Goal: Task Accomplishment & Management: Manage account settings

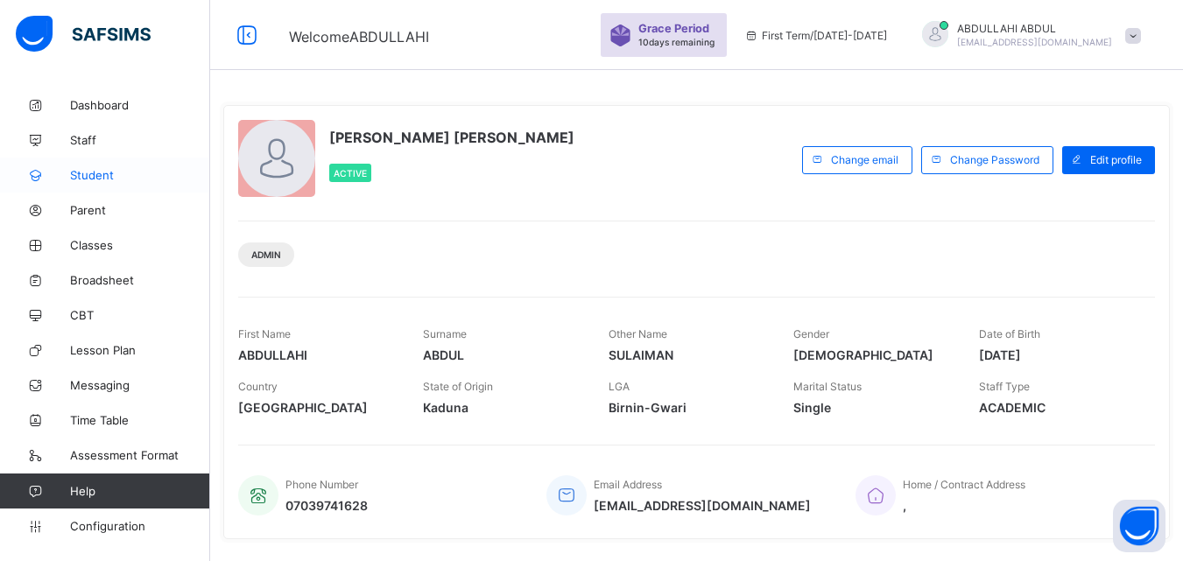
click at [107, 166] on link "Student" at bounding box center [105, 175] width 210 height 35
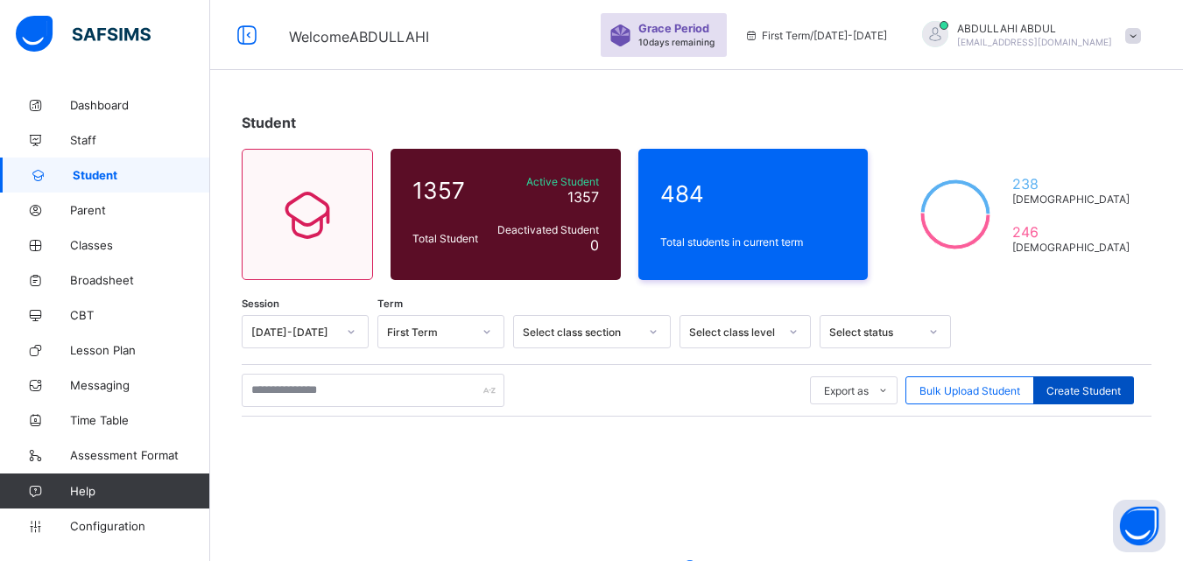
click at [1111, 384] on span "Create Student" at bounding box center [1084, 390] width 74 height 13
select select "**"
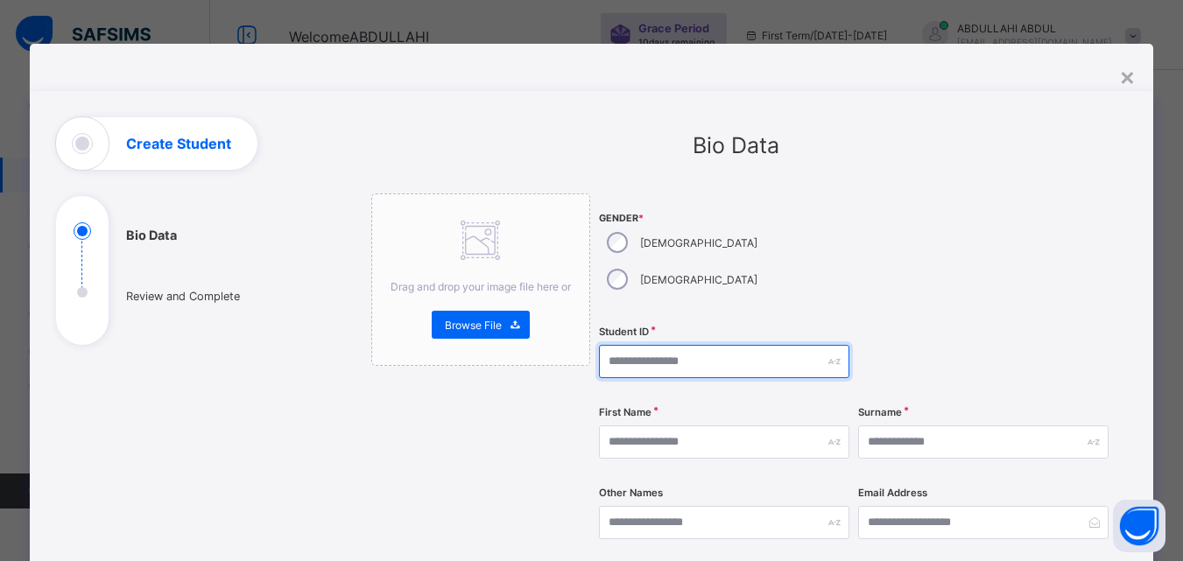
click at [686, 345] on input "text" at bounding box center [724, 361] width 250 height 33
type input "*"
type input "**********"
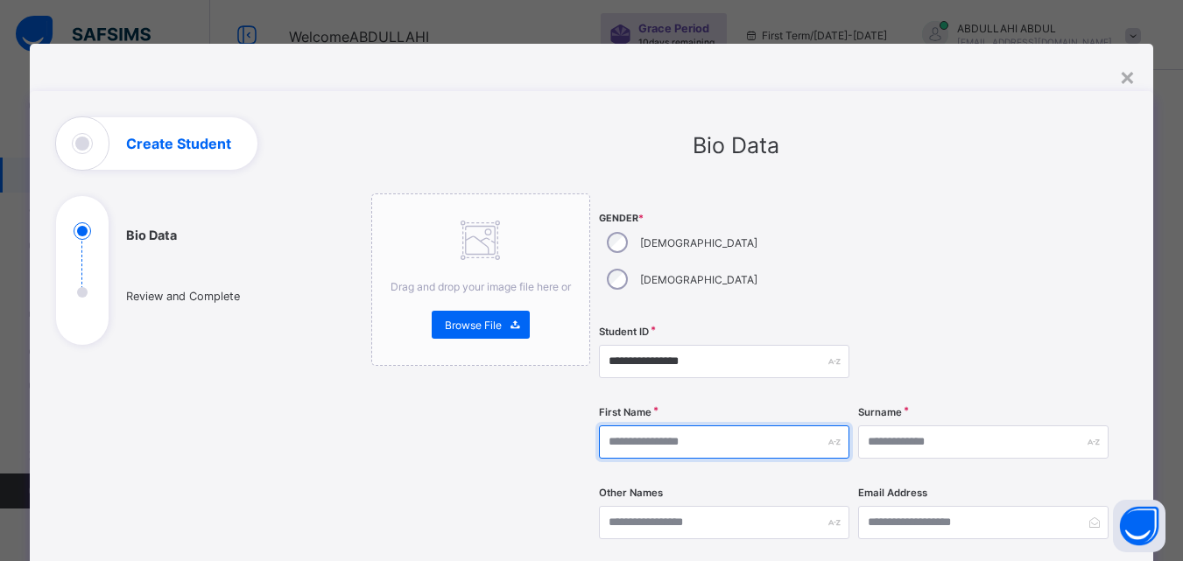
click at [695, 426] on input "text" at bounding box center [724, 442] width 250 height 33
type input "******"
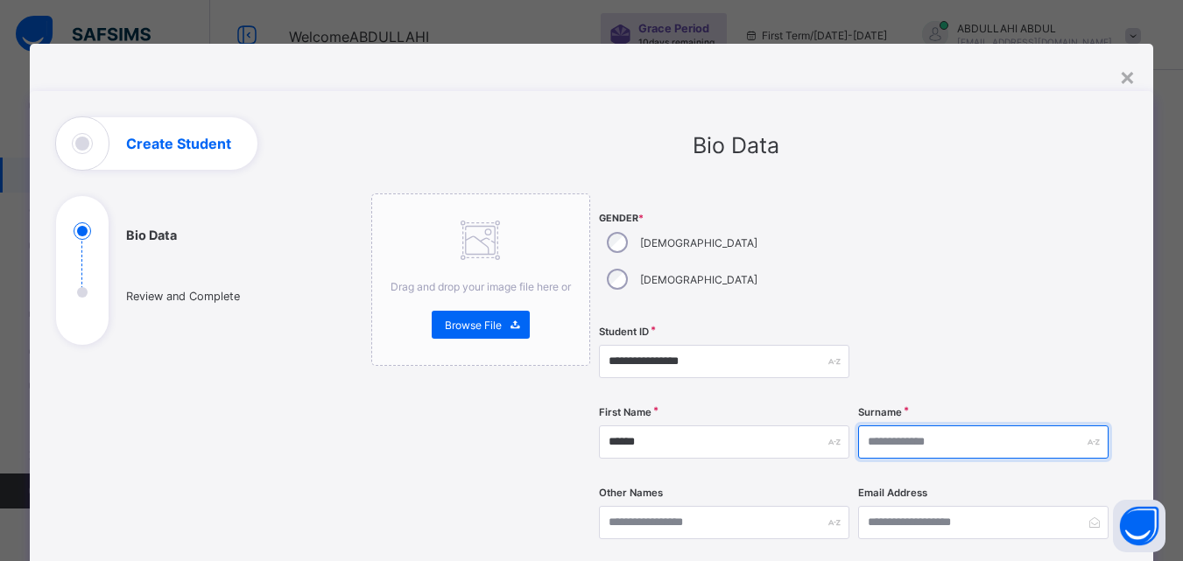
click at [885, 426] on input "text" at bounding box center [983, 442] width 250 height 33
type input "*****"
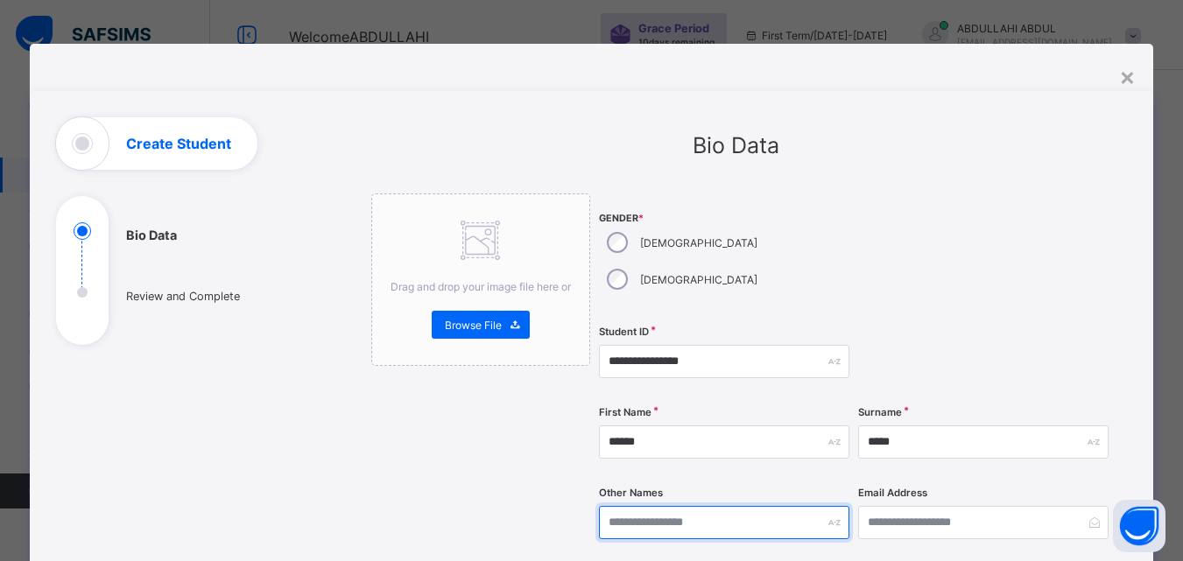
click at [748, 506] on input "text" at bounding box center [724, 522] width 250 height 33
type input "*****"
click at [1034, 212] on div at bounding box center [983, 255] width 250 height 123
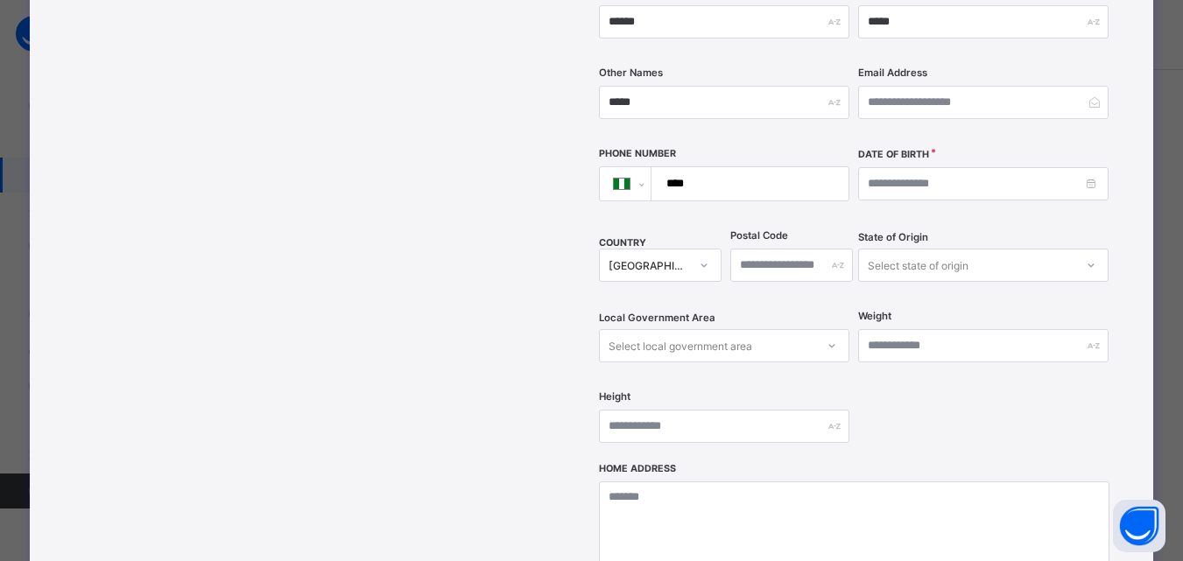
scroll to position [455, 0]
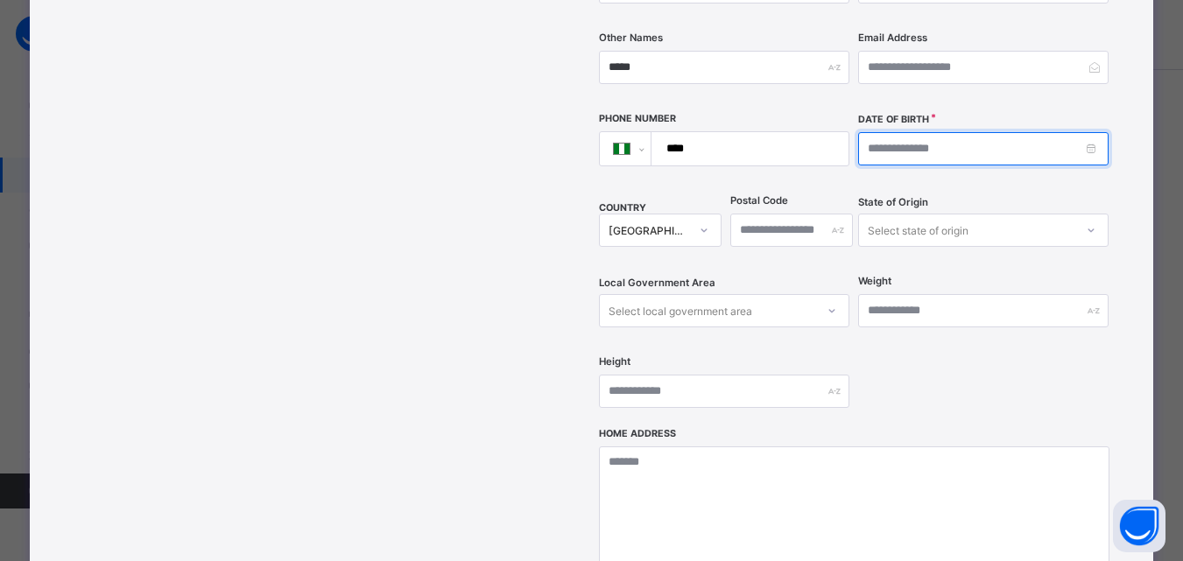
click at [1000, 132] on input at bounding box center [983, 148] width 250 height 33
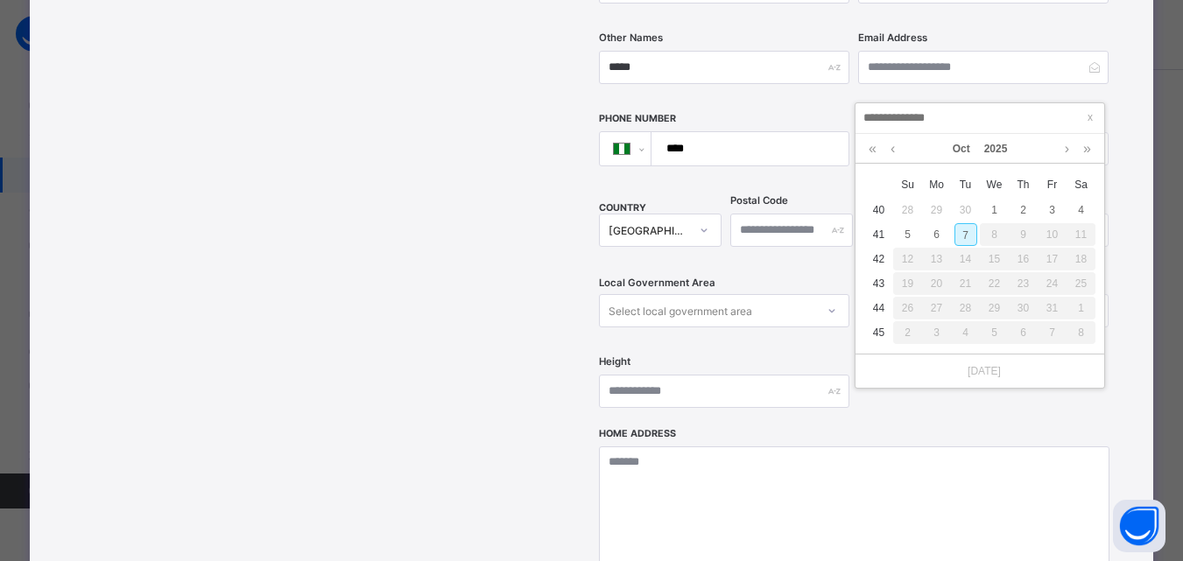
click at [966, 229] on div "7" at bounding box center [966, 234] width 23 height 23
type input "**********"
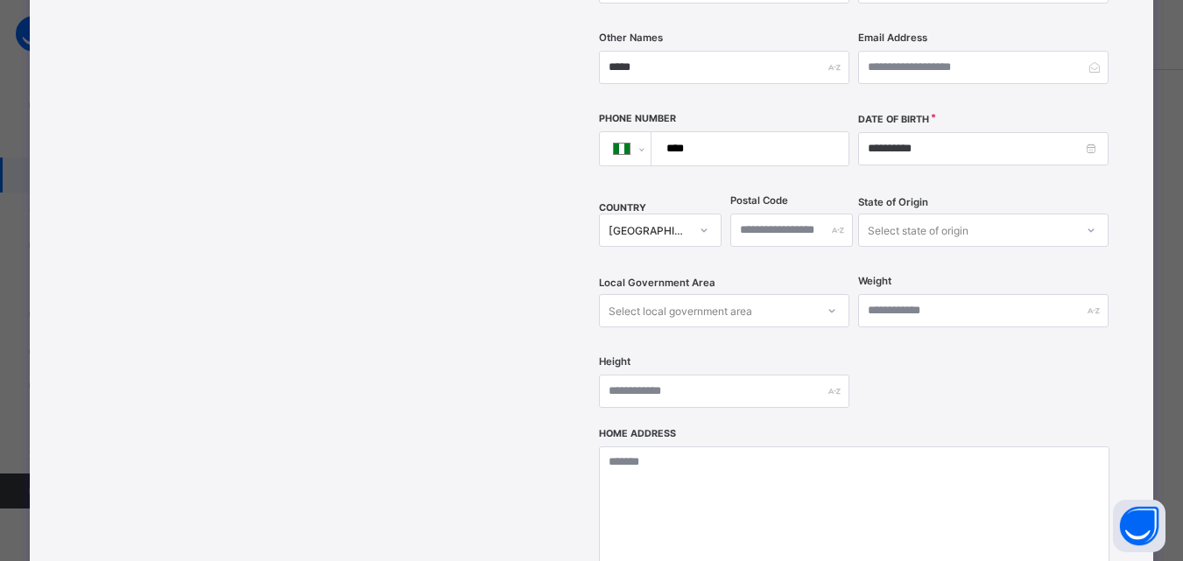
click at [1110, 166] on div "**********" at bounding box center [854, 82] width 511 height 689
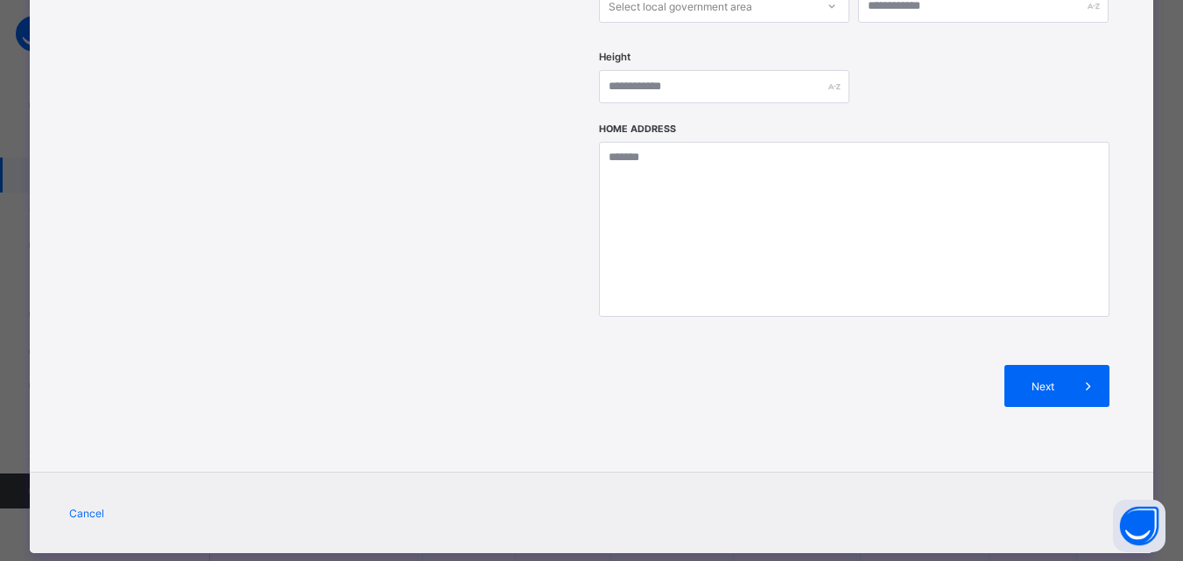
scroll to position [175, 0]
click at [1054, 368] on div "Next" at bounding box center [1057, 386] width 105 height 42
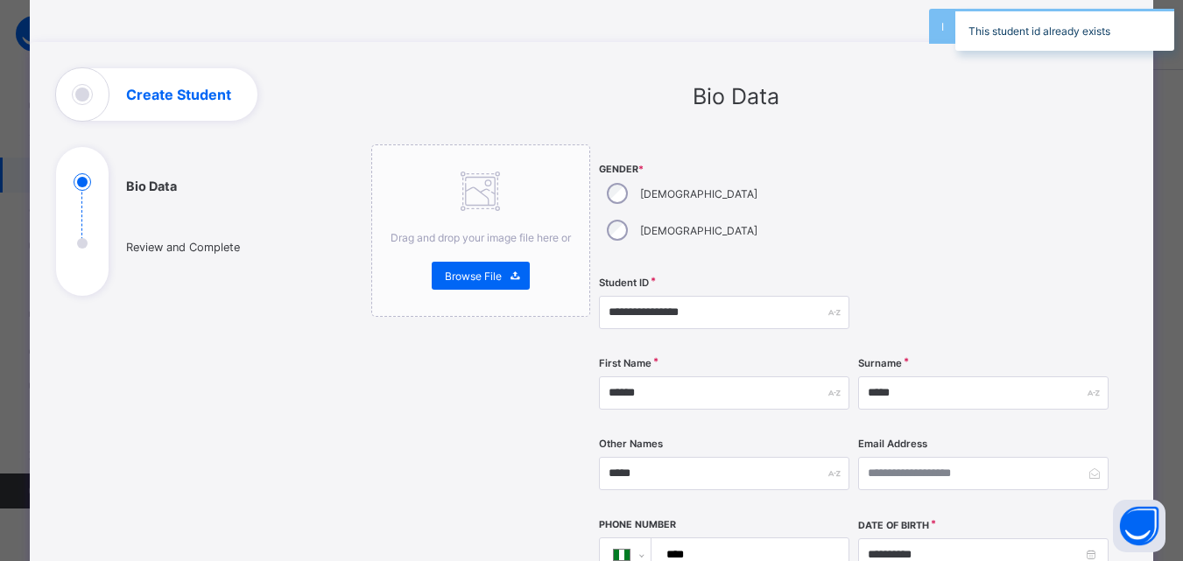
scroll to position [88, 0]
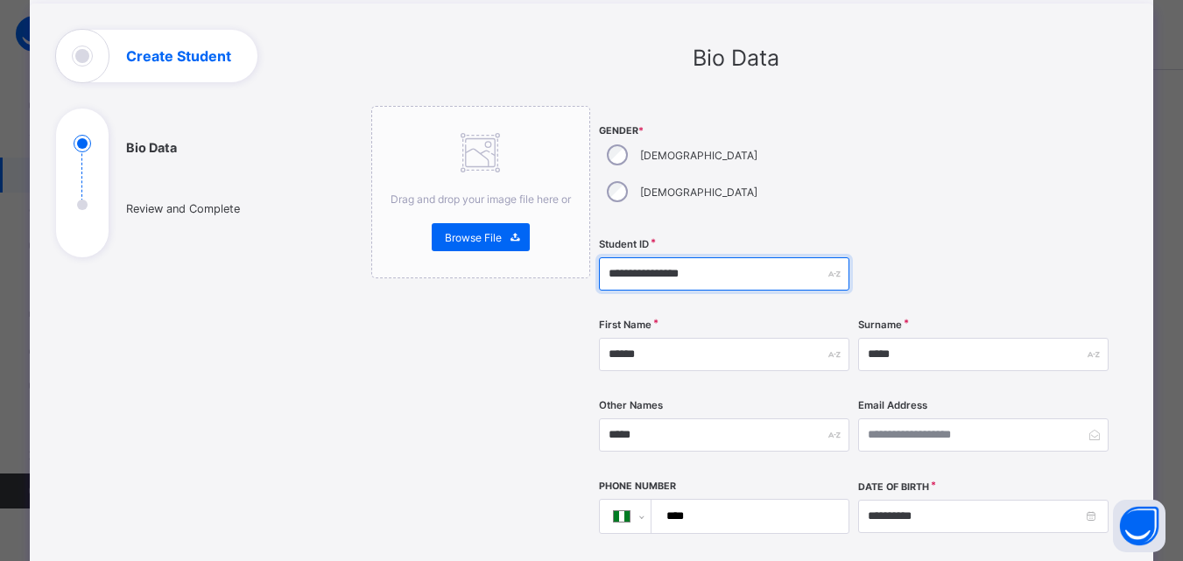
click at [751, 257] on input "**********" at bounding box center [724, 273] width 250 height 33
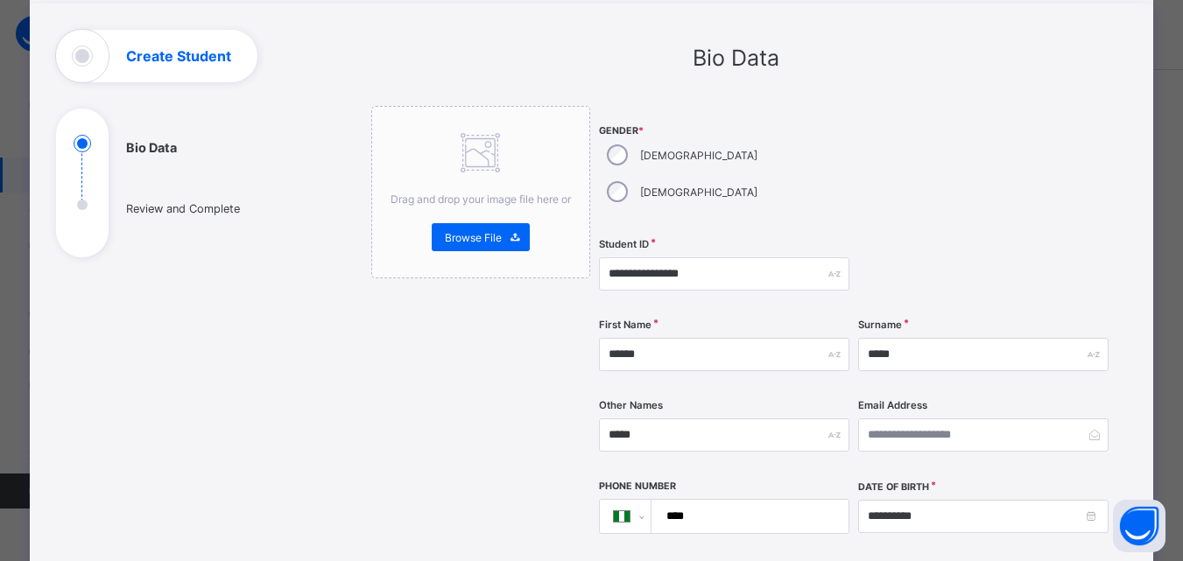
click at [943, 255] on div at bounding box center [983, 274] width 250 height 72
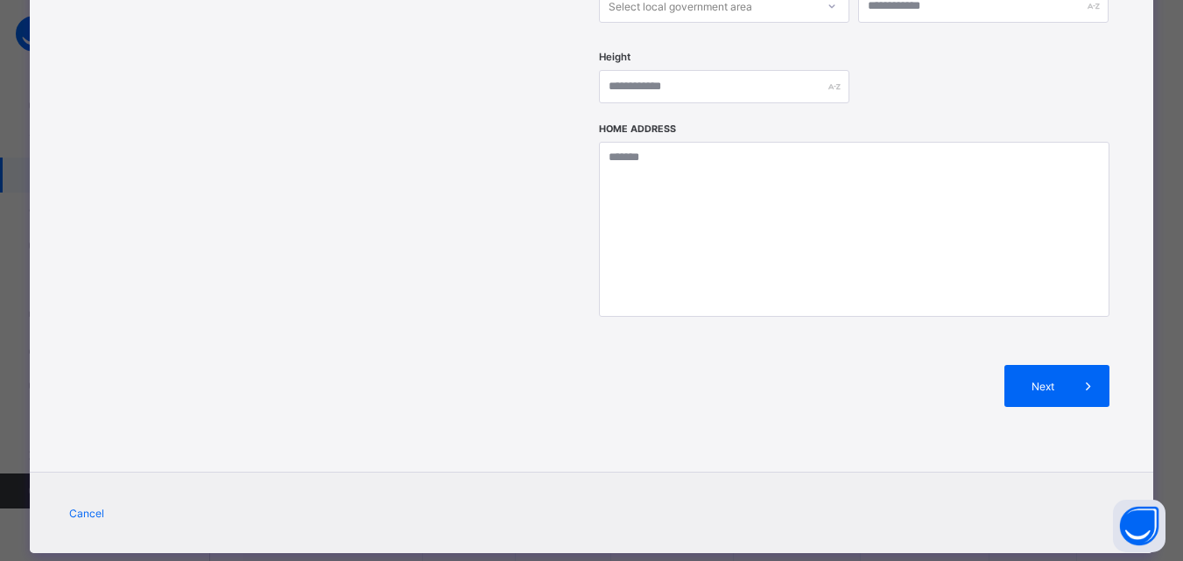
scroll to position [280, 0]
click at [1033, 365] on div "Next" at bounding box center [1057, 386] width 105 height 42
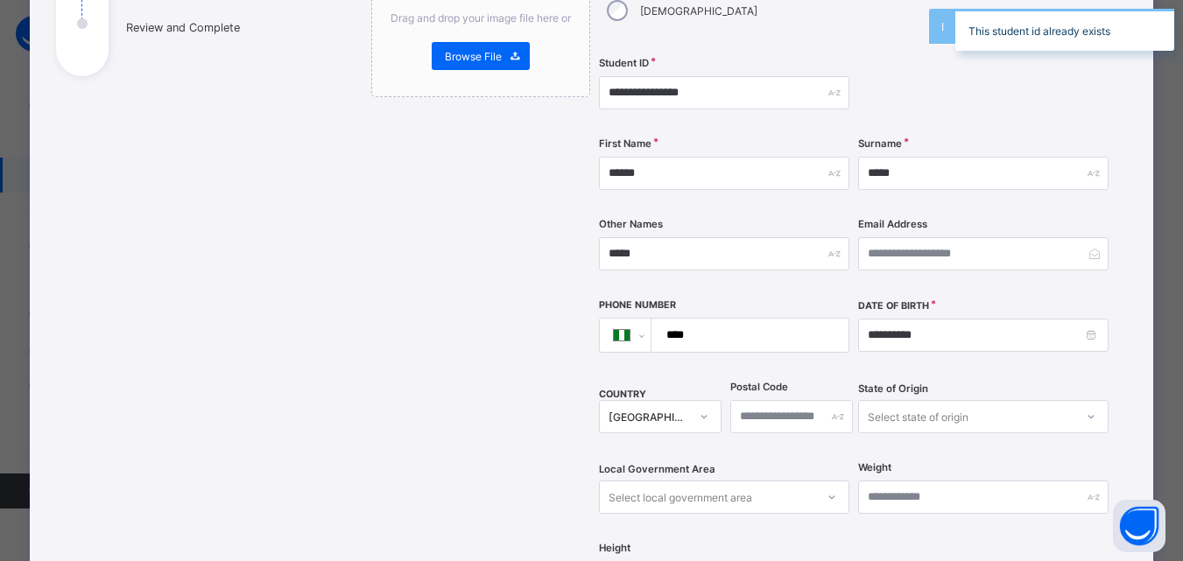
scroll to position [287, 0]
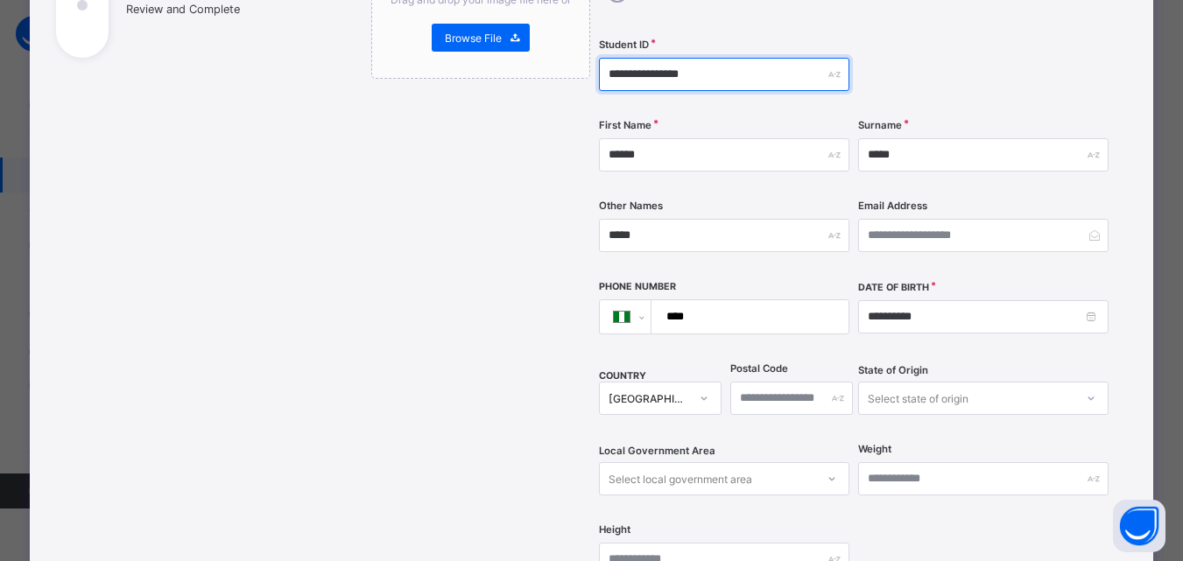
click at [779, 58] on input "**********" at bounding box center [724, 74] width 250 height 33
click at [920, 48] on div at bounding box center [983, 75] width 250 height 72
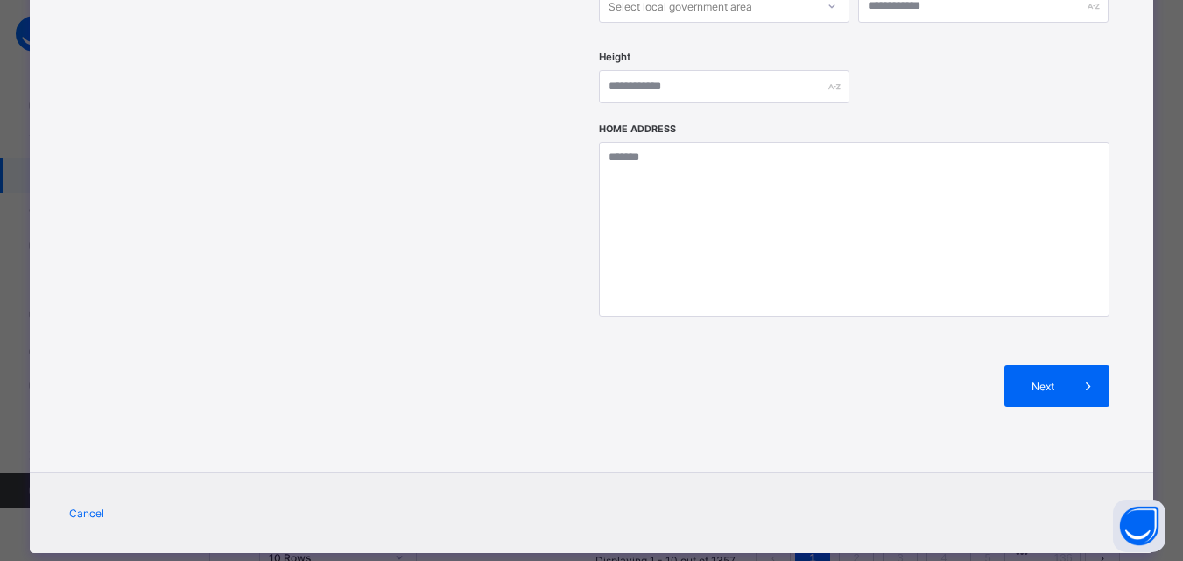
scroll to position [490, 0]
click at [1042, 365] on div "Next" at bounding box center [1057, 386] width 105 height 42
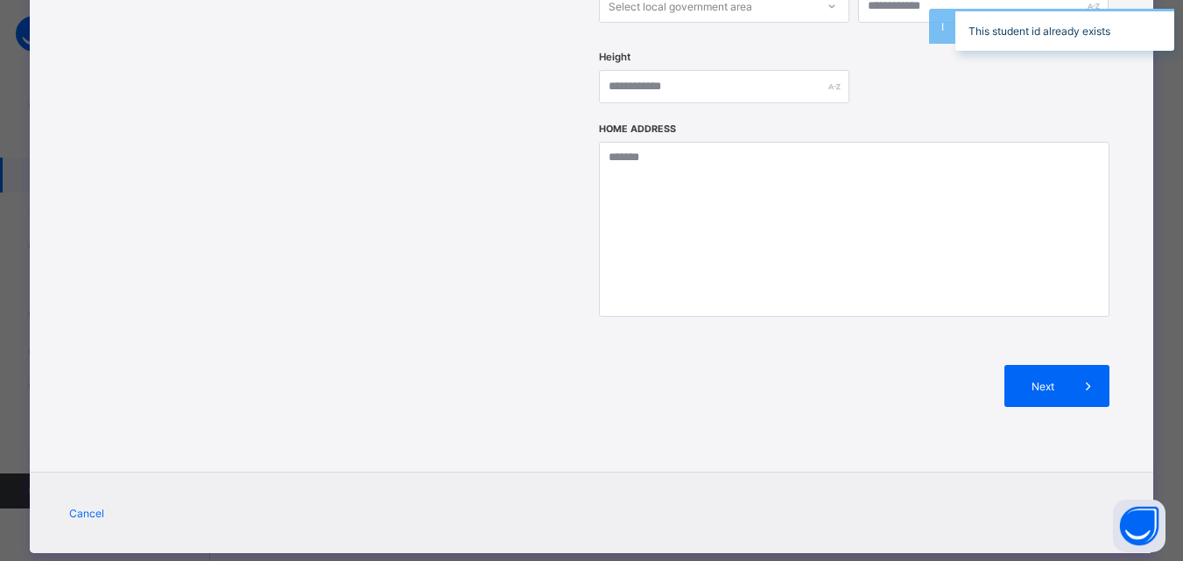
click at [1102, 286] on div "Home Address" at bounding box center [854, 231] width 511 height 216
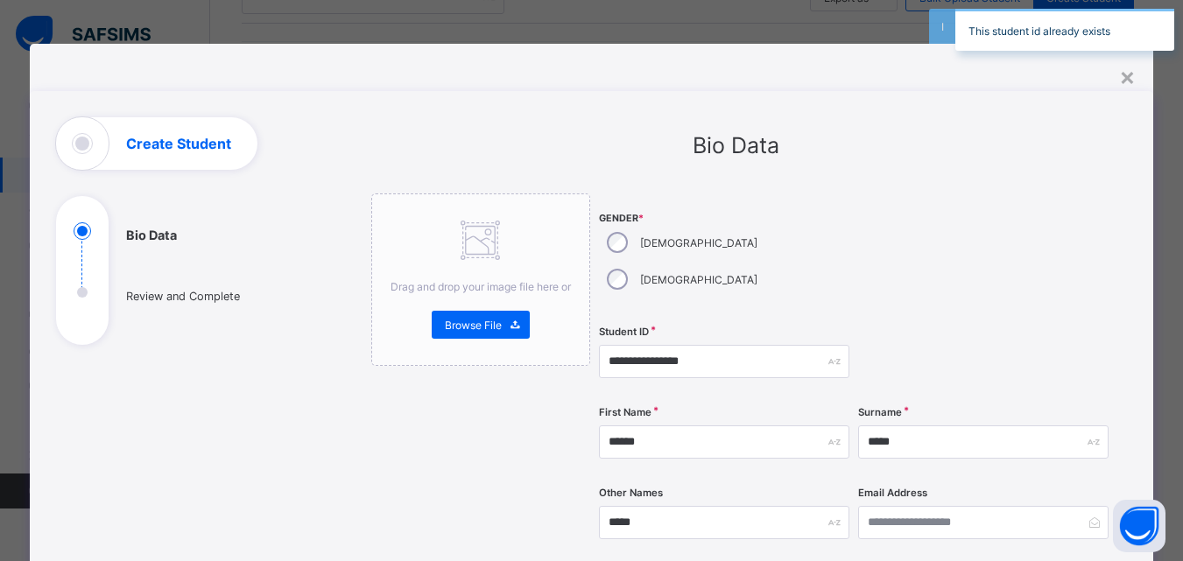
scroll to position [315, 0]
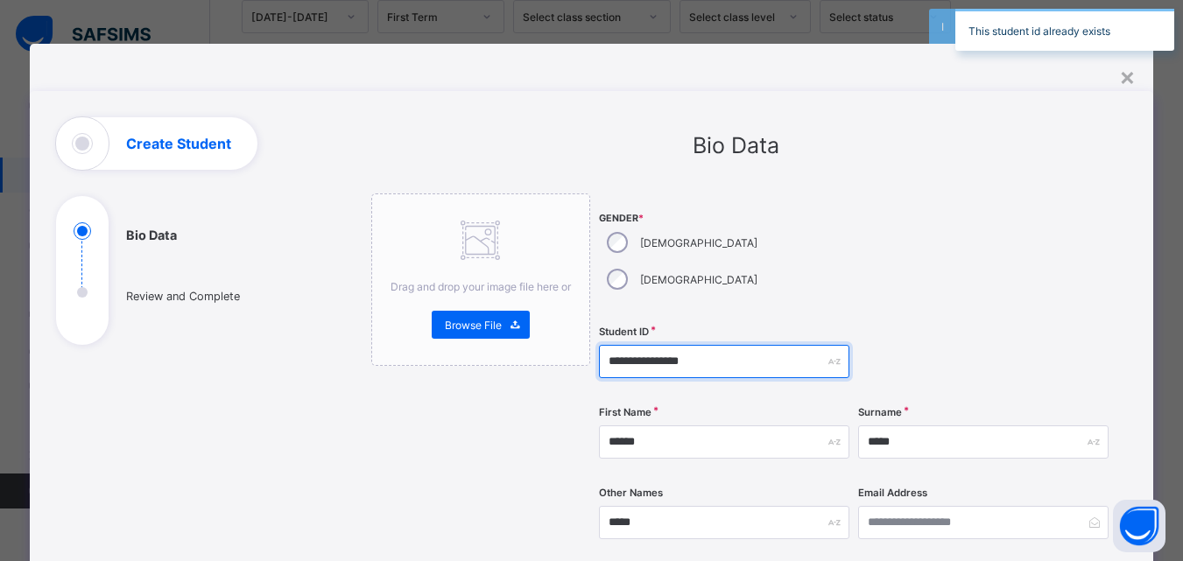
click at [758, 345] on input "**********" at bounding box center [724, 361] width 250 height 33
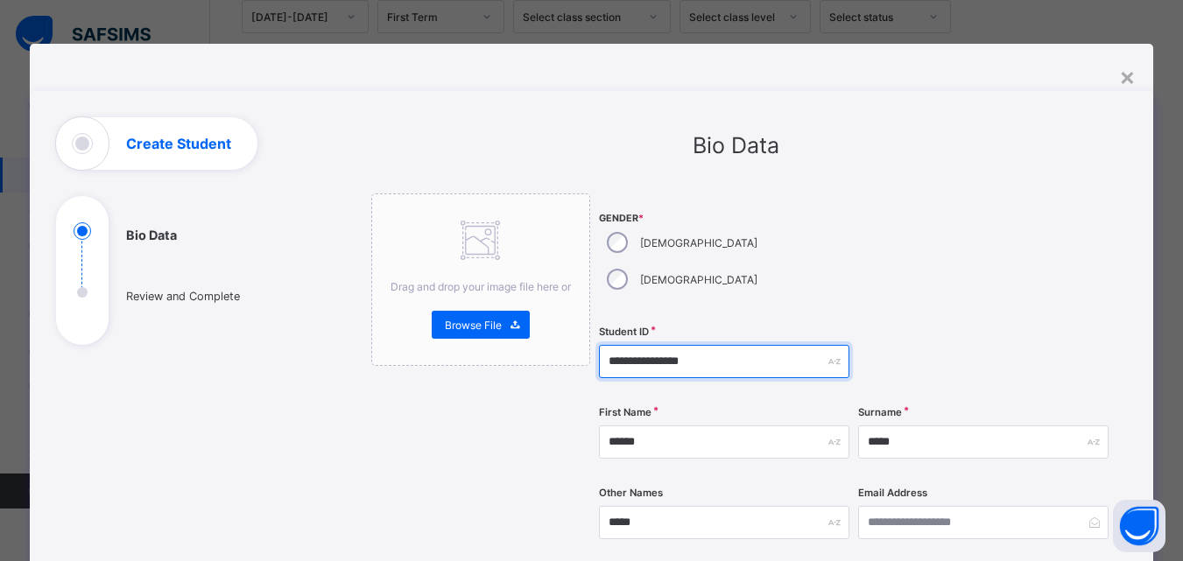
type input "**********"
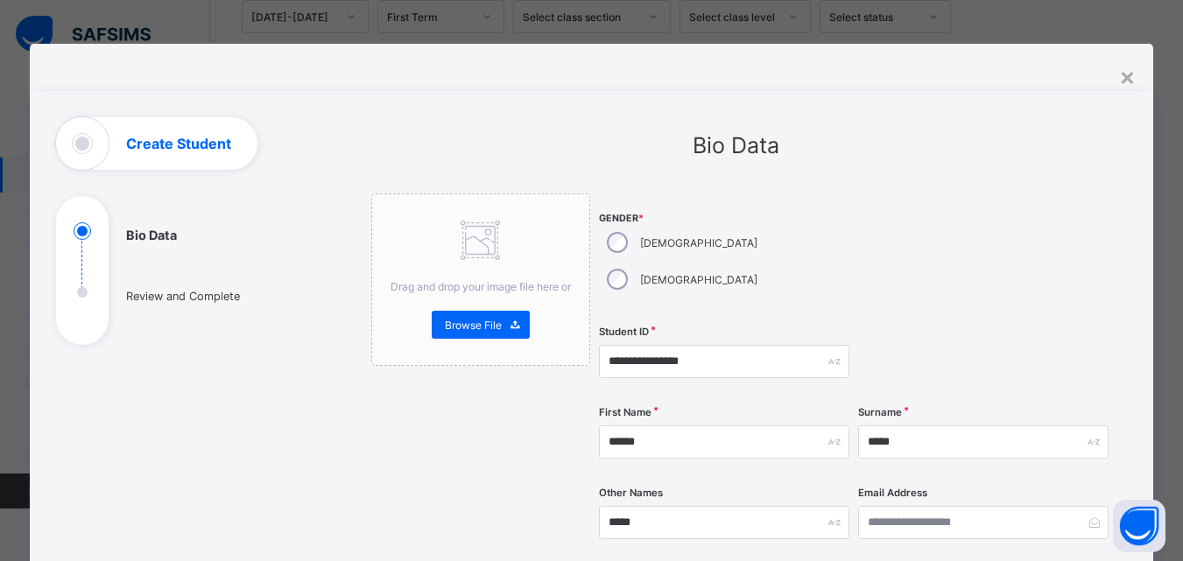
click at [917, 266] on div at bounding box center [983, 255] width 250 height 123
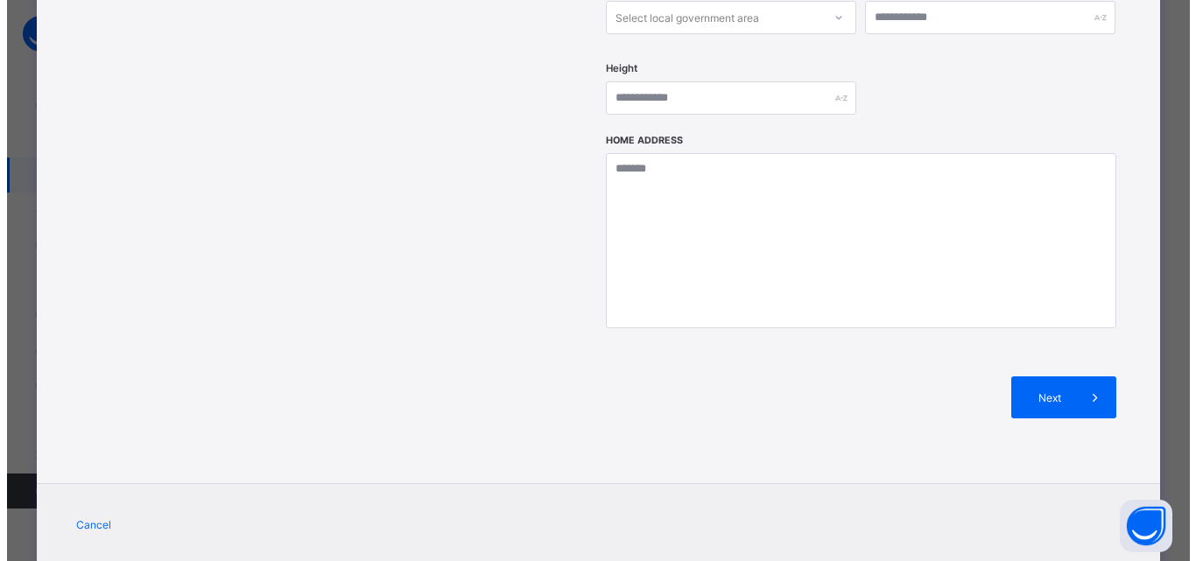
scroll to position [455, 0]
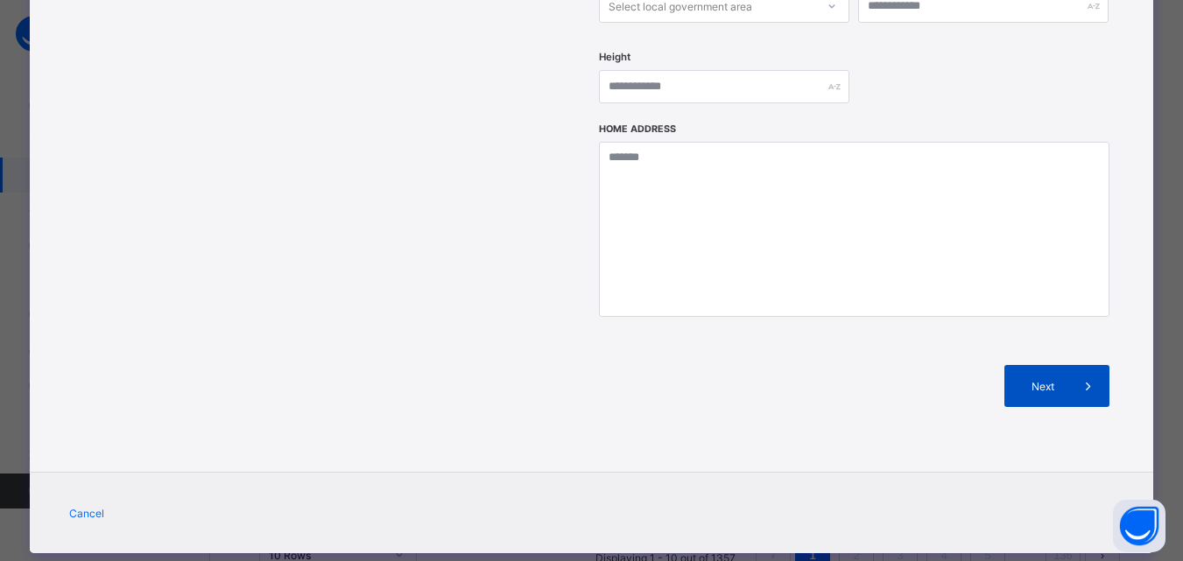
click at [1053, 380] on span "Next" at bounding box center [1043, 386] width 50 height 13
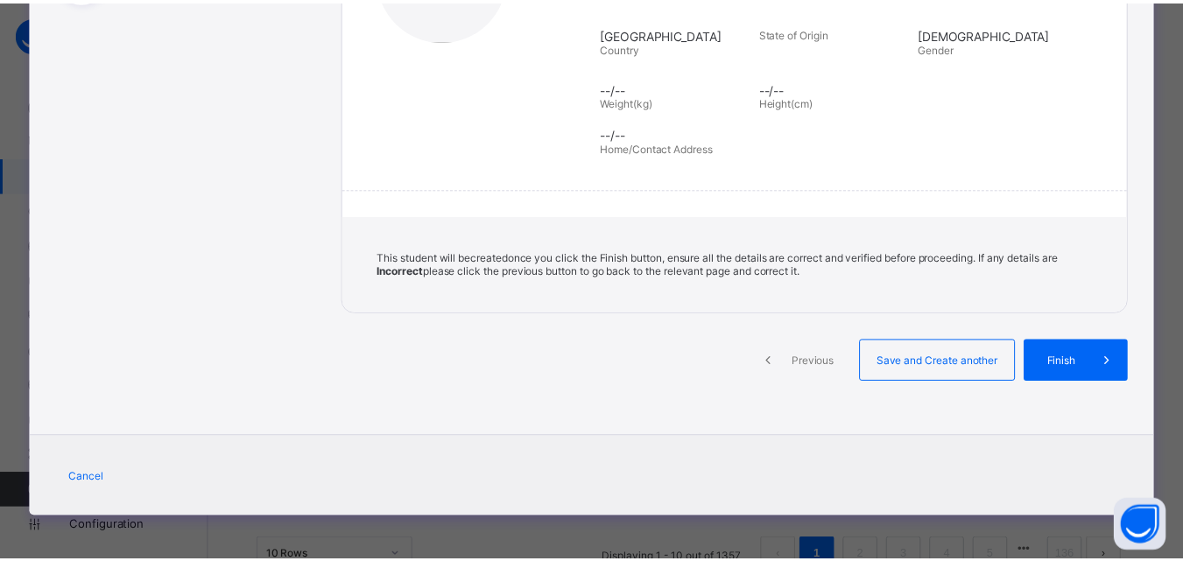
scroll to position [343, 0]
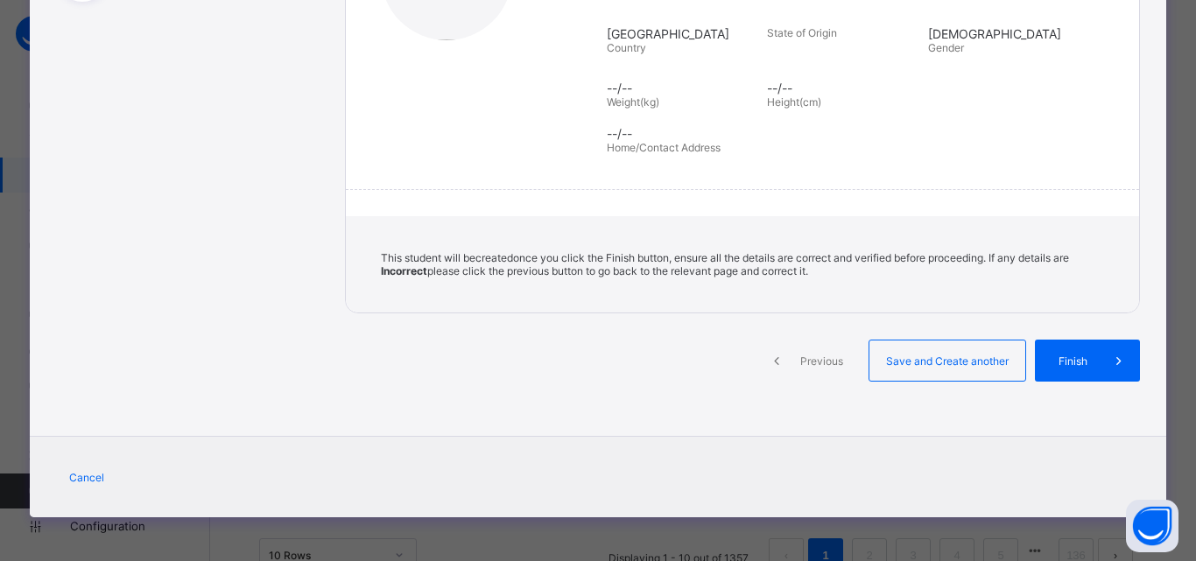
click at [1053, 355] on span "Finish" at bounding box center [1073, 361] width 50 height 13
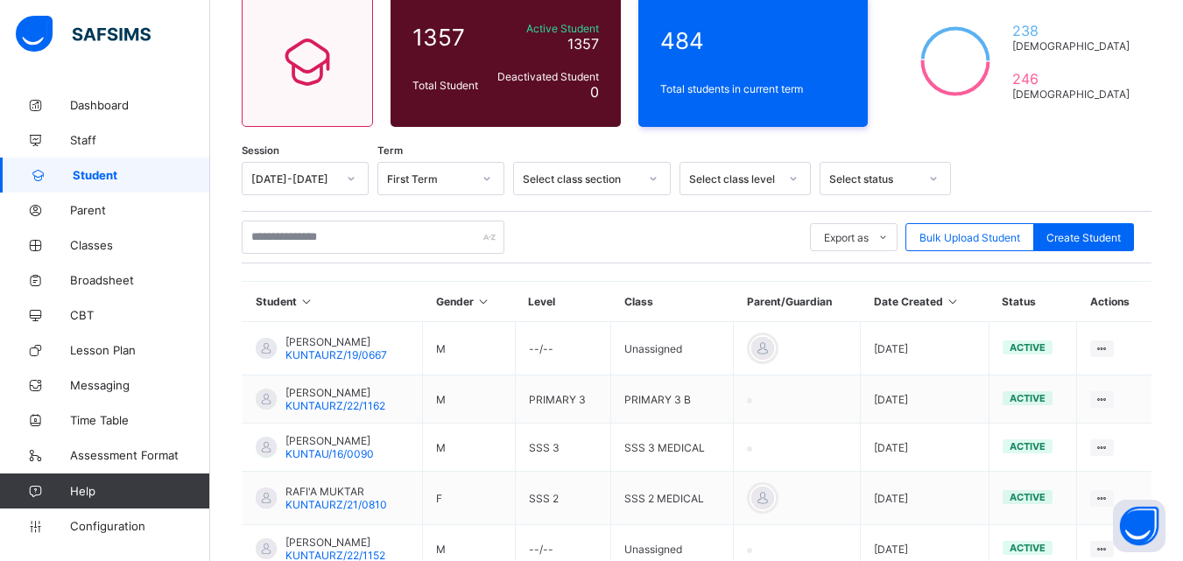
scroll to position [0, 0]
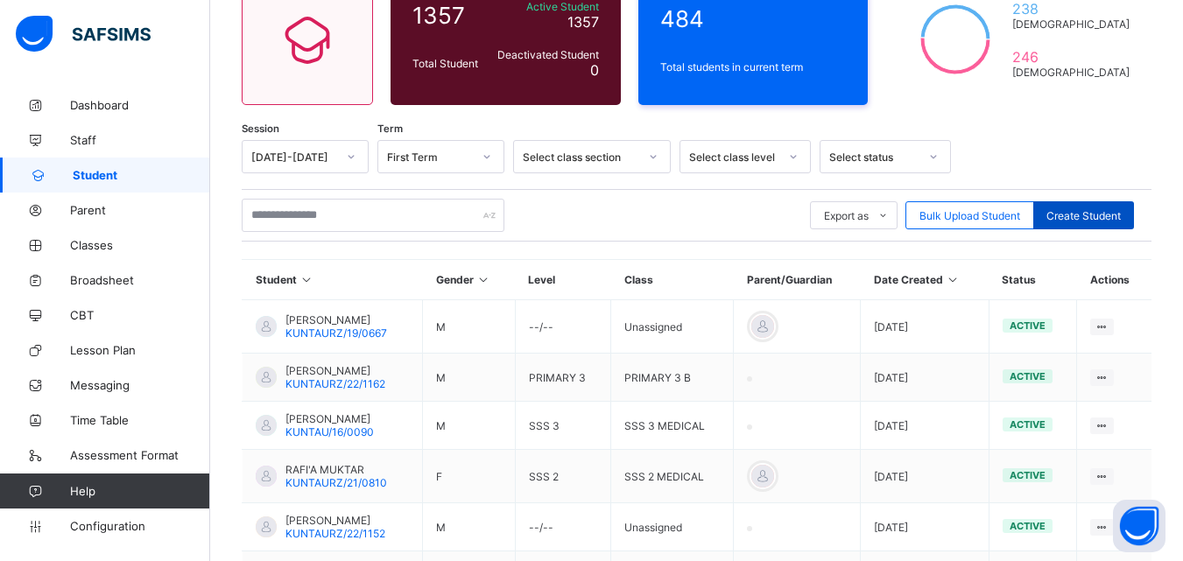
click at [1093, 209] on span "Create Student" at bounding box center [1084, 215] width 74 height 13
select select "**"
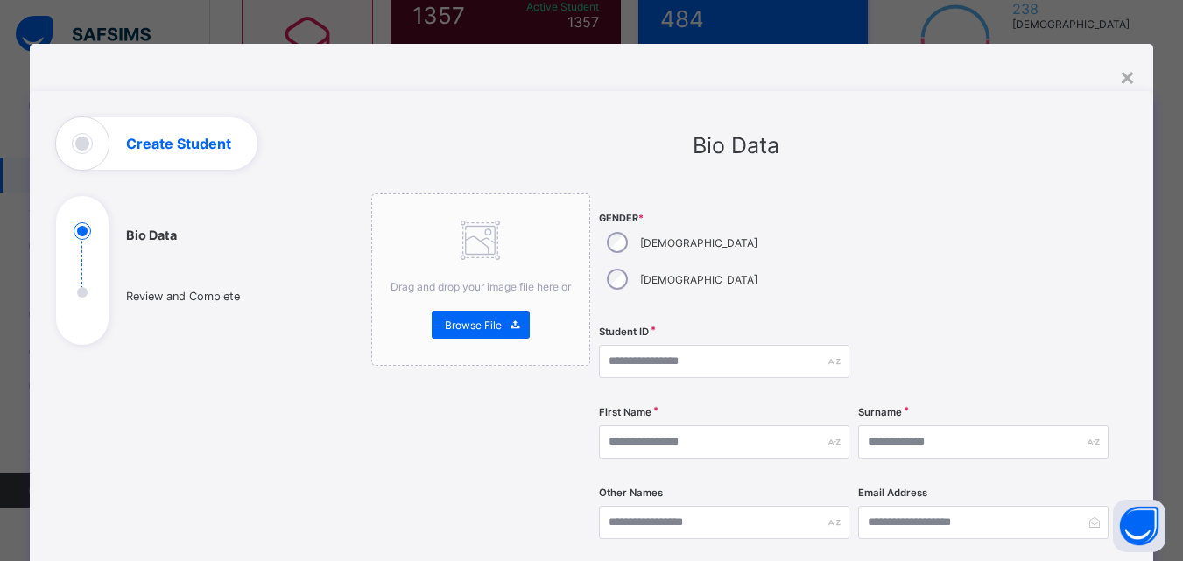
click at [623, 240] on div "[DEMOGRAPHIC_DATA]" at bounding box center [680, 242] width 163 height 37
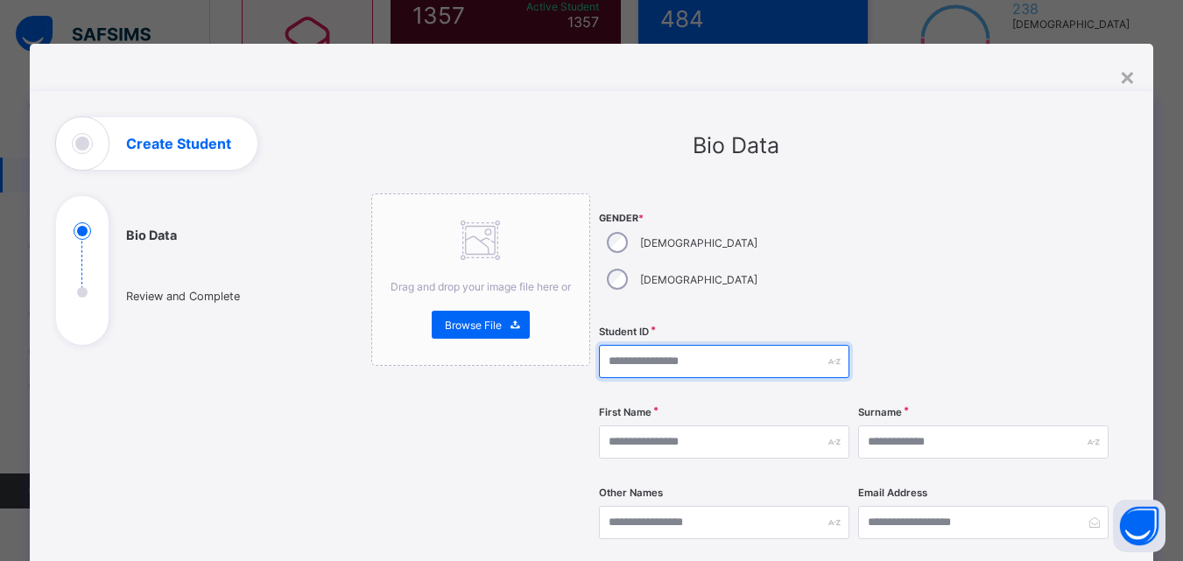
click at [681, 345] on input "text" at bounding box center [724, 361] width 250 height 33
paste input "*"
type input "**********"
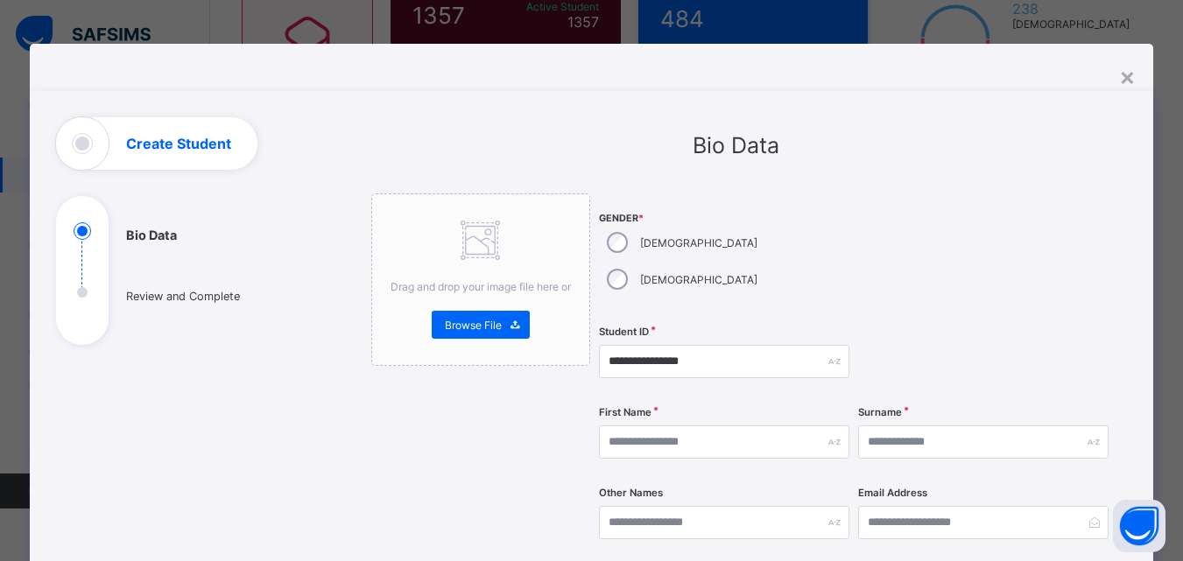
click at [1009, 239] on div at bounding box center [983, 255] width 250 height 123
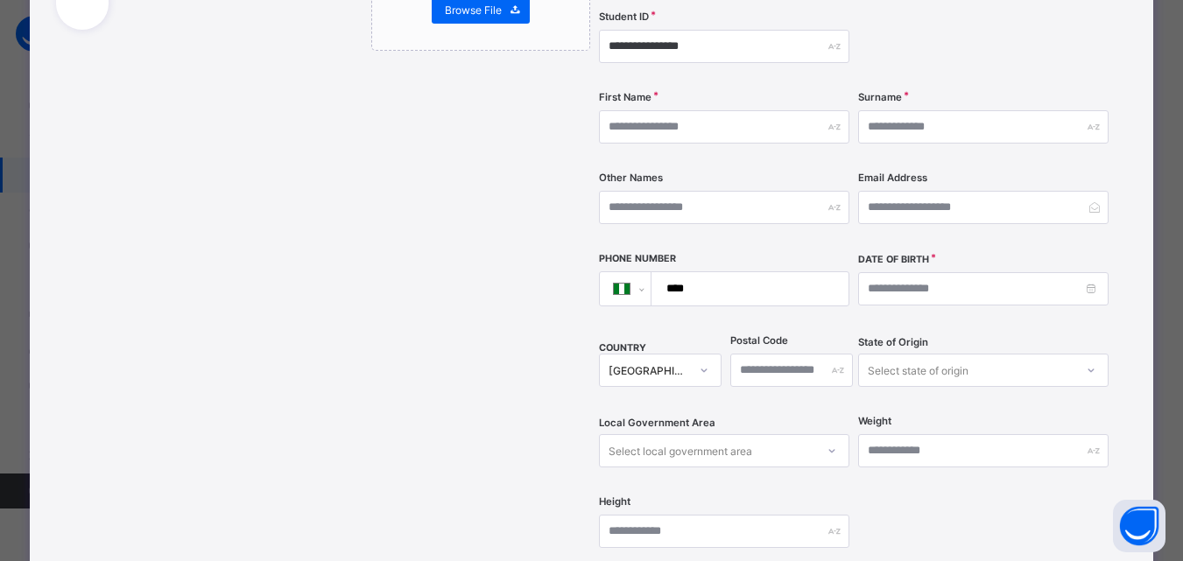
scroll to position [280, 0]
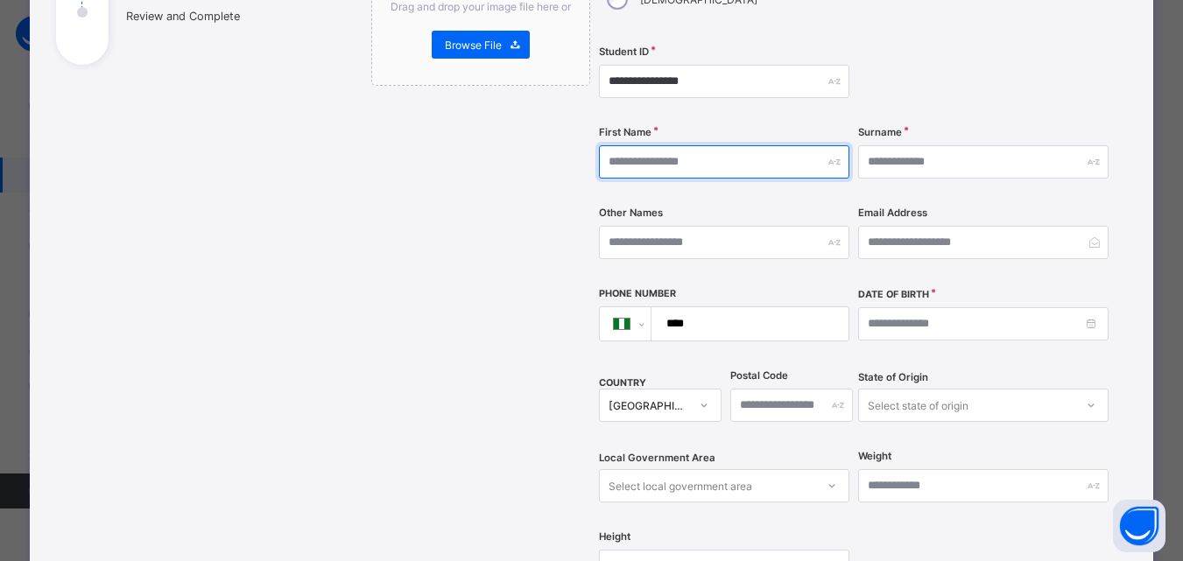
click at [760, 145] on input "text" at bounding box center [724, 161] width 250 height 33
type input "****"
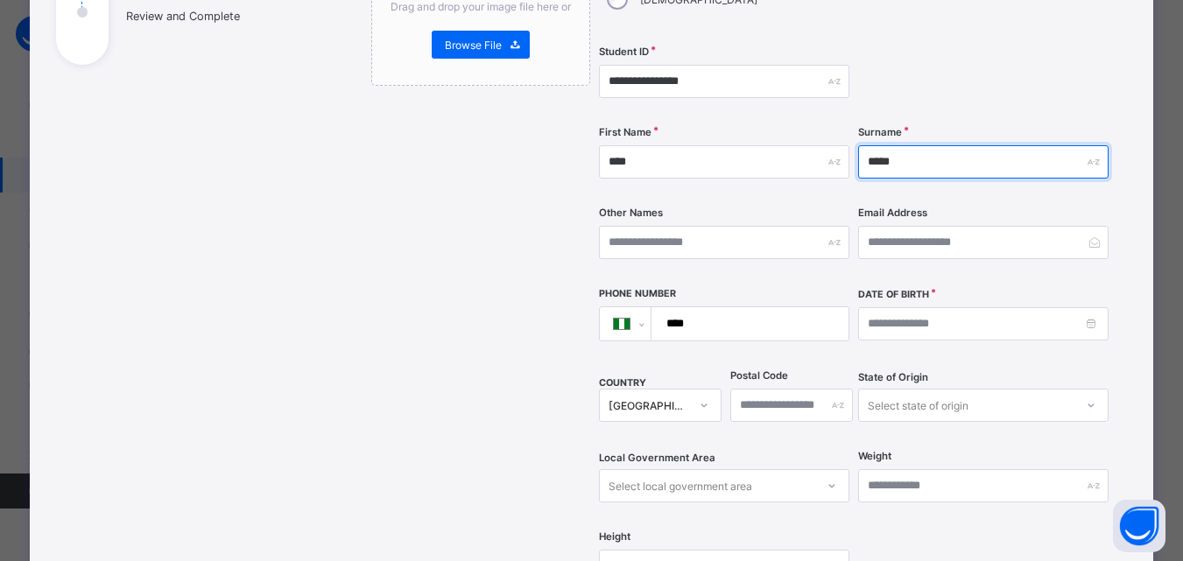
type input "*****"
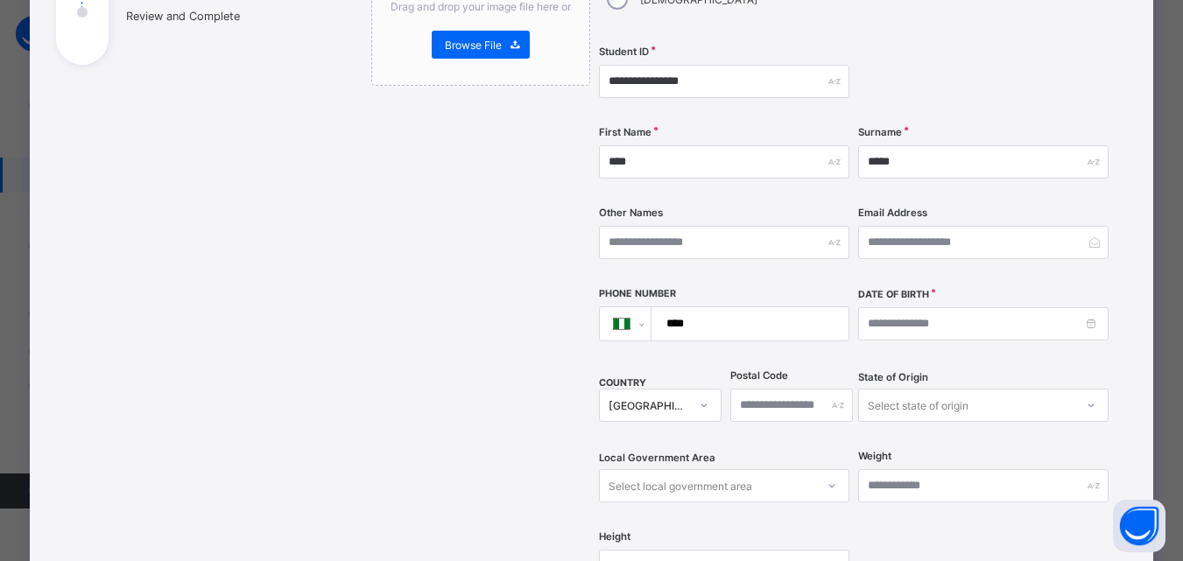
click at [978, 57] on div at bounding box center [983, 82] width 250 height 72
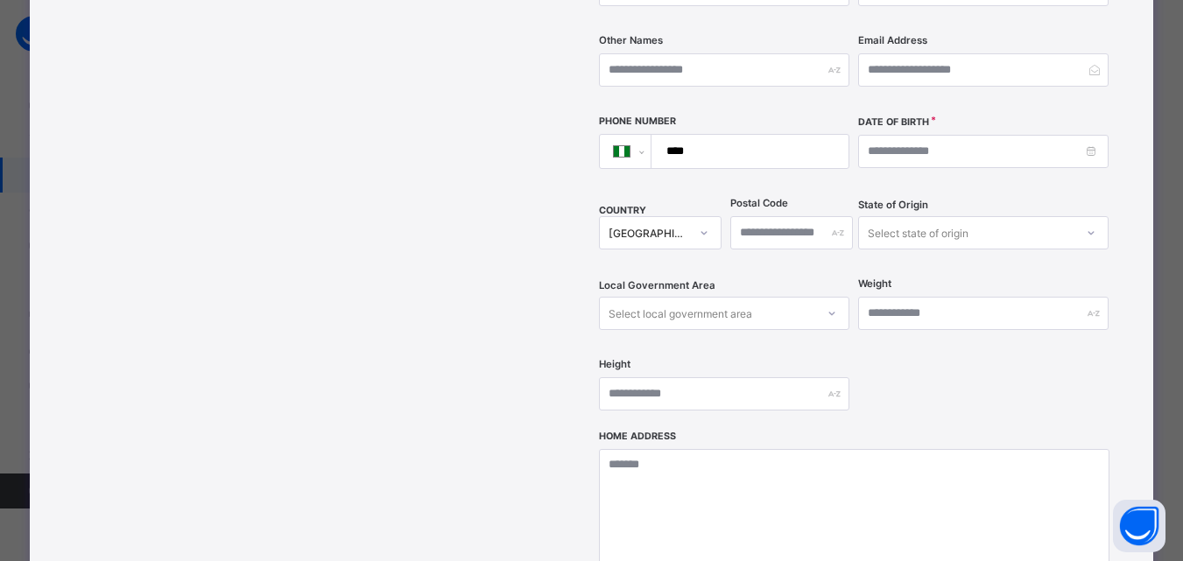
scroll to position [455, 0]
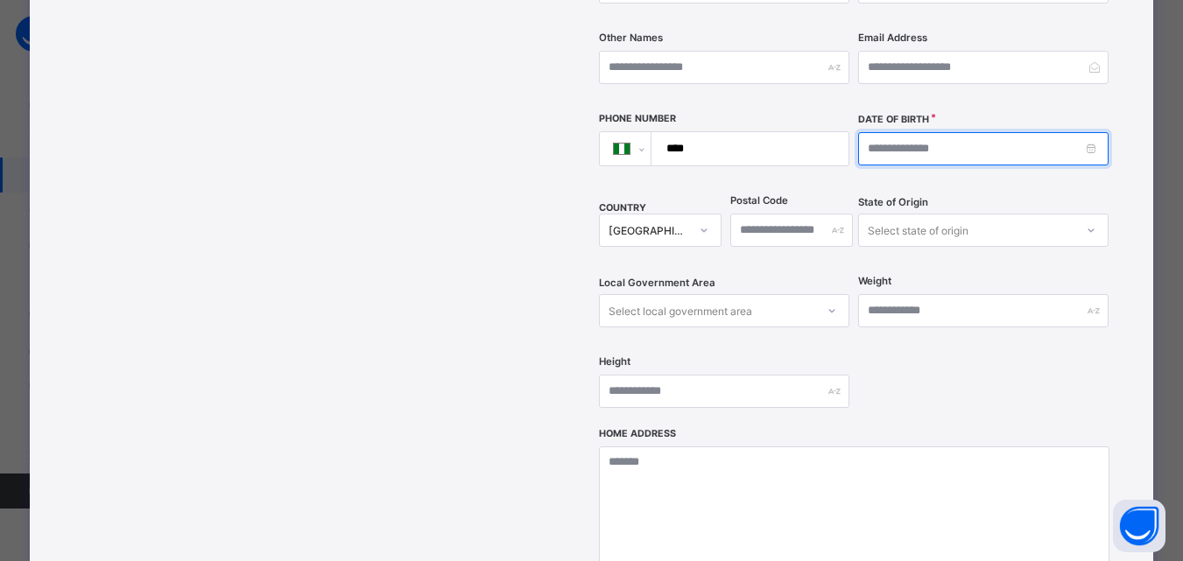
click at [958, 132] on input at bounding box center [983, 148] width 250 height 33
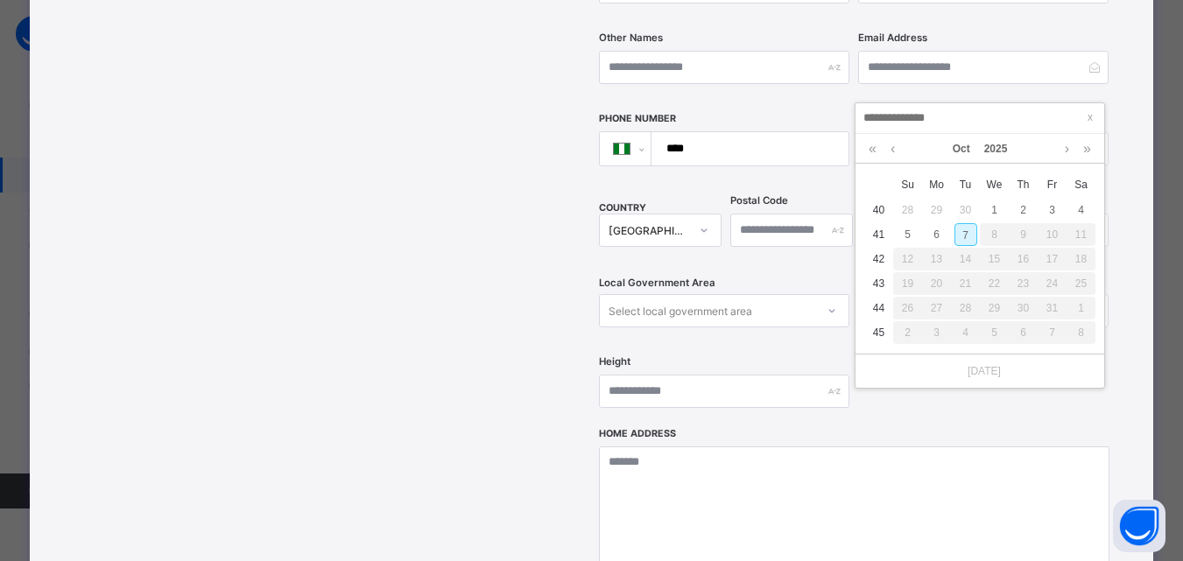
click at [965, 237] on div "7" at bounding box center [966, 234] width 23 height 23
type input "**********"
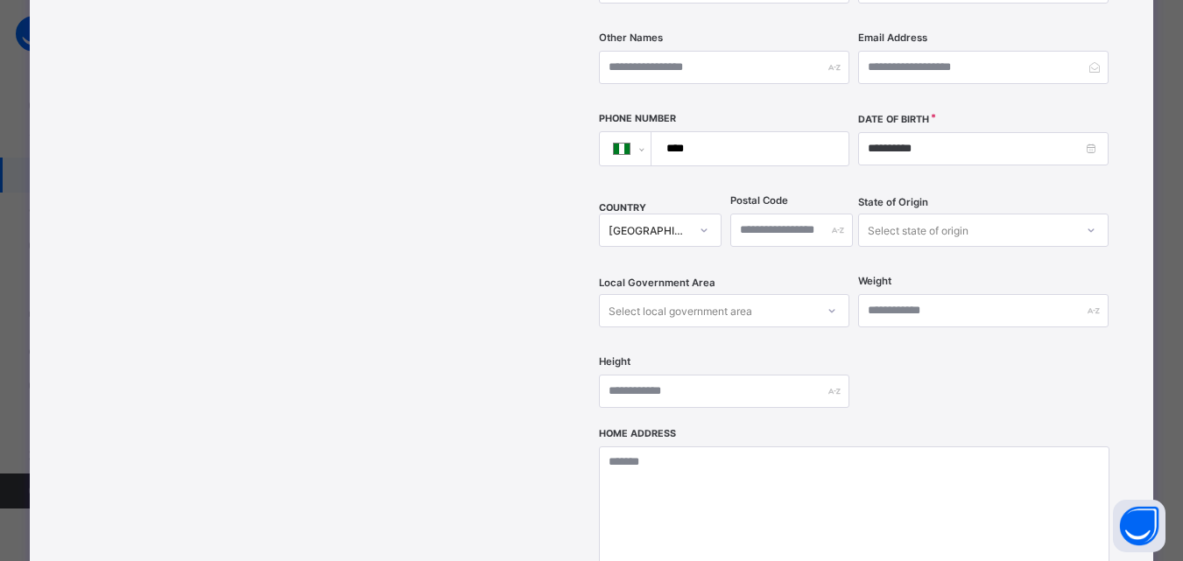
click at [1114, 190] on div "**********" at bounding box center [736, 207] width 782 height 1091
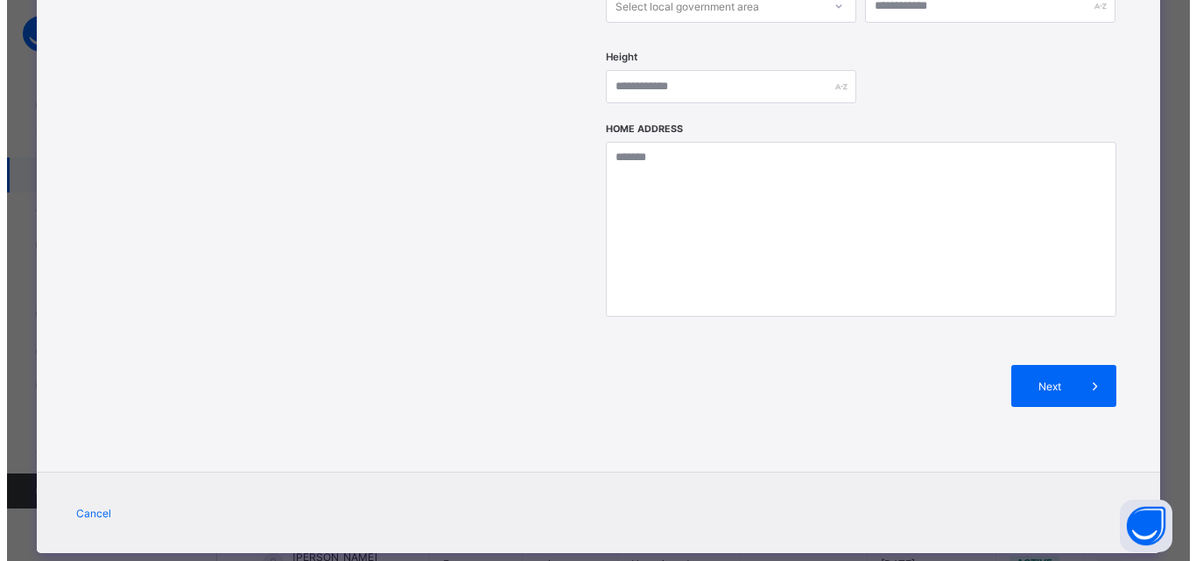
scroll to position [420, 0]
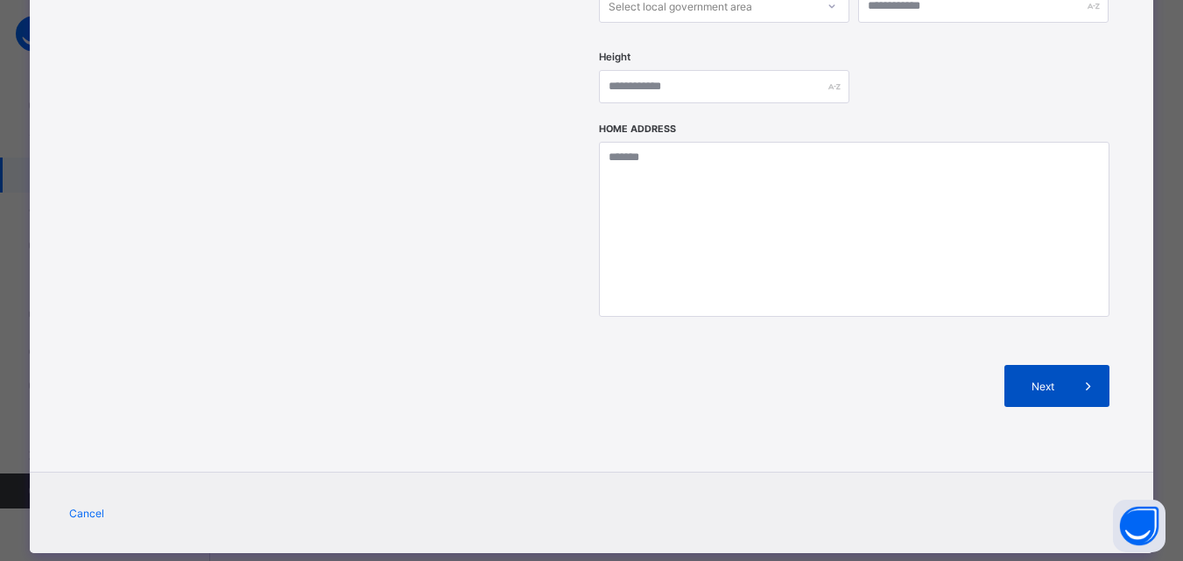
click at [1071, 365] on span at bounding box center [1089, 386] width 42 height 42
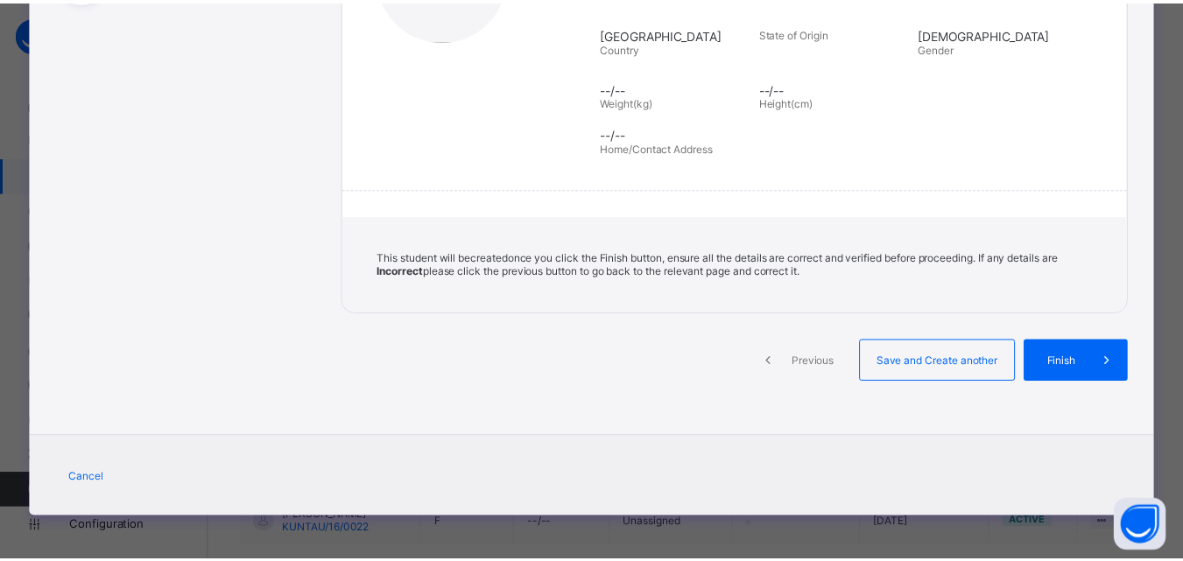
scroll to position [343, 0]
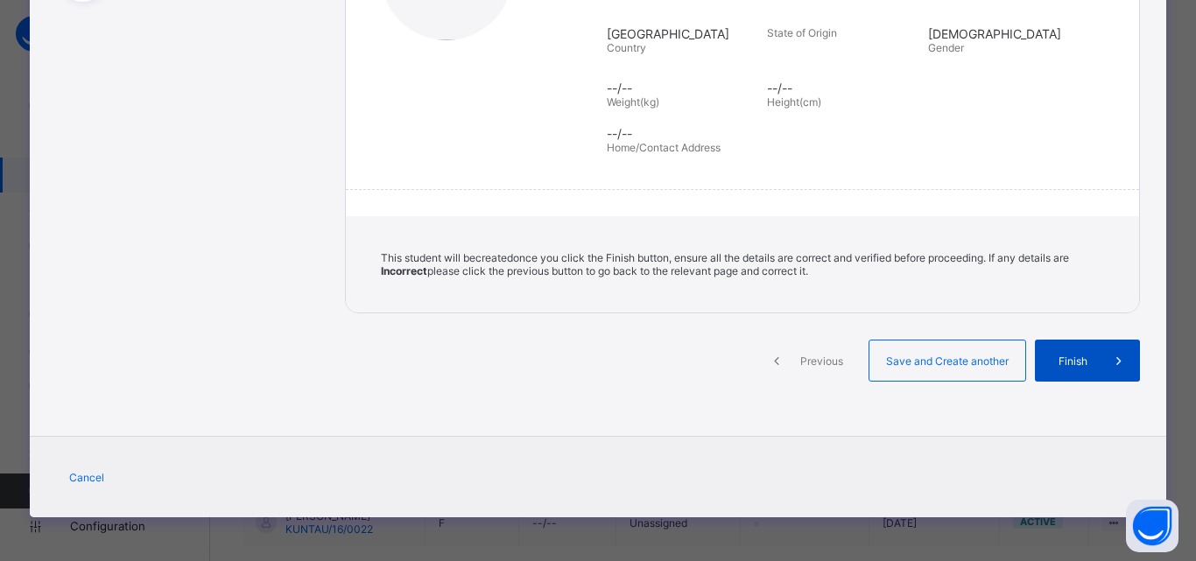
click at [1076, 356] on span "Finish" at bounding box center [1073, 361] width 50 height 13
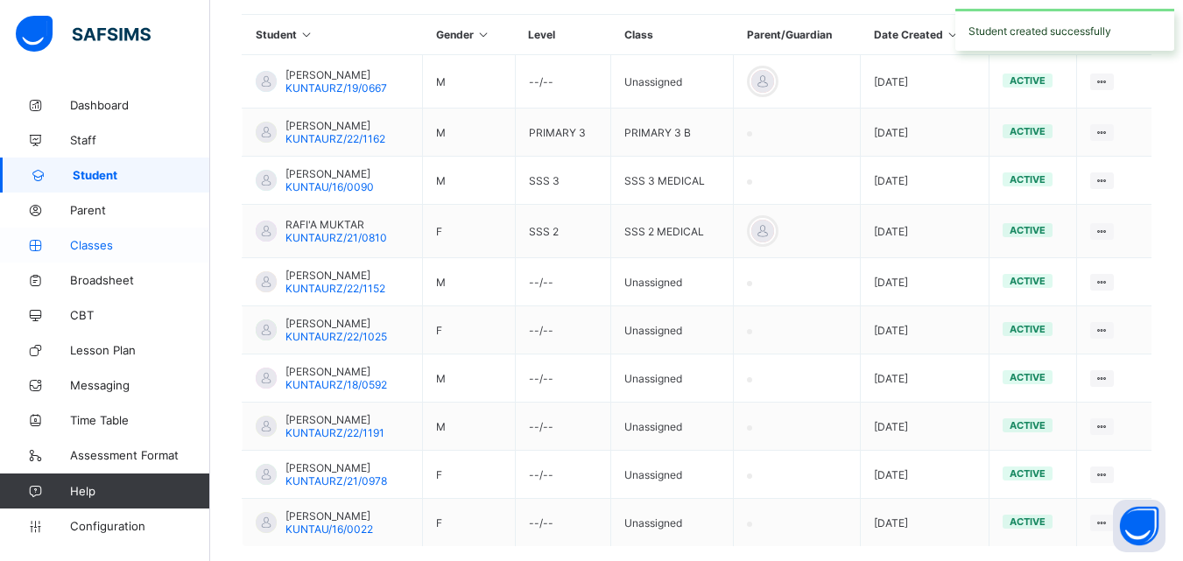
click at [135, 241] on span "Classes" at bounding box center [140, 245] width 140 height 14
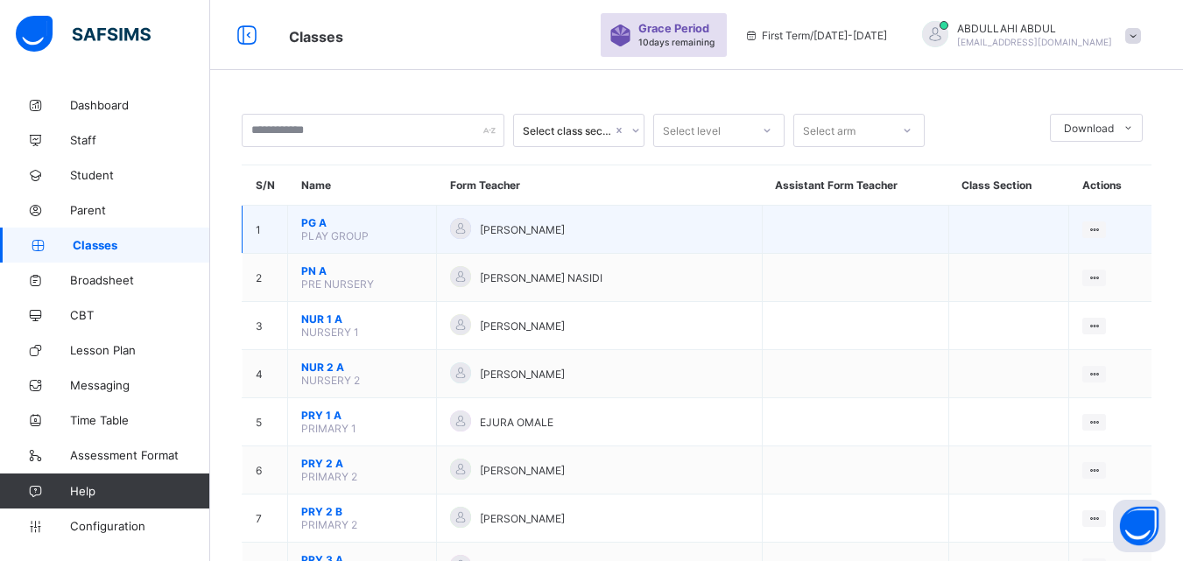
click at [310, 226] on span "PG A" at bounding box center [362, 222] width 122 height 13
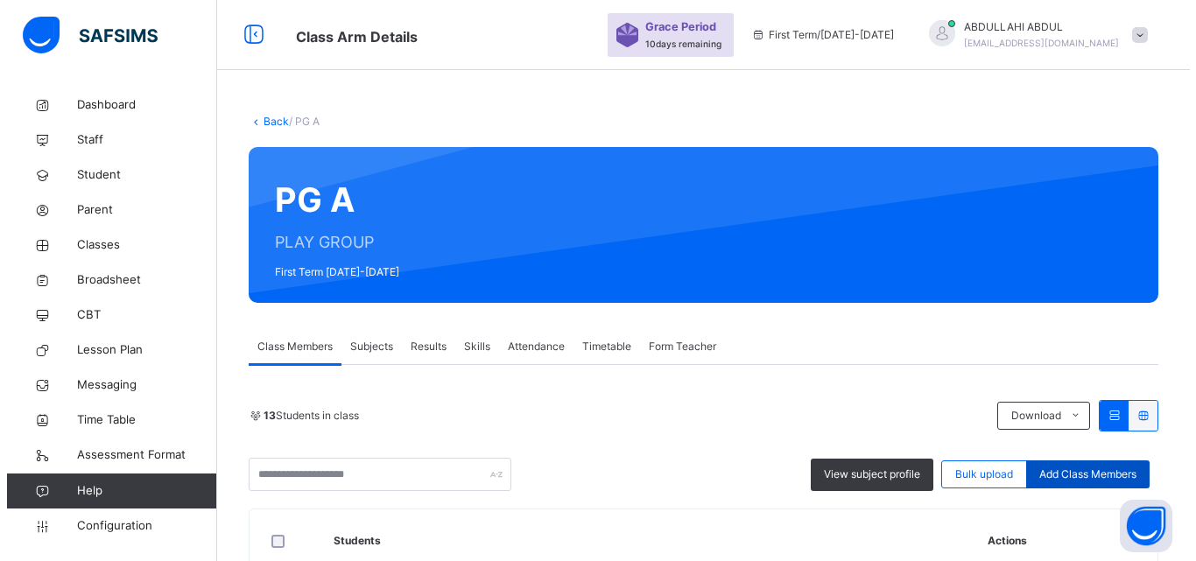
scroll to position [196, 0]
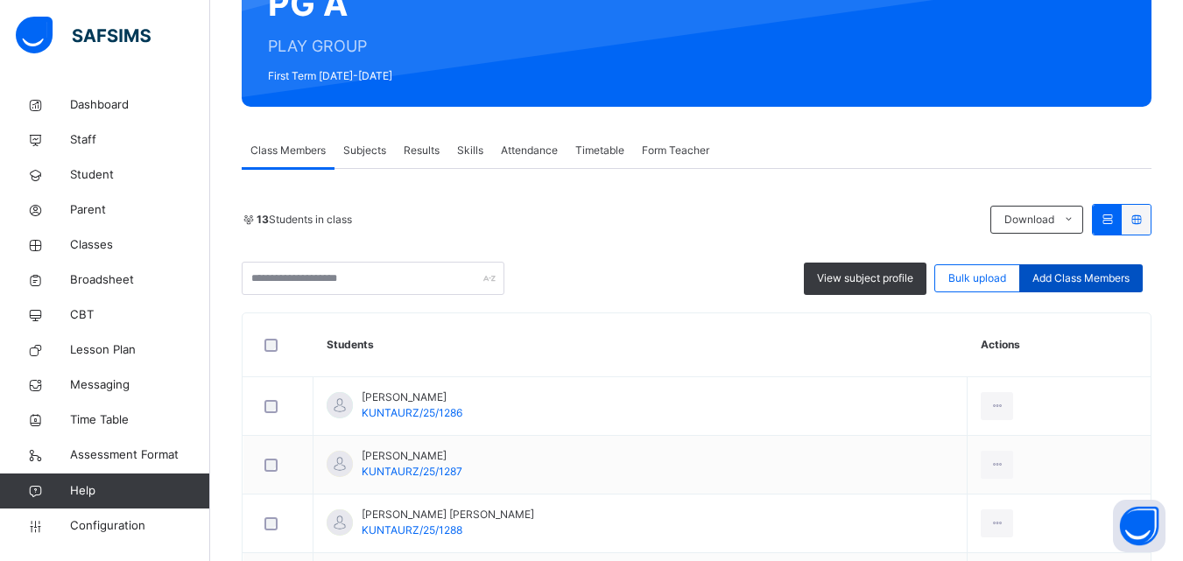
click at [1102, 287] on div "Add Class Members" at bounding box center [1080, 278] width 123 height 28
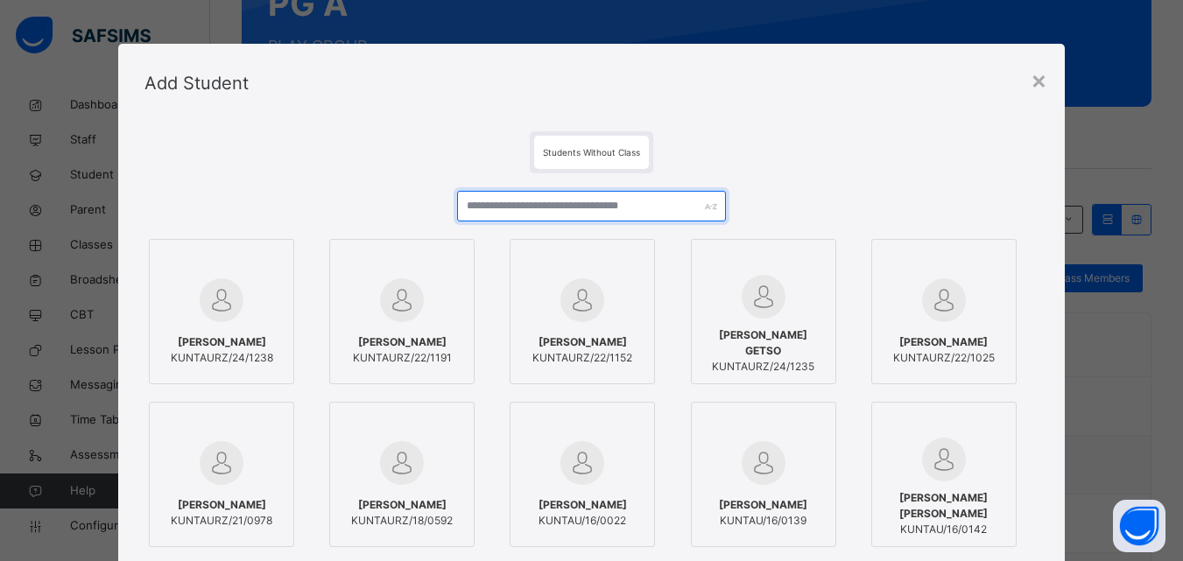
click at [586, 212] on input "text" at bounding box center [591, 206] width 268 height 31
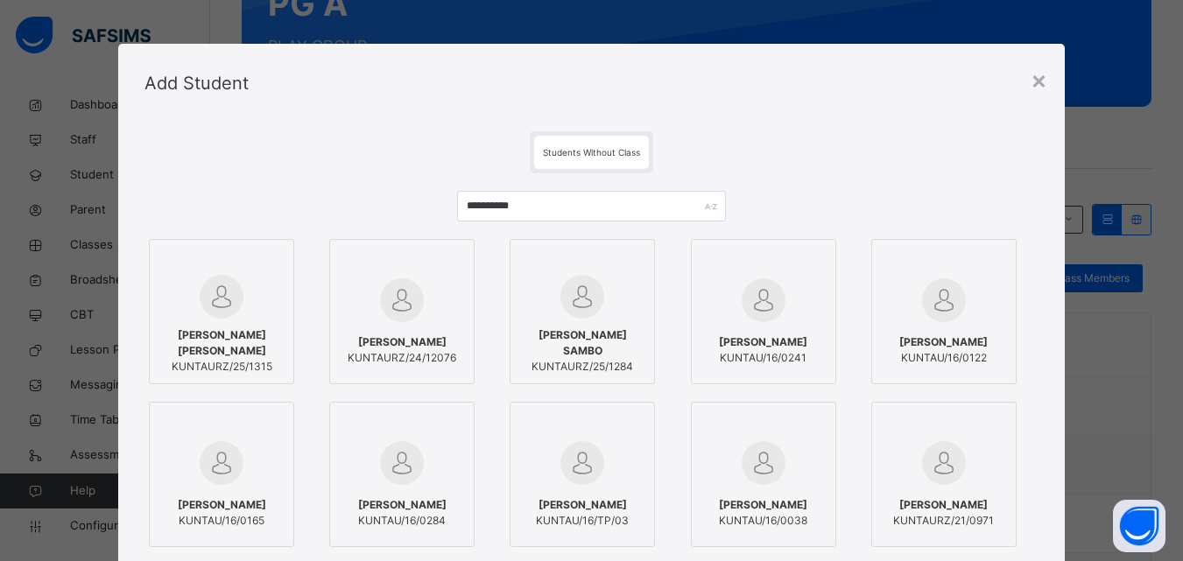
click at [267, 296] on div at bounding box center [222, 297] width 126 height 44
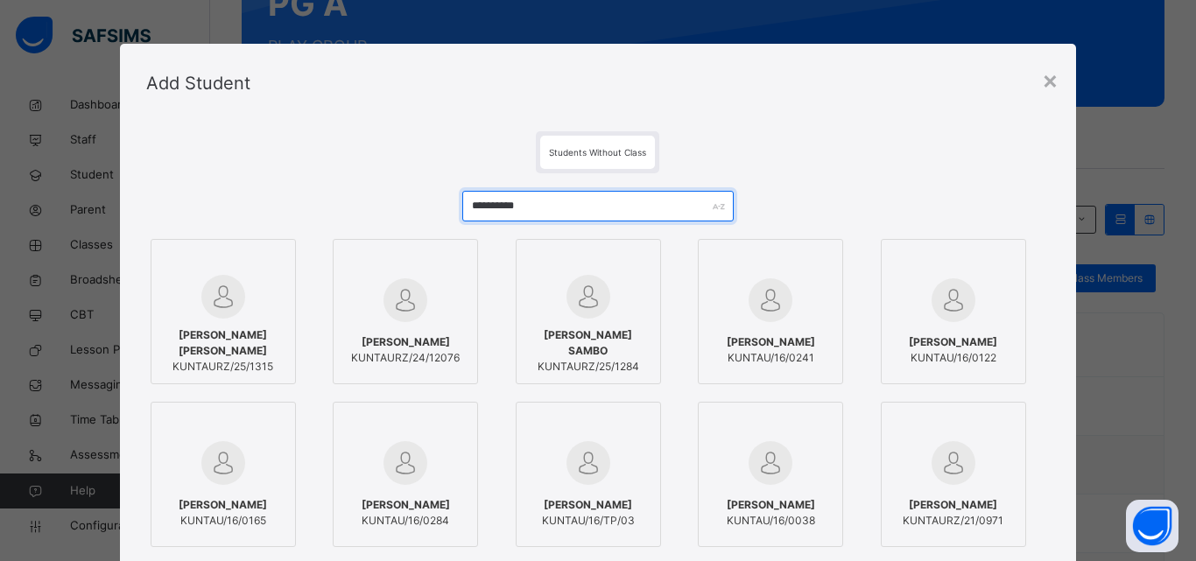
click at [575, 207] on input "**********" at bounding box center [598, 206] width 272 height 31
type input "*"
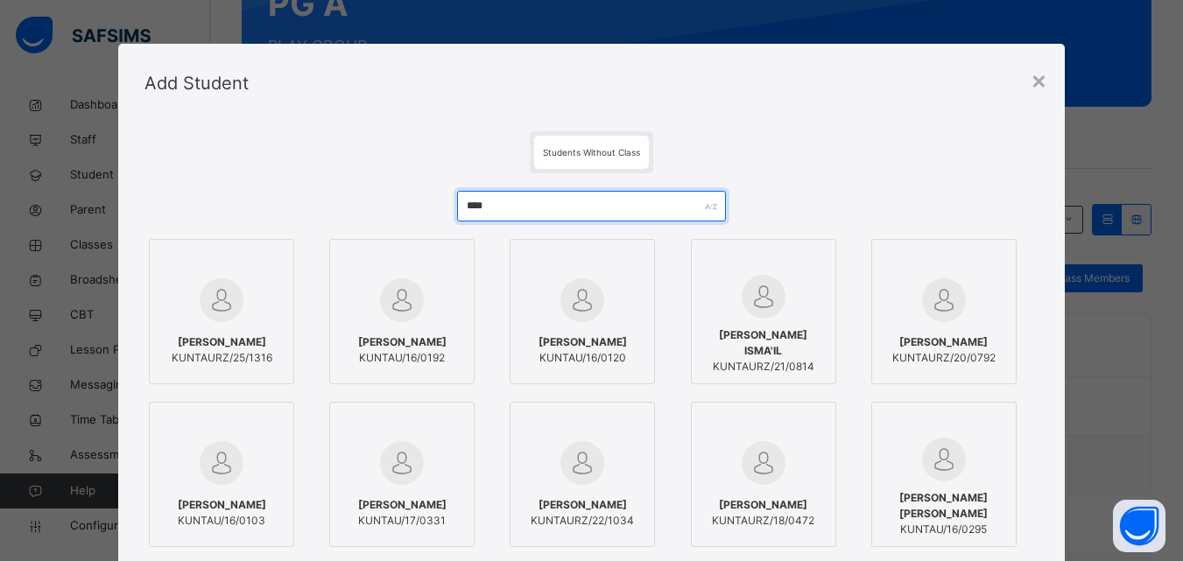
type input "****"
click at [222, 310] on img at bounding box center [222, 301] width 44 height 44
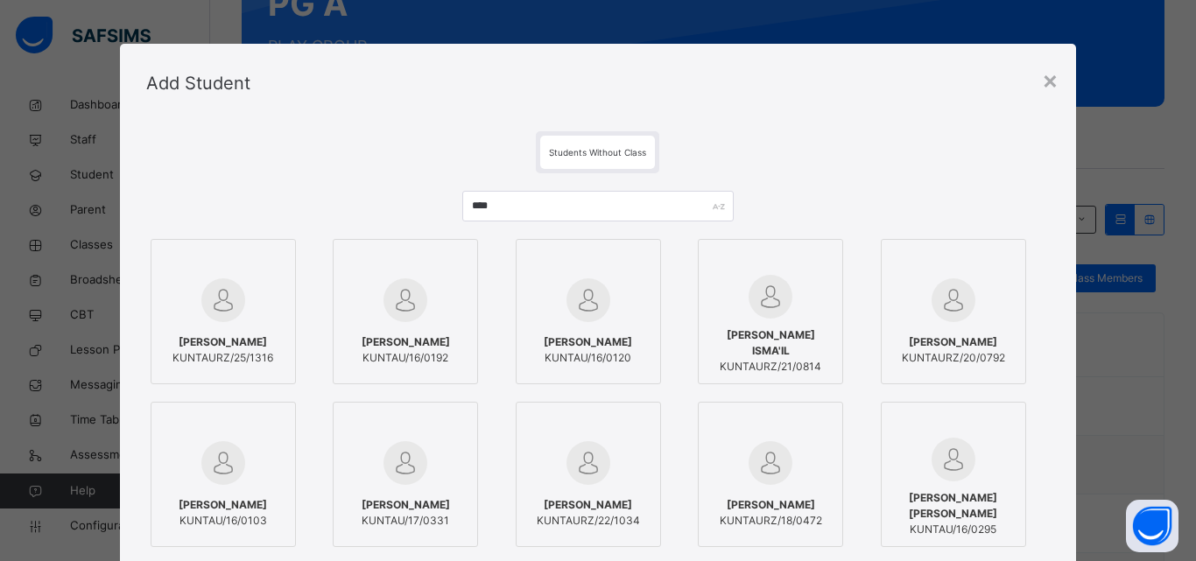
click at [780, 154] on div "Students Without Class" at bounding box center [598, 152] width 905 height 42
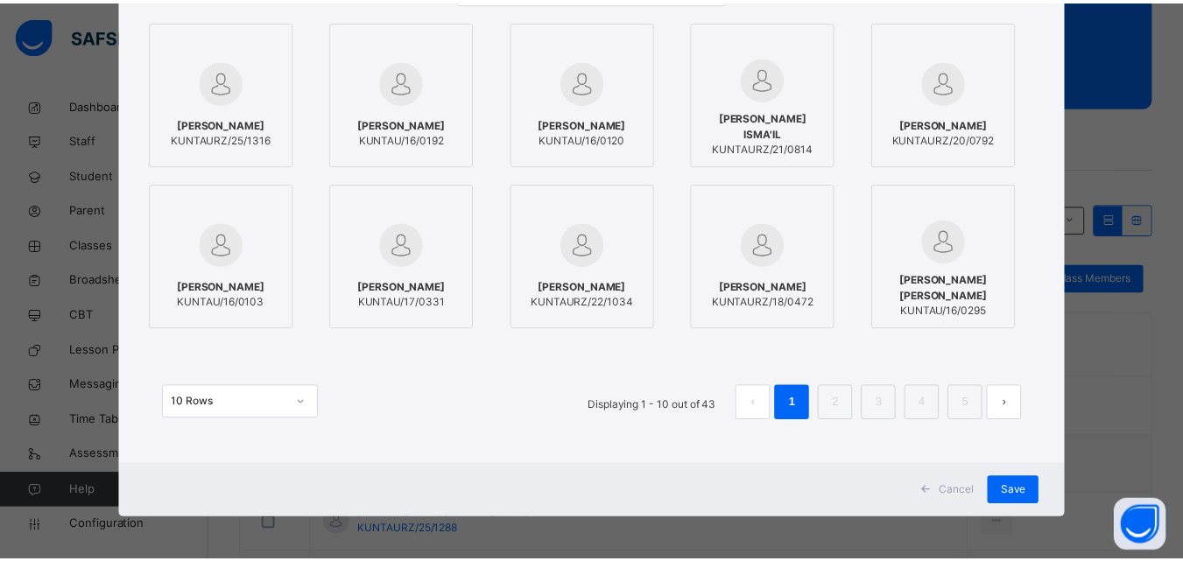
scroll to position [220, 0]
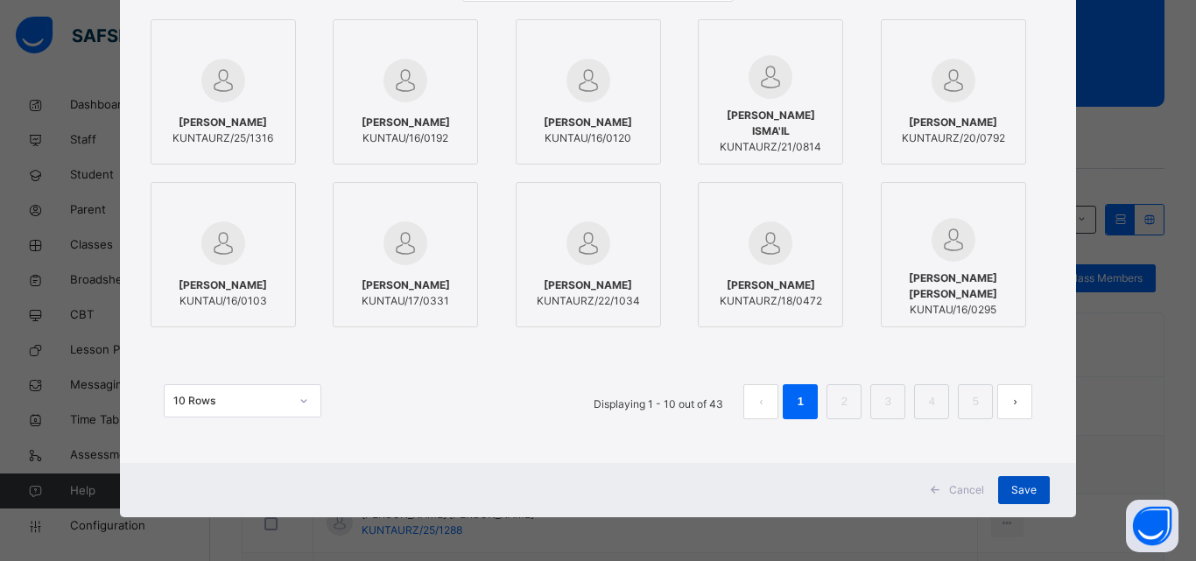
click at [1029, 491] on span "Save" at bounding box center [1024, 491] width 25 height 16
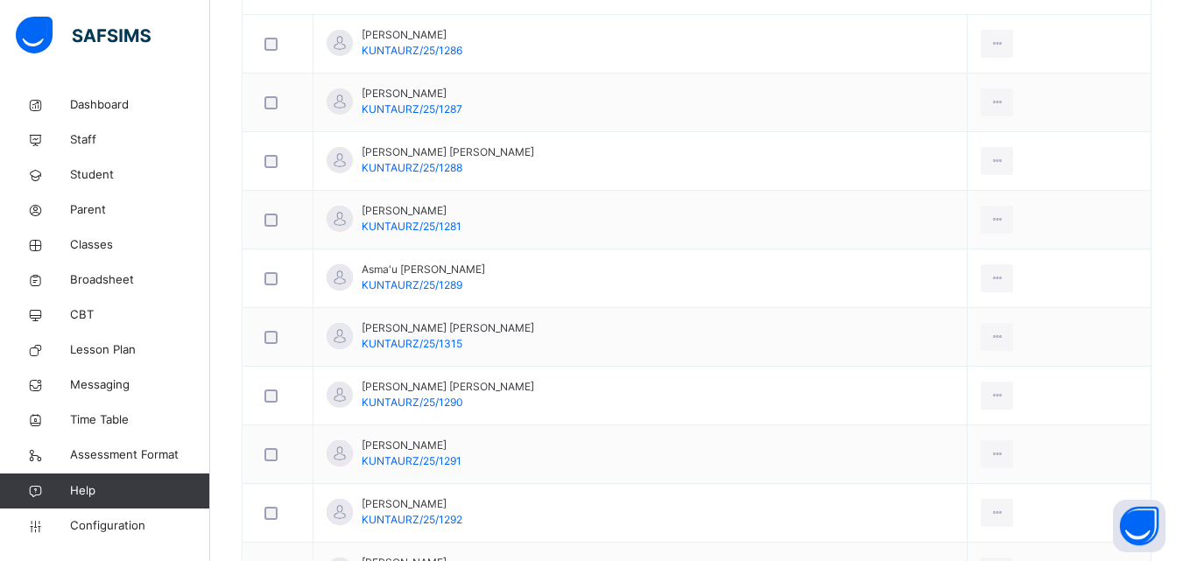
scroll to position [0, 0]
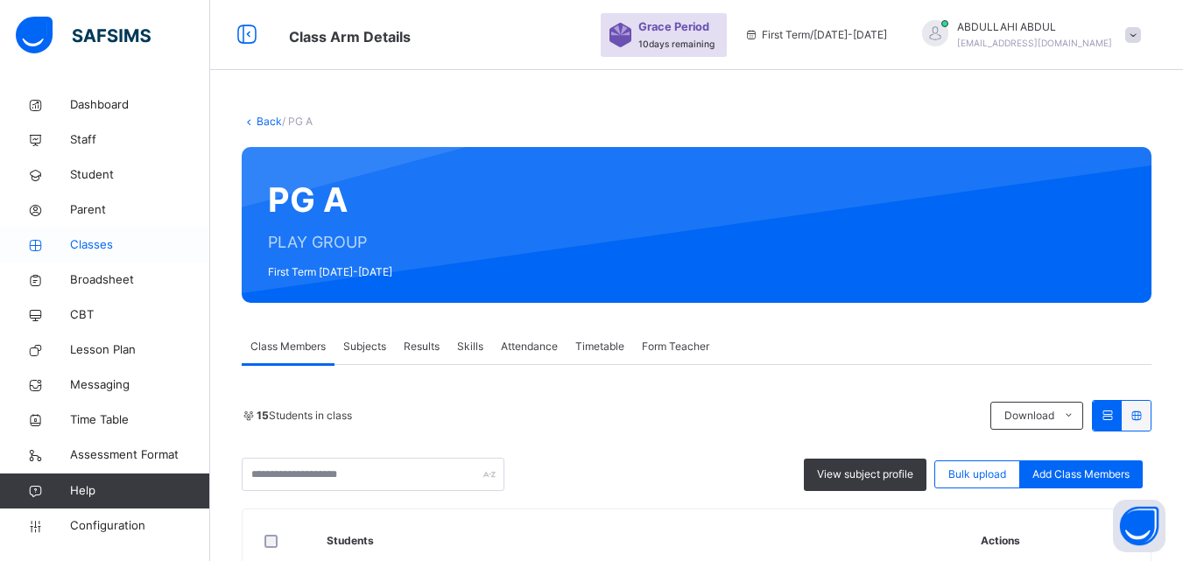
click at [109, 247] on span "Classes" at bounding box center [140, 245] width 140 height 18
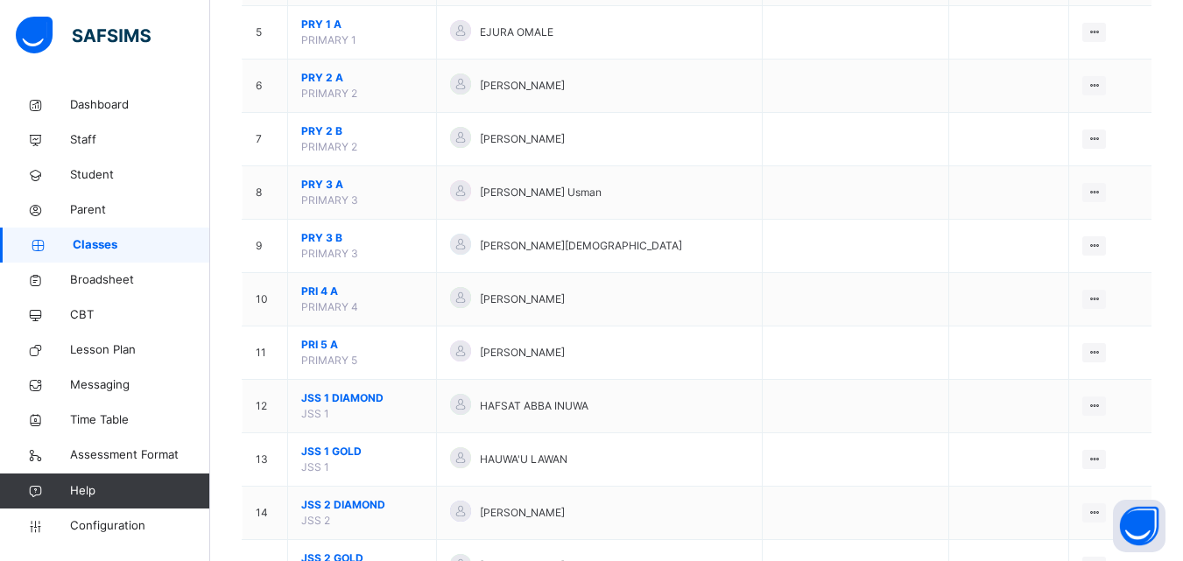
scroll to position [457, 0]
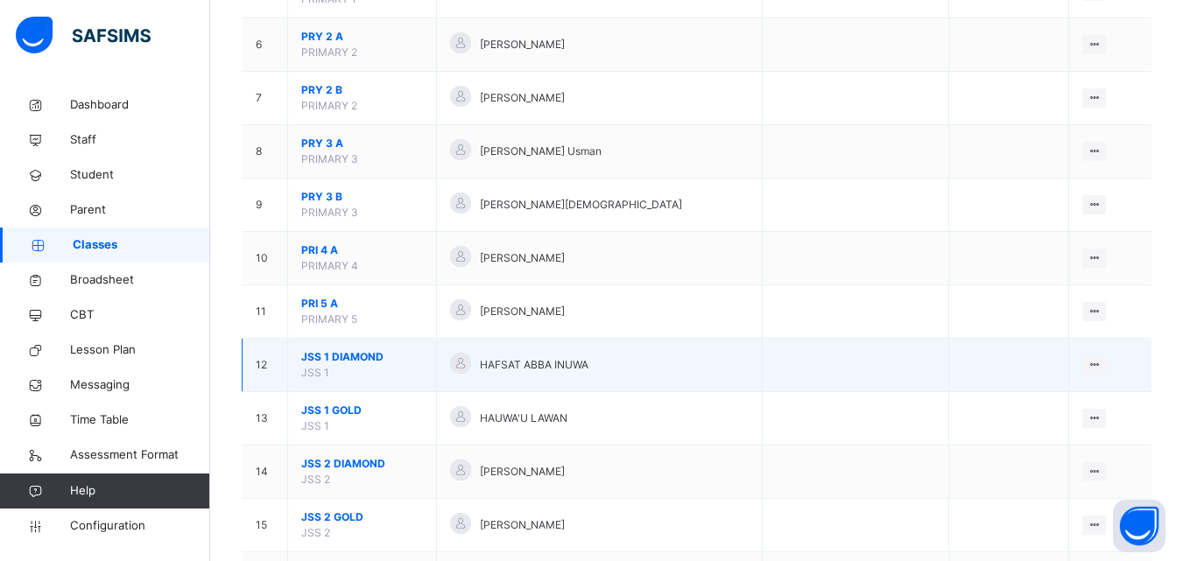
click at [356, 370] on td "JSS 1 DIAMOND JSS 1" at bounding box center [362, 365] width 149 height 53
click at [346, 353] on span "JSS 1 DIAMOND" at bounding box center [362, 357] width 122 height 16
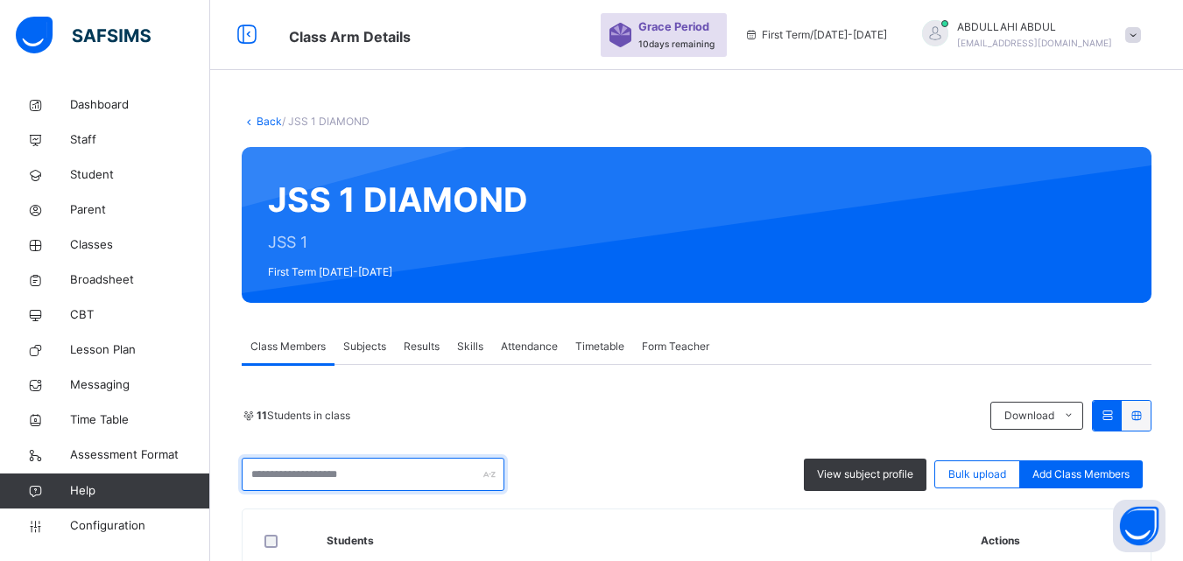
click at [396, 458] on input "text" at bounding box center [373, 474] width 263 height 33
click at [386, 458] on input "text" at bounding box center [373, 474] width 263 height 33
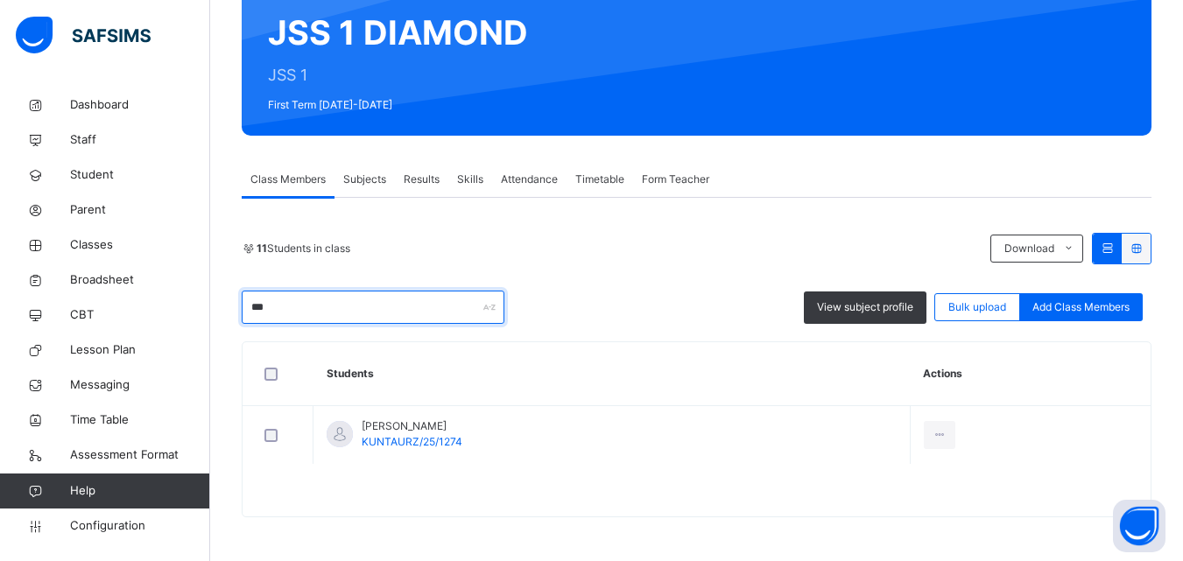
scroll to position [167, 0]
type input "*****"
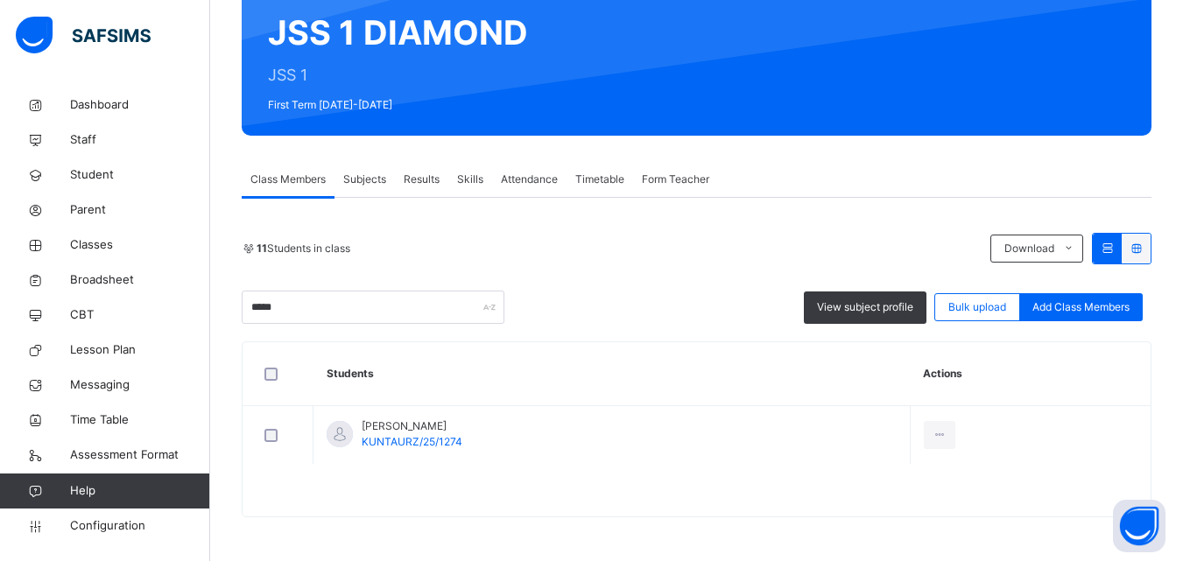
click at [590, 232] on div "11 Students in class Download Pdf Report Excel Report ***** View subject profil…" at bounding box center [697, 358] width 910 height 320
click at [114, 241] on span "Classes" at bounding box center [140, 245] width 140 height 18
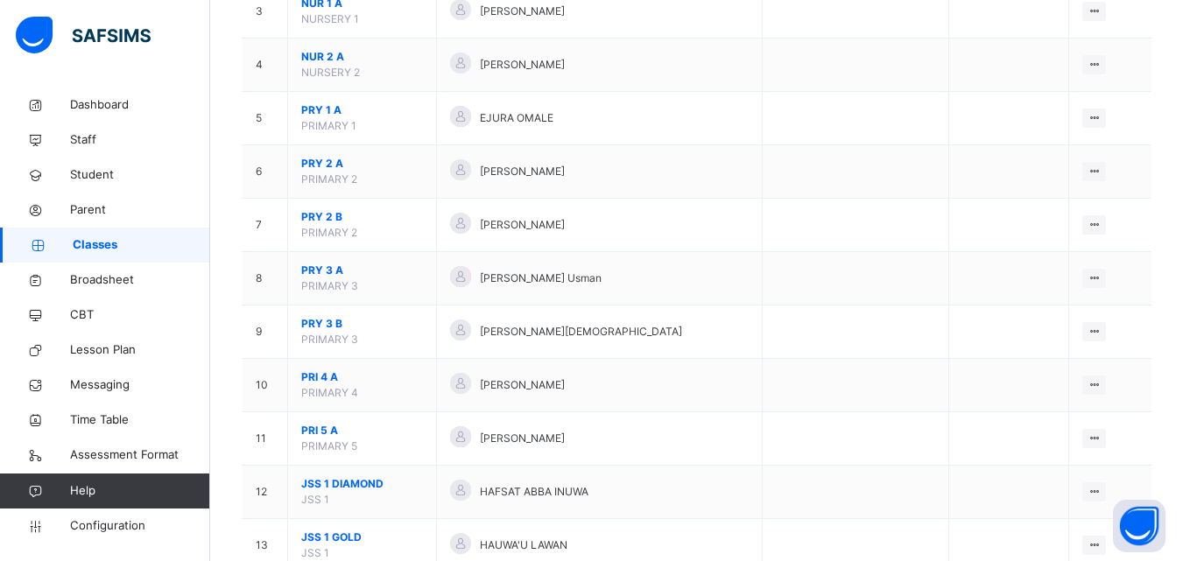
scroll to position [355, 0]
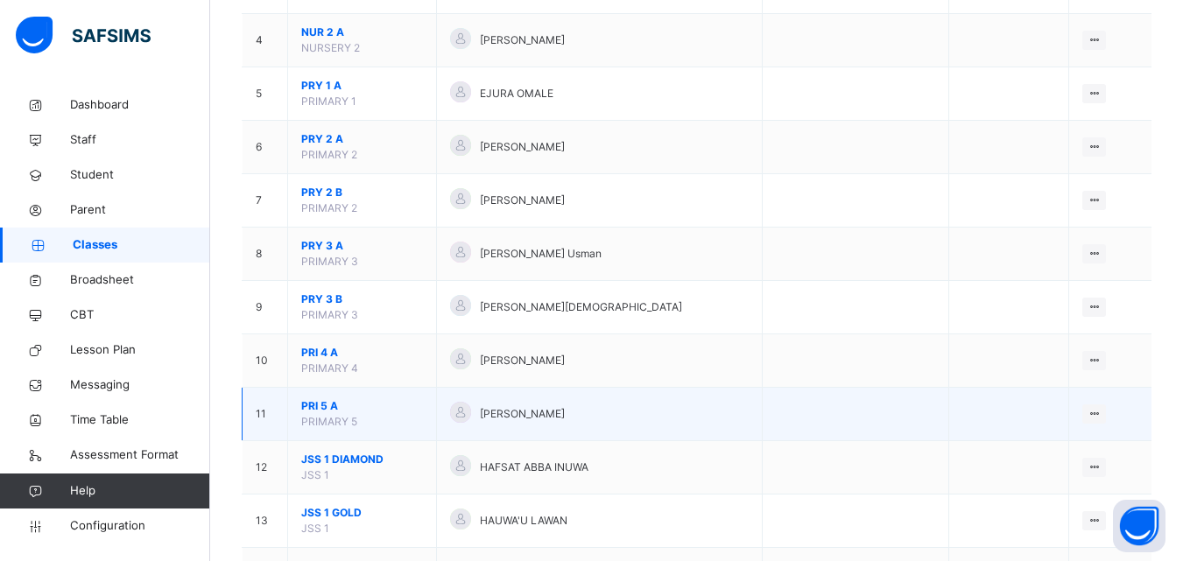
click at [328, 397] on td "PRI 5 A PRIMARY 5" at bounding box center [362, 414] width 149 height 53
click at [321, 405] on span "PRI 5 A" at bounding box center [362, 407] width 122 height 16
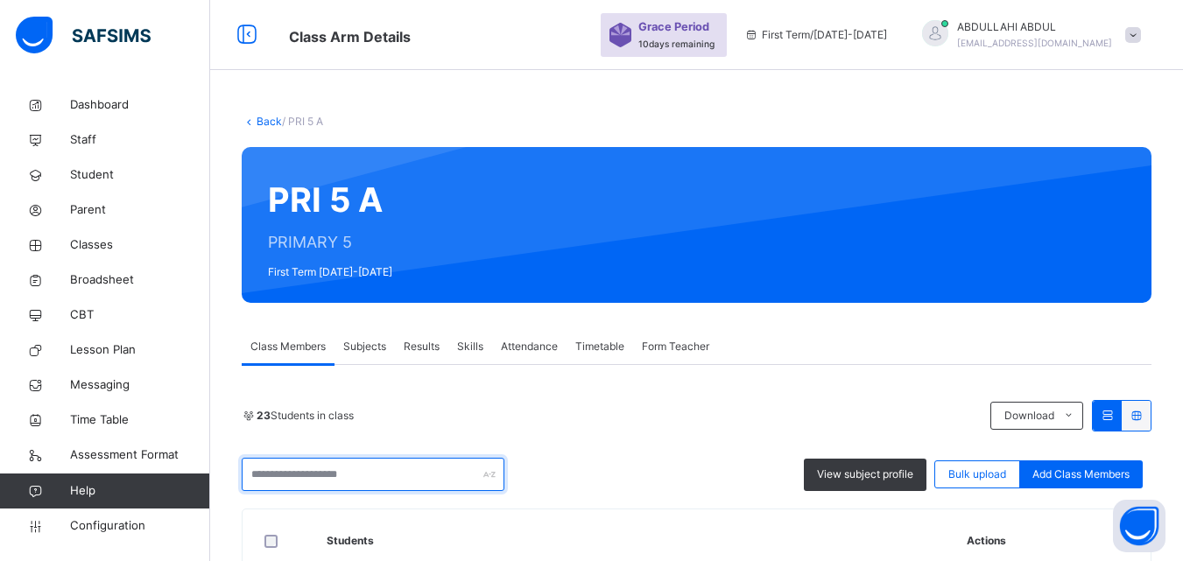
click at [382, 459] on input "text" at bounding box center [373, 474] width 263 height 33
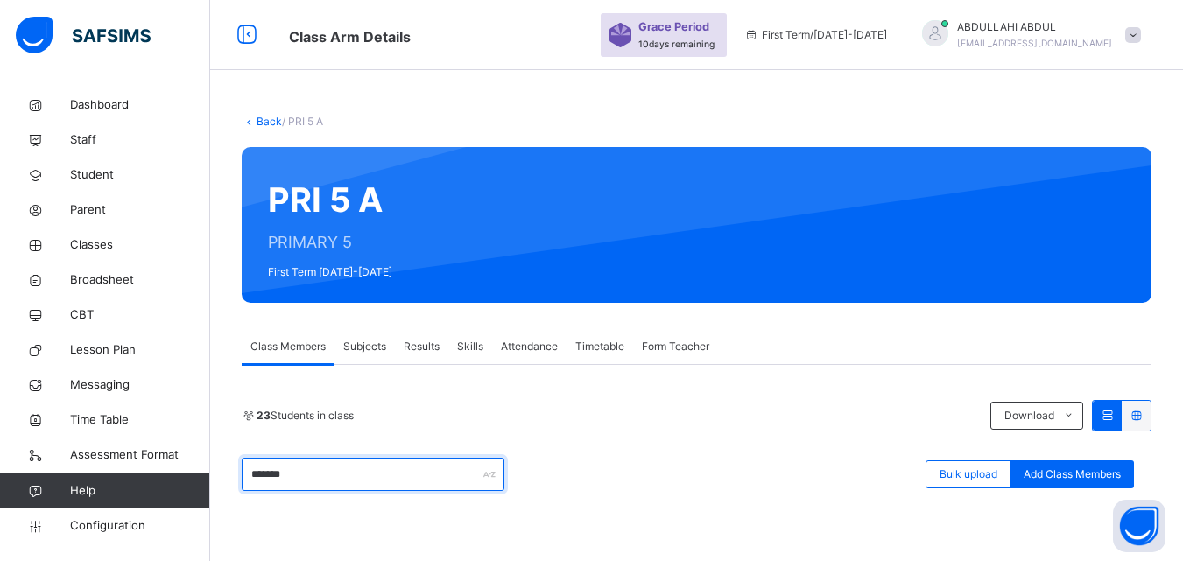
scroll to position [89, 0]
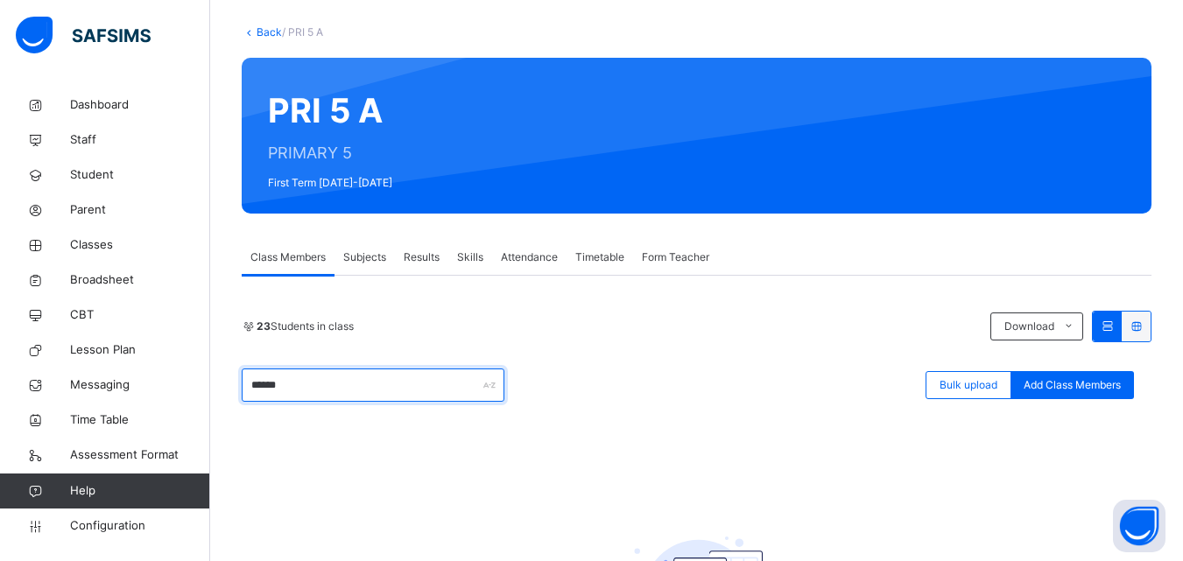
click at [357, 392] on input "******" at bounding box center [373, 385] width 263 height 33
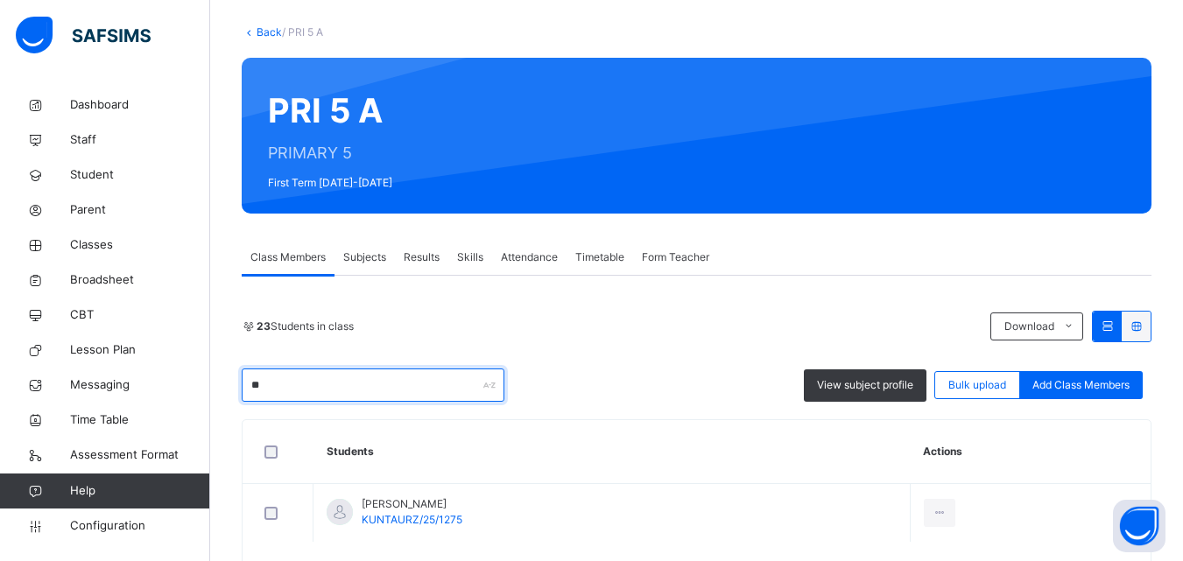
type input "*"
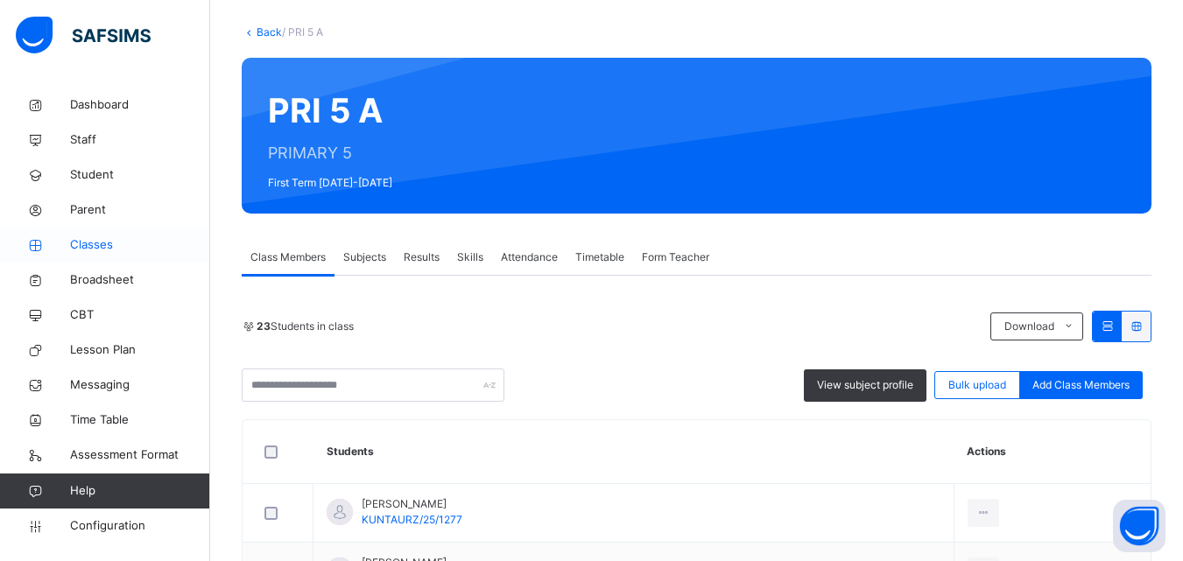
click at [115, 243] on span "Classes" at bounding box center [140, 245] width 140 height 18
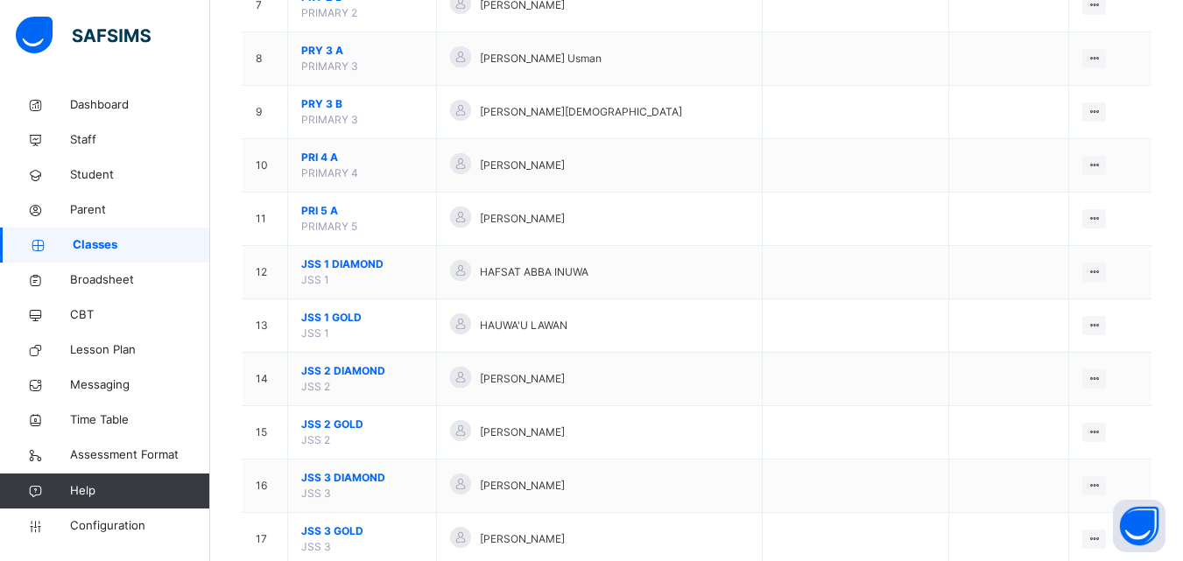
scroll to position [562, 0]
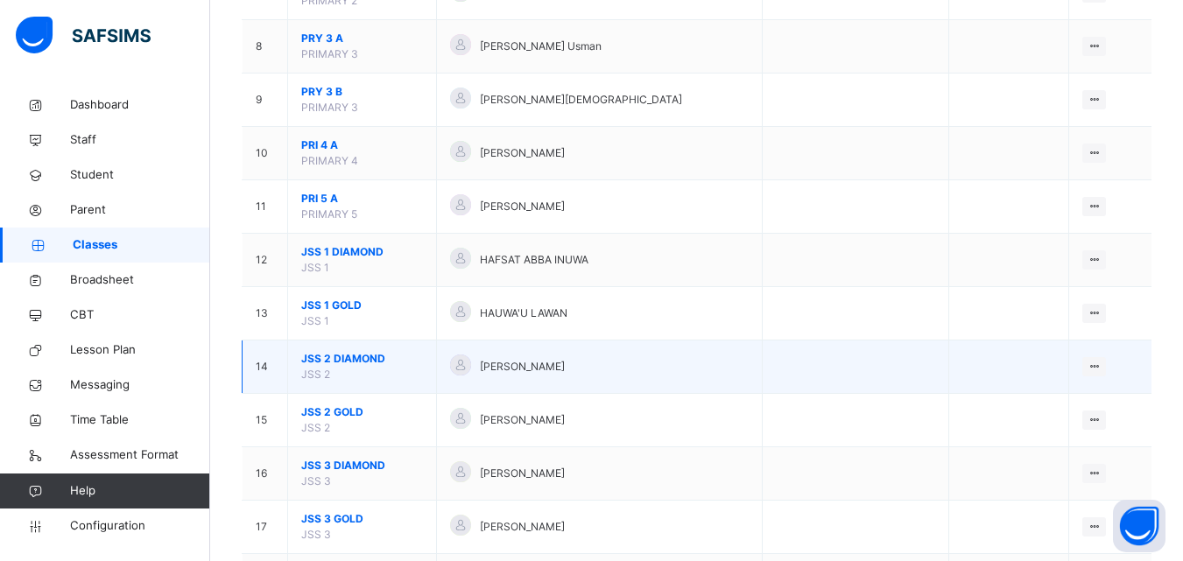
click at [362, 362] on span "JSS 2 DIAMOND" at bounding box center [362, 359] width 122 height 16
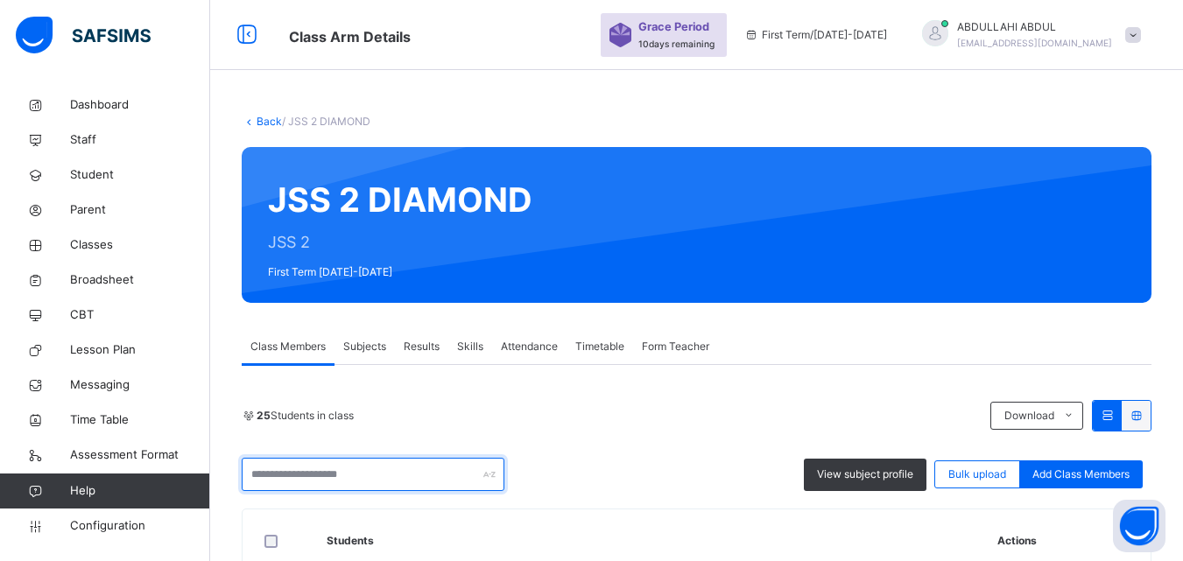
click at [421, 475] on input "text" at bounding box center [373, 474] width 263 height 33
type input "*"
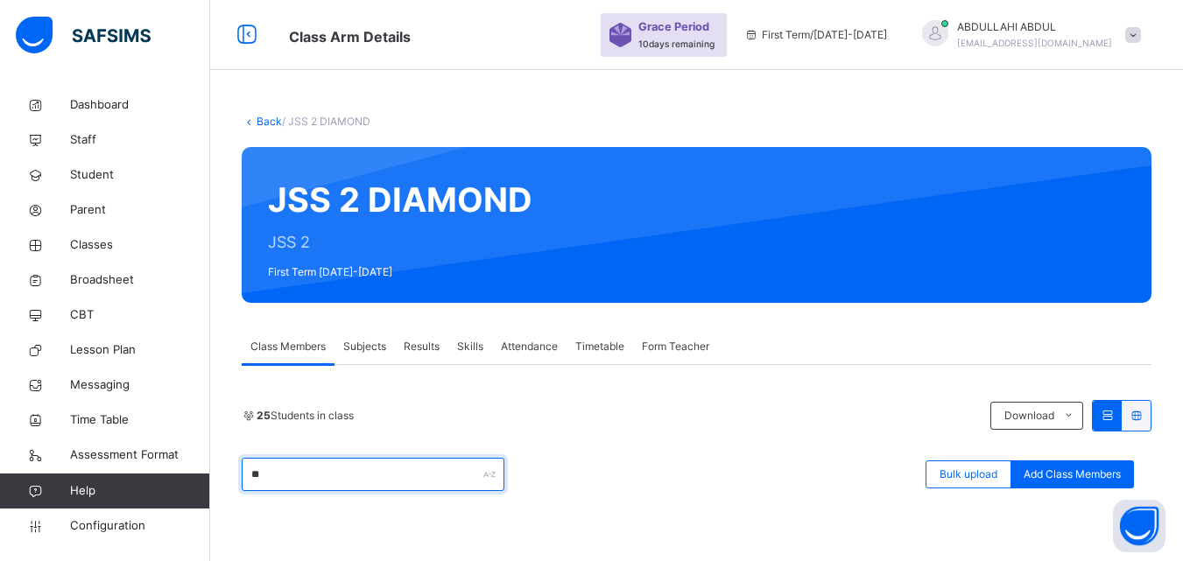
type input "*"
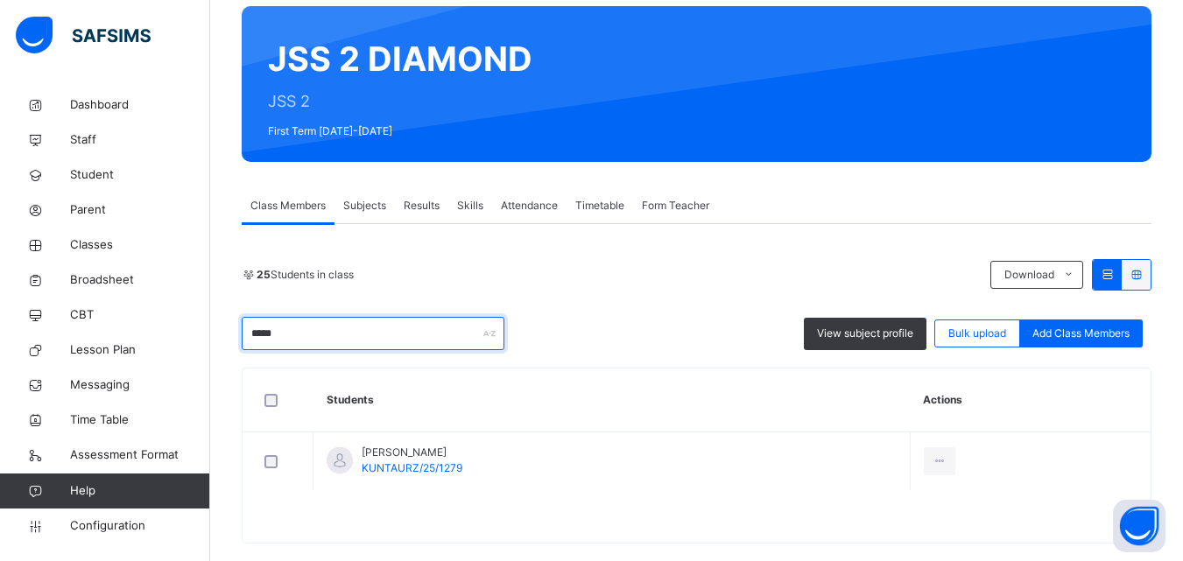
scroll to position [167, 0]
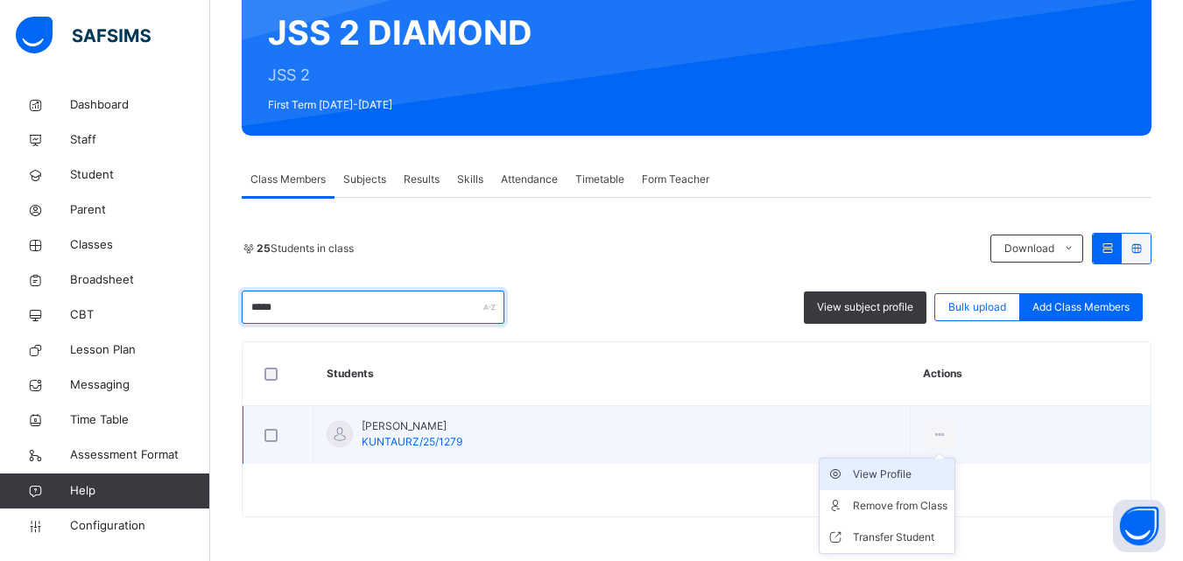
type input "*****"
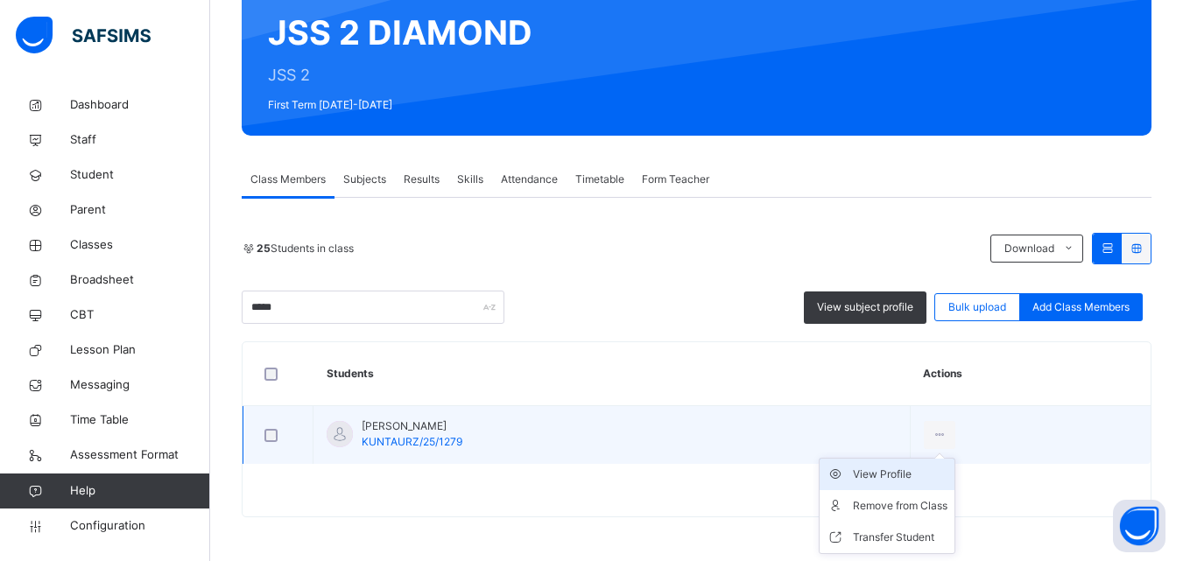
click at [927, 473] on div "View Profile" at bounding box center [900, 475] width 95 height 18
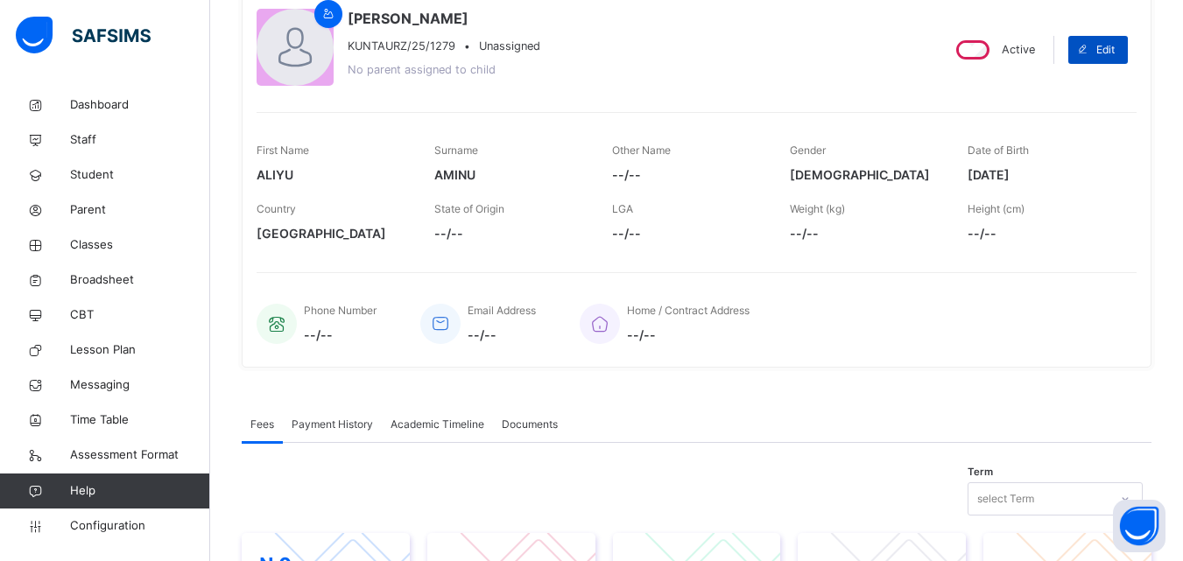
click at [1115, 46] on span "Edit" at bounding box center [1106, 50] width 18 height 16
select select "**"
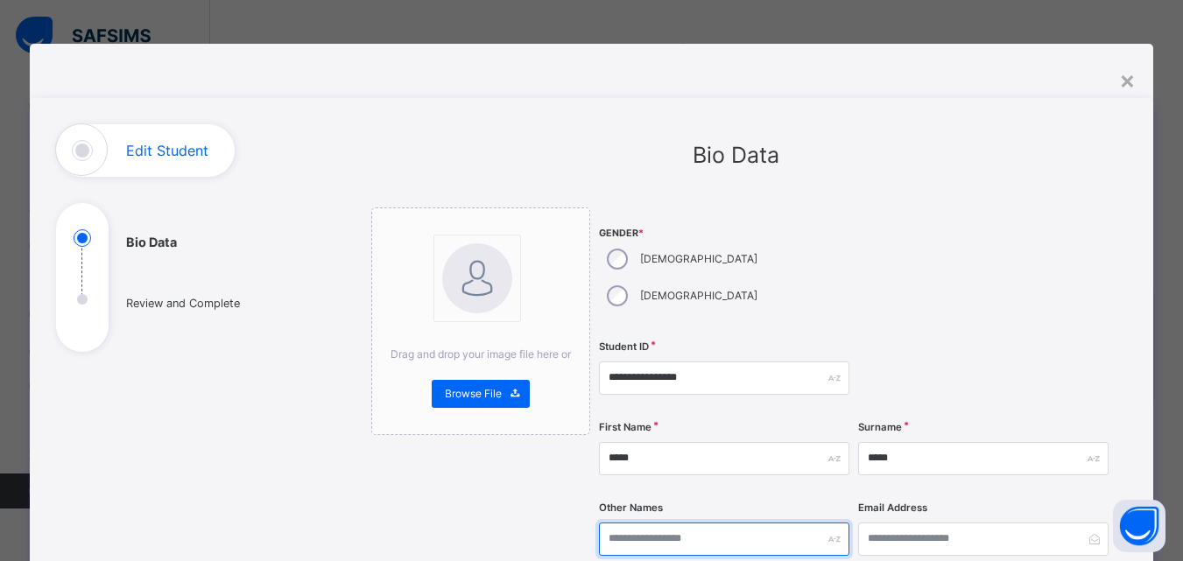
click at [751, 523] on input "text" at bounding box center [724, 539] width 250 height 33
type input "******"
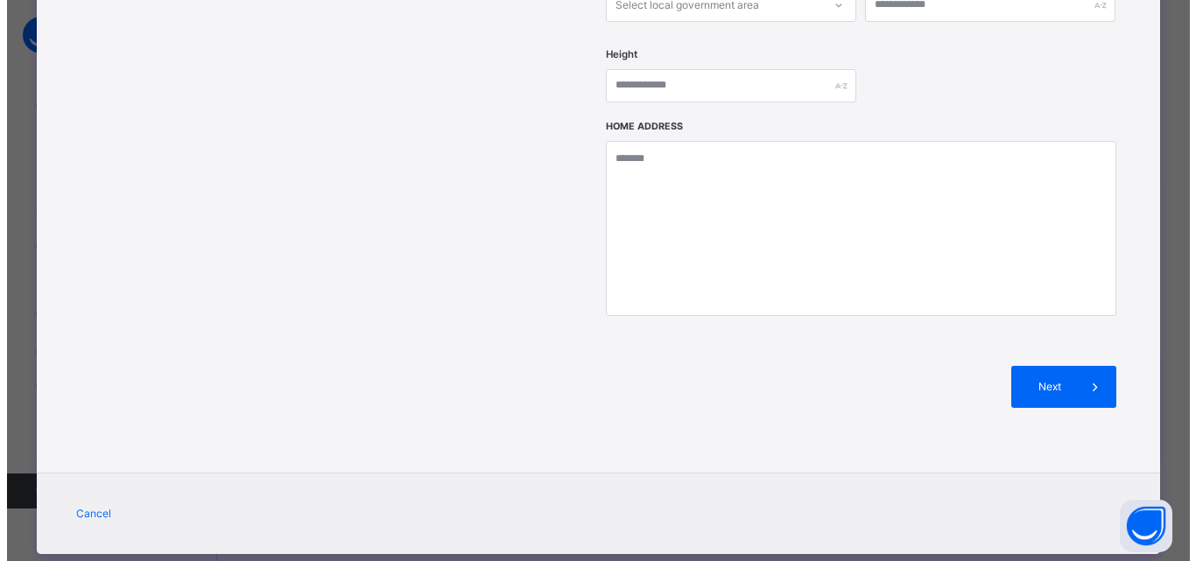
scroll to position [413, 0]
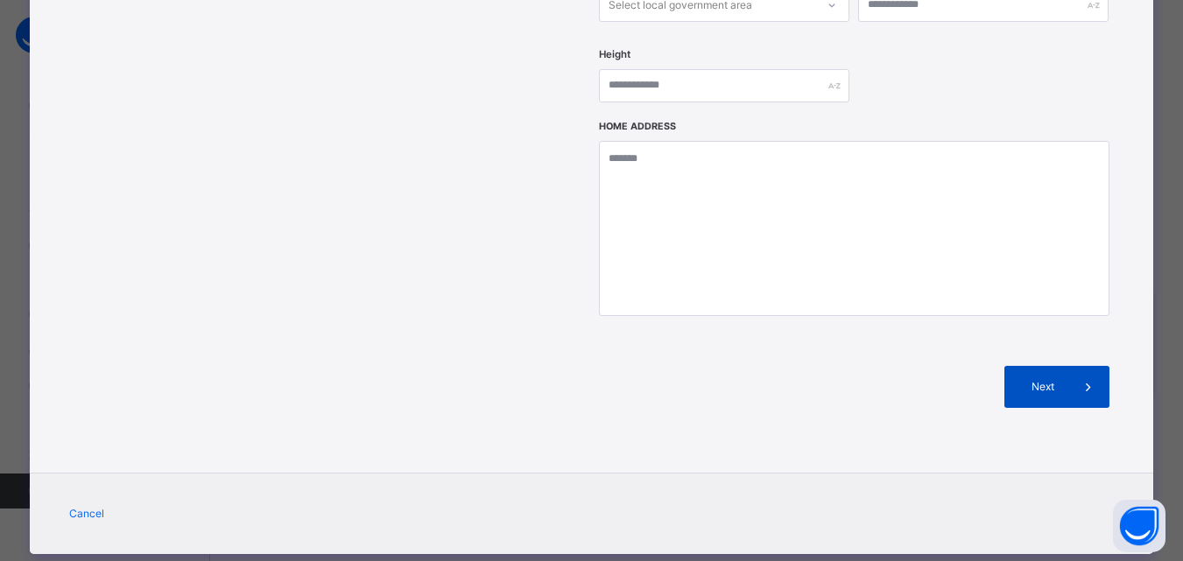
click at [1090, 366] on span at bounding box center [1089, 387] width 42 height 42
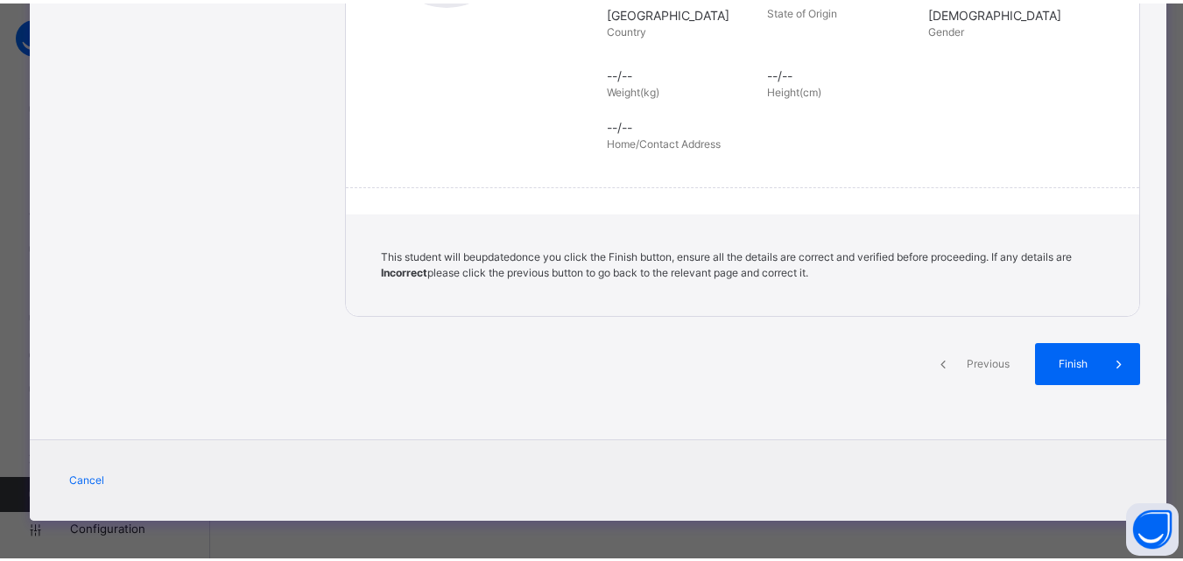
scroll to position [402, 0]
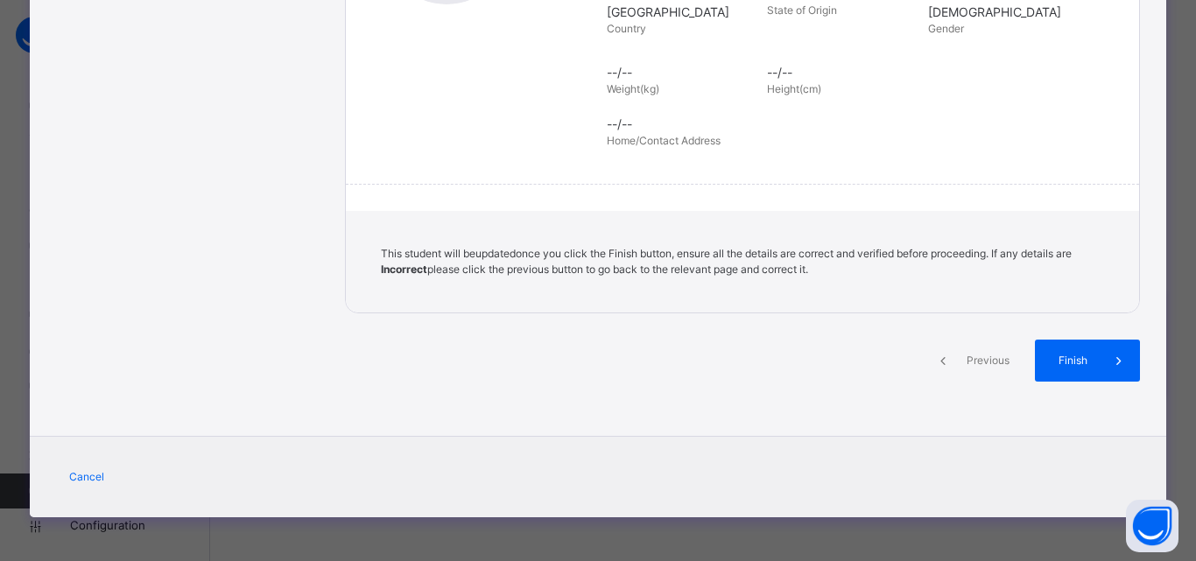
click at [1090, 363] on span "Finish" at bounding box center [1073, 361] width 50 height 16
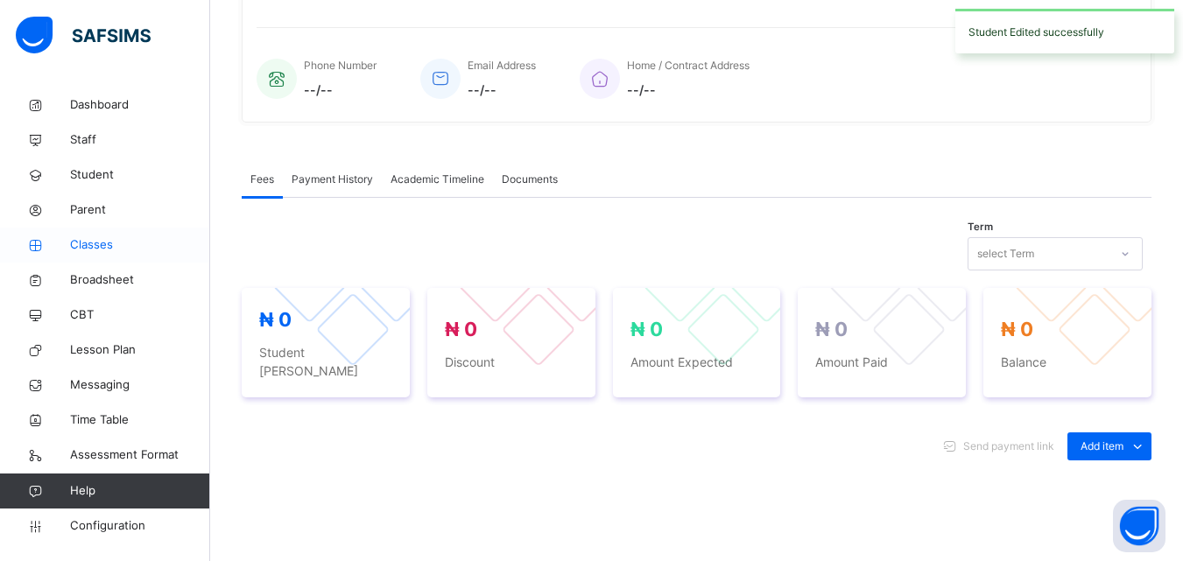
click at [130, 243] on span "Classes" at bounding box center [140, 245] width 140 height 18
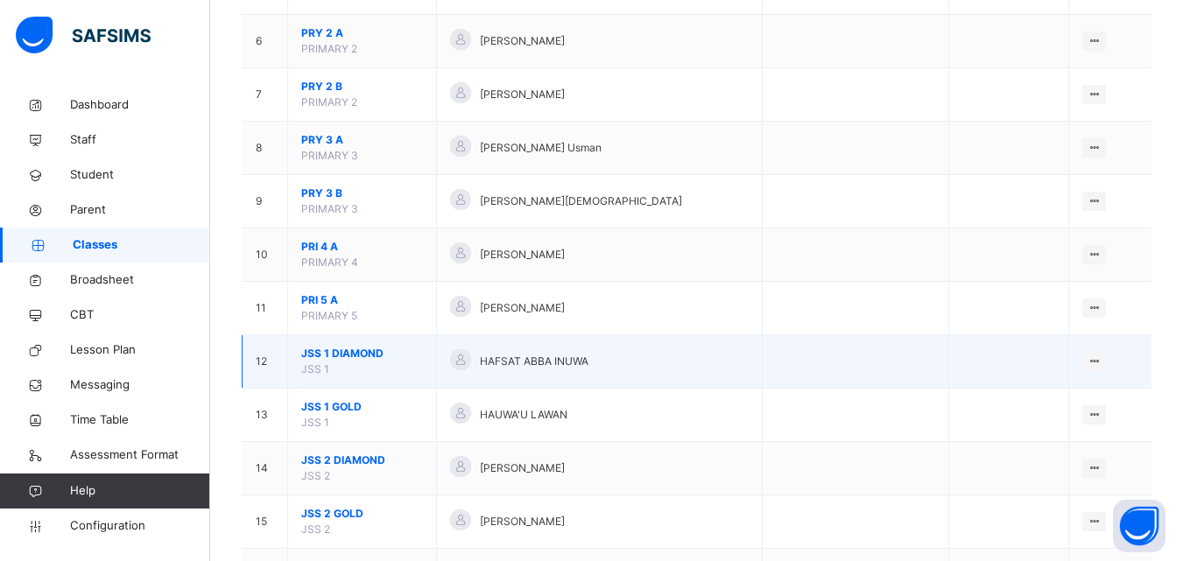
scroll to position [458, 0]
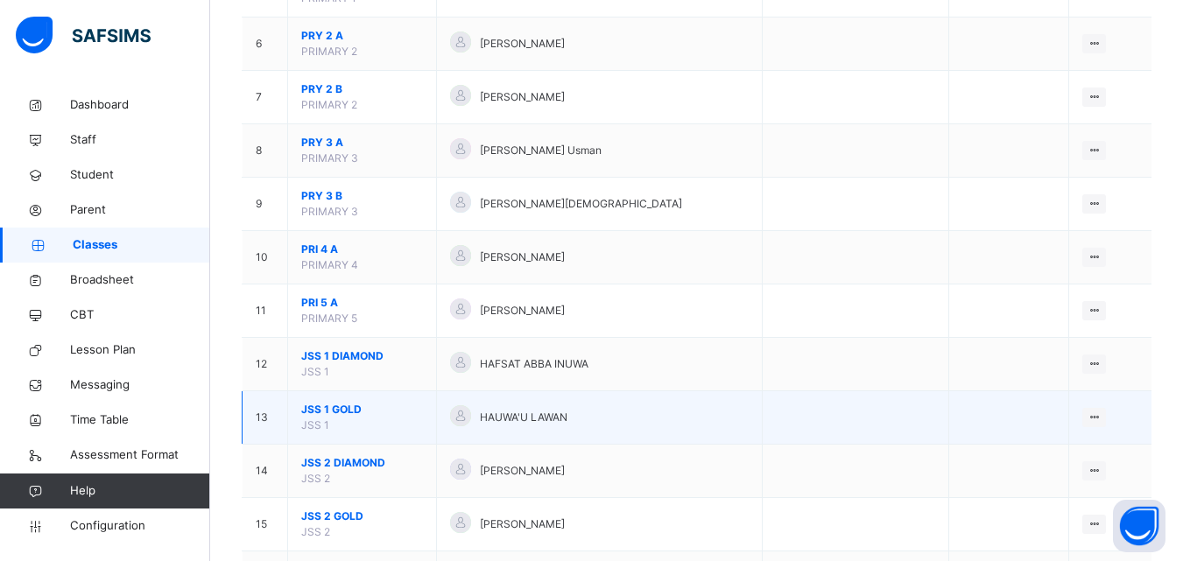
click at [349, 404] on span "JSS 1 GOLD" at bounding box center [362, 410] width 122 height 16
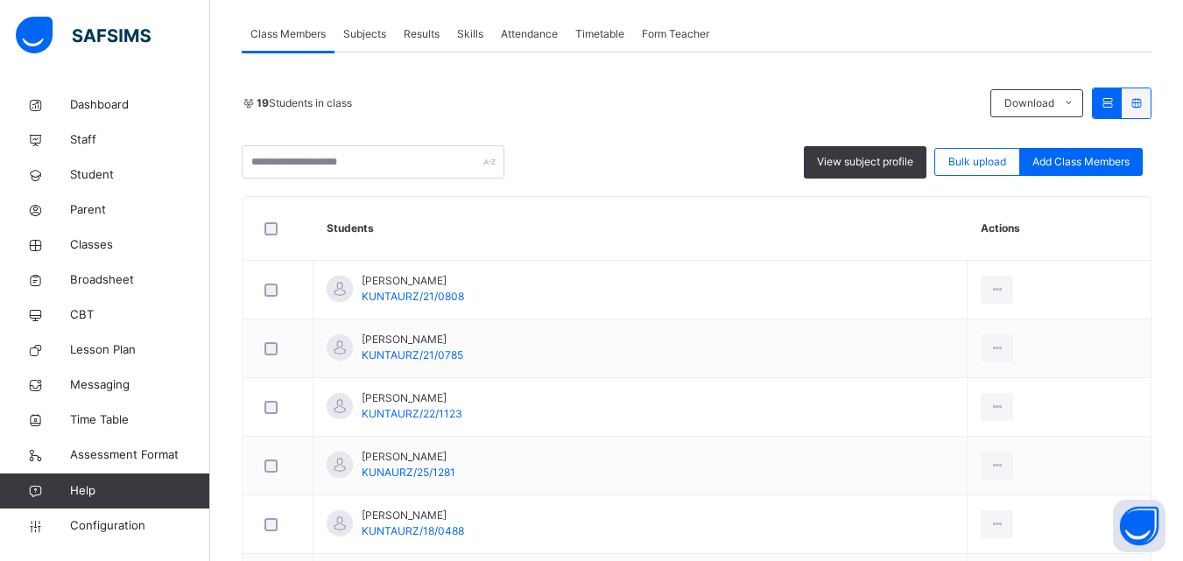
scroll to position [324, 0]
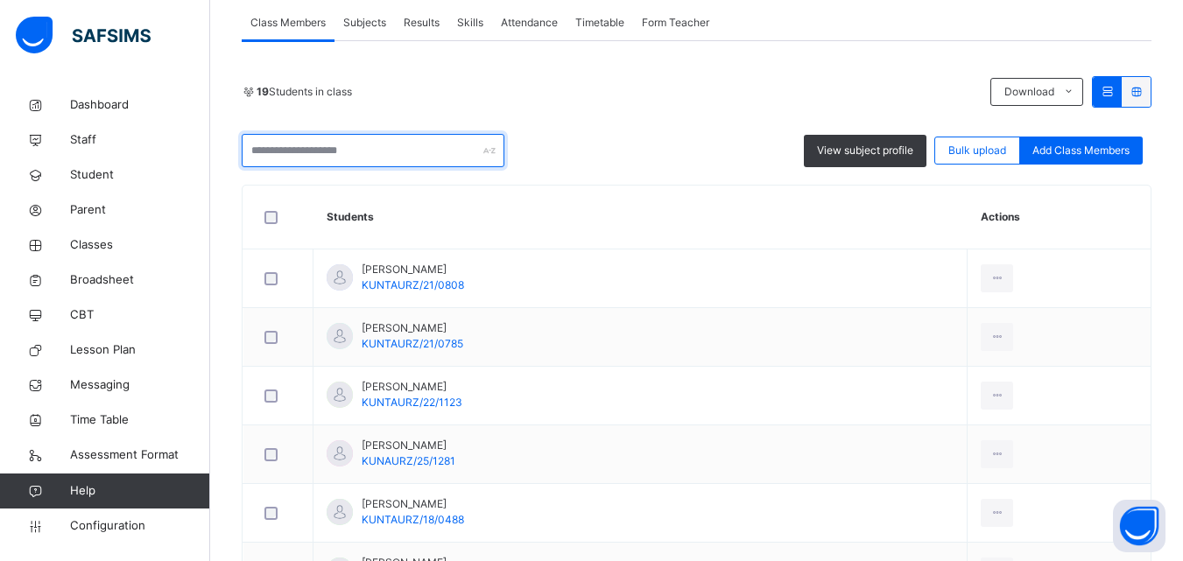
click at [326, 147] on input "text" at bounding box center [373, 150] width 263 height 33
click at [364, 149] on input "text" at bounding box center [373, 150] width 263 height 33
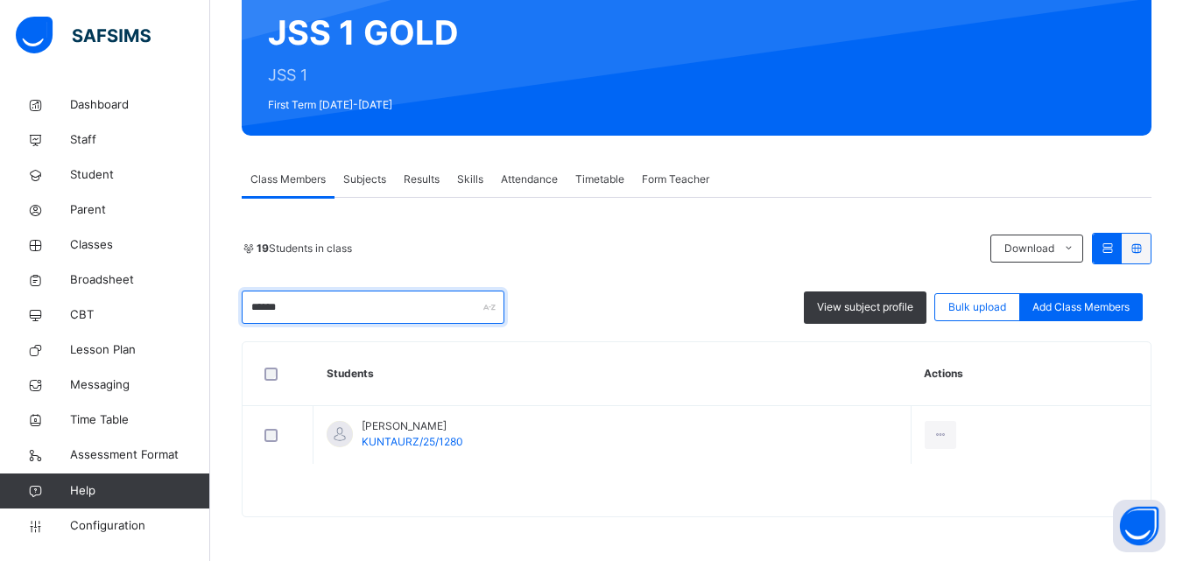
scroll to position [167, 0]
type input "*"
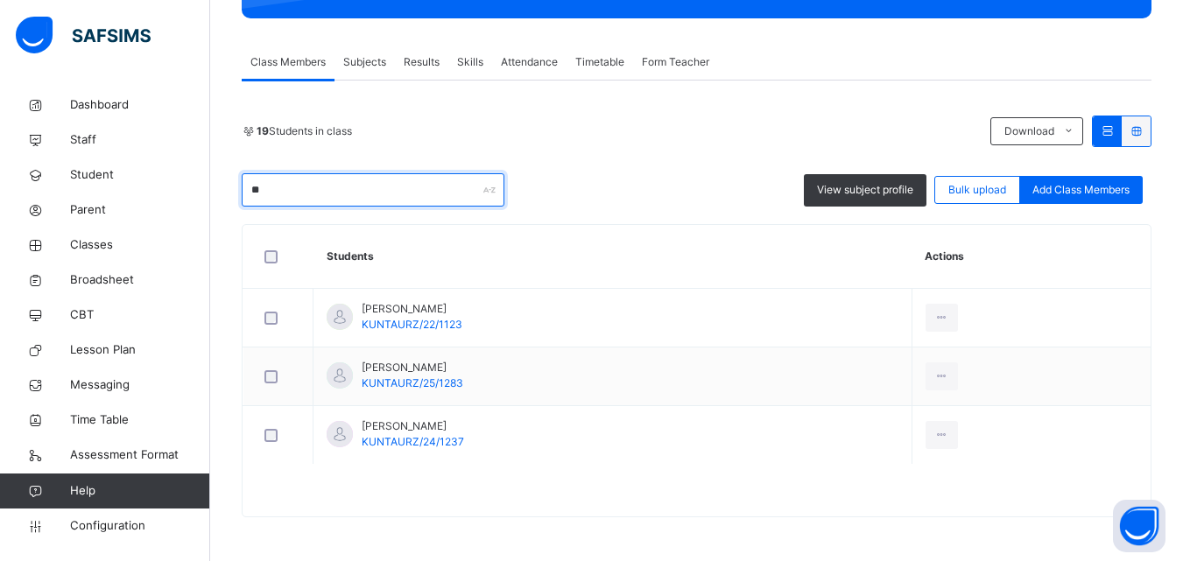
scroll to position [285, 0]
type input "****"
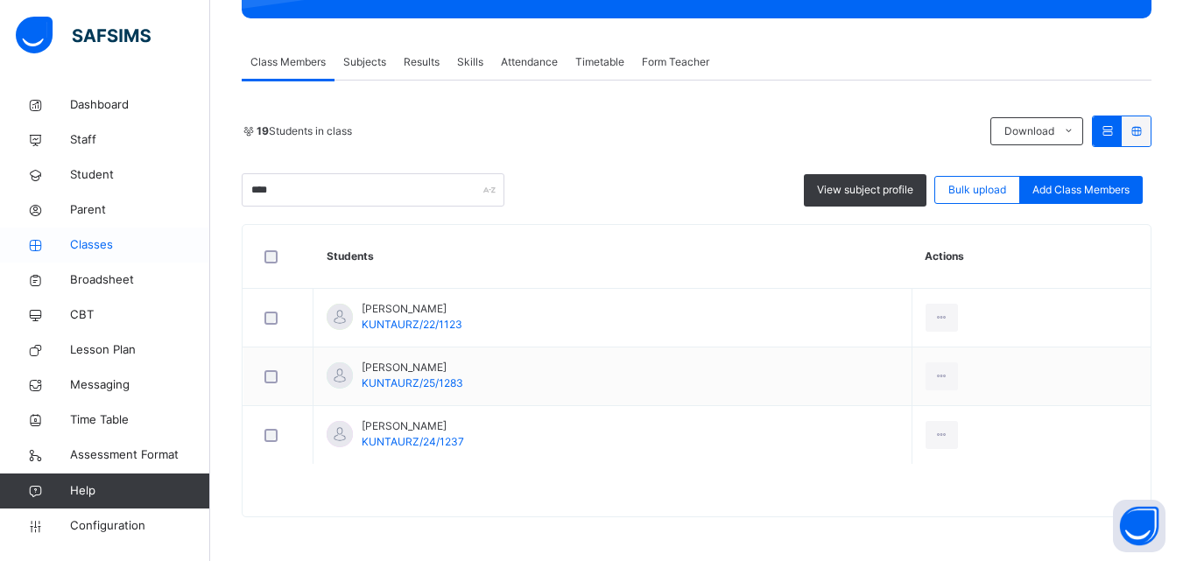
click at [100, 237] on span "Classes" at bounding box center [140, 245] width 140 height 18
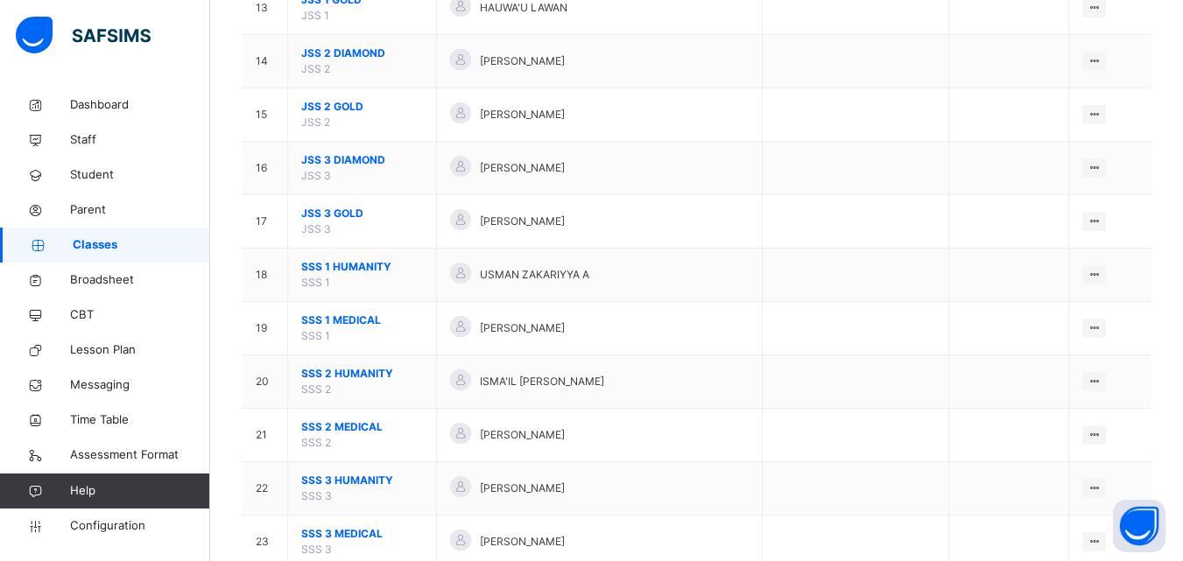
scroll to position [907, 0]
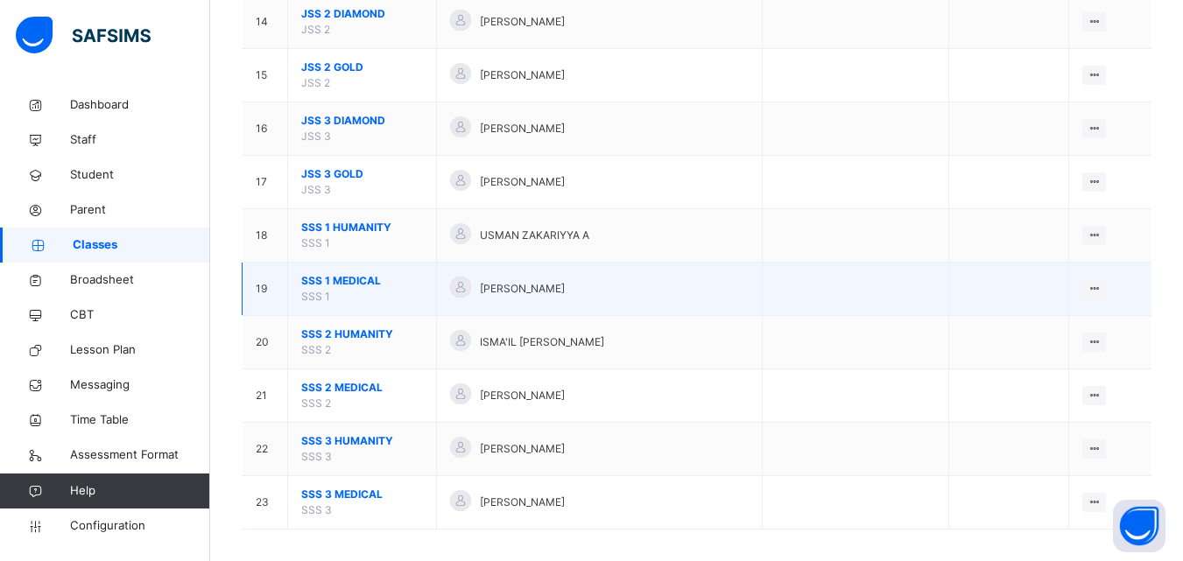
click at [335, 279] on span "SSS 1 MEDICAL" at bounding box center [362, 281] width 122 height 16
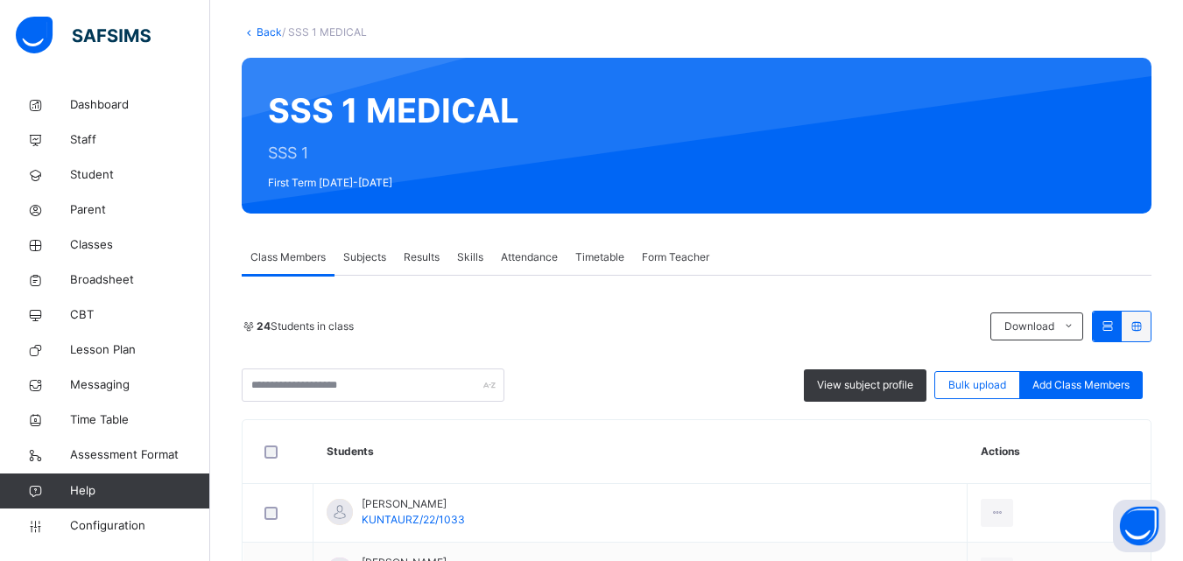
scroll to position [141, 0]
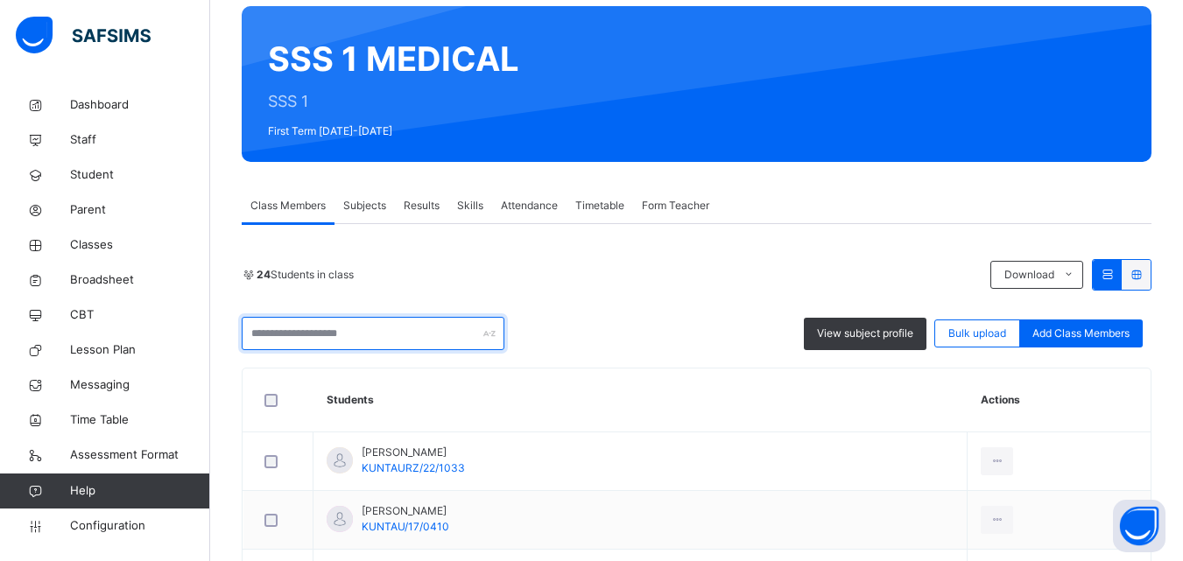
click at [441, 317] on input "text" at bounding box center [373, 333] width 263 height 33
click at [427, 317] on input "text" at bounding box center [373, 333] width 263 height 33
click at [402, 317] on input "text" at bounding box center [373, 333] width 263 height 33
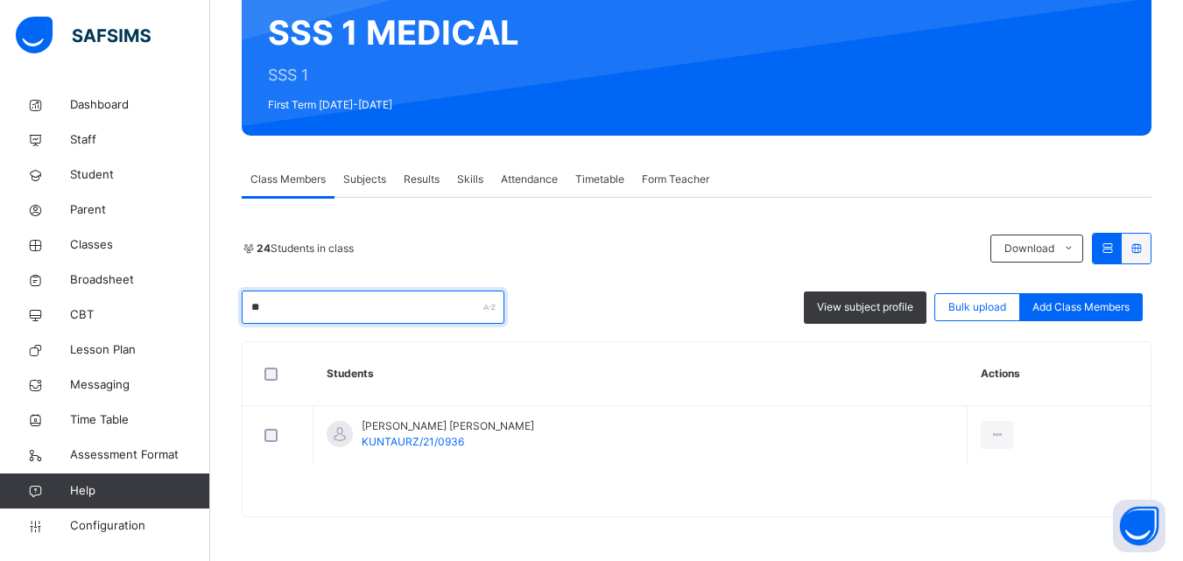
scroll to position [250, 0]
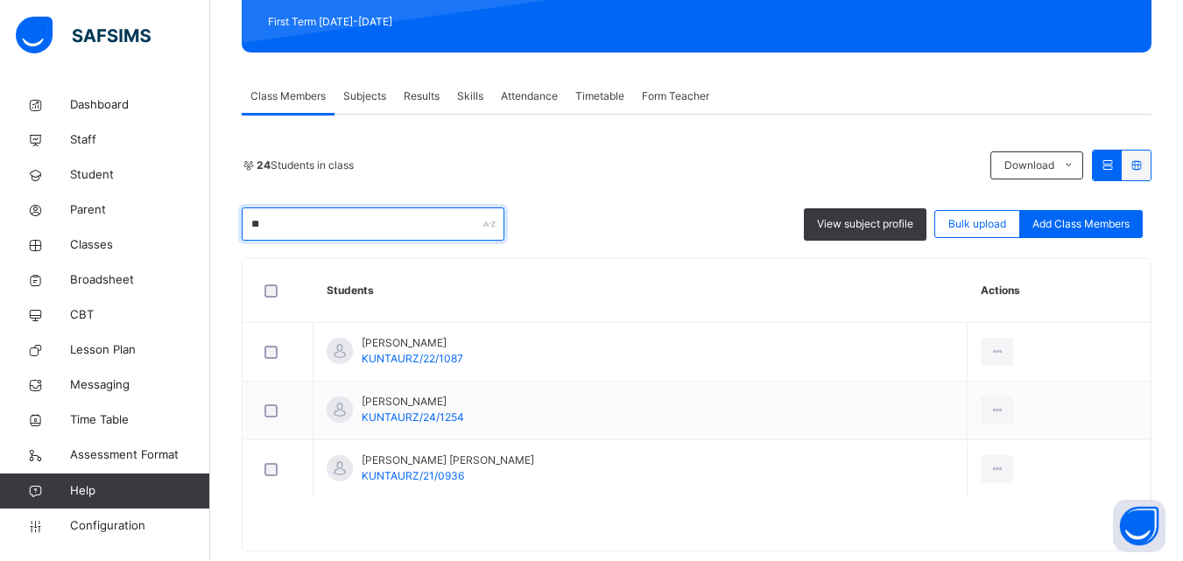
type input "*"
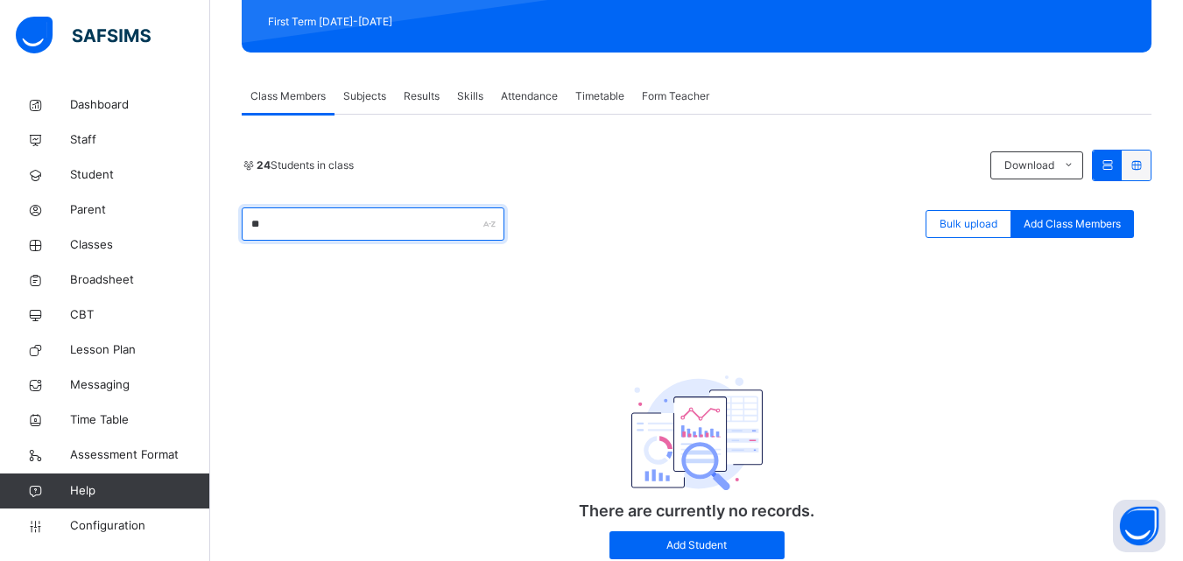
type input "*"
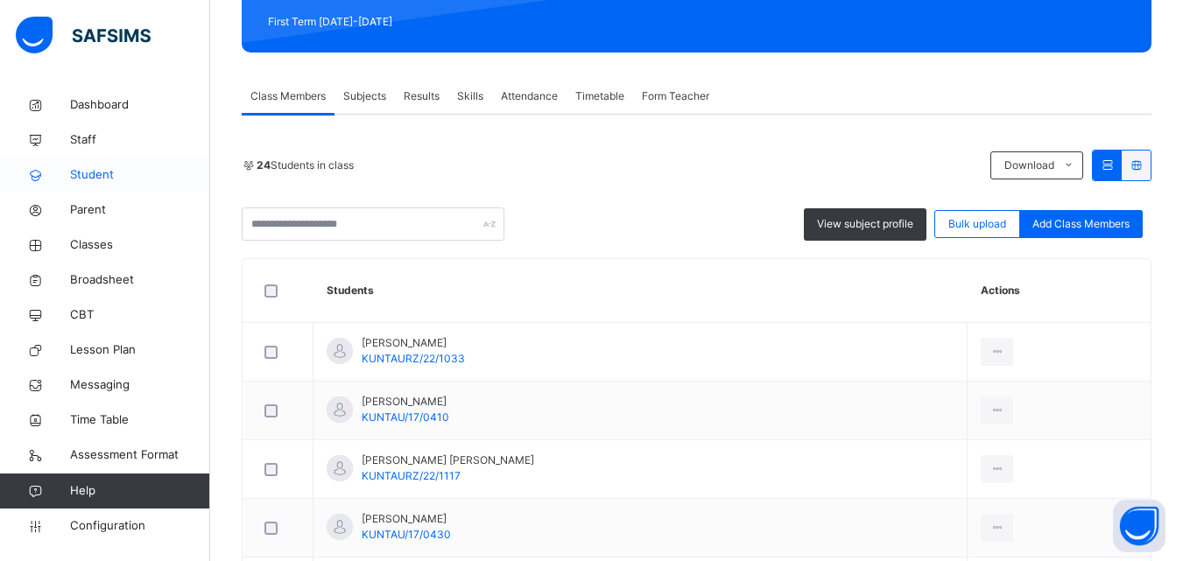
click at [130, 180] on span "Student" at bounding box center [140, 175] width 140 height 18
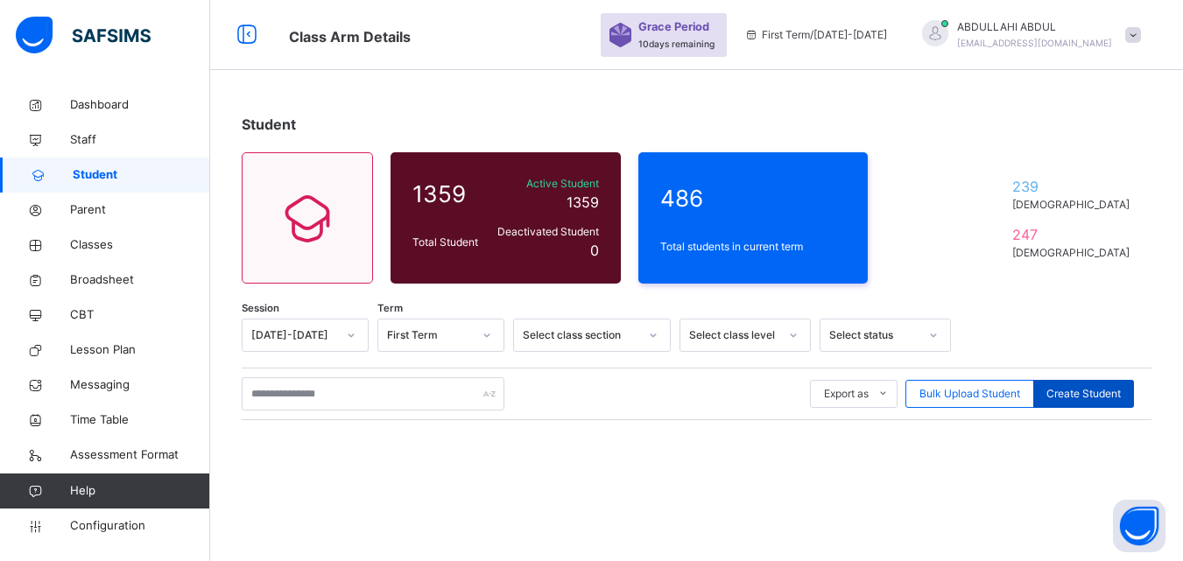
click at [1086, 394] on span "Create Student" at bounding box center [1084, 394] width 74 height 16
select select "**"
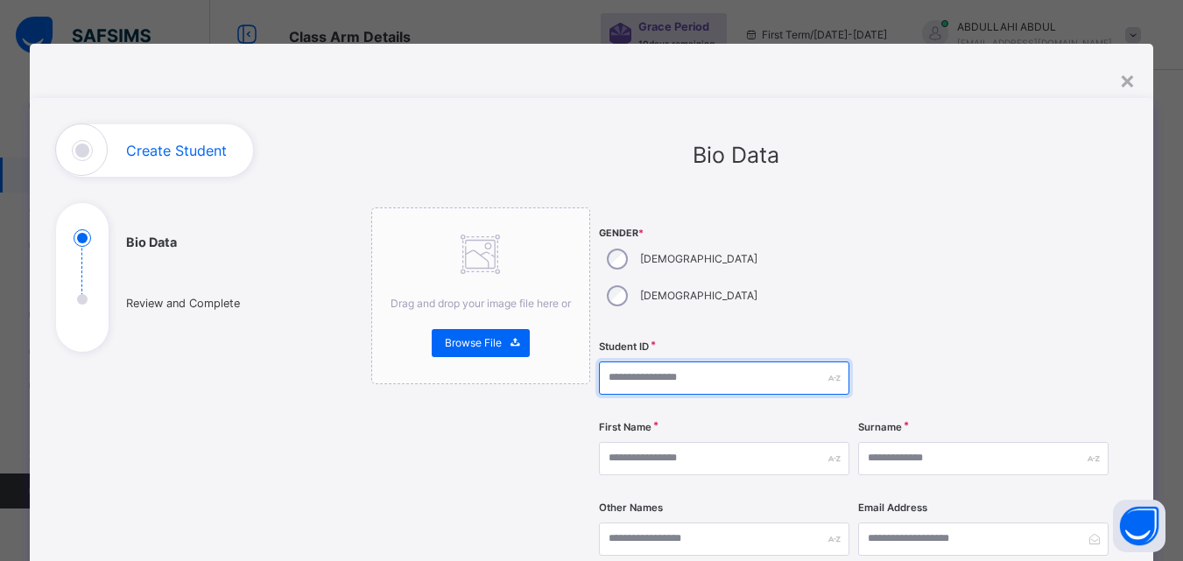
click at [667, 362] on input "text" at bounding box center [724, 378] width 250 height 33
type input "**********"
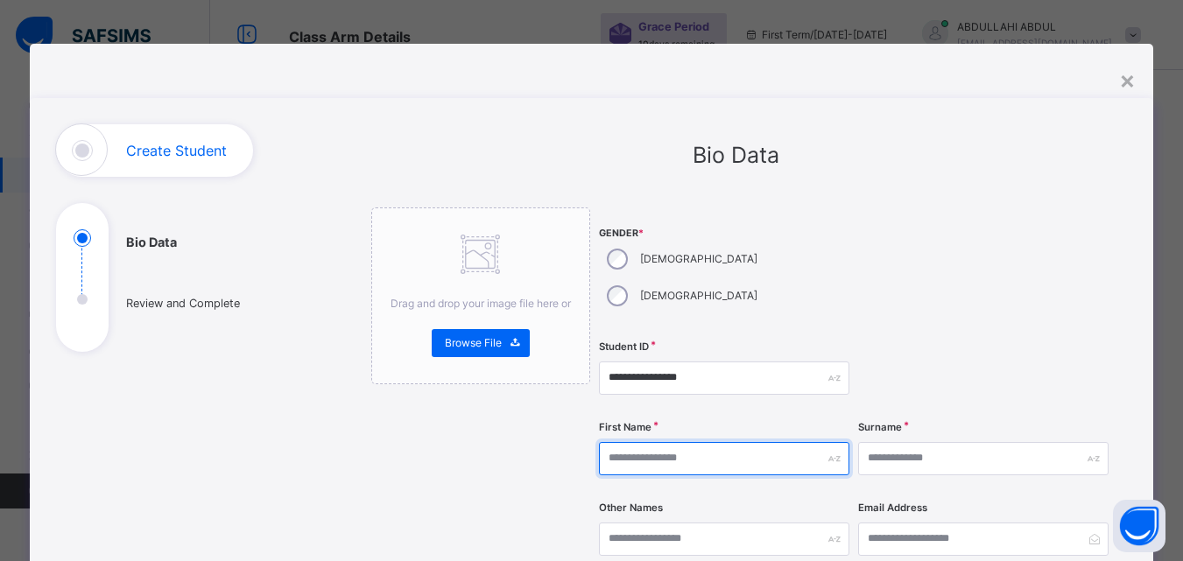
click at [694, 442] on input "text" at bounding box center [724, 458] width 250 height 33
type input "******"
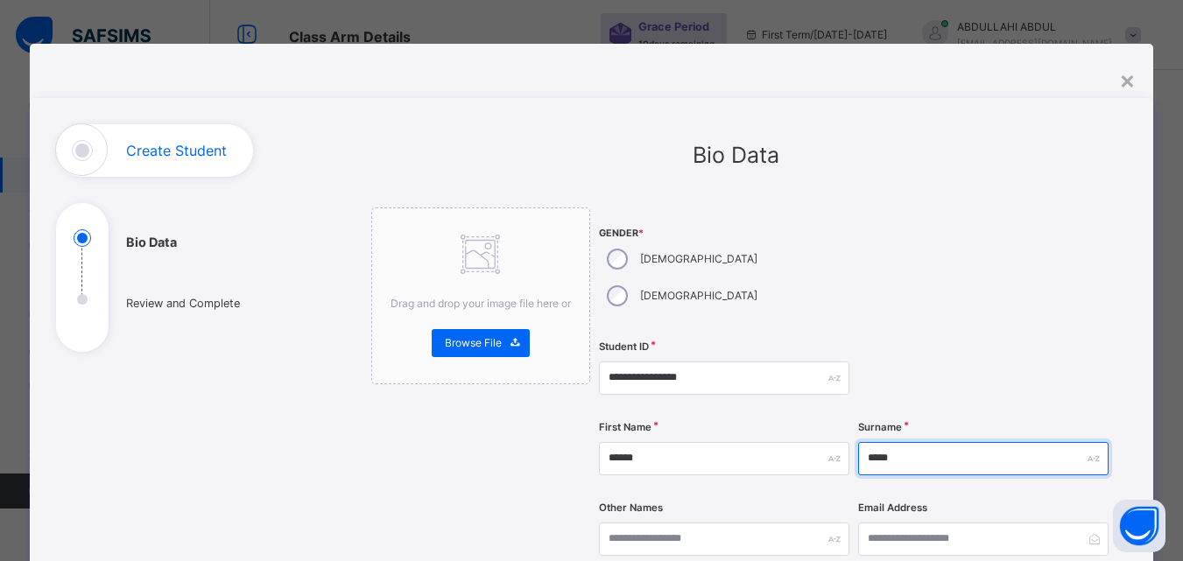
type input "*****"
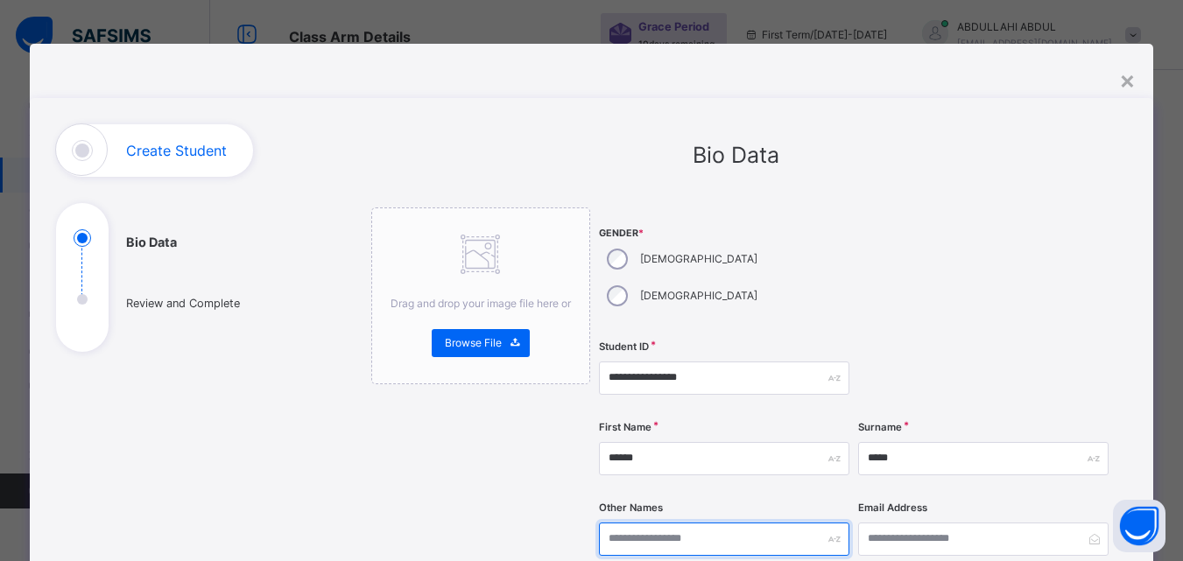
click at [677, 523] on input "text" at bounding box center [724, 539] width 250 height 33
type input "*****"
click at [936, 270] on div at bounding box center [983, 271] width 250 height 126
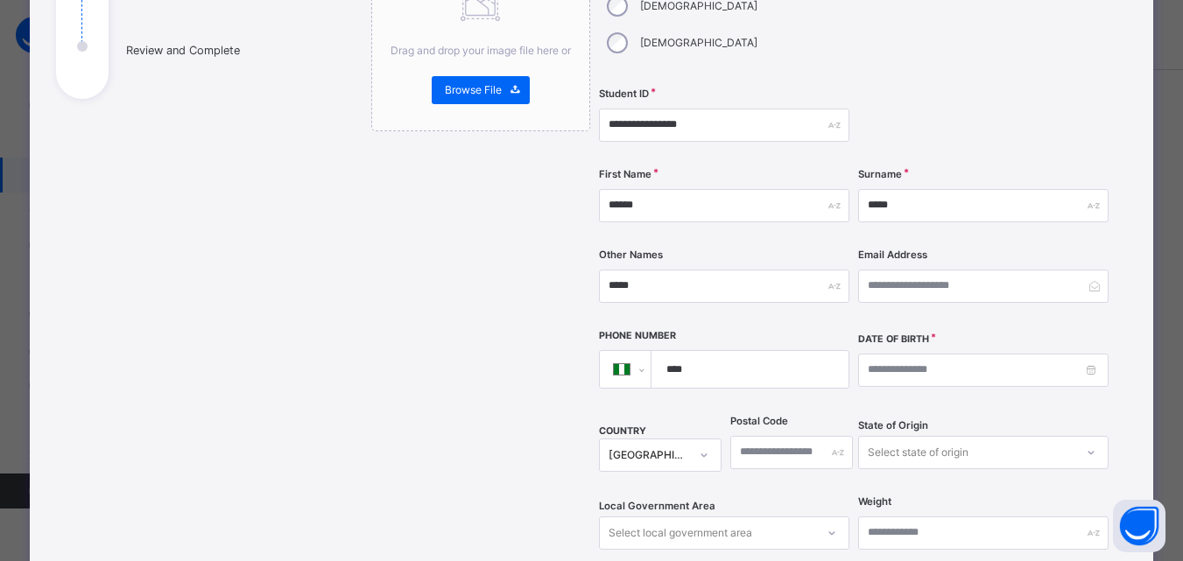
scroll to position [350, 0]
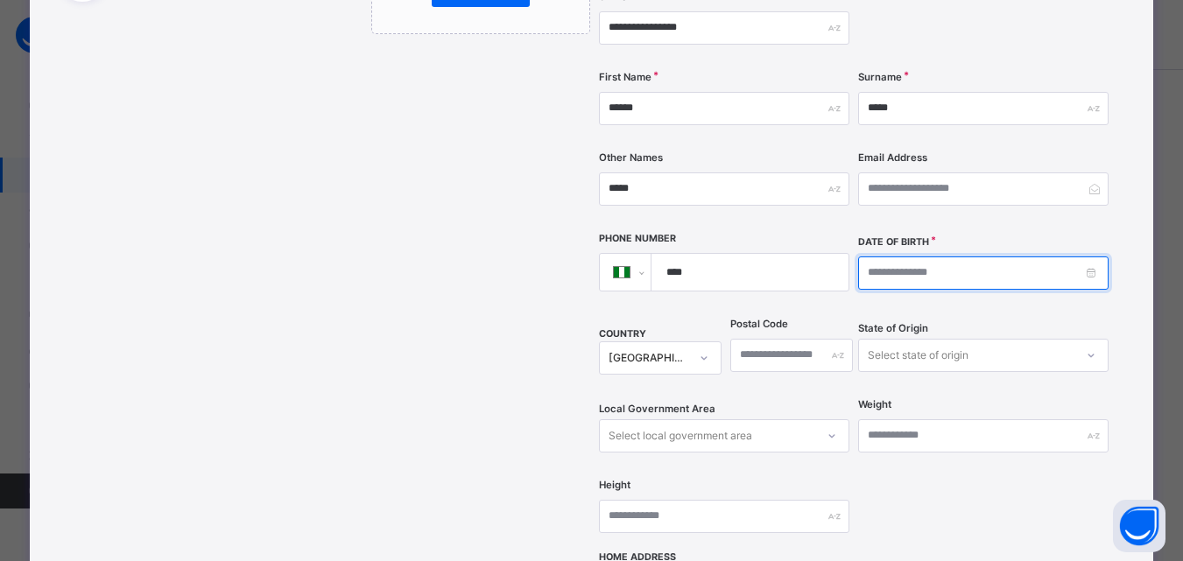
click at [974, 257] on input at bounding box center [983, 273] width 250 height 33
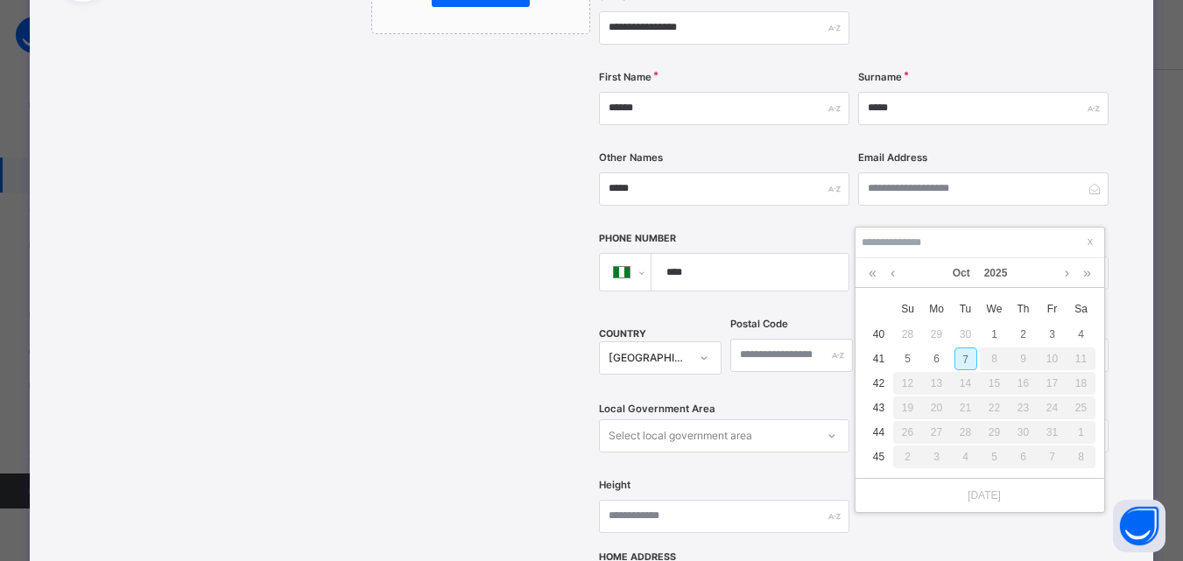
click at [970, 365] on div "7" at bounding box center [966, 359] width 23 height 23
type input "**********"
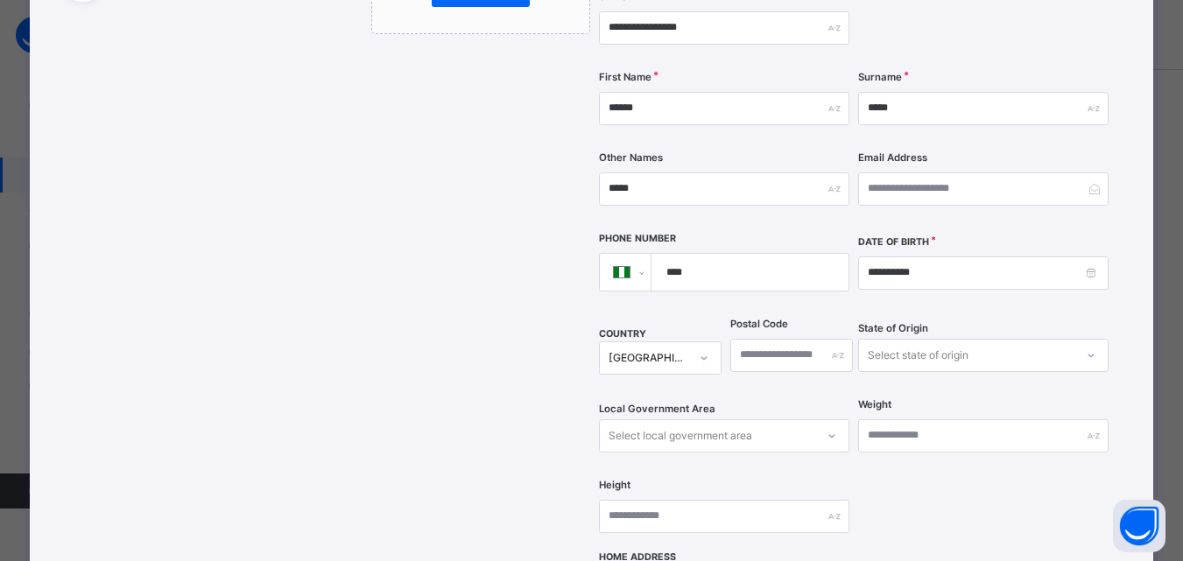
click at [1120, 197] on div "**********" at bounding box center [736, 327] width 782 height 1106
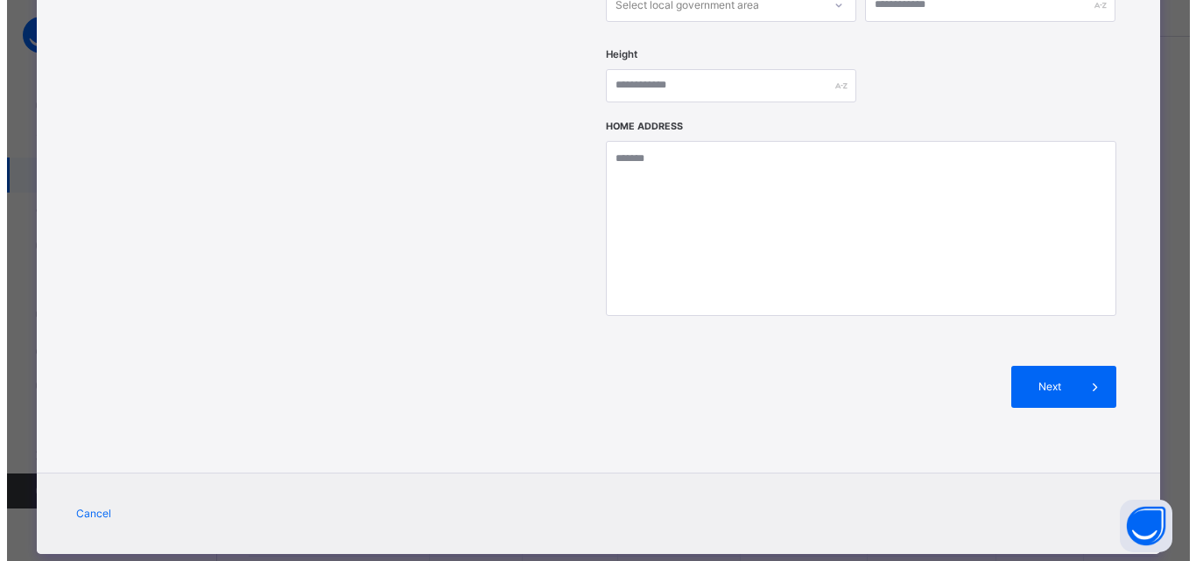
scroll to position [35, 0]
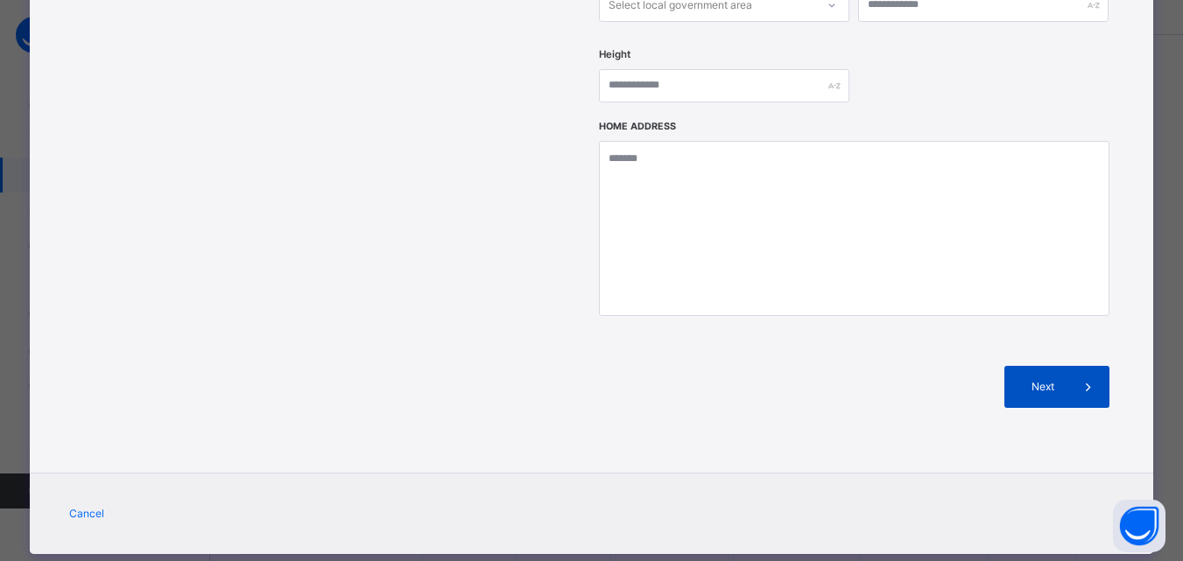
click at [1054, 379] on span "Next" at bounding box center [1043, 387] width 50 height 16
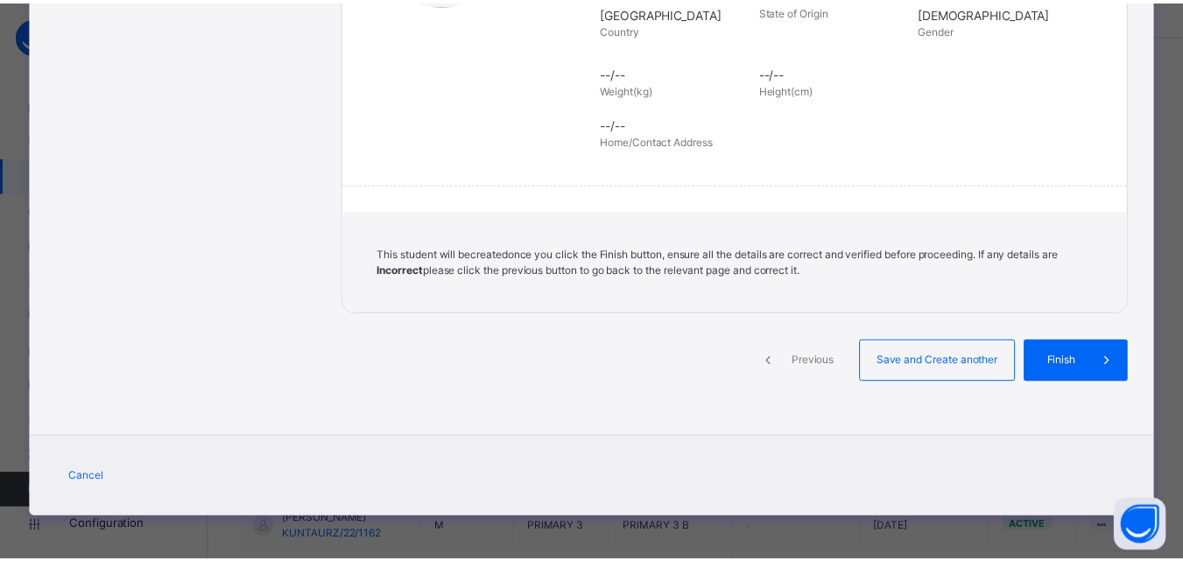
scroll to position [402, 0]
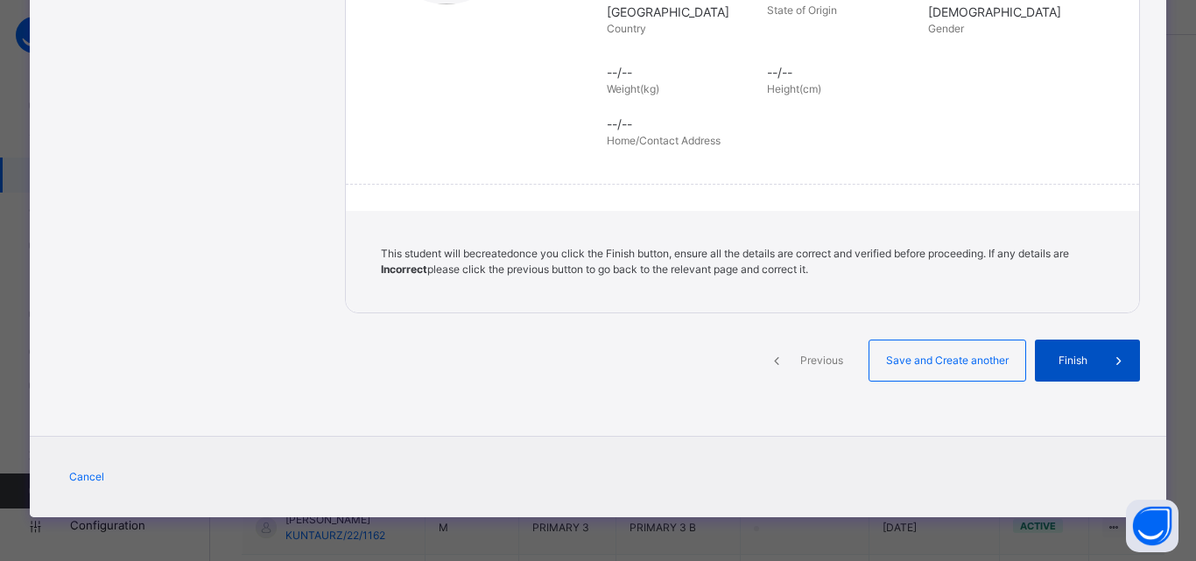
click at [1052, 363] on span "Finish" at bounding box center [1073, 361] width 50 height 16
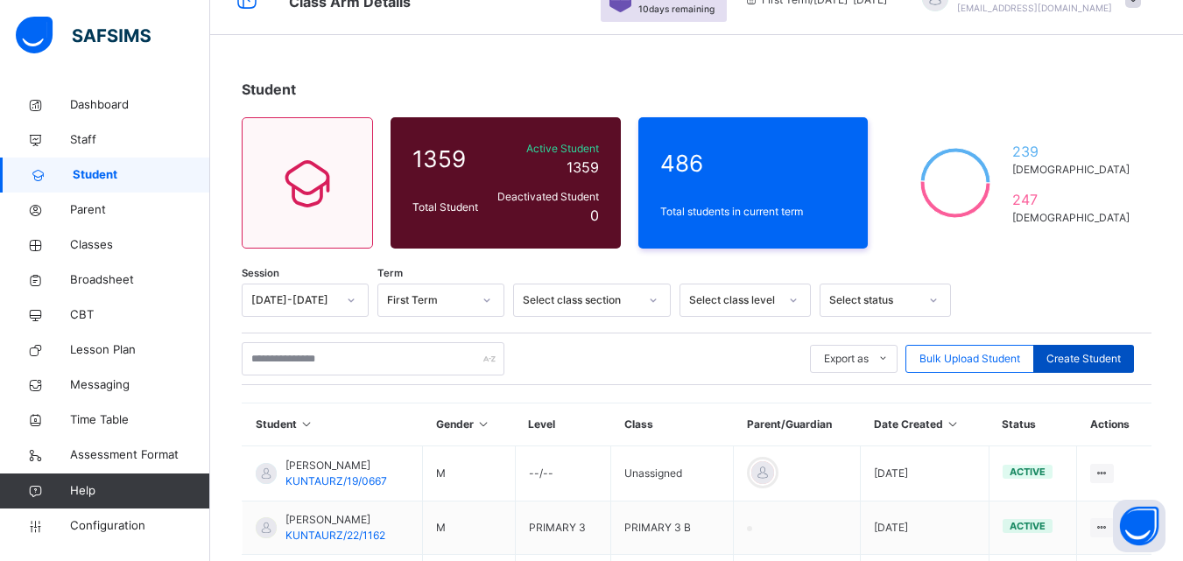
click at [1076, 360] on span "Create Student" at bounding box center [1084, 359] width 74 height 16
select select "**"
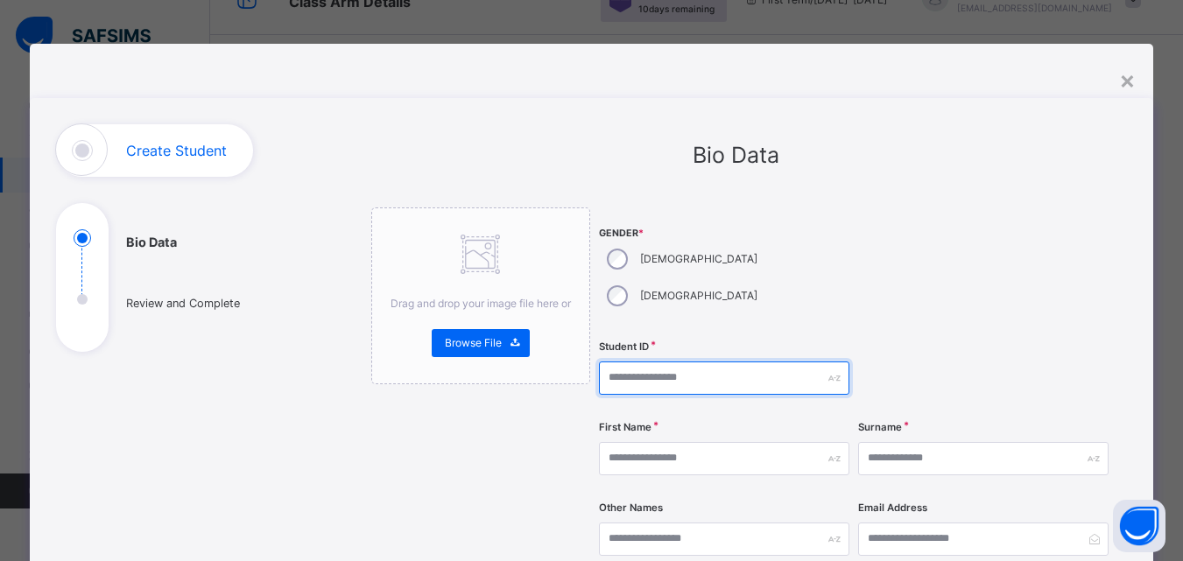
click at [646, 362] on input "text" at bounding box center [724, 378] width 250 height 33
type input "**********"
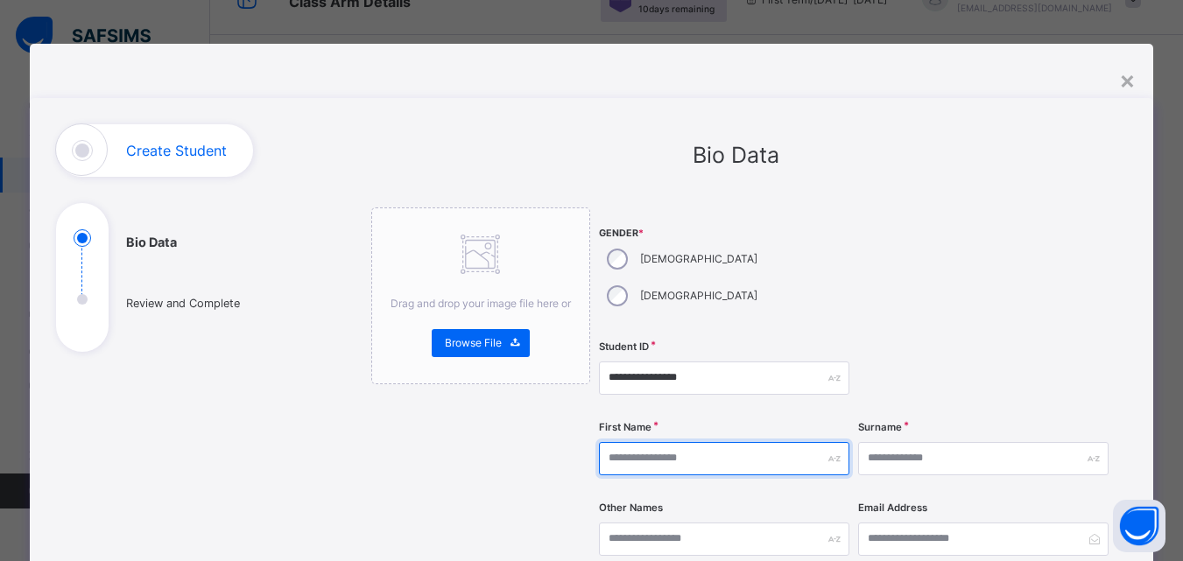
click at [740, 442] on input "text" at bounding box center [724, 458] width 250 height 33
type input "*****"
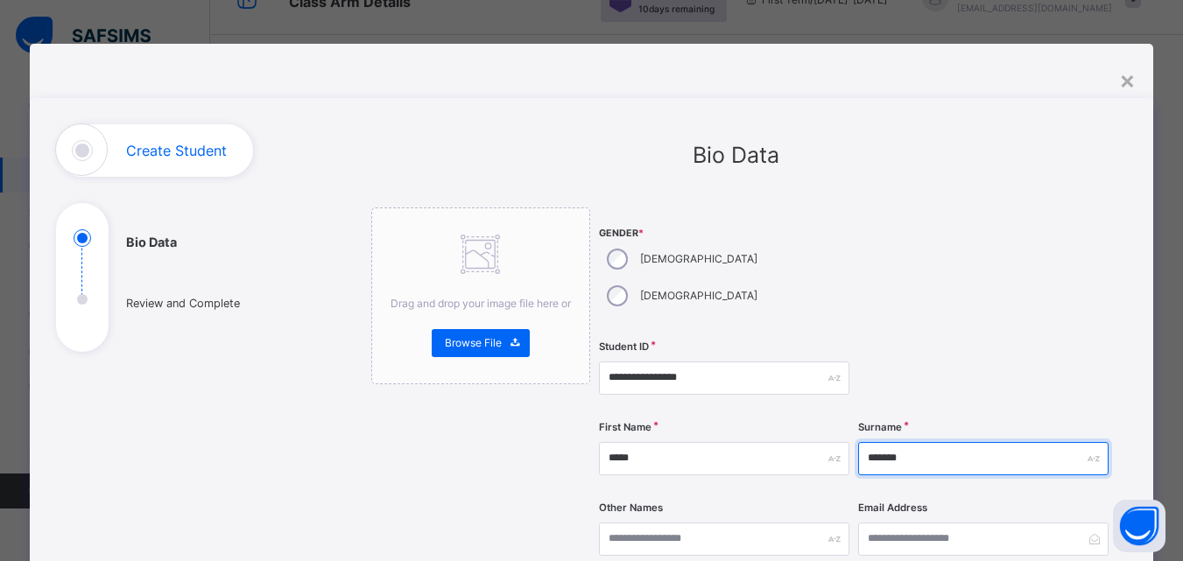
type input "********"
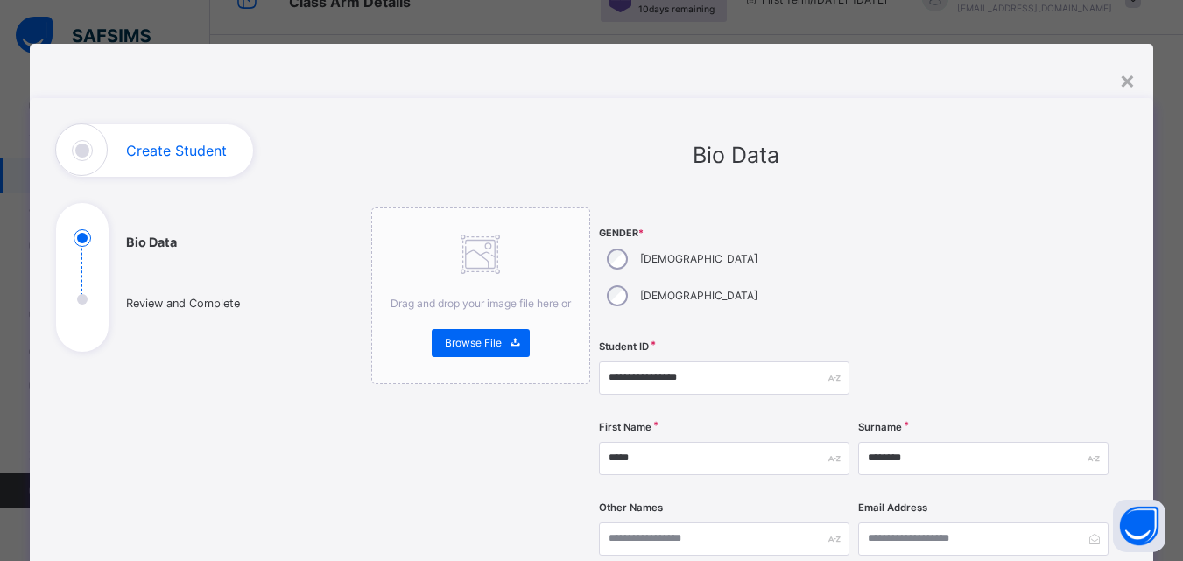
click at [1056, 342] on div at bounding box center [983, 378] width 250 height 72
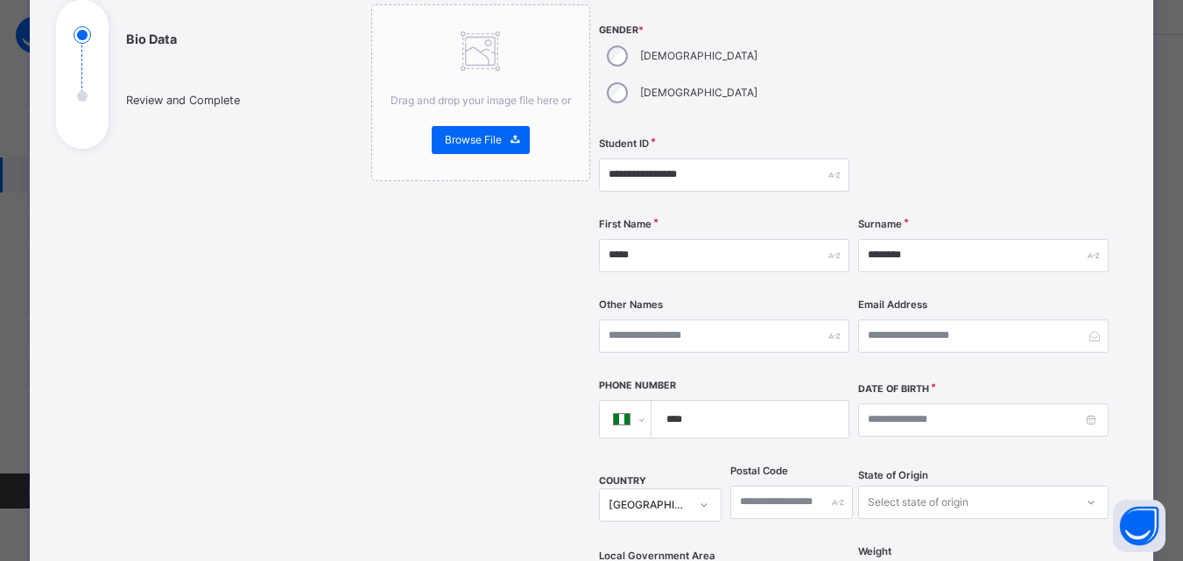
scroll to position [210, 0]
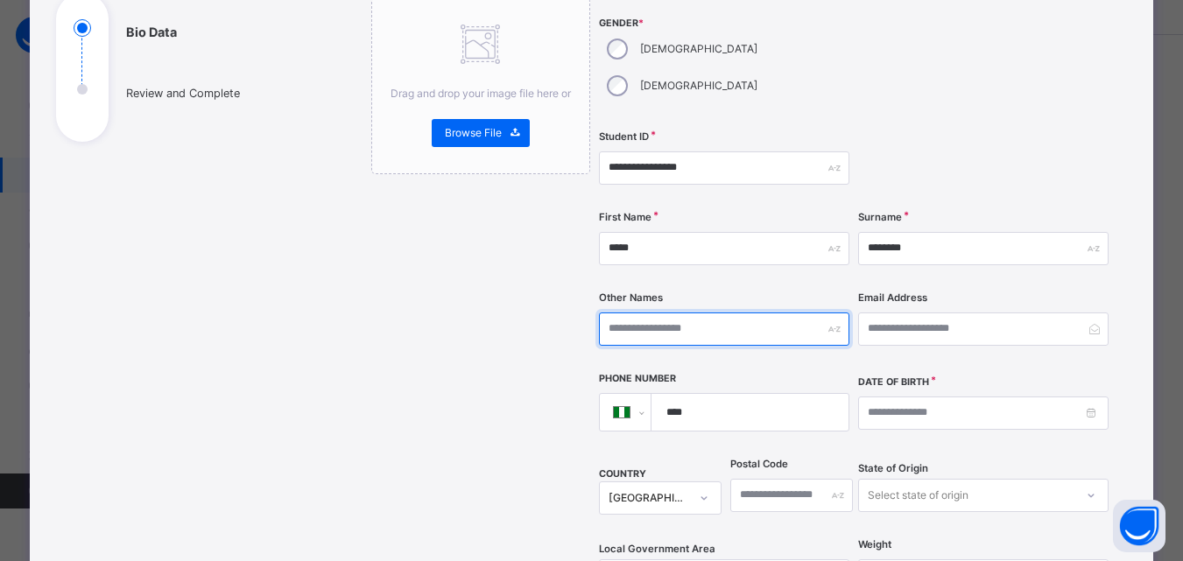
click at [769, 313] on input "text" at bounding box center [724, 329] width 250 height 33
type input "********"
click at [1040, 132] on div at bounding box center [983, 168] width 250 height 72
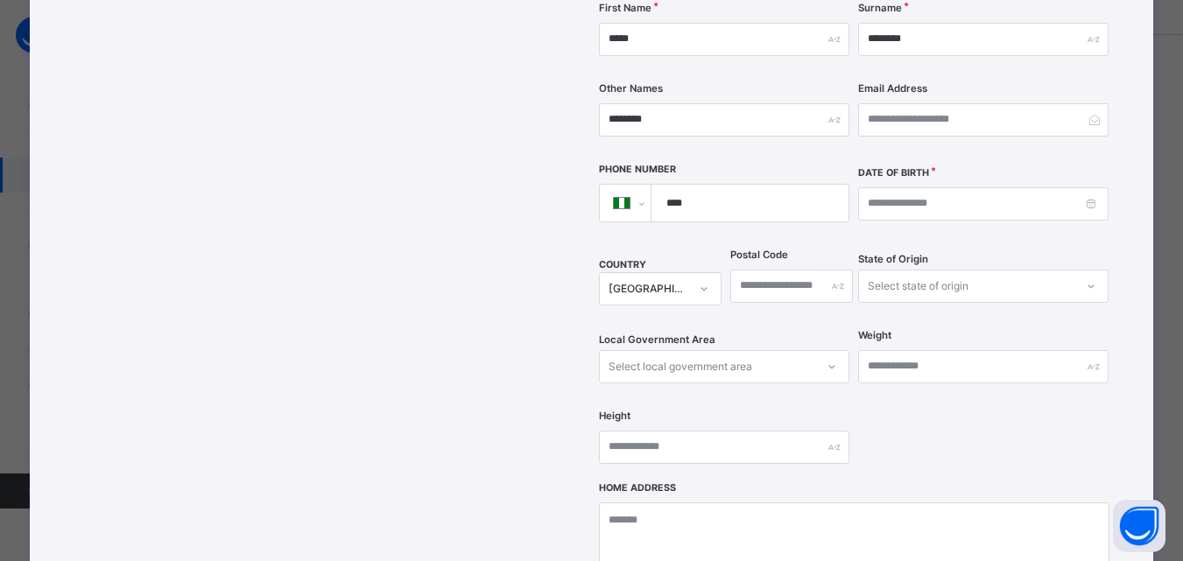
scroll to position [420, 0]
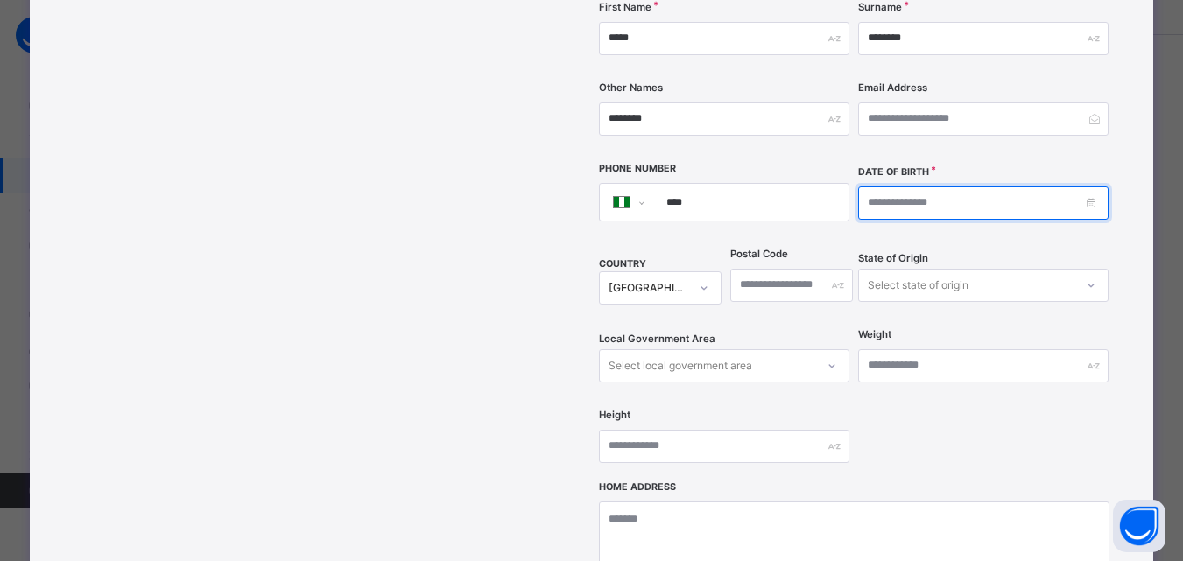
click at [988, 187] on input at bounding box center [983, 203] width 250 height 33
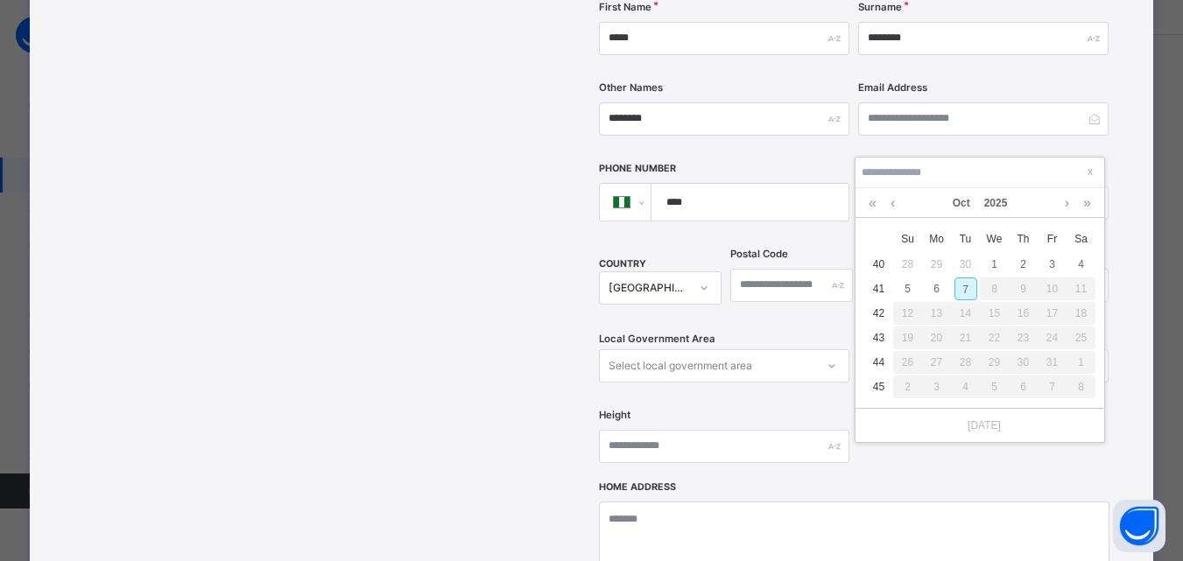
click at [966, 298] on div "7" at bounding box center [966, 289] width 23 height 23
type input "**********"
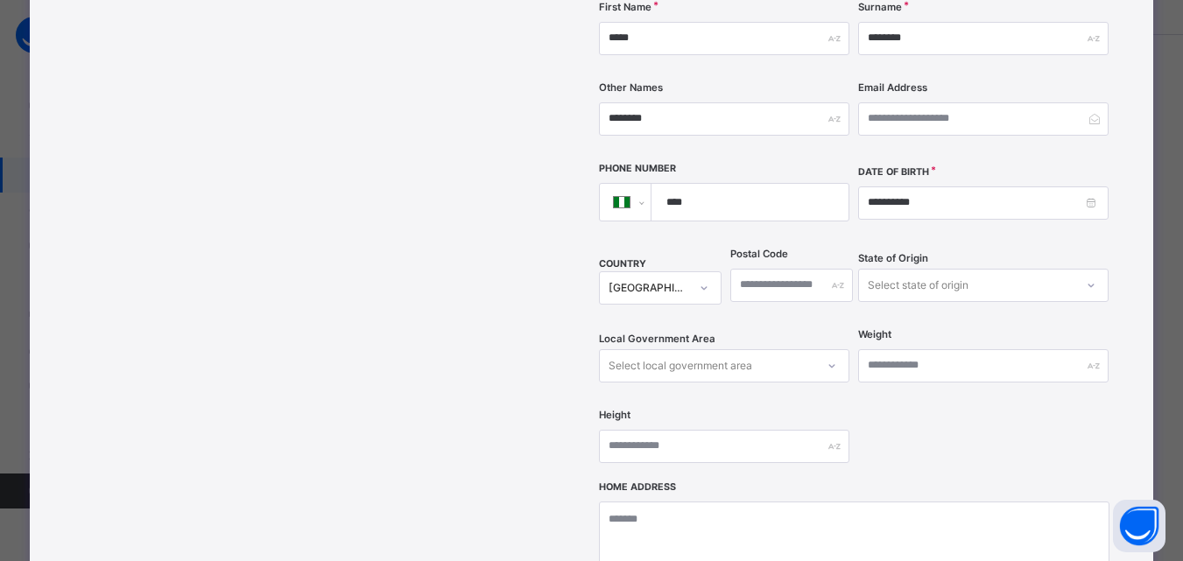
click at [1028, 407] on div "**********" at bounding box center [854, 134] width 511 height 695
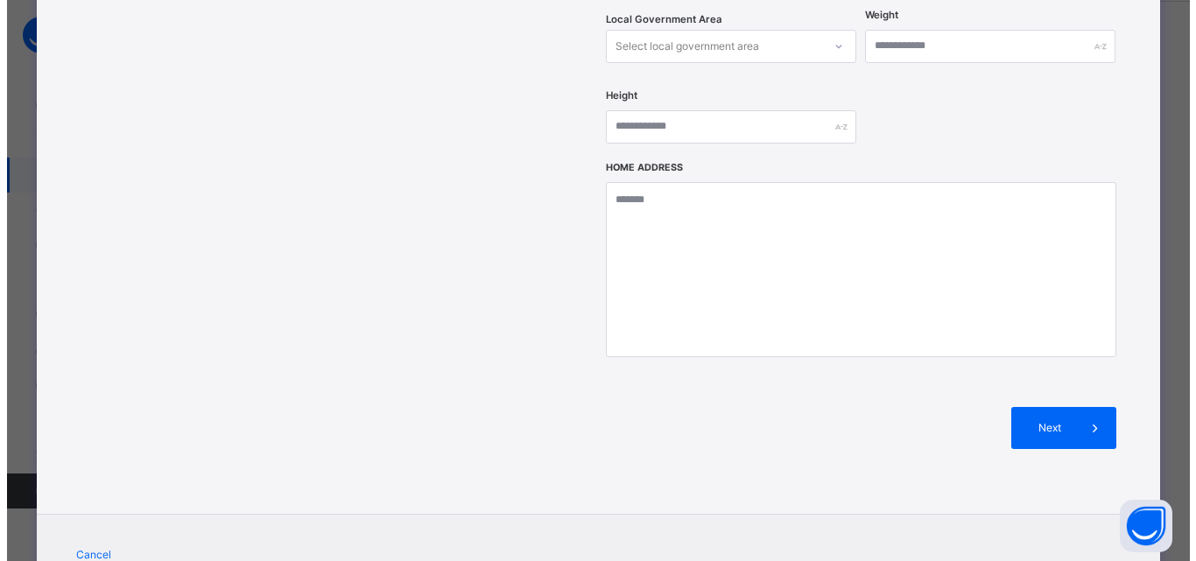
scroll to position [781, 0]
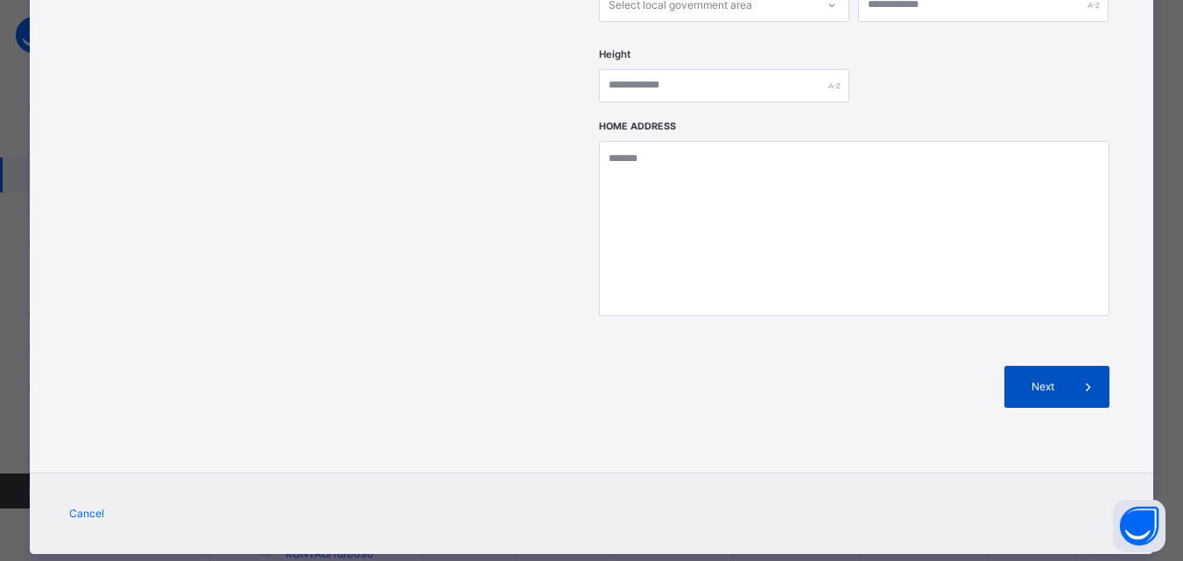
click at [1053, 379] on span "Next" at bounding box center [1043, 387] width 50 height 16
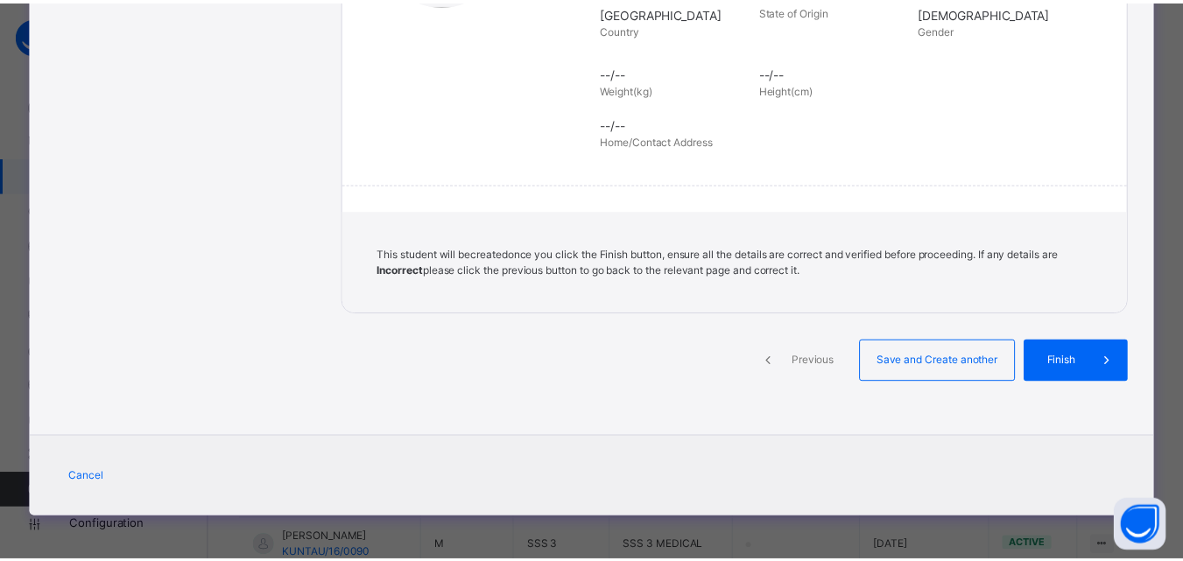
scroll to position [402, 0]
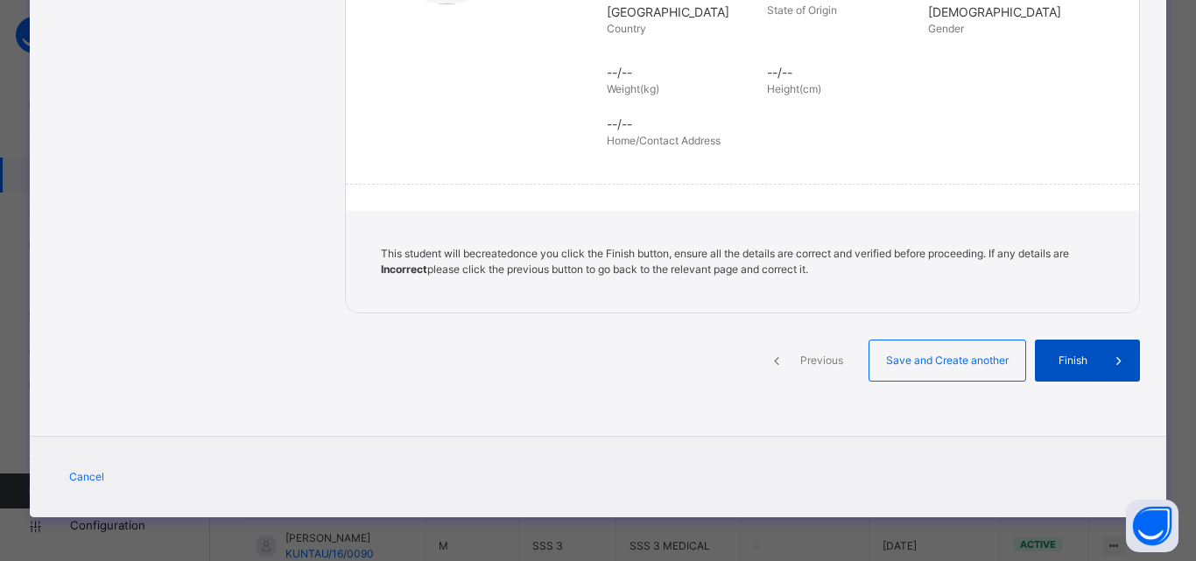
click at [1052, 351] on div "Finish" at bounding box center [1087, 361] width 105 height 42
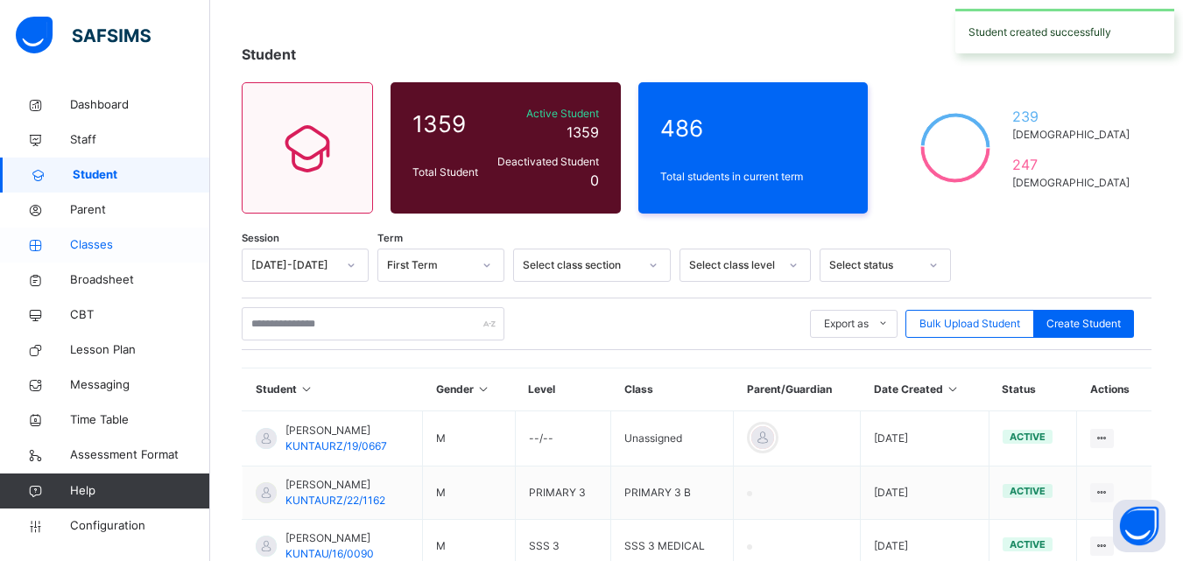
click at [128, 246] on span "Classes" at bounding box center [140, 245] width 140 height 18
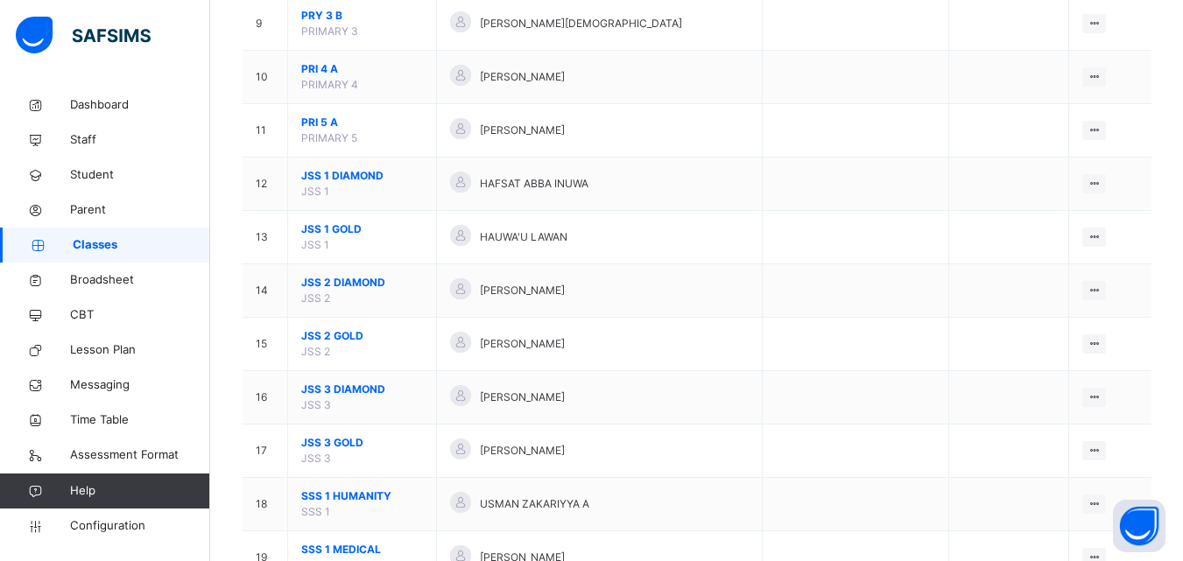
scroll to position [780, 0]
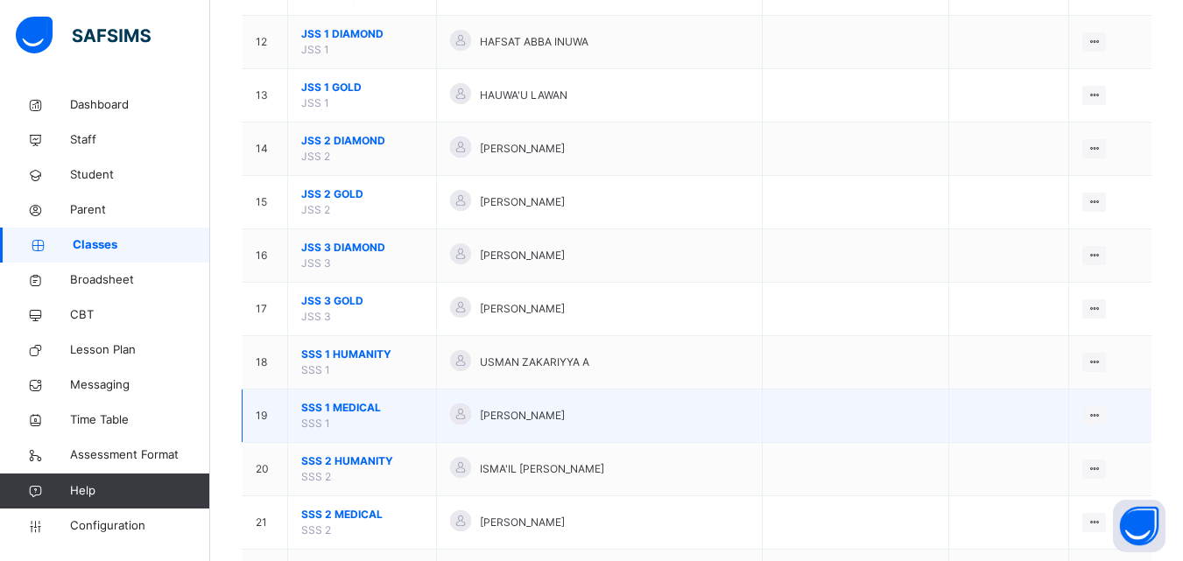
click at [363, 407] on span "SSS 1 MEDICAL" at bounding box center [362, 408] width 122 height 16
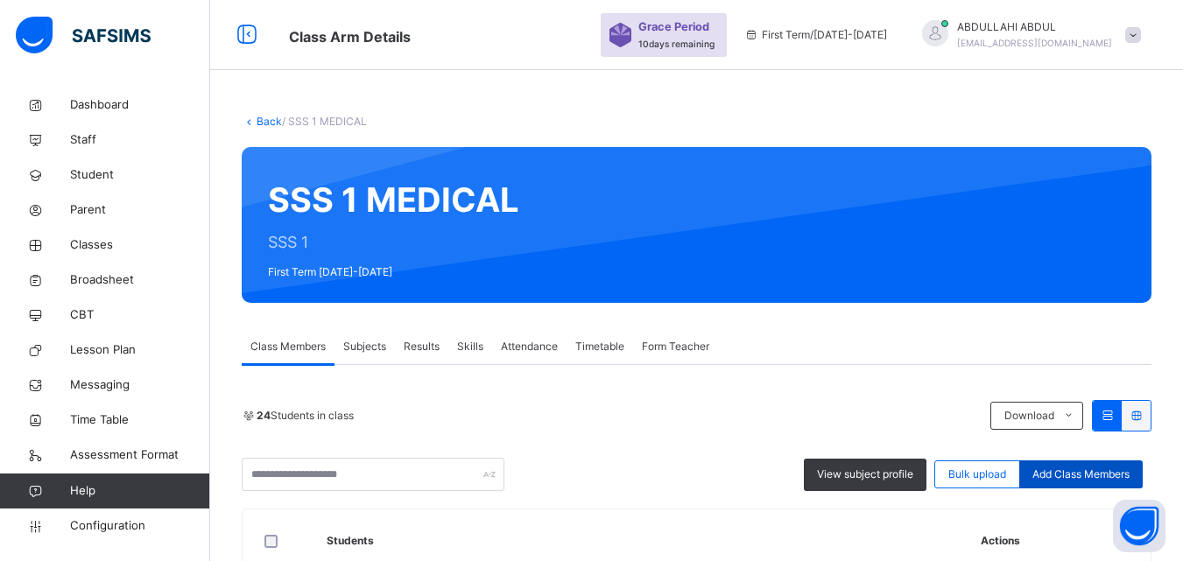
click at [1090, 467] on span "Add Class Members" at bounding box center [1081, 475] width 97 height 16
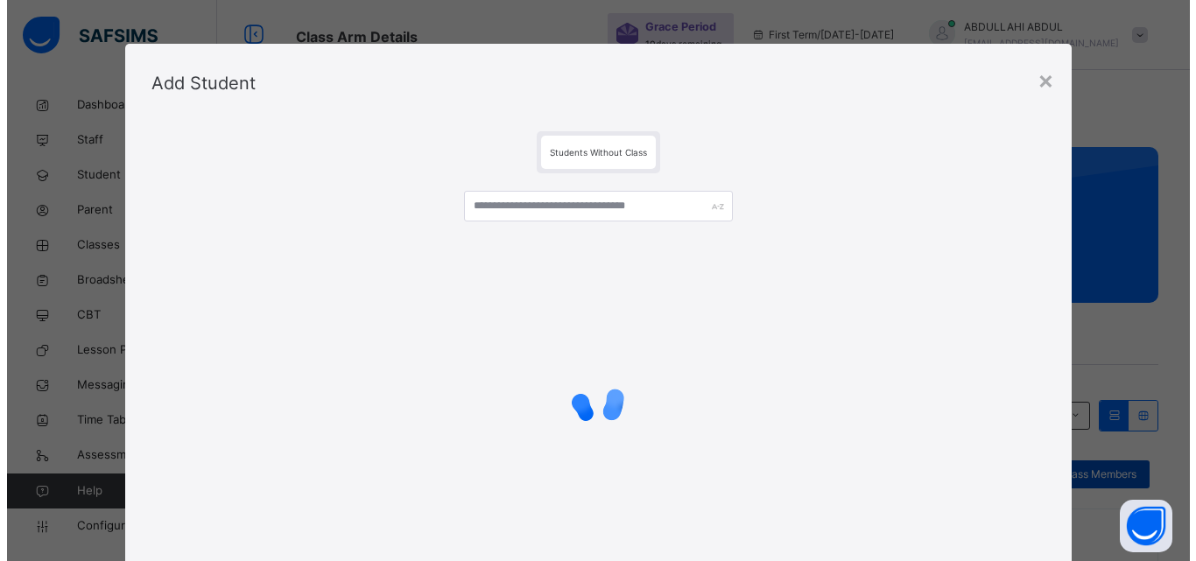
scroll to position [213, 0]
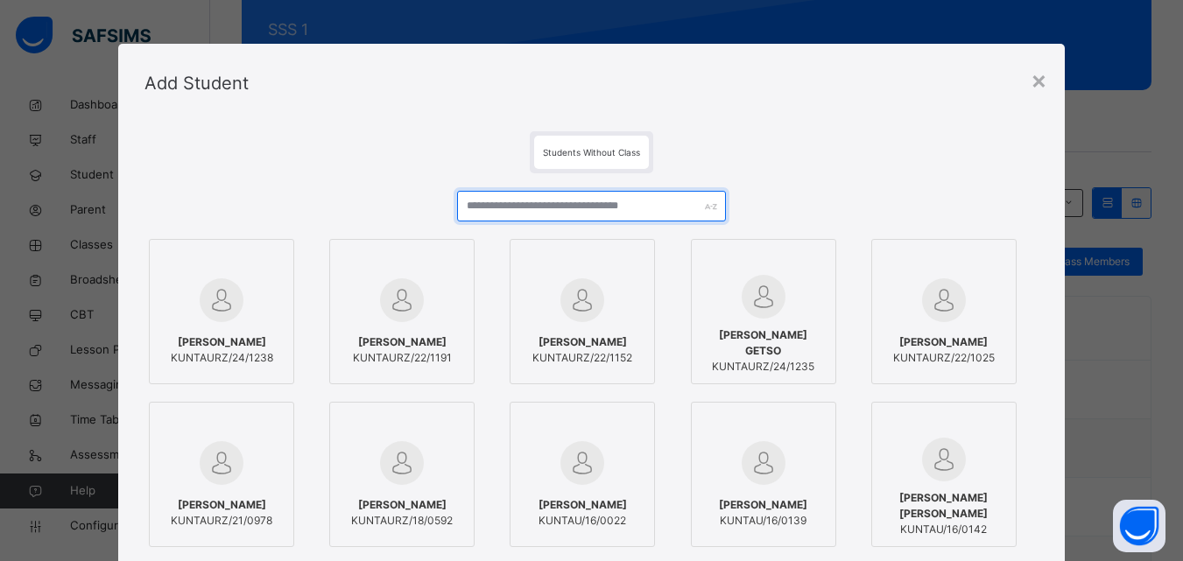
click at [638, 194] on input "text" at bounding box center [591, 206] width 268 height 31
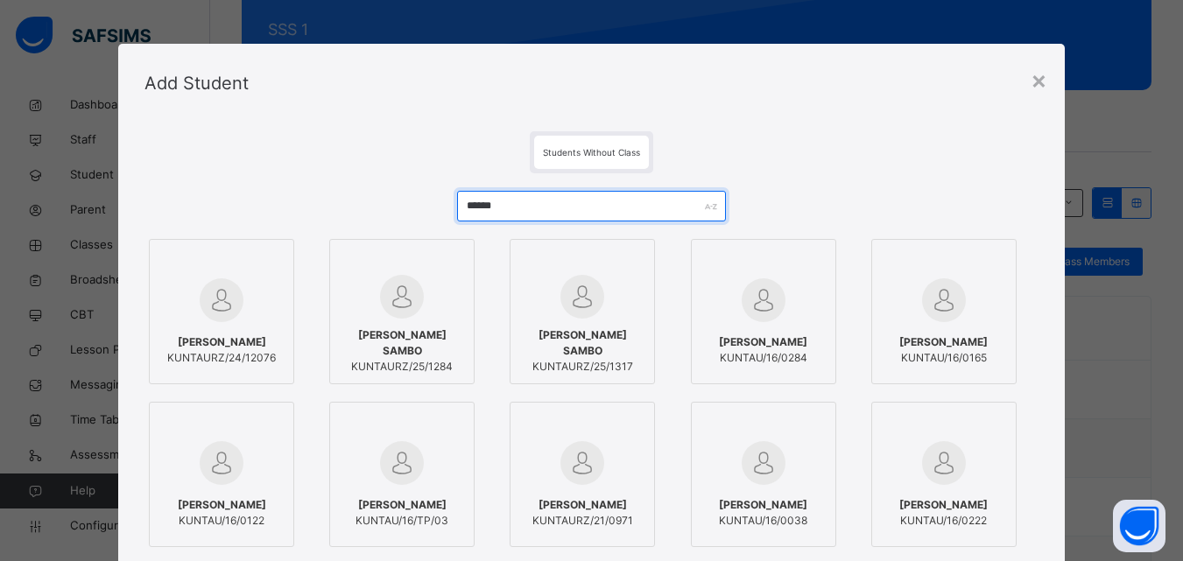
type input "******"
click at [434, 319] on div at bounding box center [402, 297] width 126 height 44
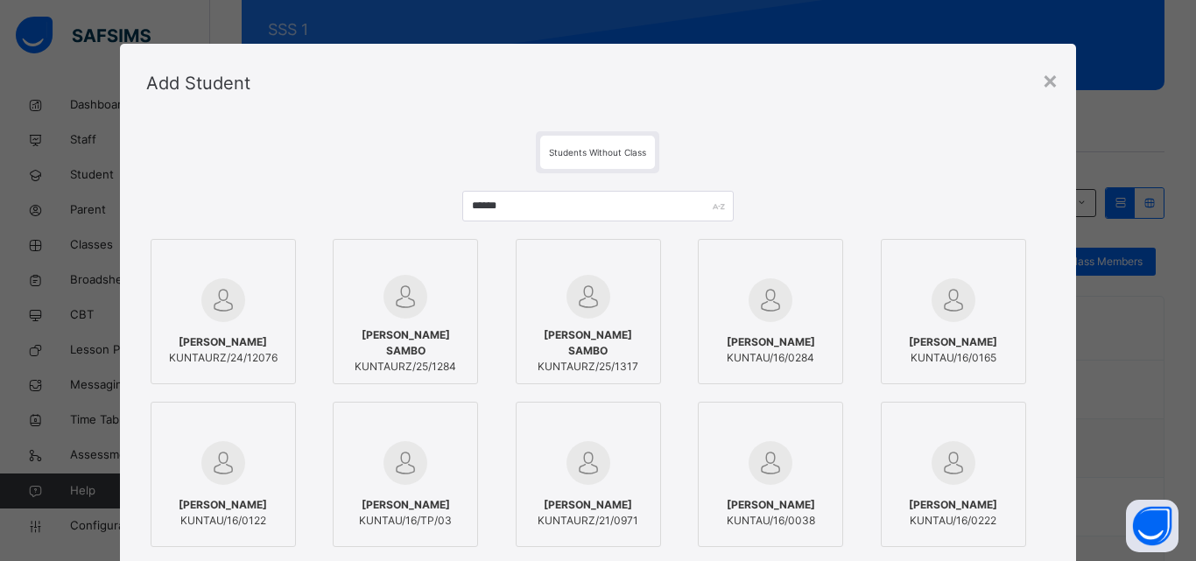
click at [846, 100] on div "Add Student" at bounding box center [598, 83] width 957 height 79
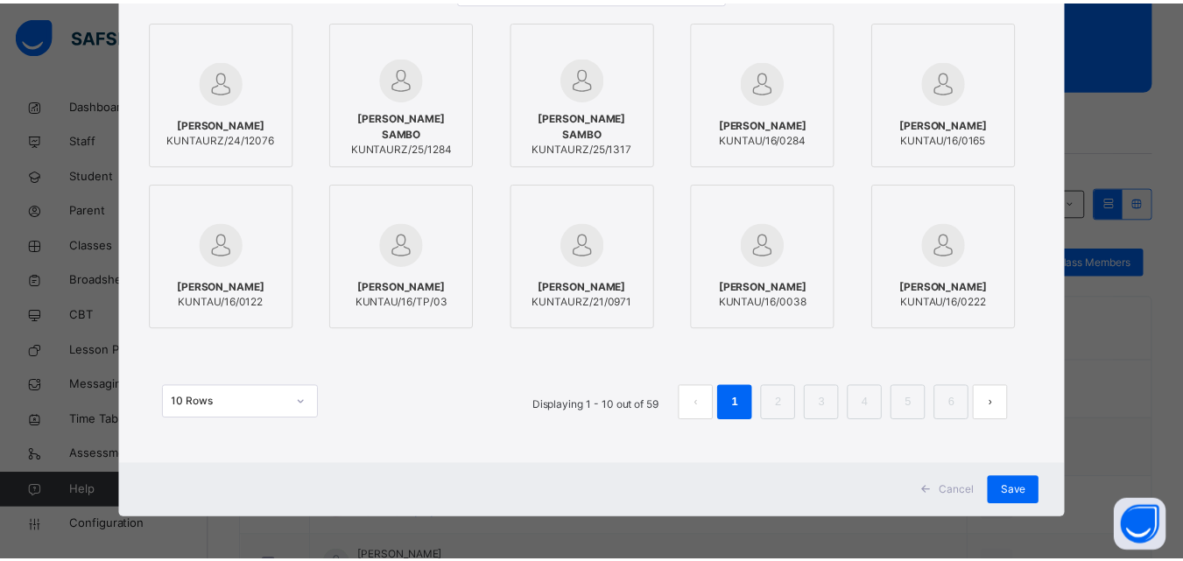
scroll to position [220, 0]
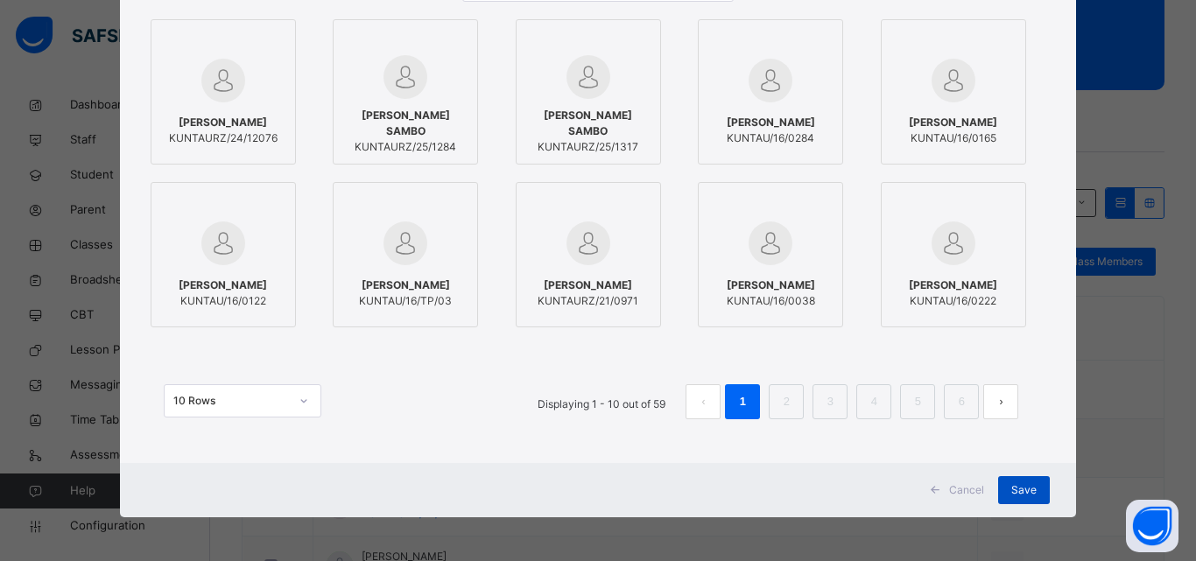
click at [1027, 492] on span "Save" at bounding box center [1024, 491] width 25 height 16
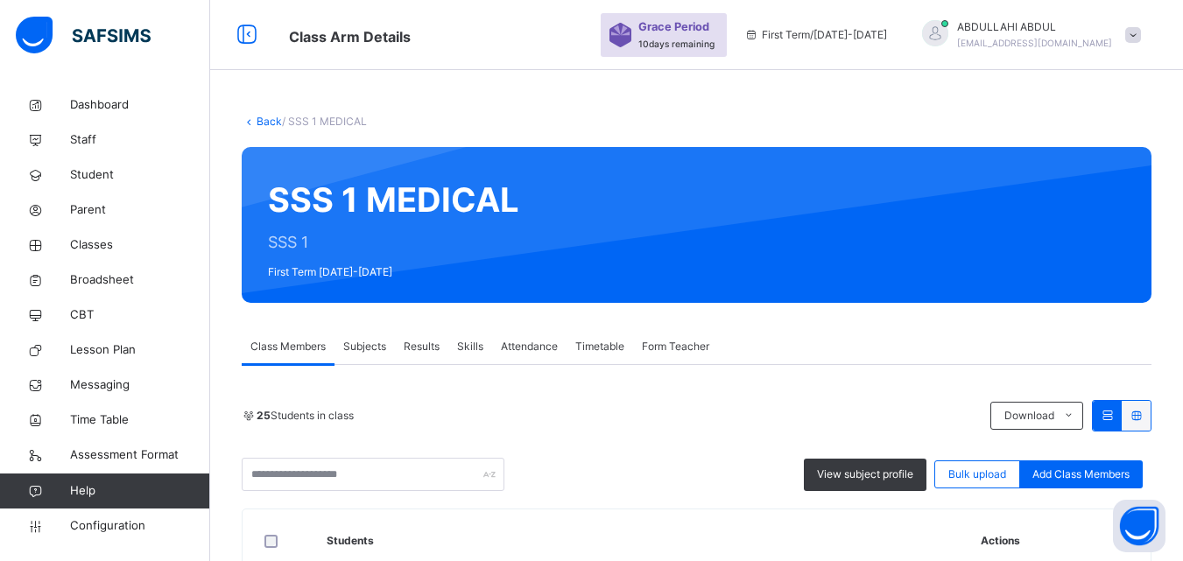
scroll to position [170, 0]
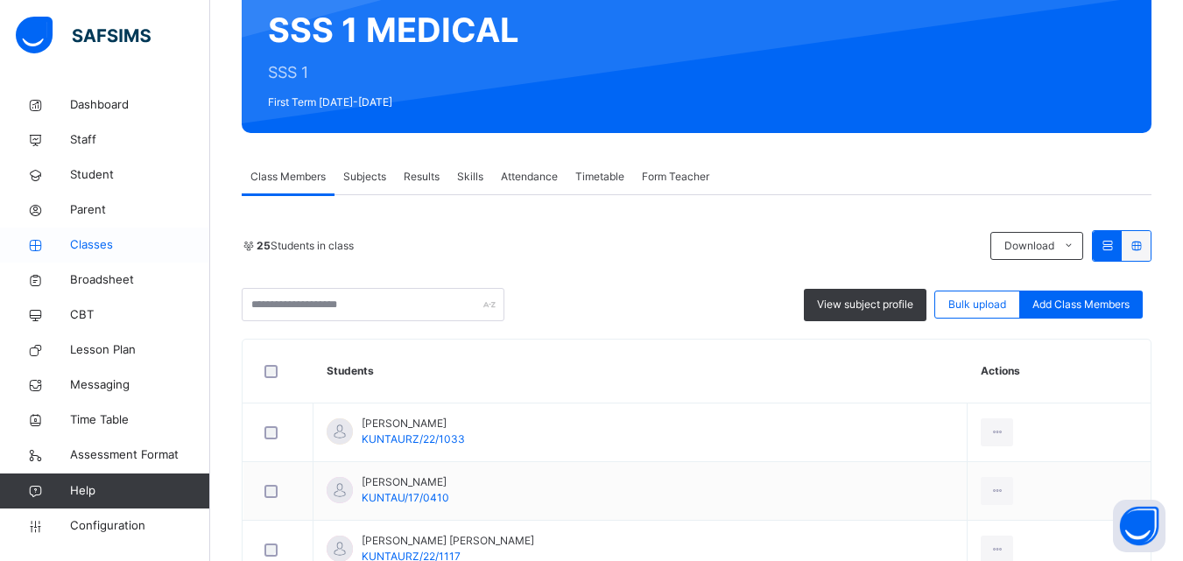
click at [101, 233] on link "Classes" at bounding box center [105, 245] width 210 height 35
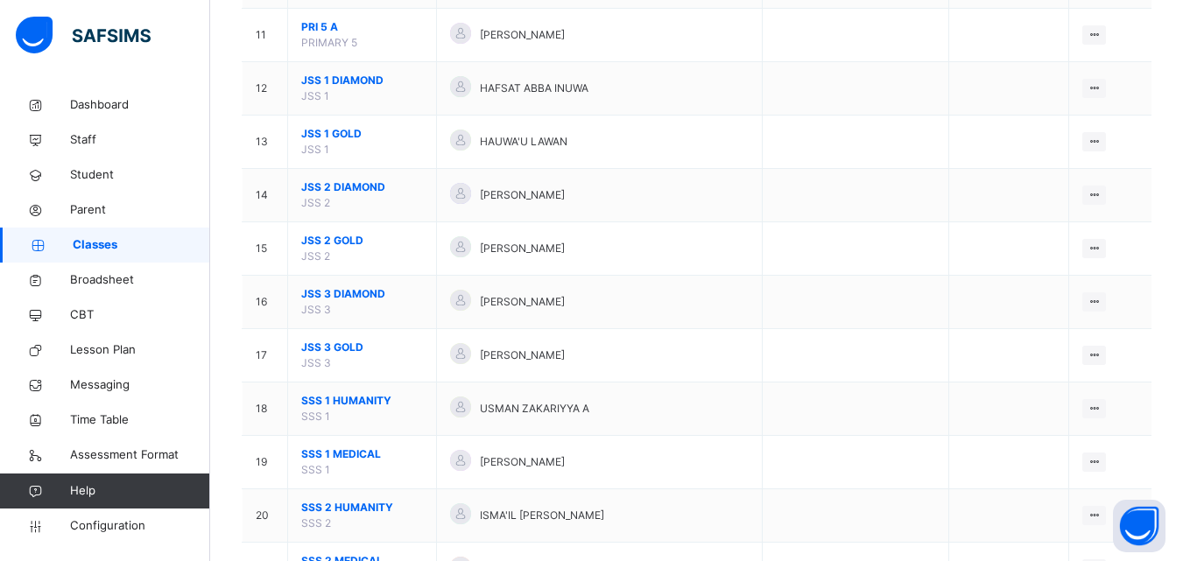
scroll to position [749, 0]
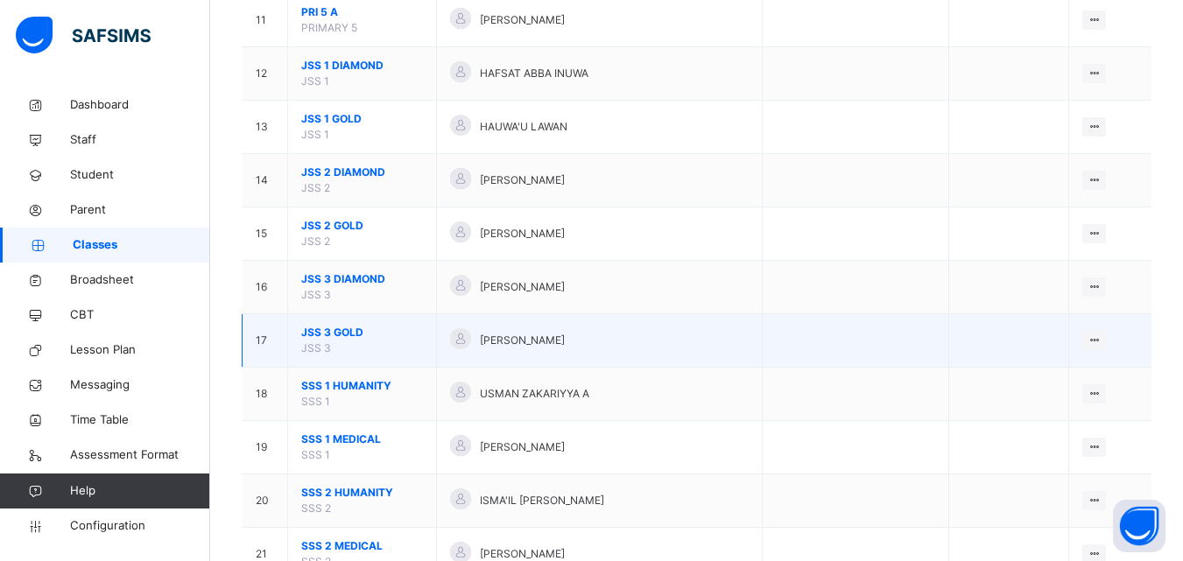
click at [327, 335] on span "JSS 3 GOLD" at bounding box center [362, 333] width 122 height 16
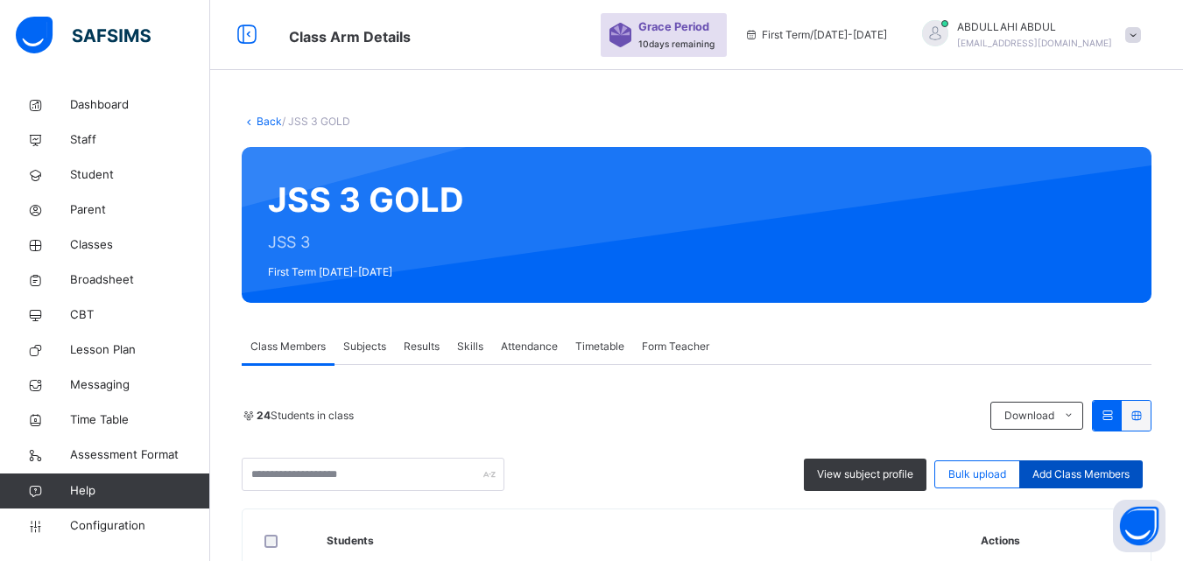
click at [1116, 476] on span "Add Class Members" at bounding box center [1081, 475] width 97 height 16
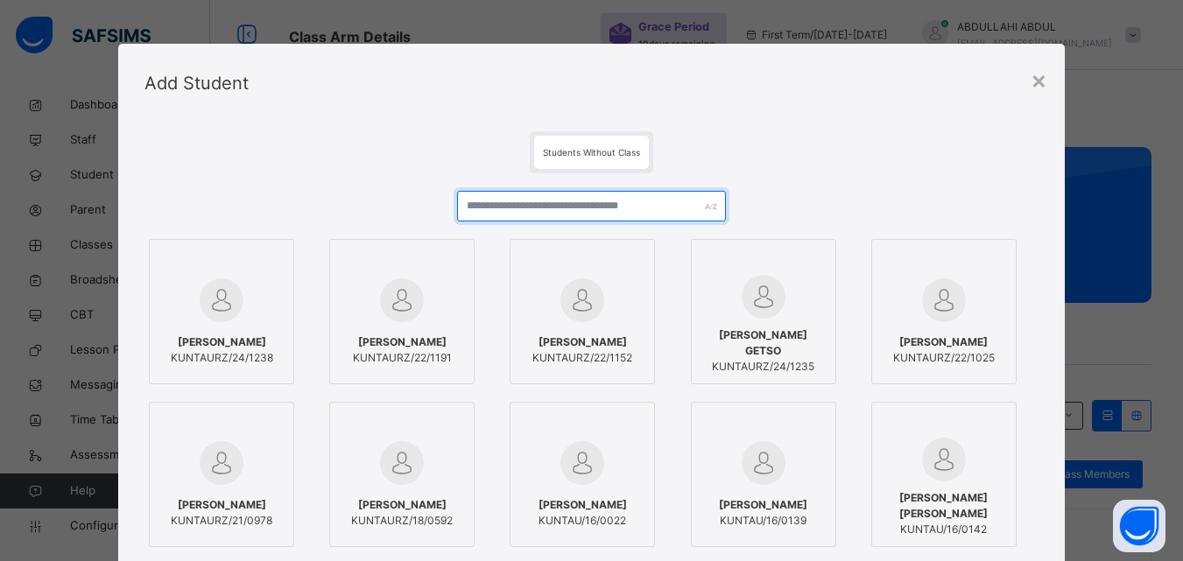
click at [661, 202] on input "text" at bounding box center [591, 206] width 268 height 31
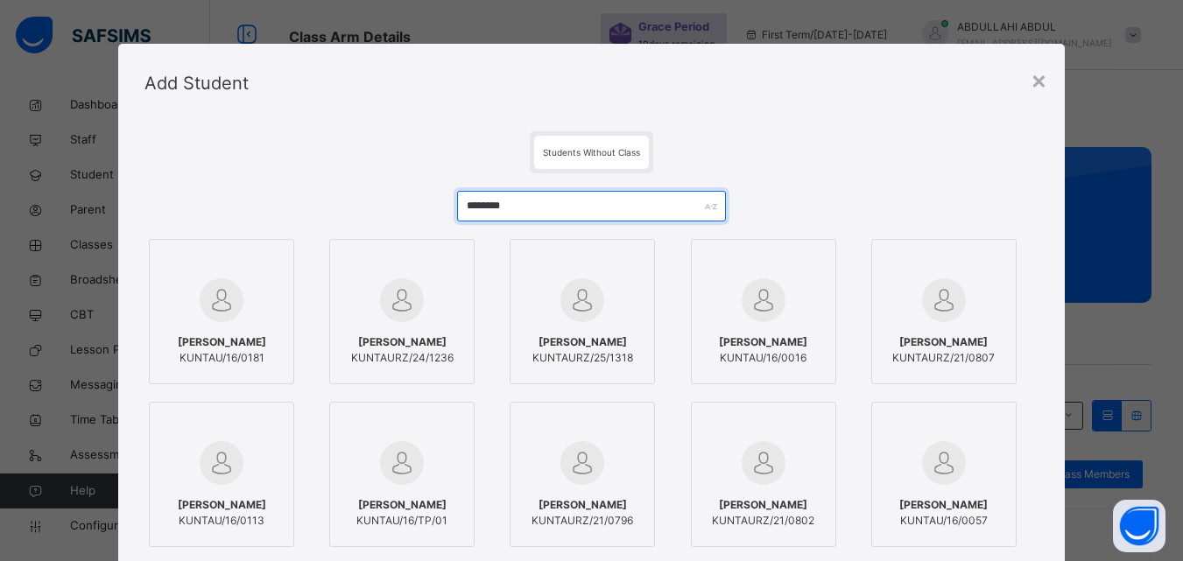
type input "********"
click at [630, 282] on div at bounding box center [582, 300] width 126 height 51
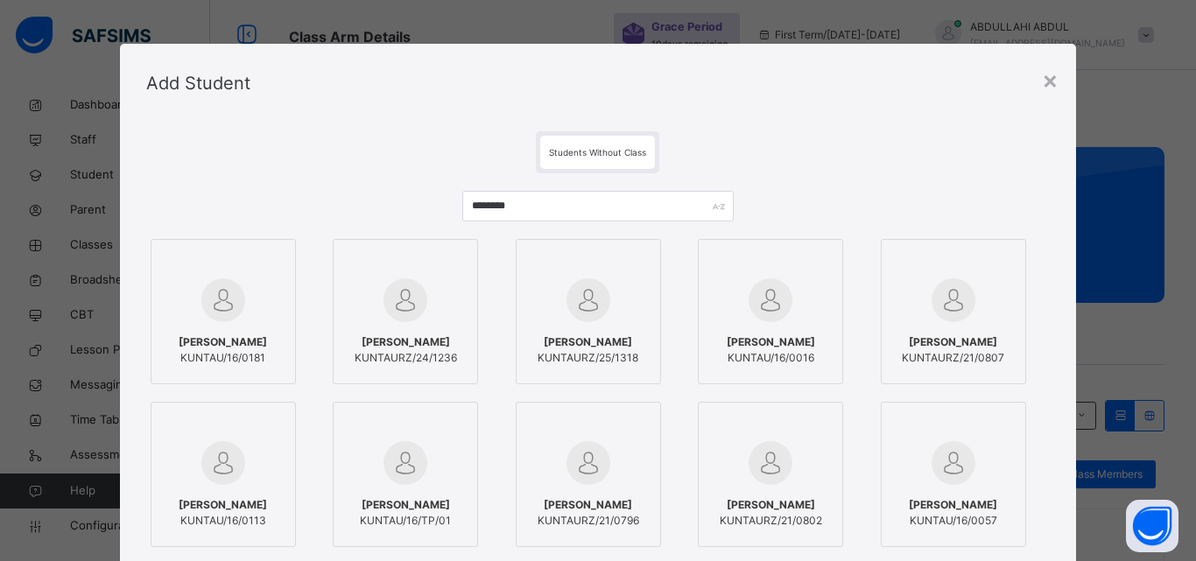
click at [793, 163] on div "Students Without Class" at bounding box center [598, 152] width 905 height 42
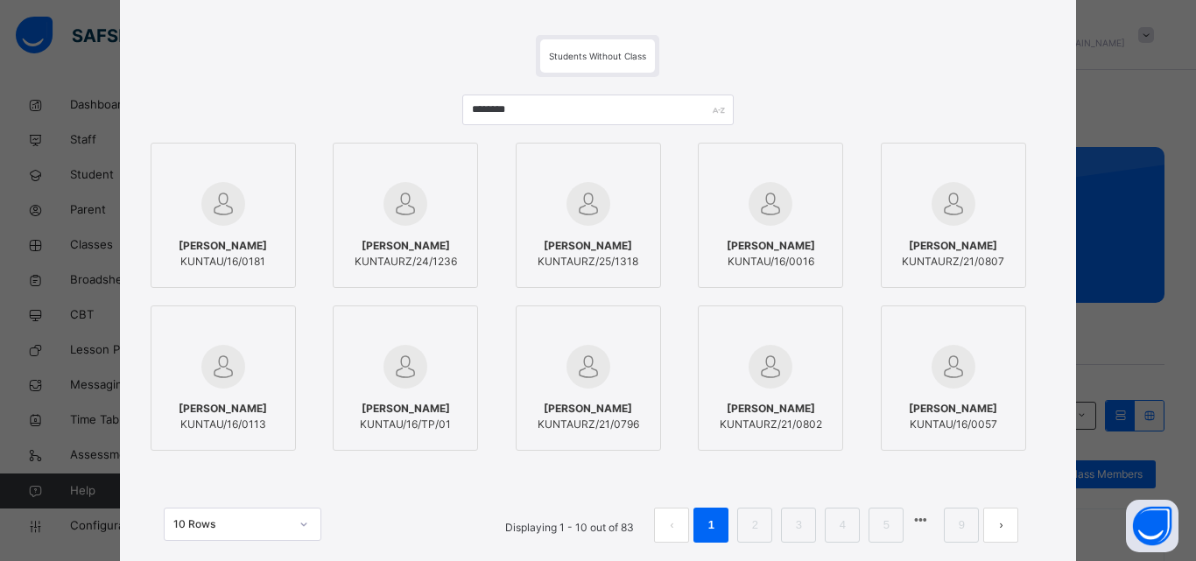
scroll to position [220, 0]
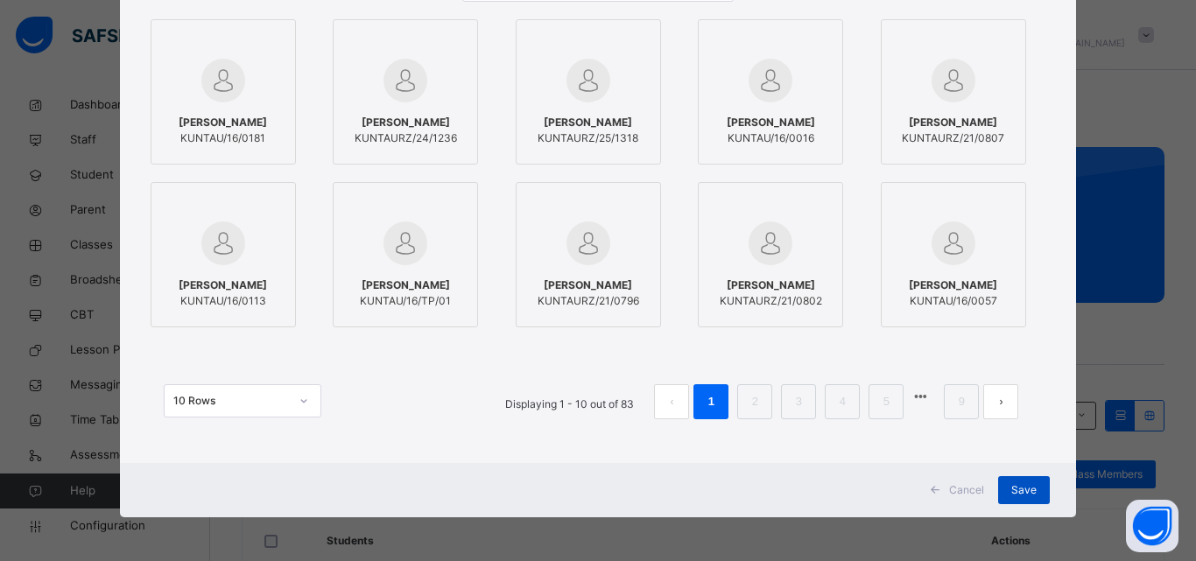
click at [1014, 486] on span "Save" at bounding box center [1024, 491] width 25 height 16
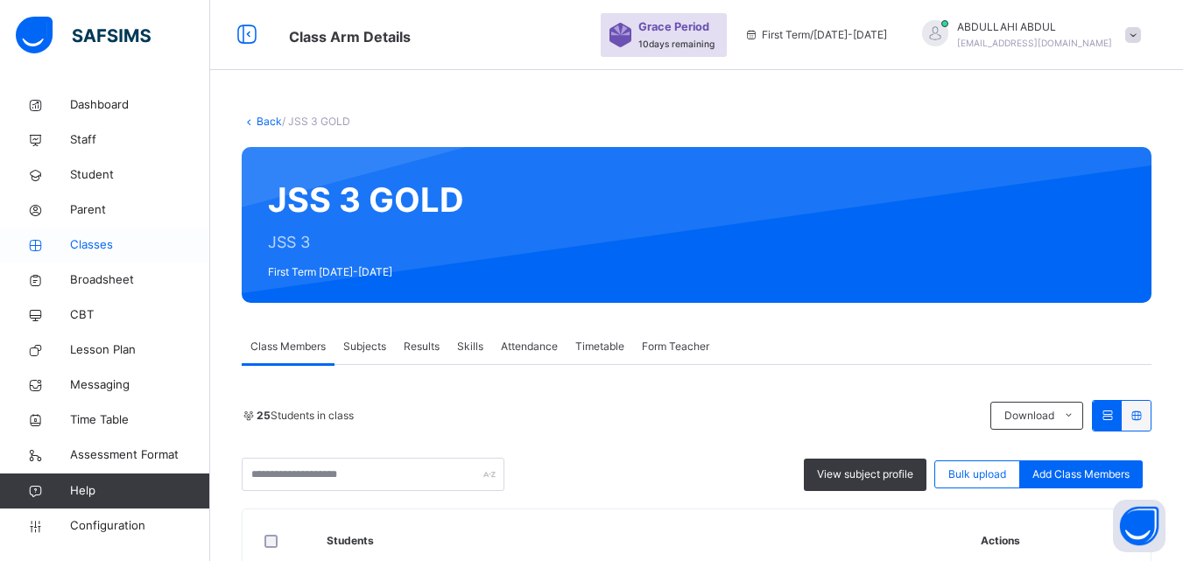
click at [141, 238] on span "Classes" at bounding box center [140, 245] width 140 height 18
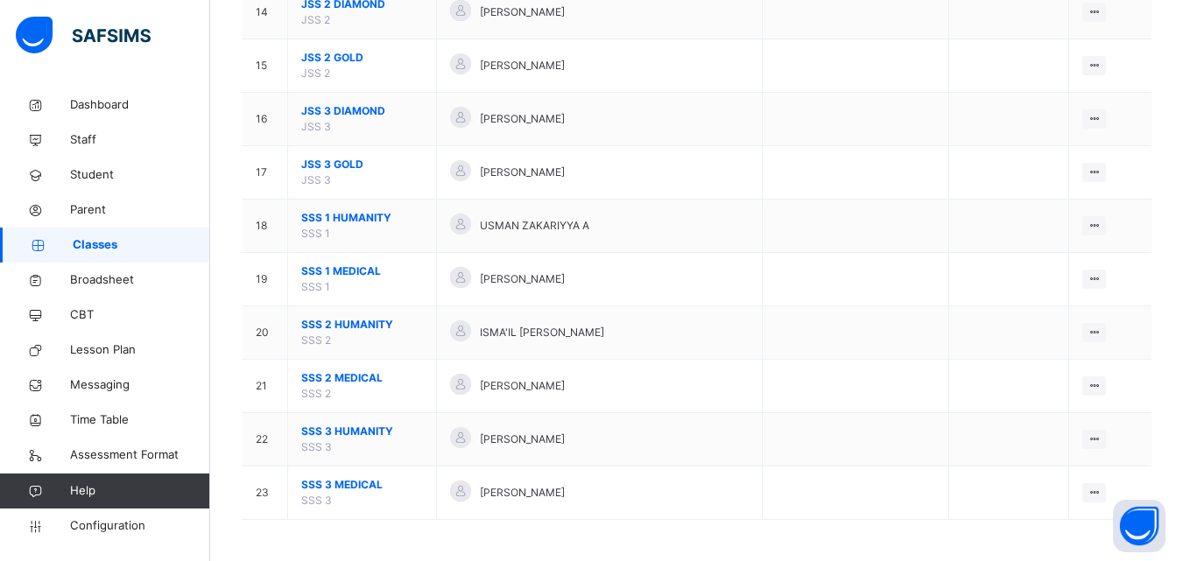
scroll to position [920, 0]
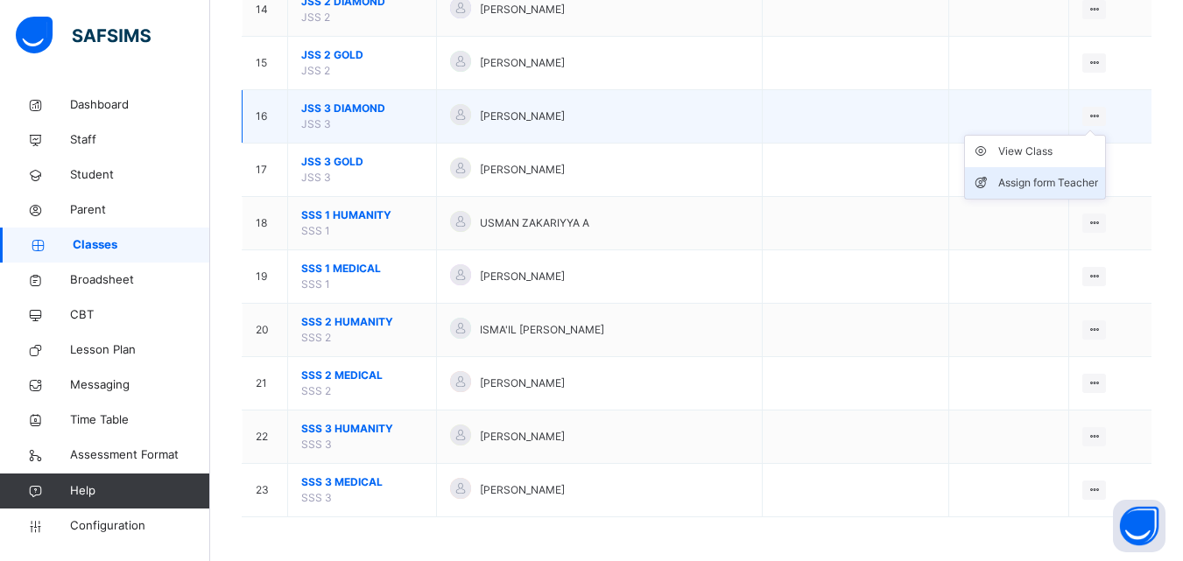
click at [1083, 177] on div "Assign form Teacher" at bounding box center [1048, 183] width 100 height 18
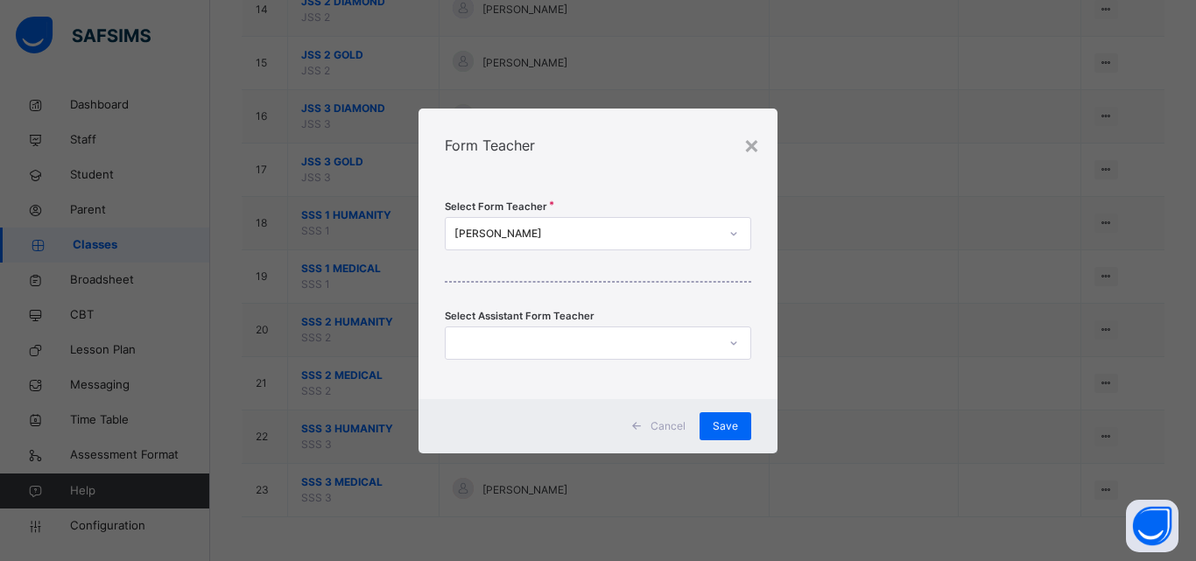
click at [671, 241] on div "[PERSON_NAME]" at bounding box center [587, 234] width 264 height 16
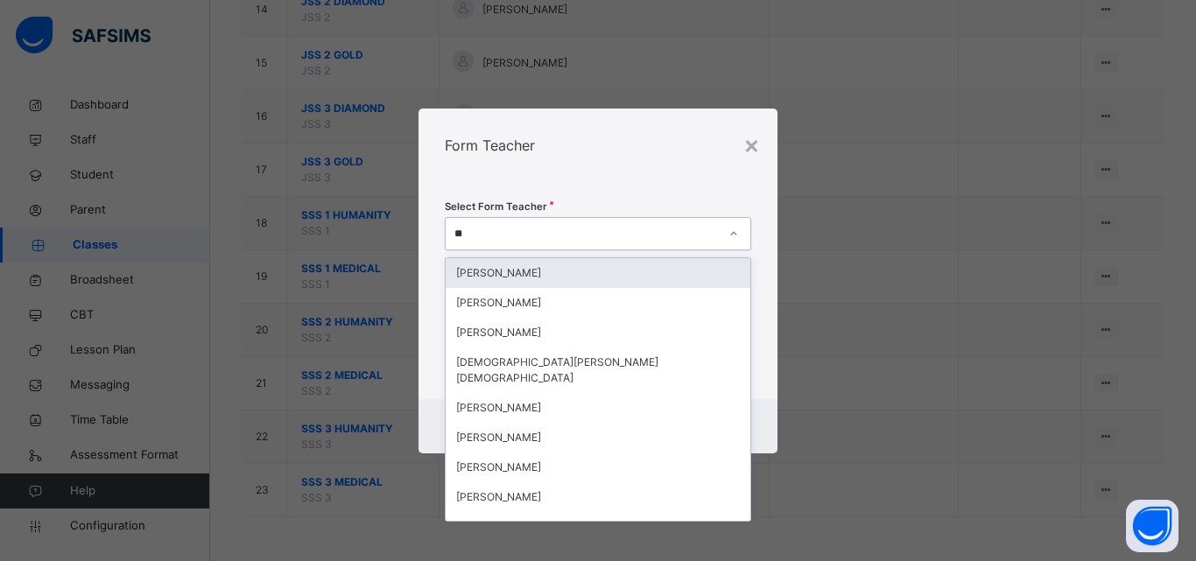
type input "*"
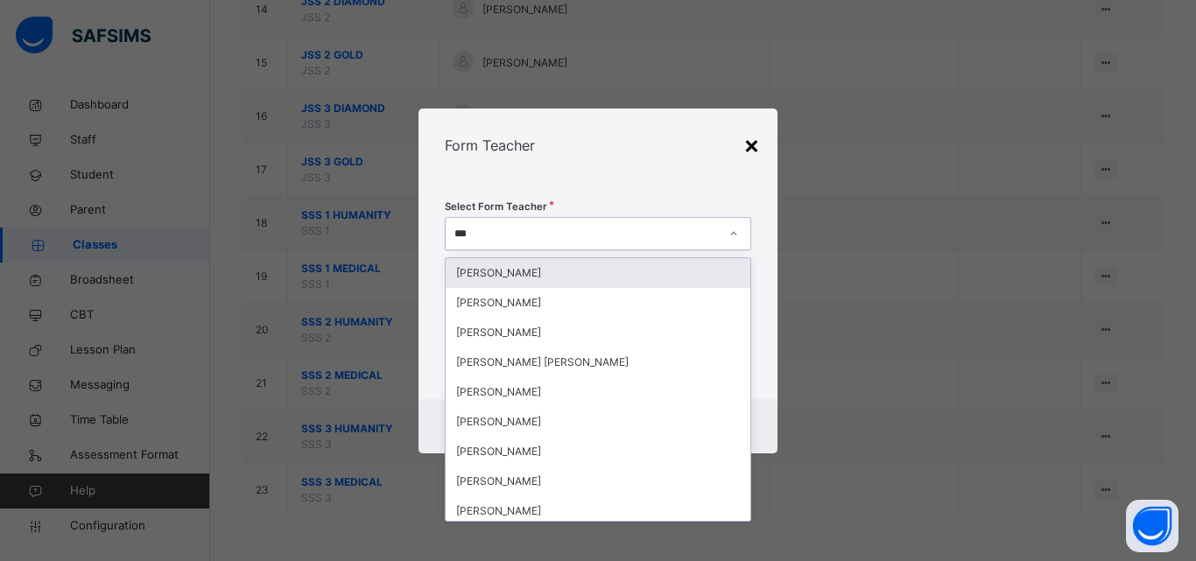
type input "***"
click at [753, 153] on div "×" at bounding box center [752, 144] width 17 height 37
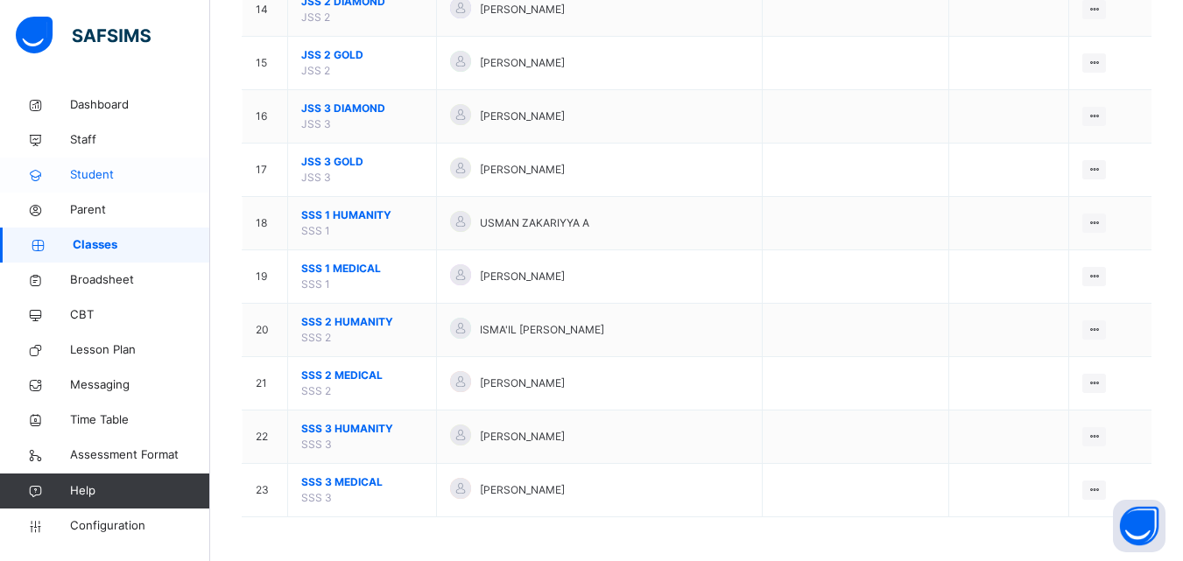
click at [130, 168] on span "Student" at bounding box center [140, 175] width 140 height 18
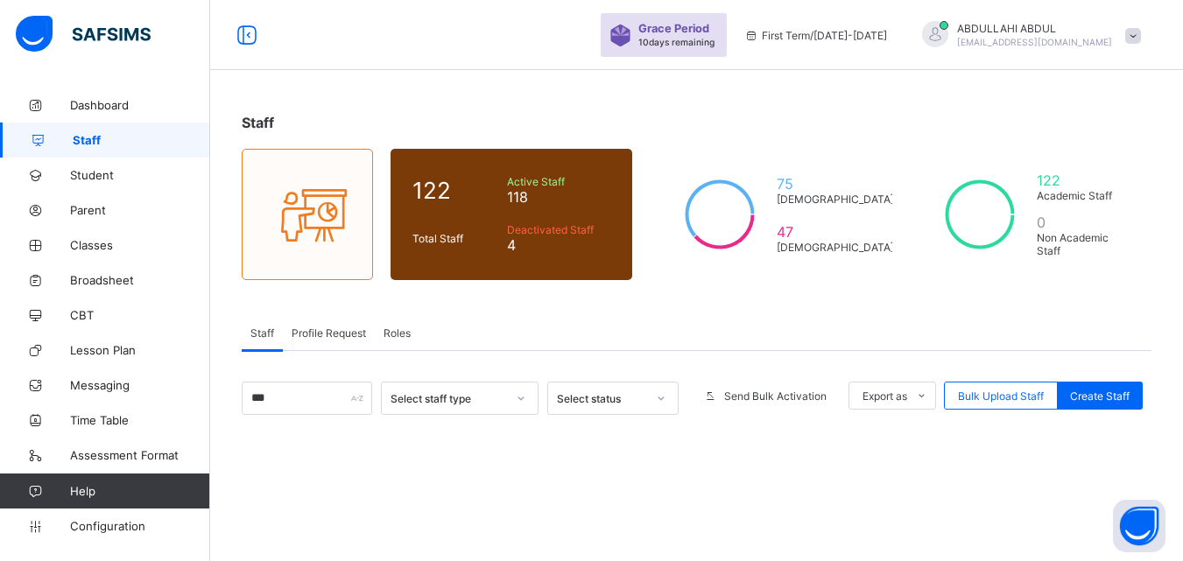
select select "**"
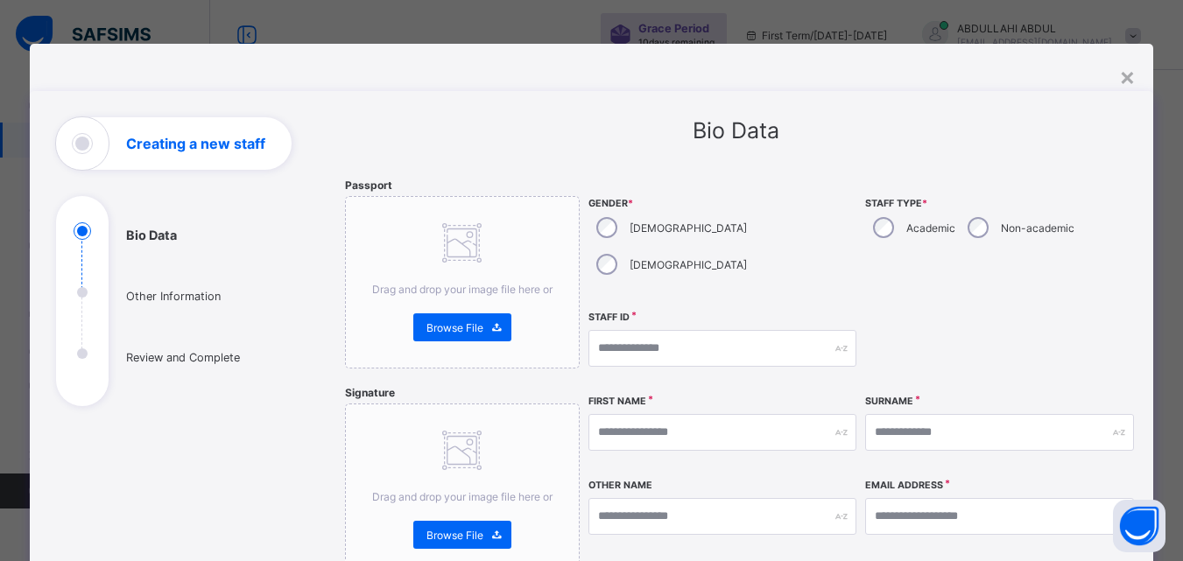
click at [612, 230] on div "Male" at bounding box center [670, 227] width 163 height 37
click at [884, 244] on div "Academic" at bounding box center [912, 227] width 95 height 37
click at [756, 330] on input "text" at bounding box center [723, 348] width 268 height 37
click at [1124, 76] on div "×" at bounding box center [1127, 76] width 17 height 30
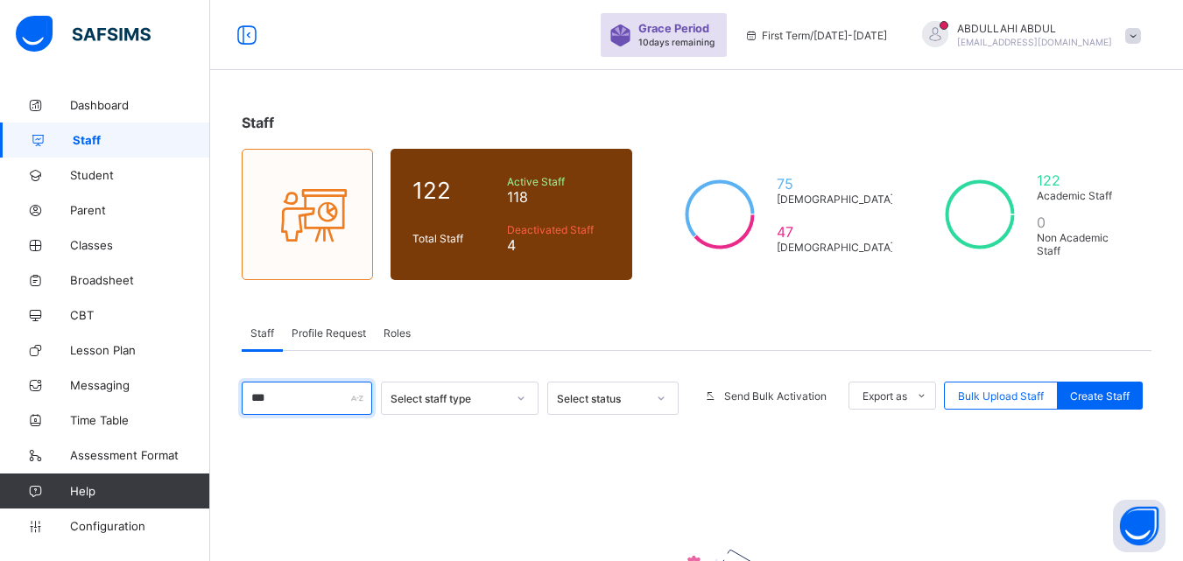
click at [354, 384] on input "***" at bounding box center [307, 398] width 130 height 33
type input "*"
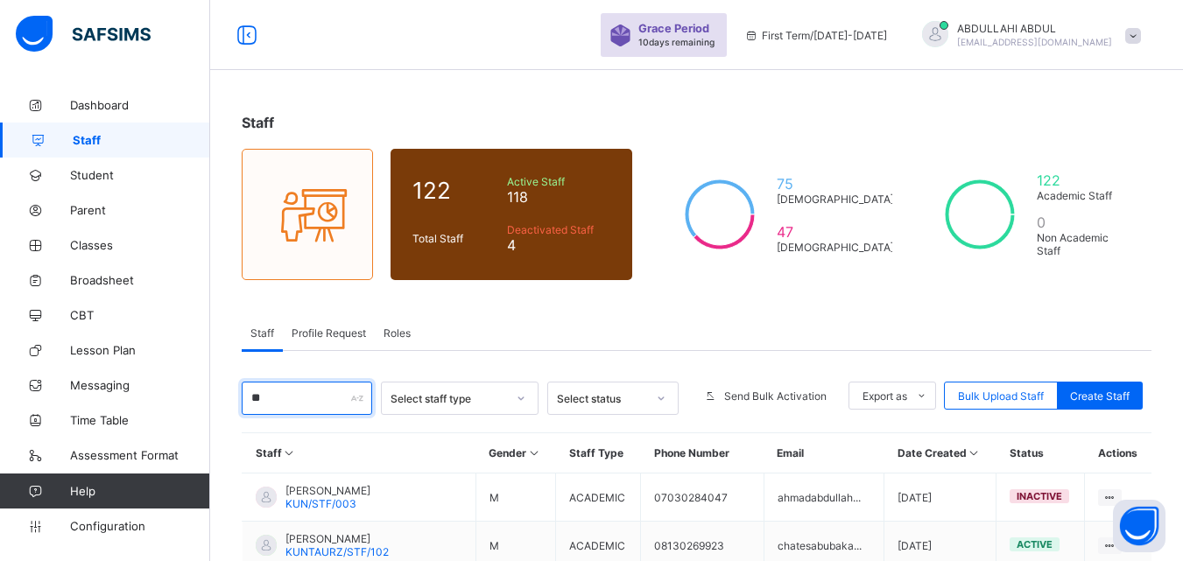
type input "*"
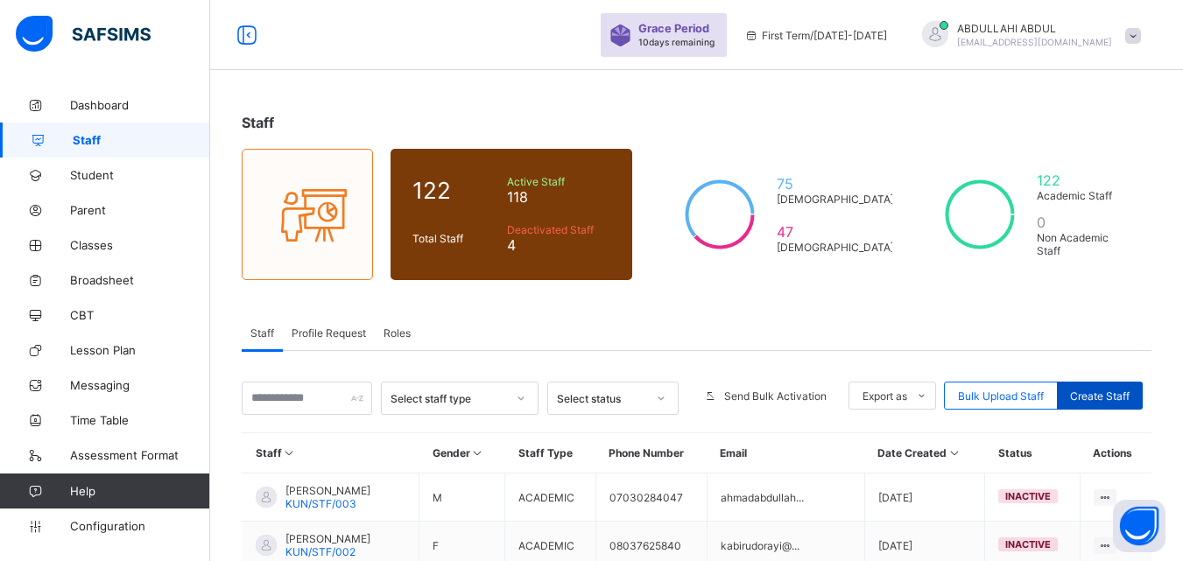
click at [1124, 391] on span "Create Staff" at bounding box center [1100, 396] width 60 height 13
select select "**"
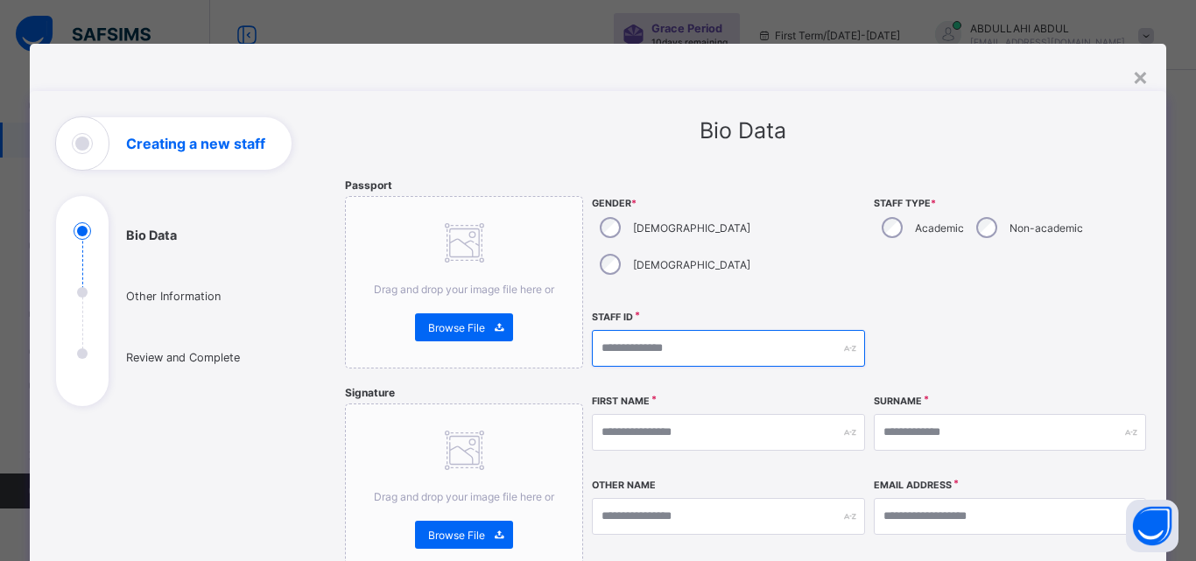
click at [685, 330] on input "text" at bounding box center [728, 348] width 272 height 37
click at [1138, 73] on div "×" at bounding box center [1140, 76] width 17 height 30
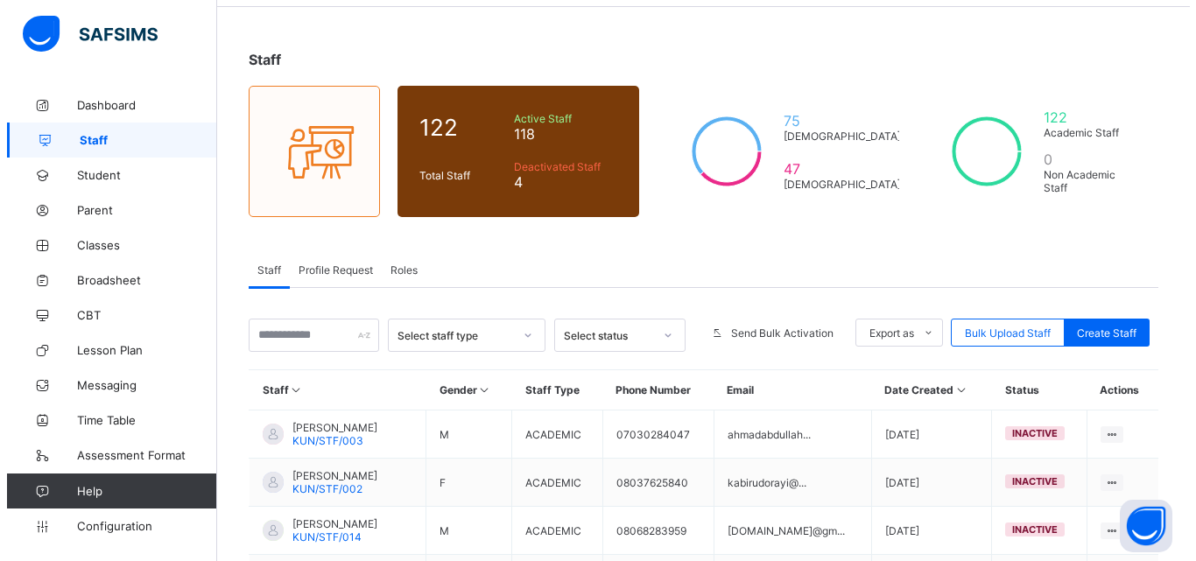
scroll to position [60, 0]
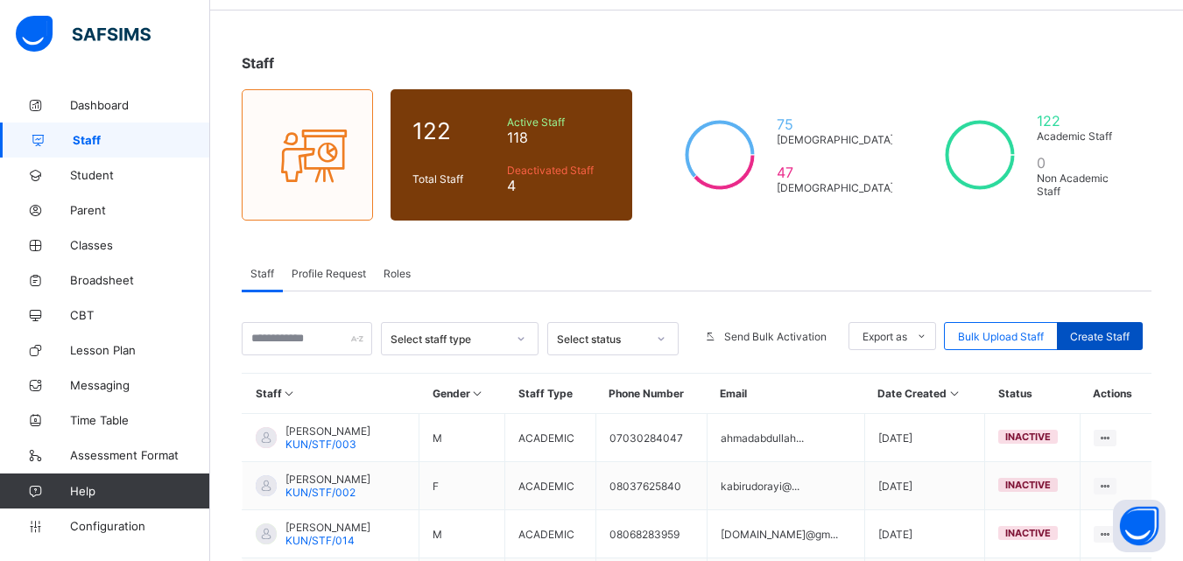
click at [1114, 331] on span "Create Staff" at bounding box center [1100, 336] width 60 height 13
select select "**"
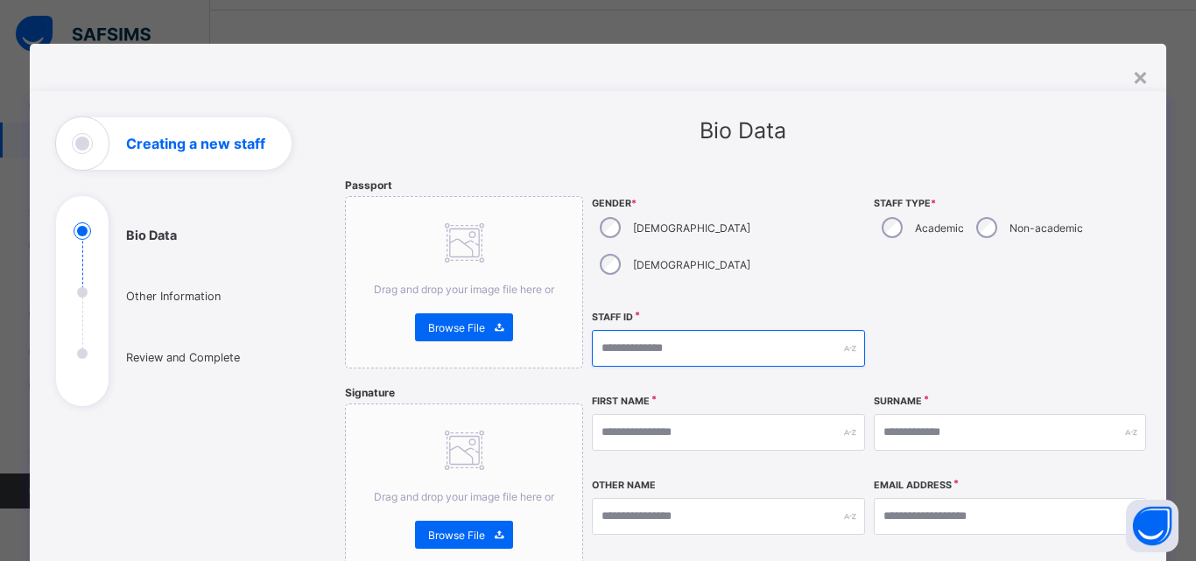
click at [641, 330] on input "text" at bounding box center [728, 348] width 272 height 37
type input "*"
type input "**********"
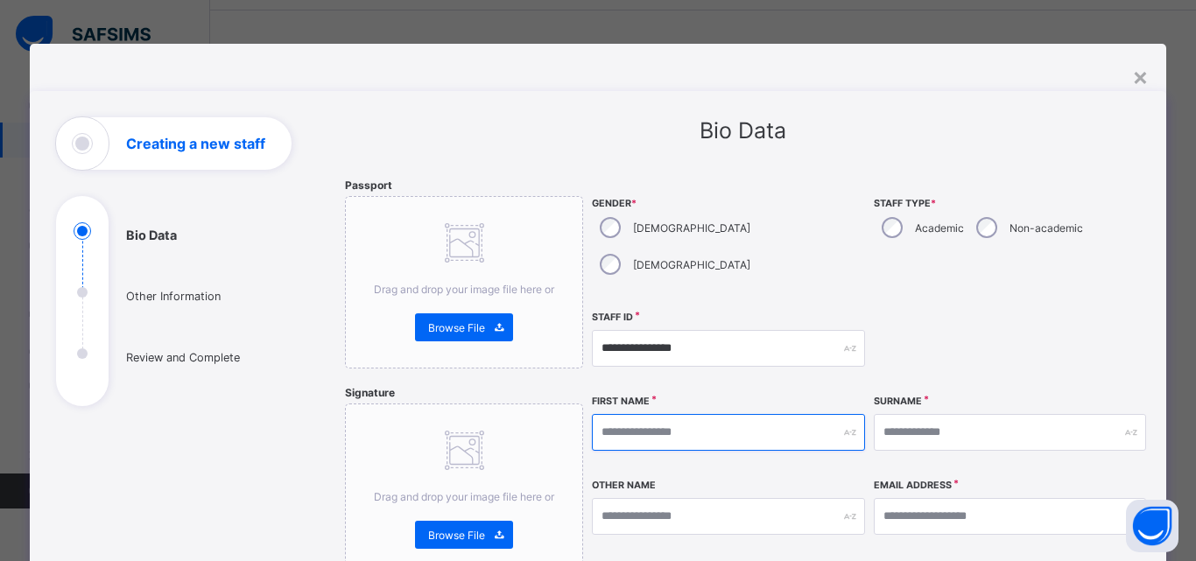
click at [795, 414] on input "text" at bounding box center [728, 432] width 272 height 37
type input "**********"
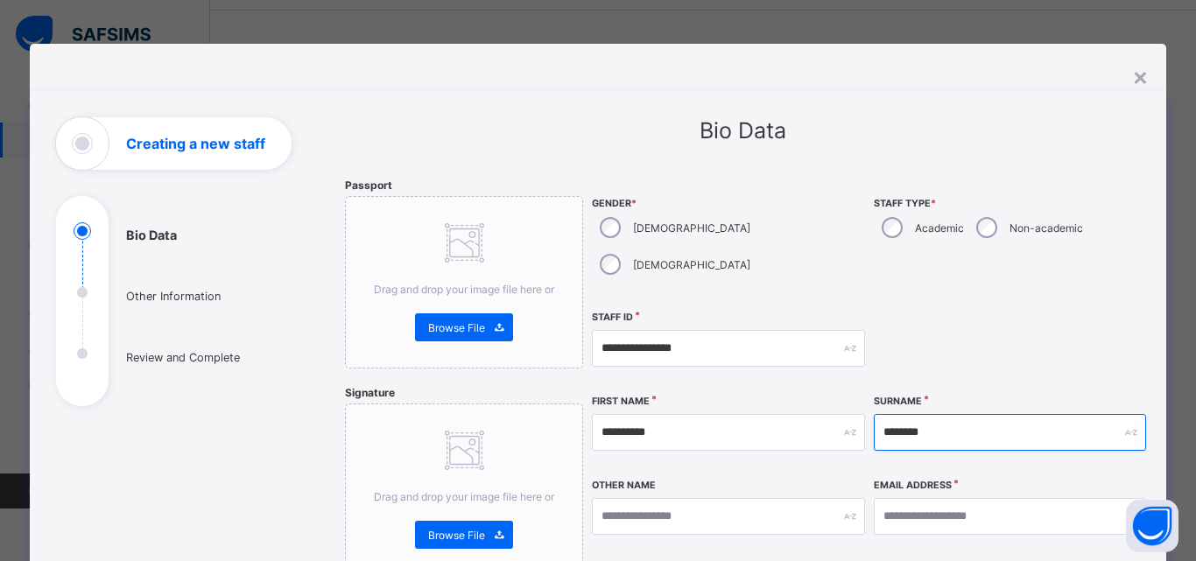
type input "********"
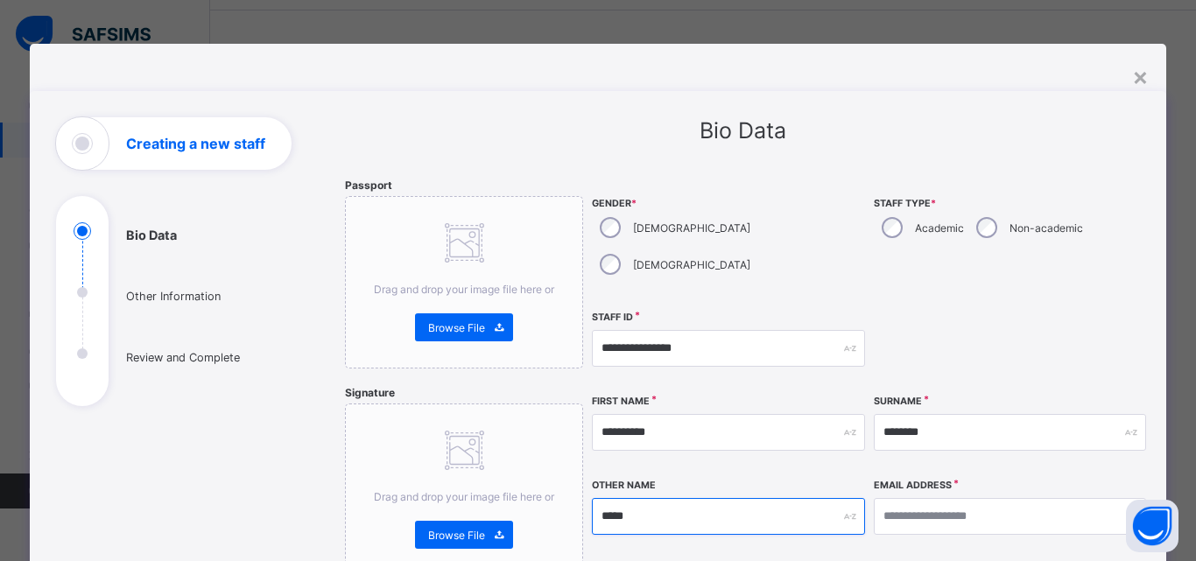
type input "*****"
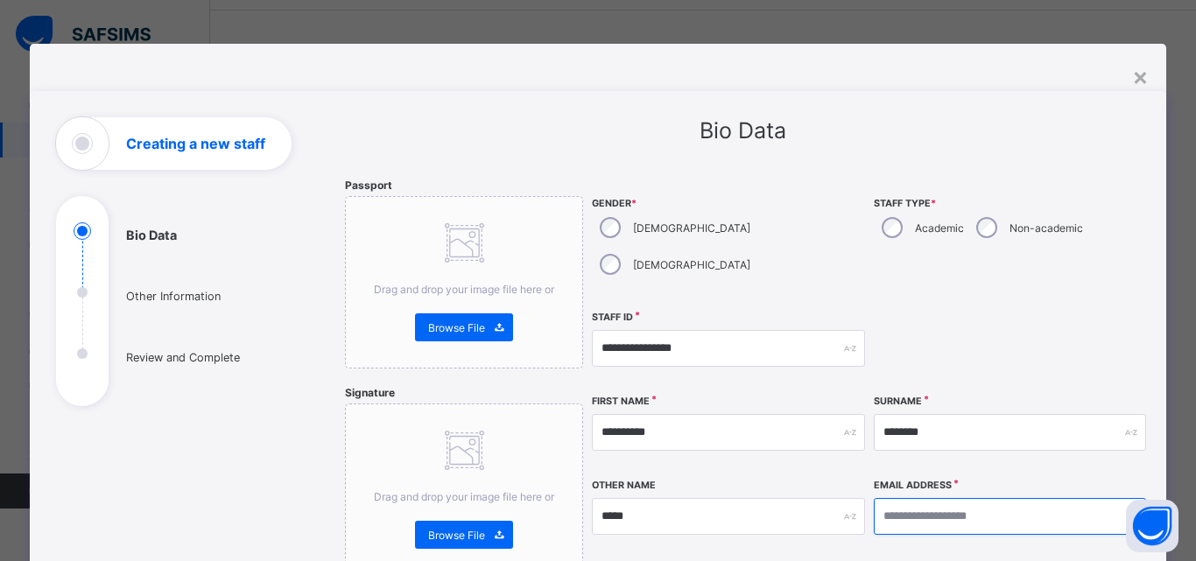
click at [958, 498] on input "email" at bounding box center [1010, 516] width 272 height 37
type input "*"
type input "**********"
click at [1111, 269] on div "**********" at bounding box center [870, 490] width 556 height 623
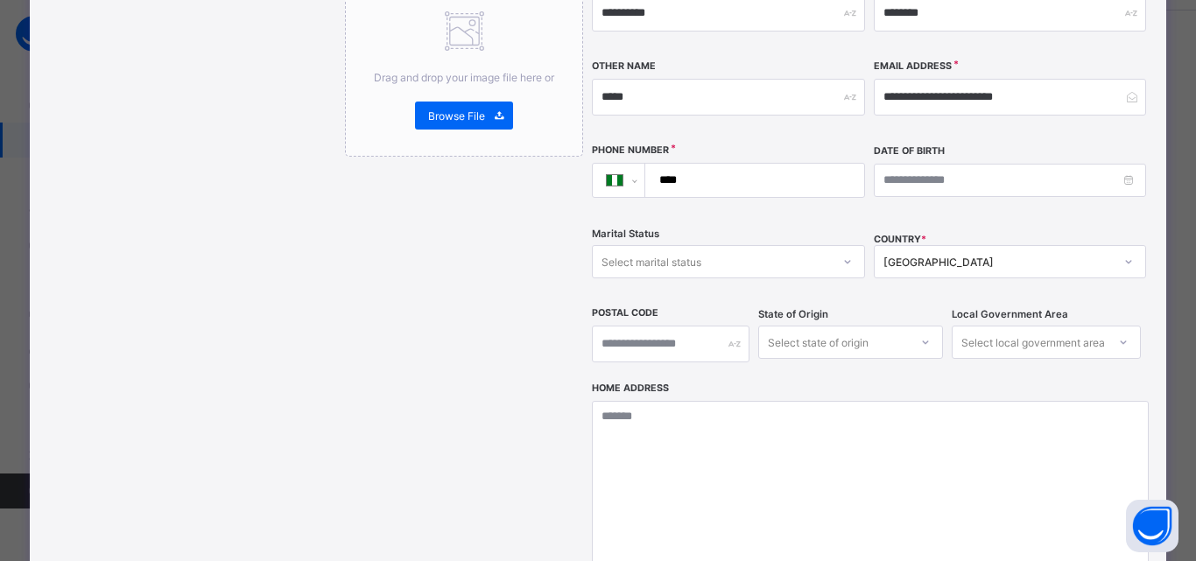
scroll to position [420, 0]
click at [758, 163] on input "****" at bounding box center [751, 179] width 205 height 33
type input "**********"
click at [520, 278] on div "Passport Drag and drop your image file here or Browse File Signature Drag and d…" at bounding box center [464, 225] width 238 height 934
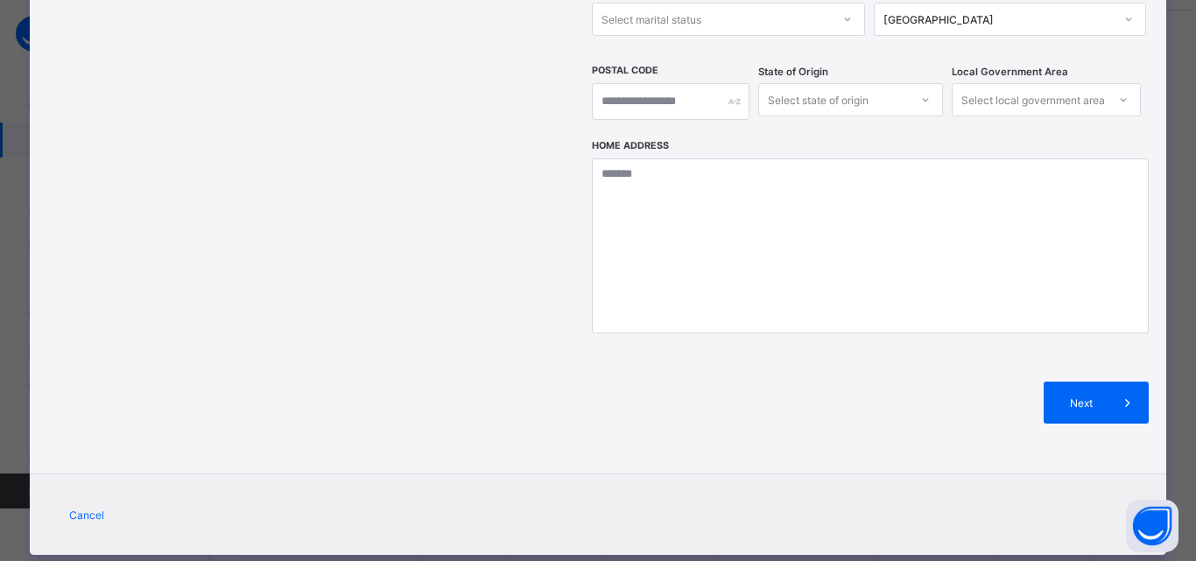
scroll to position [664, 0]
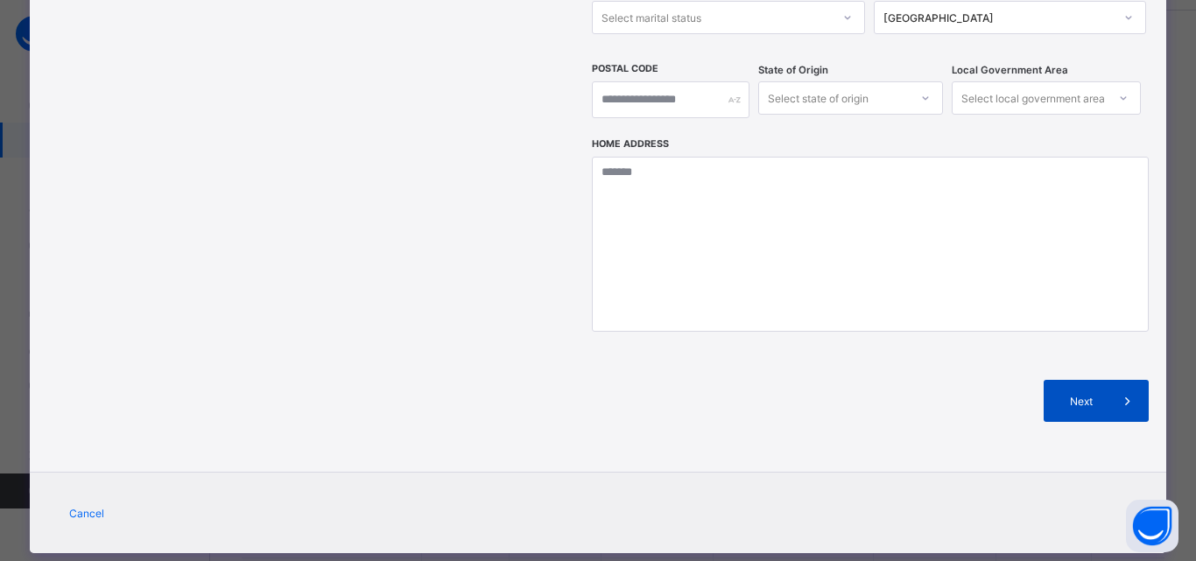
click at [1078, 395] on span "Next" at bounding box center [1082, 401] width 50 height 13
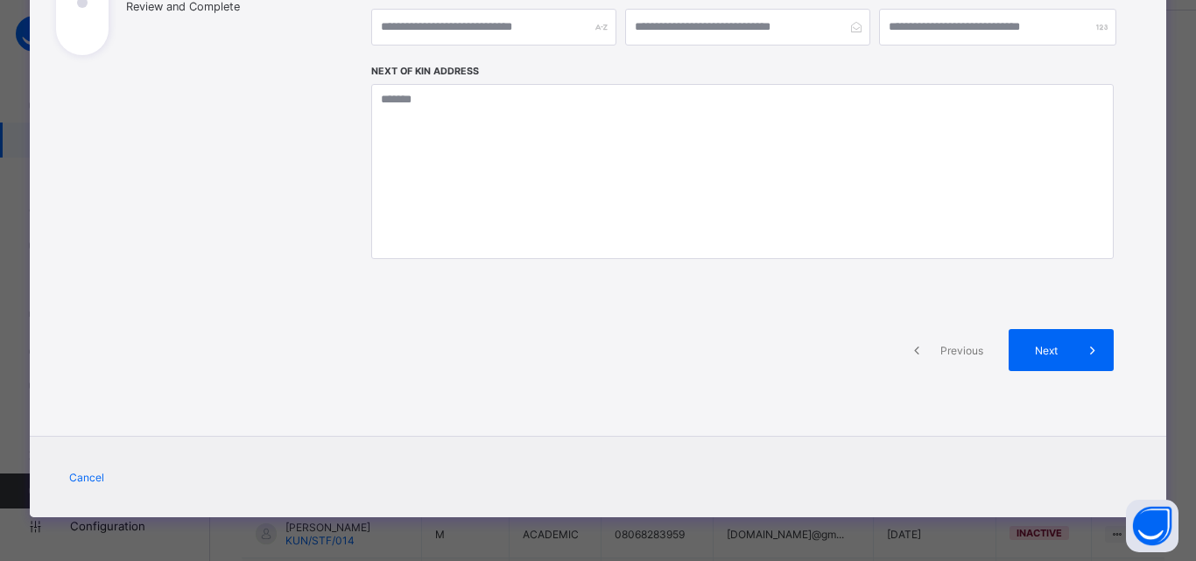
scroll to position [351, 0]
click at [1084, 356] on icon at bounding box center [1092, 351] width 19 height 18
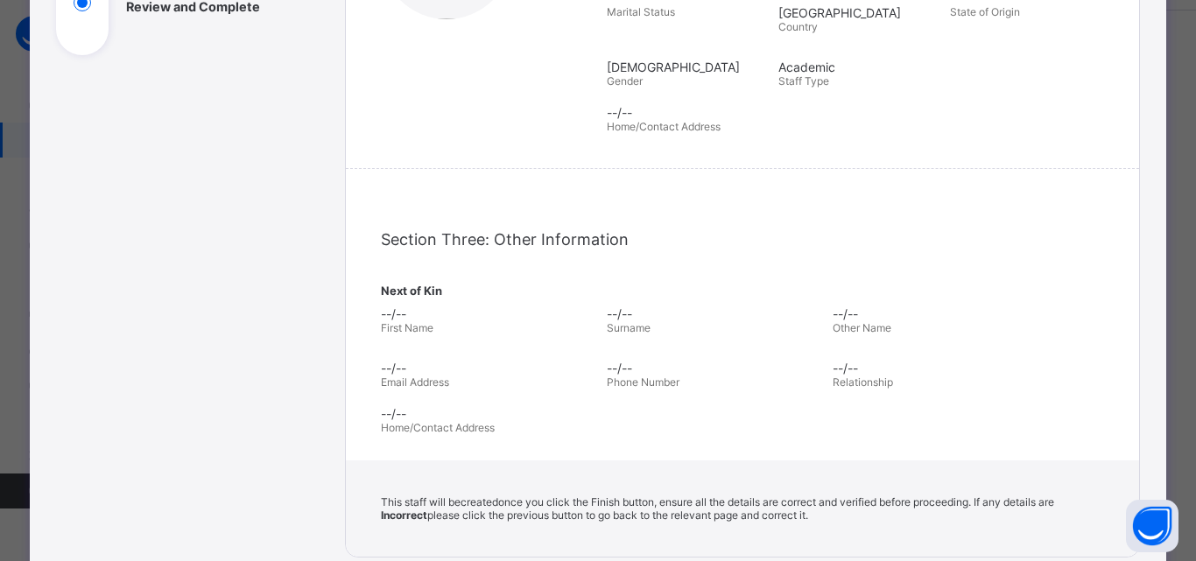
scroll to position [596, 0]
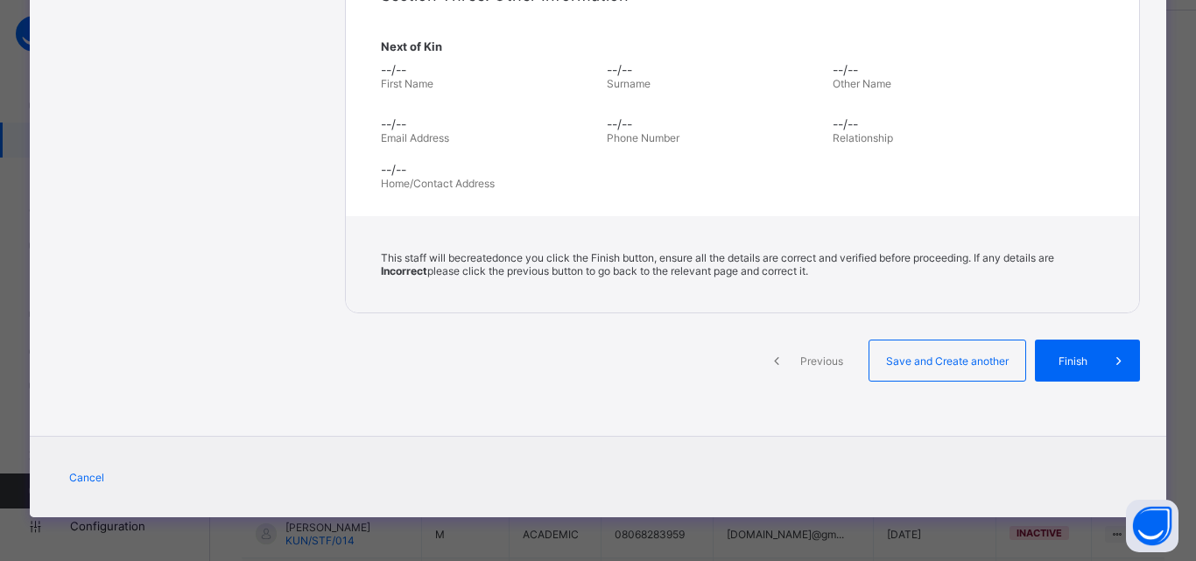
click at [1084, 356] on span "Finish" at bounding box center [1073, 361] width 50 height 13
click at [805, 357] on span "Previous" at bounding box center [822, 361] width 48 height 13
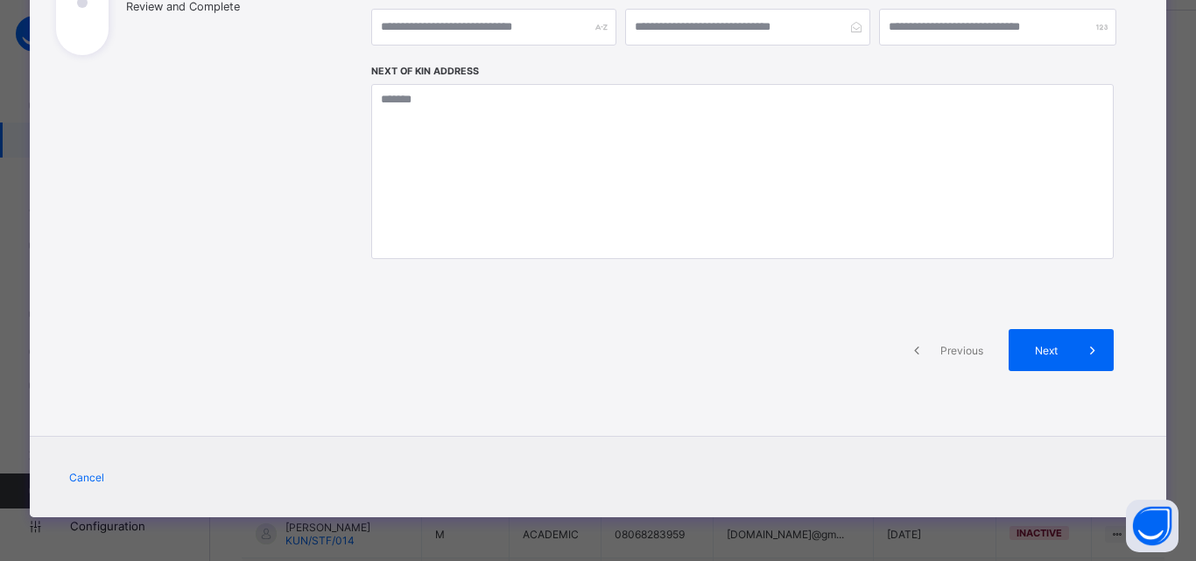
scroll to position [351, 0]
click at [919, 351] on icon at bounding box center [916, 351] width 19 height 18
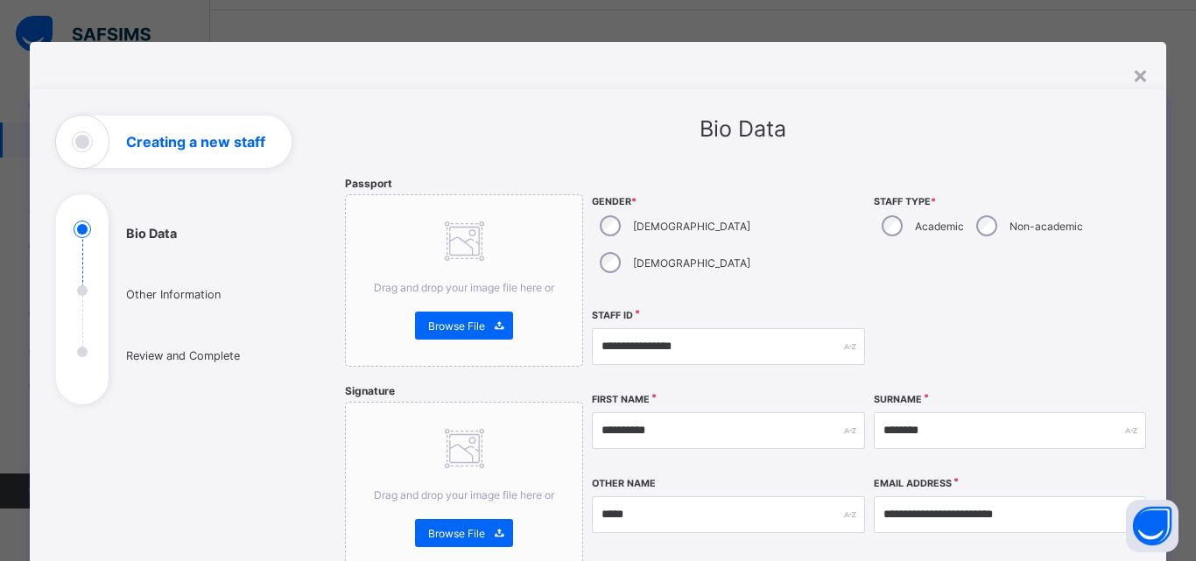
scroll to position [0, 0]
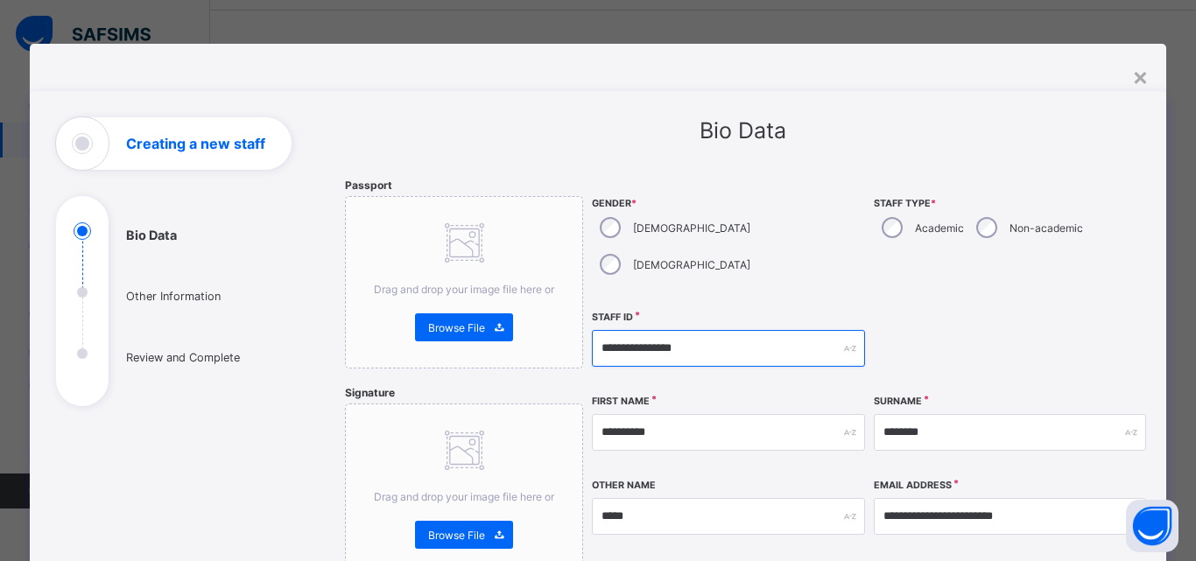
click at [706, 330] on input "**********" at bounding box center [728, 348] width 272 height 37
type input "**********"
click at [1116, 311] on div at bounding box center [1010, 348] width 272 height 75
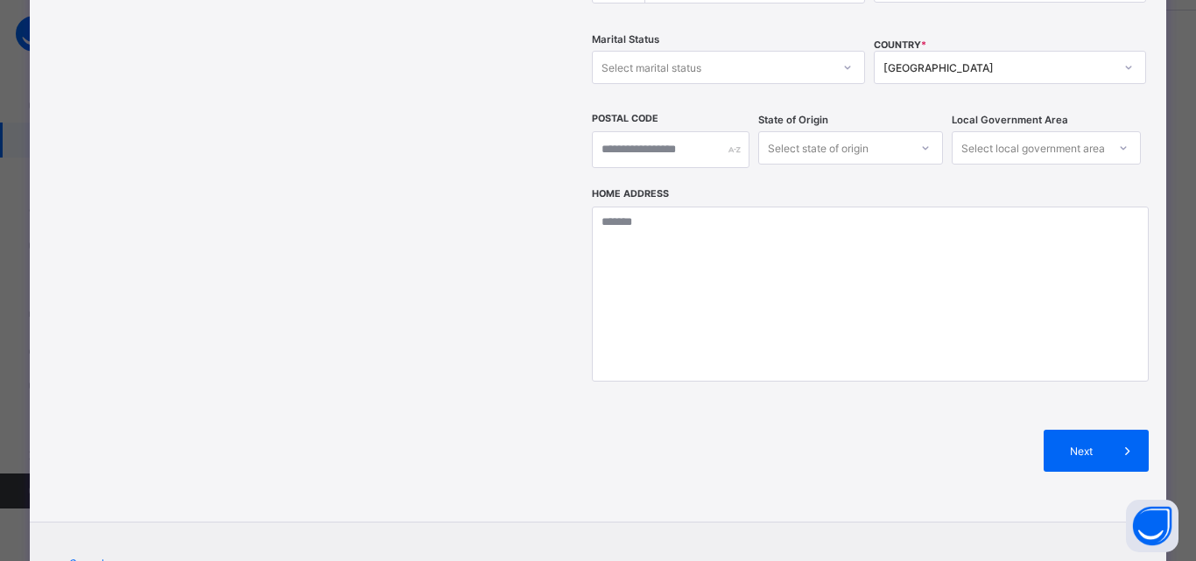
scroll to position [664, 0]
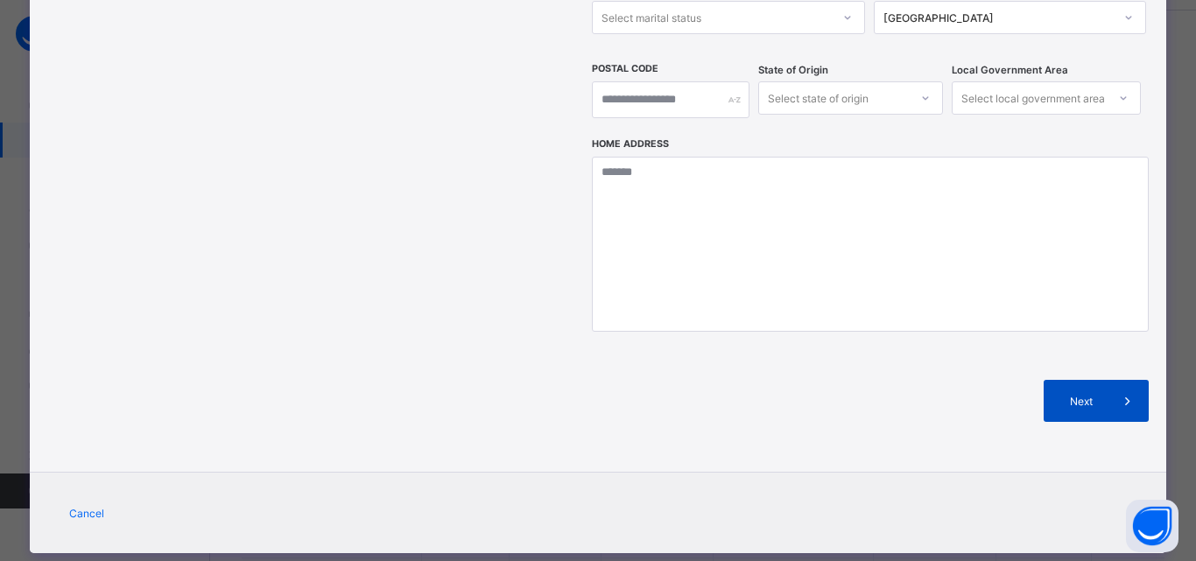
click at [1083, 380] on div "Next" at bounding box center [1096, 401] width 105 height 42
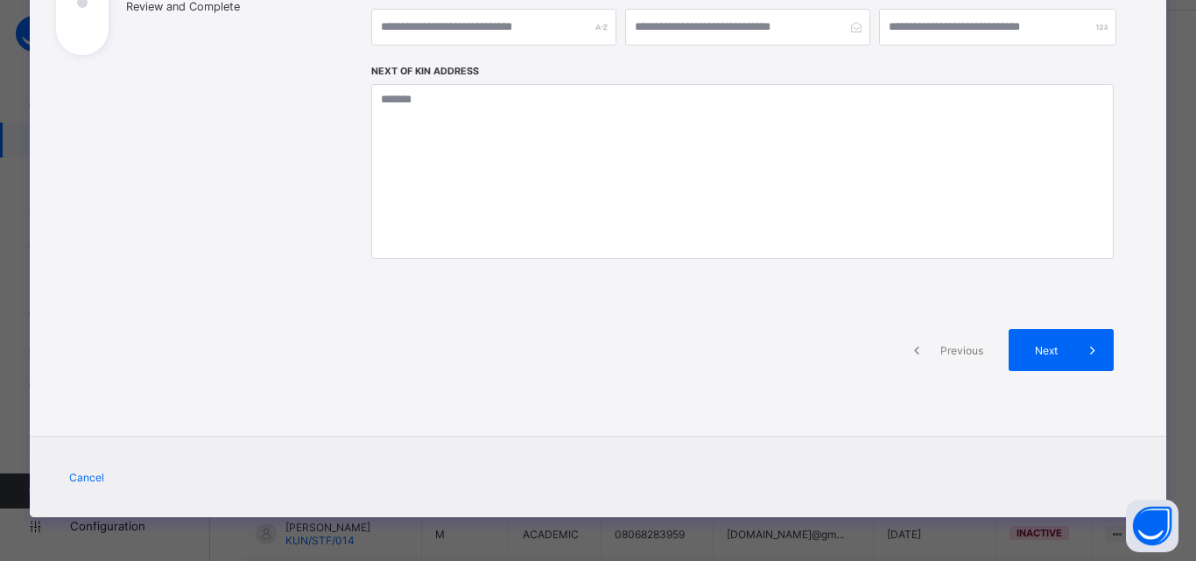
scroll to position [351, 0]
click at [1083, 357] on icon at bounding box center [1092, 351] width 19 height 18
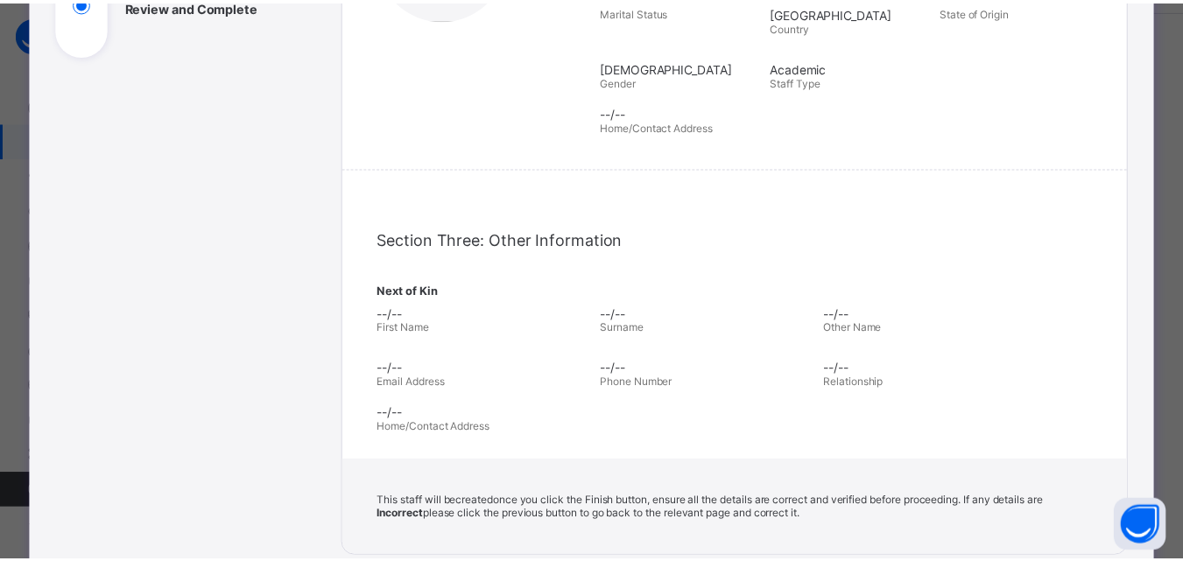
scroll to position [596, 0]
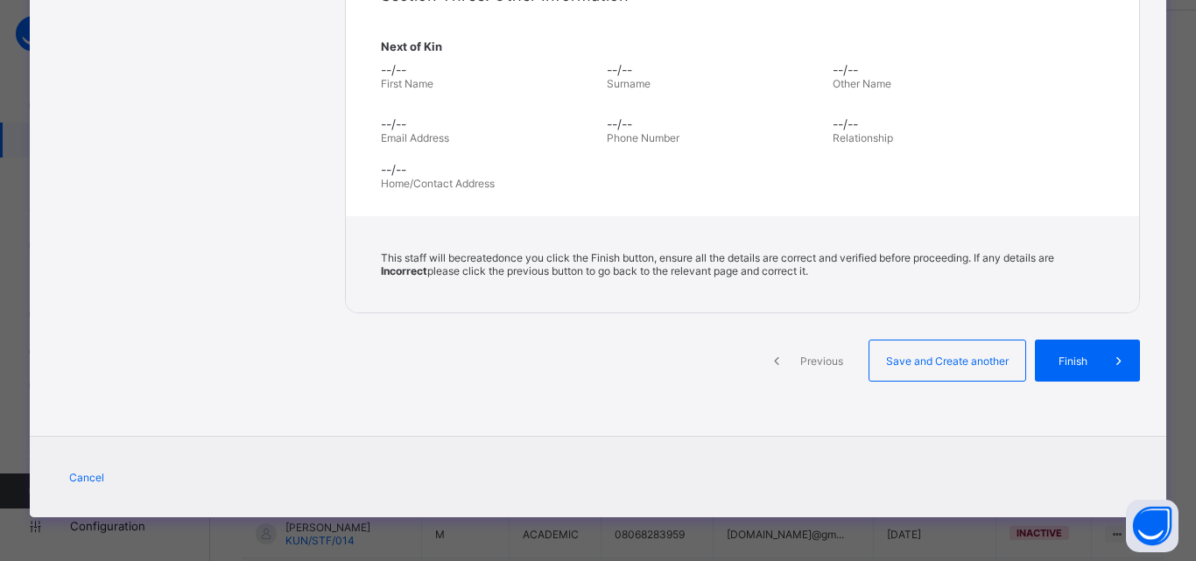
click at [1083, 357] on span "Finish" at bounding box center [1073, 361] width 50 height 13
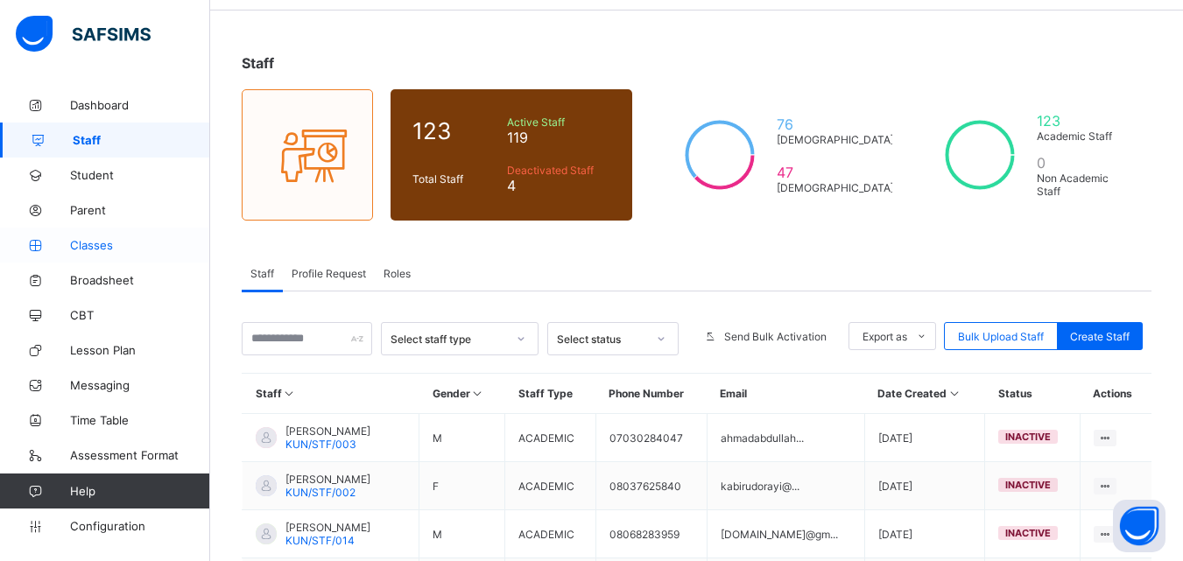
click at [124, 252] on link "Classes" at bounding box center [105, 245] width 210 height 35
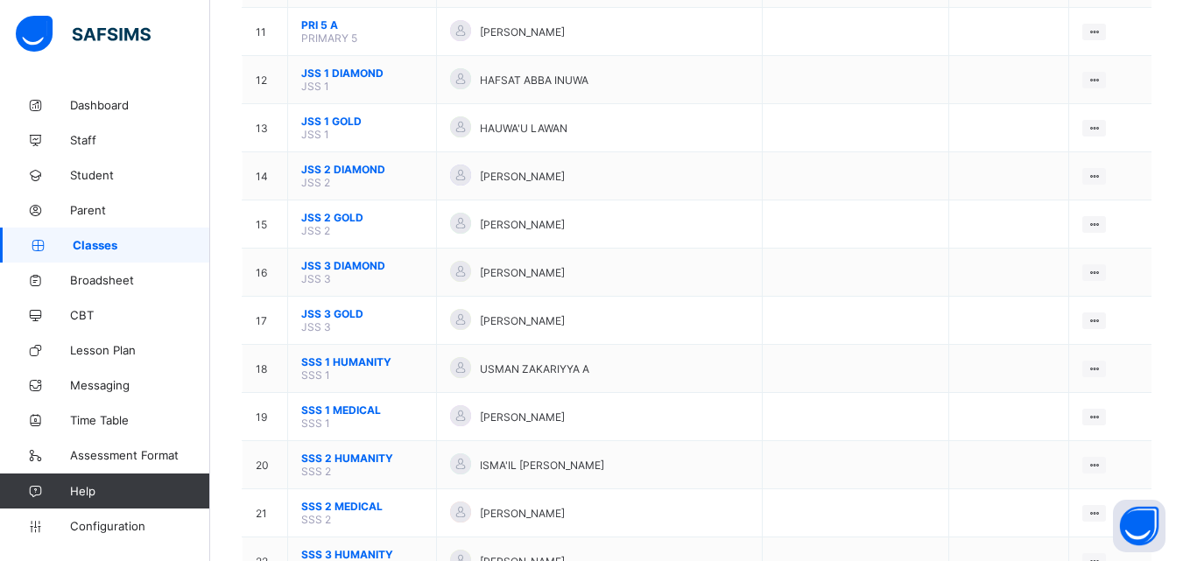
scroll to position [796, 0]
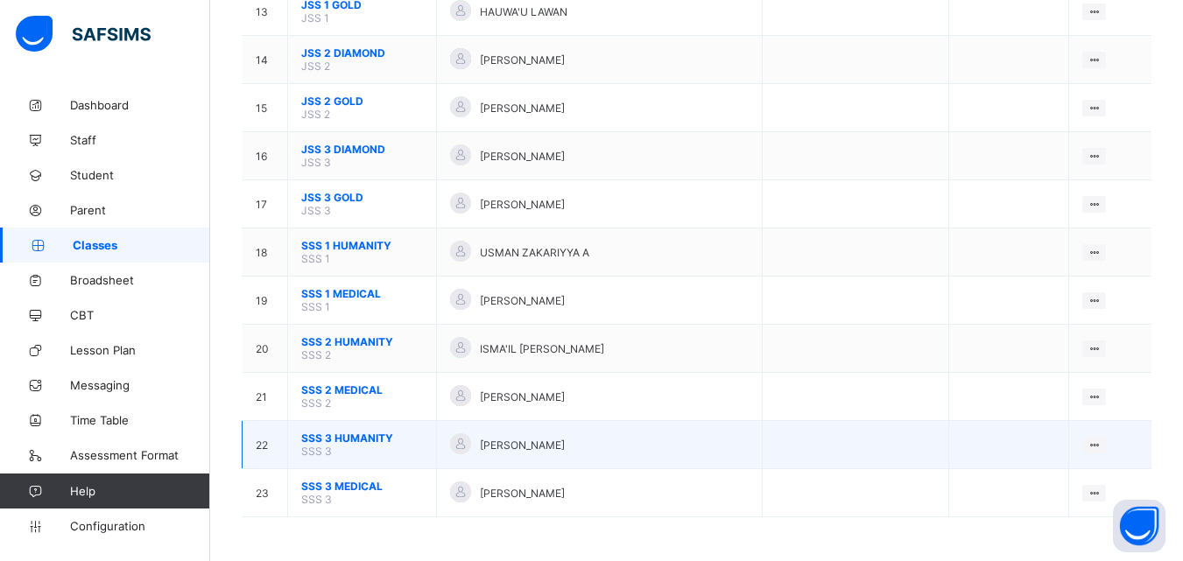
click at [369, 441] on span "SSS 3 HUMANITY" at bounding box center [362, 438] width 122 height 13
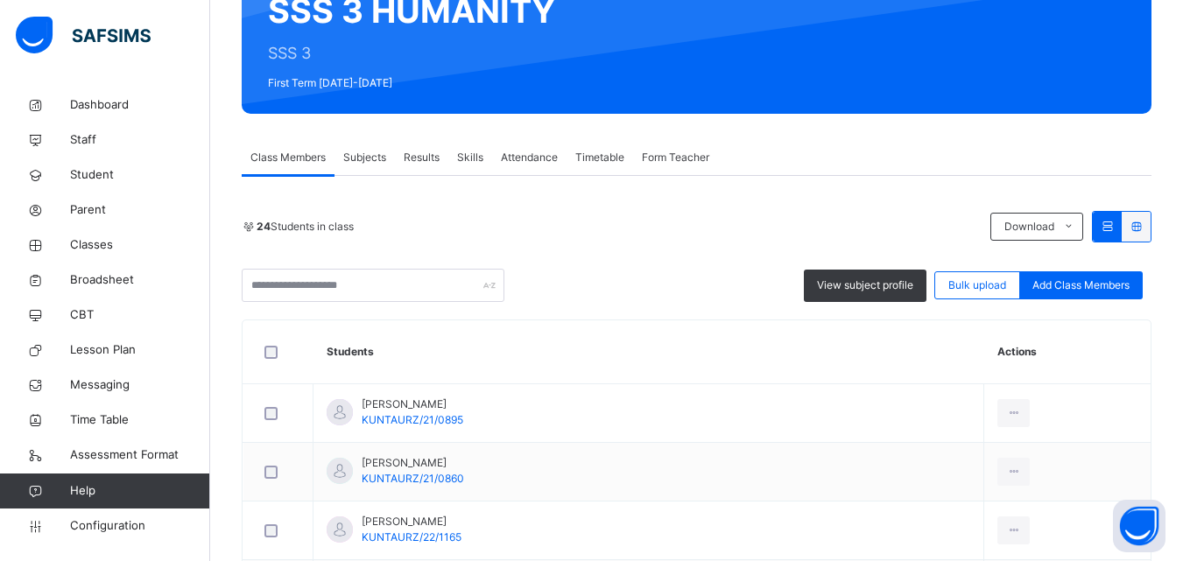
scroll to position [141, 0]
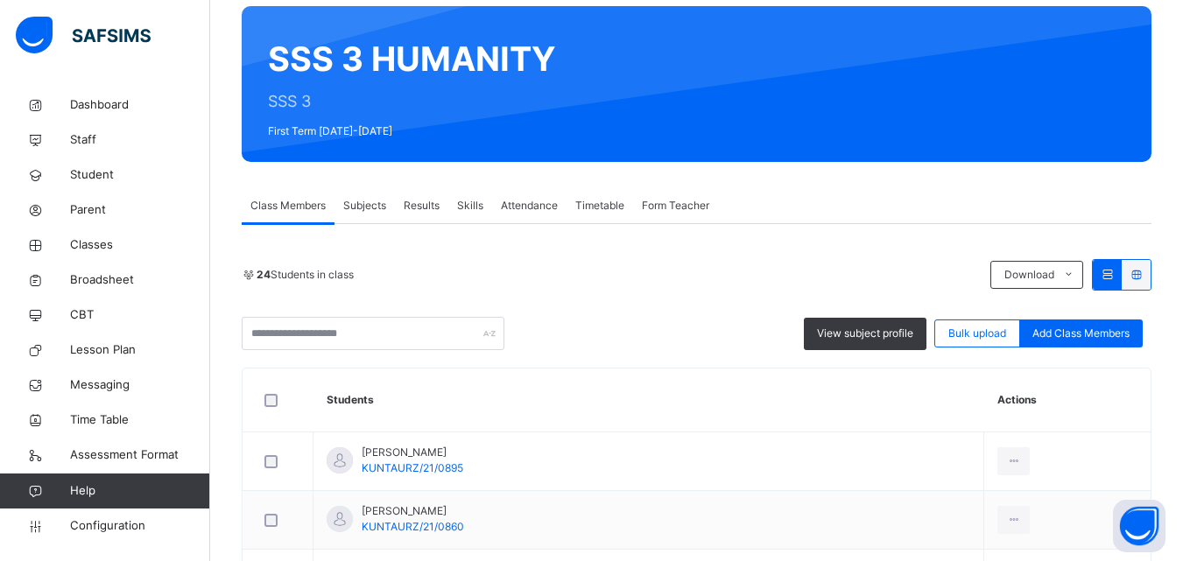
click at [379, 207] on span "Subjects" at bounding box center [364, 206] width 43 height 16
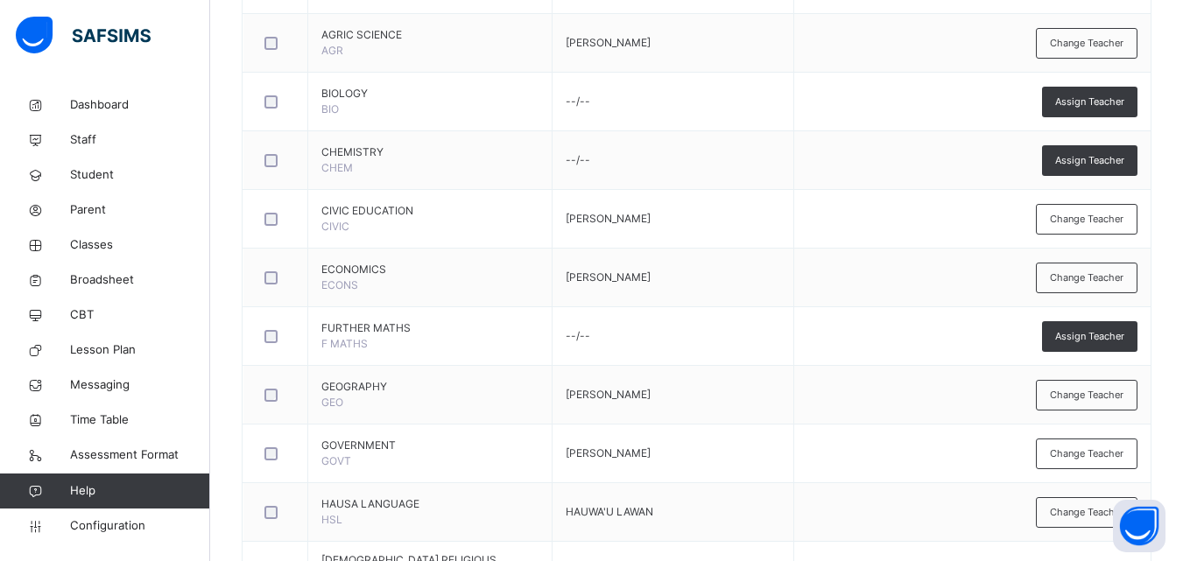
scroll to position [668, 0]
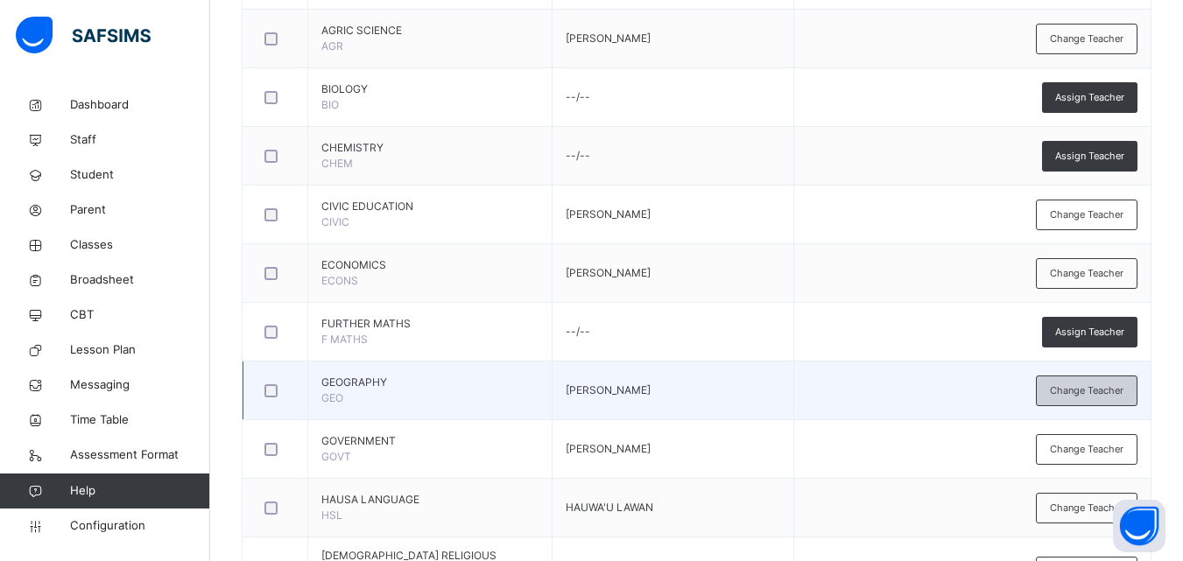
click at [1115, 401] on div "Change Teacher" at bounding box center [1087, 391] width 102 height 31
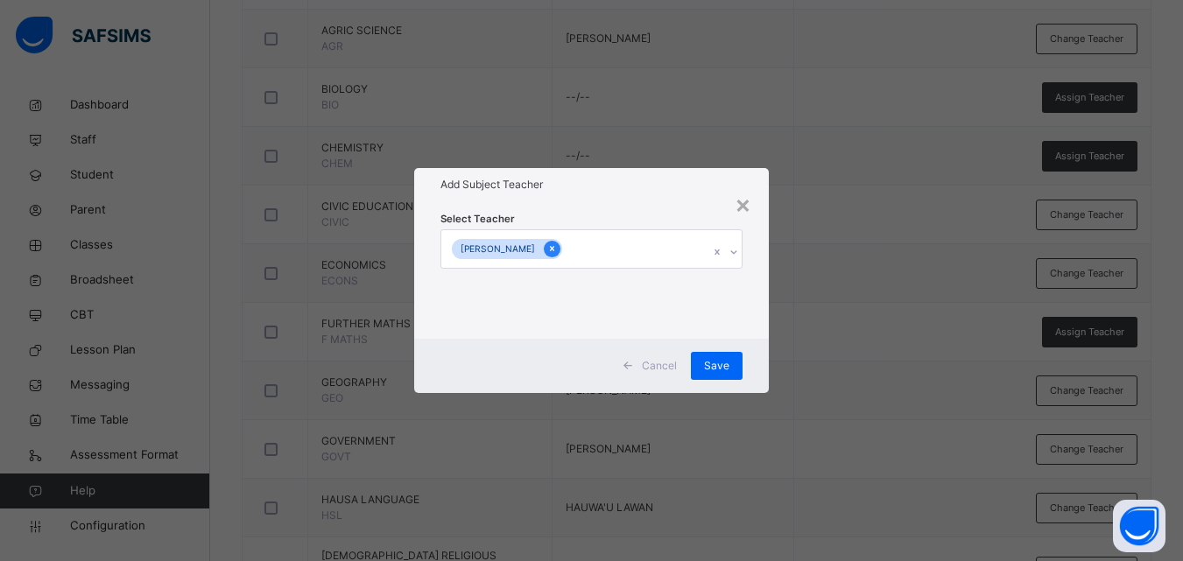
click at [547, 252] on icon at bounding box center [552, 249] width 10 height 12
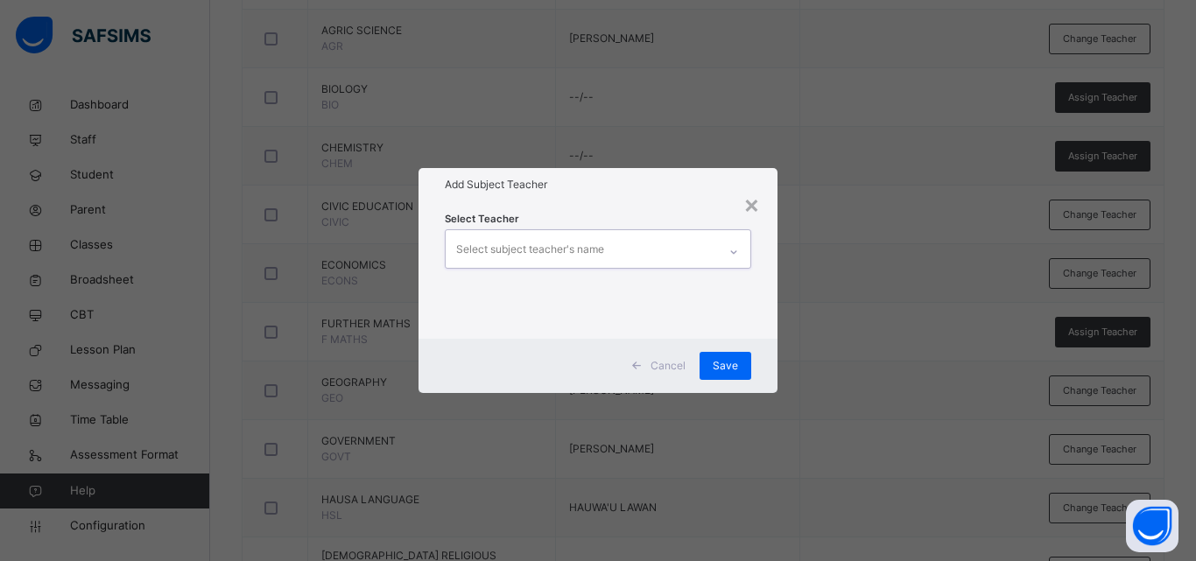
click at [547, 252] on div "Select subject teacher's name" at bounding box center [530, 249] width 148 height 33
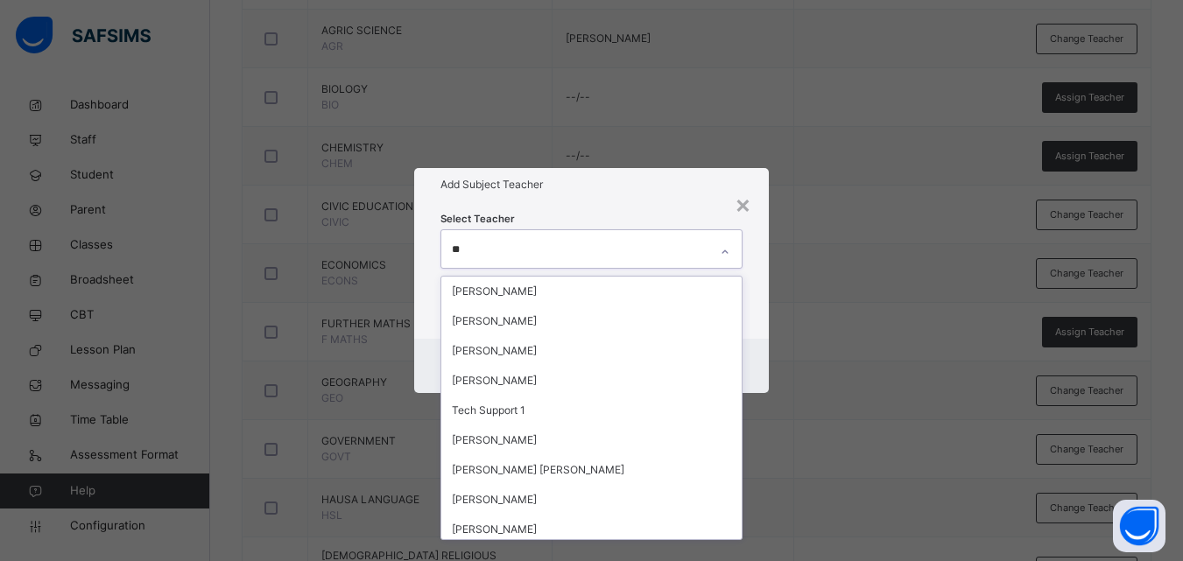
type input "*"
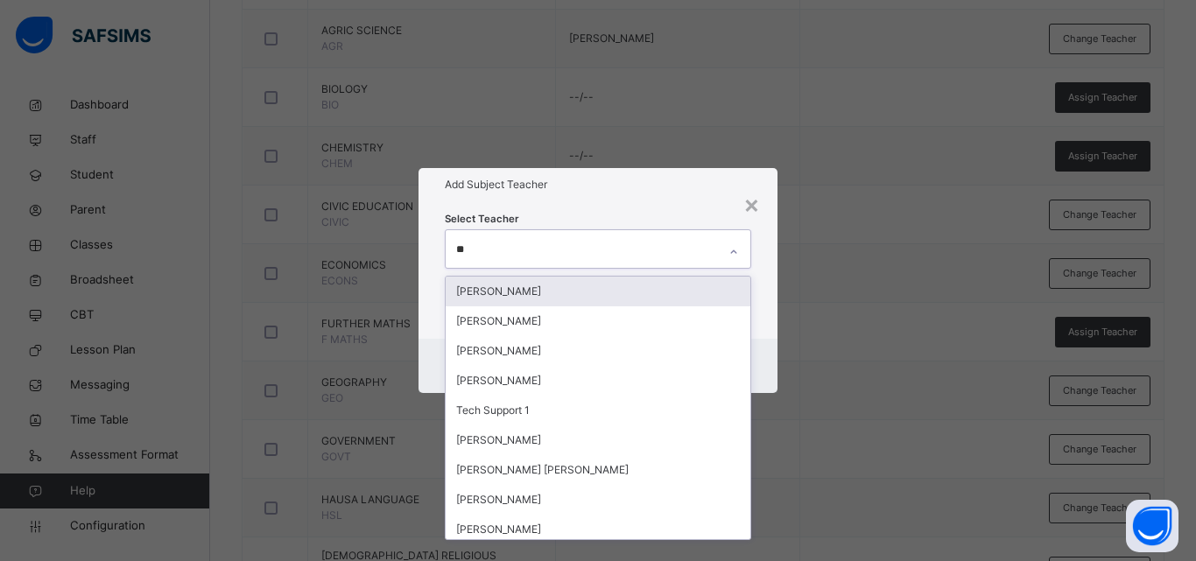
type input "***"
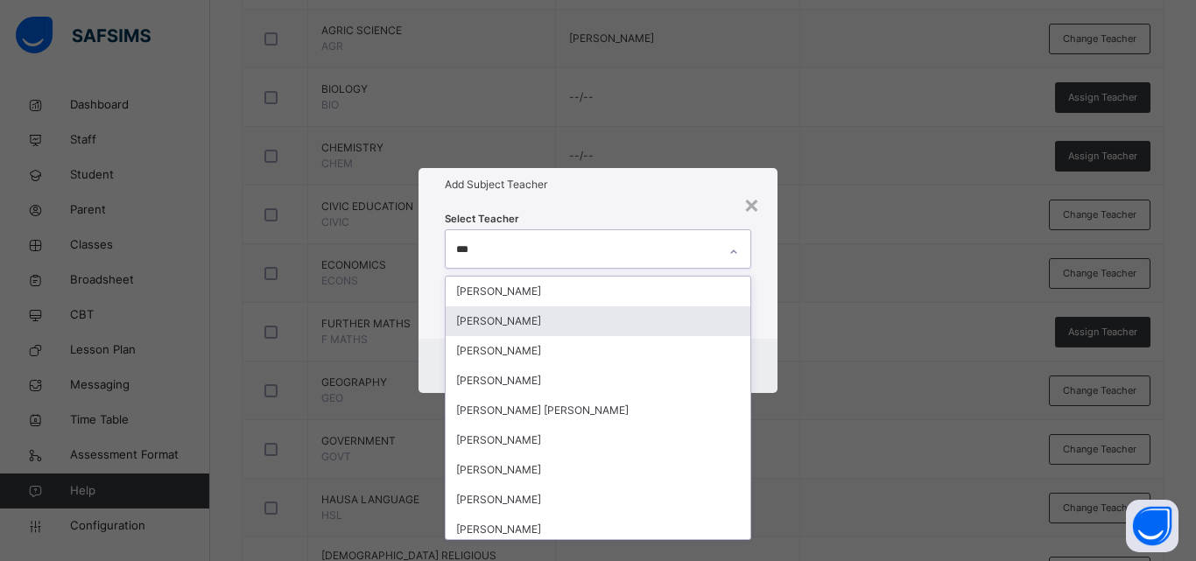
click at [635, 325] on div "ABDDULRAZQ MUHAMMAD OUMAR" at bounding box center [598, 322] width 305 height 30
click at [838, 316] on div "× Add Subject Teacher Select Teacher option ABDDULRAZQ MUHAMMAD OUMAR, selected…" at bounding box center [598, 280] width 1196 height 561
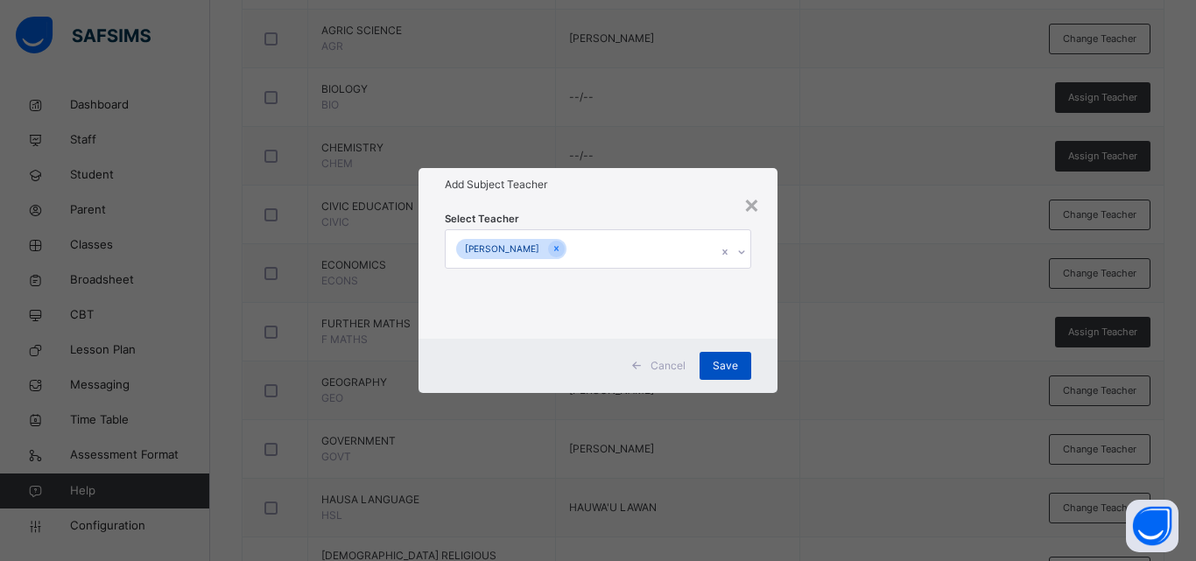
click at [744, 366] on div "Save" at bounding box center [726, 366] width 52 height 28
click at [726, 368] on span "Save" at bounding box center [725, 366] width 25 height 16
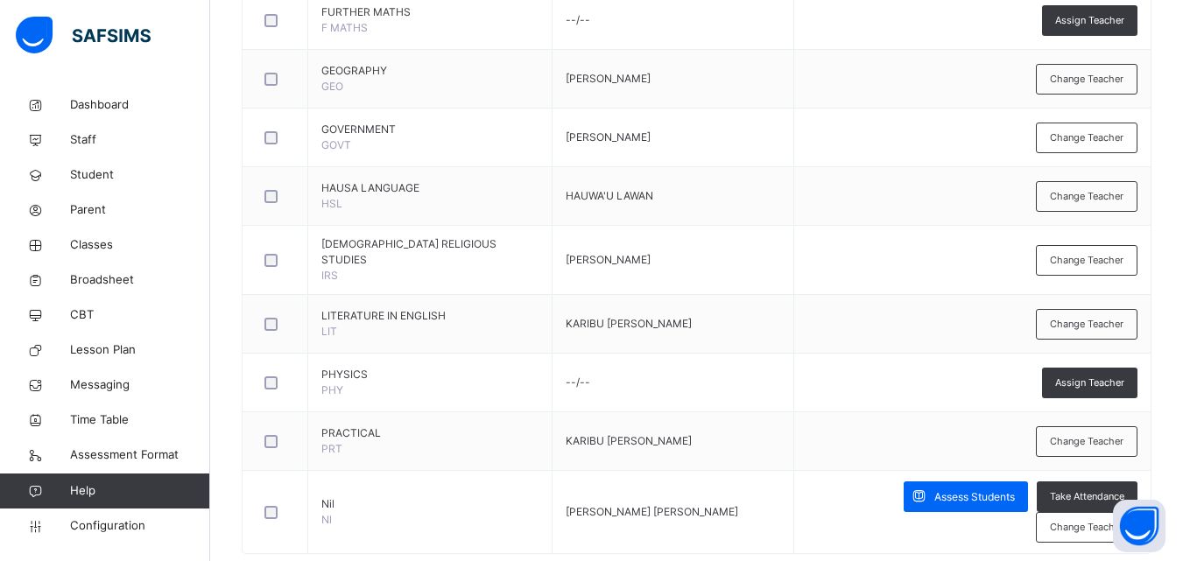
scroll to position [982, 0]
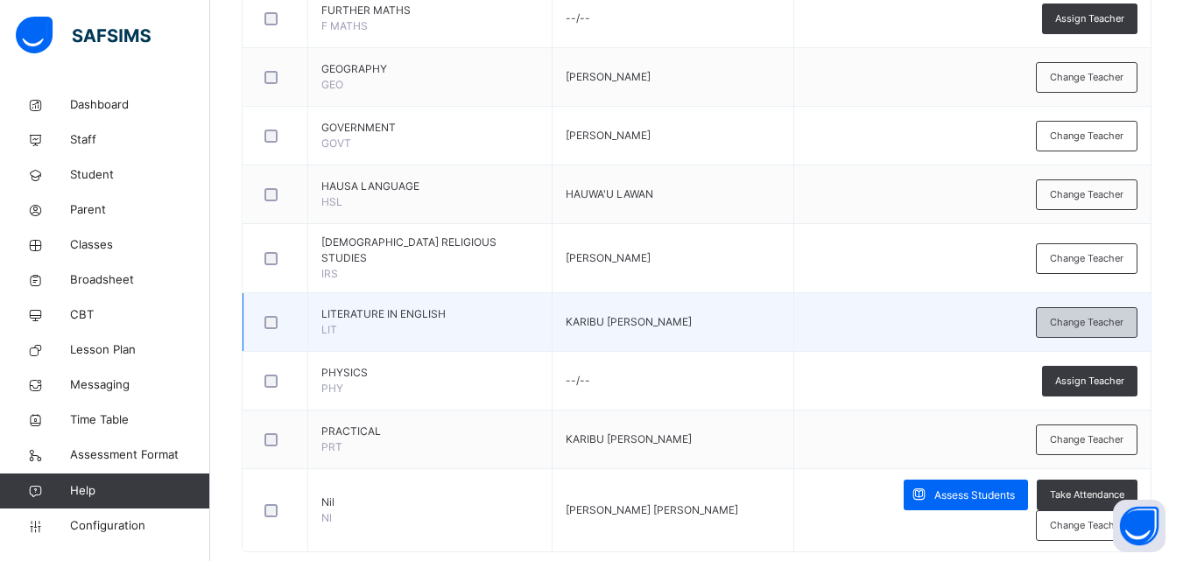
click at [1107, 315] on span "Change Teacher" at bounding box center [1087, 322] width 74 height 15
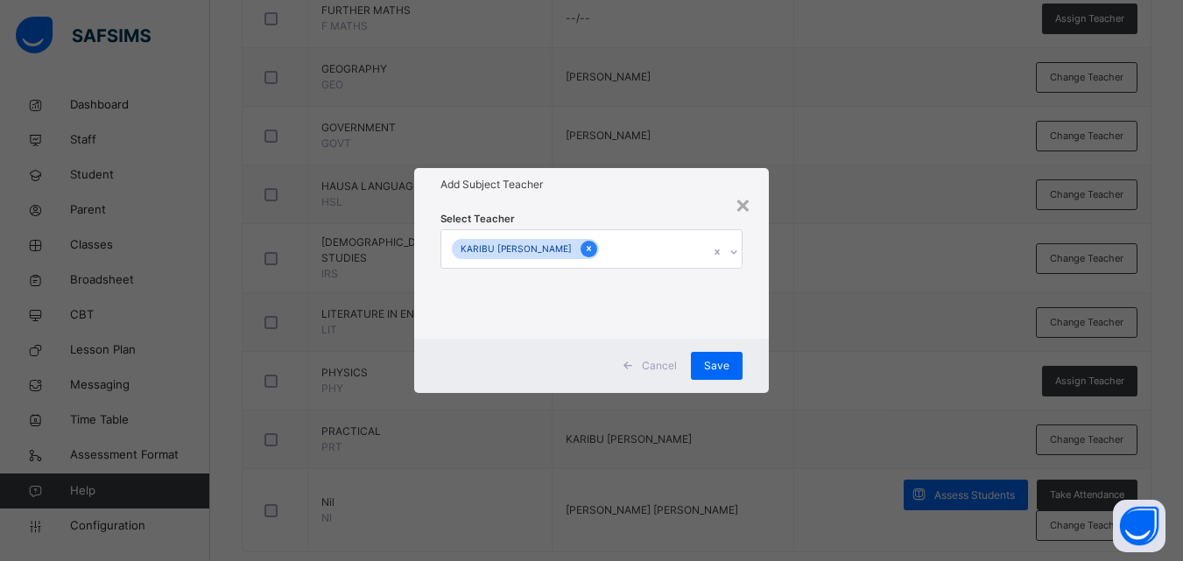
click at [587, 248] on icon at bounding box center [589, 249] width 4 height 5
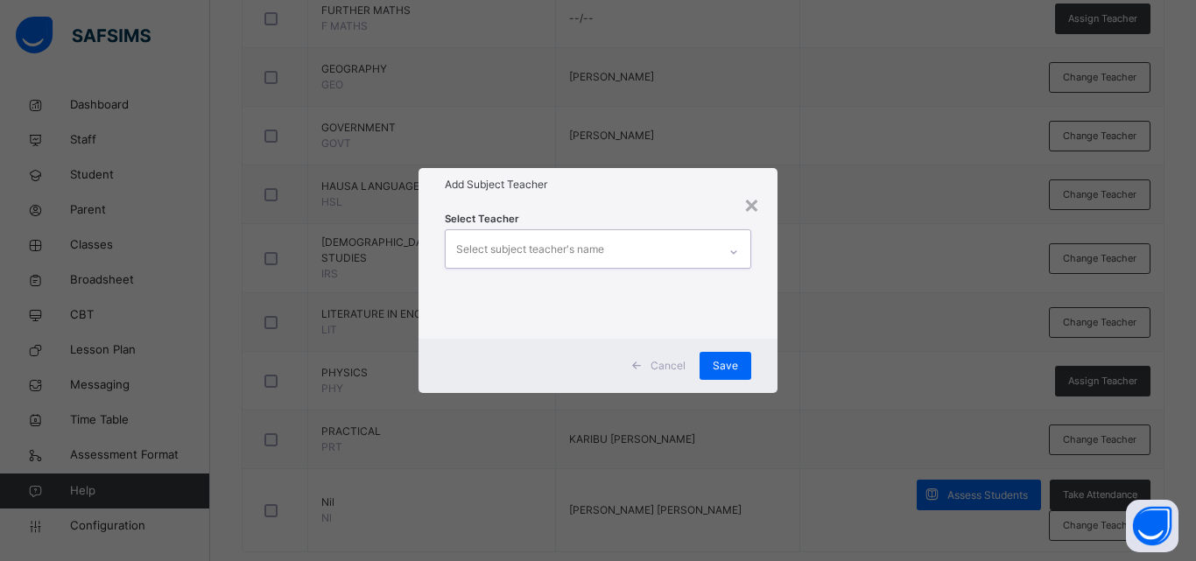
click at [603, 253] on div "Select subject teacher's name" at bounding box center [530, 249] width 148 height 33
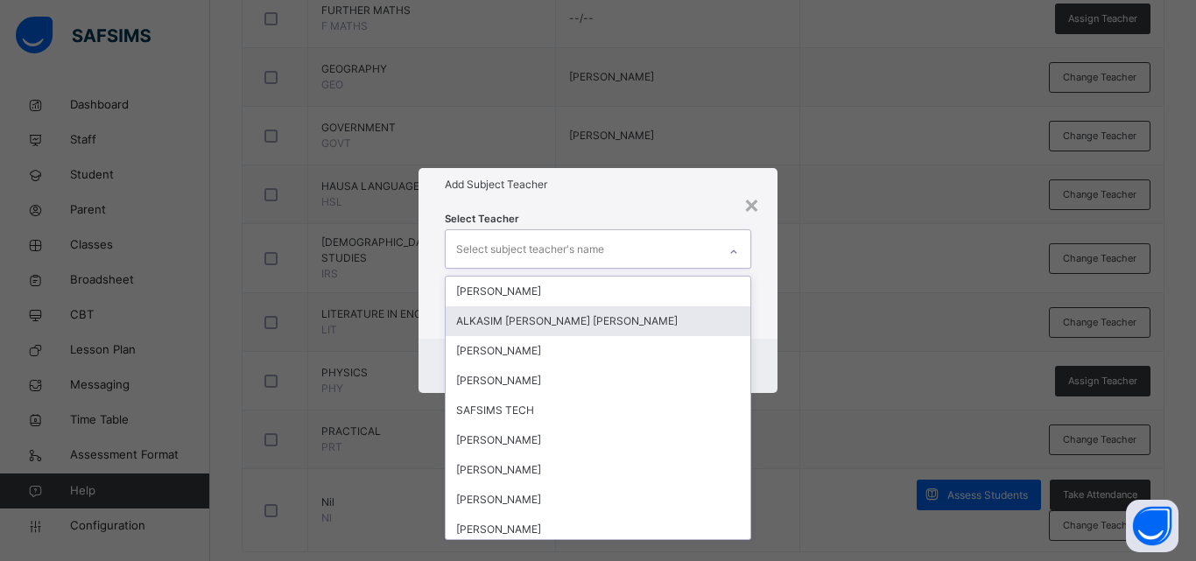
click at [599, 313] on div "ALKASIM [PERSON_NAME] [PERSON_NAME]" at bounding box center [598, 322] width 305 height 30
click at [818, 300] on div "× Add Subject Teacher Select Teacher option ALKASIM HARISU ALKASIM, selected. o…" at bounding box center [598, 280] width 1196 height 561
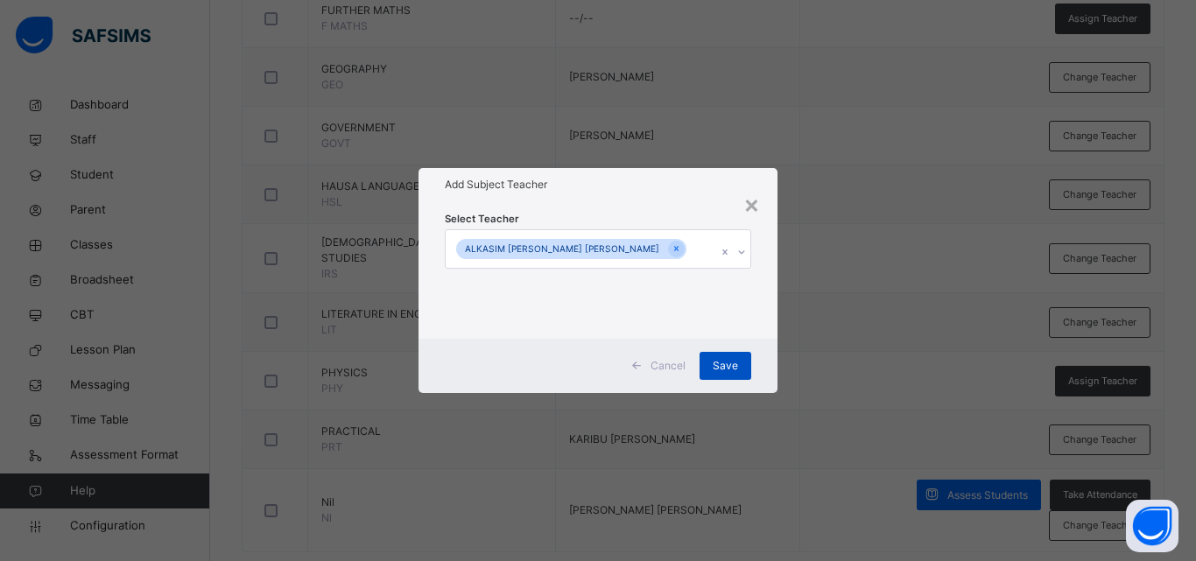
click at [735, 361] on span "Save" at bounding box center [725, 366] width 25 height 16
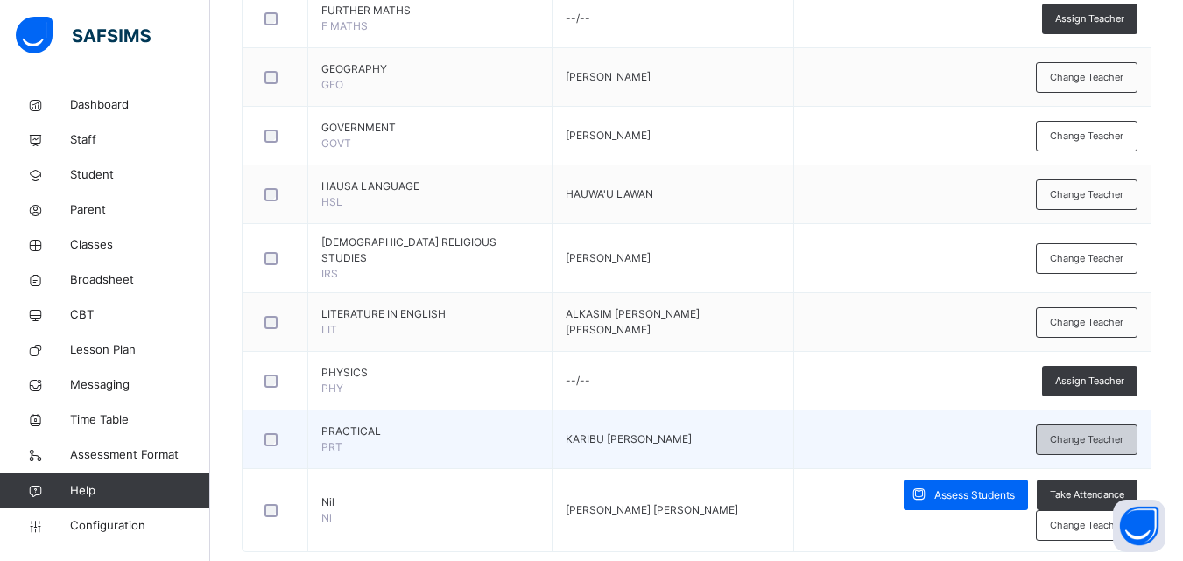
click at [1076, 433] on span "Change Teacher" at bounding box center [1087, 440] width 74 height 15
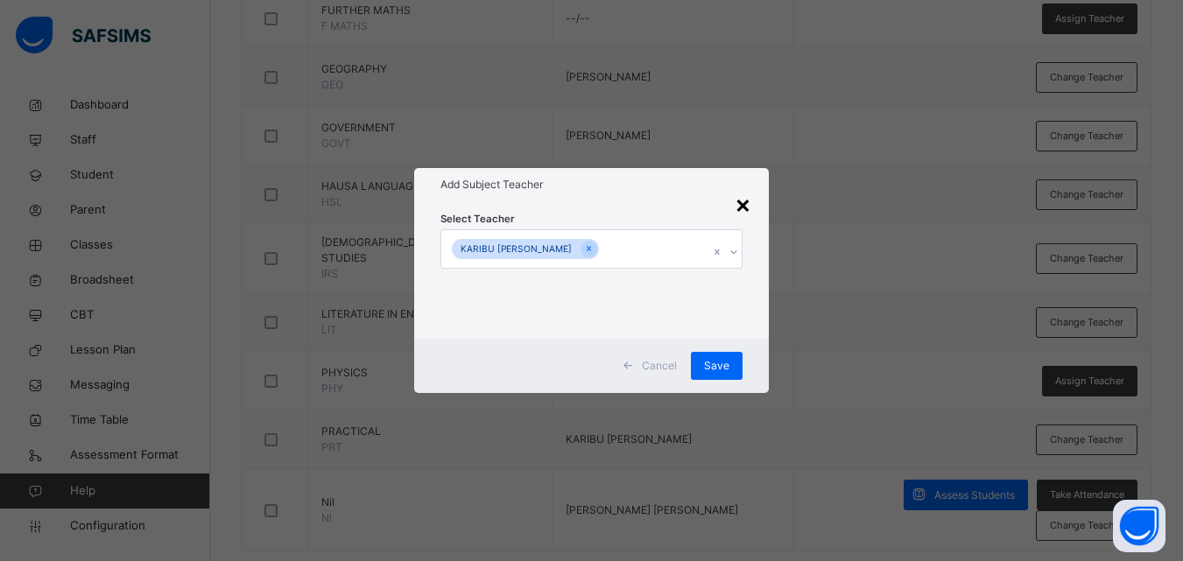
click at [751, 211] on div "×" at bounding box center [743, 204] width 17 height 37
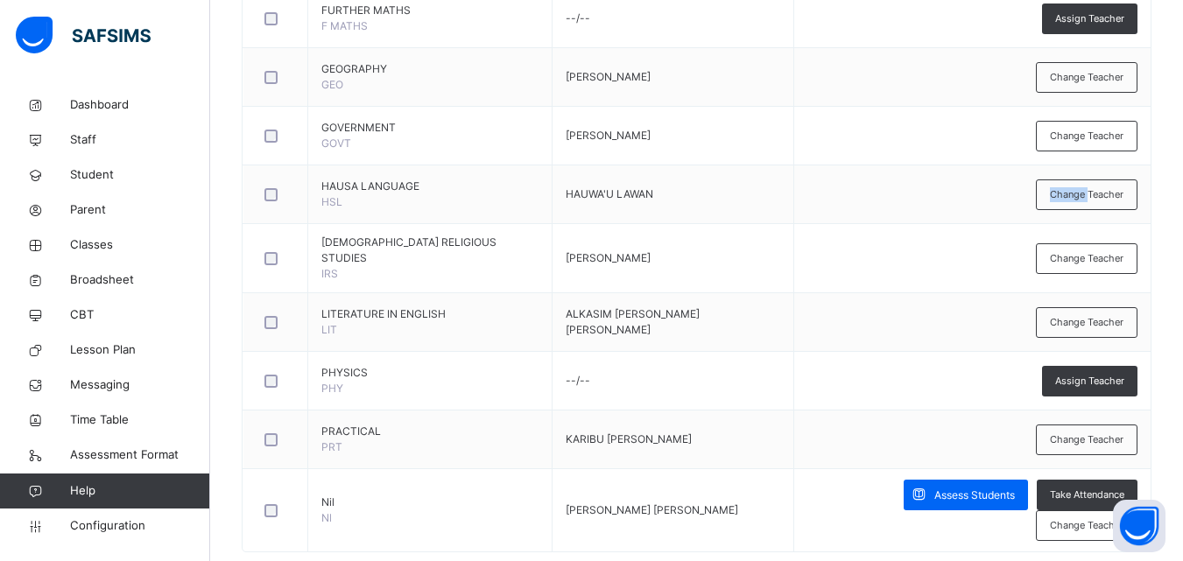
click at [793, 211] on td "Change Teacher" at bounding box center [971, 195] width 357 height 59
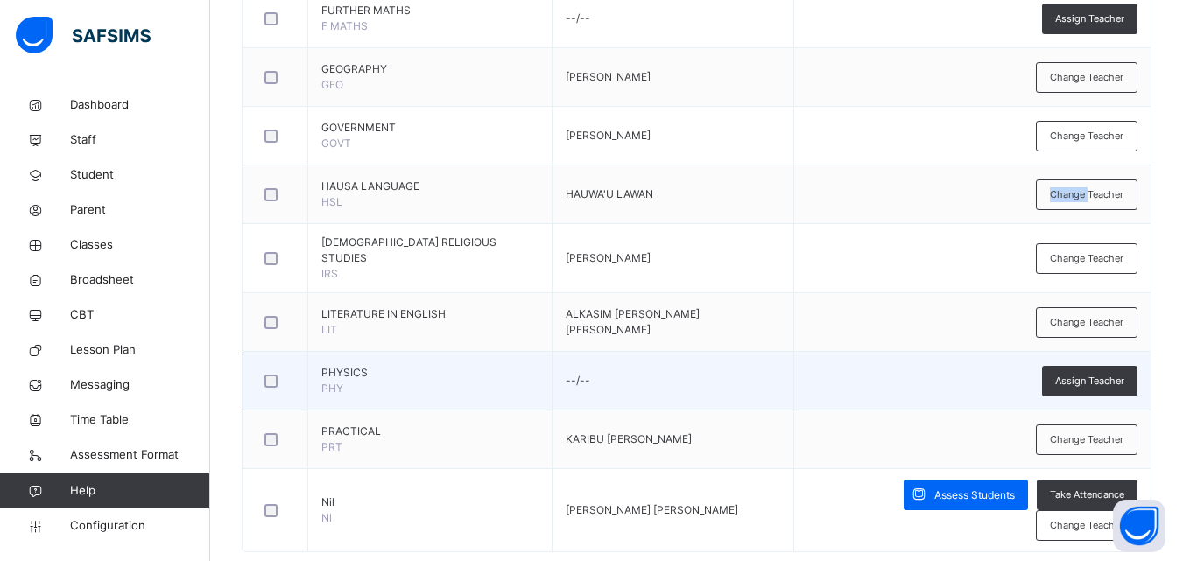
drag, startPoint x: 1196, startPoint y: 392, endPoint x: 814, endPoint y: 366, distance: 382.8
click at [814, 366] on td "Assign Teacher" at bounding box center [971, 381] width 357 height 59
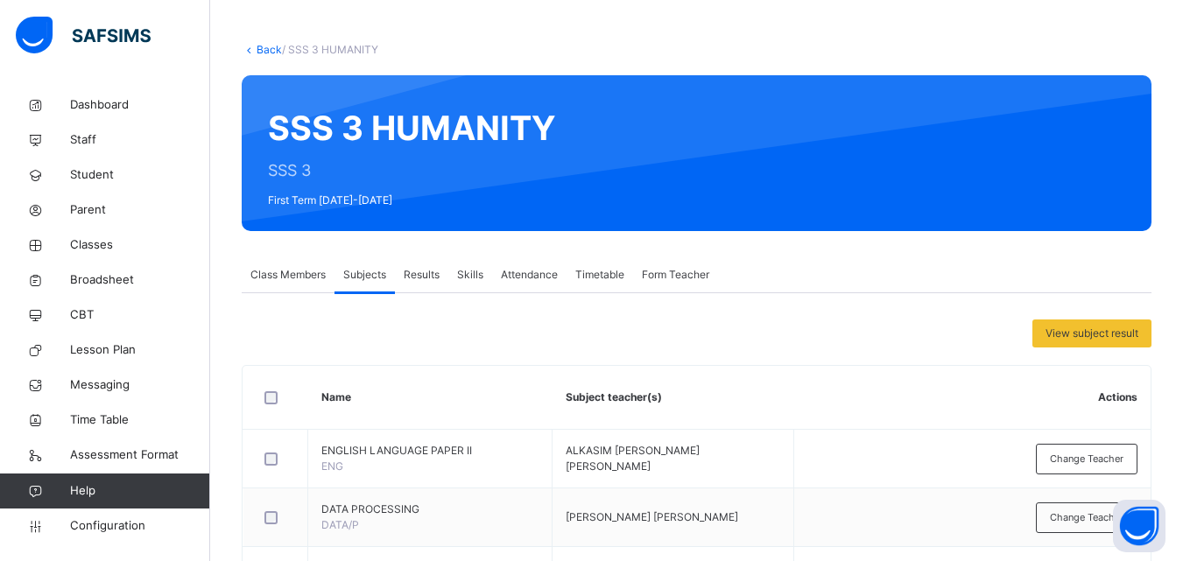
scroll to position [88, 0]
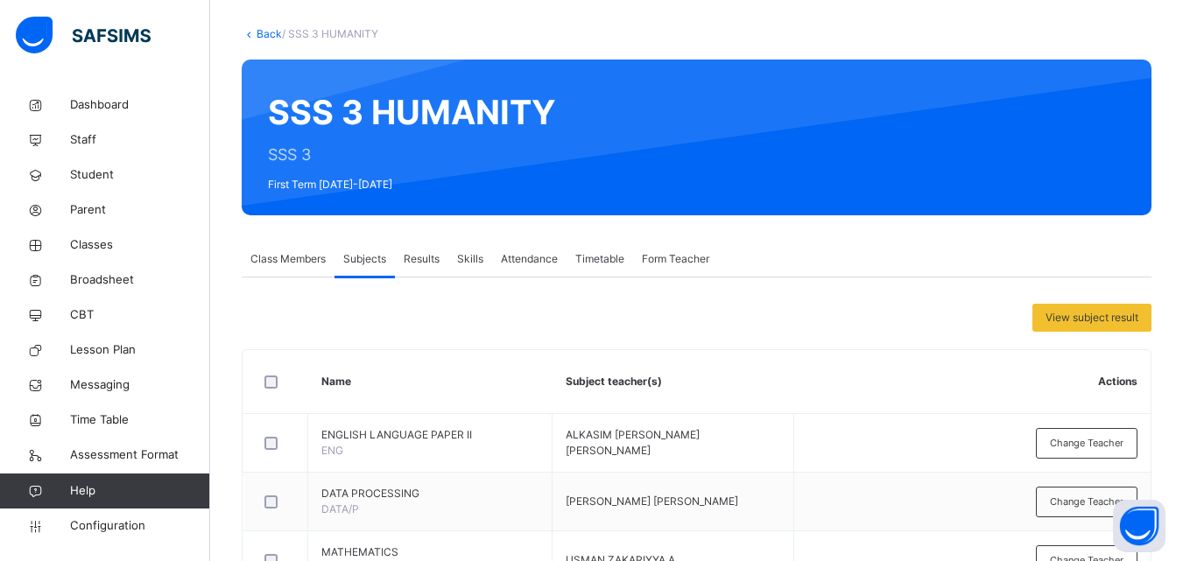
click at [268, 40] on div "Back / SSS 3 HUMANITY" at bounding box center [697, 34] width 910 height 16
click at [267, 37] on link "Back" at bounding box center [269, 33] width 25 height 13
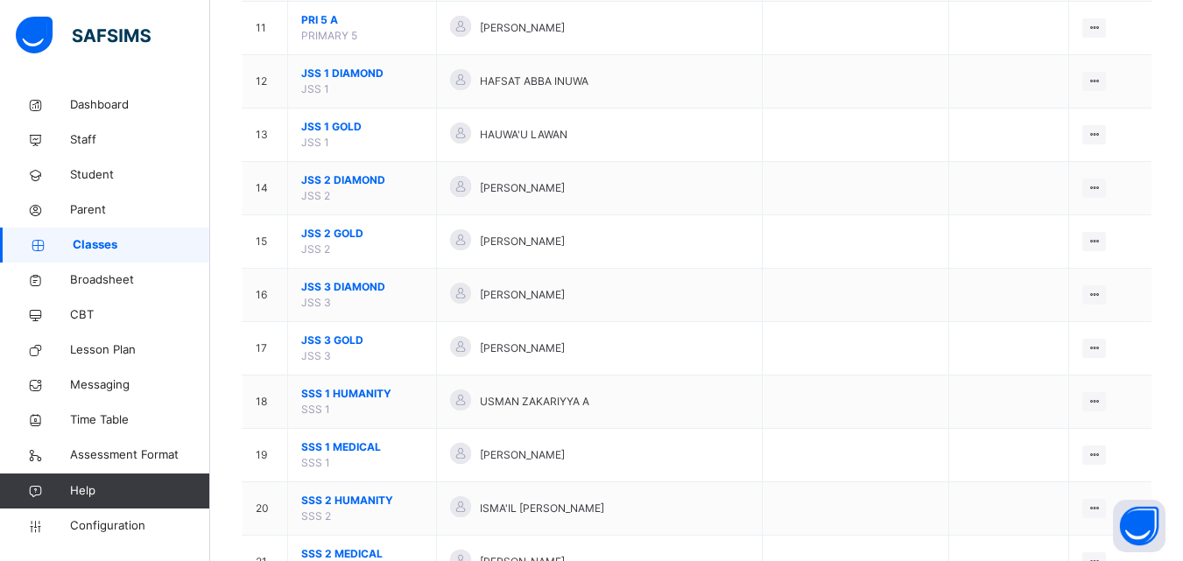
scroll to position [895, 0]
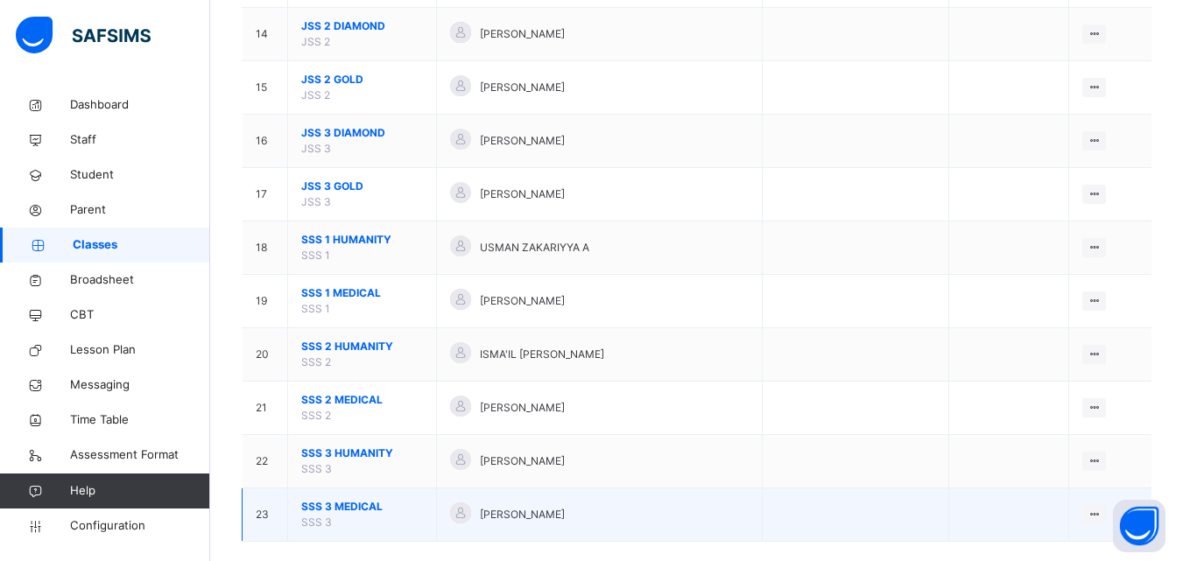
click at [370, 501] on span "SSS 3 MEDICAL" at bounding box center [362, 507] width 122 height 16
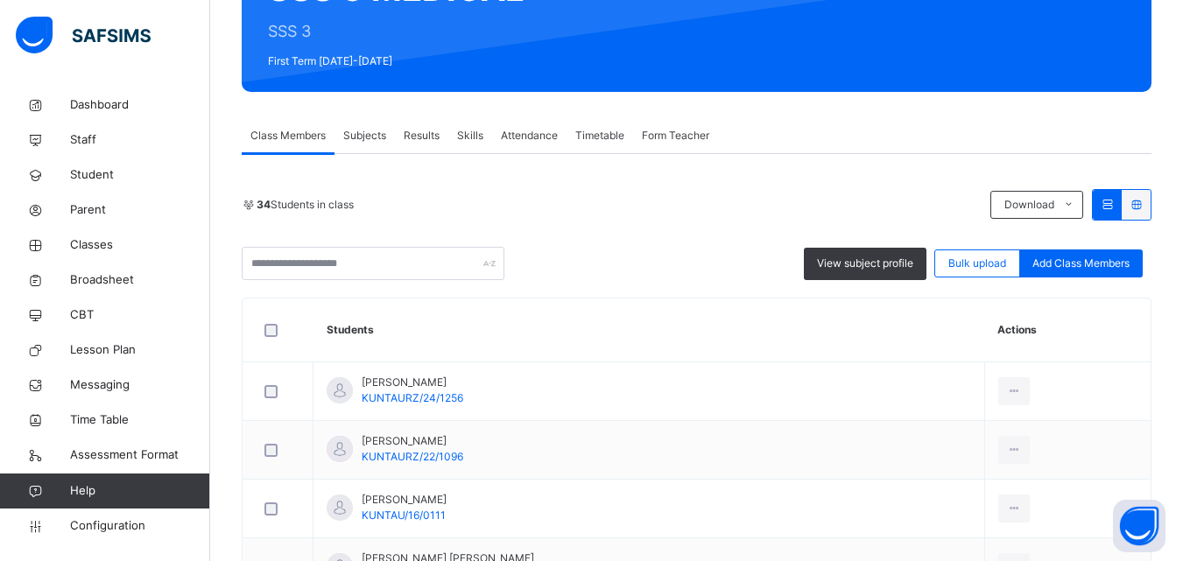
scroll to position [137, 0]
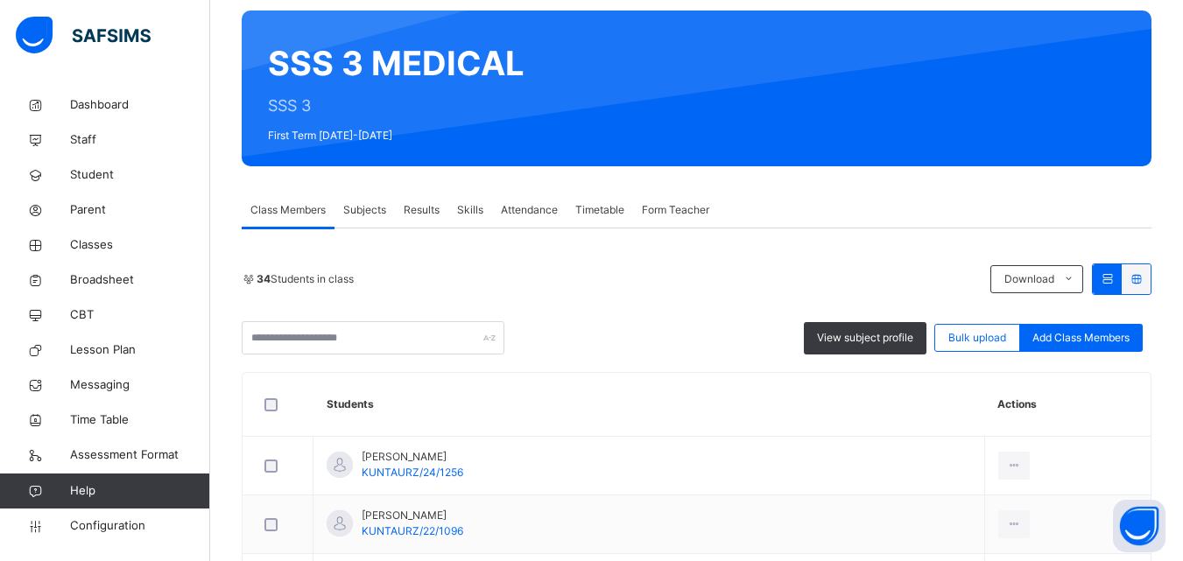
click at [365, 212] on span "Subjects" at bounding box center [364, 210] width 43 height 16
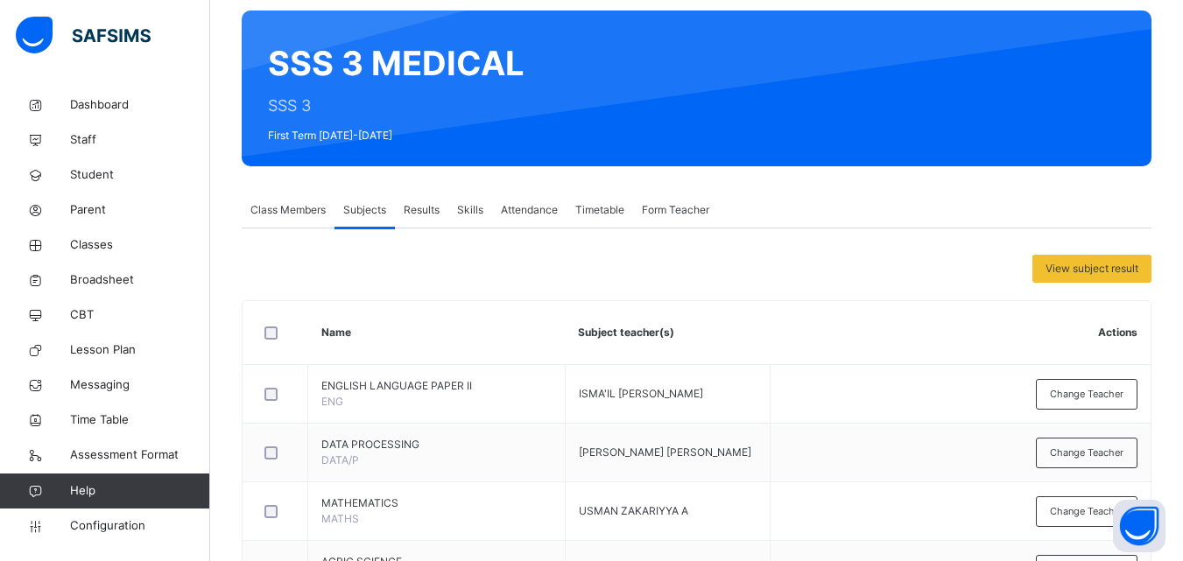
scroll to position [465, 0]
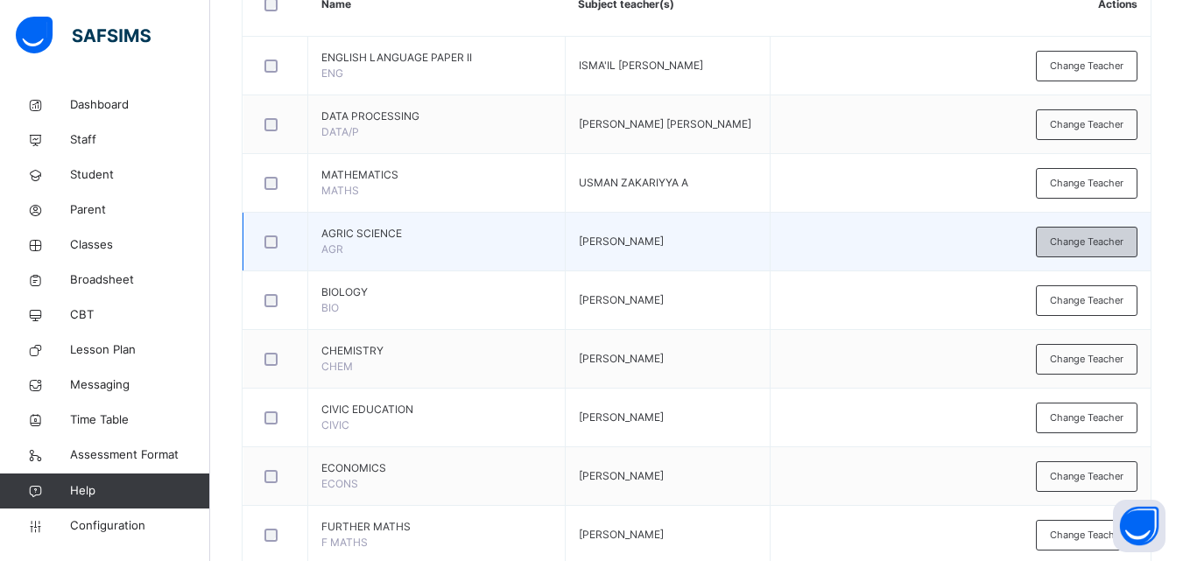
click at [1105, 232] on div "Change Teacher" at bounding box center [1087, 242] width 102 height 31
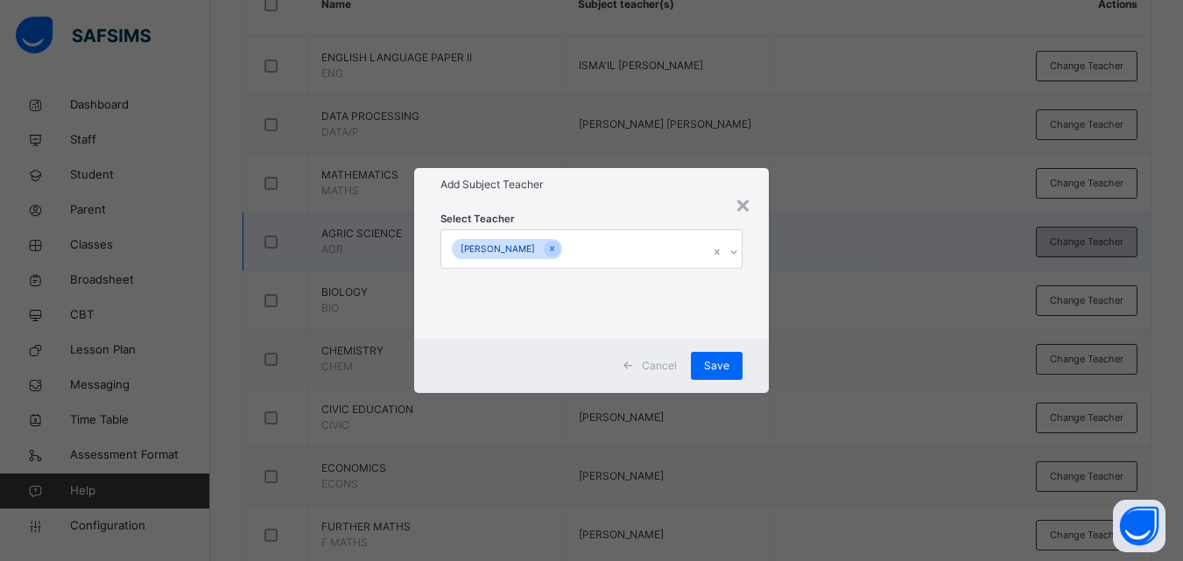
scroll to position [596, 0]
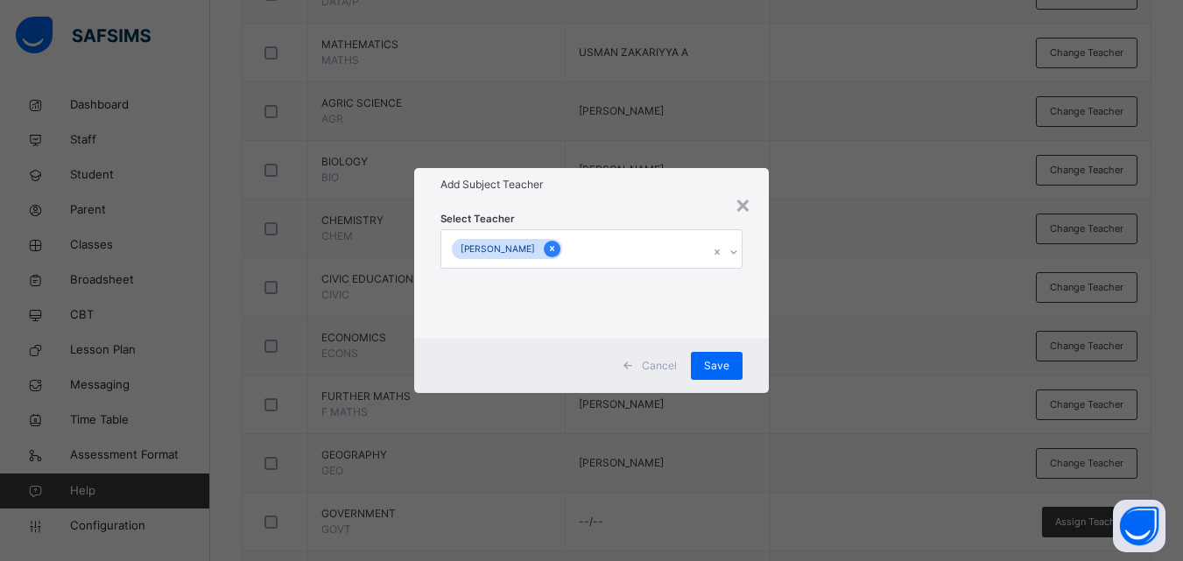
click at [557, 249] on icon at bounding box center [552, 249] width 10 height 12
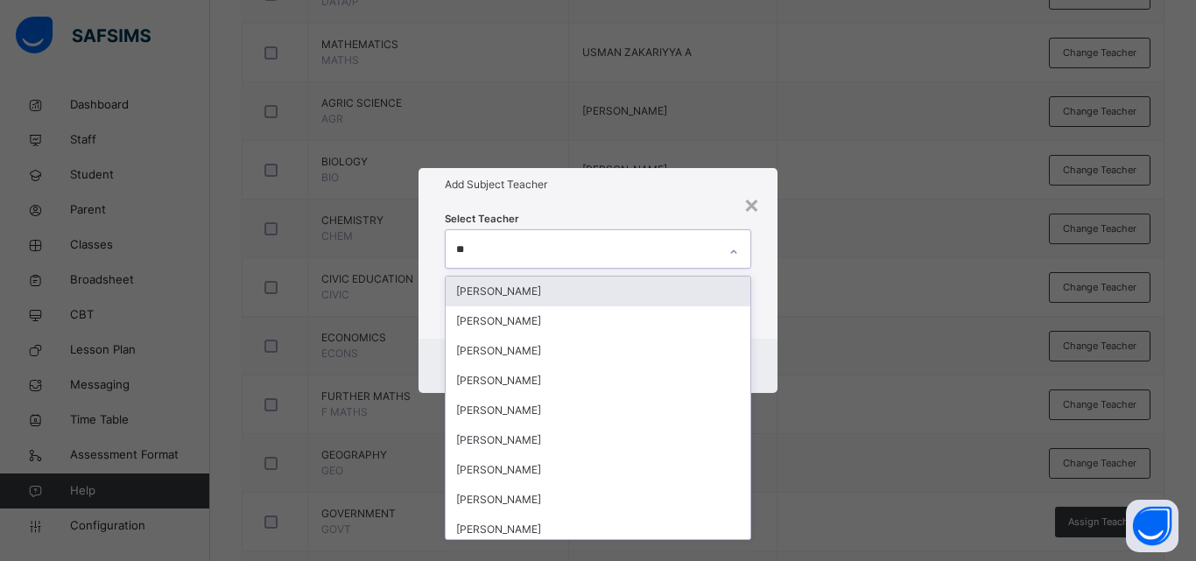
type input "*"
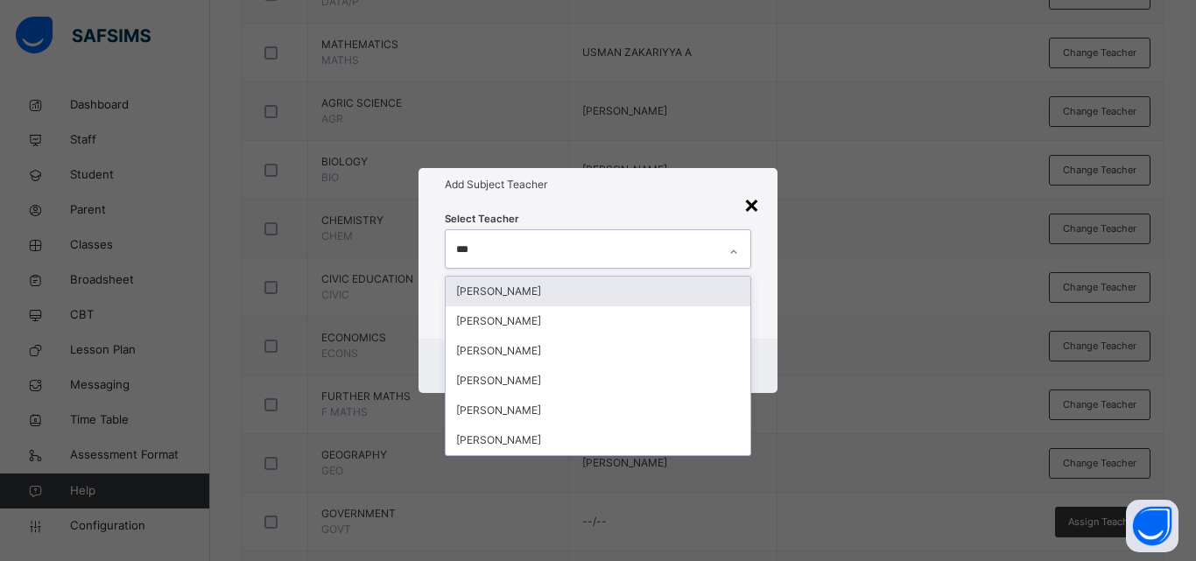
type input "***"
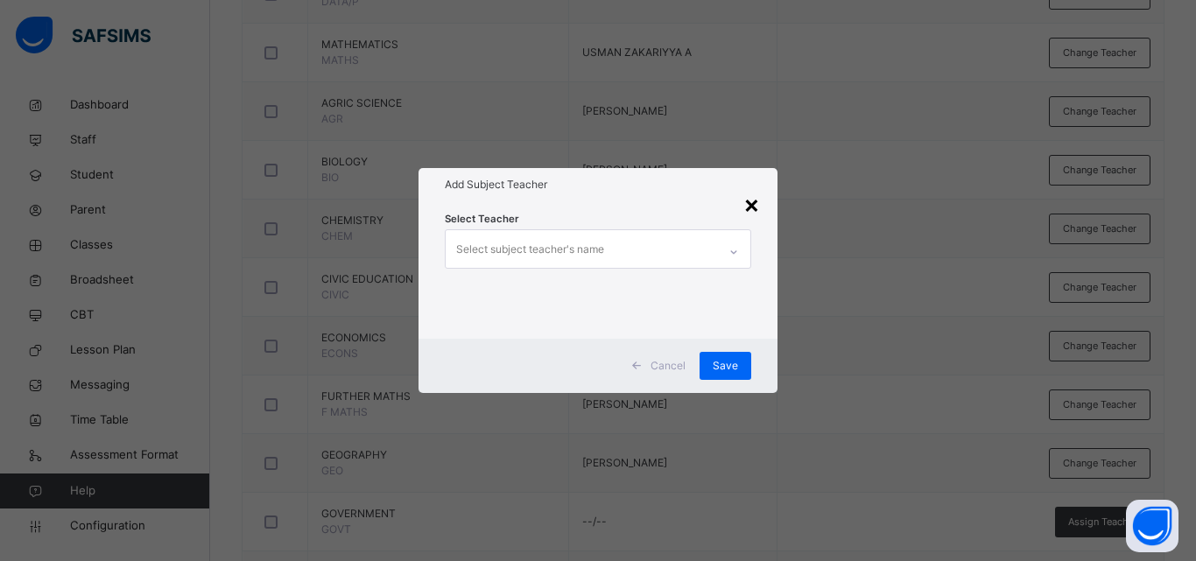
click at [750, 207] on div "×" at bounding box center [752, 204] width 17 height 37
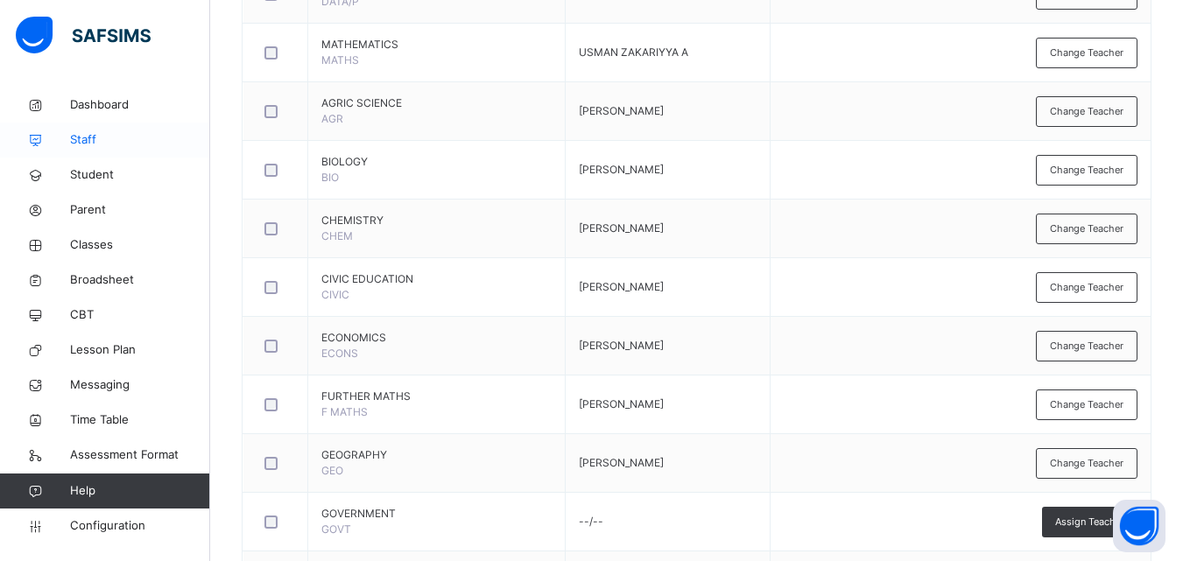
click at [95, 143] on span "Staff" at bounding box center [140, 140] width 140 height 18
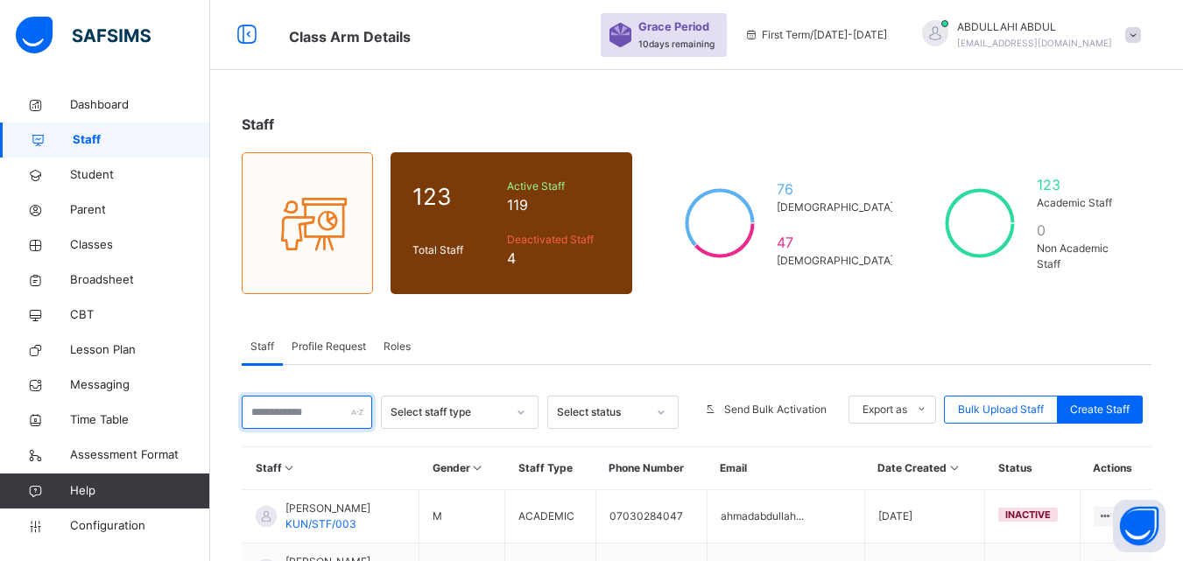
click at [298, 415] on input "text" at bounding box center [307, 412] width 130 height 33
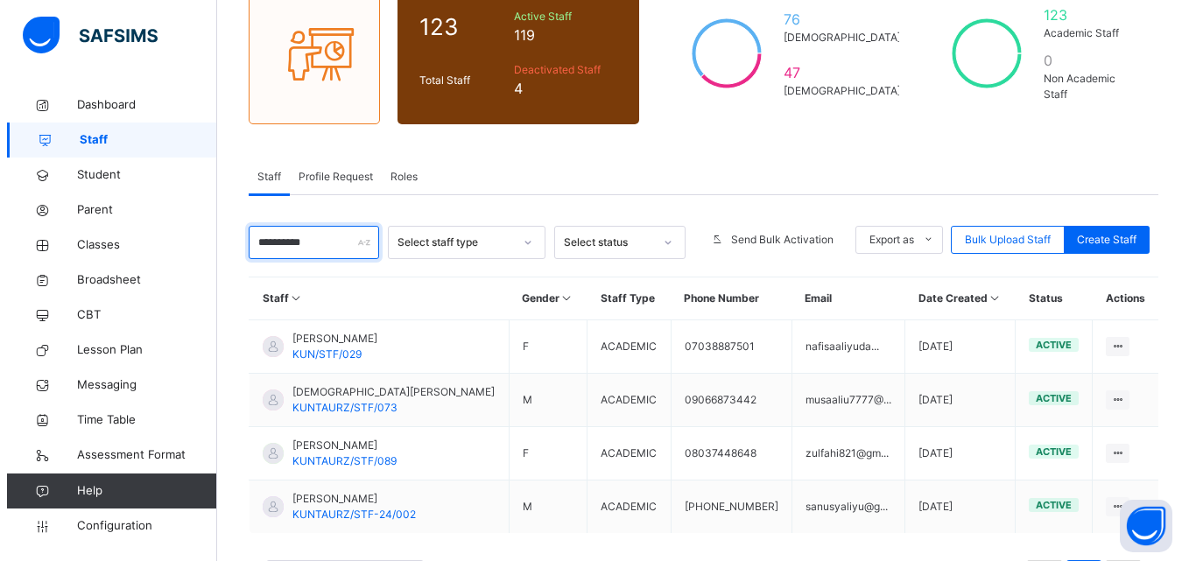
scroll to position [106, 0]
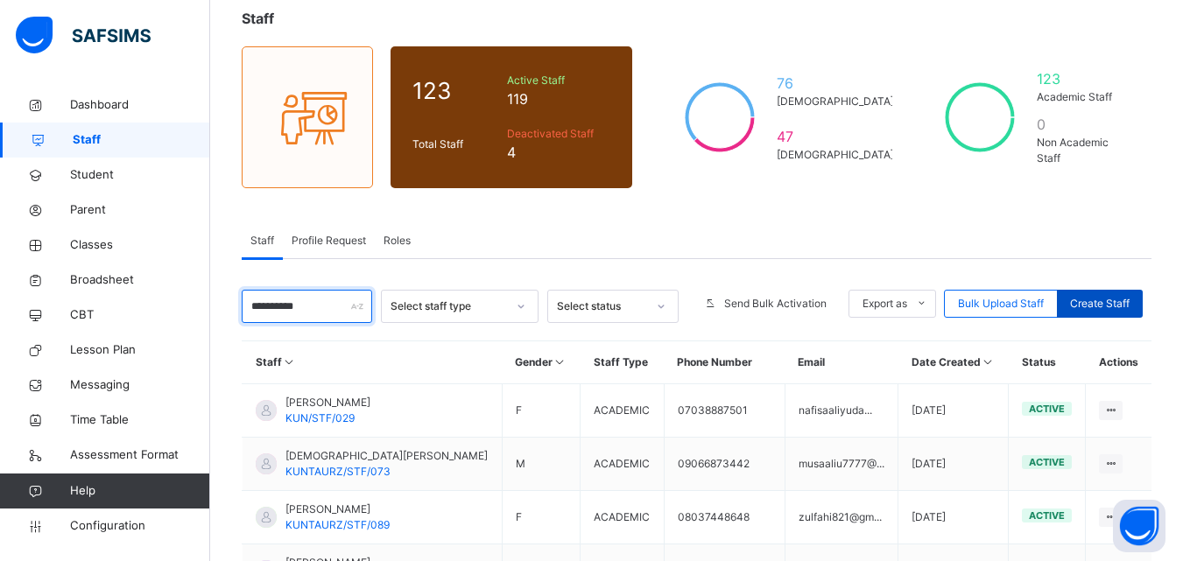
type input "**********"
click at [1118, 316] on div "Create Staff" at bounding box center [1100, 304] width 86 height 28
select select "**"
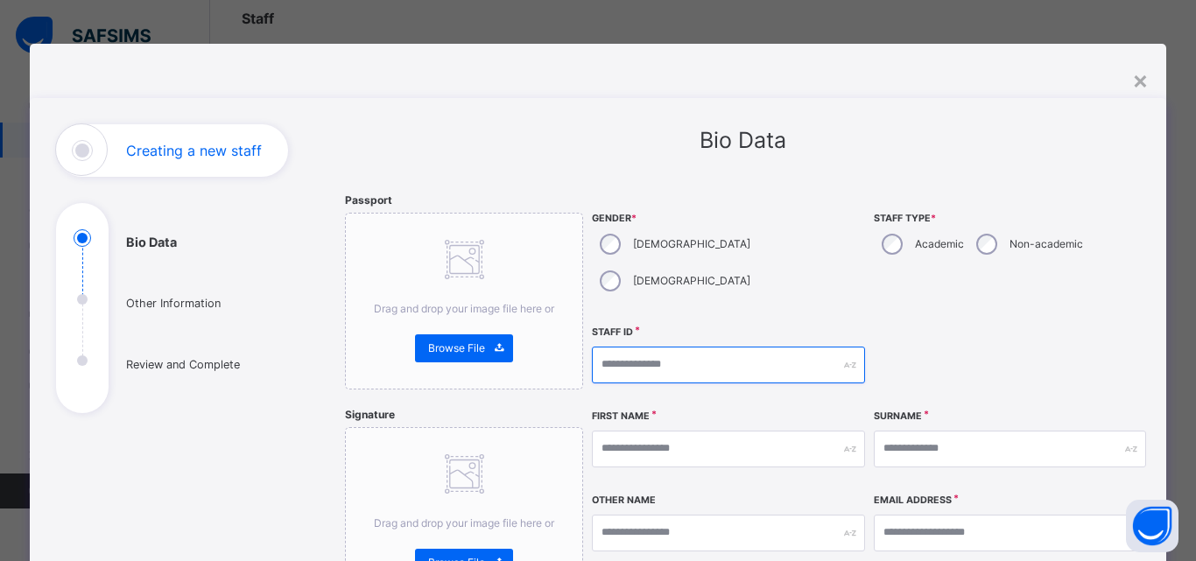
click at [719, 347] on input "text" at bounding box center [728, 365] width 272 height 37
type input "*"
type input "**********"
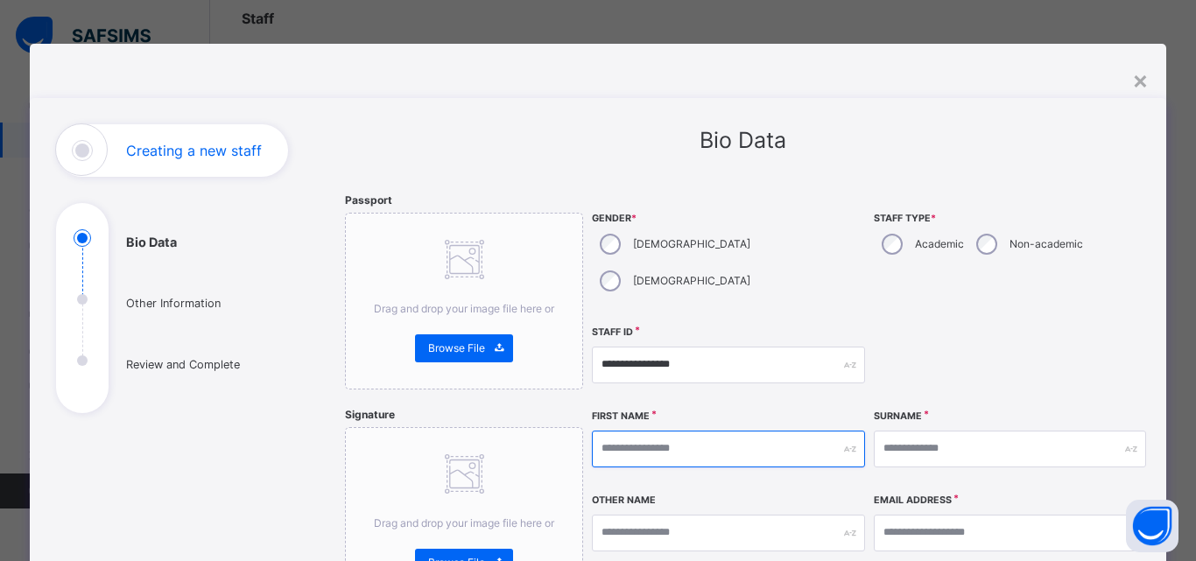
click at [753, 431] on input "text" at bounding box center [728, 449] width 272 height 37
type input "*****"
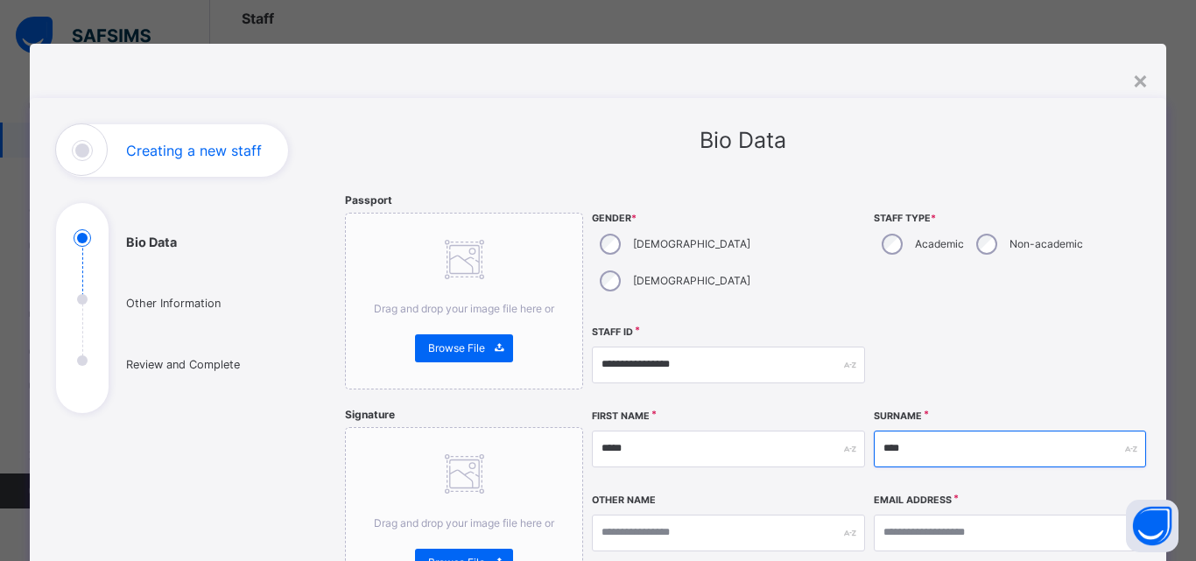
type input "****"
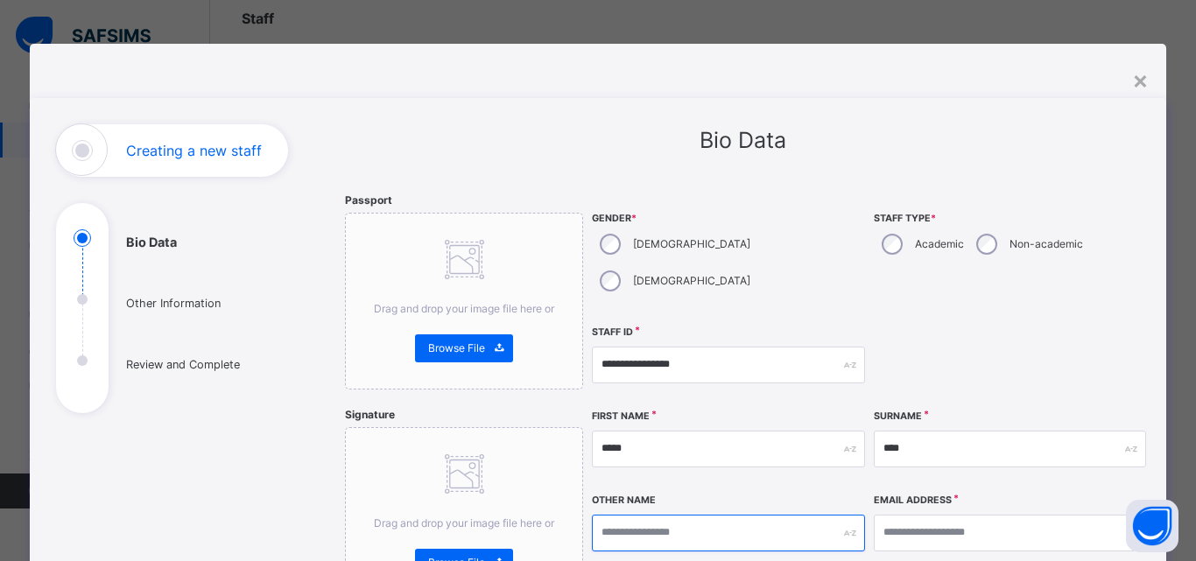
click at [705, 515] on input "text" at bounding box center [728, 533] width 272 height 37
type input "********"
click at [1088, 328] on div at bounding box center [1010, 365] width 272 height 75
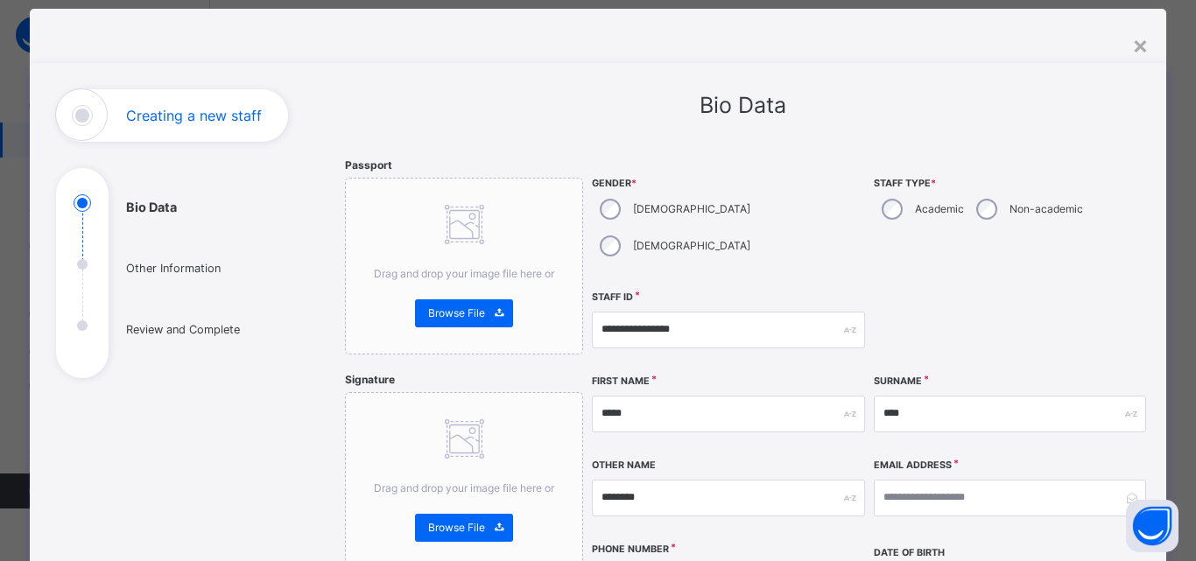
scroll to position [175, 0]
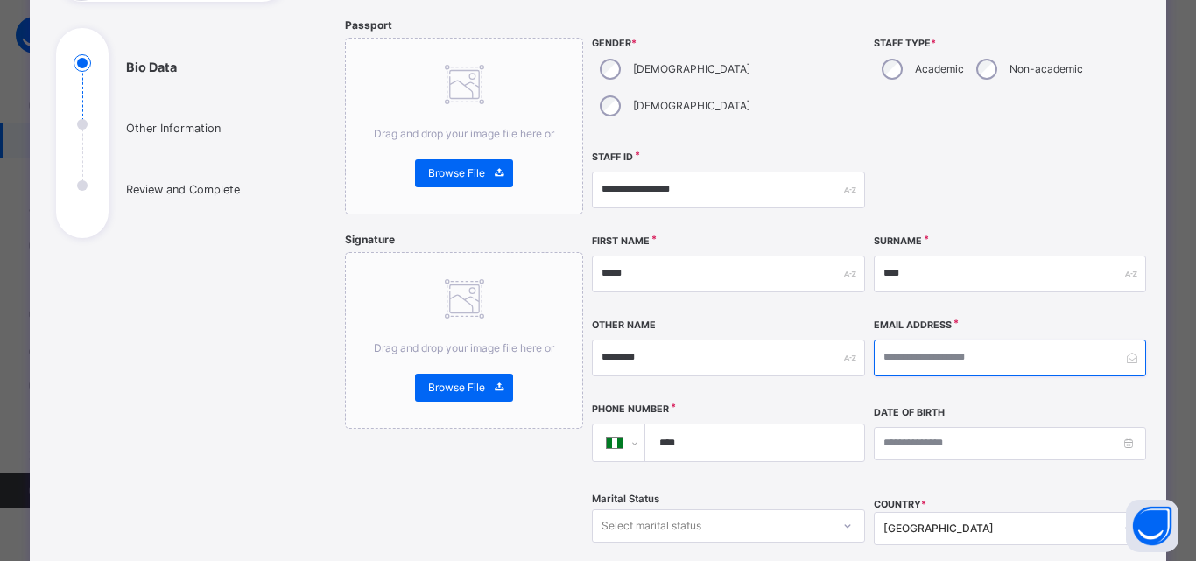
click at [1060, 340] on input "email" at bounding box center [1010, 358] width 272 height 37
type input "**********"
click at [792, 425] on input "****" at bounding box center [751, 443] width 205 height 37
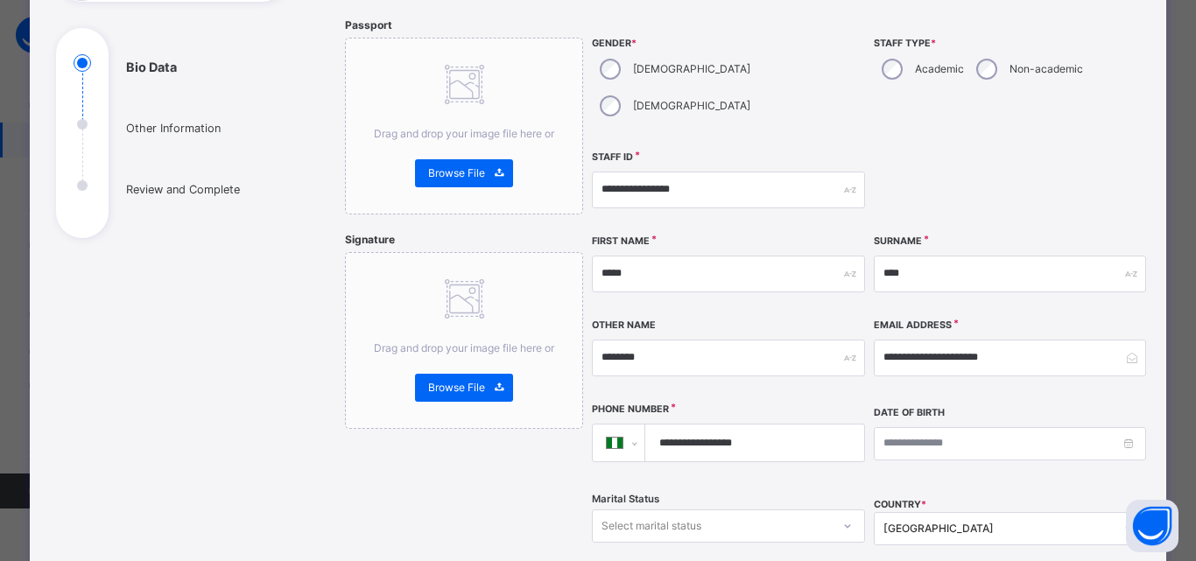
type input "**********"
click at [1002, 450] on div "**********" at bounding box center [870, 332] width 556 height 629
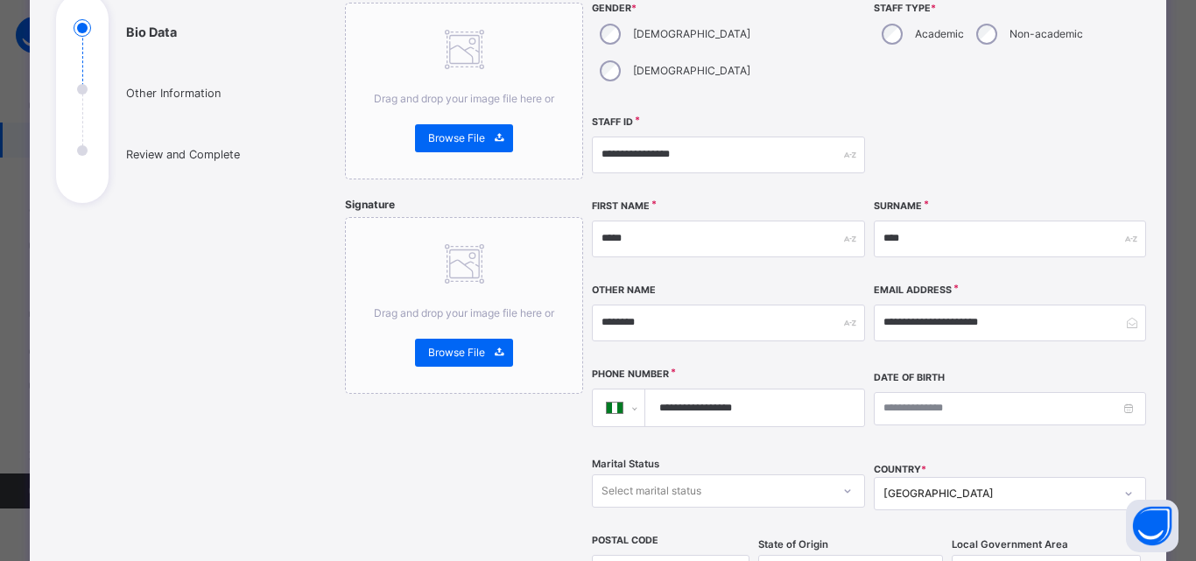
scroll to position [631, 0]
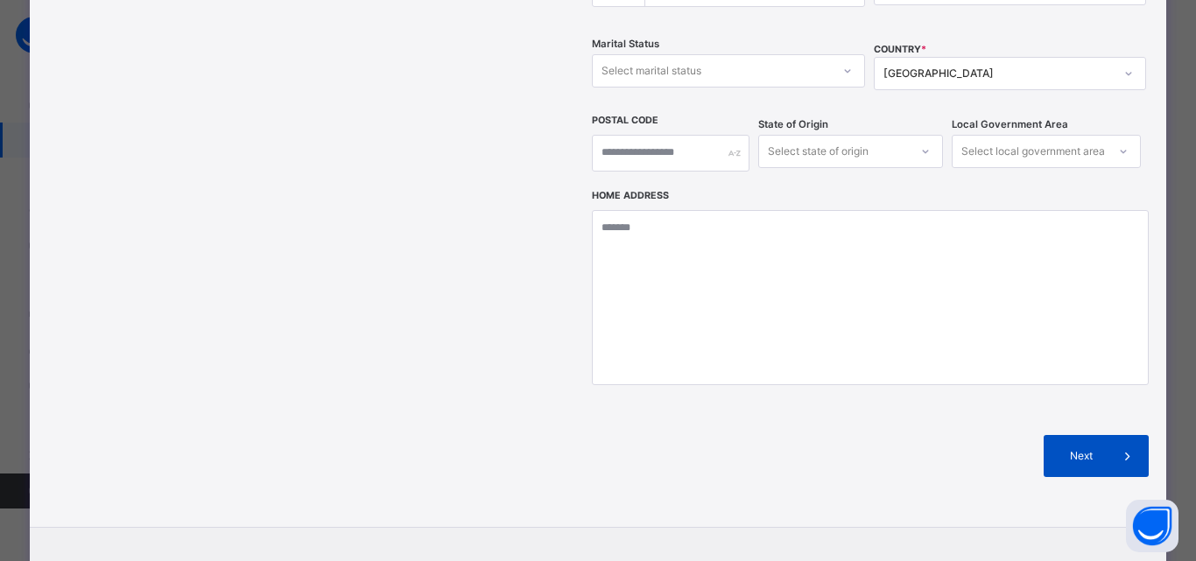
click at [1062, 448] on span "Next" at bounding box center [1082, 456] width 50 height 16
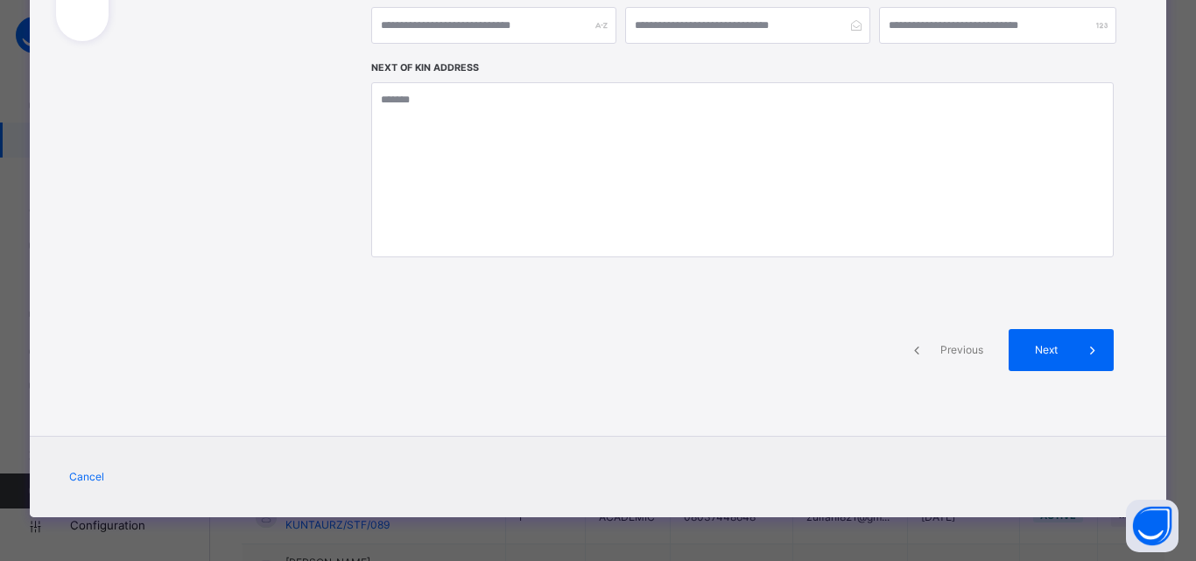
scroll to position [372, 0]
click at [1072, 360] on span at bounding box center [1093, 350] width 42 height 42
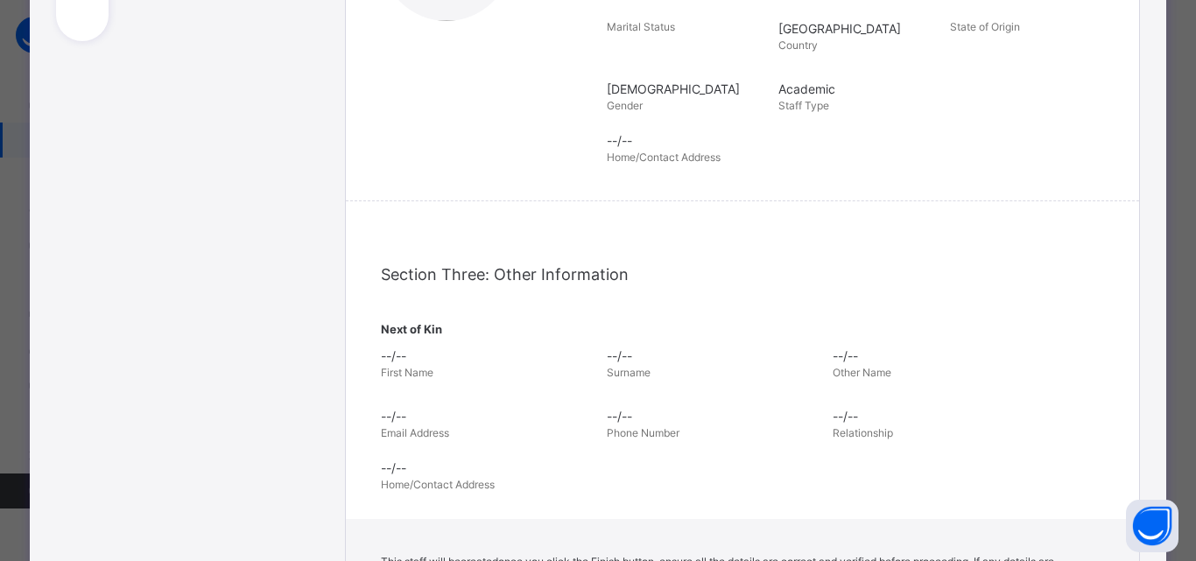
scroll to position [631, 0]
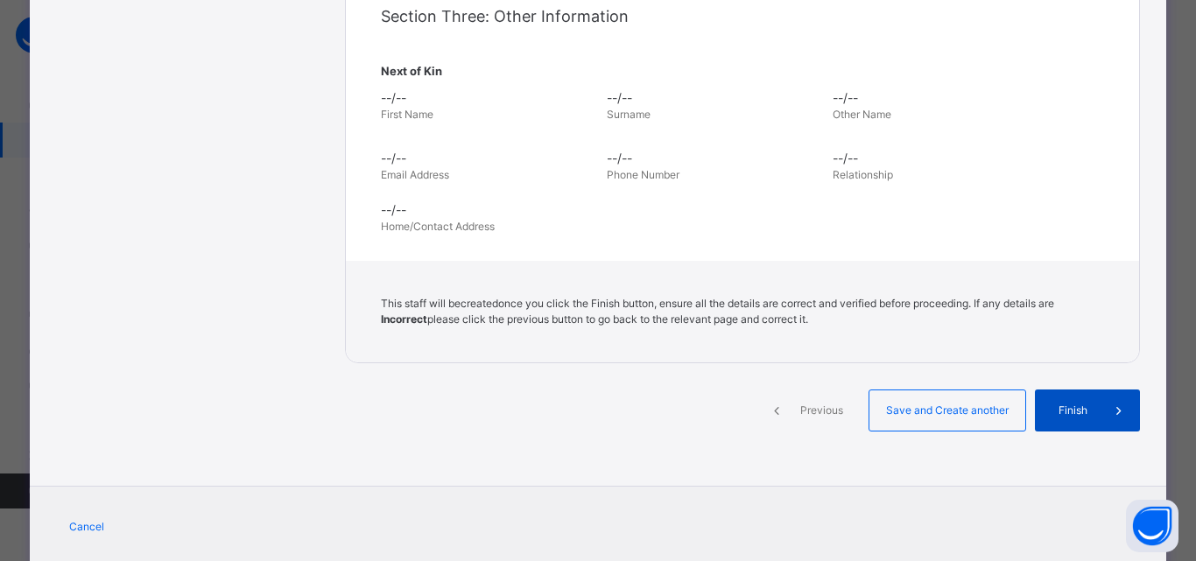
click at [1073, 399] on div "Finish" at bounding box center [1087, 411] width 105 height 42
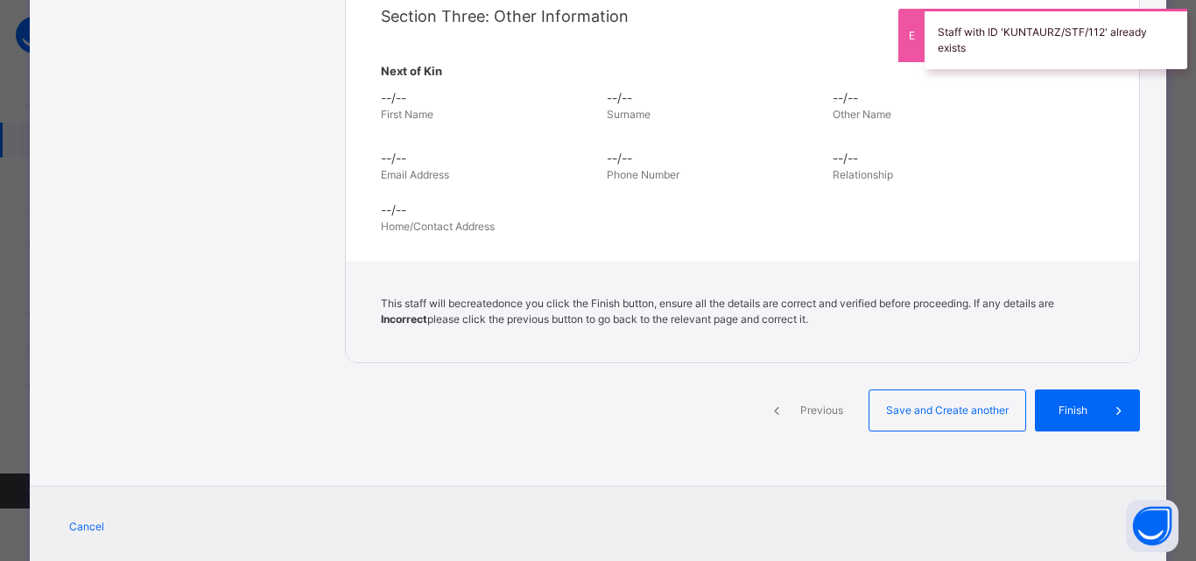
click at [1103, 349] on div "This staff will be created once you click the Finish button, ensure all the det…" at bounding box center [742, 312] width 793 height 102
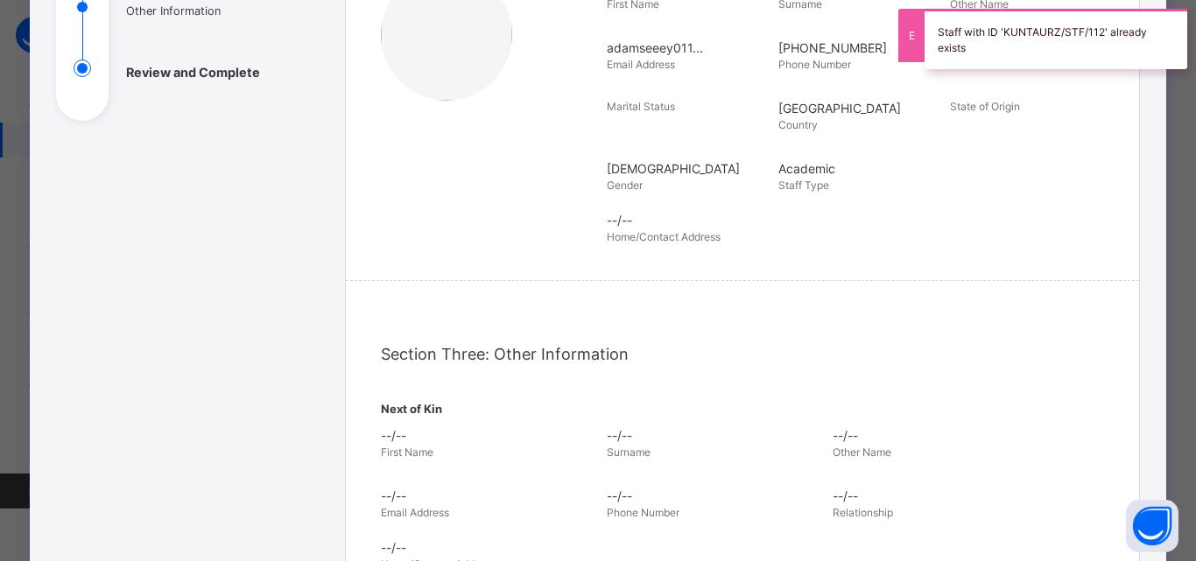
scroll to position [0, 0]
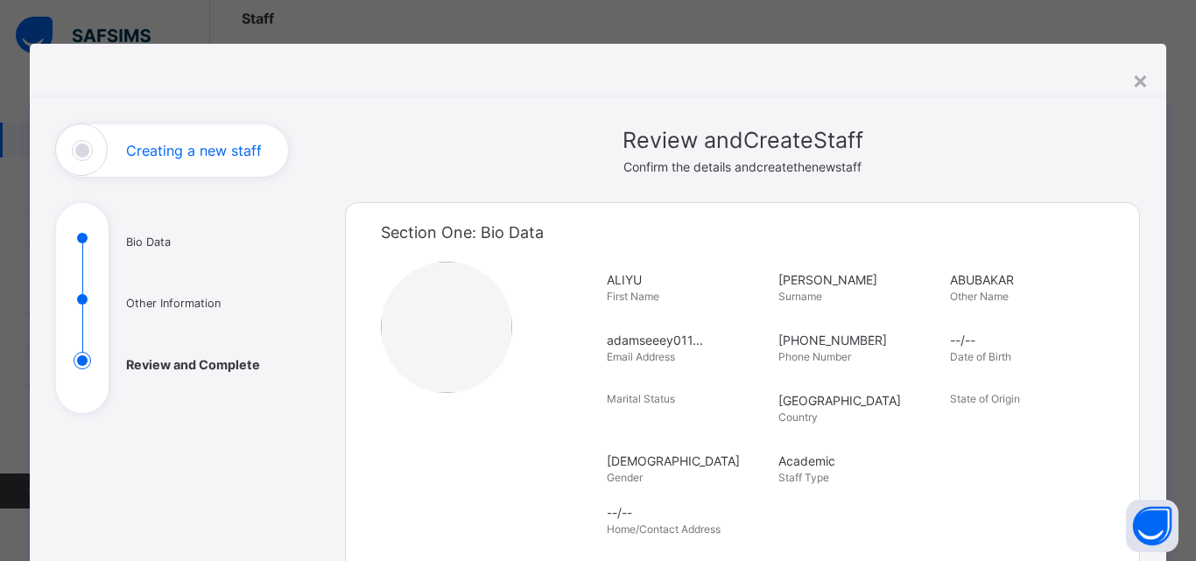
click at [1054, 152] on span "Review and Create Staff" at bounding box center [742, 140] width 795 height 33
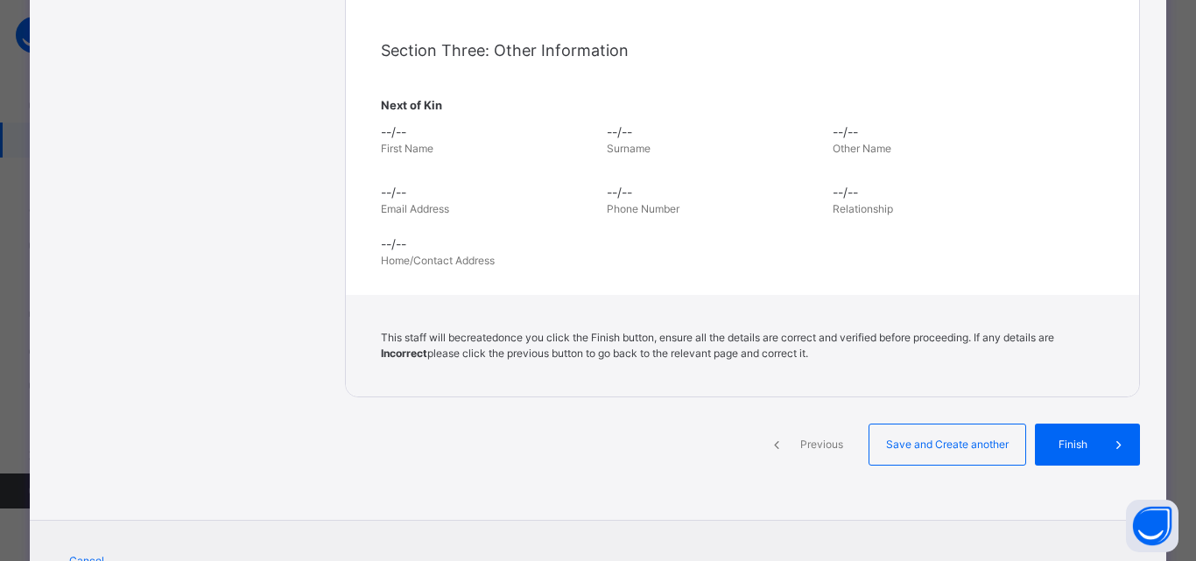
scroll to position [681, 0]
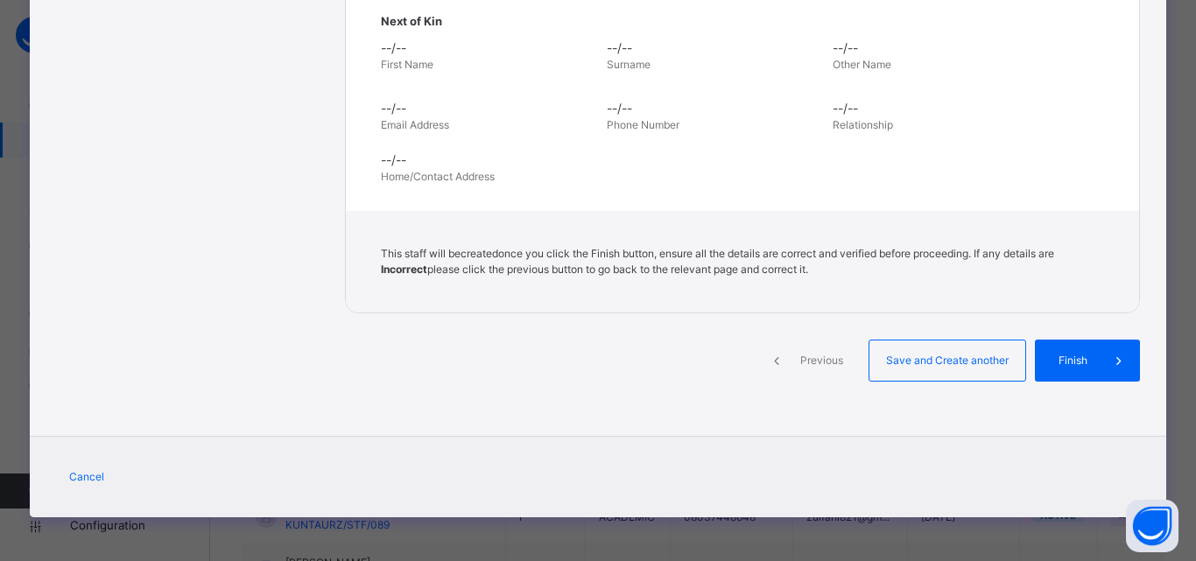
click at [805, 356] on span "Previous" at bounding box center [822, 361] width 48 height 16
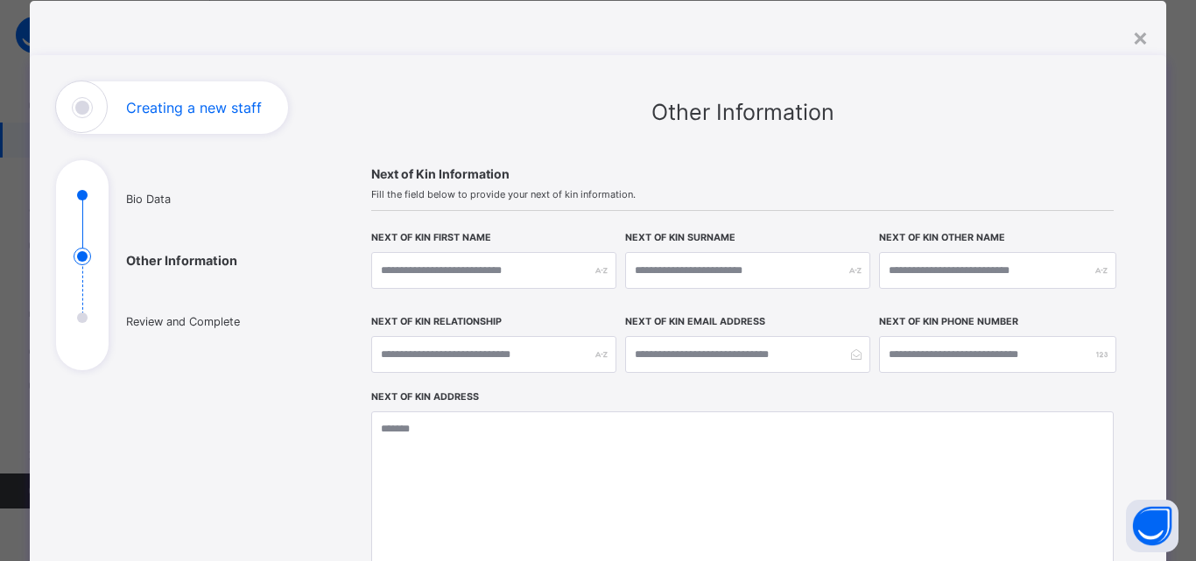
scroll to position [372, 0]
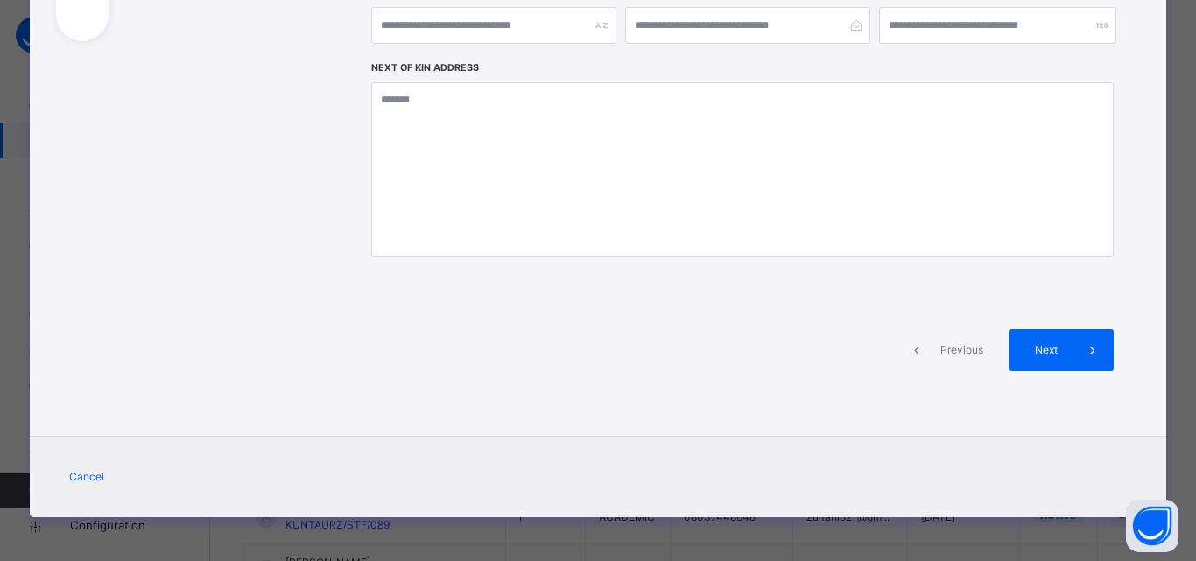
click at [952, 363] on div "Previous" at bounding box center [947, 350] width 105 height 42
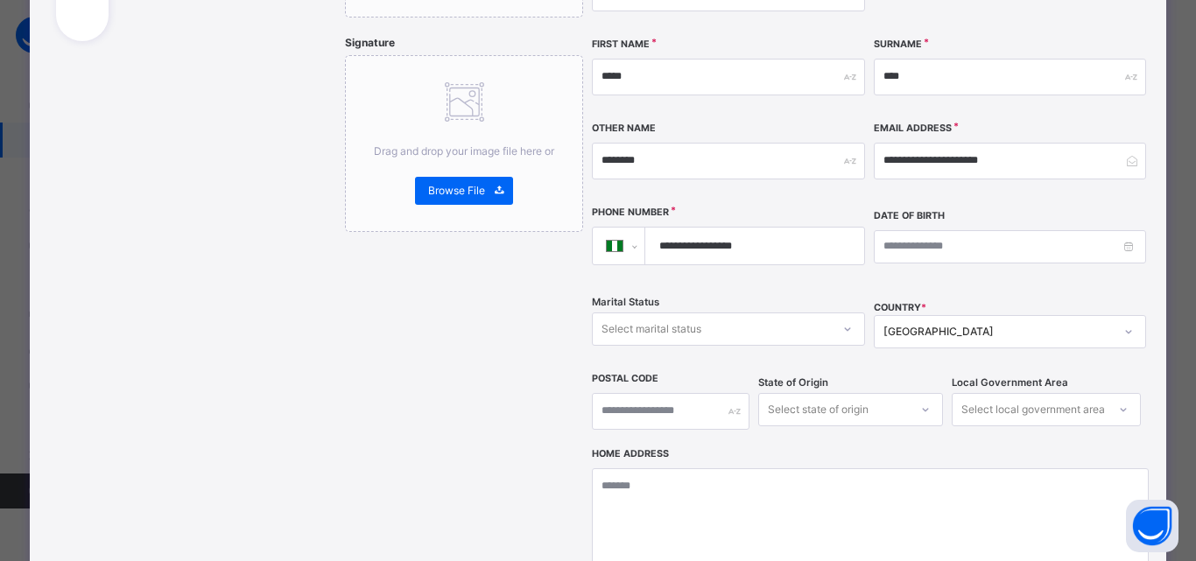
scroll to position [14, 0]
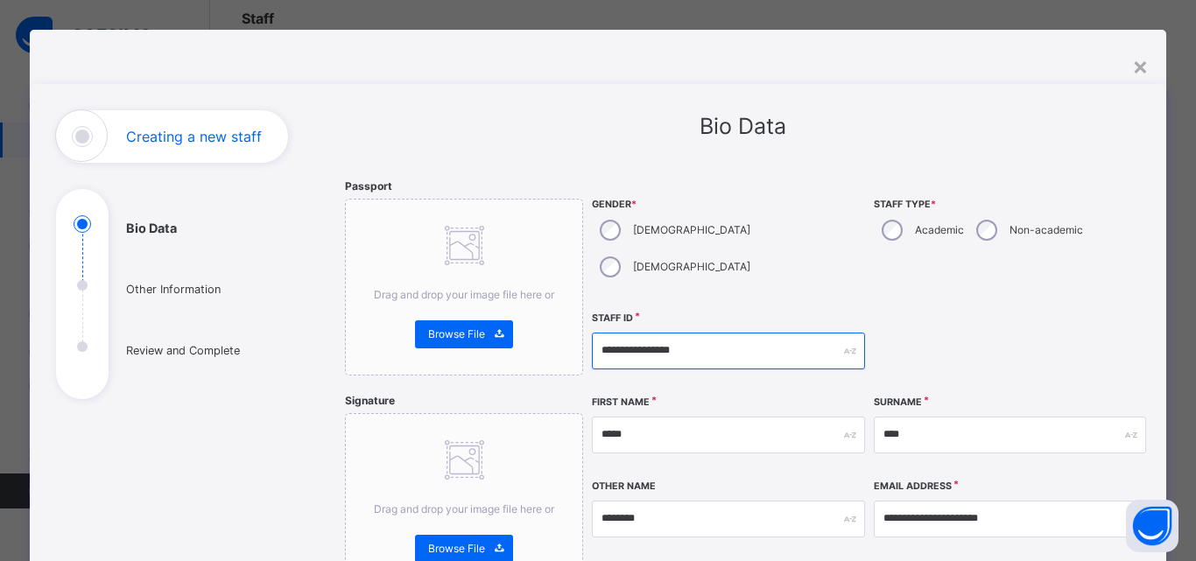
click at [757, 333] on input "**********" at bounding box center [728, 351] width 272 height 37
type input "**********"
click at [1113, 226] on div "Staff Type * Academic Non-academic" at bounding box center [1010, 242] width 272 height 126
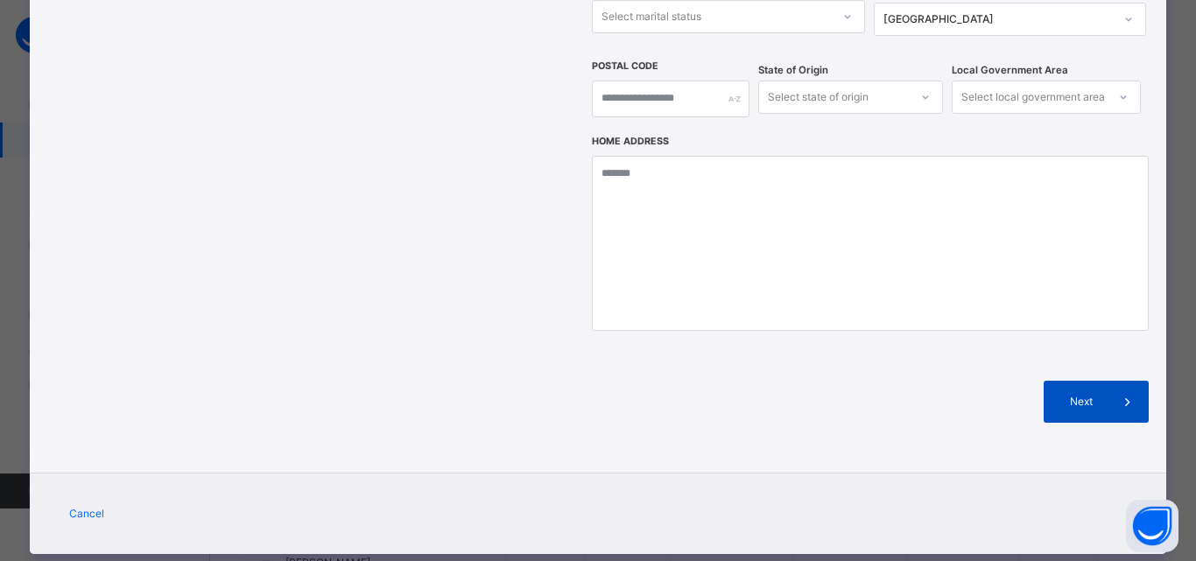
click at [1100, 394] on span "Next" at bounding box center [1082, 402] width 50 height 16
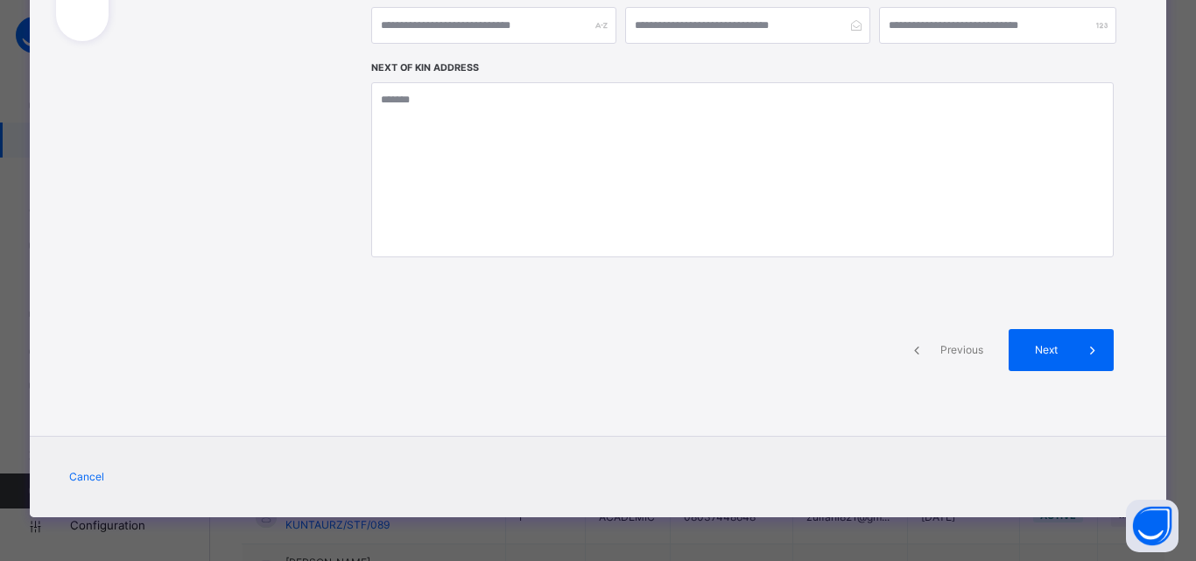
scroll to position [372, 0]
click at [1048, 342] on span "Next" at bounding box center [1047, 350] width 50 height 16
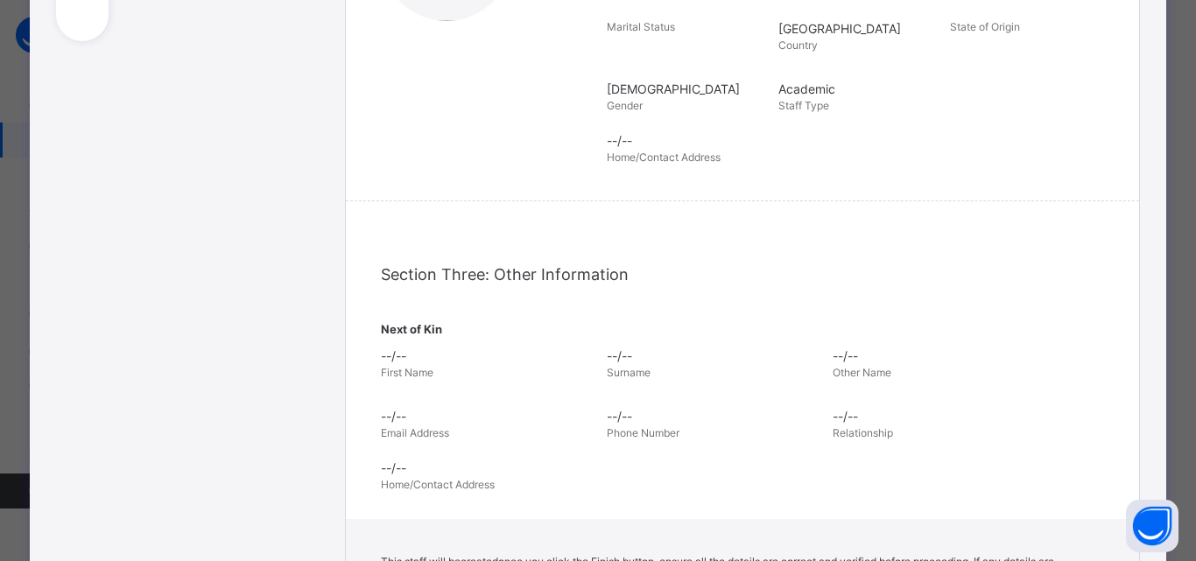
scroll to position [681, 0]
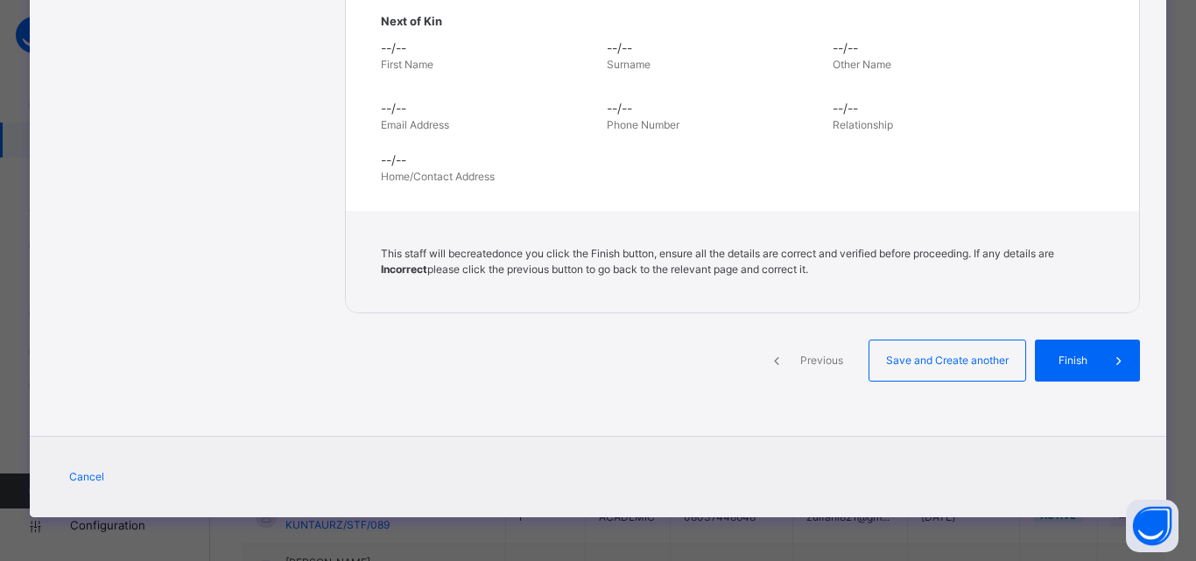
click at [1048, 342] on div "Finish" at bounding box center [1087, 361] width 105 height 42
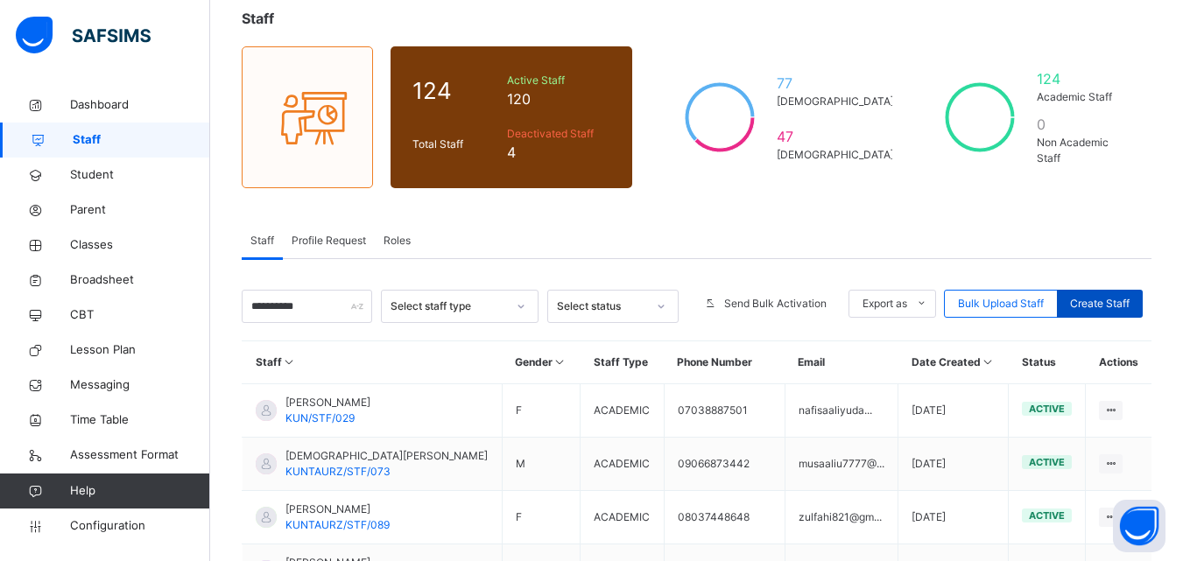
click at [1109, 292] on div "Create Staff" at bounding box center [1100, 304] width 86 height 28
select select "**"
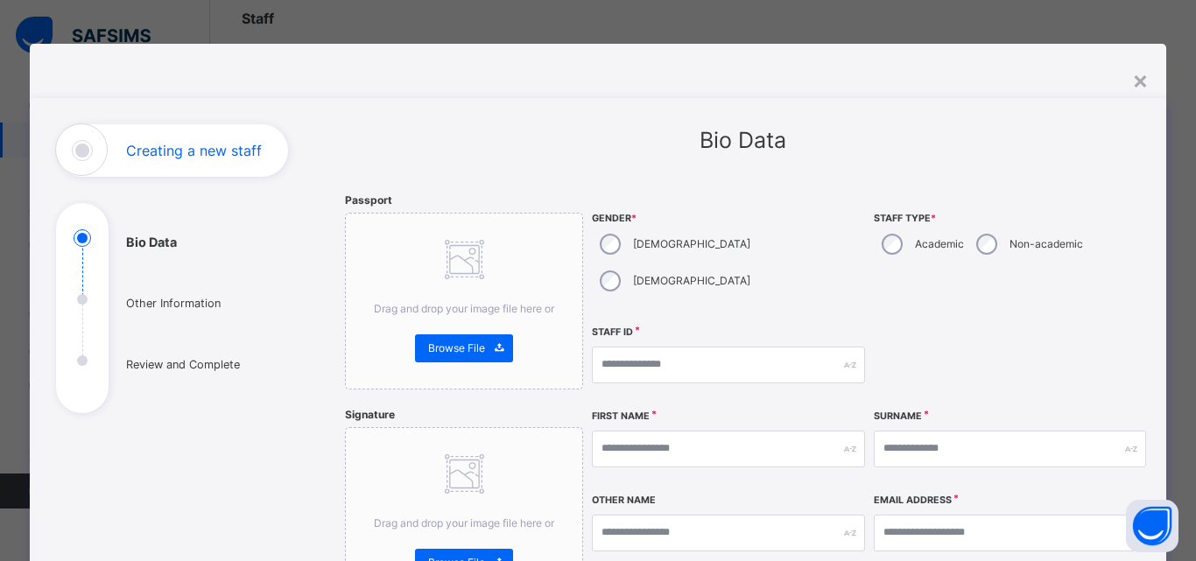
click at [899, 241] on div "Academic" at bounding box center [921, 244] width 95 height 37
click at [716, 347] on input "text" at bounding box center [728, 365] width 272 height 37
type input "*"
type input "**********"
click at [707, 431] on input "text" at bounding box center [728, 449] width 272 height 37
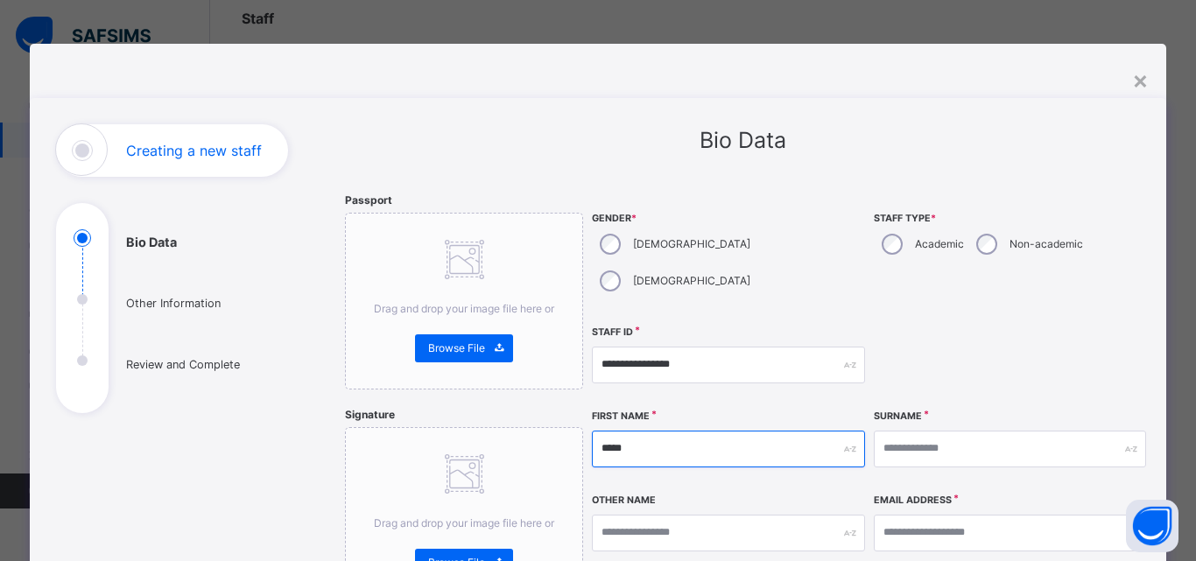
type input "*****"
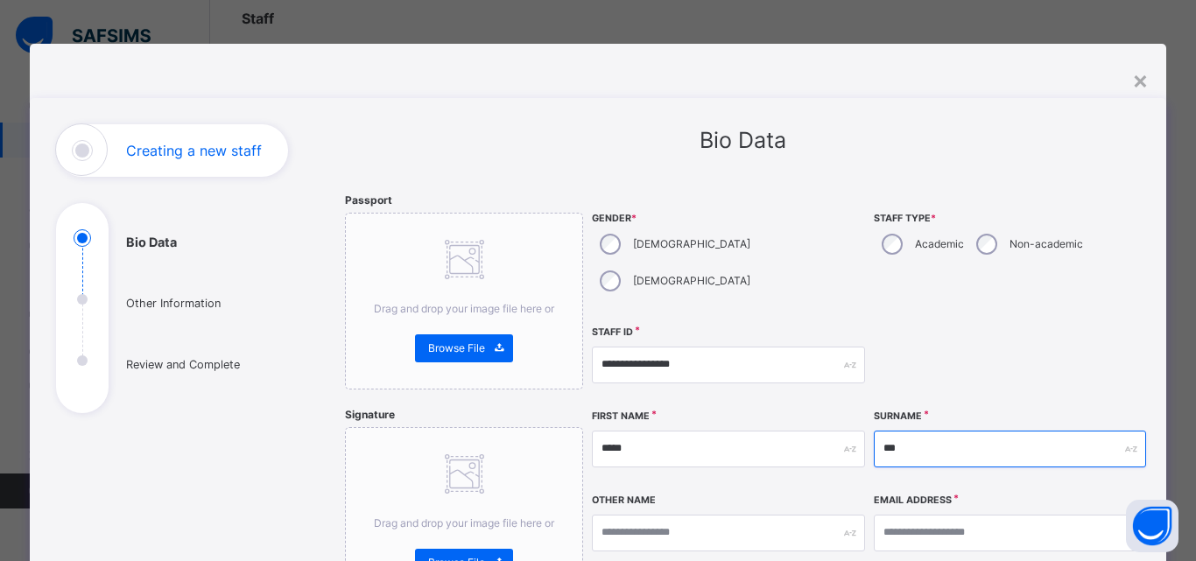
type input "***"
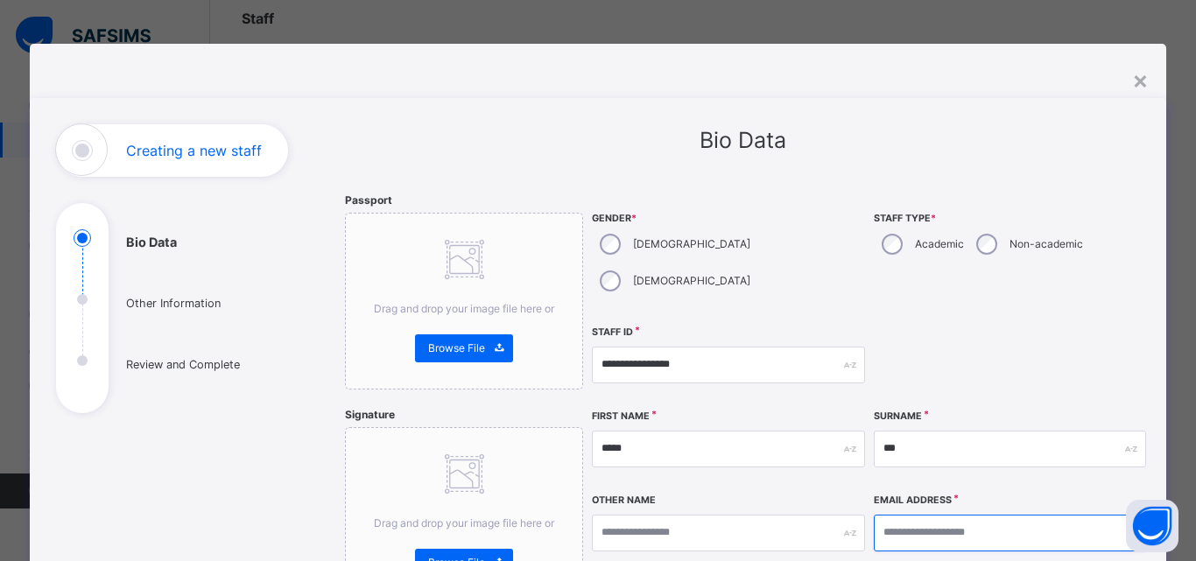
click at [920, 515] on input "email" at bounding box center [1010, 533] width 272 height 37
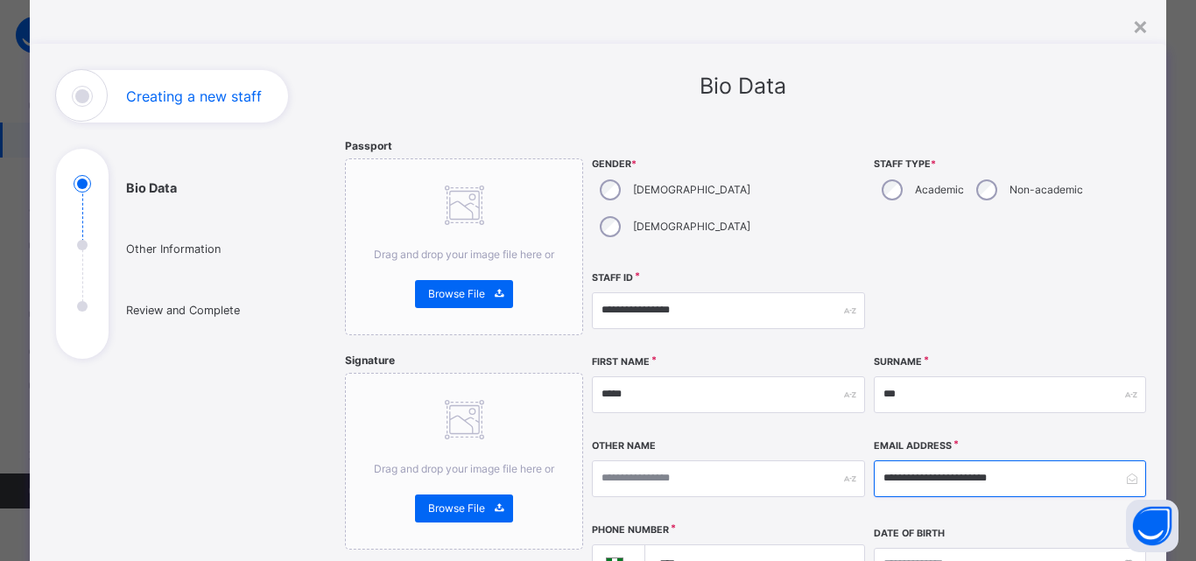
scroll to position [121, 0]
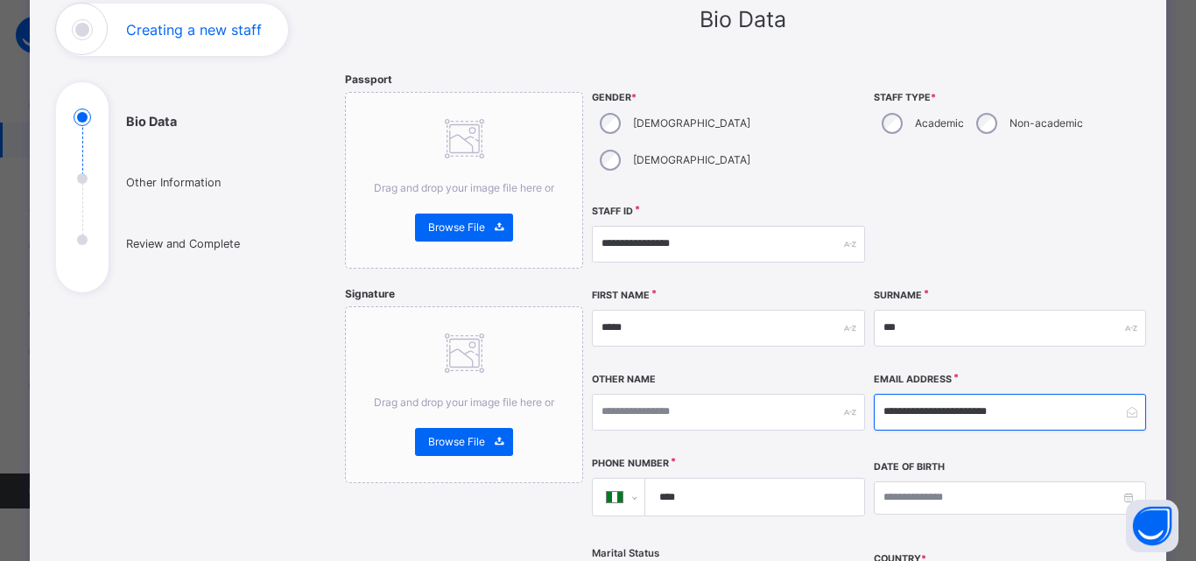
type input "**********"
click at [690, 479] on input "****" at bounding box center [751, 497] width 205 height 37
type input "**********"
click at [1075, 236] on div at bounding box center [1010, 244] width 272 height 75
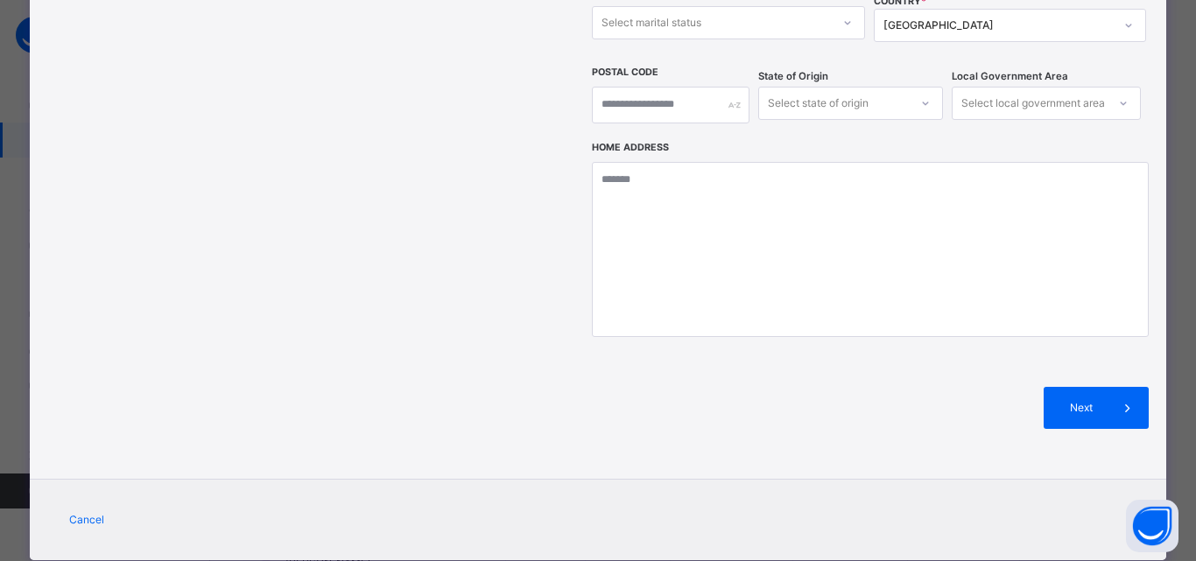
scroll to position [681, 0]
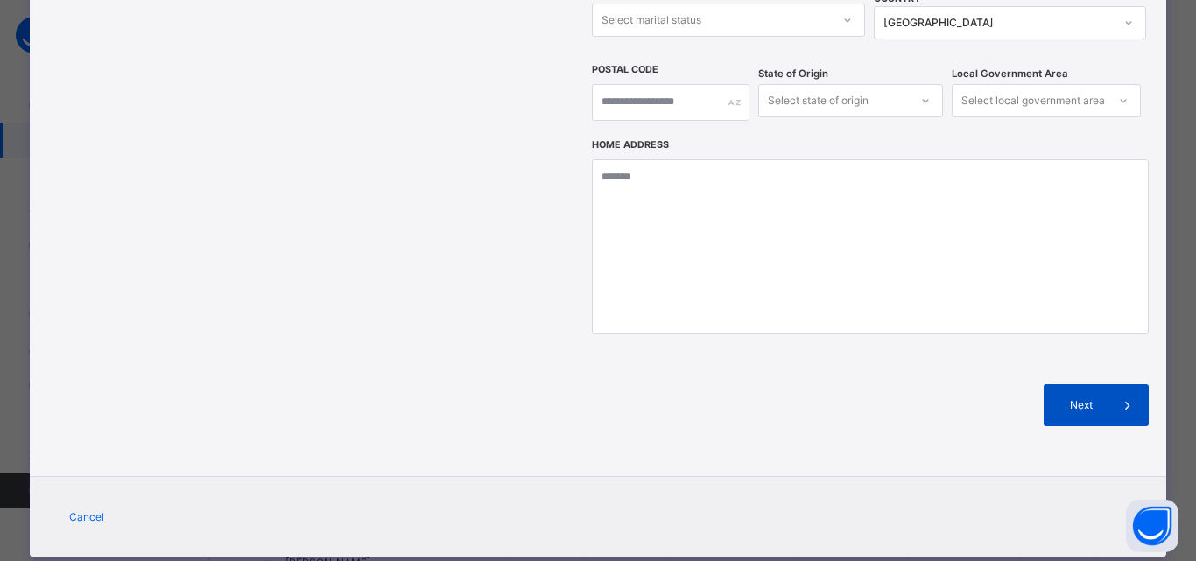
click at [1112, 384] on span at bounding box center [1128, 405] width 42 height 42
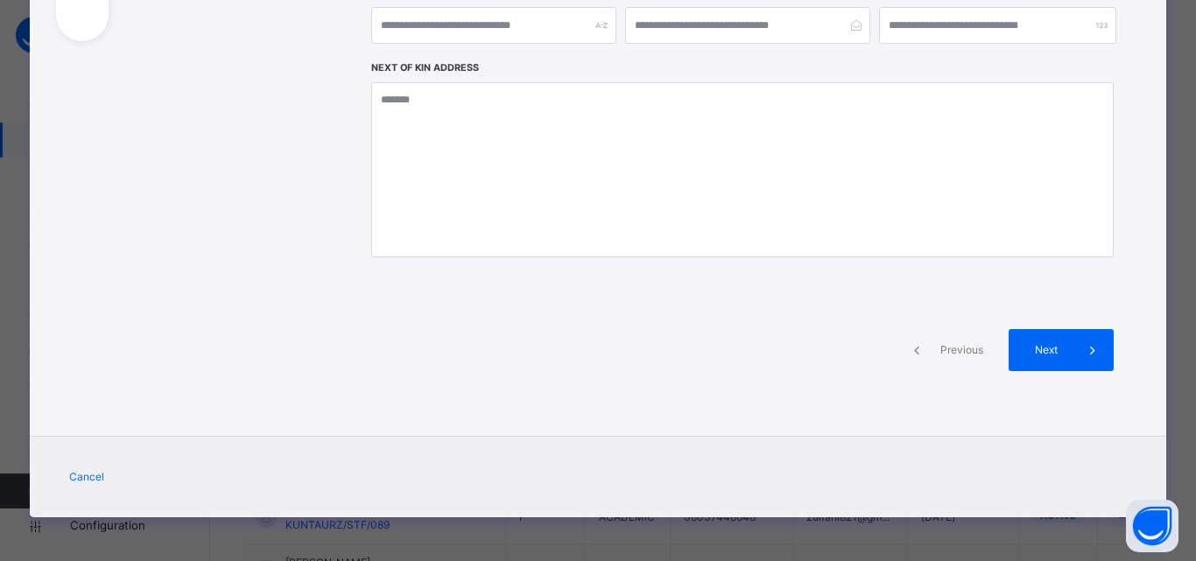
scroll to position [372, 0]
click at [1072, 357] on span at bounding box center [1093, 350] width 42 height 42
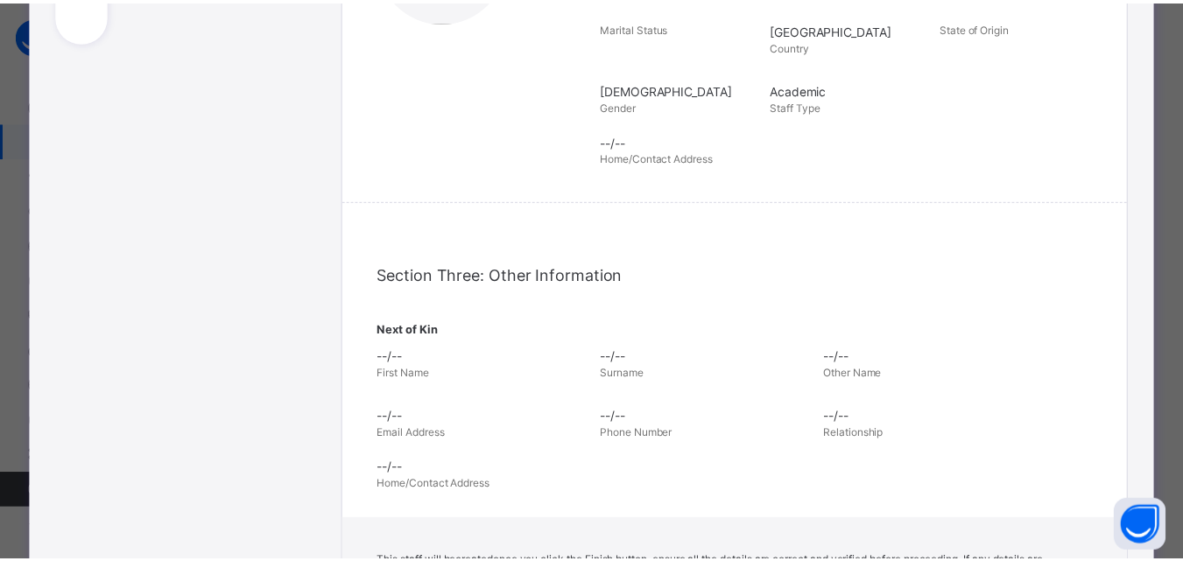
scroll to position [681, 0]
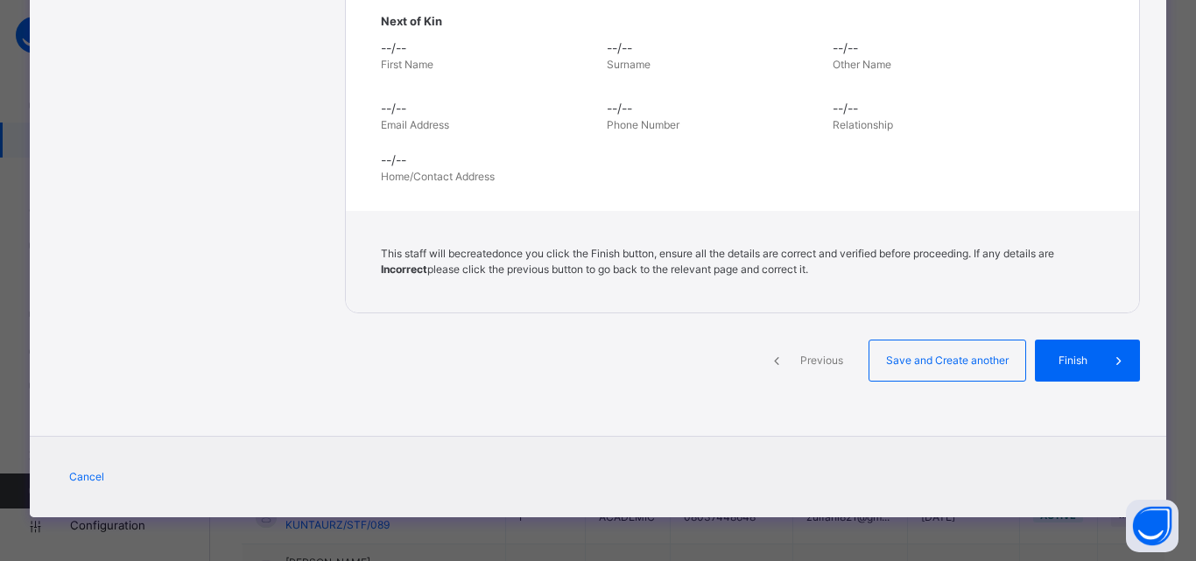
click at [1068, 357] on span "Finish" at bounding box center [1073, 361] width 50 height 16
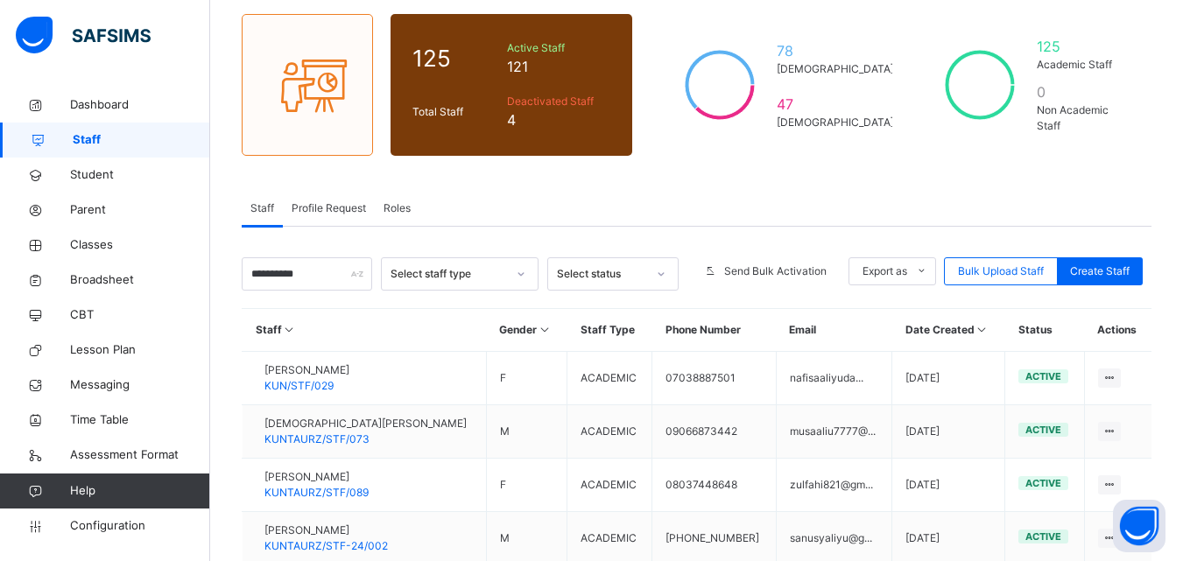
scroll to position [178, 0]
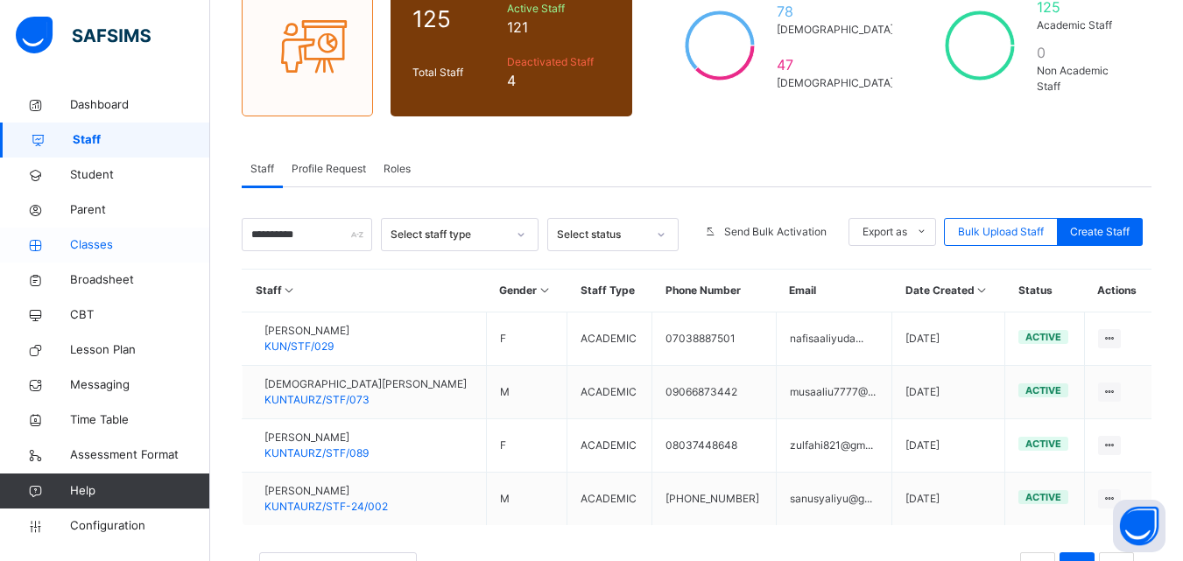
click at [95, 241] on span "Classes" at bounding box center [140, 245] width 140 height 18
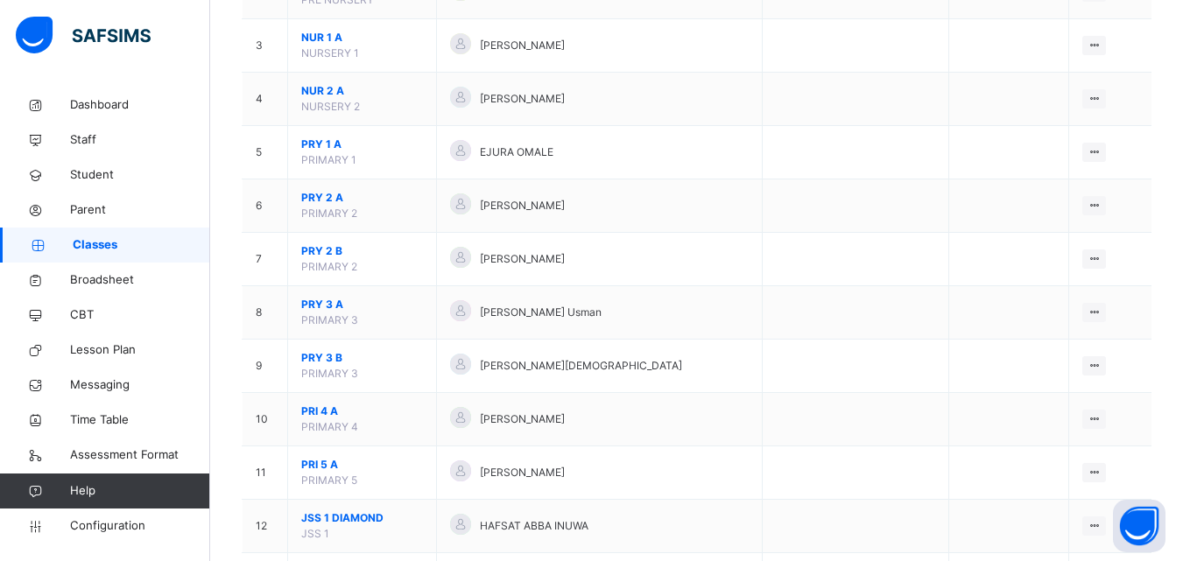
scroll to position [360, 0]
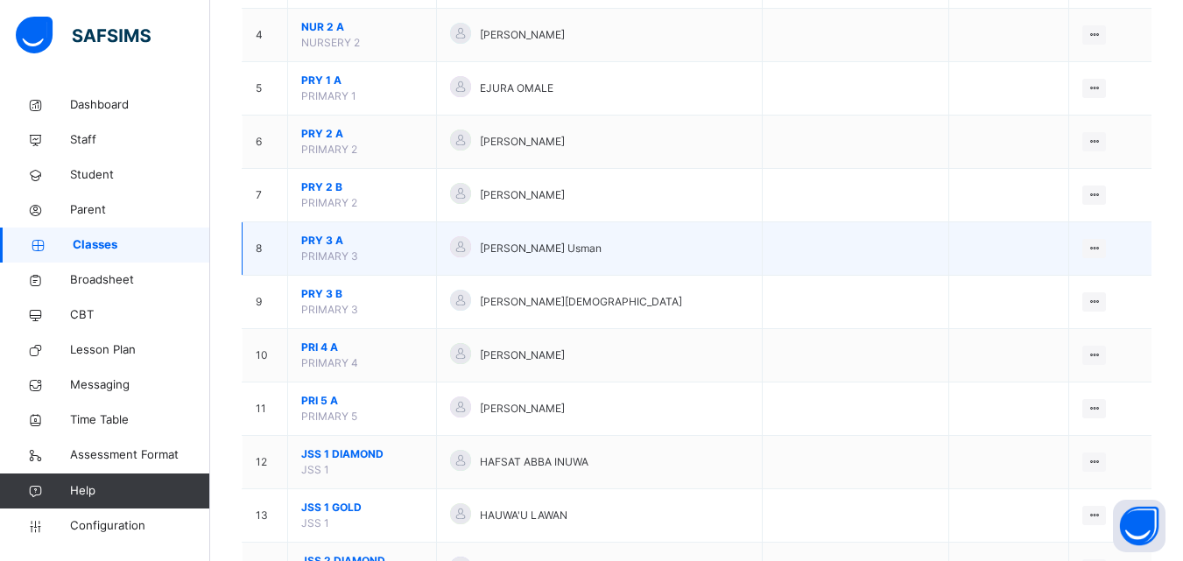
click at [322, 238] on span "PRY 3 A" at bounding box center [362, 241] width 122 height 16
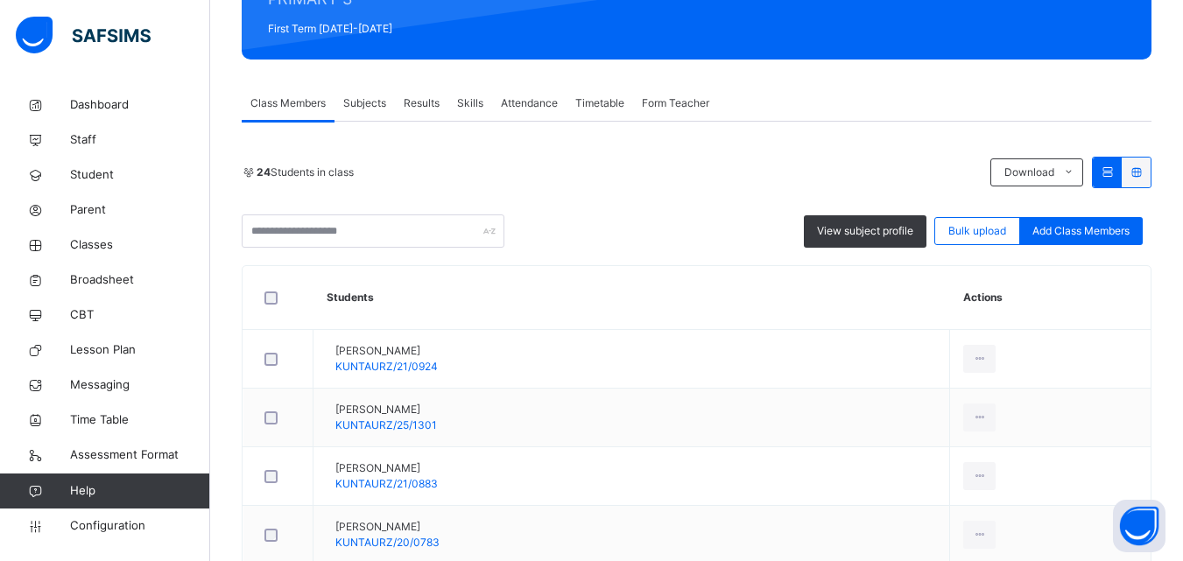
scroll to position [316, 0]
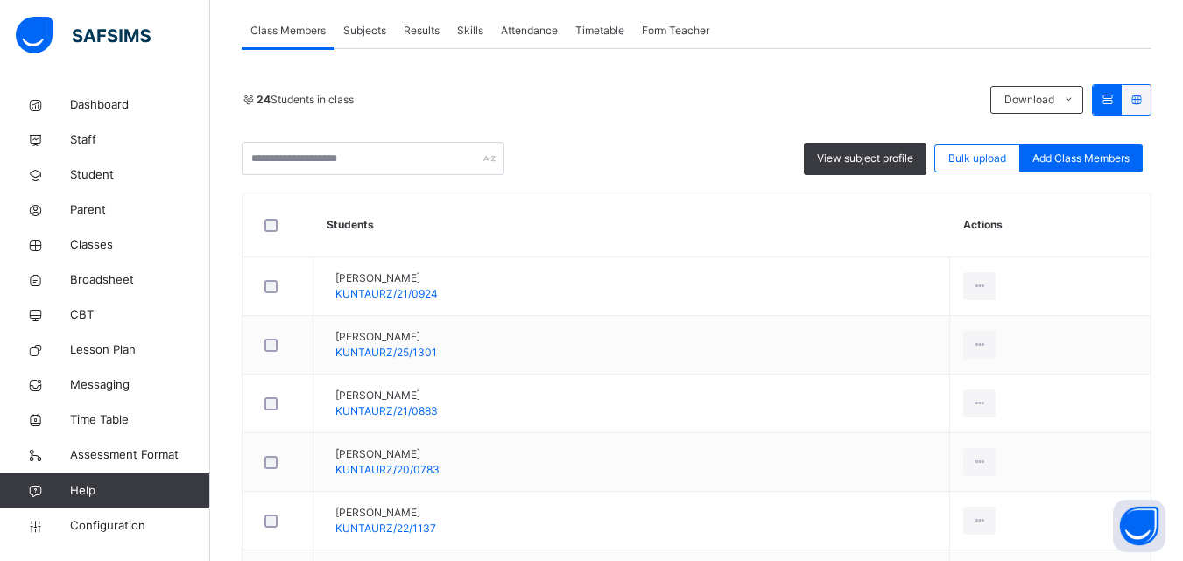
click at [382, 29] on span "Subjects" at bounding box center [364, 31] width 43 height 16
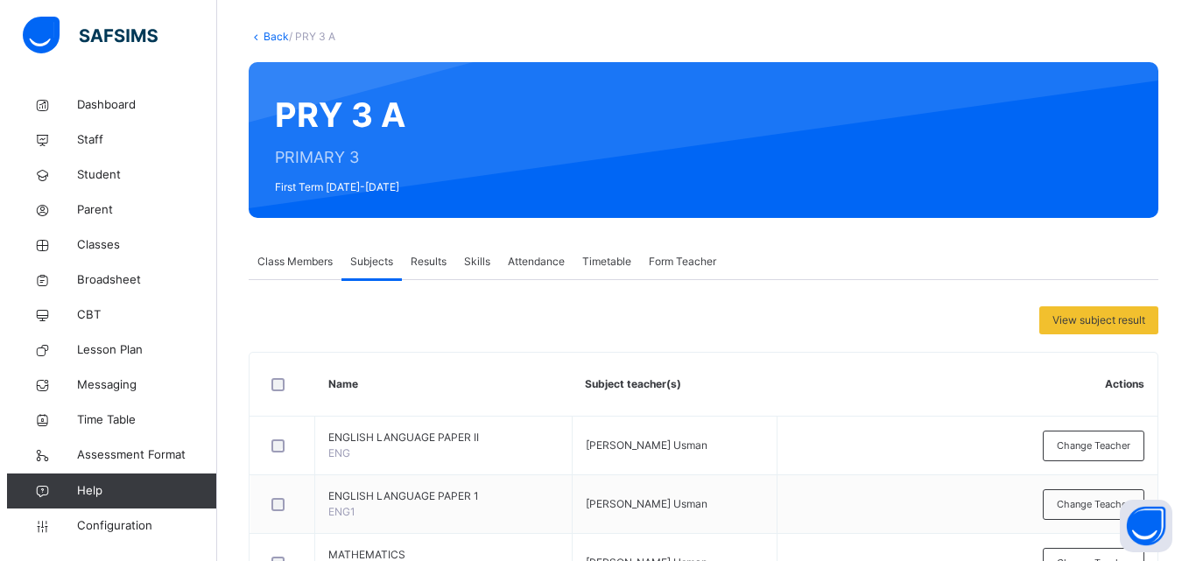
scroll to position [0, 0]
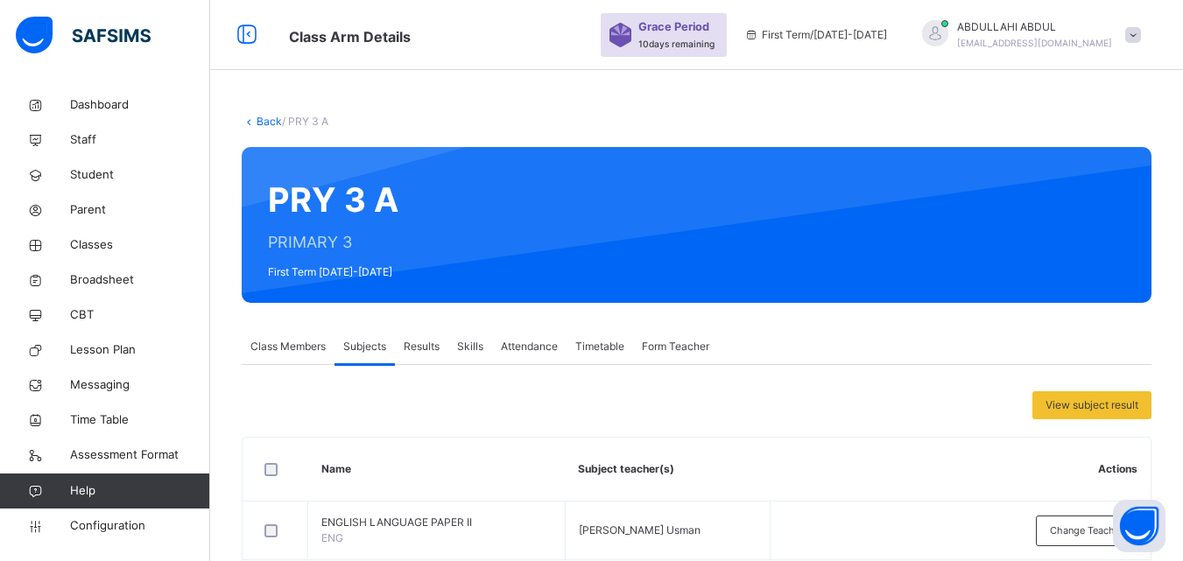
click at [265, 115] on link "Back" at bounding box center [269, 121] width 25 height 13
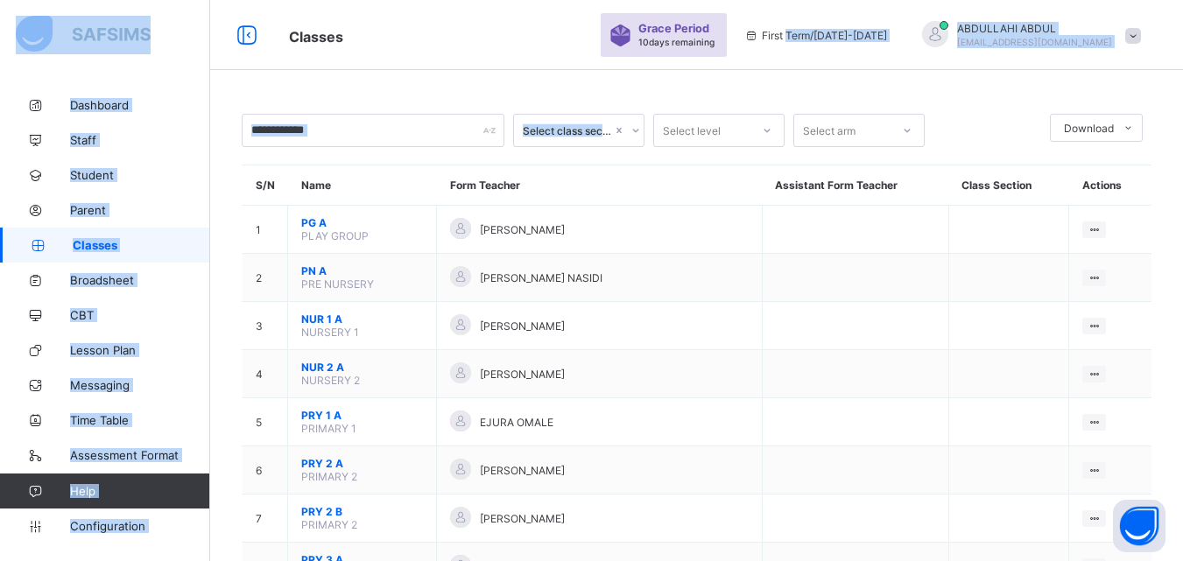
drag, startPoint x: 0, startPoint y: 0, endPoint x: 874, endPoint y: 27, distance: 874.5
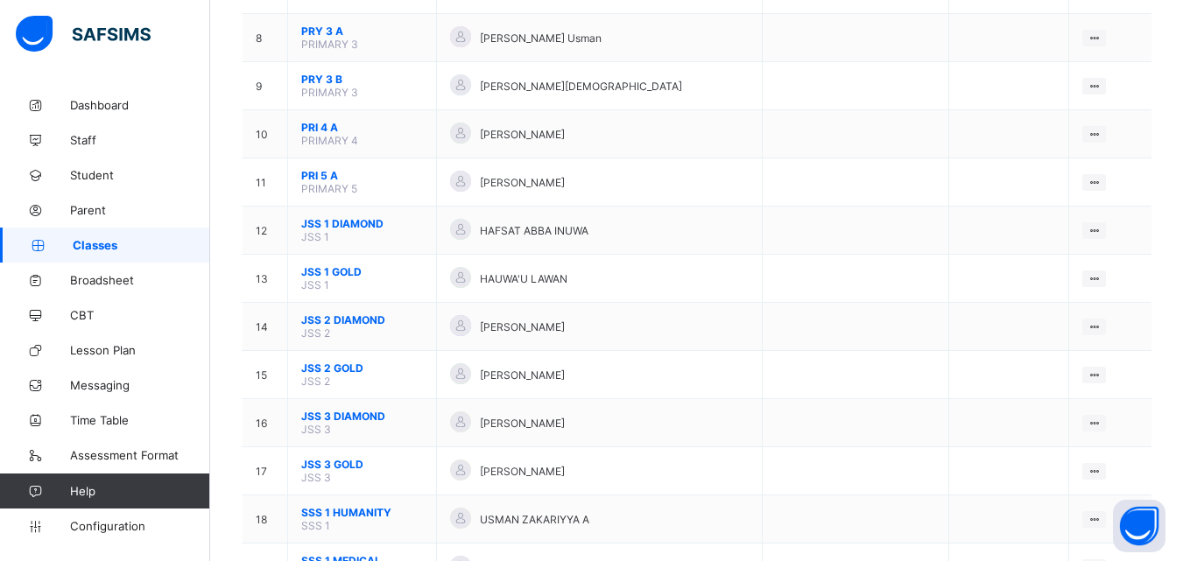
scroll to position [516, 0]
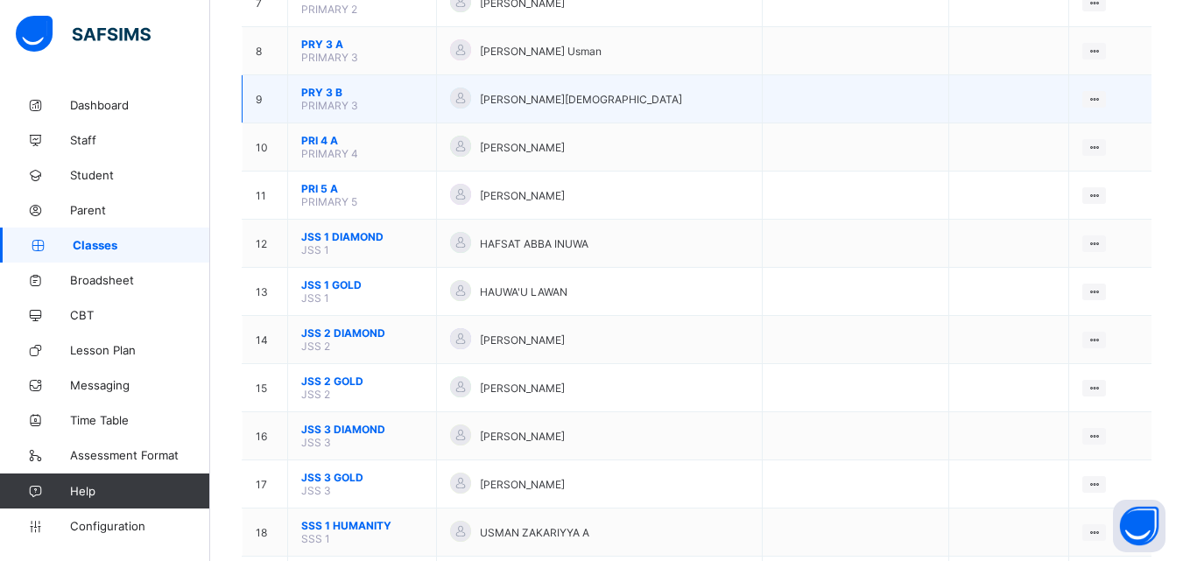
click at [331, 96] on span "PRY 3 B" at bounding box center [362, 92] width 122 height 13
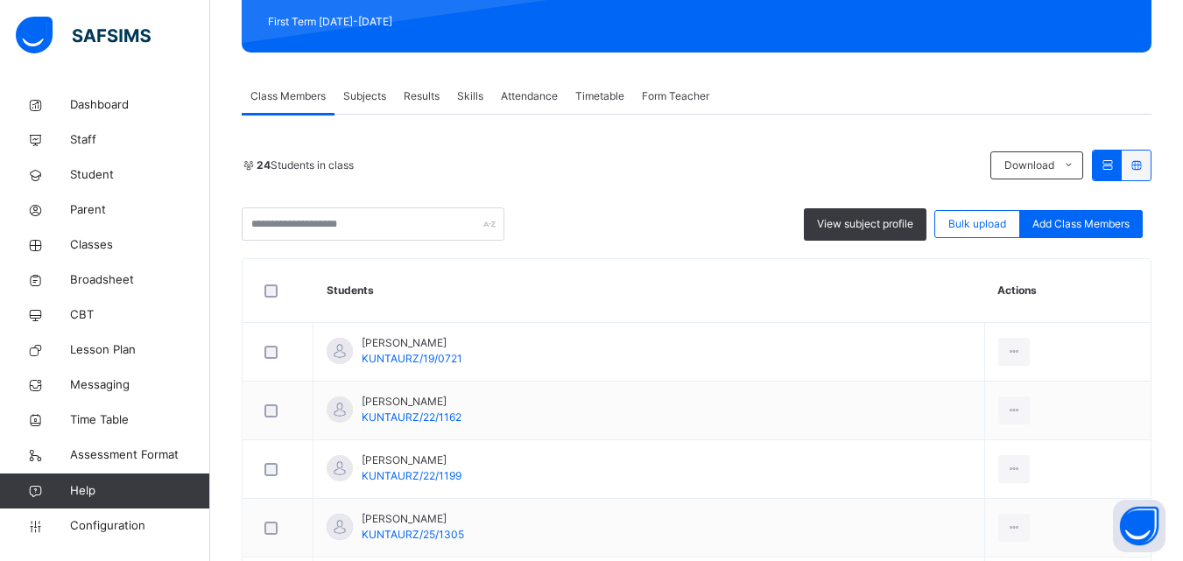
scroll to position [257, 0]
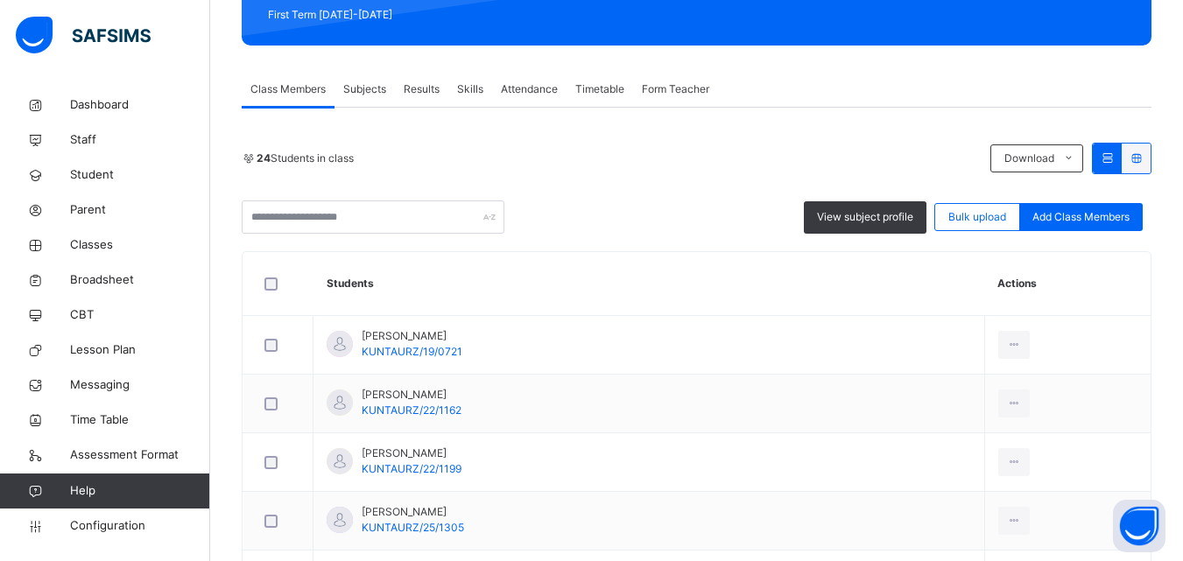
click at [374, 92] on span "Subjects" at bounding box center [364, 89] width 43 height 16
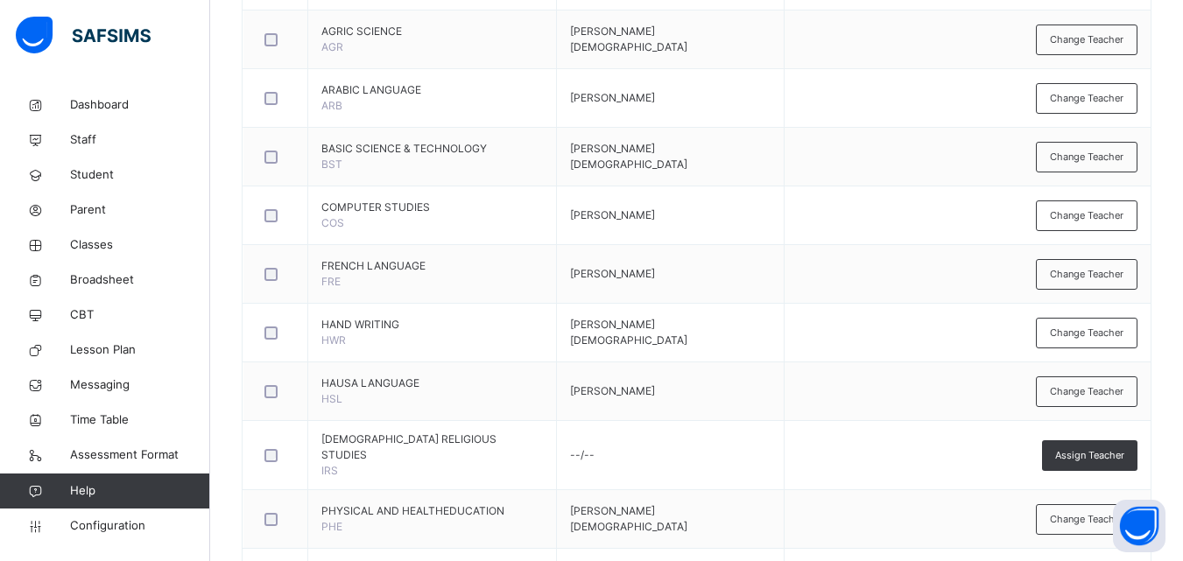
scroll to position [672, 0]
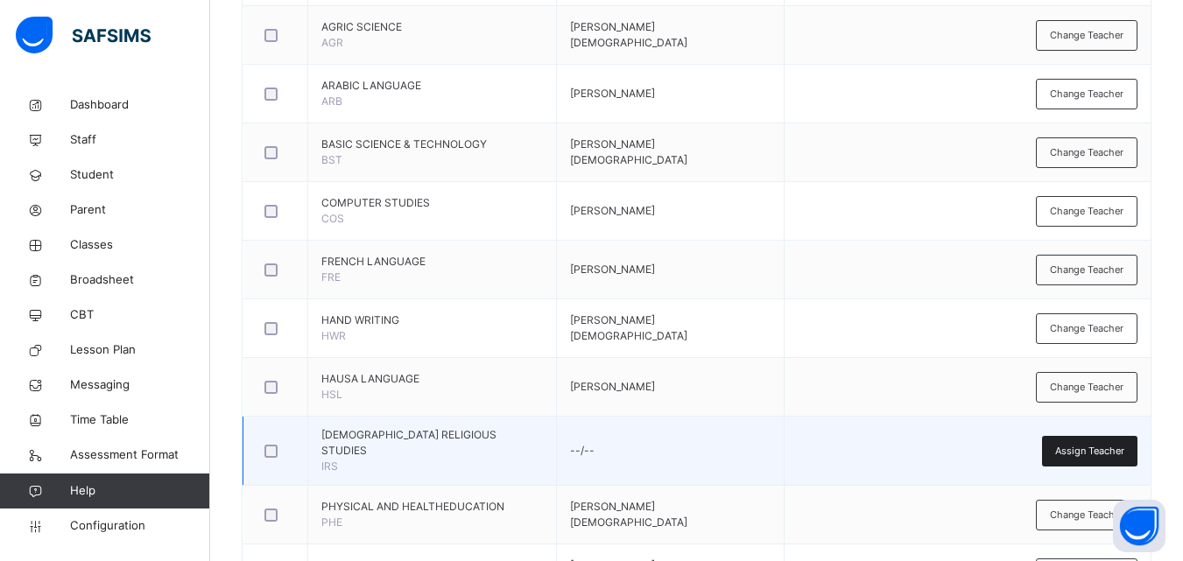
click at [1098, 457] on div "Assign Teacher" at bounding box center [1089, 451] width 95 height 31
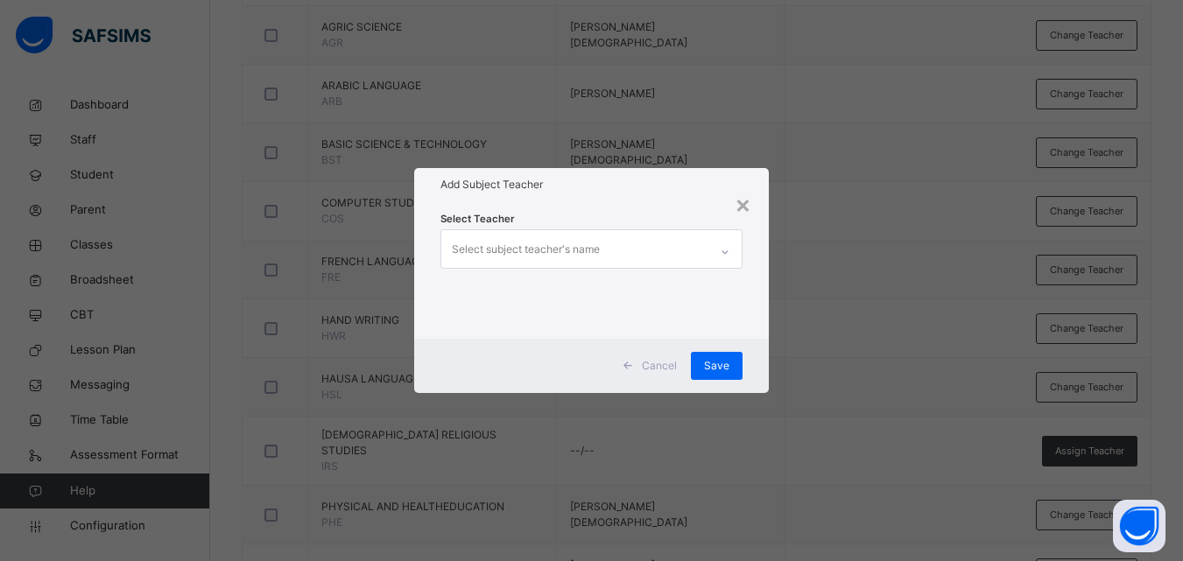
click at [673, 254] on div "Select subject teacher's name" at bounding box center [574, 248] width 267 height 37
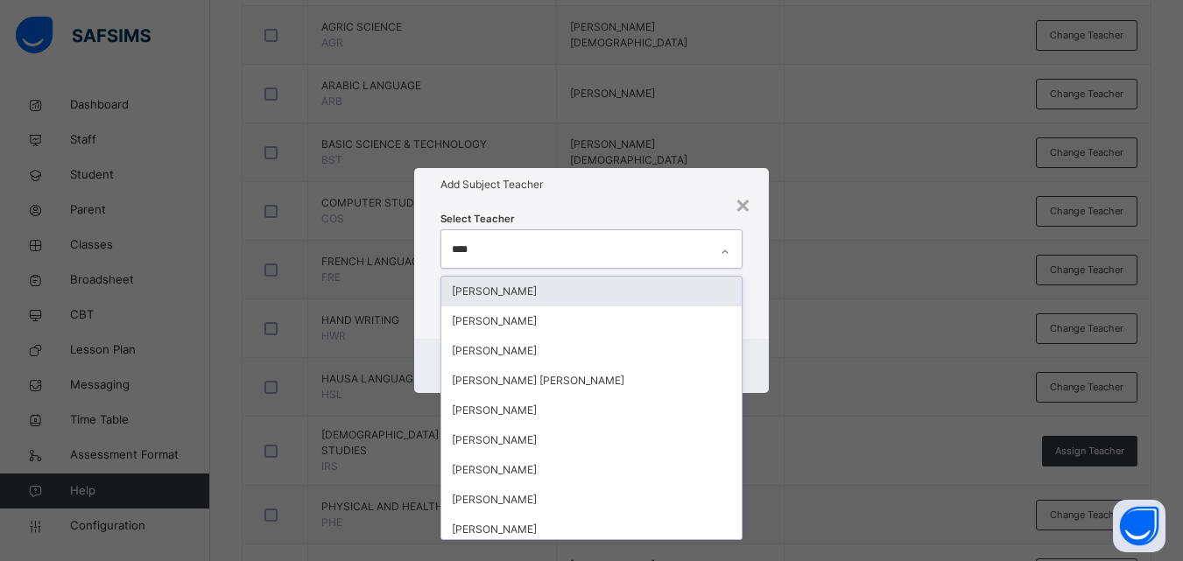
type input "*****"
click at [647, 293] on div "[PERSON_NAME]" at bounding box center [591, 292] width 300 height 30
click at [808, 292] on div "× Add Subject Teacher Select Teacher option ABDULMUMIN YUSUF DATTI, selected. o…" at bounding box center [591, 280] width 1183 height 561
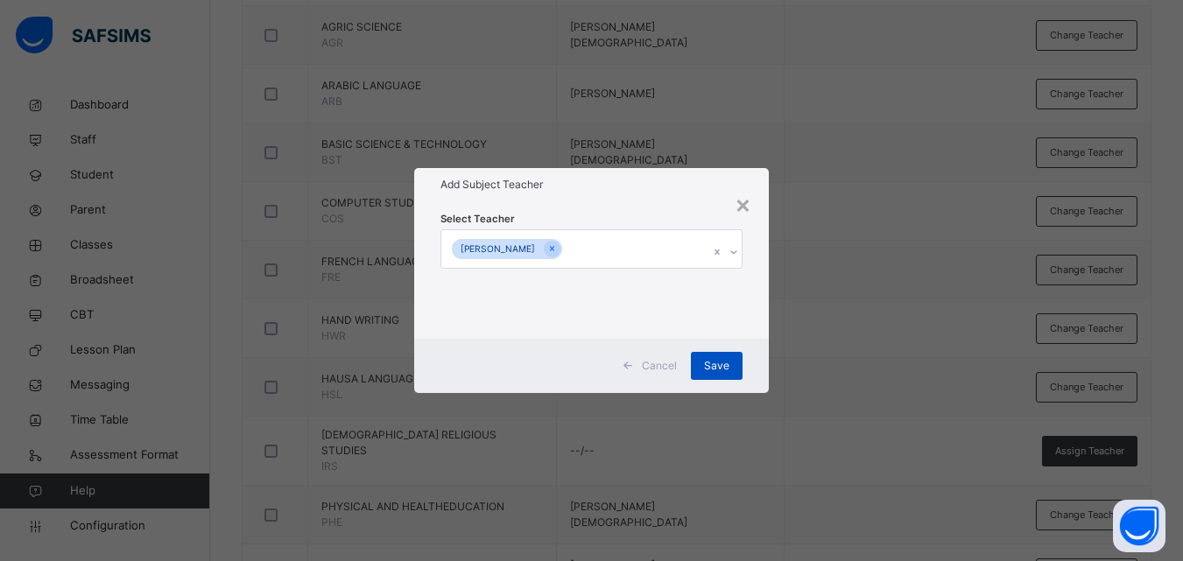
click at [726, 359] on span "Save" at bounding box center [716, 366] width 25 height 16
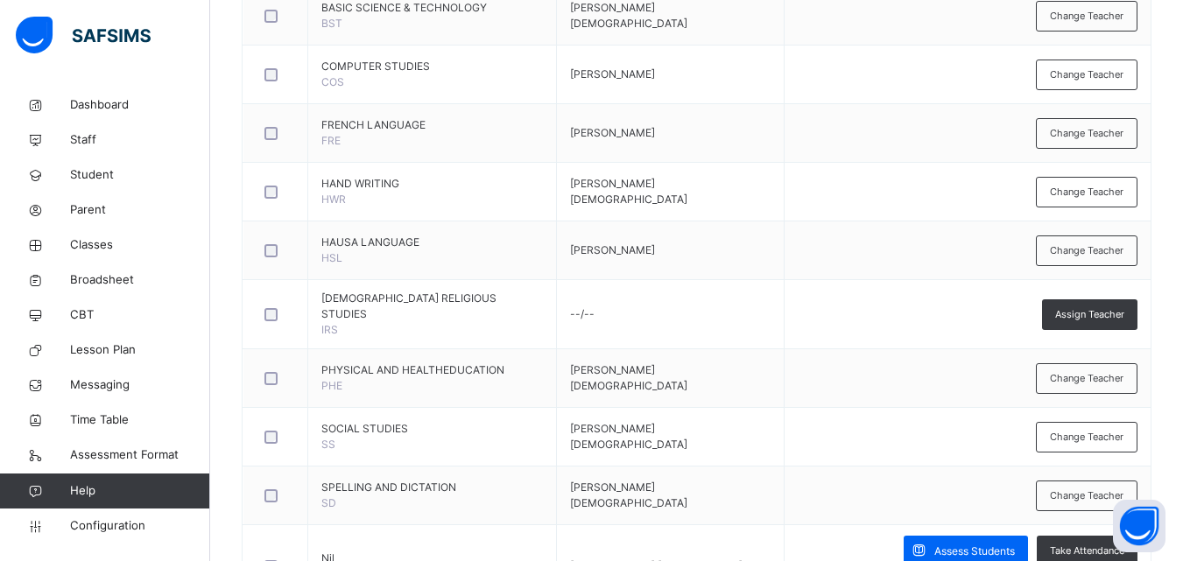
scroll to position [864, 0]
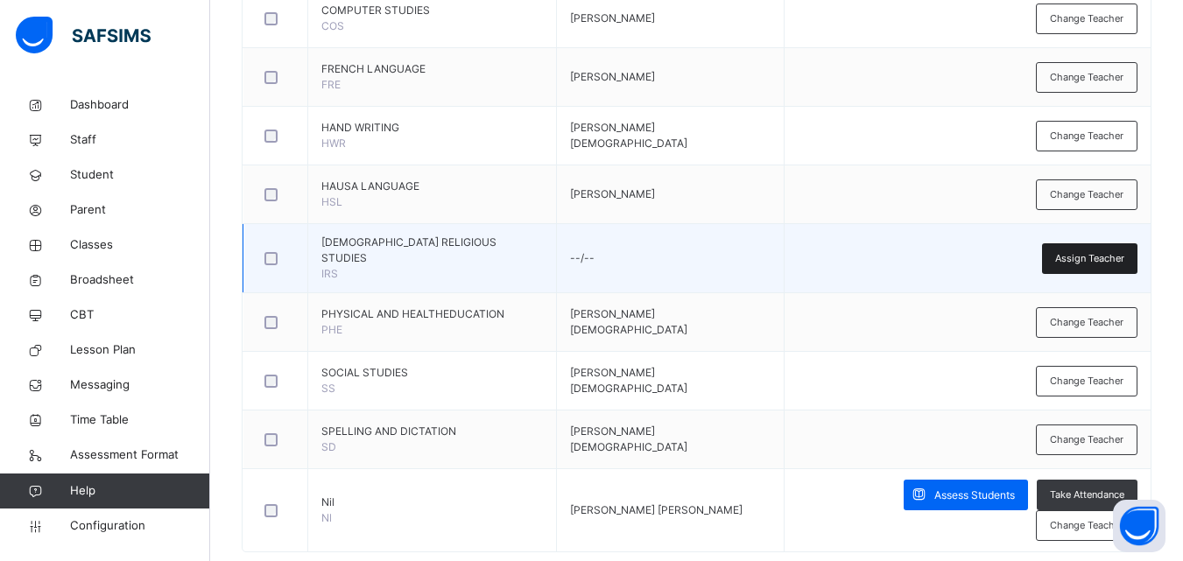
click at [1115, 243] on div "Assign Teacher" at bounding box center [1089, 258] width 95 height 31
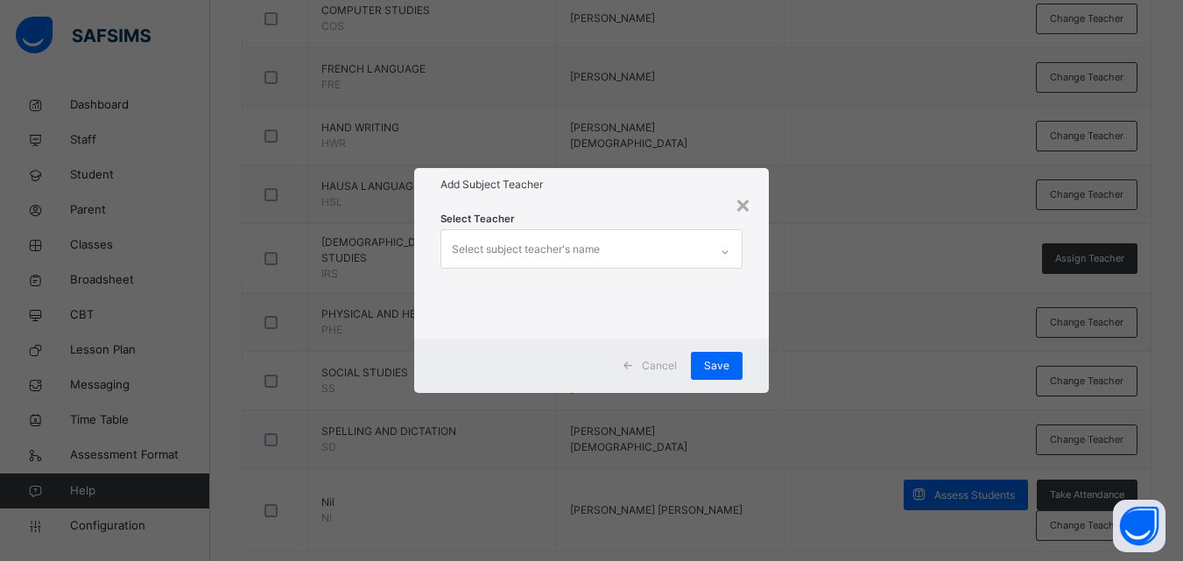
click at [701, 238] on div "Select subject teacher's name" at bounding box center [574, 248] width 267 height 37
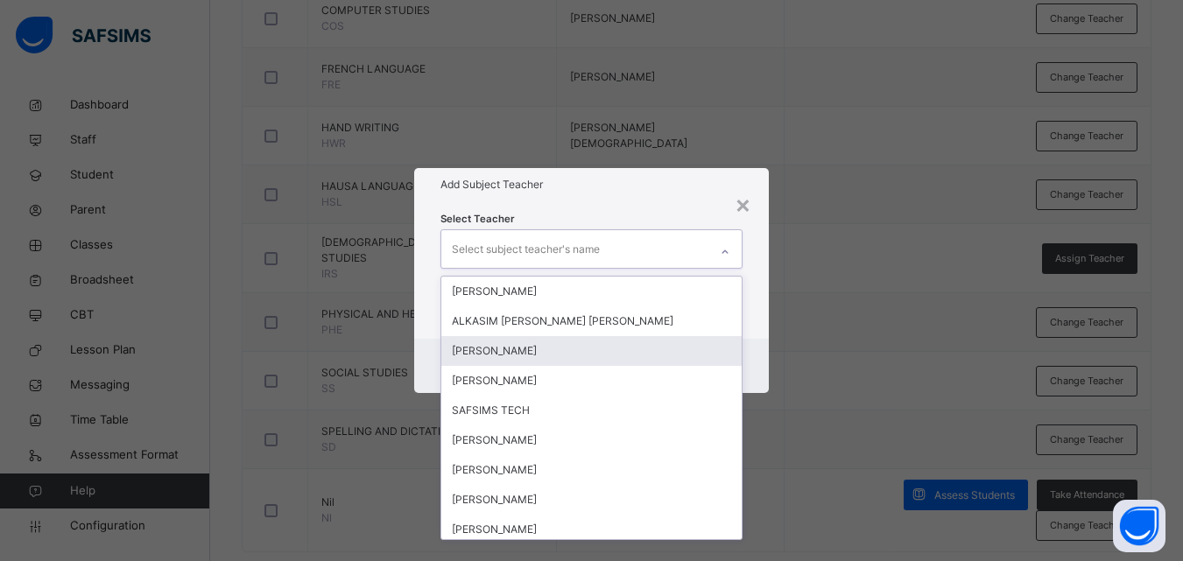
click at [641, 356] on div "[PERSON_NAME]" at bounding box center [591, 351] width 300 height 30
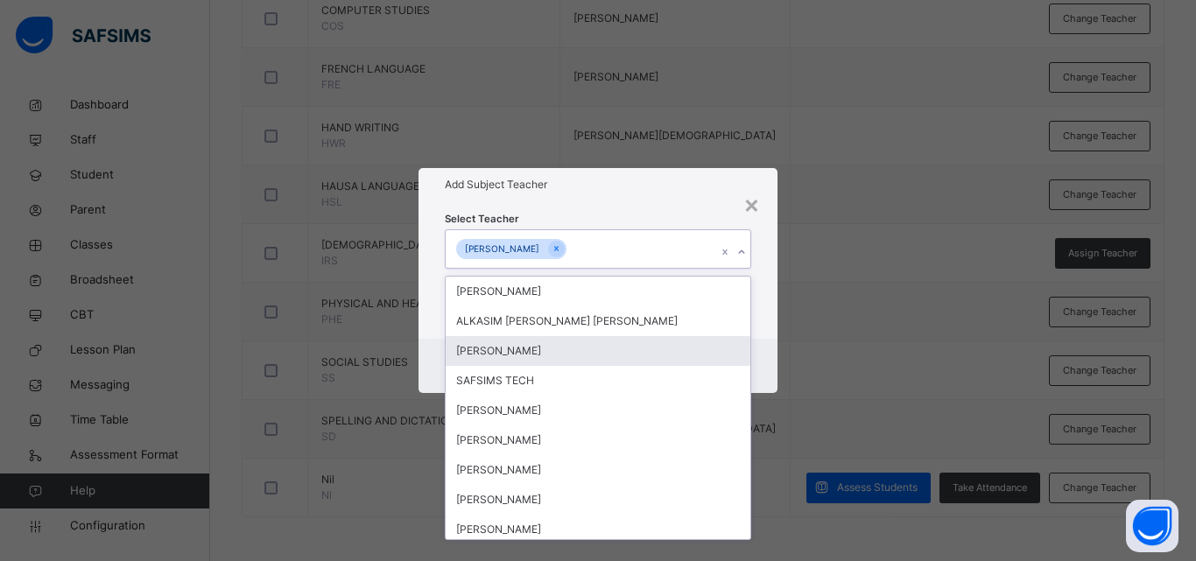
click at [836, 300] on div "× Add Subject Teacher Select Teacher option ABDULMUMIN YUSUF DATTI, selected. o…" at bounding box center [598, 280] width 1196 height 561
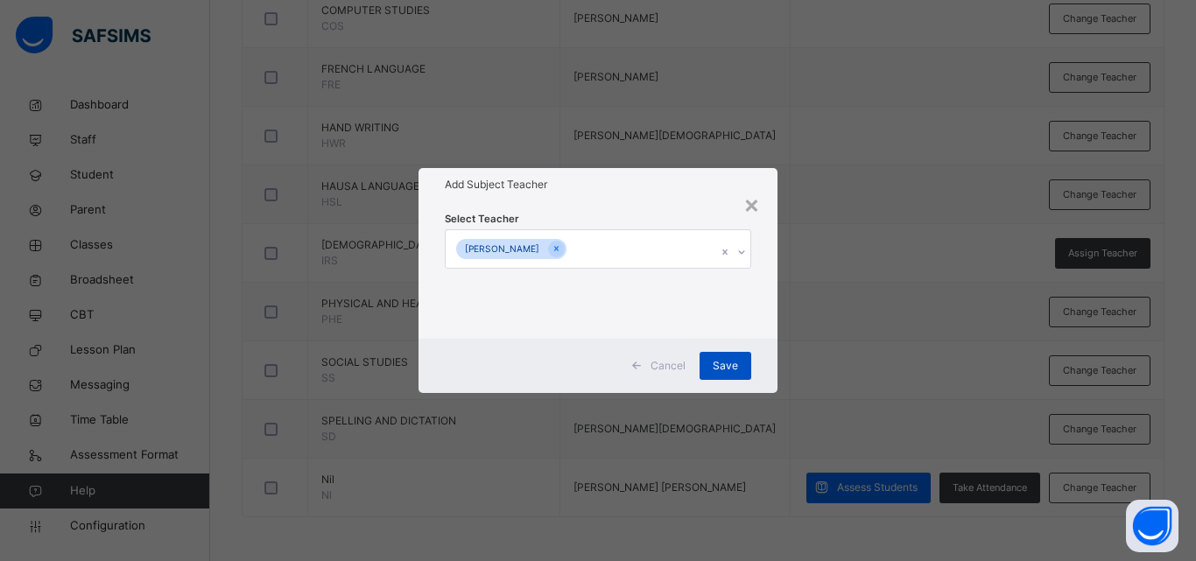
click at [726, 363] on span "Save" at bounding box center [725, 366] width 25 height 16
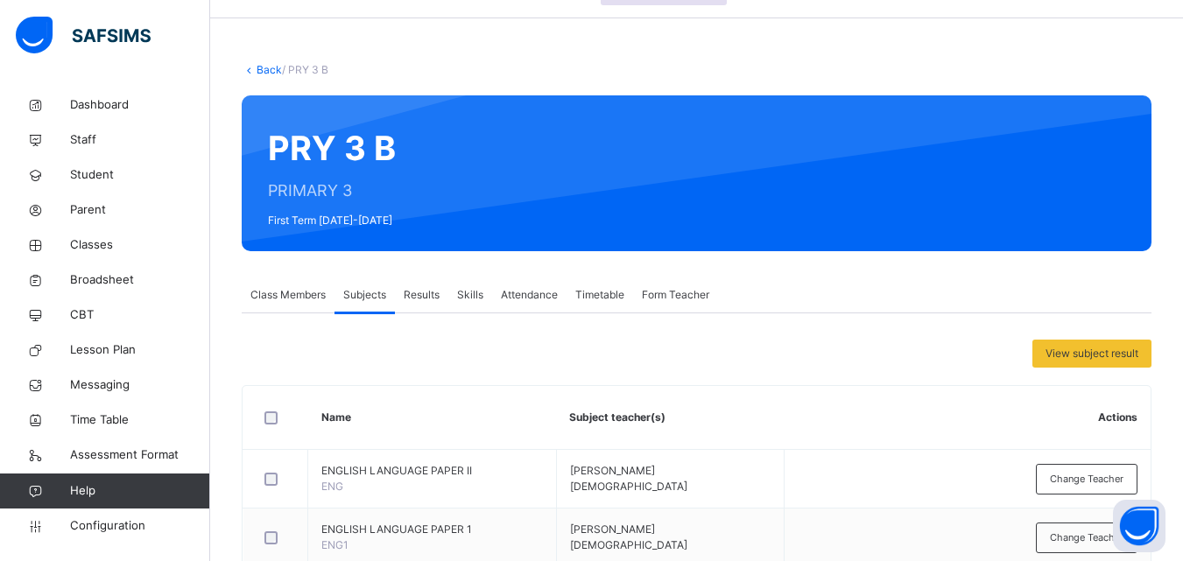
scroll to position [0, 0]
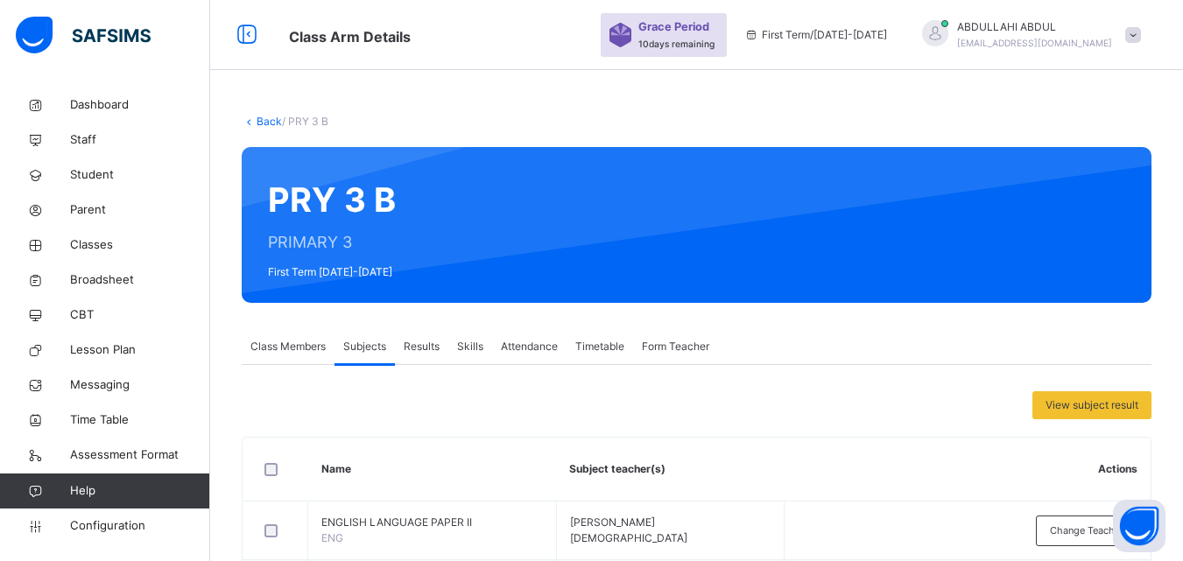
click at [271, 122] on link "Back" at bounding box center [269, 121] width 25 height 13
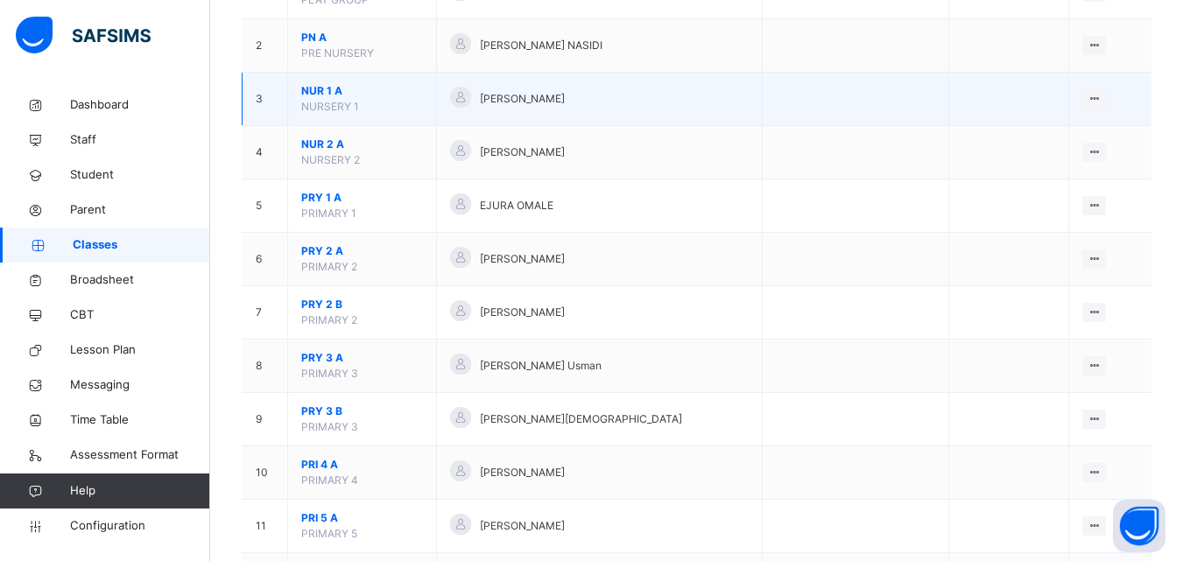
scroll to position [240, 0]
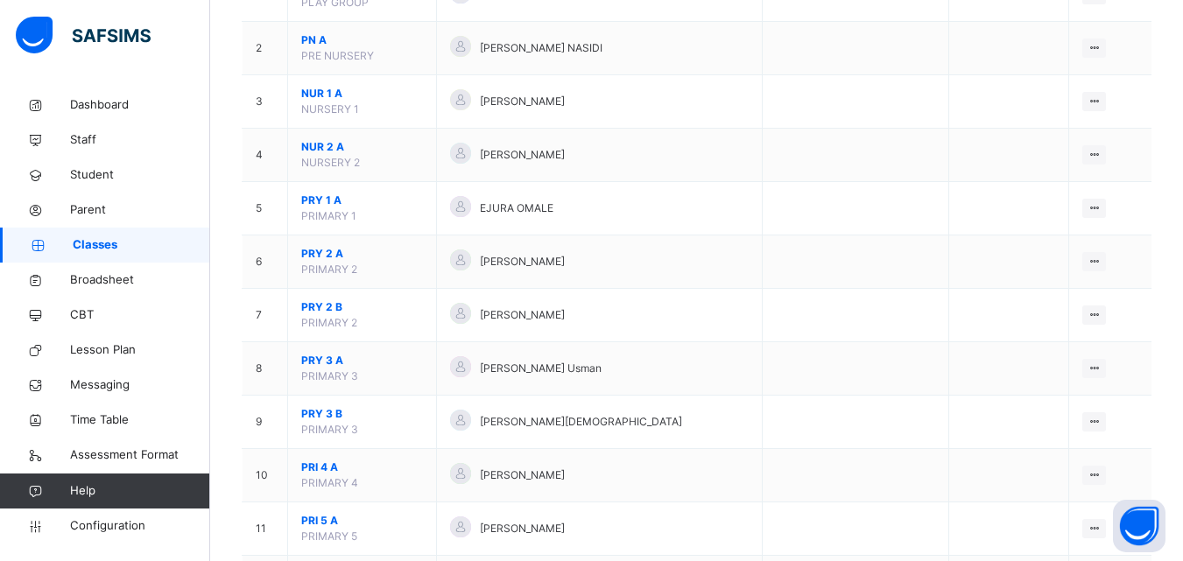
click at [1181, 219] on div "Select class section Select level Select arm Download Pdf Report Excel Report S…" at bounding box center [696, 544] width 973 height 1393
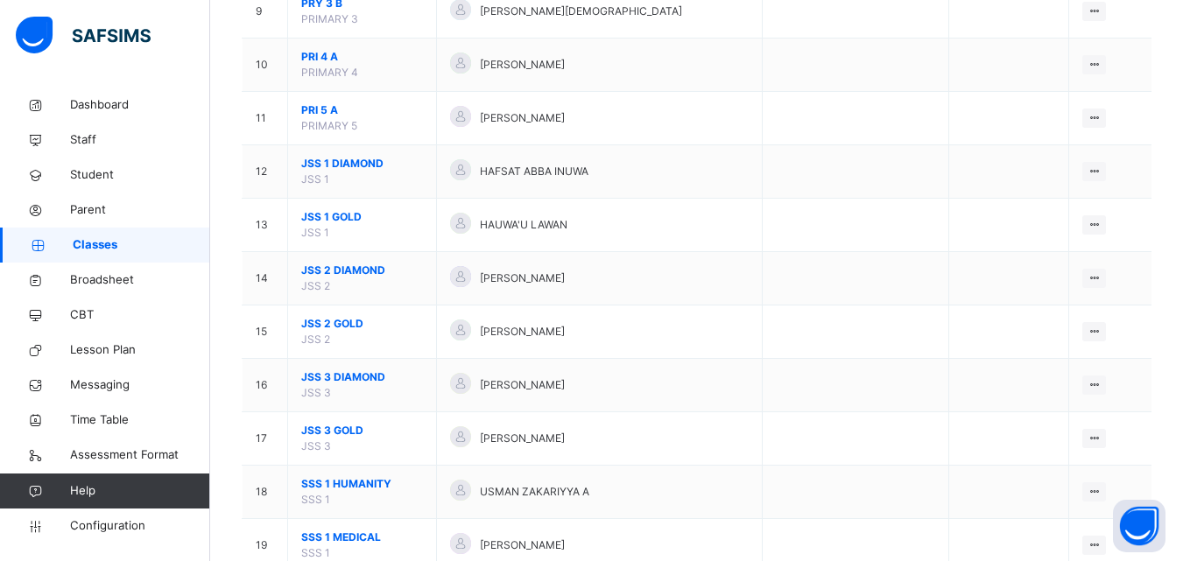
scroll to position [663, 0]
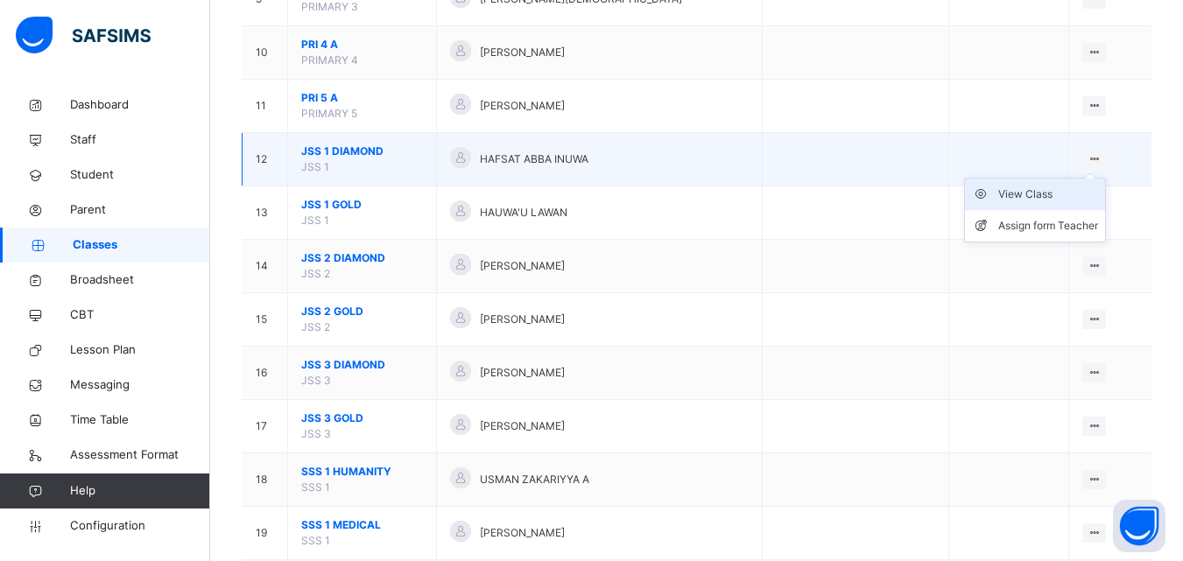
click at [1066, 199] on div "View Class" at bounding box center [1048, 195] width 100 height 18
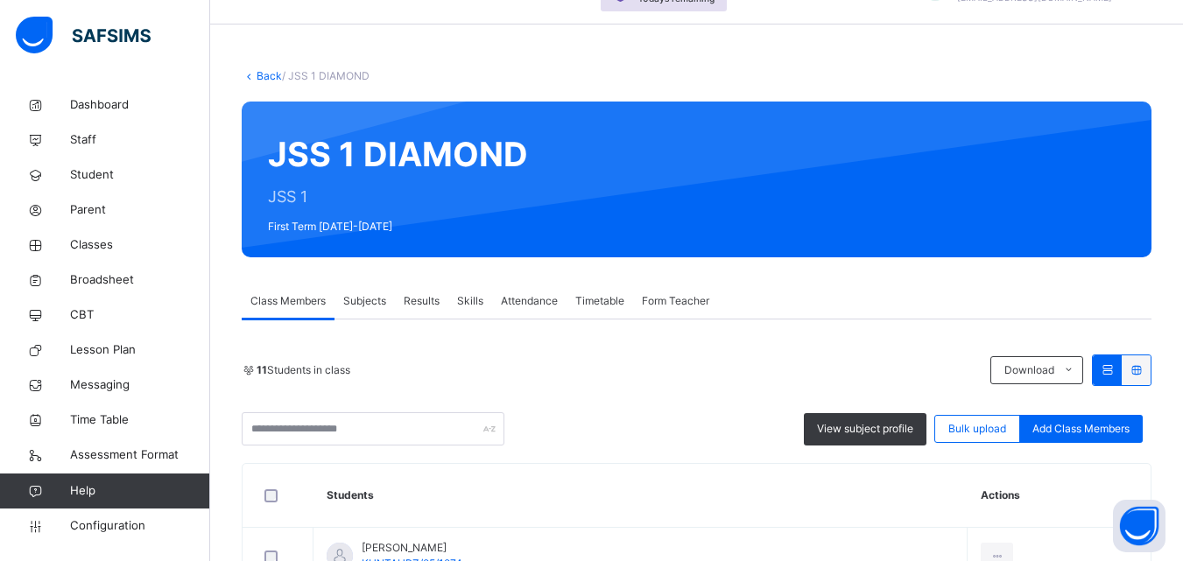
scroll to position [224, 0]
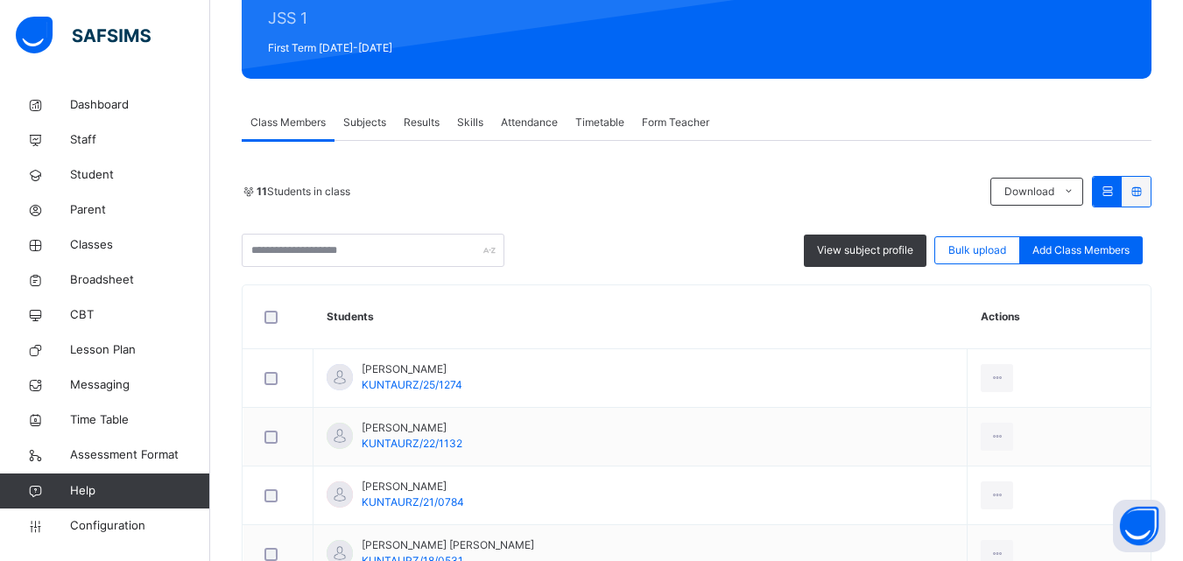
click at [385, 115] on span "Subjects" at bounding box center [364, 123] width 43 height 16
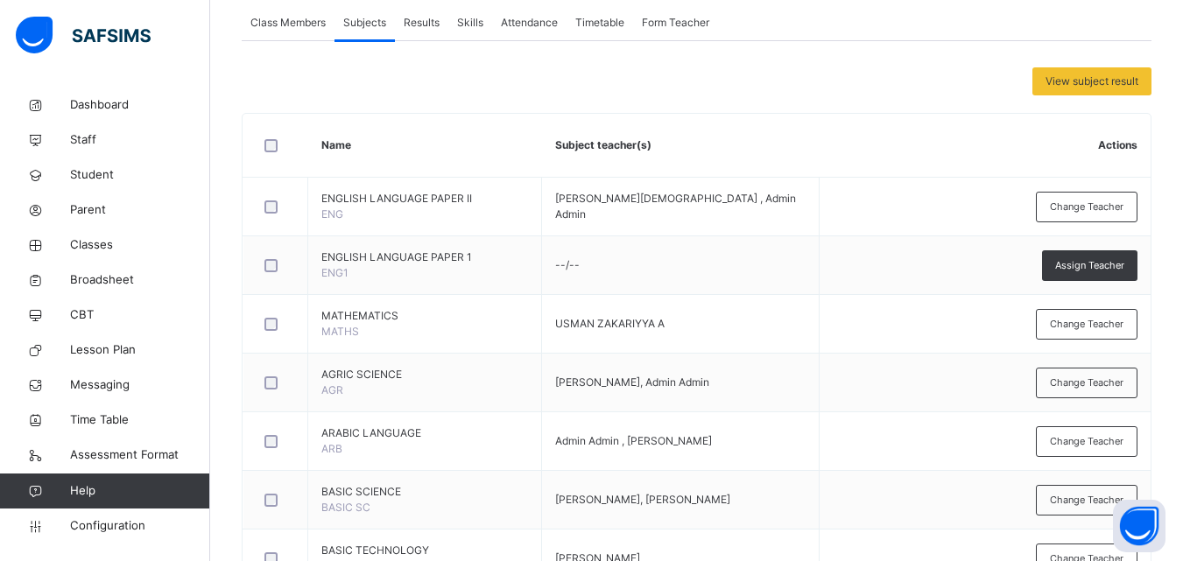
scroll to position [295, 0]
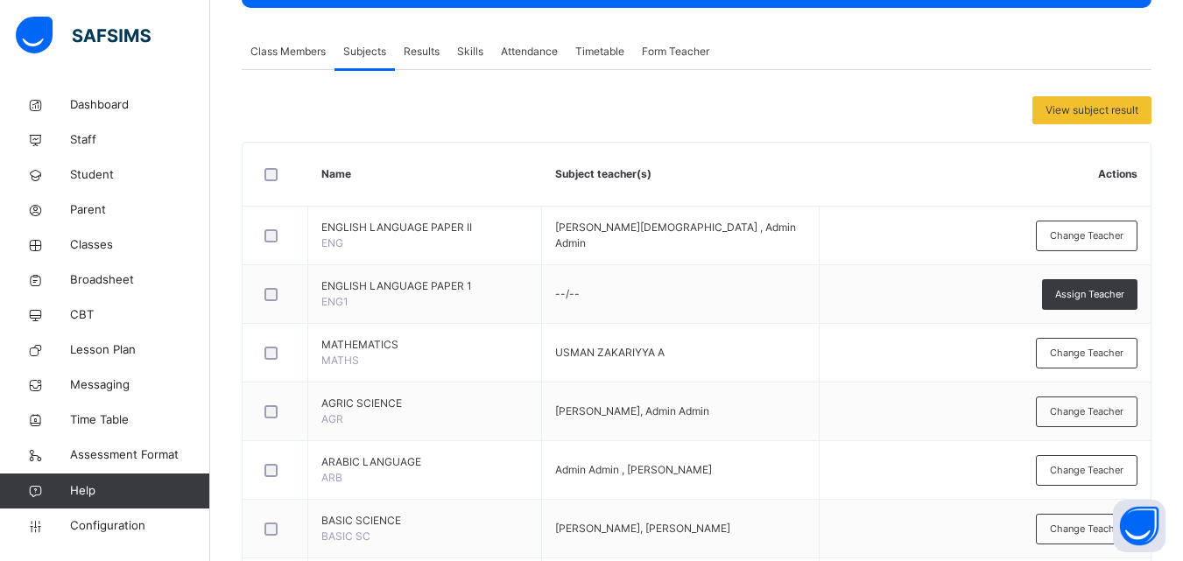
drag, startPoint x: 1196, startPoint y: 158, endPoint x: 1003, endPoint y: 53, distance: 219.5
click at [1003, 53] on div "Class Members Subjects Results Skills Attendance Timetable Form Teacher" at bounding box center [697, 52] width 910 height 36
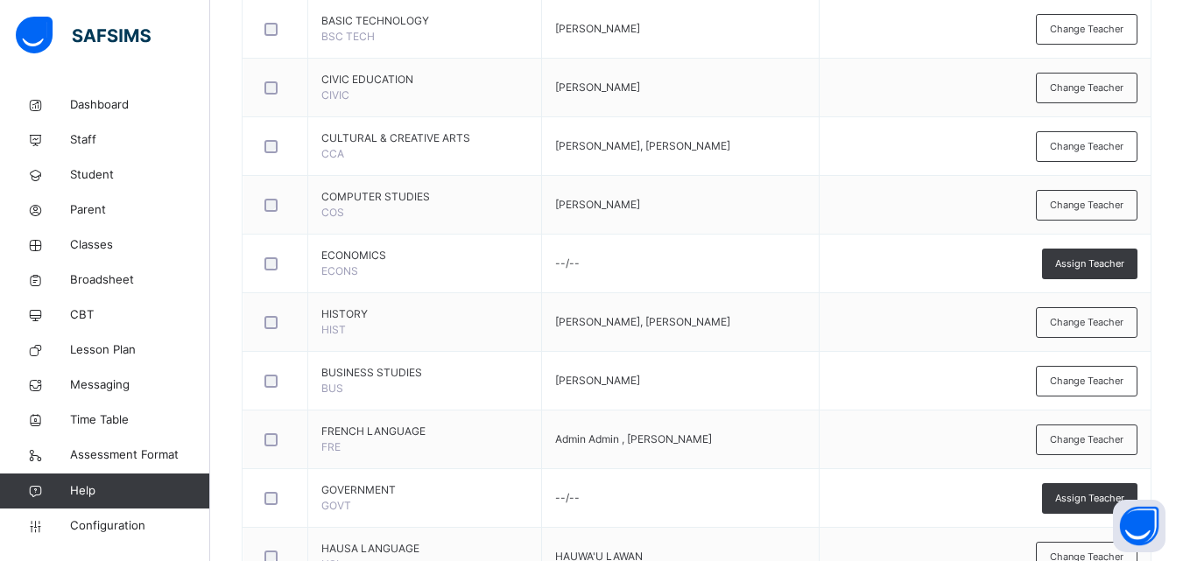
scroll to position [857, 0]
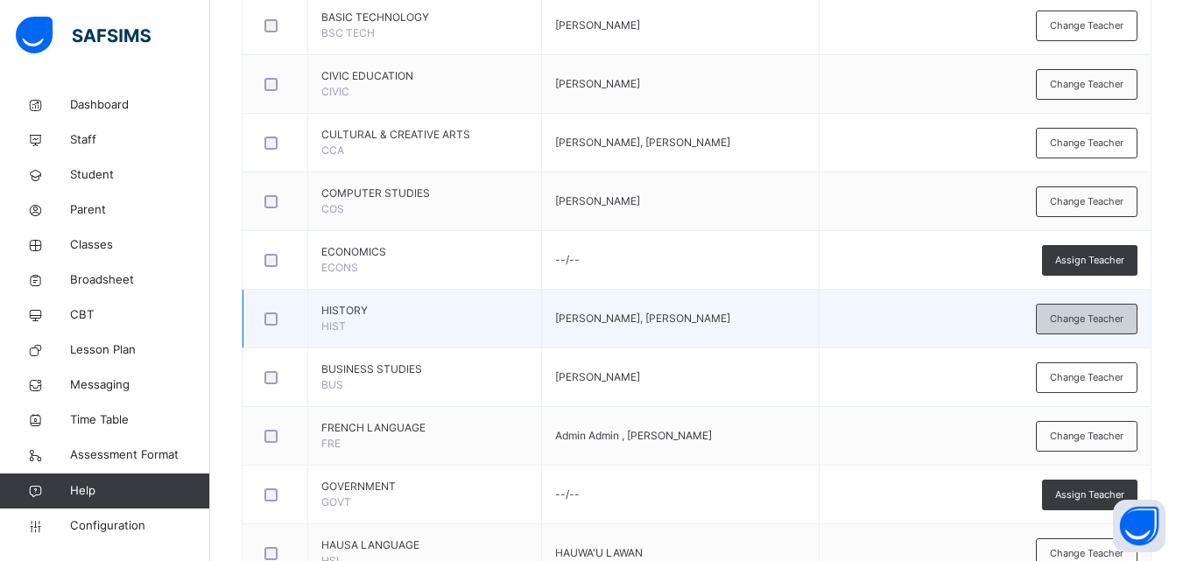
click at [1111, 314] on span "Change Teacher" at bounding box center [1087, 319] width 74 height 15
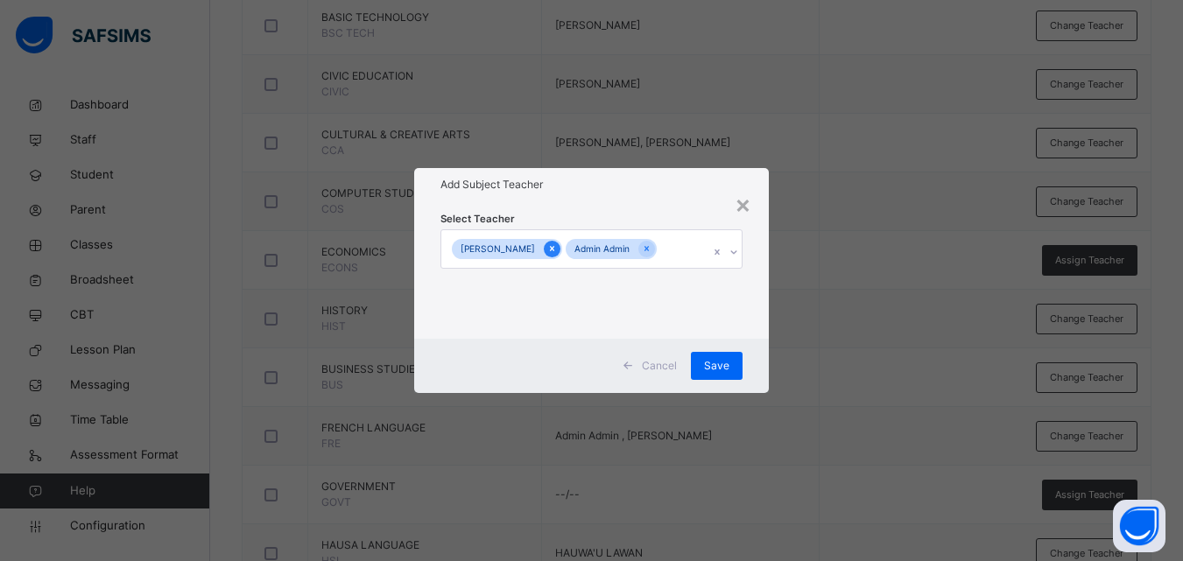
click at [554, 247] on icon at bounding box center [552, 249] width 4 height 5
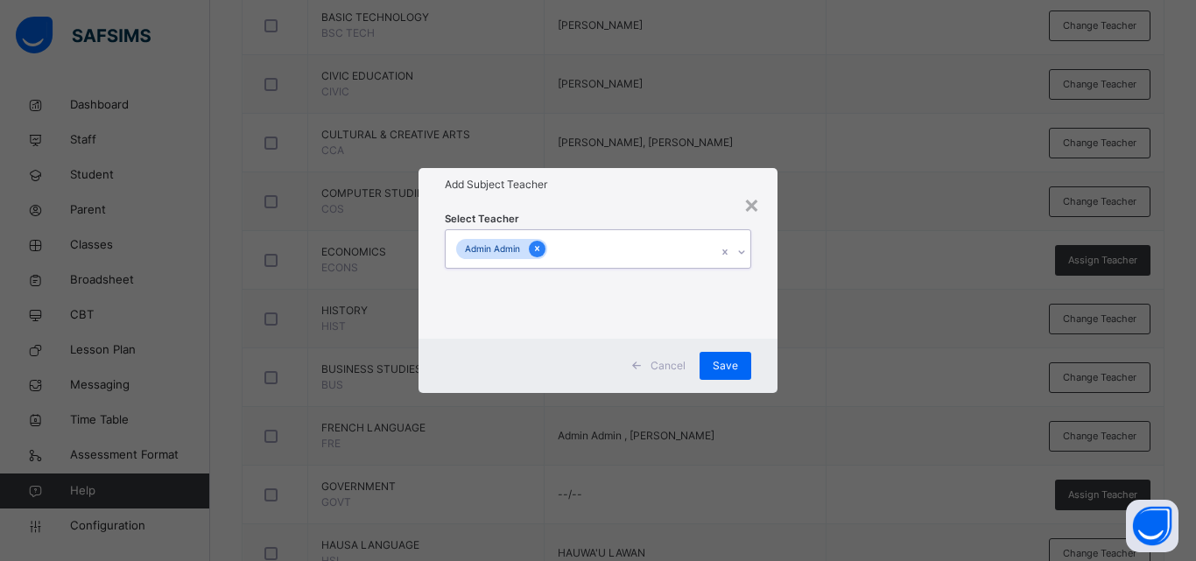
click at [537, 248] on icon at bounding box center [537, 249] width 4 height 5
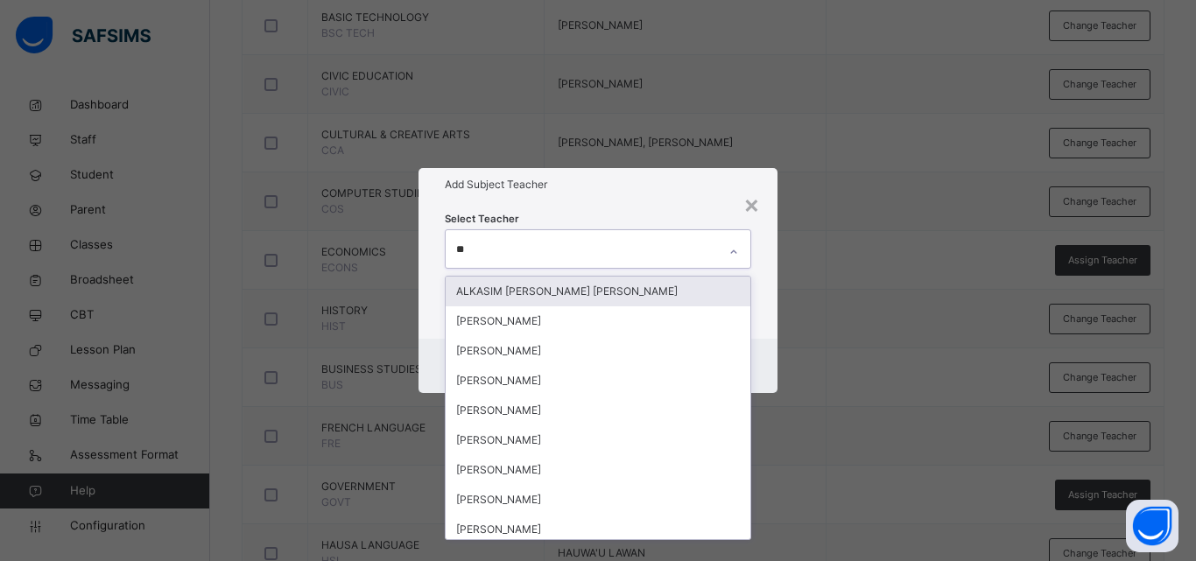
type input "***"
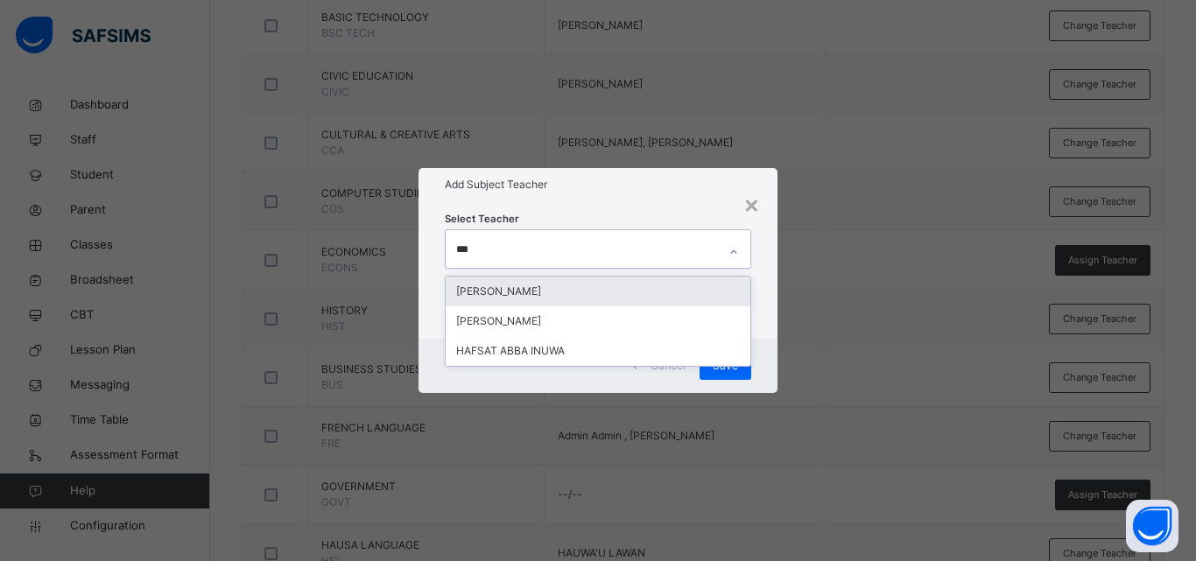
click at [556, 278] on div "[PERSON_NAME]" at bounding box center [598, 292] width 305 height 30
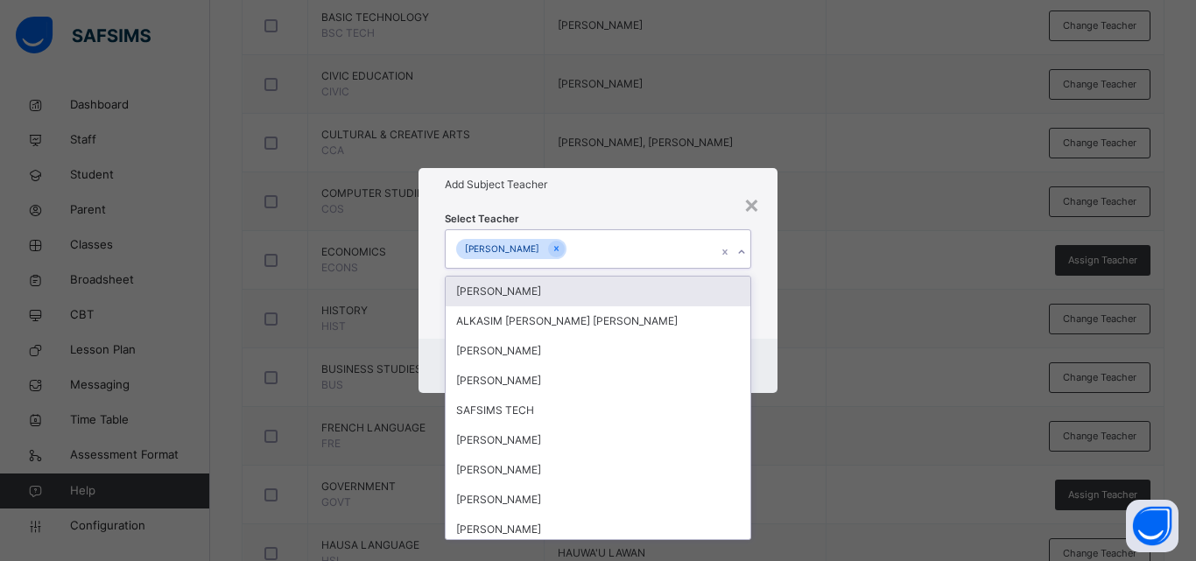
click at [801, 299] on div "× Add Subject Teacher Select Teacher option ABDULHAFEEZ ABDULLAHI MATAME, selec…" at bounding box center [598, 280] width 1196 height 561
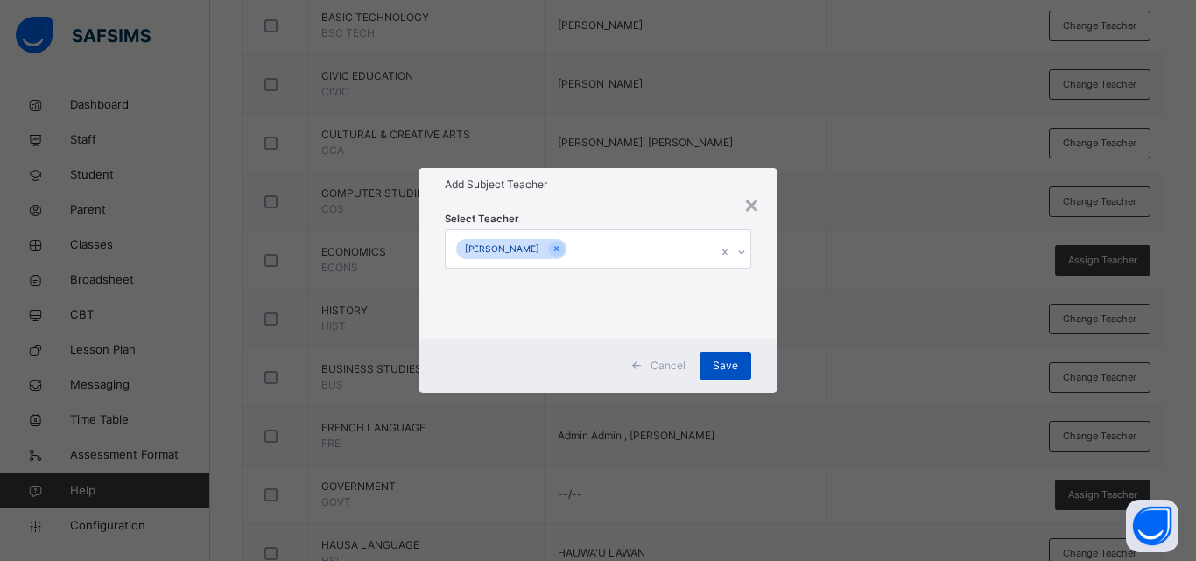
click at [724, 365] on span "Save" at bounding box center [725, 366] width 25 height 16
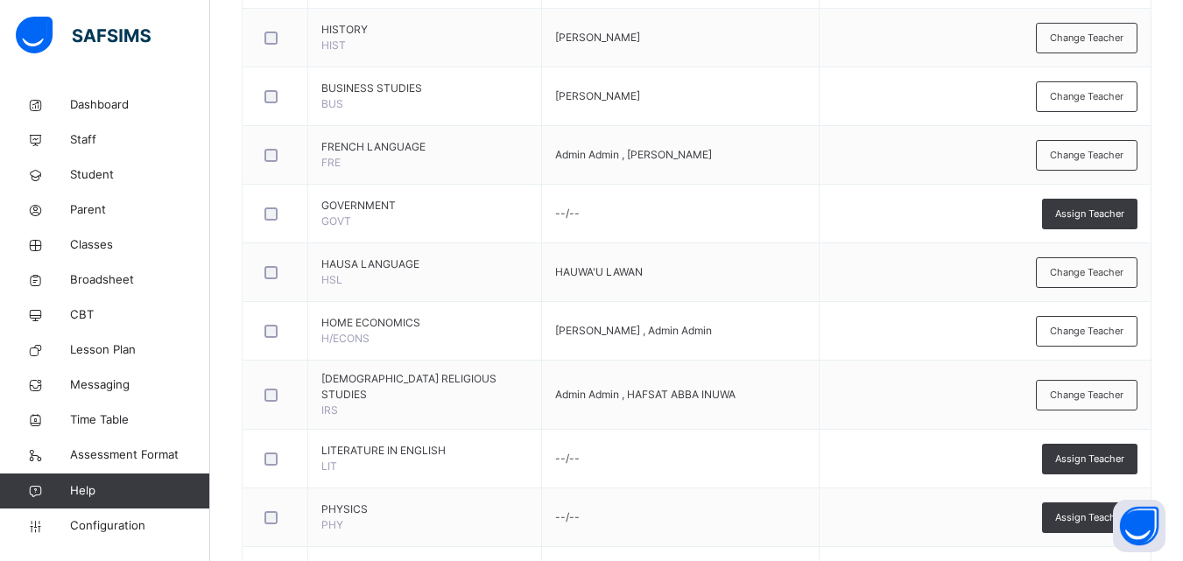
scroll to position [1158, 0]
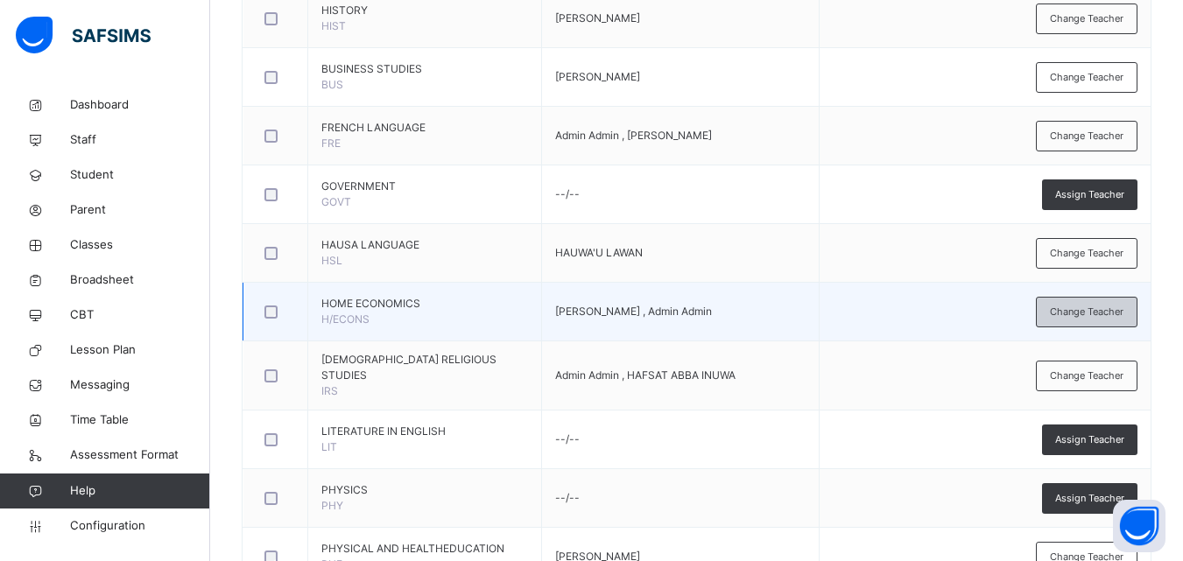
click at [1117, 319] on span "Change Teacher" at bounding box center [1087, 312] width 74 height 15
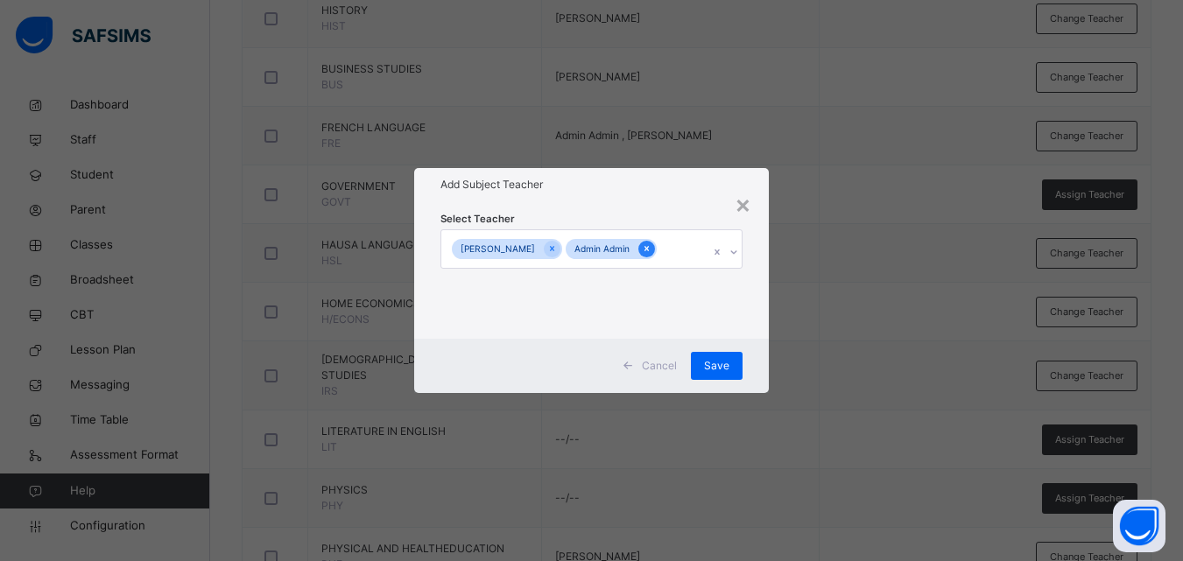
click at [652, 244] on icon at bounding box center [647, 249] width 10 height 12
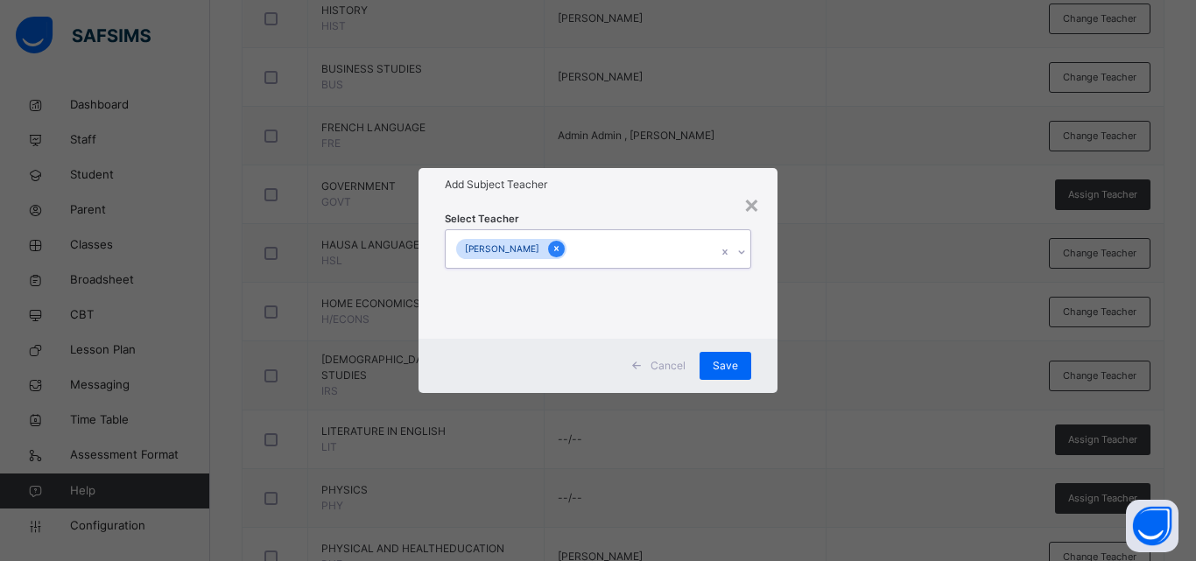
click at [561, 254] on icon at bounding box center [557, 249] width 10 height 12
click at [570, 254] on div "Select subject teacher's name" at bounding box center [530, 249] width 148 height 33
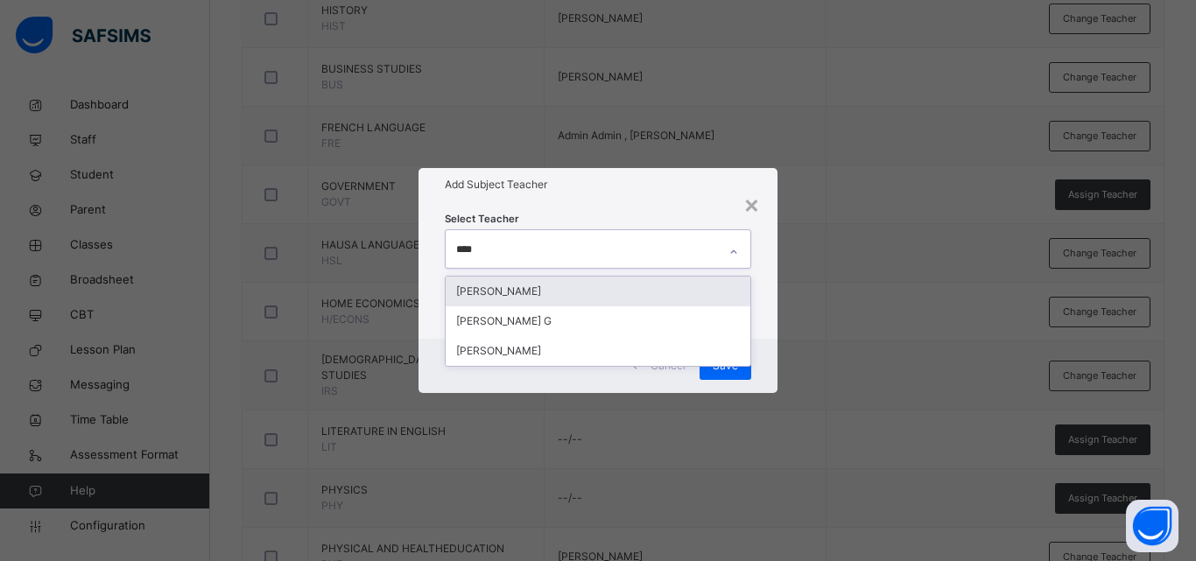
type input "*****"
click at [568, 297] on div "[PERSON_NAME]" at bounding box center [598, 292] width 305 height 30
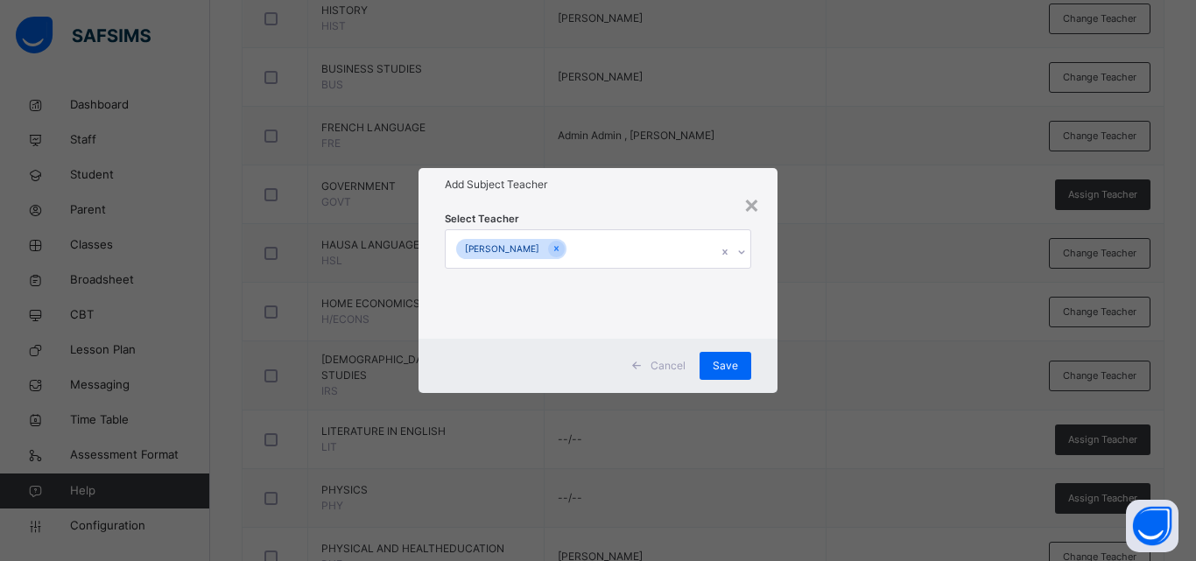
click at [845, 343] on div "× Add Subject Teacher Select Teacher Zainab Sulaiman Cancel Save" at bounding box center [598, 280] width 1196 height 561
click at [724, 368] on span "Save" at bounding box center [725, 366] width 25 height 16
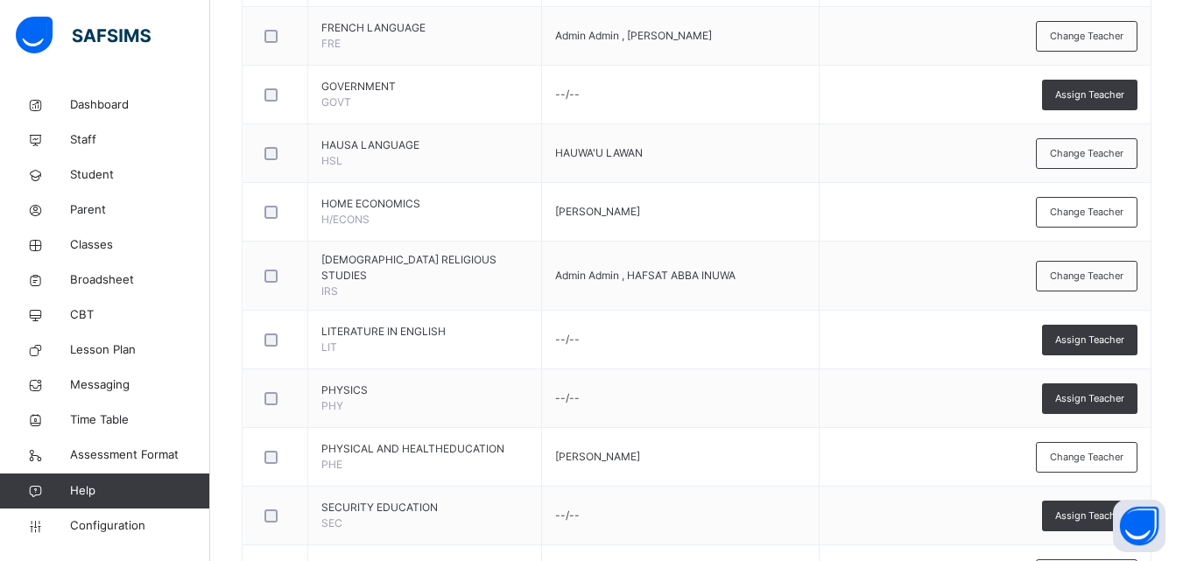
scroll to position [1393, 0]
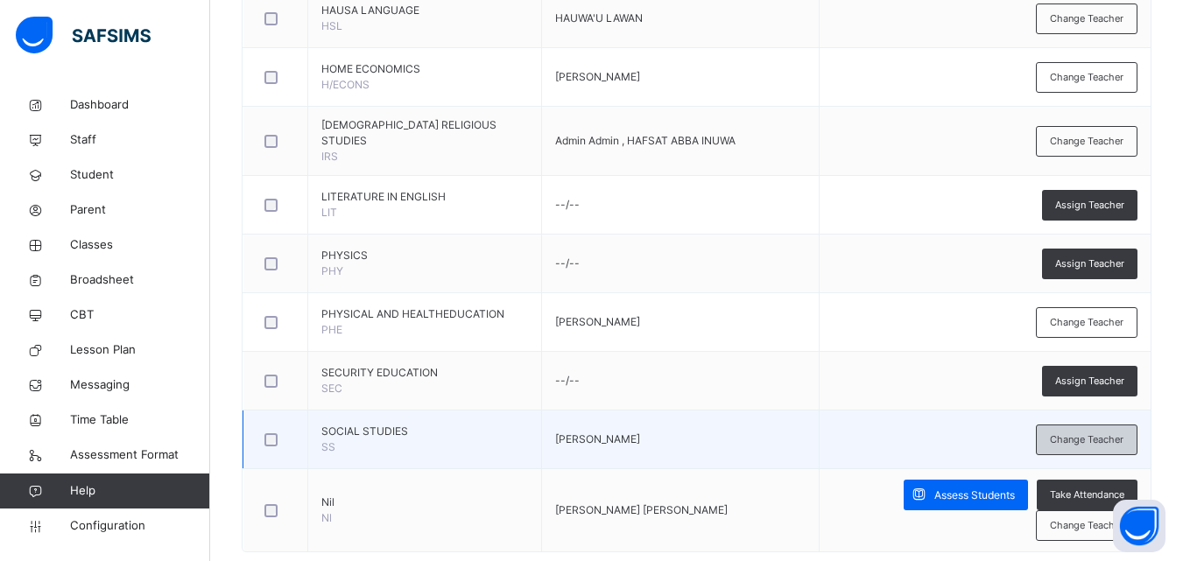
click at [1121, 438] on div "Change Teacher" at bounding box center [1087, 440] width 102 height 31
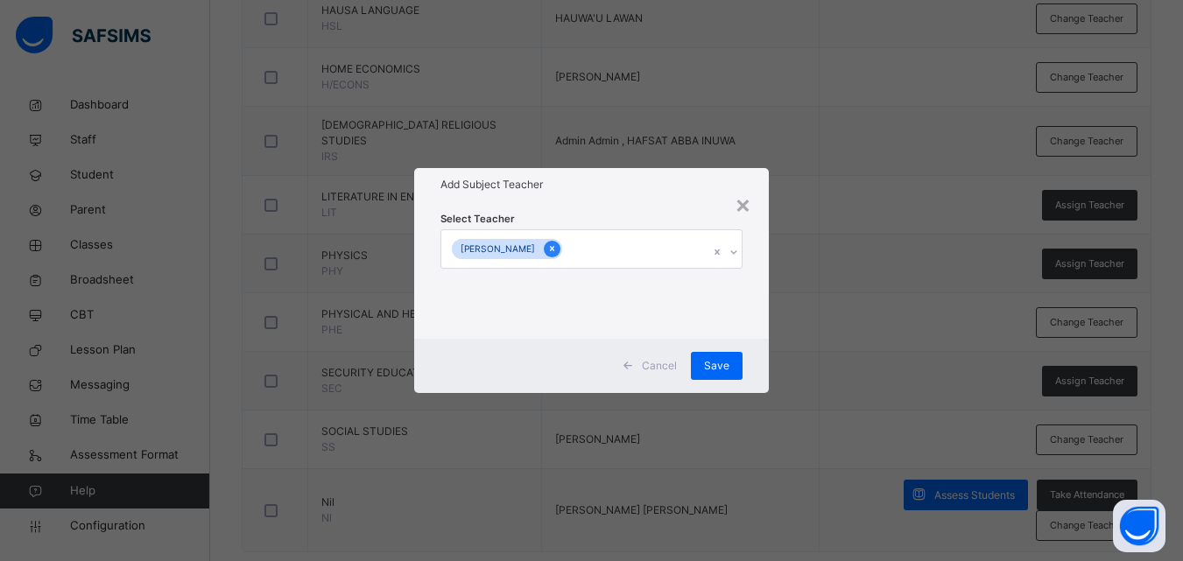
click at [557, 252] on icon at bounding box center [552, 249] width 10 height 12
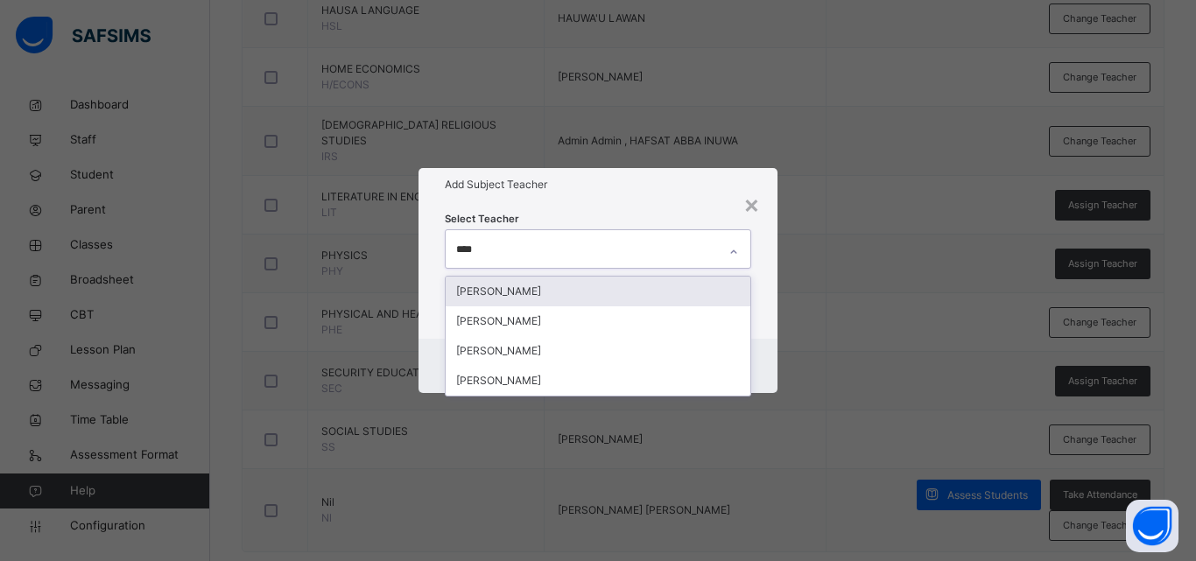
type input "*****"
click at [598, 291] on div "ALIYU ADAM ABUBAKAR" at bounding box center [598, 292] width 305 height 30
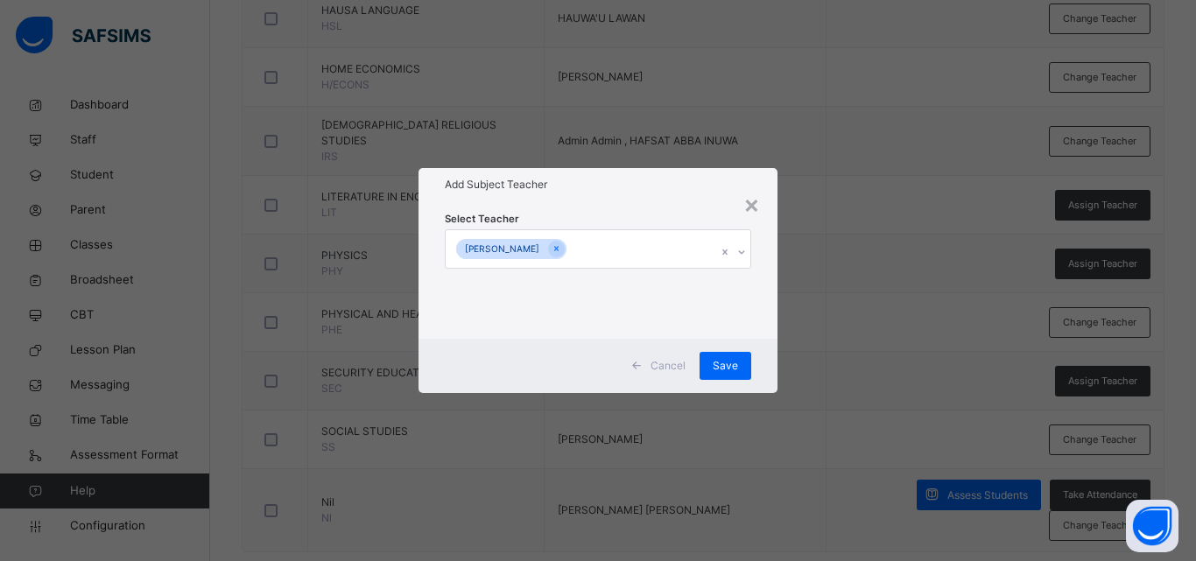
click at [829, 265] on div "× Add Subject Teacher Select Teacher ALIYU ADAM ABUBAKAR Cancel Save" at bounding box center [598, 280] width 1196 height 561
click at [723, 358] on span "Save" at bounding box center [725, 366] width 25 height 16
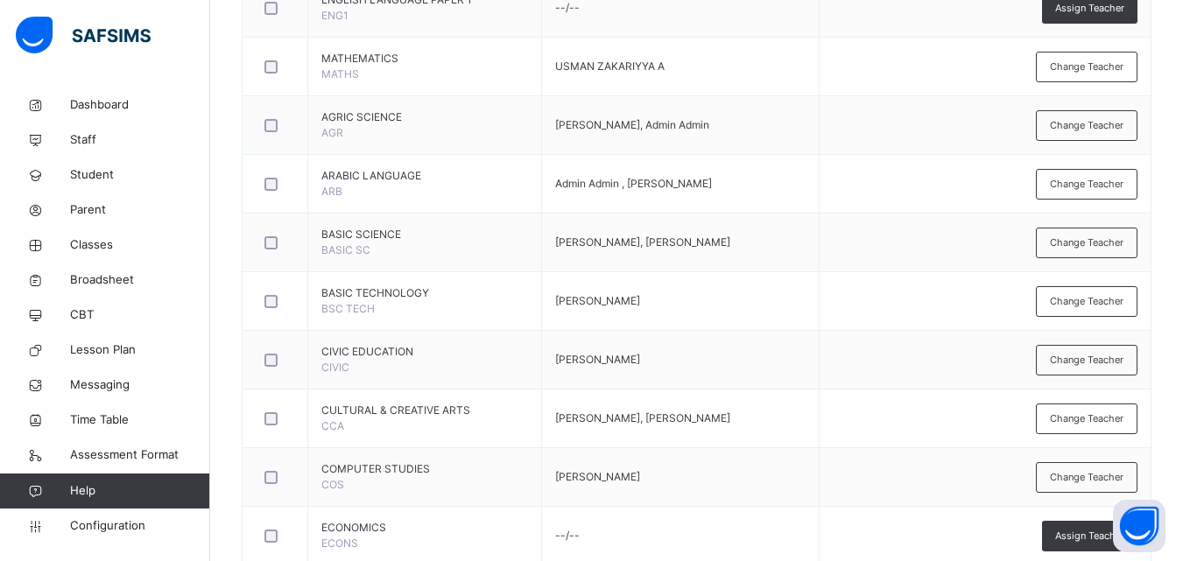
scroll to position [578, 0]
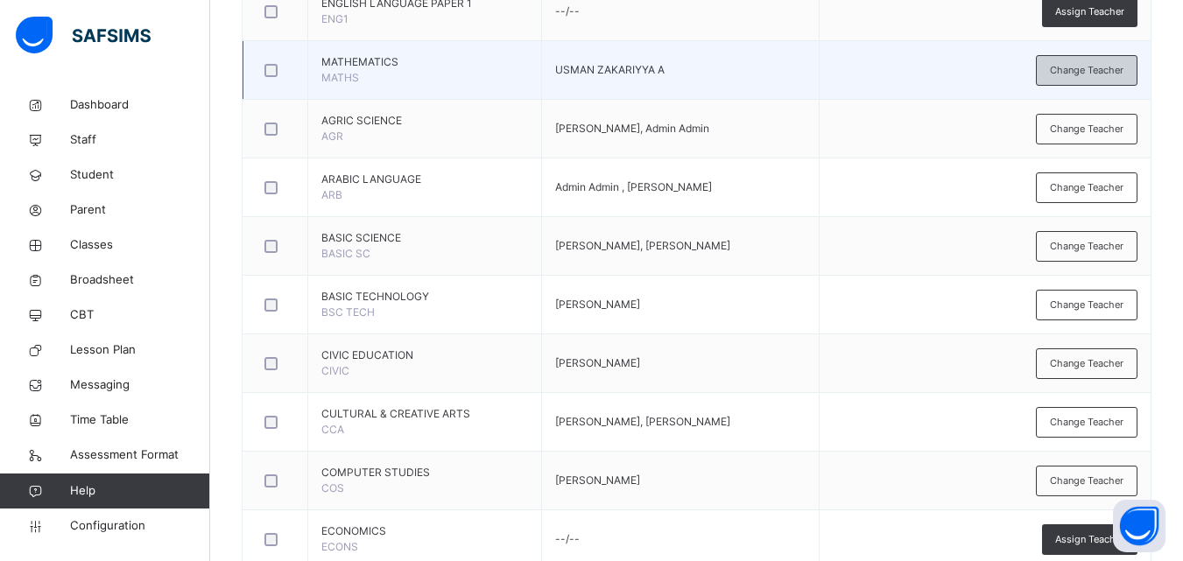
click at [1104, 67] on span "Change Teacher" at bounding box center [1087, 70] width 74 height 15
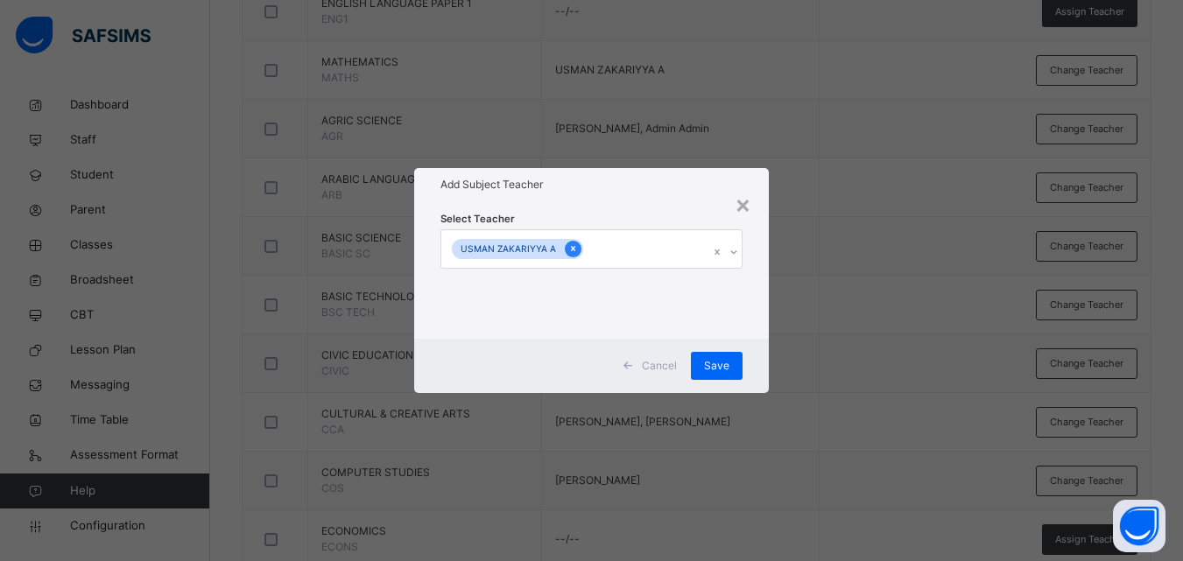
click at [565, 245] on div at bounding box center [573, 249] width 17 height 17
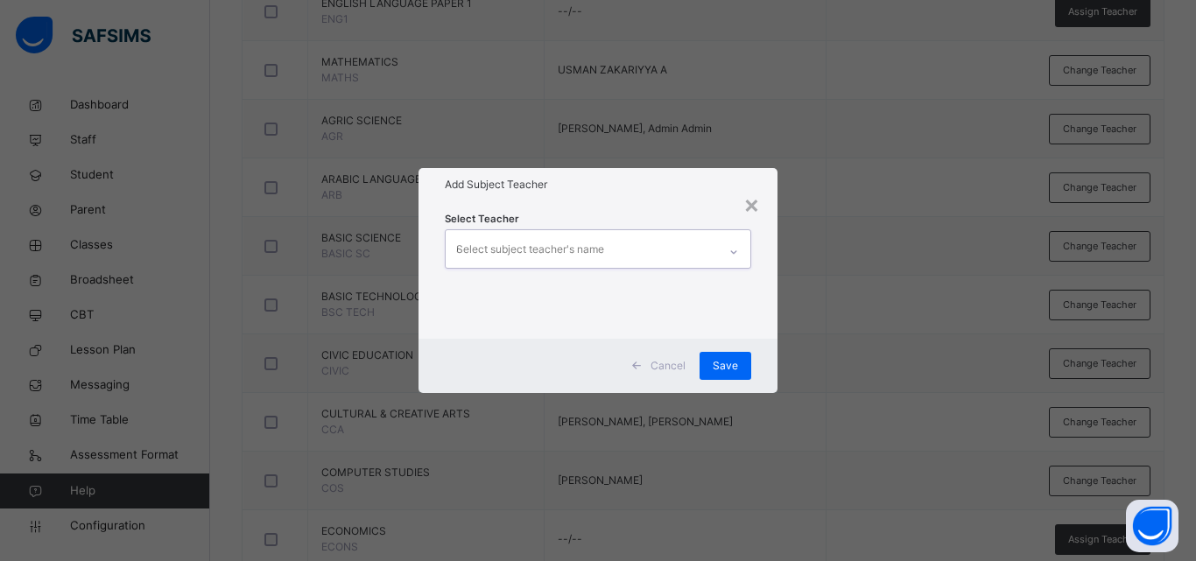
type input "***"
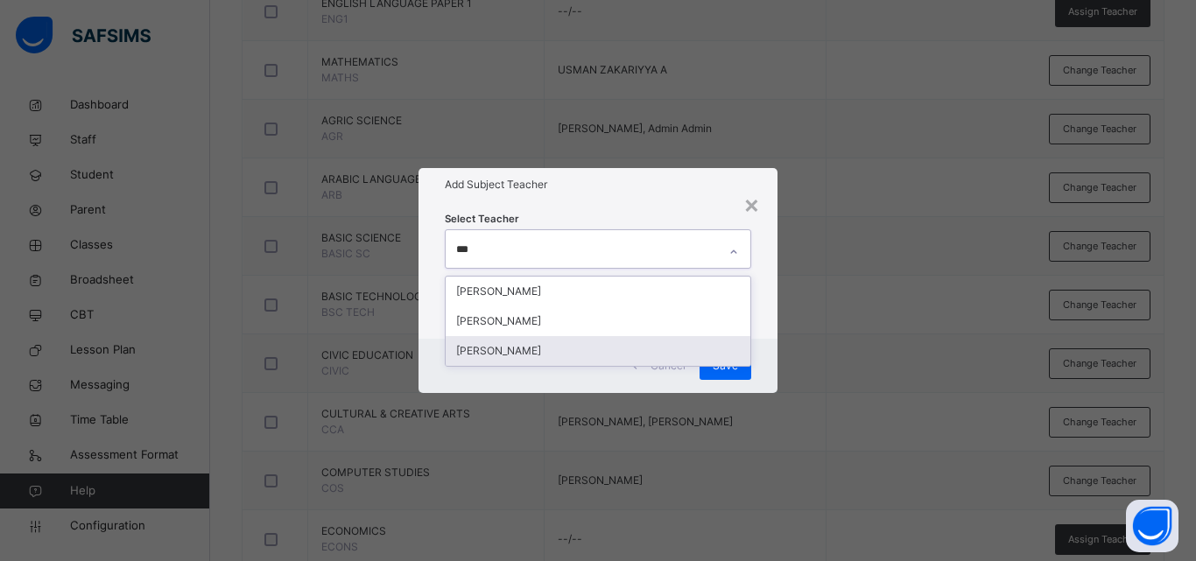
click at [587, 344] on div "[PERSON_NAME]" at bounding box center [598, 351] width 305 height 30
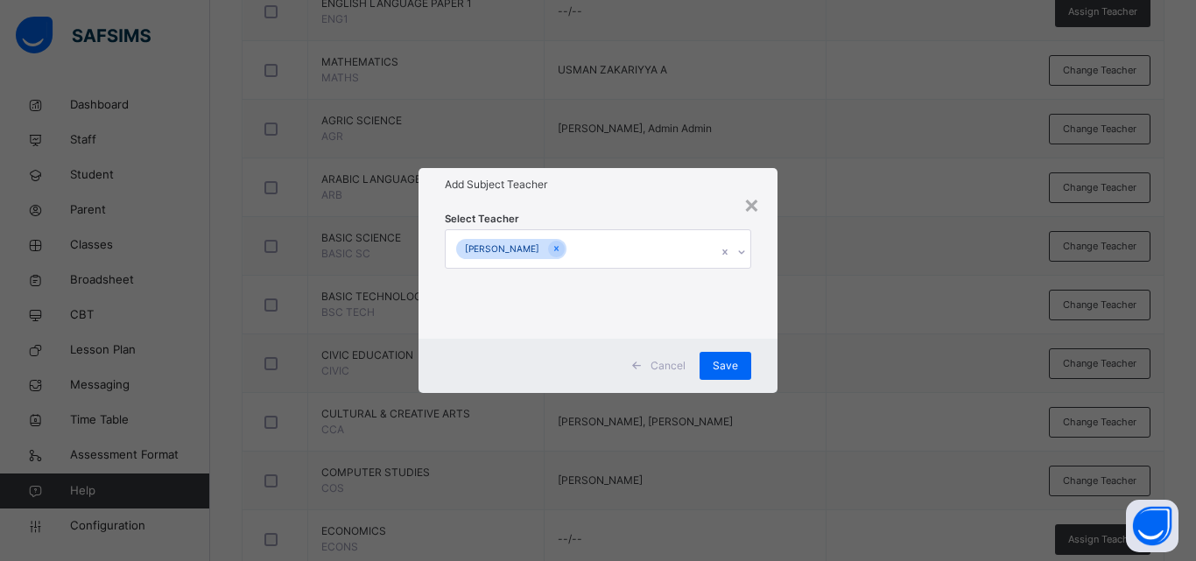
click at [864, 321] on div "× Add Subject Teacher Select Teacher IBRAHIM MUHAMMAD SAMBO Cancel Save" at bounding box center [598, 280] width 1196 height 561
click at [734, 358] on span "Save" at bounding box center [725, 366] width 25 height 16
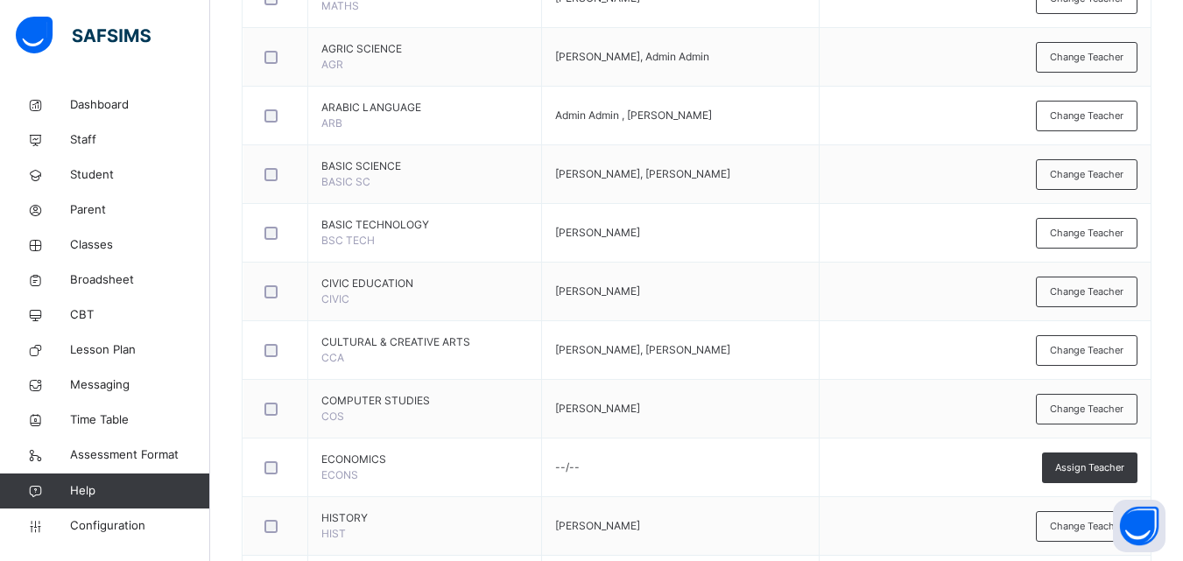
scroll to position [704, 0]
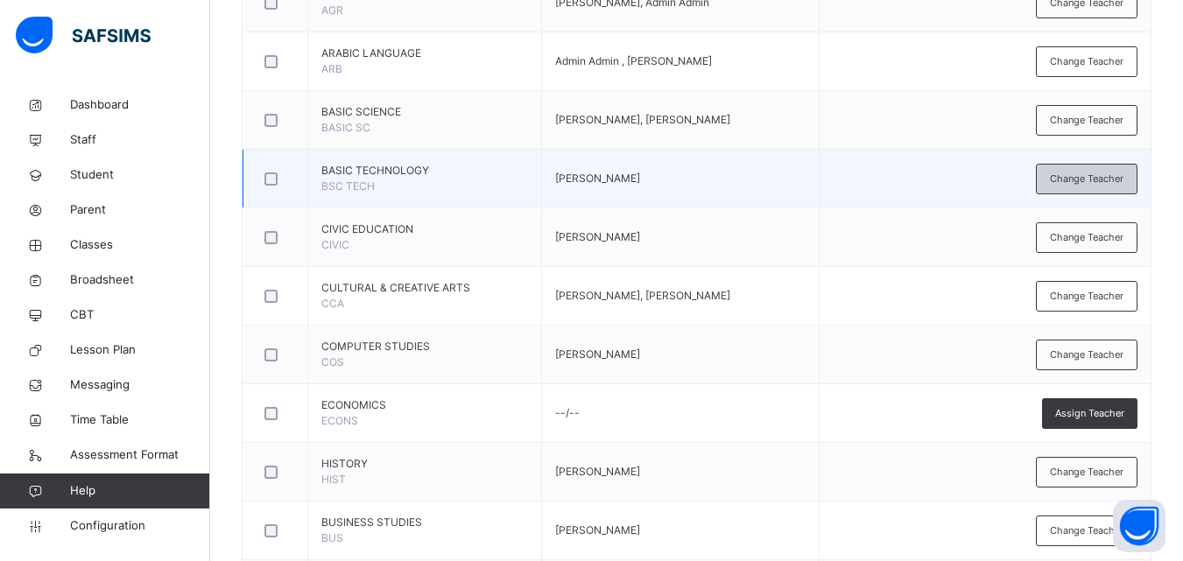
click at [1123, 183] on span "Change Teacher" at bounding box center [1087, 179] width 74 height 15
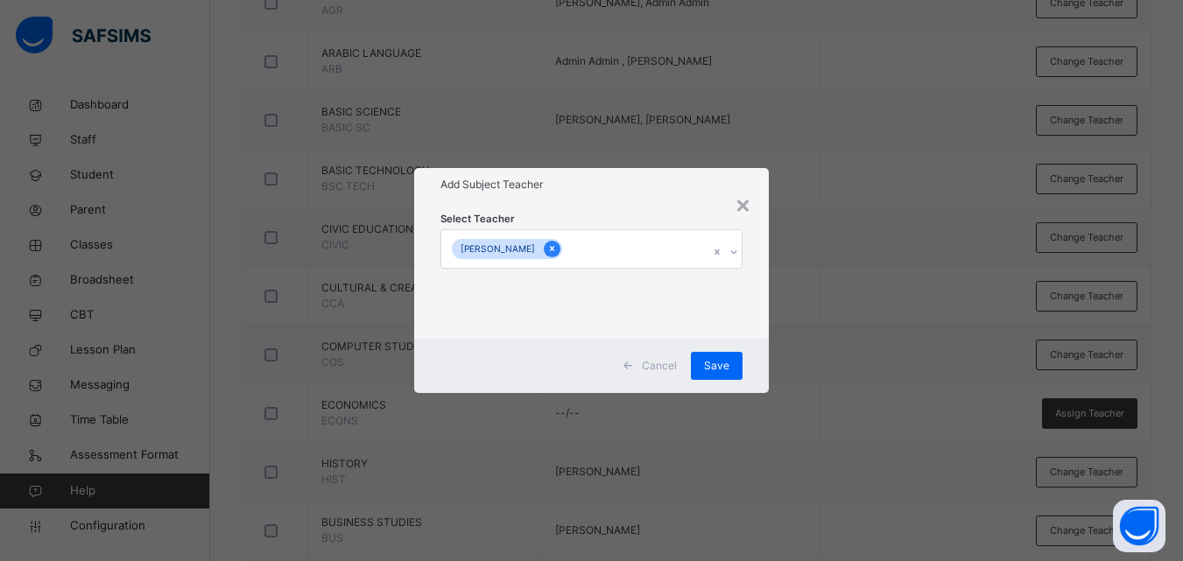
click at [557, 249] on icon at bounding box center [552, 249] width 10 height 12
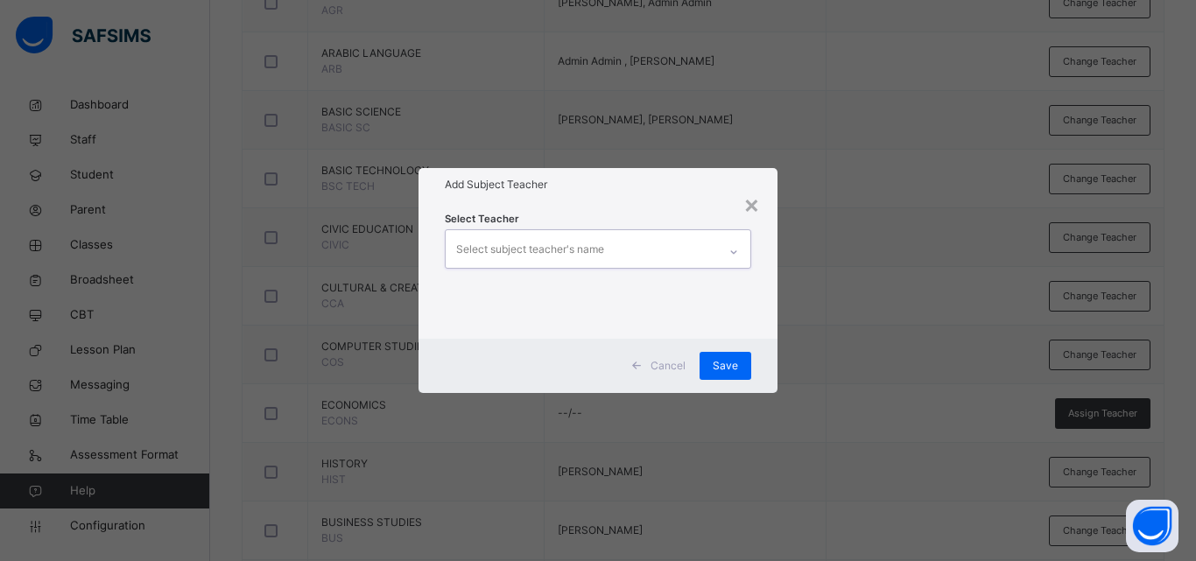
click at [603, 249] on div "Select subject teacher's name" at bounding box center [530, 249] width 148 height 33
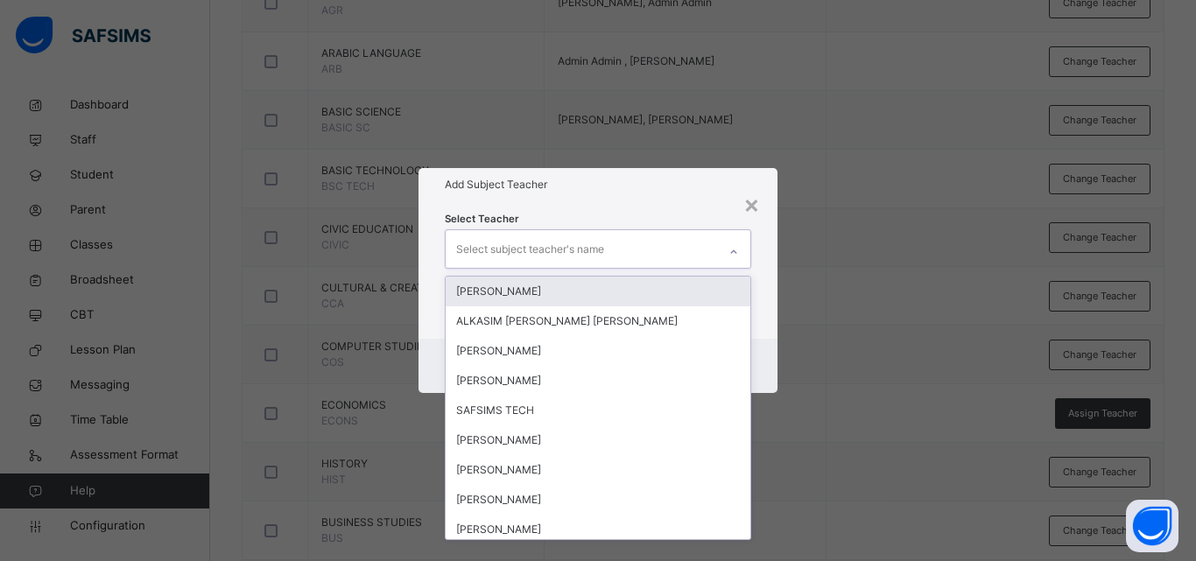
click at [692, 228] on div "Select Teacher option IBRAHIM MUHAMMAD SAMBO, deselected. option NATA'ALA SALEH…" at bounding box center [598, 269] width 307 height 119
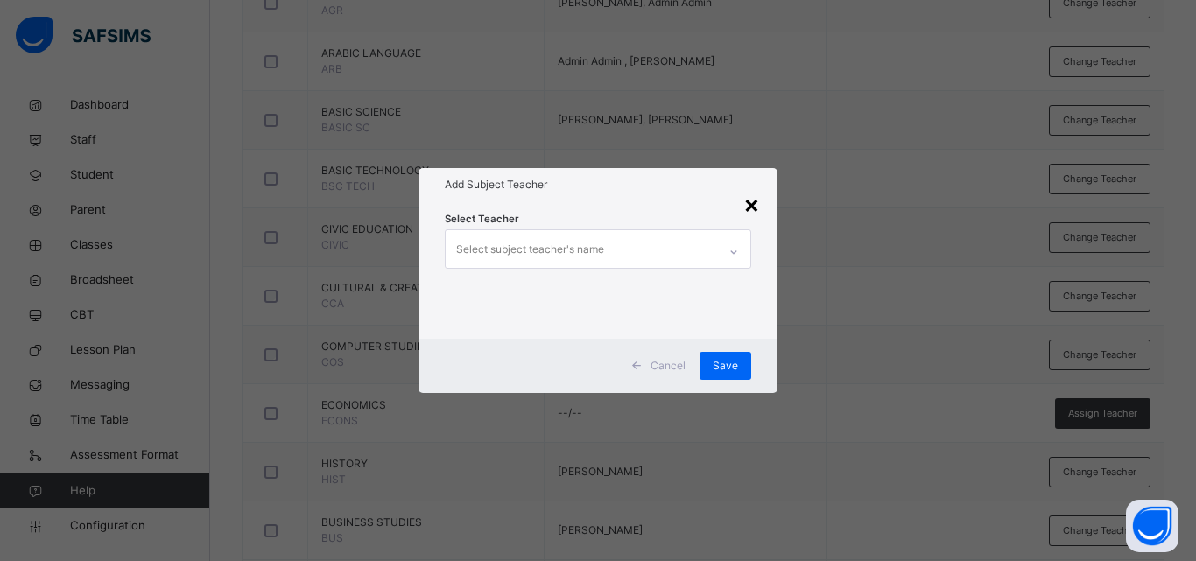
click at [752, 202] on div "×" at bounding box center [752, 204] width 17 height 37
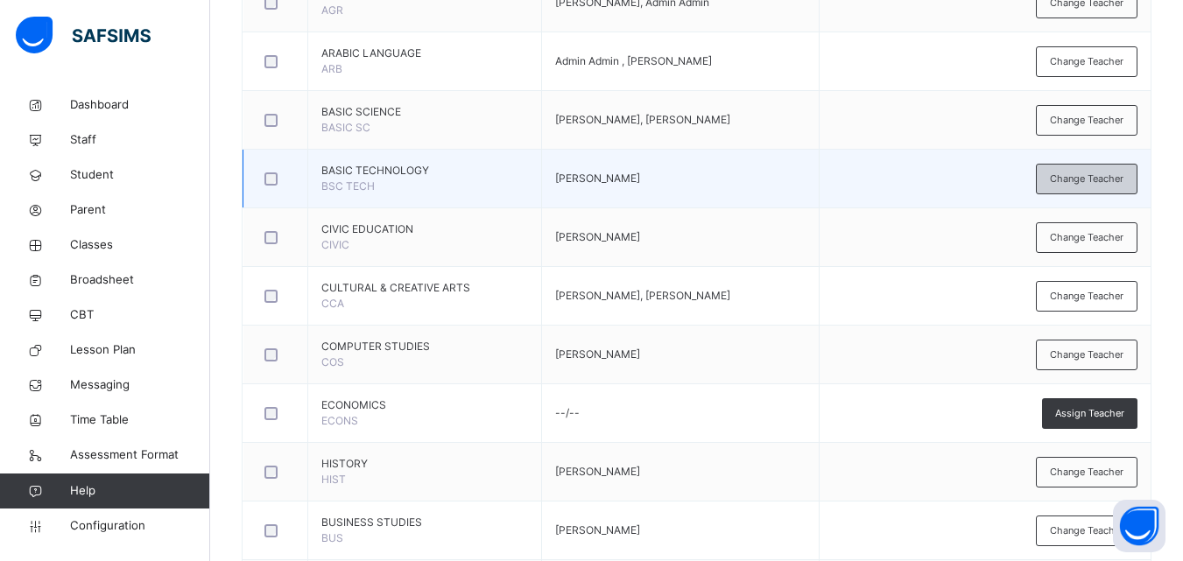
click at [1063, 176] on span "Change Teacher" at bounding box center [1087, 179] width 74 height 15
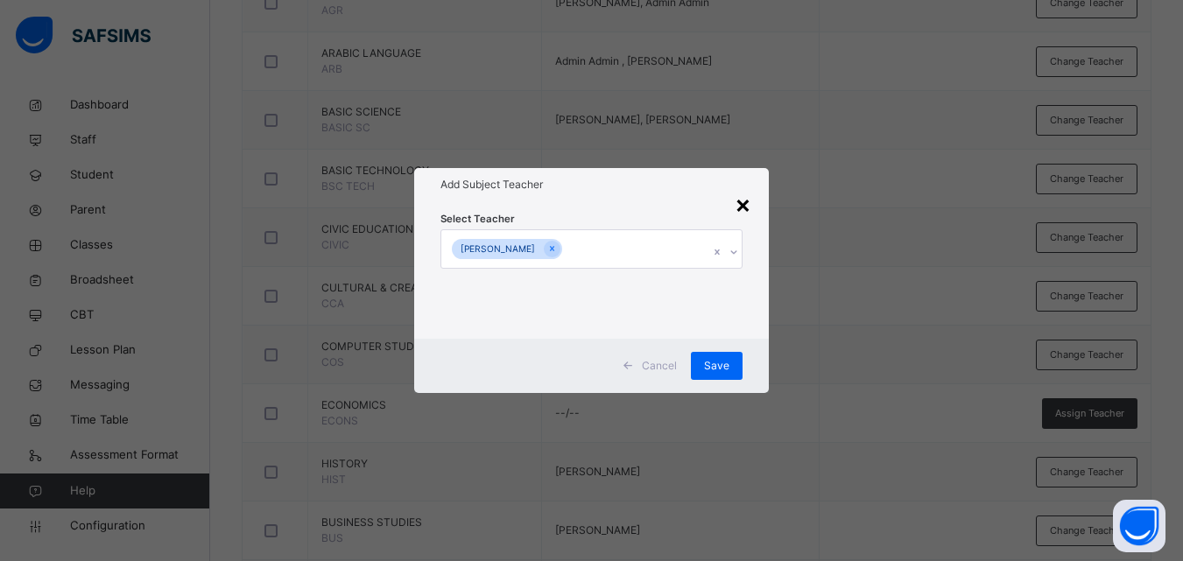
click at [740, 210] on div "×" at bounding box center [743, 204] width 17 height 37
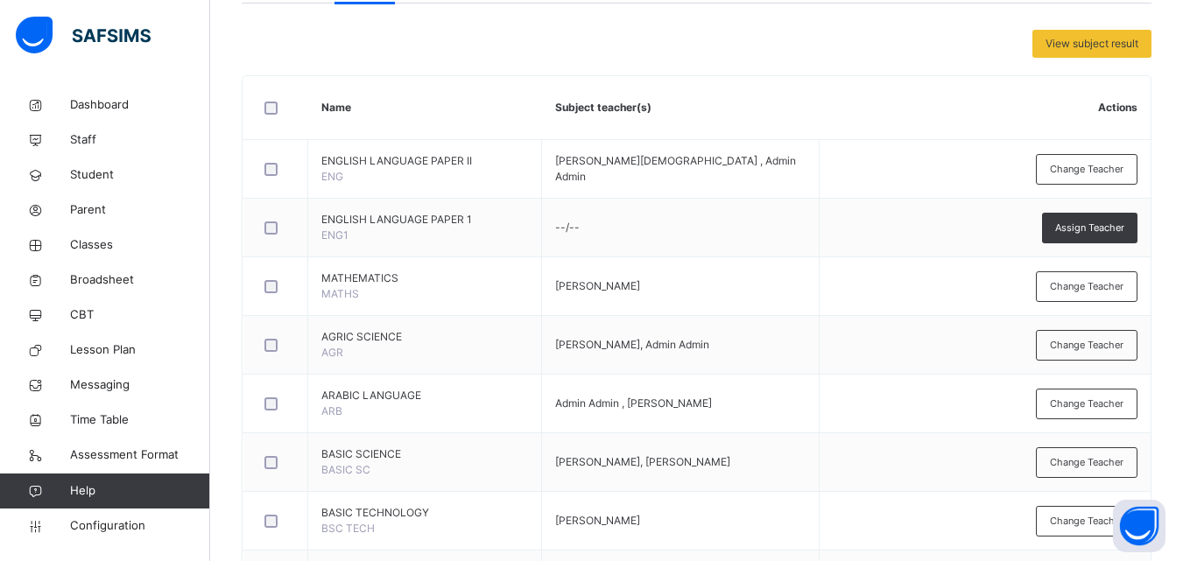
scroll to position [61, 0]
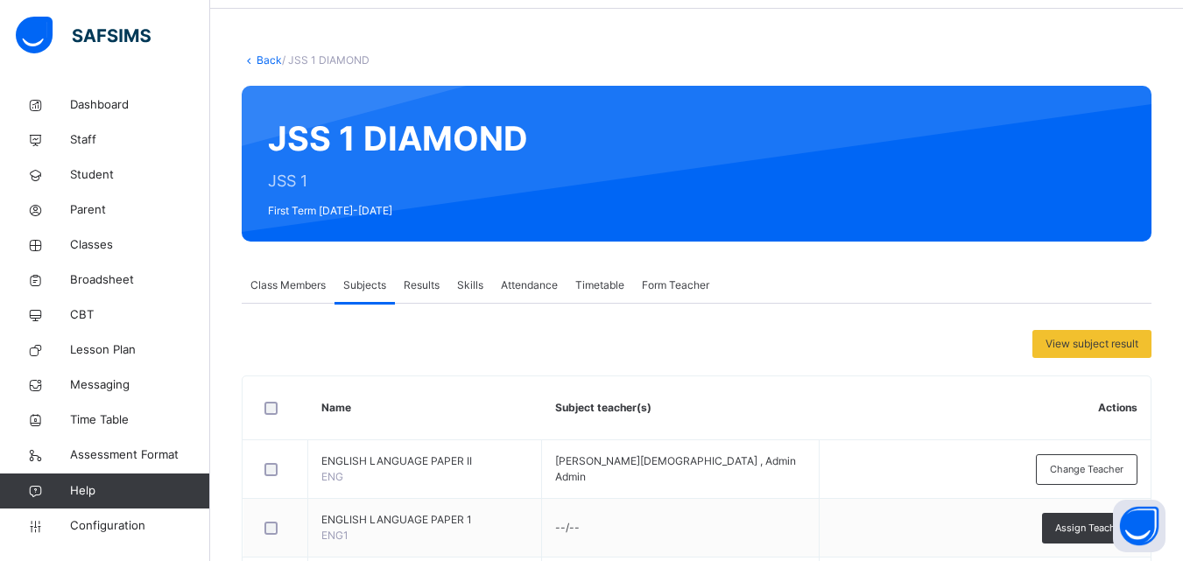
click at [258, 53] on div "Back / JSS 1 DIAMOND" at bounding box center [697, 61] width 910 height 16
click at [263, 58] on link "Back" at bounding box center [269, 59] width 25 height 13
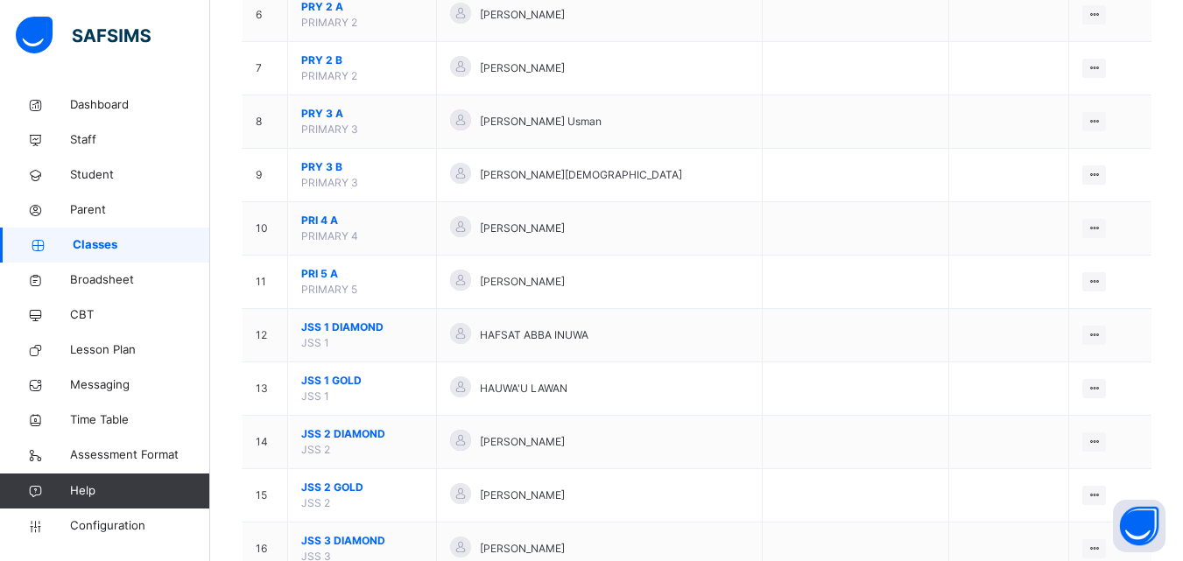
scroll to position [499, 0]
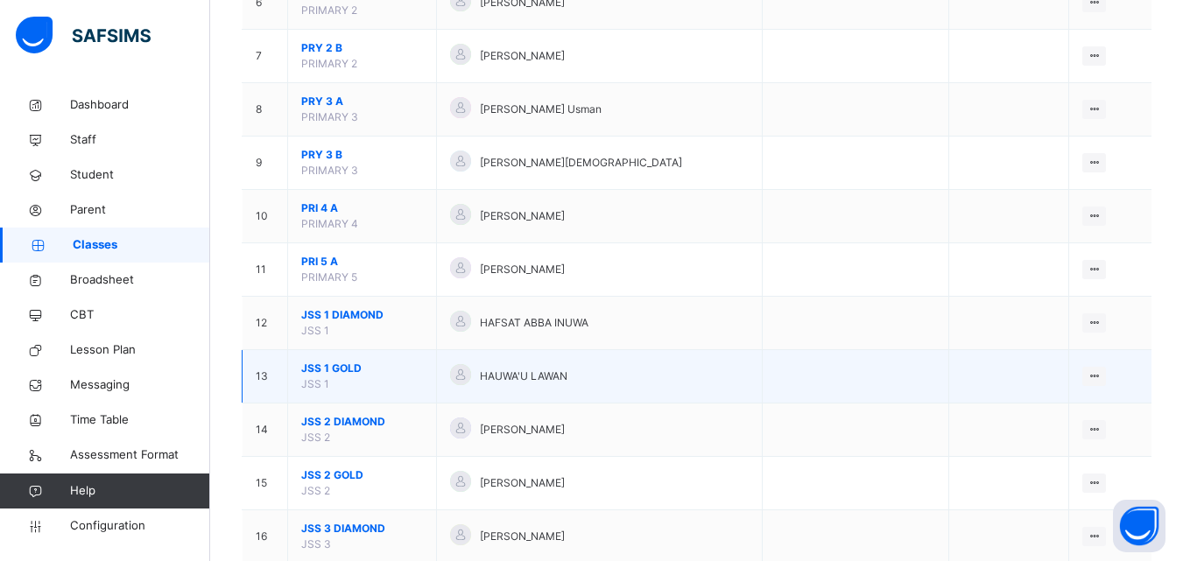
click at [335, 365] on span "JSS 1 GOLD" at bounding box center [362, 369] width 122 height 16
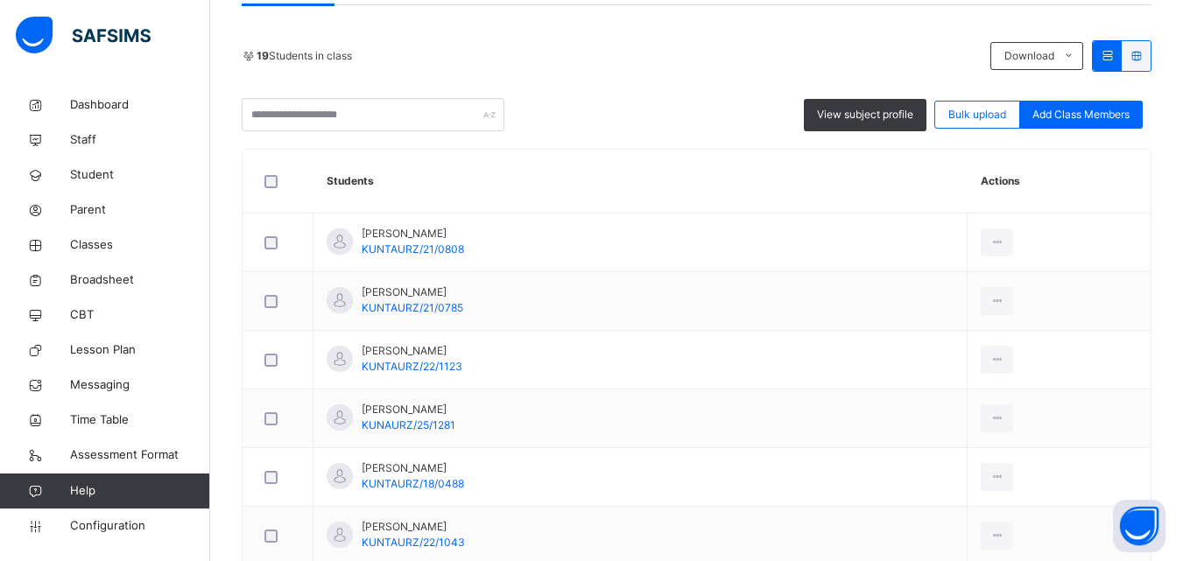
scroll to position [18, 0]
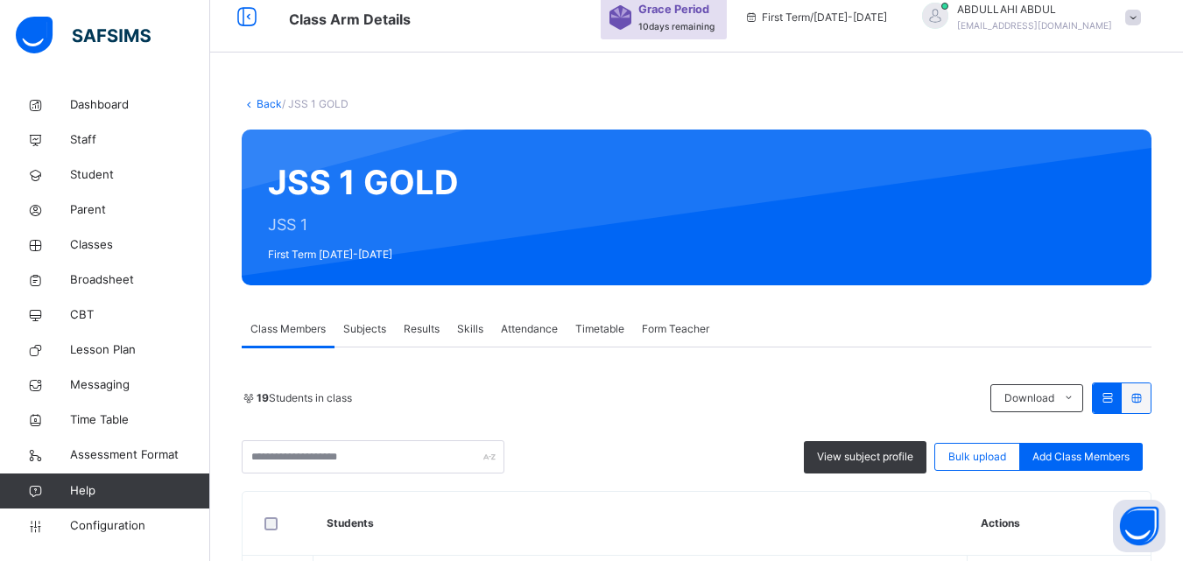
click at [368, 332] on span "Subjects" at bounding box center [364, 329] width 43 height 16
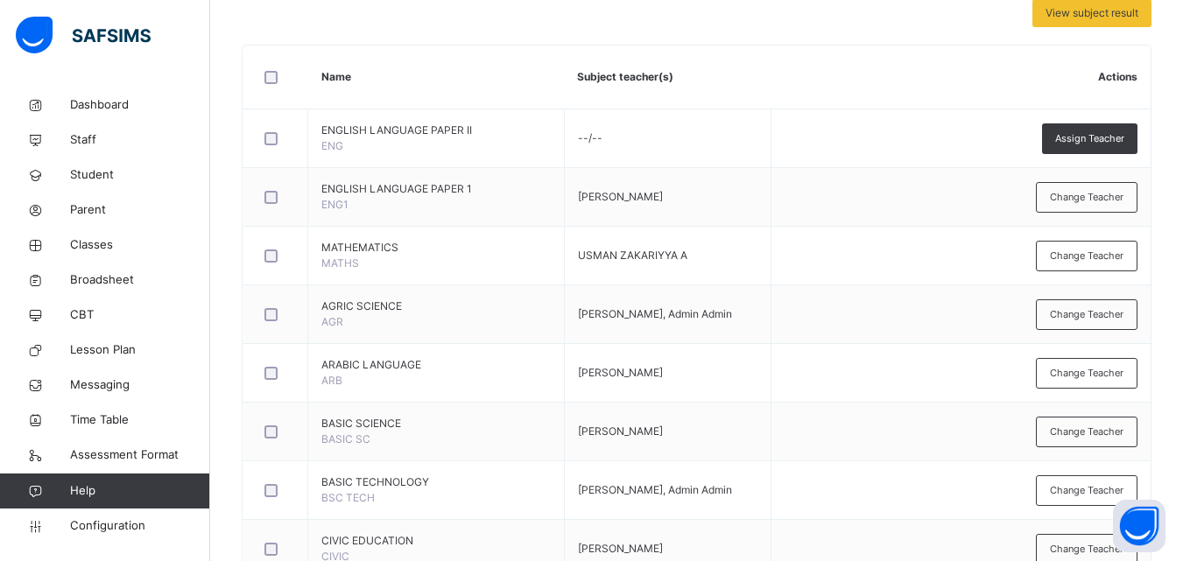
scroll to position [444, 0]
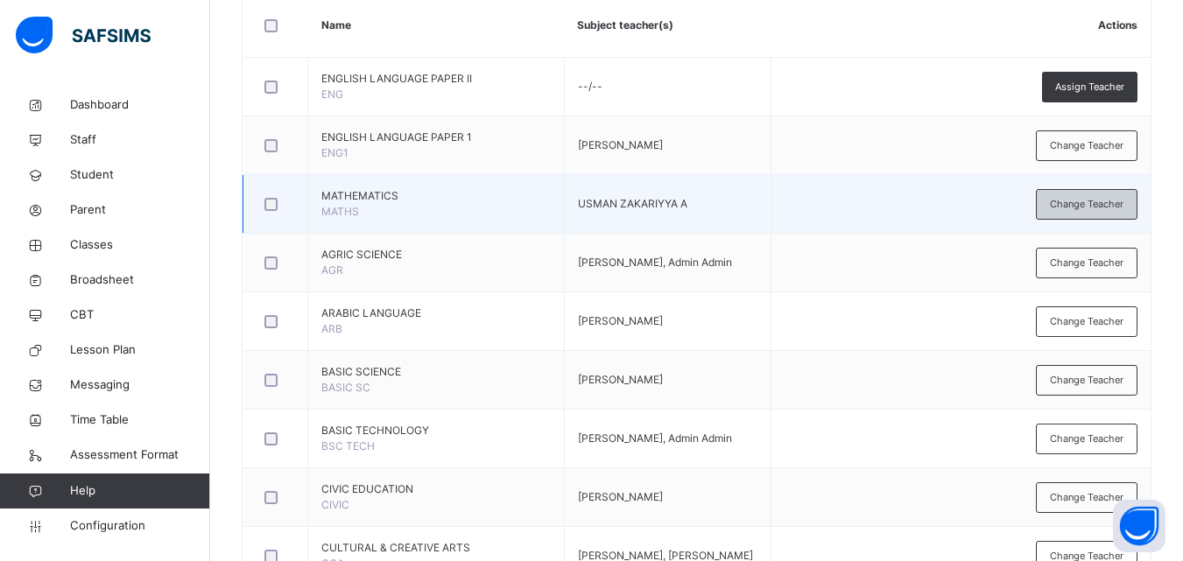
click at [1106, 199] on span "Change Teacher" at bounding box center [1087, 204] width 74 height 15
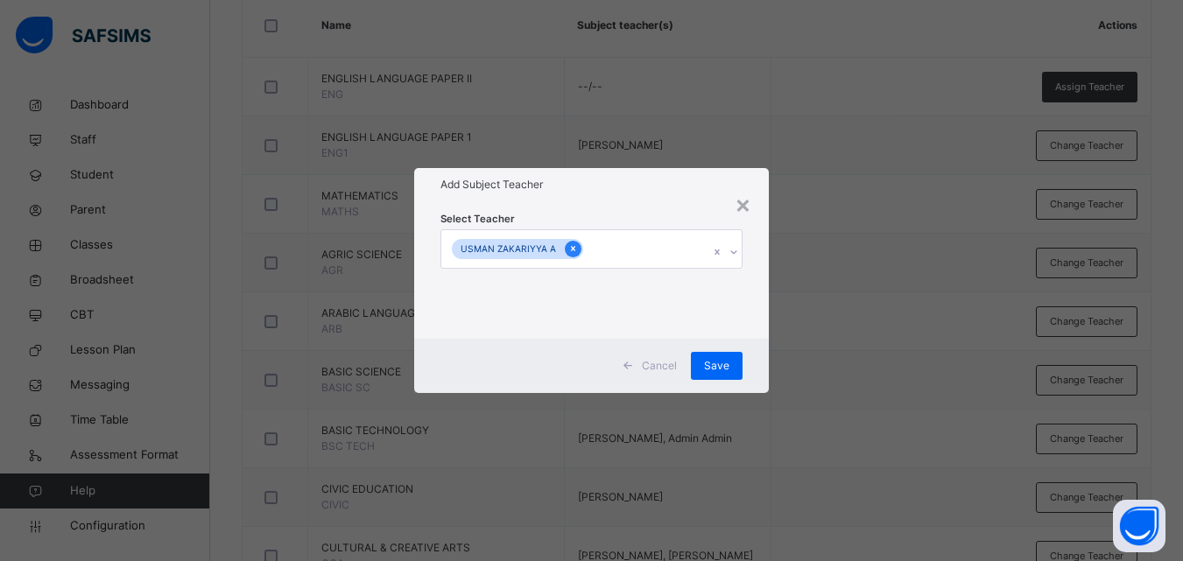
click at [568, 248] on icon at bounding box center [573, 249] width 10 height 12
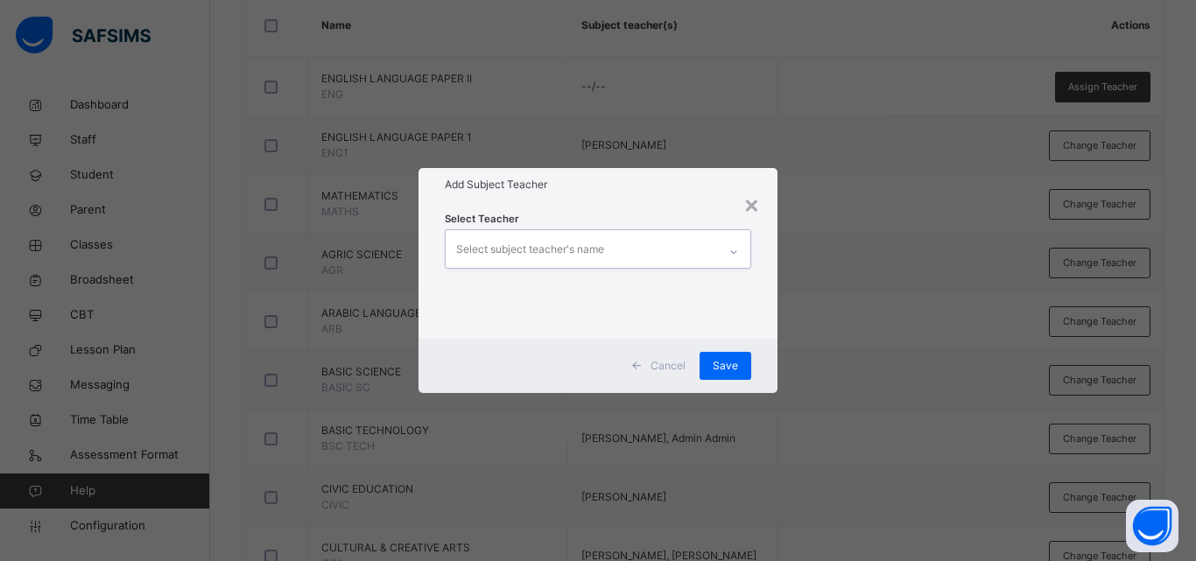
click at [567, 248] on div "Select subject teacher's name" at bounding box center [530, 249] width 148 height 33
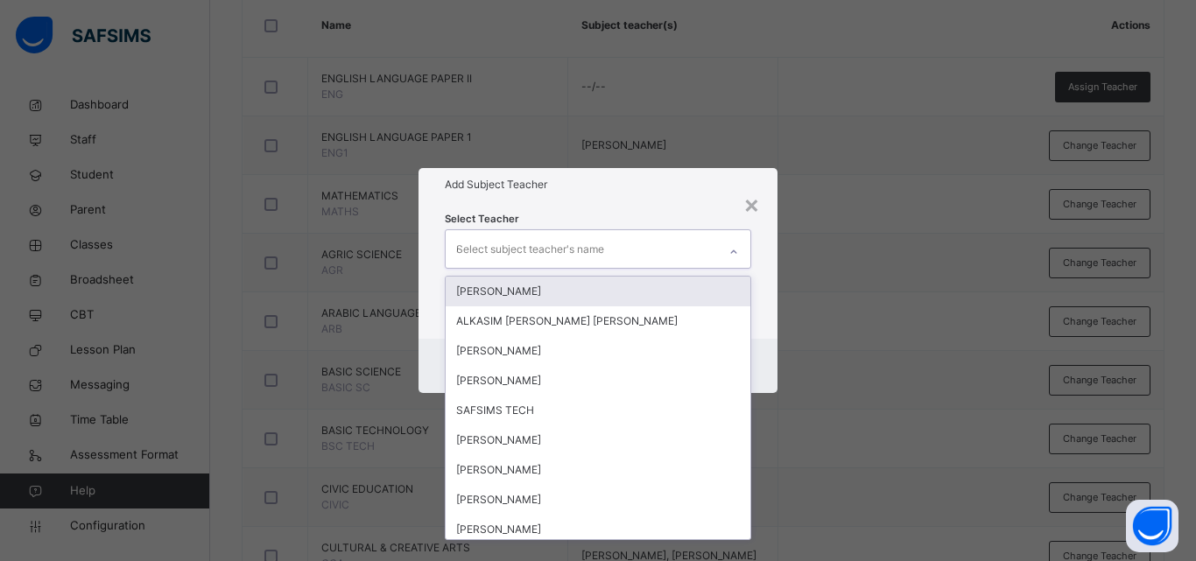
type input "***"
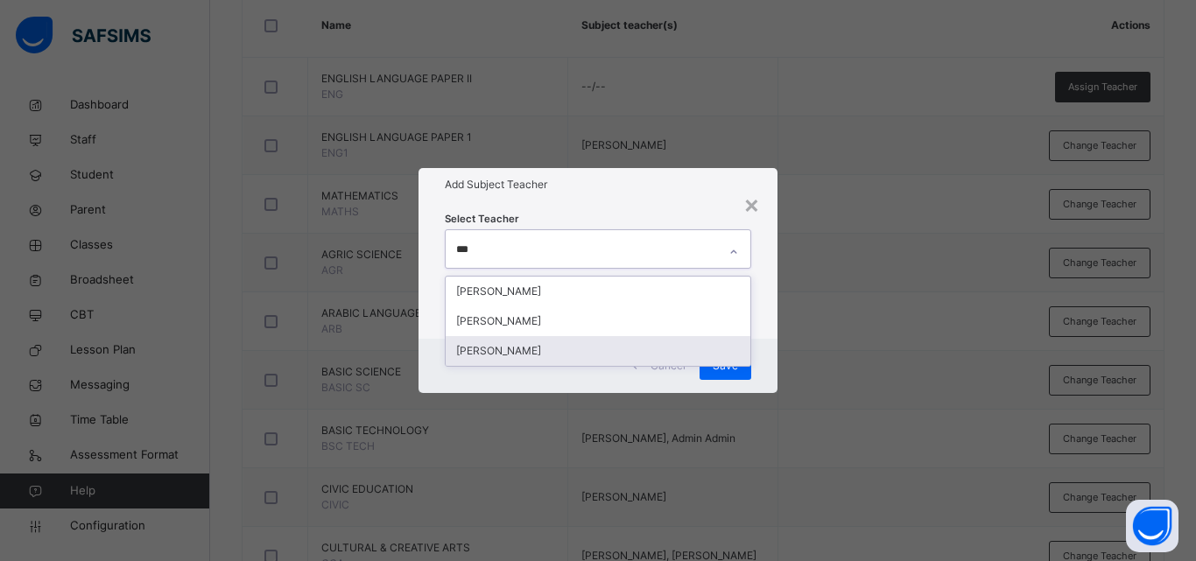
click at [618, 346] on div "[PERSON_NAME]" at bounding box center [598, 351] width 305 height 30
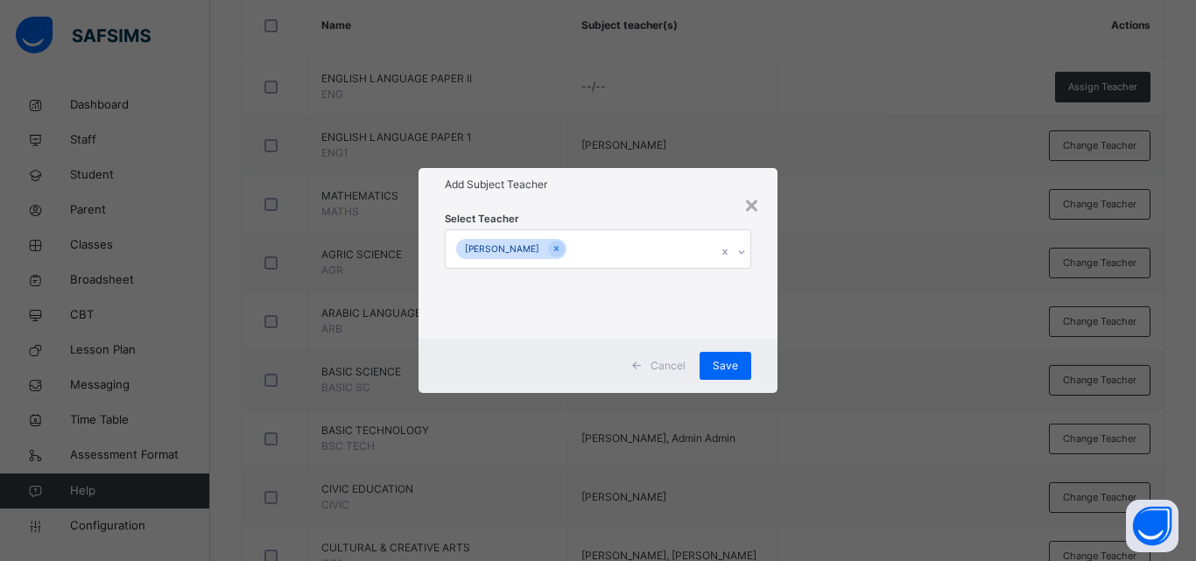
click at [831, 323] on div "× Add Subject Teacher Select Teacher IBRAHIM MUHAMMAD SAMBO Cancel Save" at bounding box center [598, 280] width 1196 height 561
click at [728, 361] on span "Save" at bounding box center [725, 366] width 25 height 16
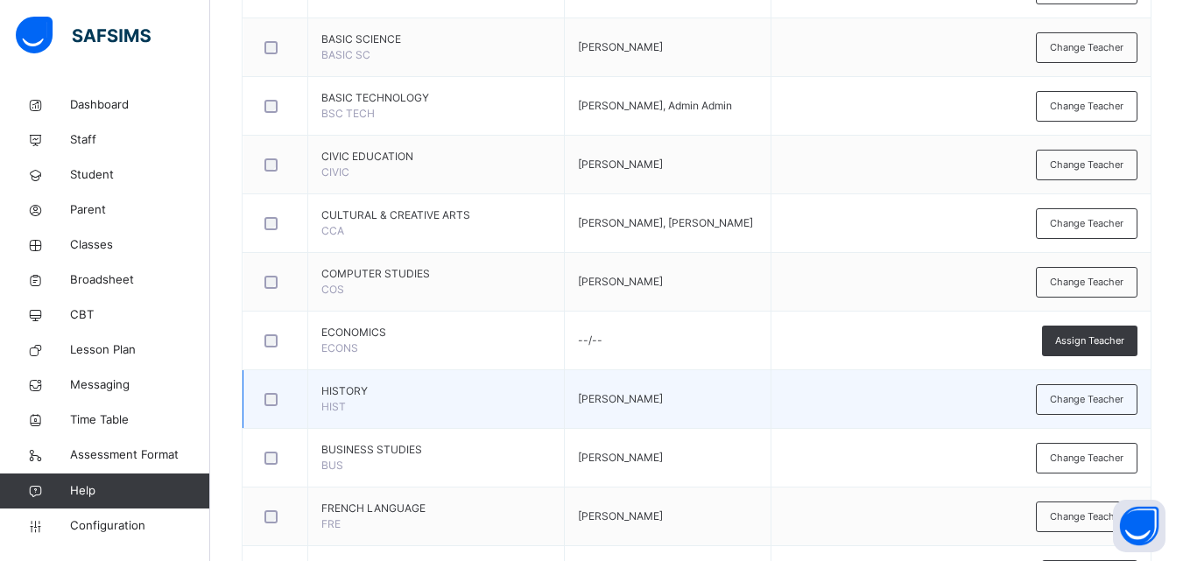
scroll to position [842, 0]
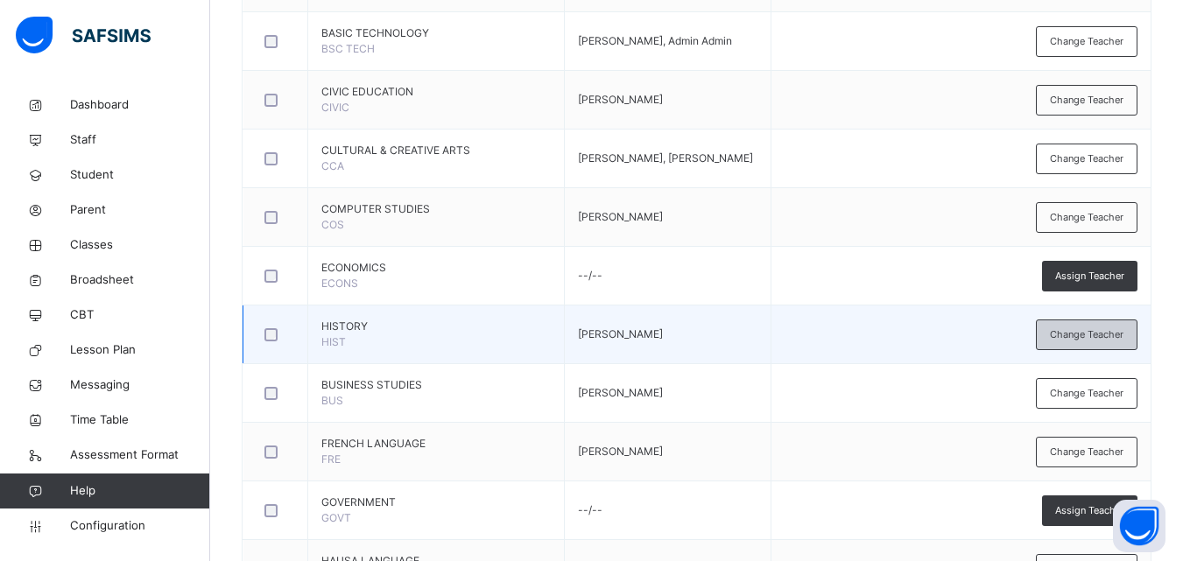
click at [1110, 335] on span "Change Teacher" at bounding box center [1087, 335] width 74 height 15
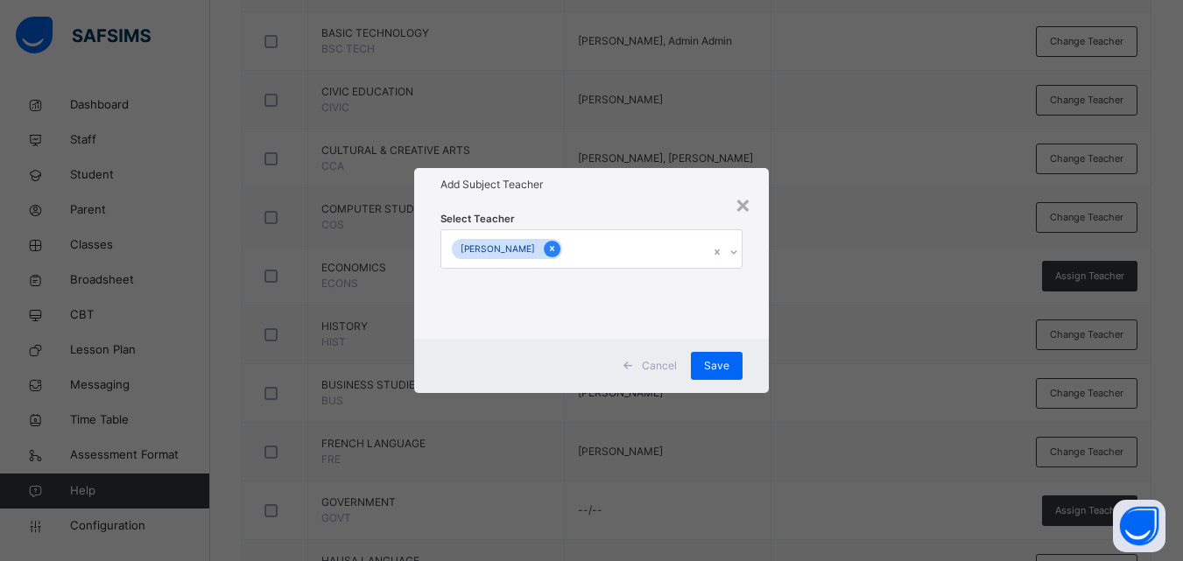
click at [554, 250] on icon at bounding box center [552, 249] width 4 height 5
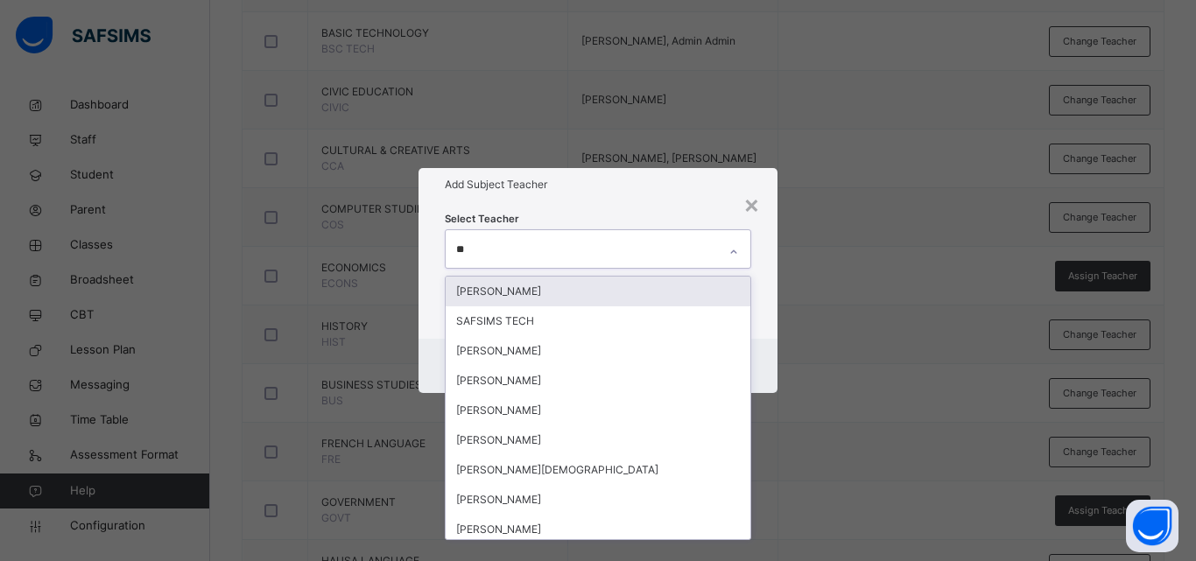
type input "*"
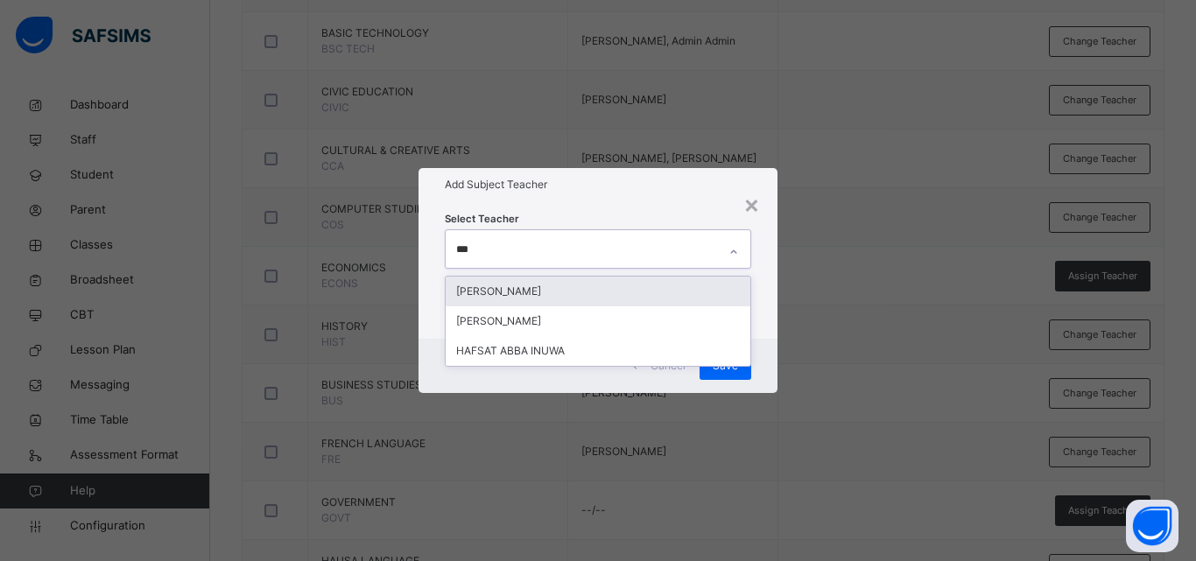
type input "****"
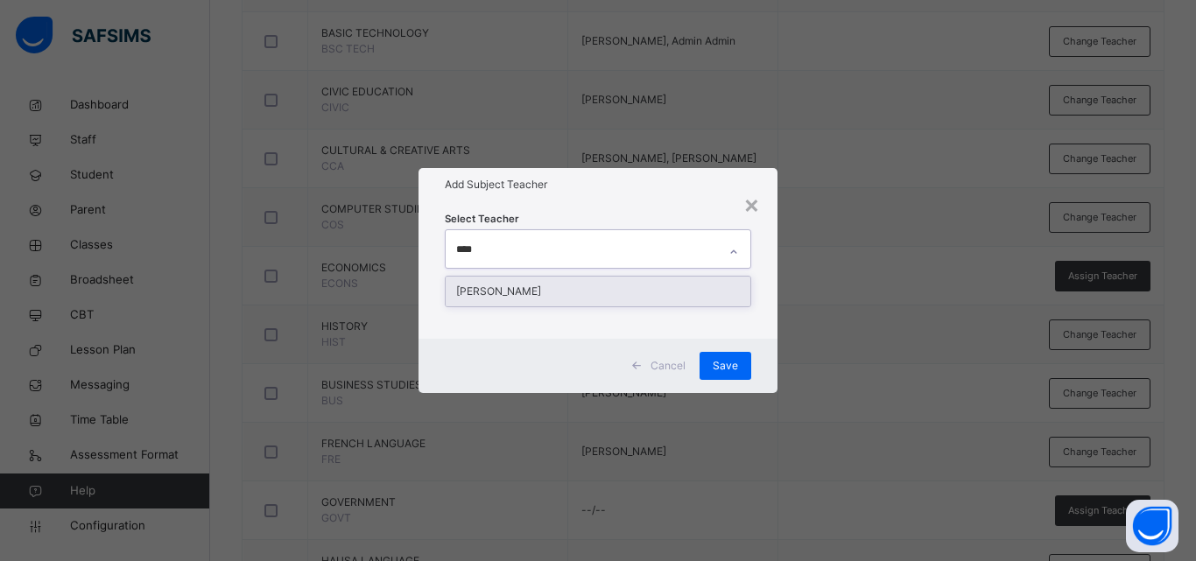
click at [607, 288] on div "[PERSON_NAME]" at bounding box center [598, 292] width 305 height 30
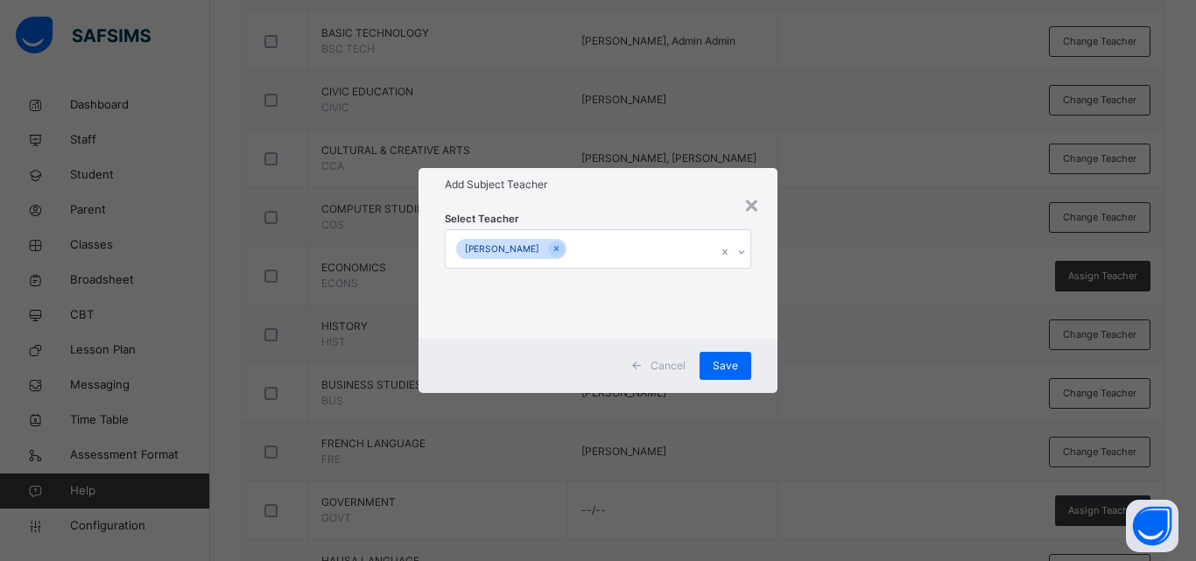
click at [807, 363] on div "× Add Subject Teacher Select Teacher ABDULHAFEEZ ABDULLAHI MATAME Cancel Save" at bounding box center [598, 280] width 1196 height 561
click at [735, 356] on div "Save" at bounding box center [726, 366] width 52 height 28
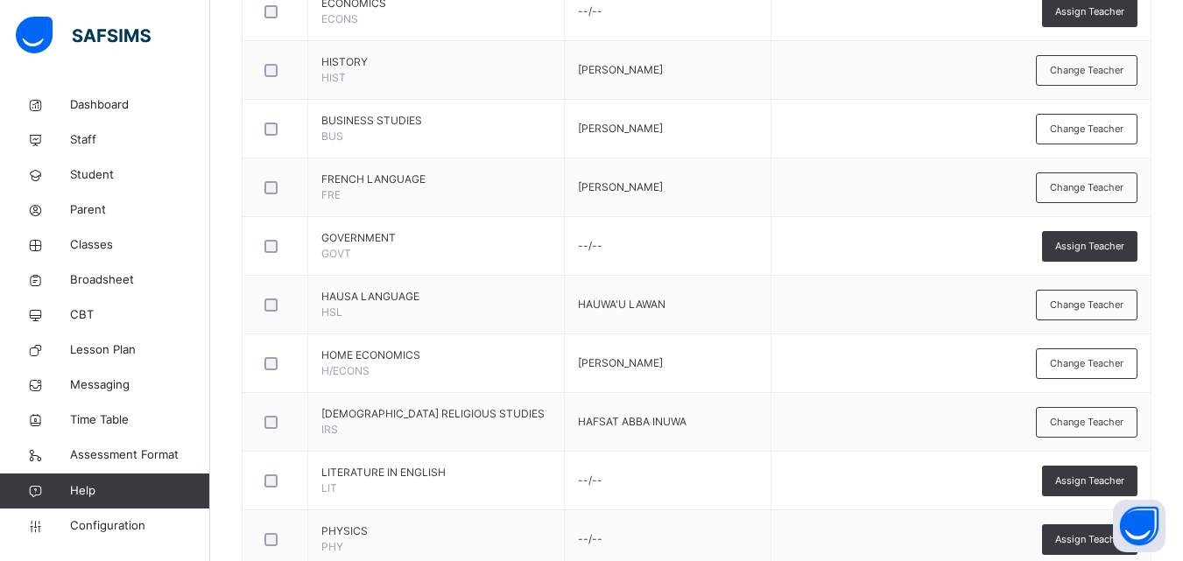
scroll to position [1113, 0]
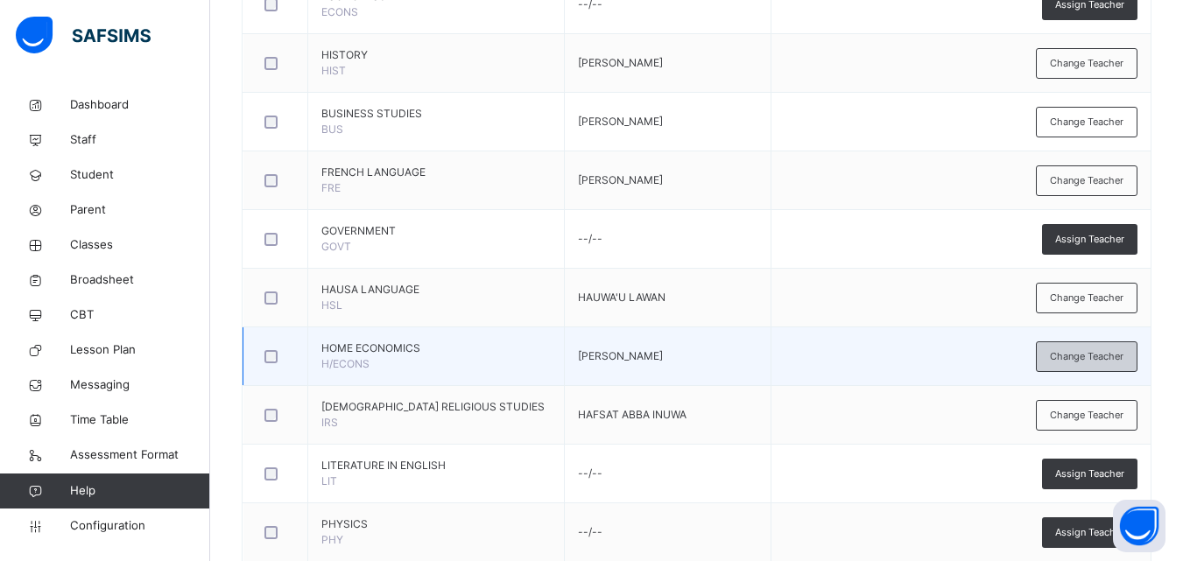
click at [1106, 357] on span "Change Teacher" at bounding box center [1087, 356] width 74 height 15
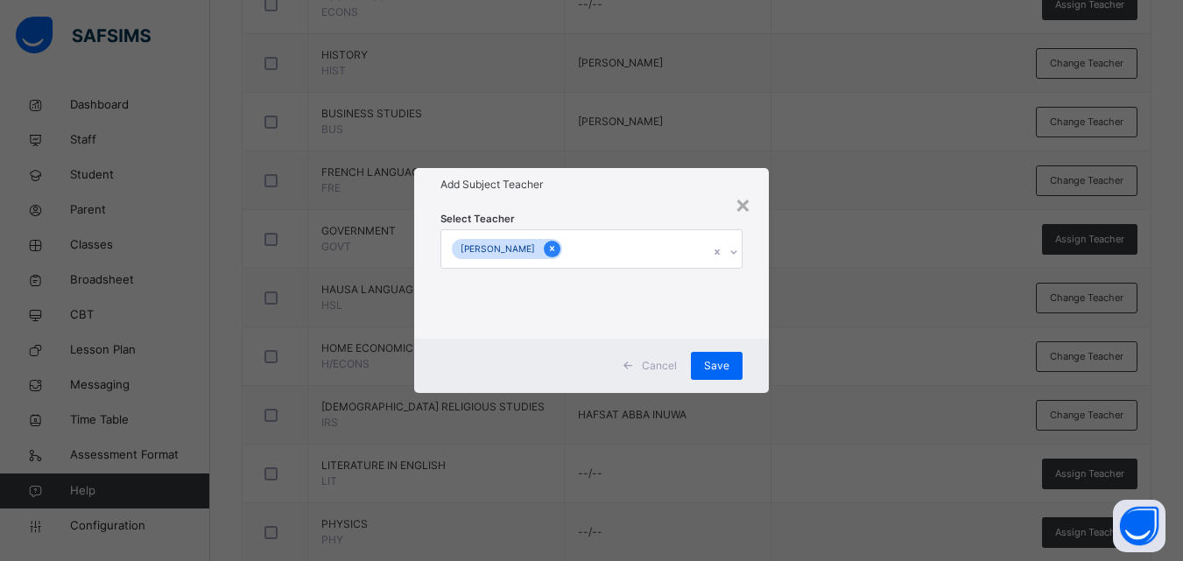
click at [557, 248] on icon at bounding box center [552, 249] width 10 height 12
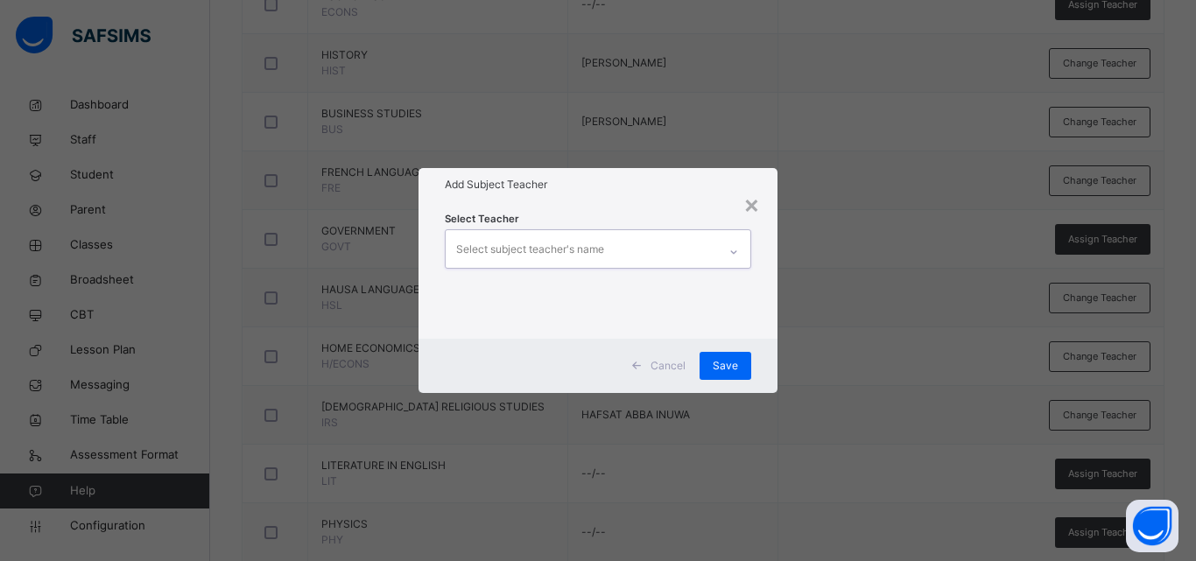
type input "*"
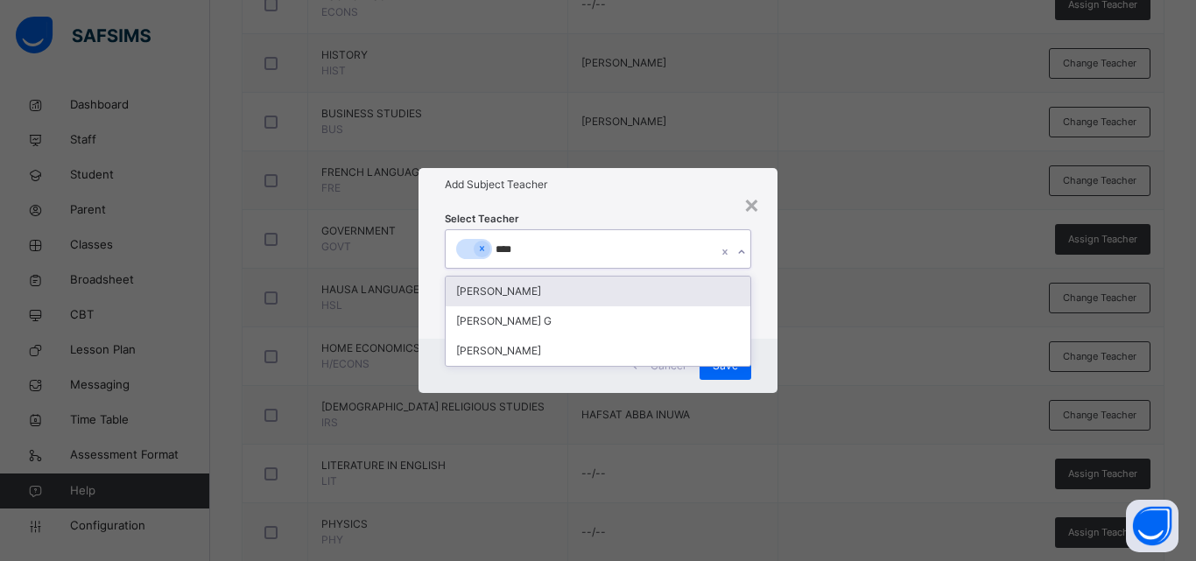
type input "*****"
click at [584, 287] on div "[PERSON_NAME]" at bounding box center [598, 292] width 305 height 30
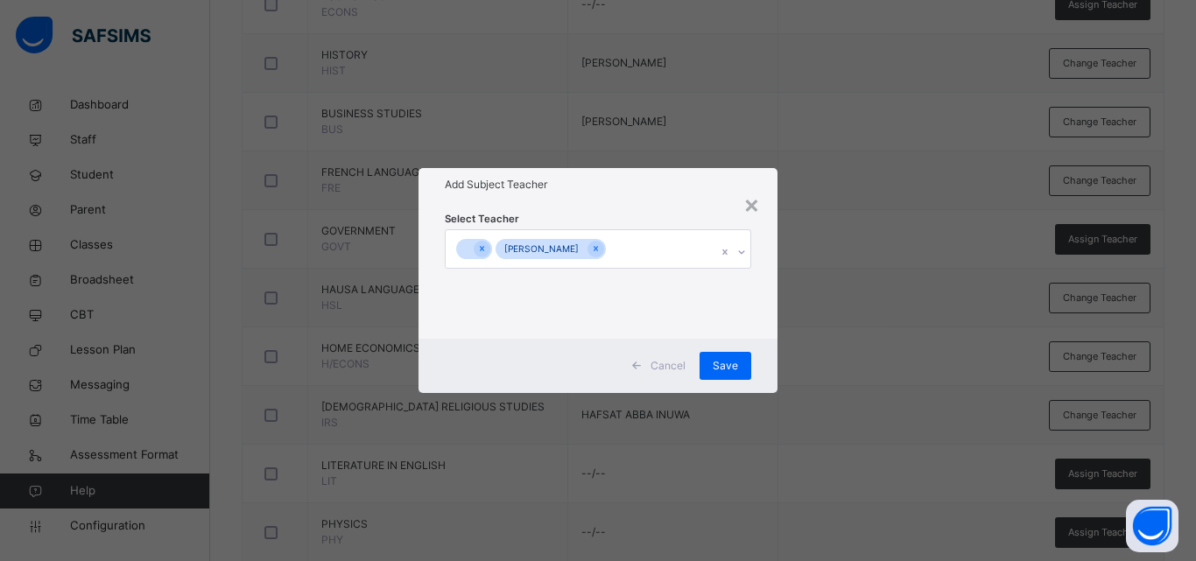
click at [820, 311] on div "× Add Subject Teacher Select Teacher Zainab Sulaiman Cancel Save" at bounding box center [598, 280] width 1196 height 561
click at [481, 249] on icon at bounding box center [482, 249] width 10 height 12
click at [730, 372] on span "Save" at bounding box center [725, 366] width 25 height 16
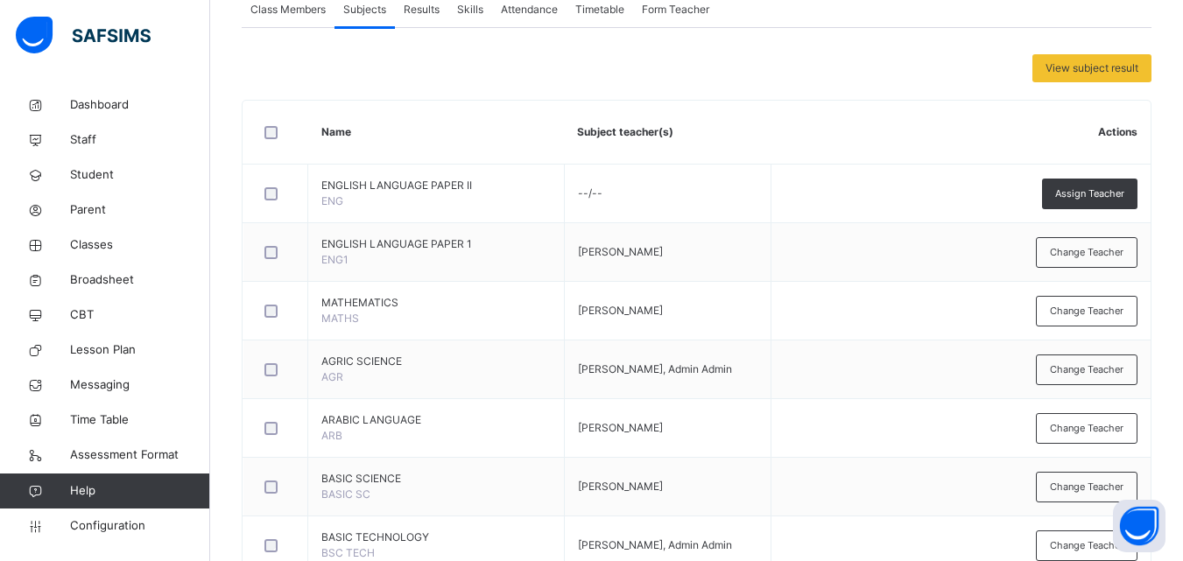
scroll to position [79, 0]
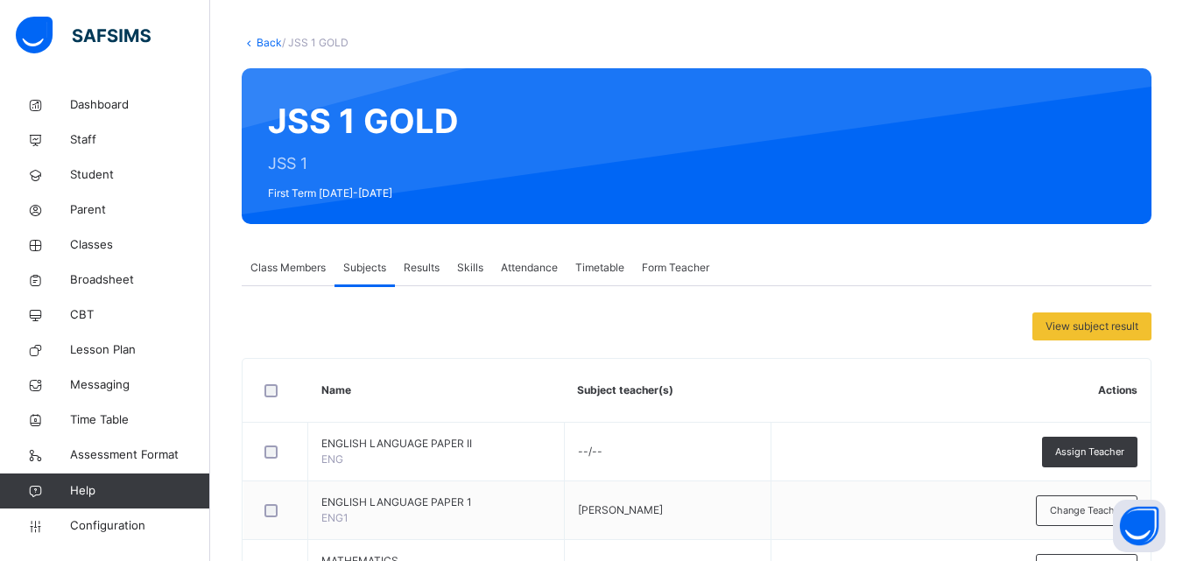
click at [264, 40] on link "Back" at bounding box center [269, 42] width 25 height 13
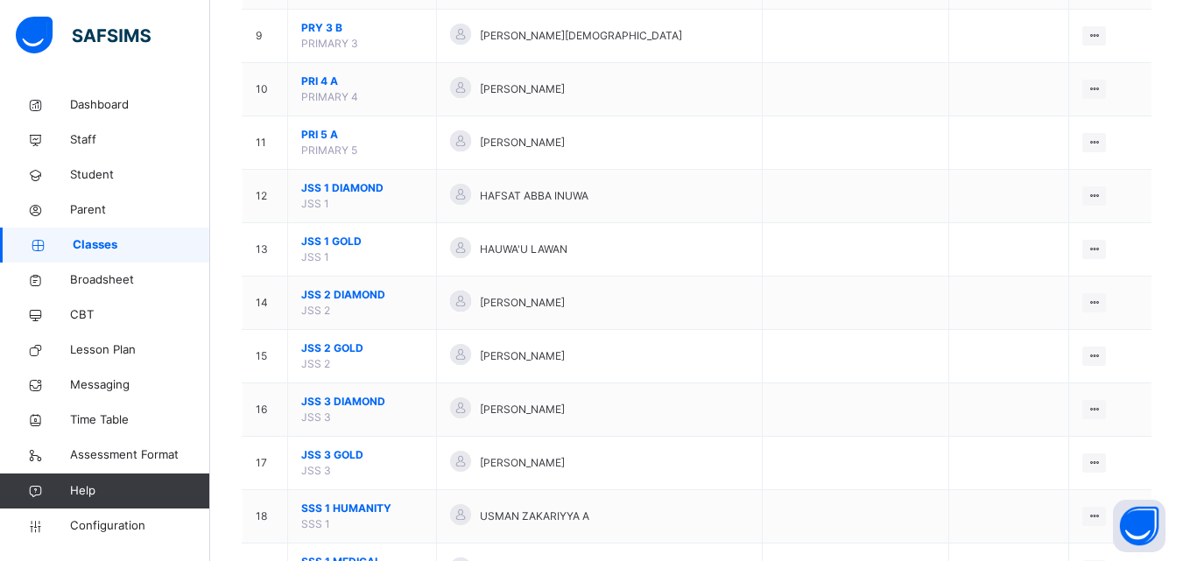
scroll to position [638, 0]
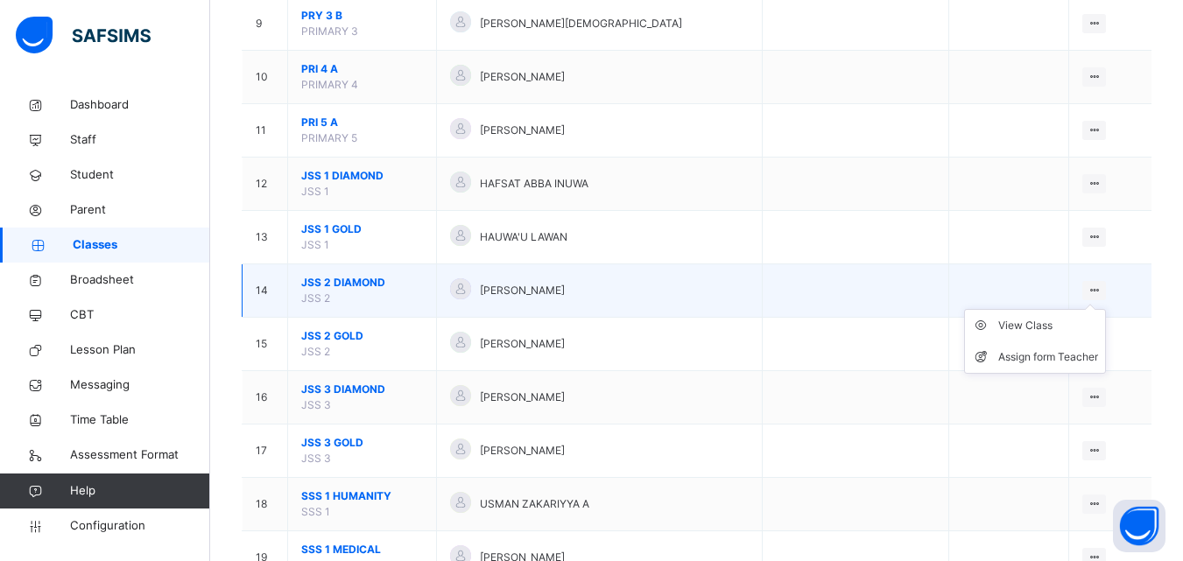
click at [1056, 317] on ul "View Class Assign form Teacher" at bounding box center [1035, 341] width 142 height 65
click at [1045, 321] on div "View Class" at bounding box center [1048, 326] width 100 height 18
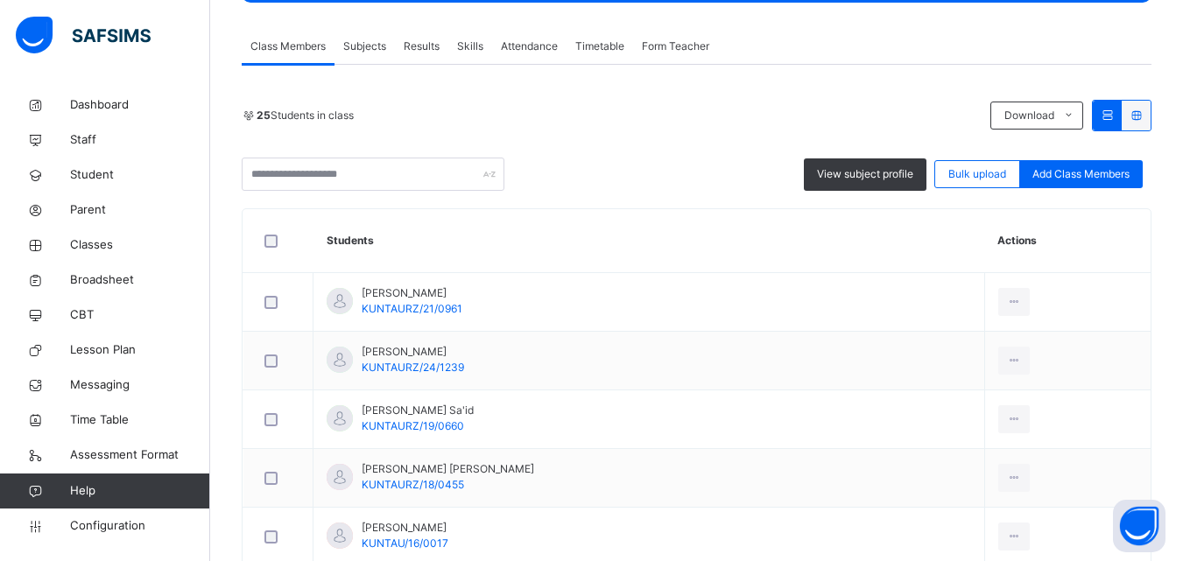
scroll to position [314, 0]
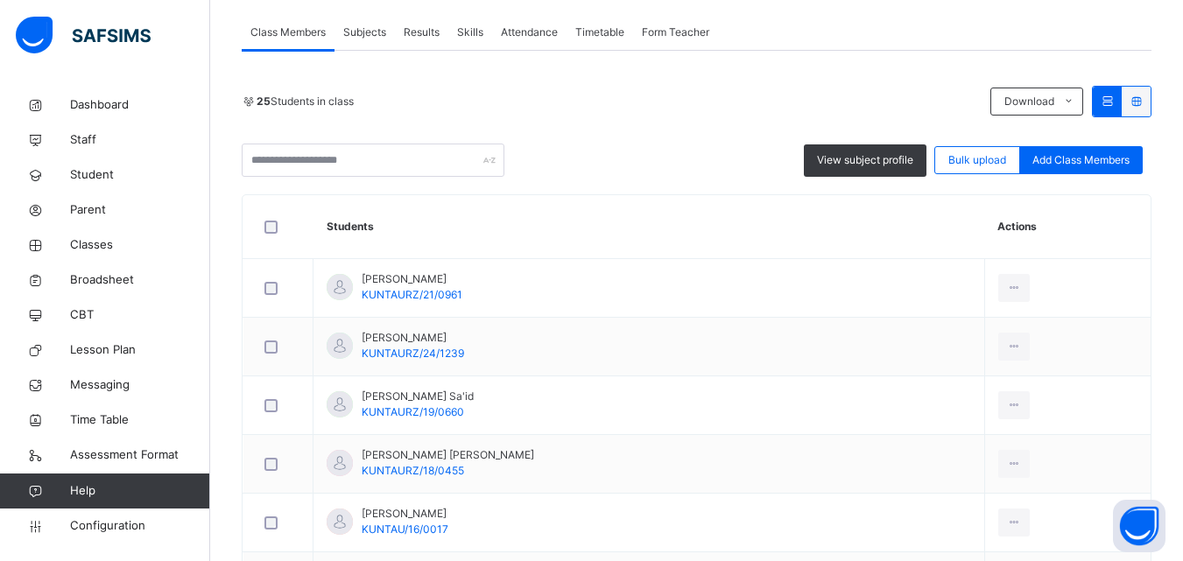
click at [385, 33] on span "Subjects" at bounding box center [364, 33] width 43 height 16
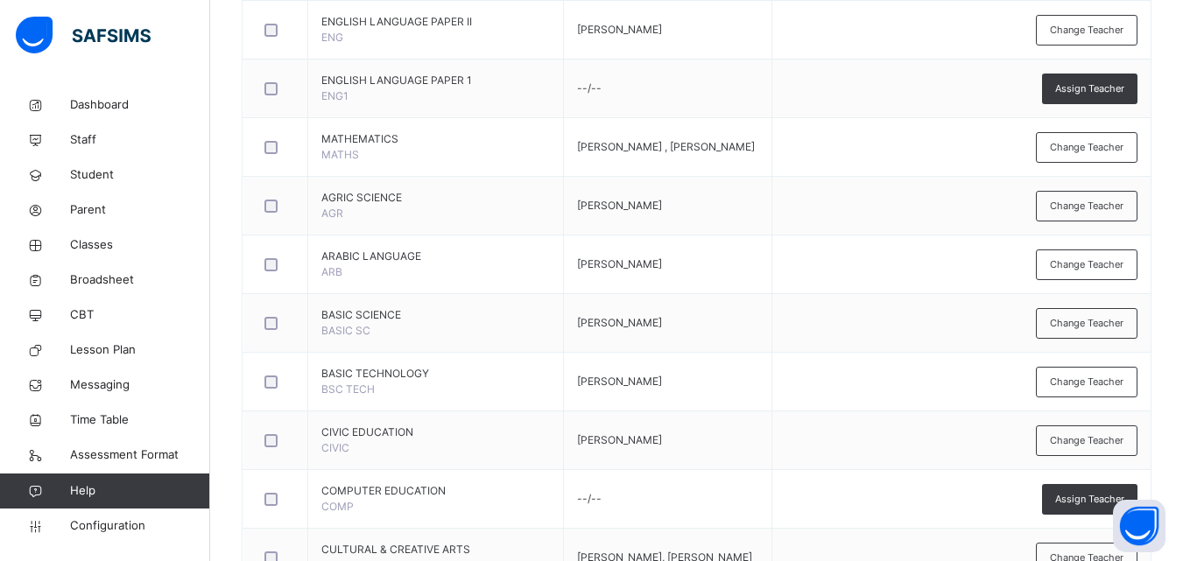
scroll to position [511, 0]
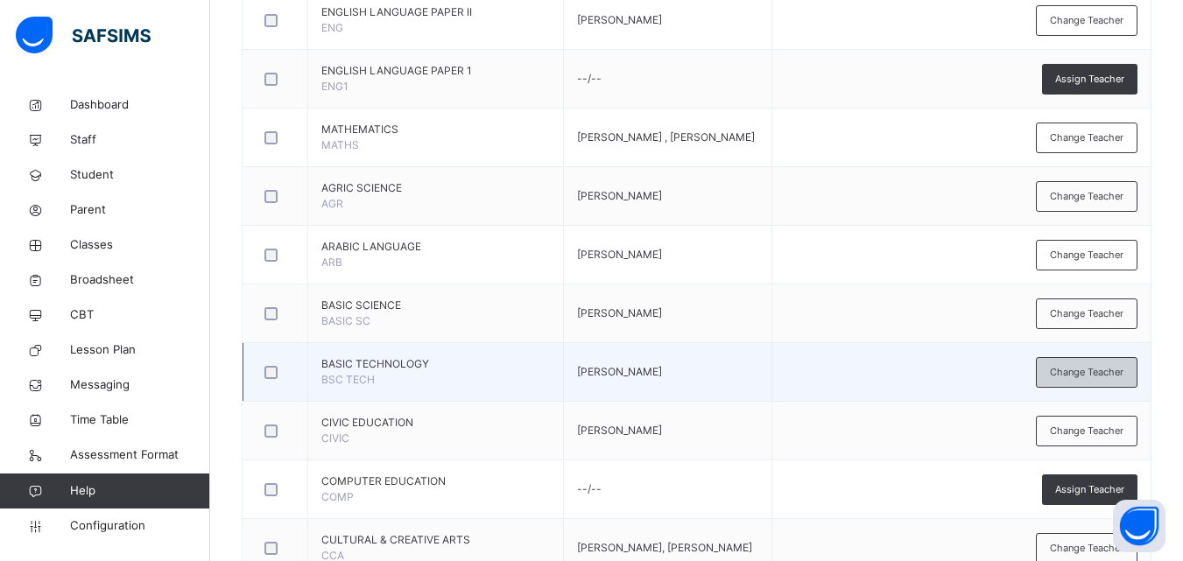
click at [1093, 377] on span "Change Teacher" at bounding box center [1087, 372] width 74 height 15
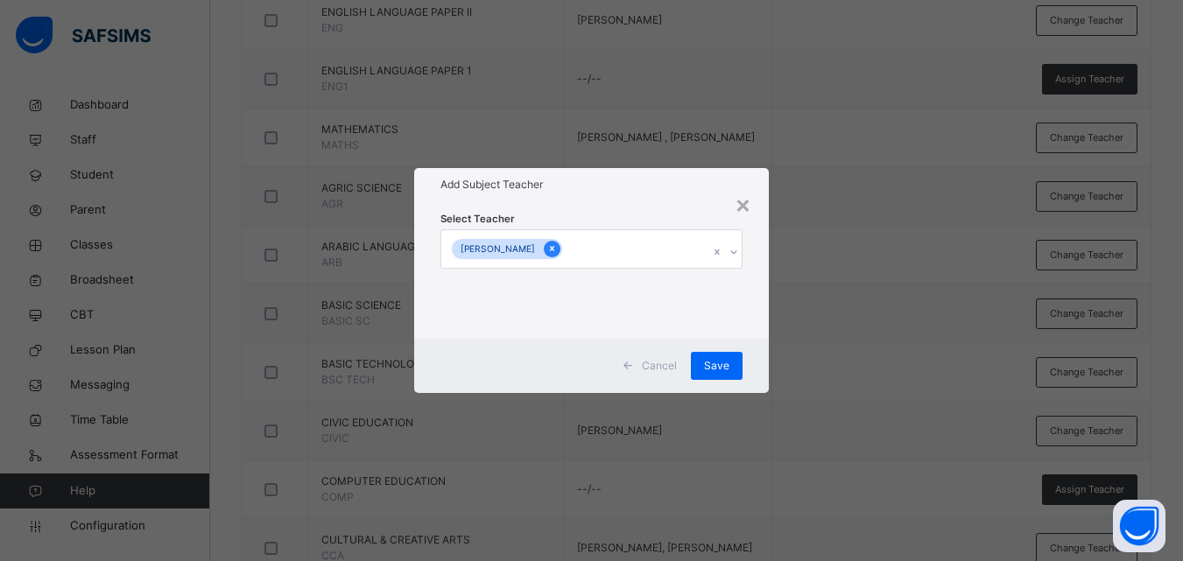
click at [557, 248] on icon at bounding box center [552, 249] width 10 height 12
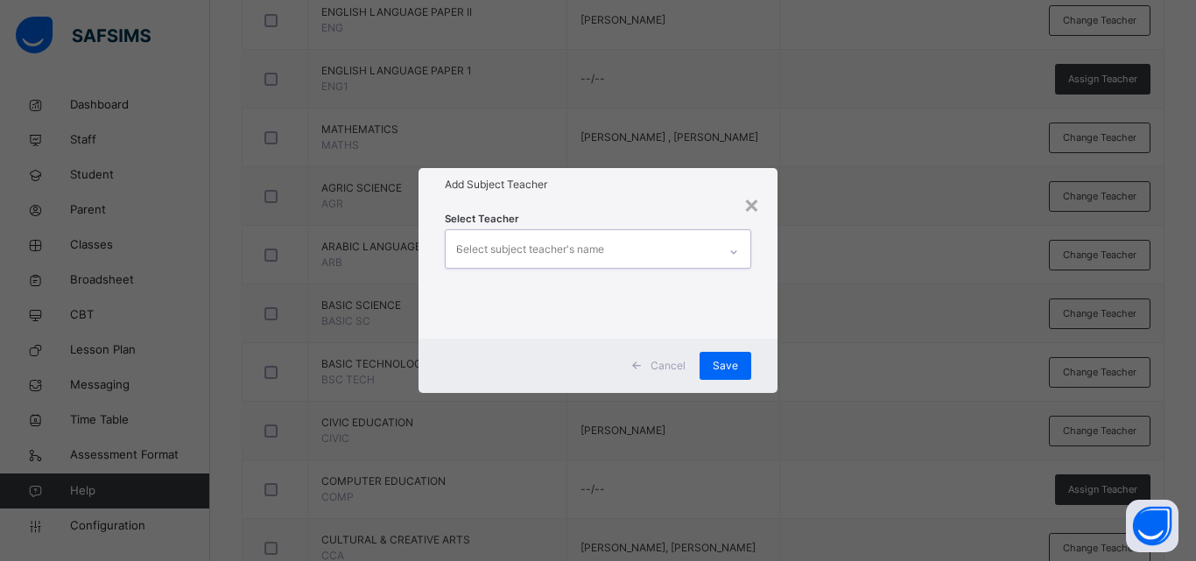
type input "****"
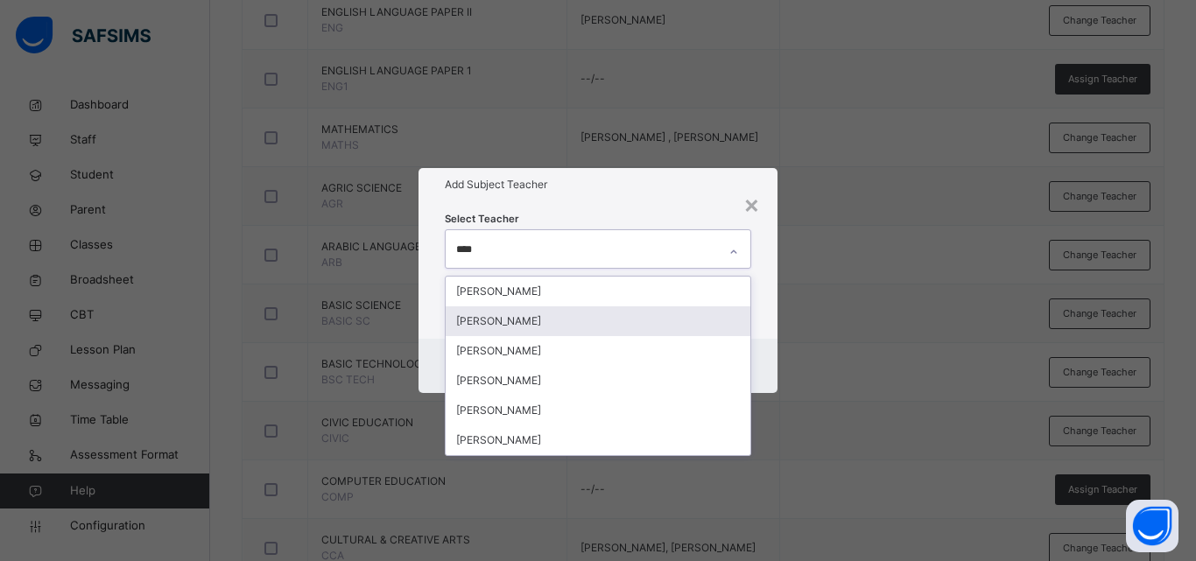
click at [596, 315] on div "YUSUF ADO" at bounding box center [598, 322] width 305 height 30
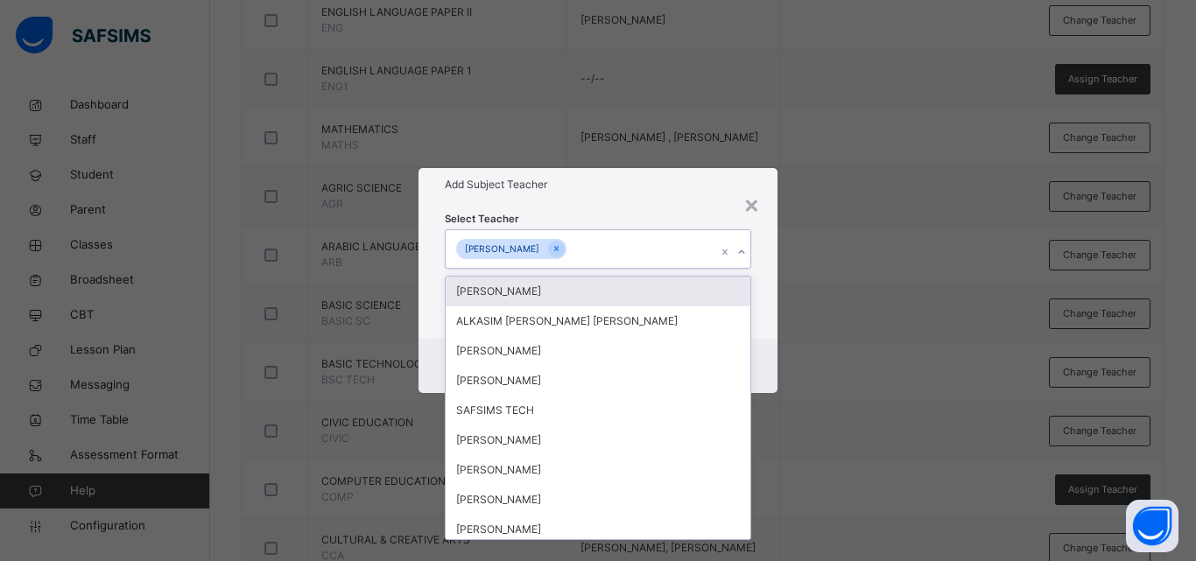
click at [852, 292] on div "× Add Subject Teacher Select Teacher option YUSUF ADO , selected. option NATA'A…" at bounding box center [598, 280] width 1196 height 561
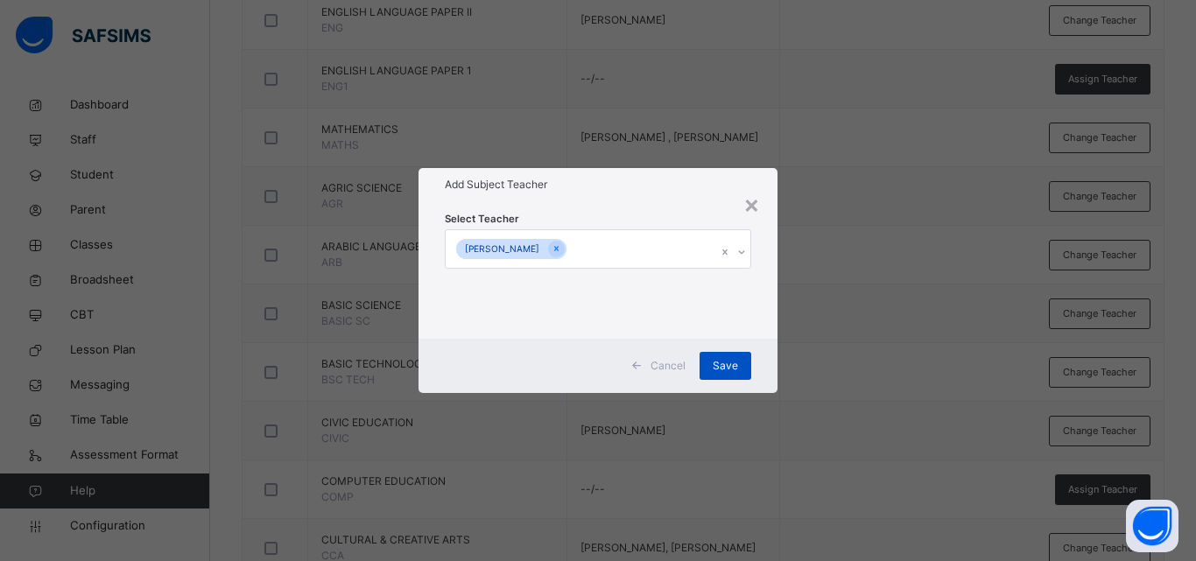
click at [729, 371] on span "Save" at bounding box center [725, 366] width 25 height 16
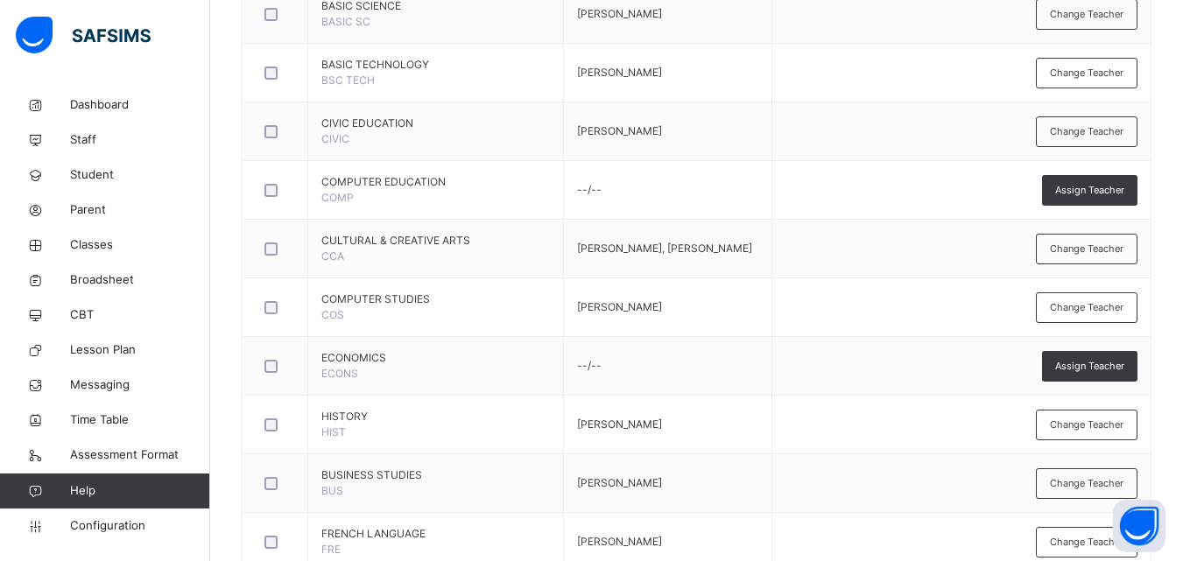
scroll to position [871, 0]
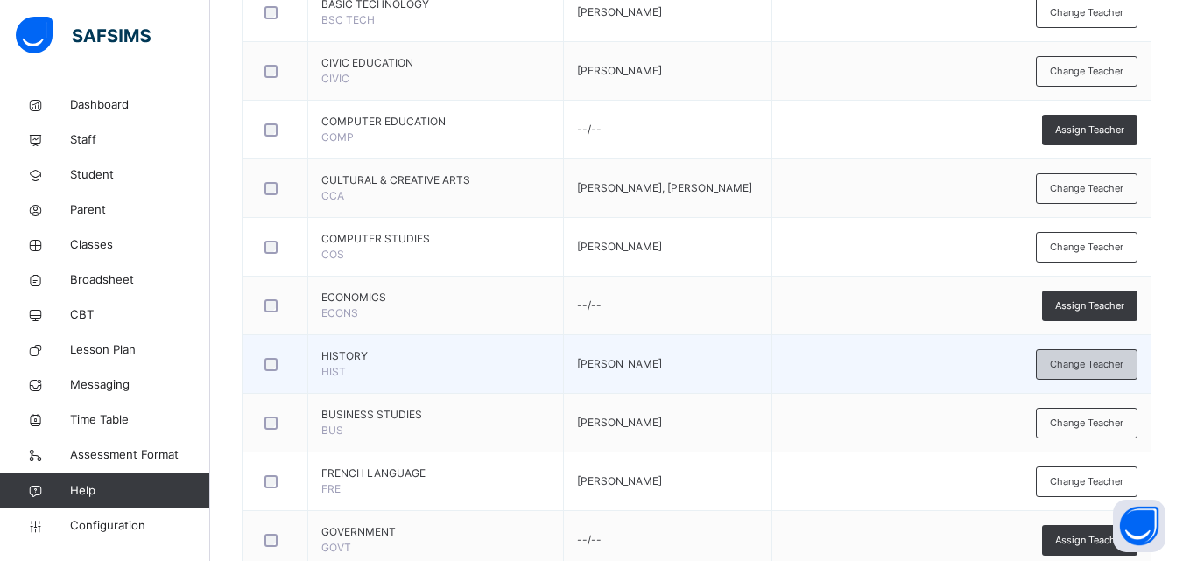
click at [1100, 361] on span "Change Teacher" at bounding box center [1087, 364] width 74 height 15
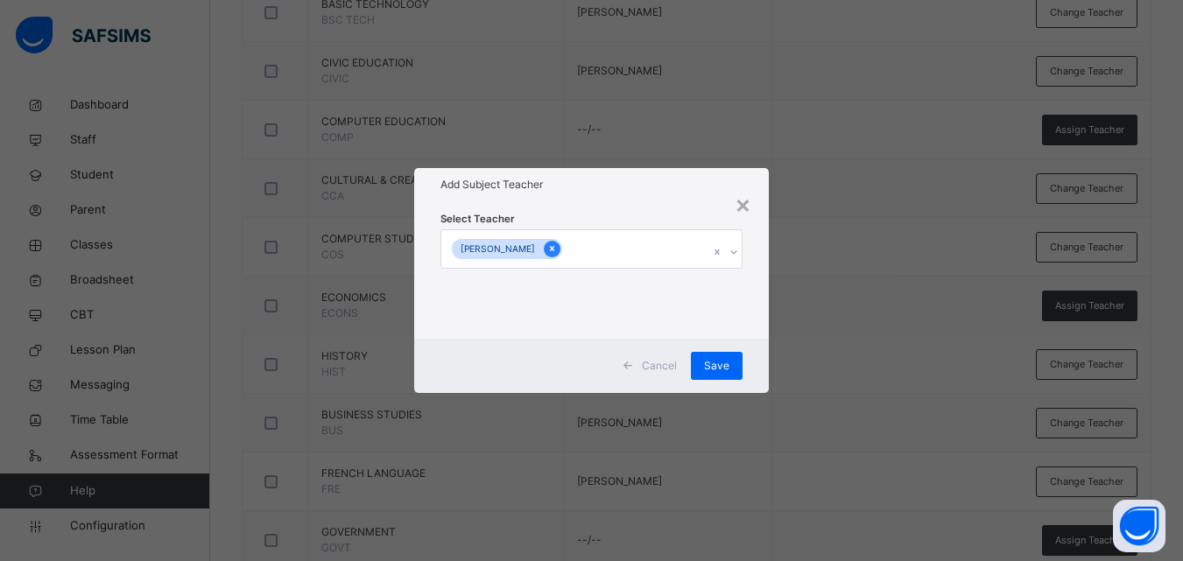
click at [557, 251] on icon at bounding box center [552, 249] width 10 height 12
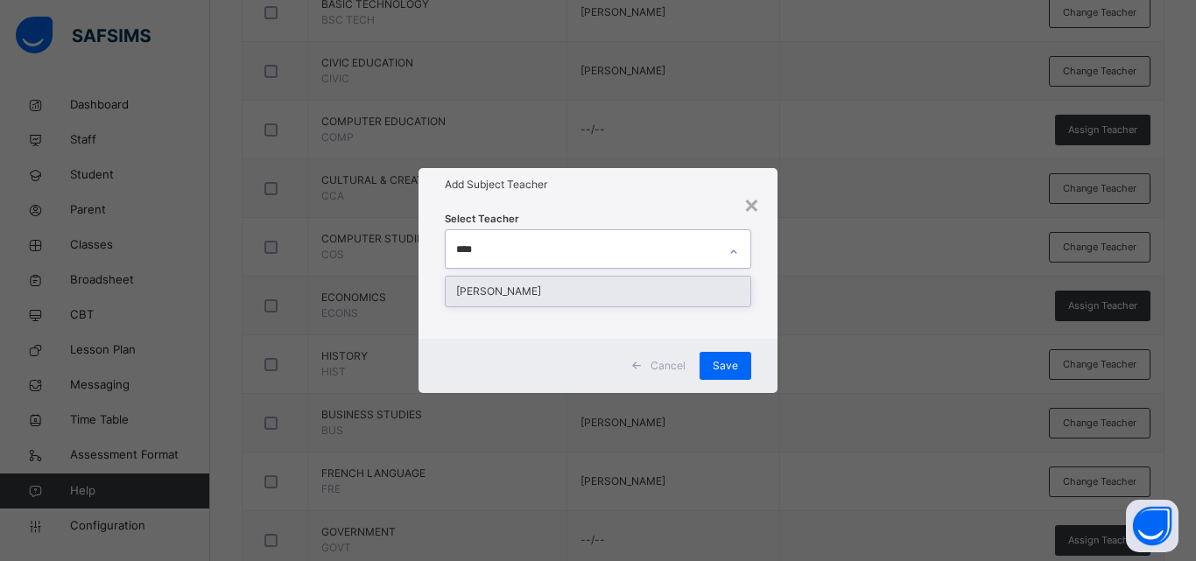
type input "*****"
click at [611, 292] on div "[PERSON_NAME]" at bounding box center [598, 292] width 305 height 30
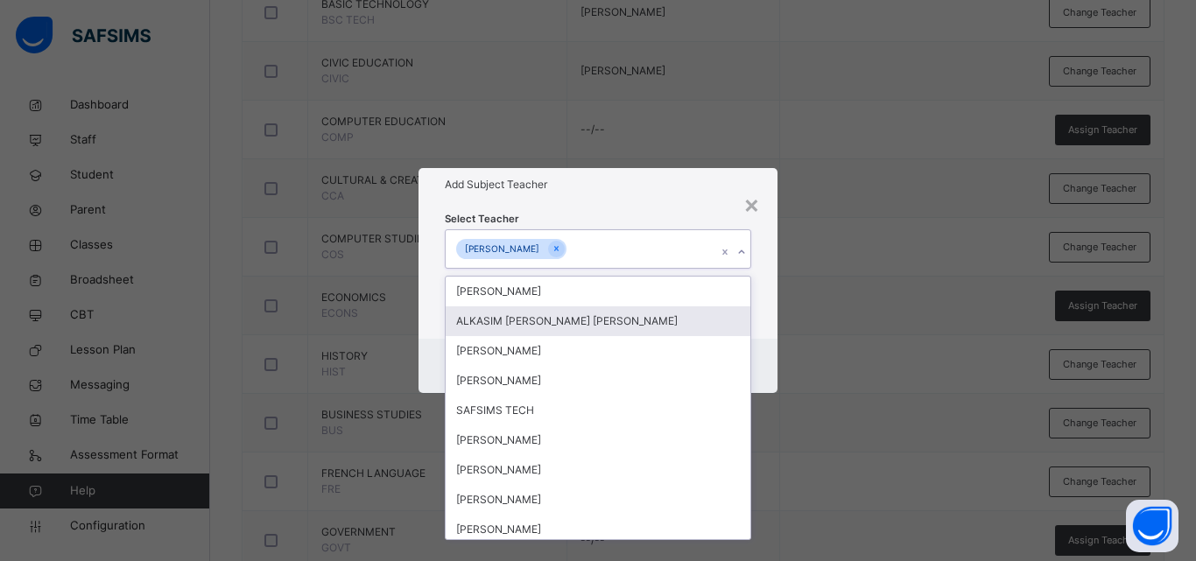
click at [854, 335] on div "× Add Subject Teacher Select Teacher option ABDULHAFEEZ ABDULLAHI MATAME, selec…" at bounding box center [598, 280] width 1196 height 561
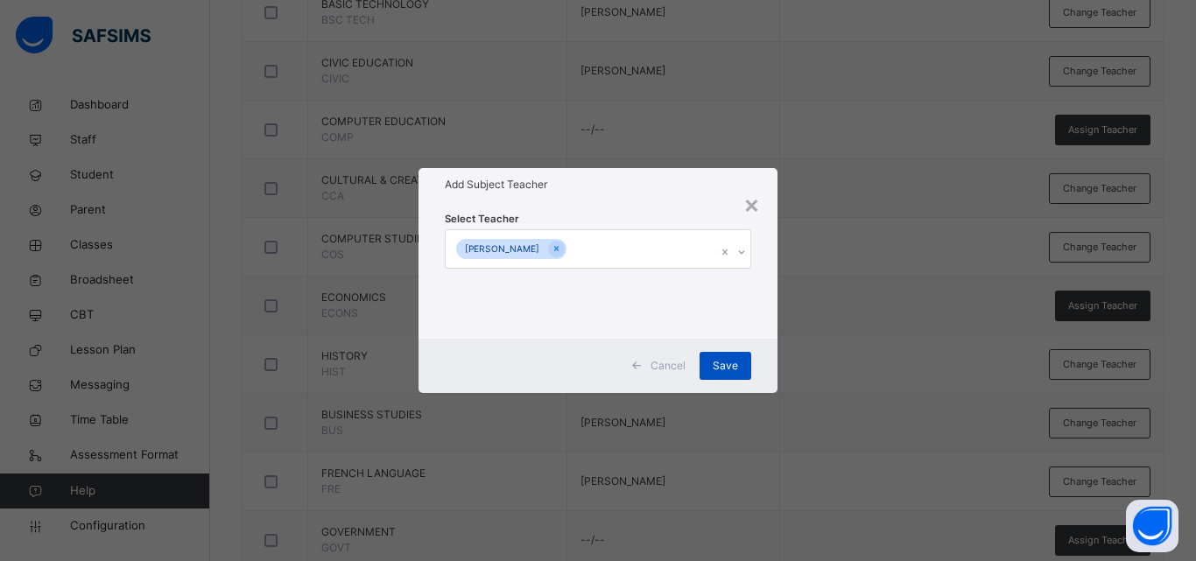
click at [726, 358] on span "Save" at bounding box center [725, 366] width 25 height 16
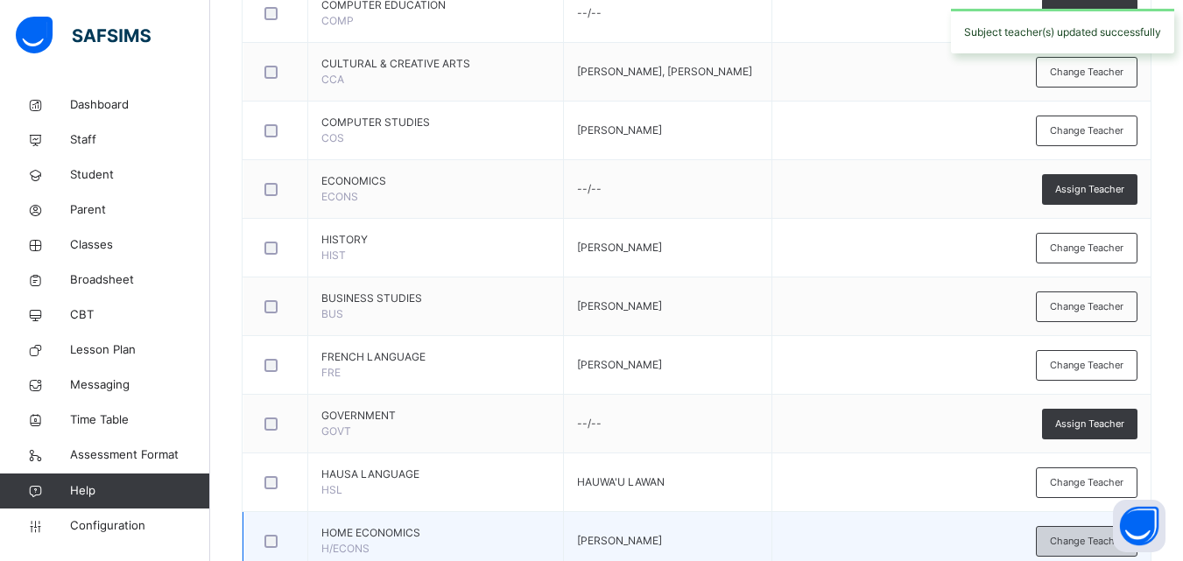
scroll to position [1183, 0]
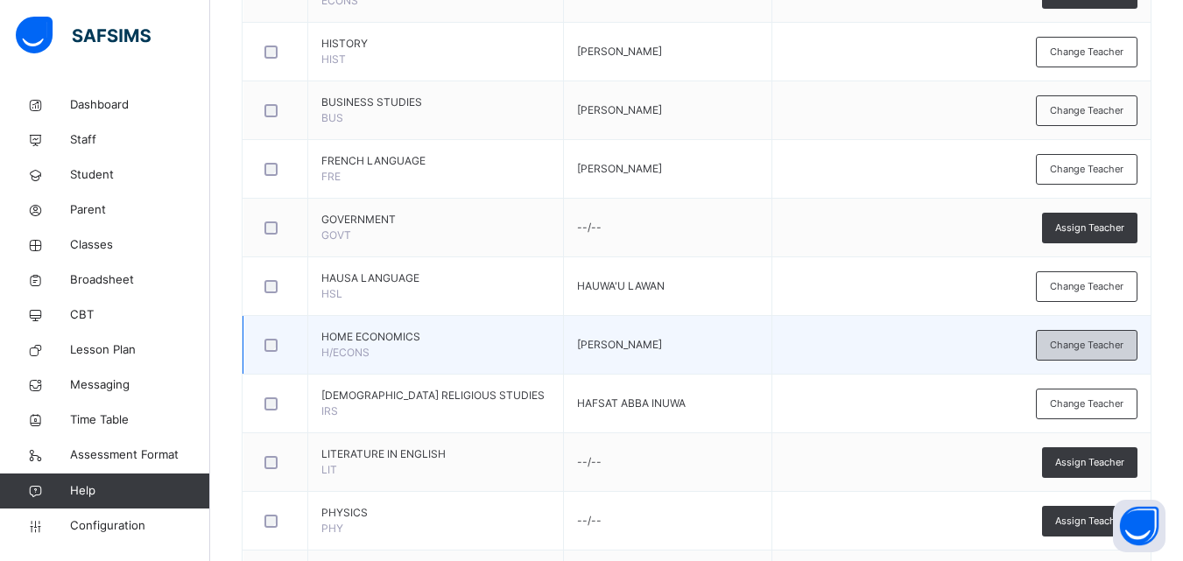
click at [1115, 342] on span "Change Teacher" at bounding box center [1087, 345] width 74 height 15
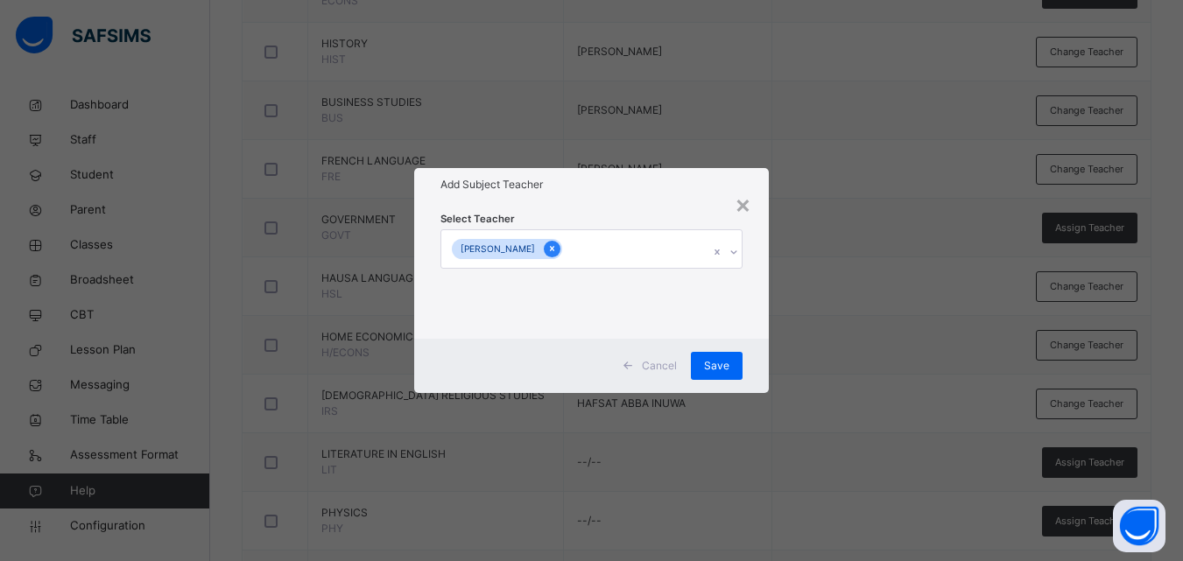
click at [561, 250] on div at bounding box center [552, 249] width 17 height 17
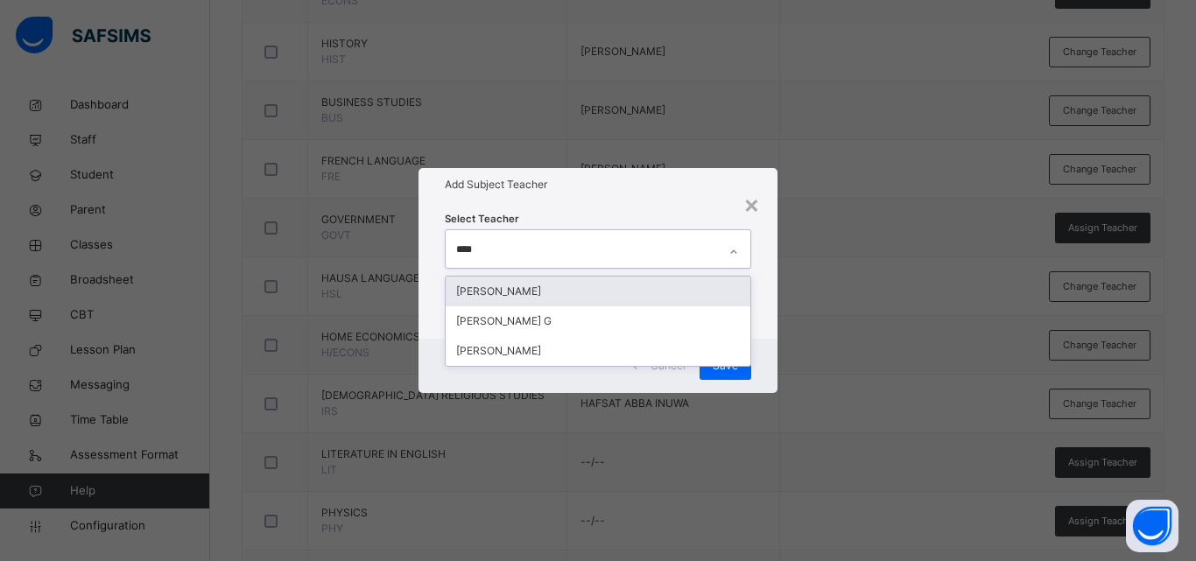
type input "*****"
click at [580, 286] on div "[PERSON_NAME]" at bounding box center [598, 292] width 305 height 30
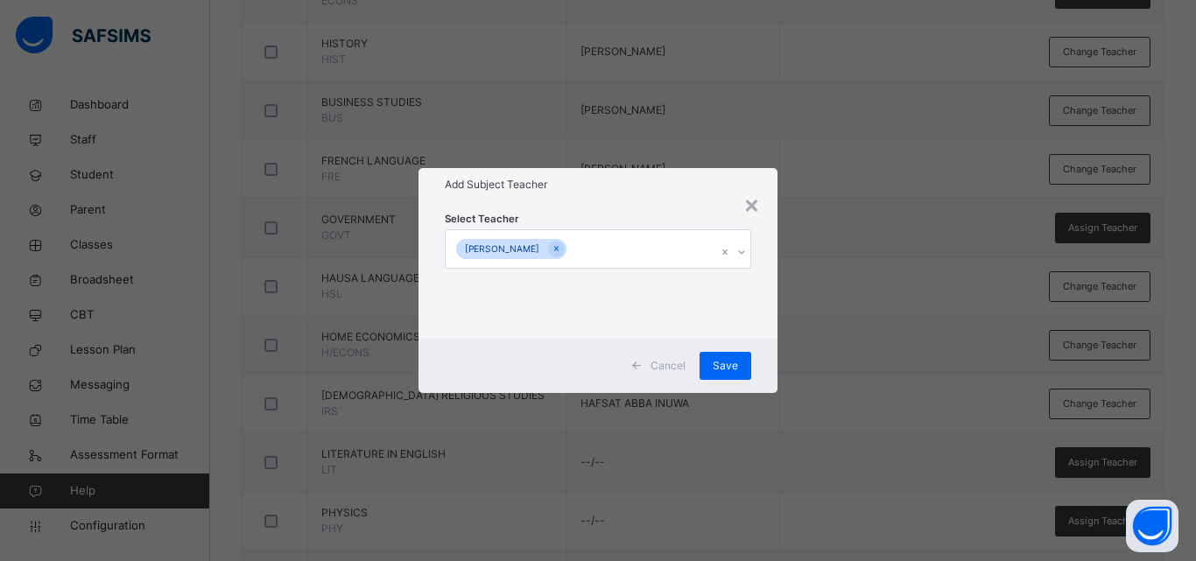
click at [895, 322] on div "× Add Subject Teacher Select Teacher Zainab Sulaiman Cancel Save" at bounding box center [598, 280] width 1196 height 561
click at [733, 361] on span "Save" at bounding box center [725, 366] width 25 height 16
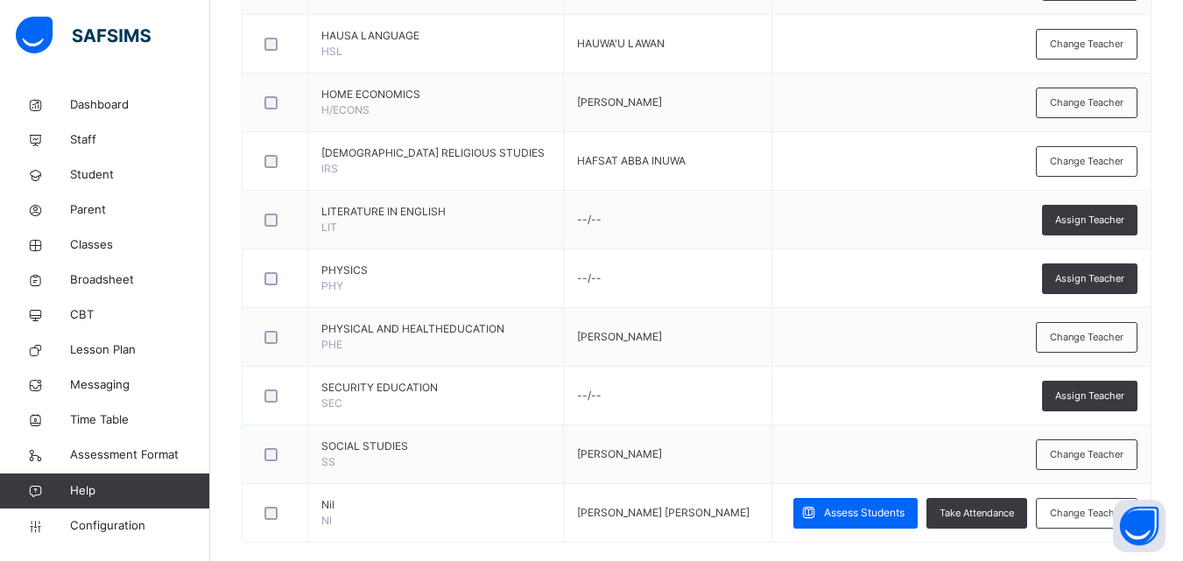
scroll to position [1451, 0]
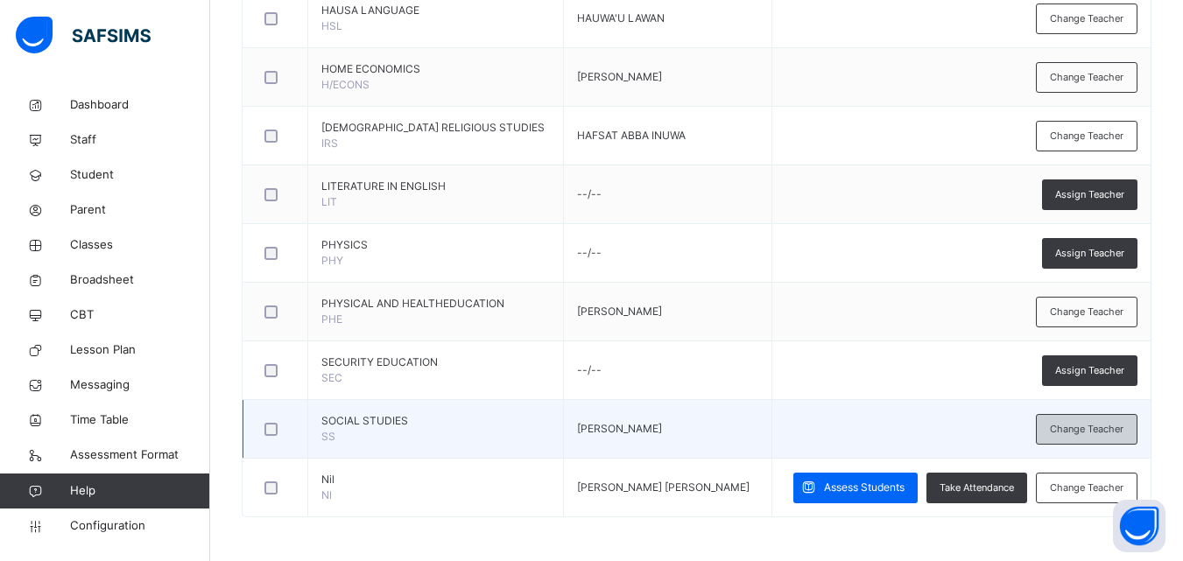
click at [1091, 434] on span "Change Teacher" at bounding box center [1087, 429] width 74 height 15
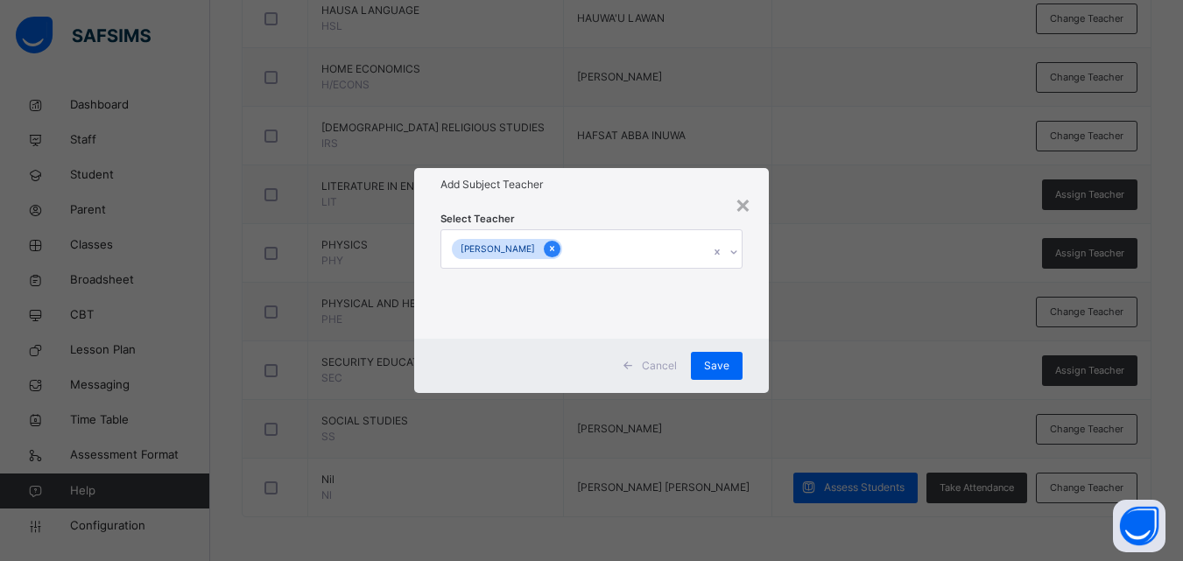
click at [557, 243] on icon at bounding box center [552, 249] width 10 height 12
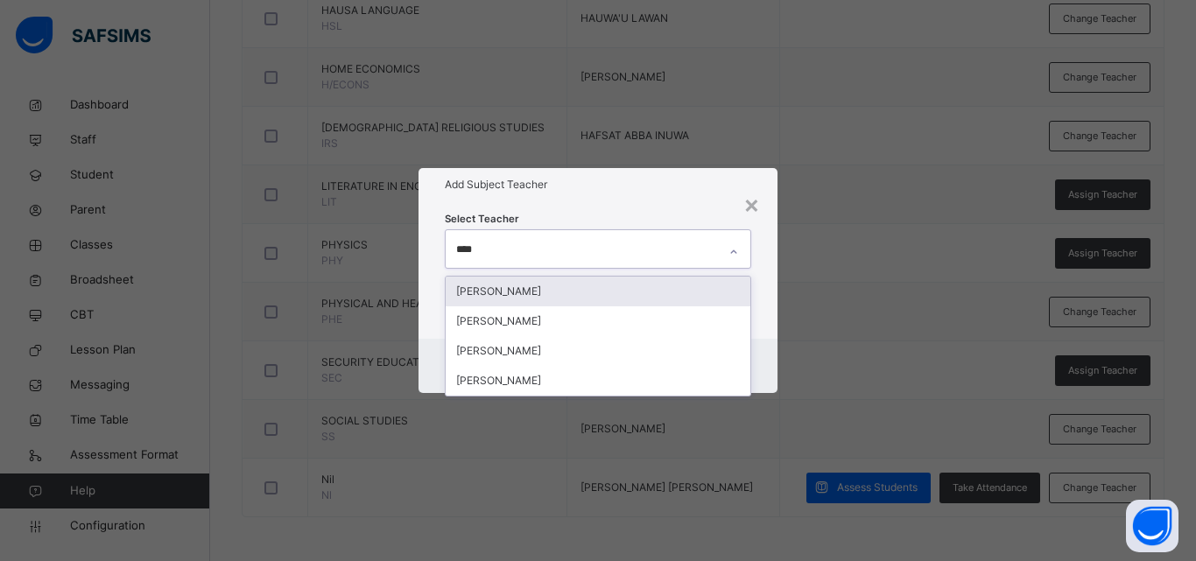
type input "*****"
click at [606, 300] on div "ALIYU ADAM ABUBAKAR" at bounding box center [598, 292] width 305 height 30
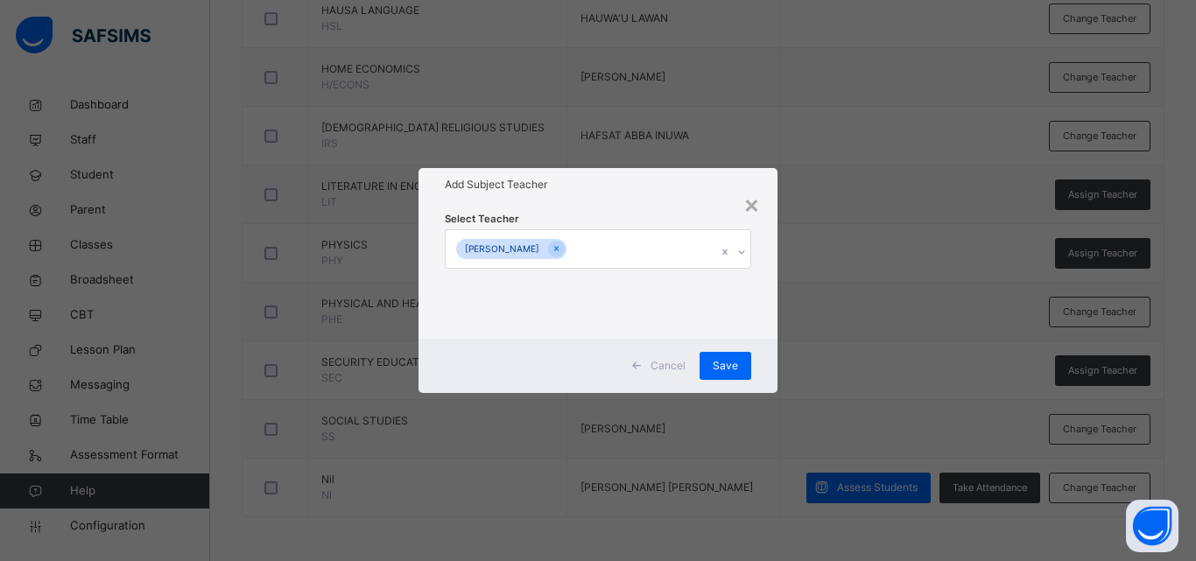
click at [908, 409] on div "× Add Subject Teacher Select Teacher ALIYU ADAM ABUBAKAR Cancel Save" at bounding box center [598, 280] width 1196 height 561
click at [735, 366] on span "Save" at bounding box center [725, 366] width 25 height 16
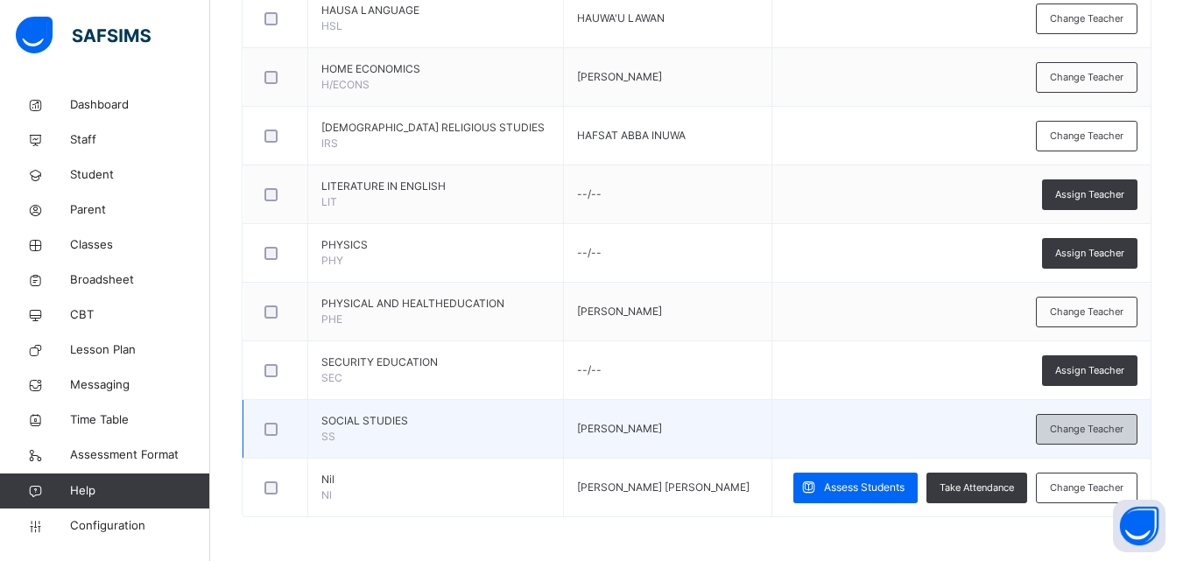
click at [1115, 420] on div "Change Teacher" at bounding box center [1087, 429] width 102 height 31
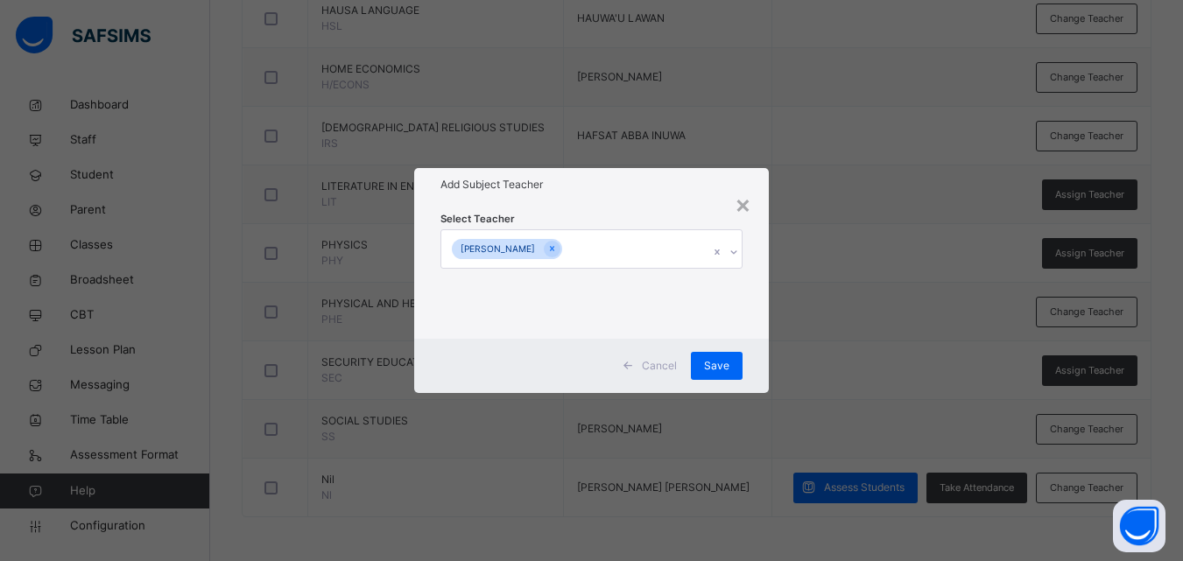
click at [840, 244] on div "× Add Subject Teacher Select Teacher ALIYU ADAM ABUBAKAR Cancel Save" at bounding box center [591, 280] width 1183 height 561
click at [737, 195] on div "×" at bounding box center [743, 204] width 17 height 37
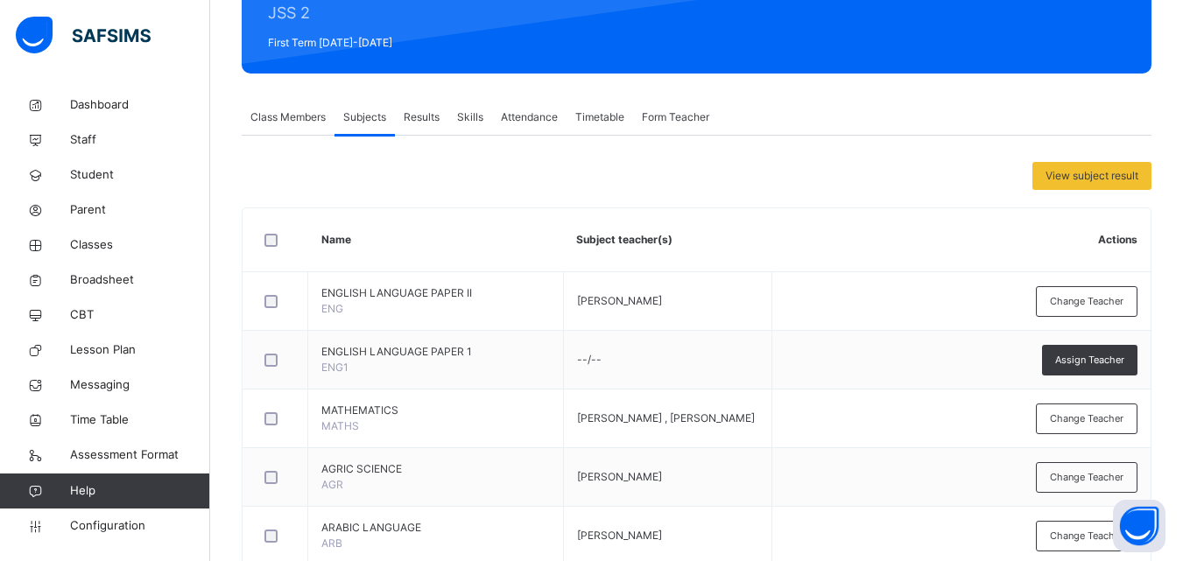
scroll to position [87, 0]
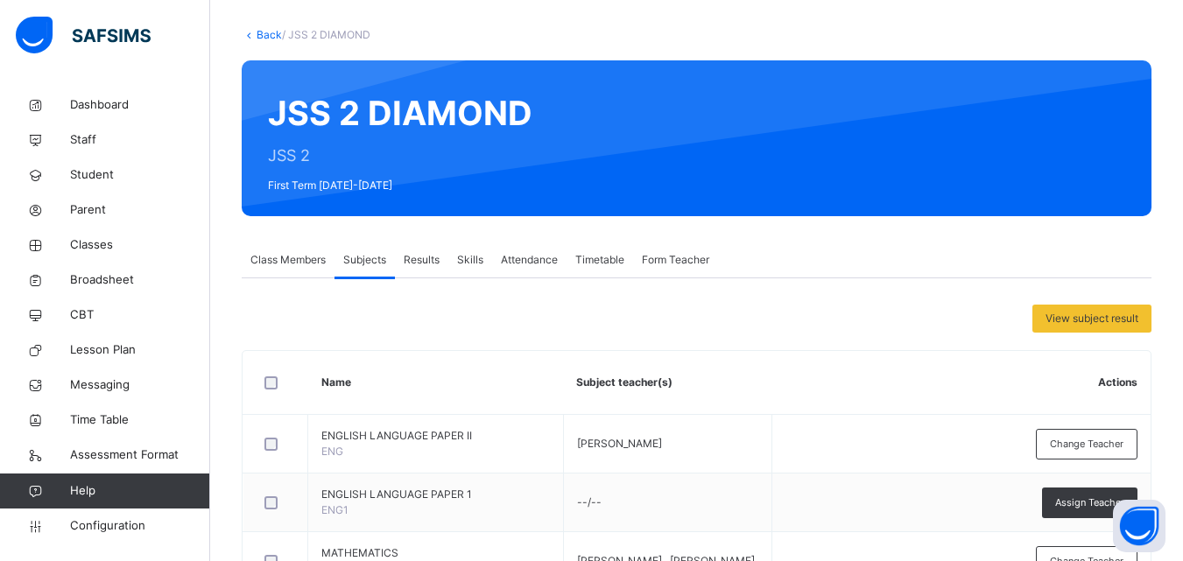
click at [268, 33] on link "Back" at bounding box center [269, 34] width 25 height 13
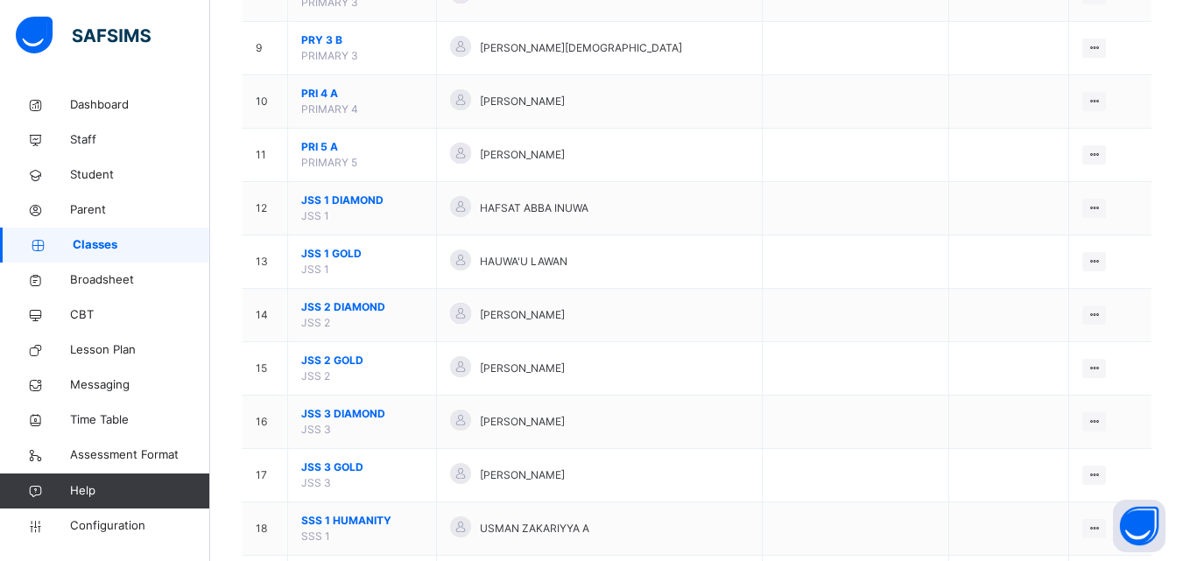
scroll to position [617, 0]
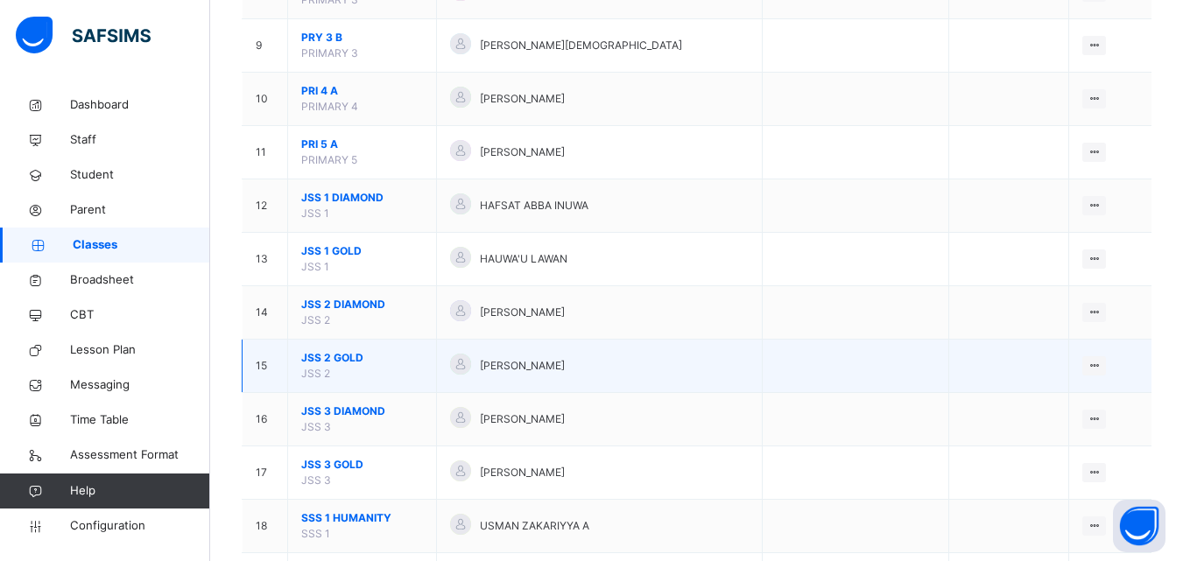
click at [324, 360] on span "JSS 2 GOLD" at bounding box center [362, 358] width 122 height 16
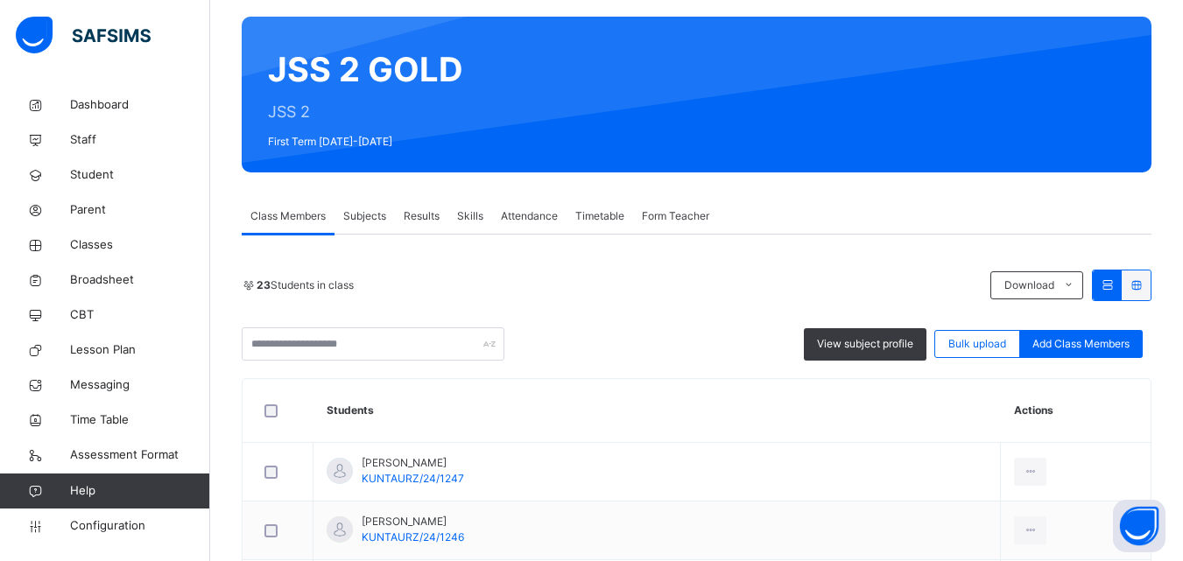
scroll to position [100, 0]
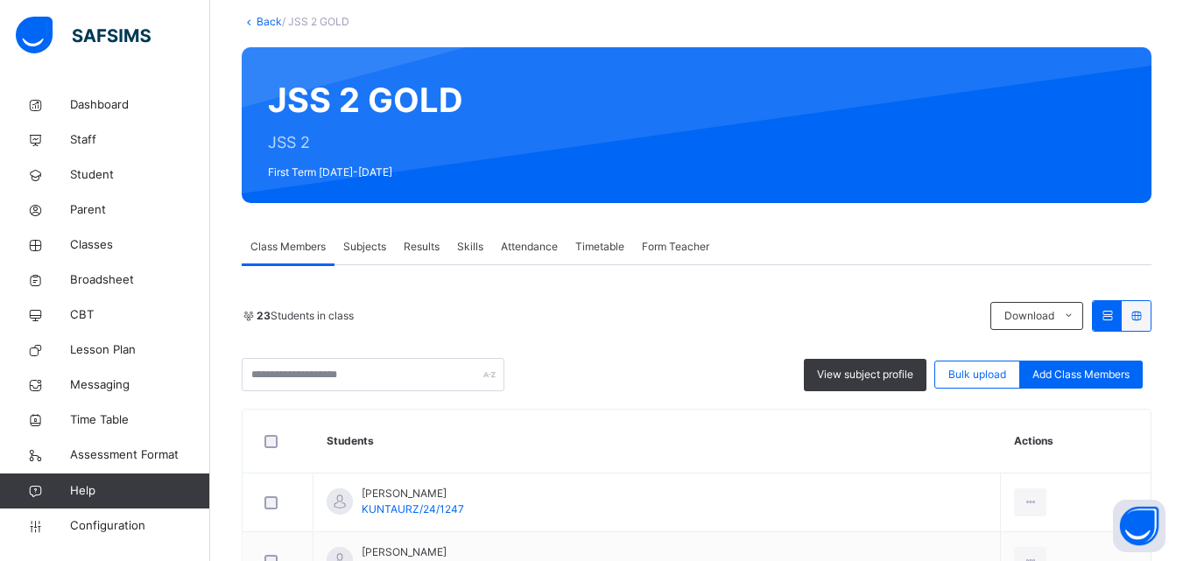
click at [368, 248] on span "Subjects" at bounding box center [364, 247] width 43 height 16
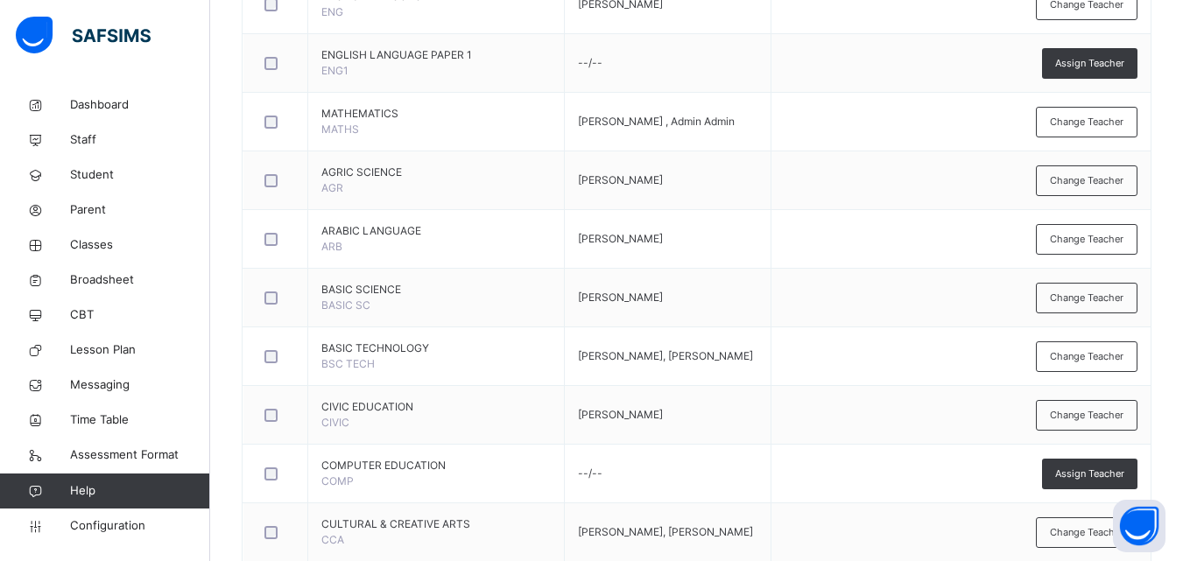
scroll to position [530, 0]
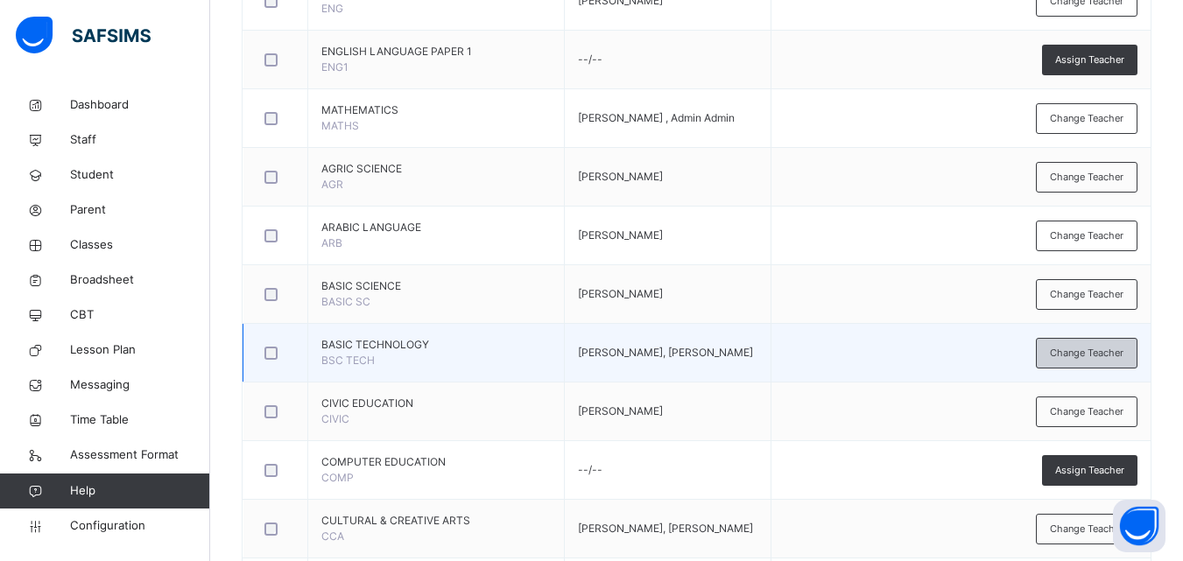
click at [1090, 353] on span "Change Teacher" at bounding box center [1087, 353] width 74 height 15
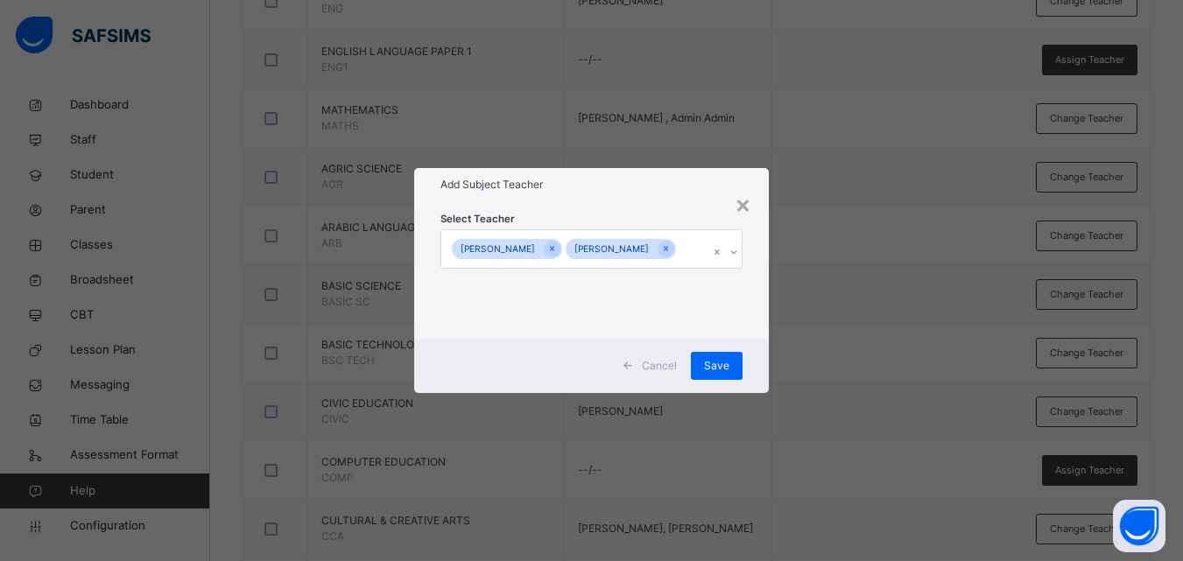
click at [557, 243] on icon at bounding box center [552, 249] width 10 height 12
click at [573, 237] on div "UMAR ADO SULAIMAN UMAR HALLIRU USMAN" at bounding box center [574, 248] width 267 height 37
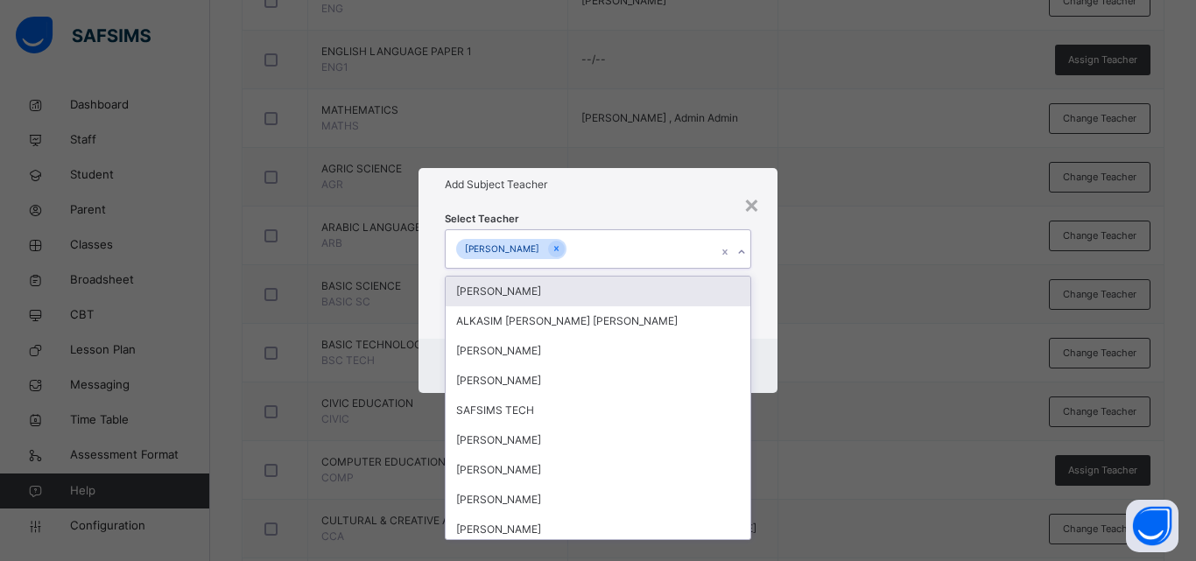
click at [864, 269] on div "× Add Subject Teacher Select Teacher option UMAR ADO SULAIMAN, deselected. opti…" at bounding box center [598, 280] width 1196 height 561
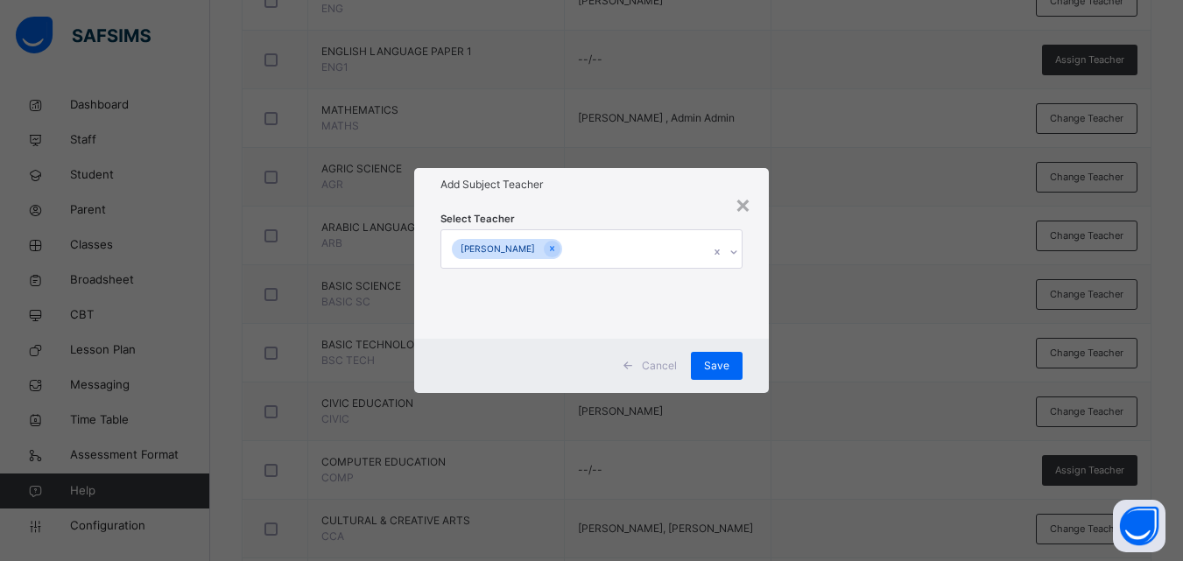
click at [853, 272] on div "× Add Subject Teacher Select Teacher UMAR HALLIRU USMAN Cancel Save" at bounding box center [591, 280] width 1183 height 561
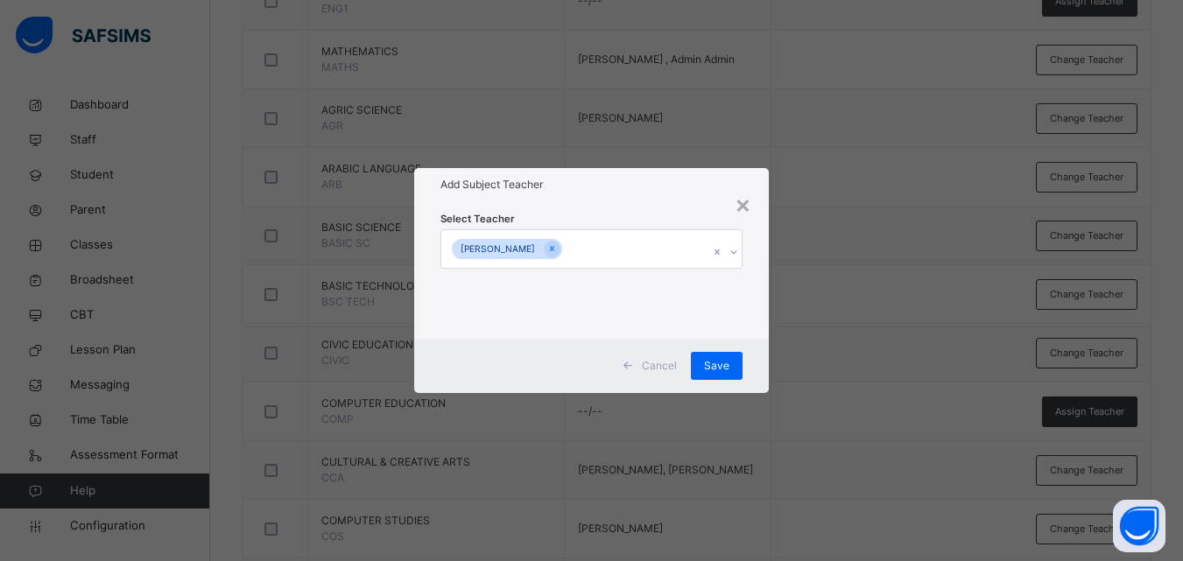
scroll to position [617, 0]
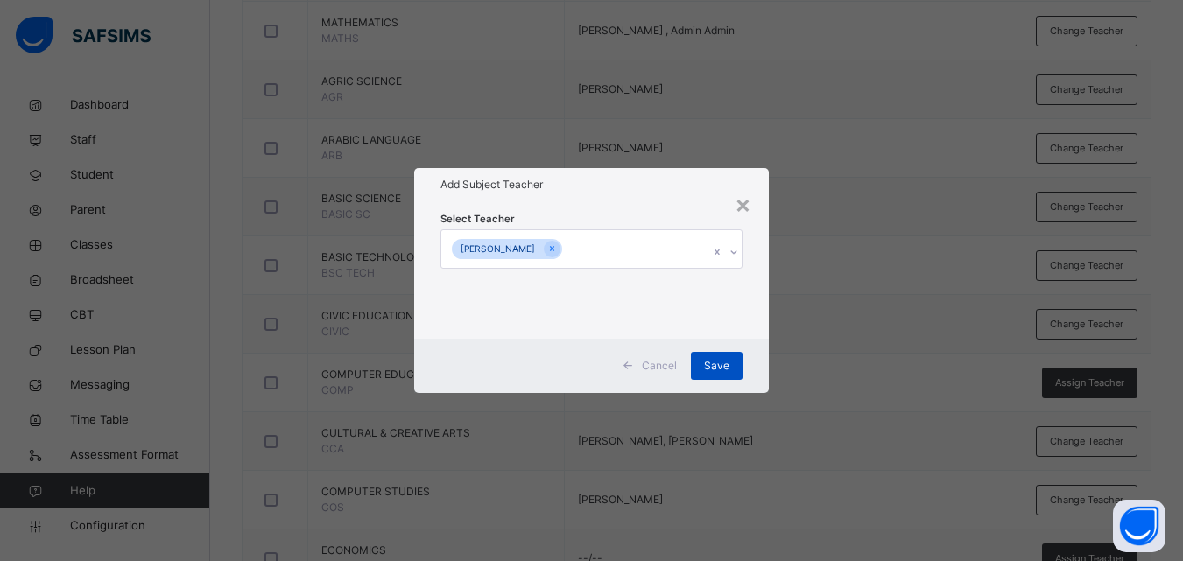
click at [724, 360] on span "Save" at bounding box center [716, 366] width 25 height 16
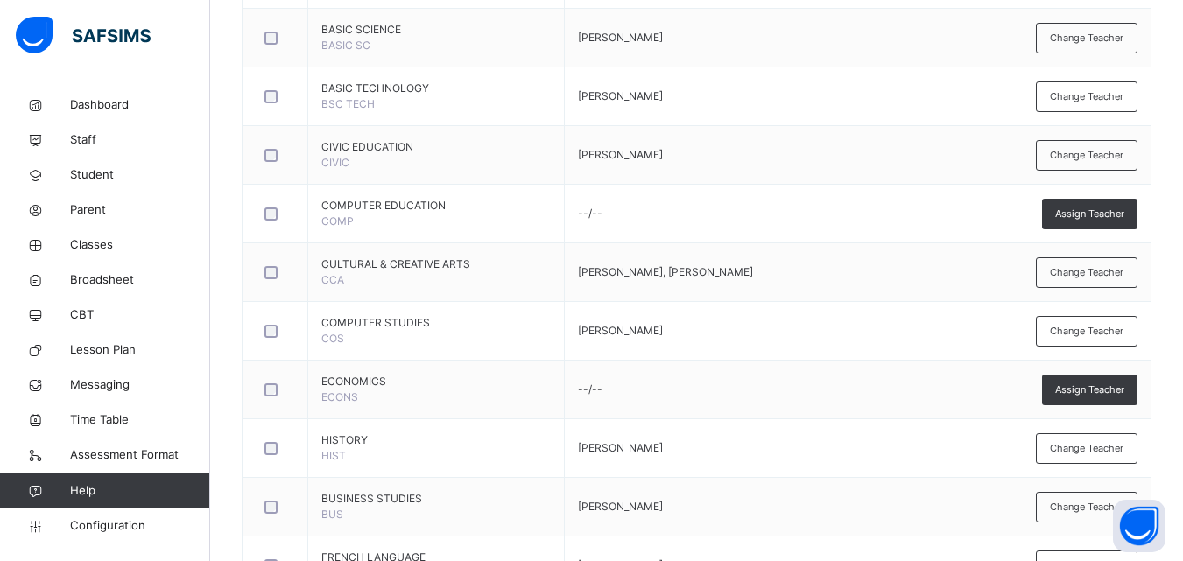
scroll to position [793, 0]
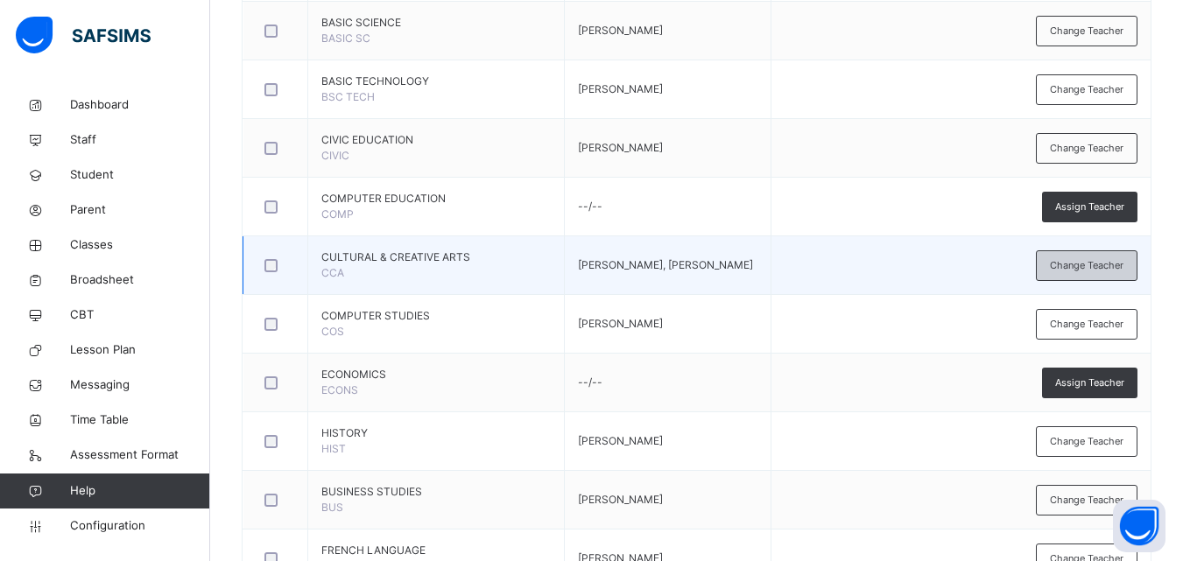
click at [1104, 262] on span "Change Teacher" at bounding box center [1087, 265] width 74 height 15
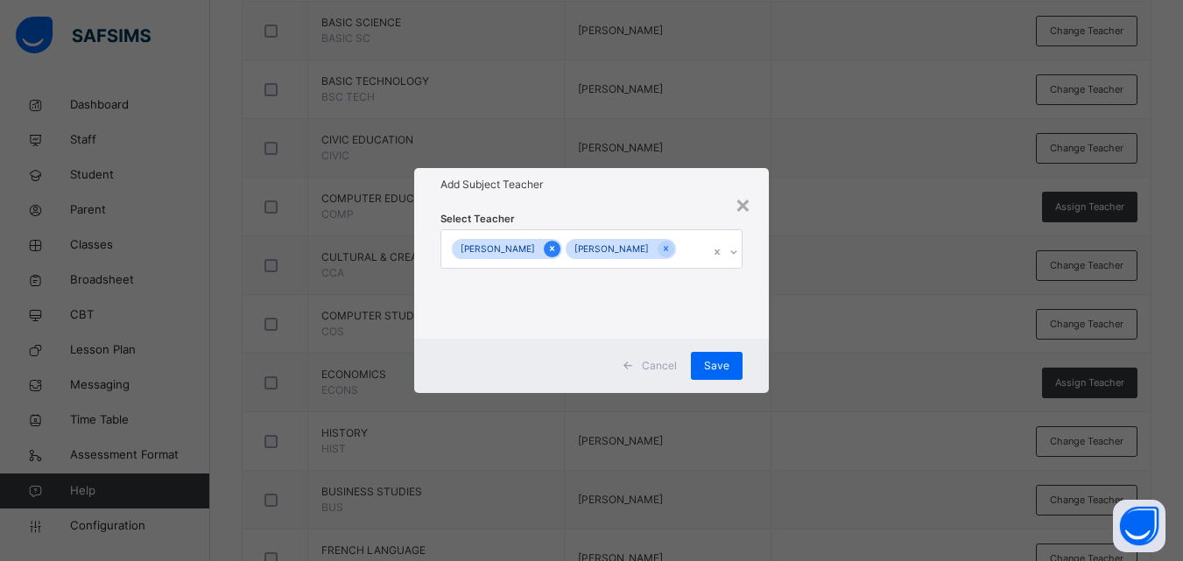
click at [557, 243] on icon at bounding box center [552, 249] width 10 height 12
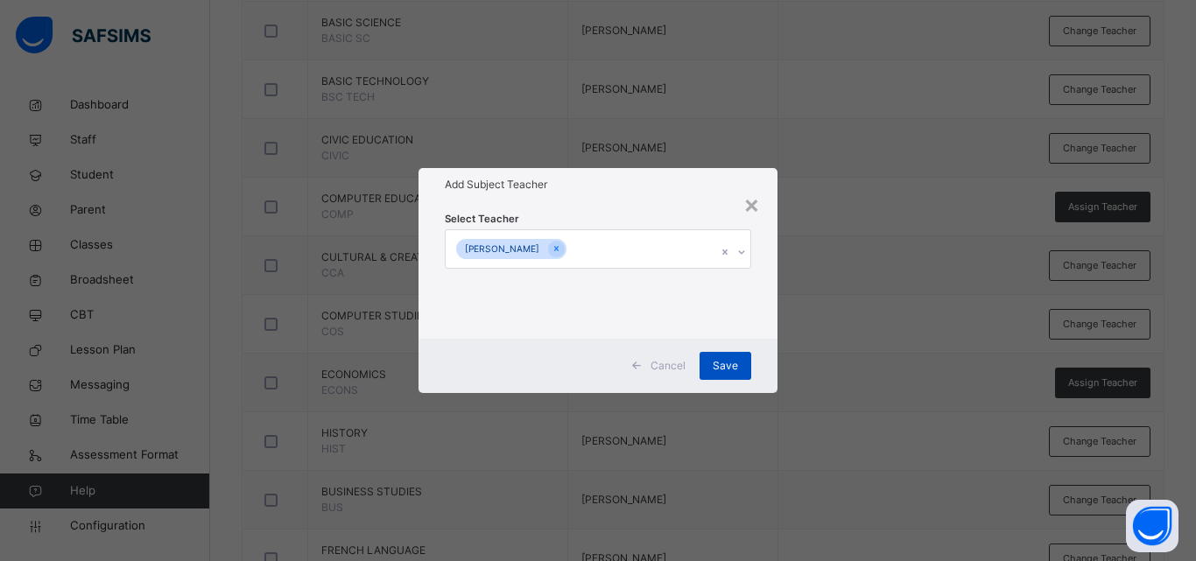
click at [729, 367] on span "Save" at bounding box center [725, 366] width 25 height 16
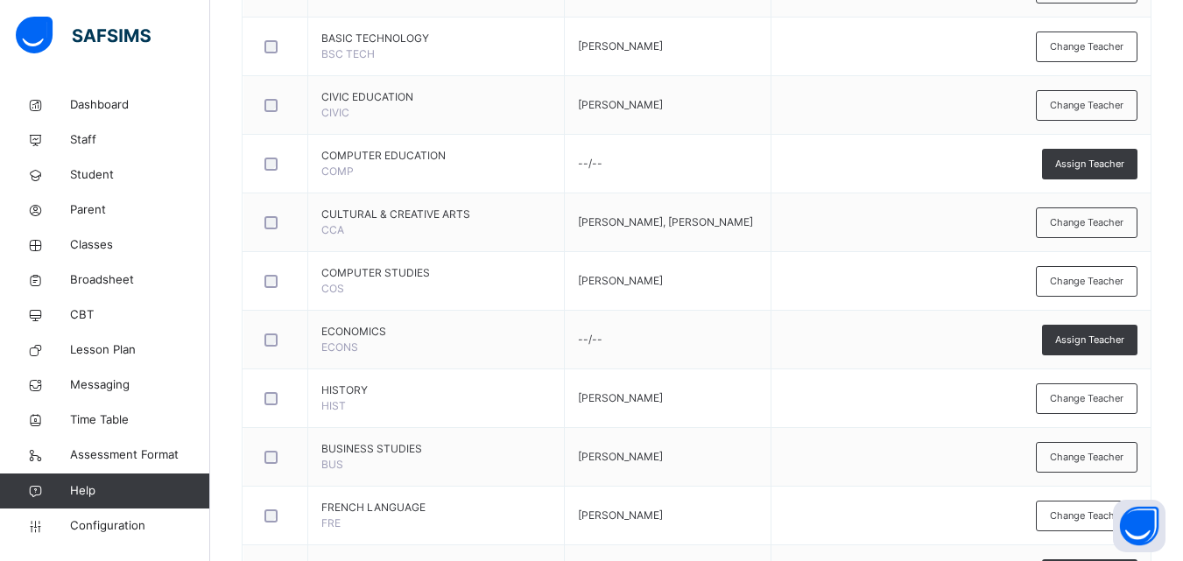
scroll to position [843, 0]
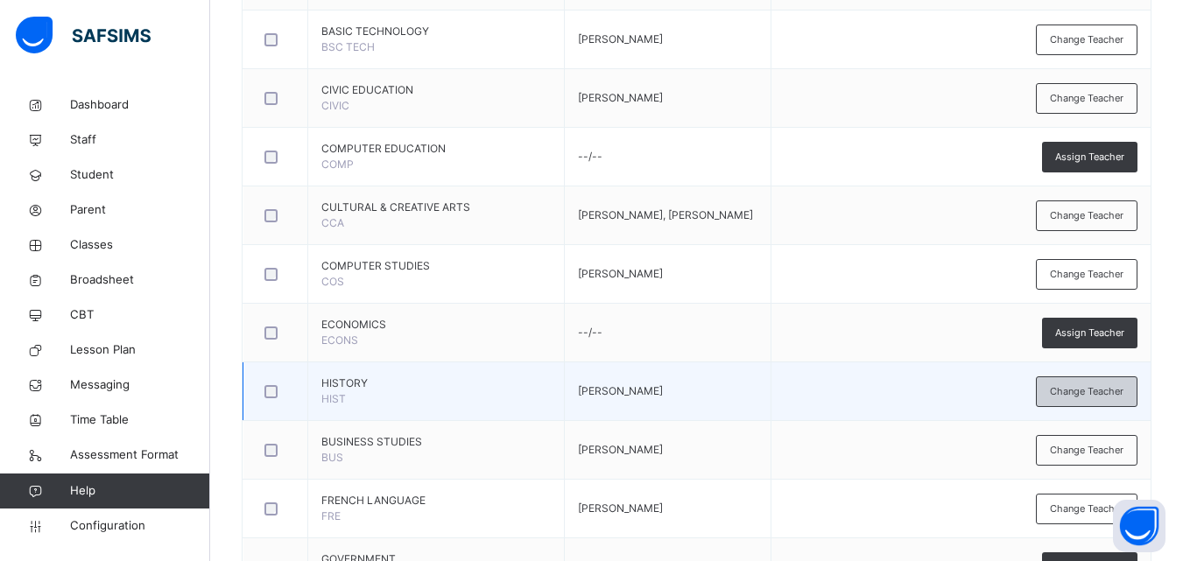
click at [1108, 384] on span "Change Teacher" at bounding box center [1087, 391] width 74 height 15
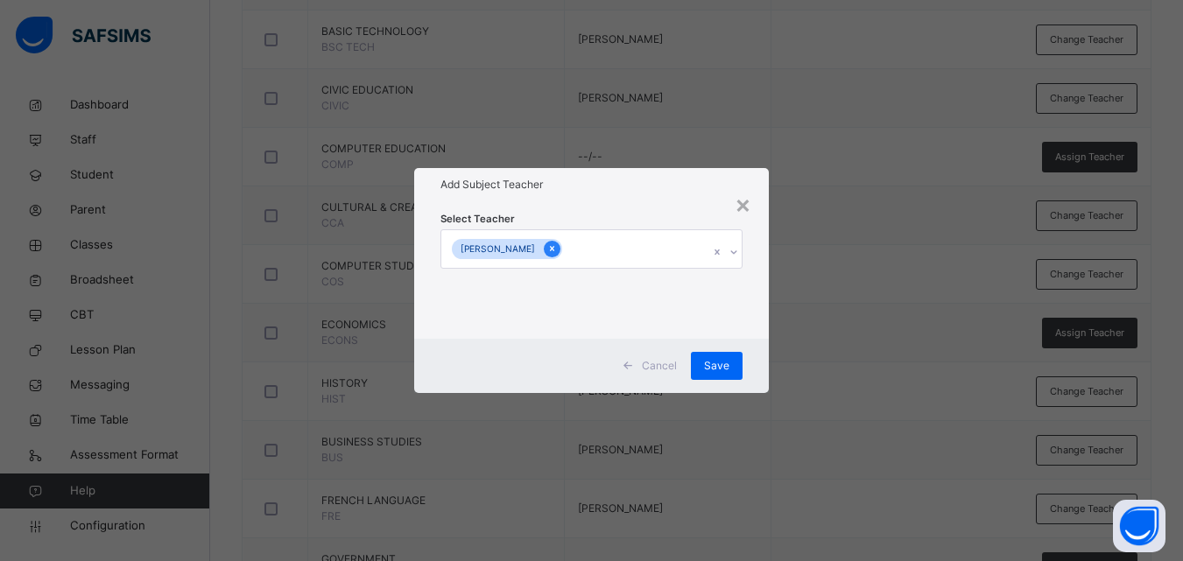
click at [561, 246] on div at bounding box center [552, 249] width 17 height 17
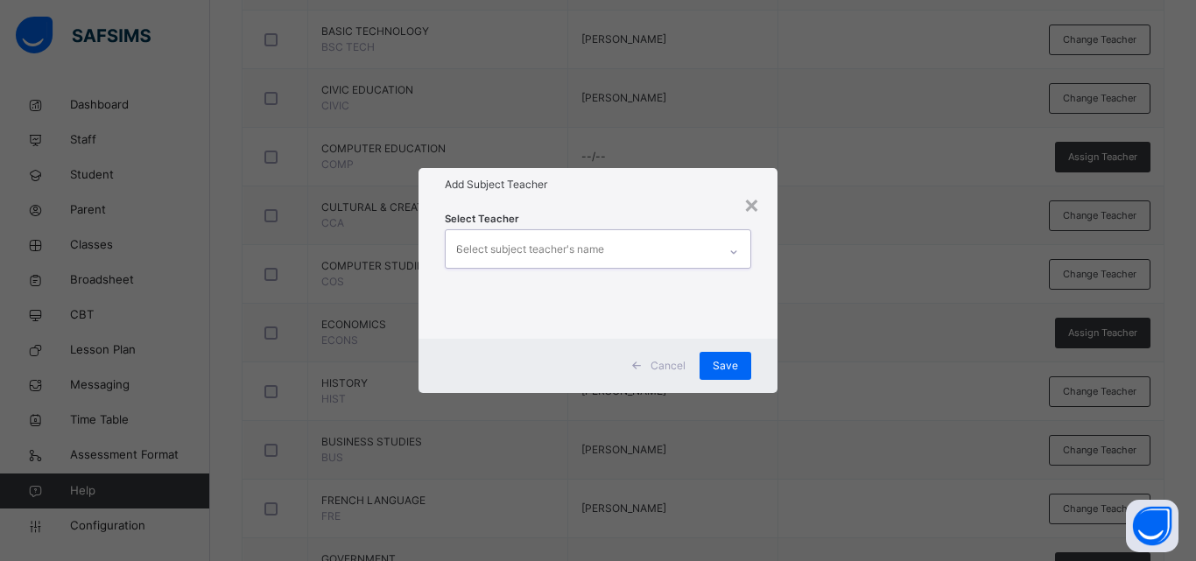
type input "***"
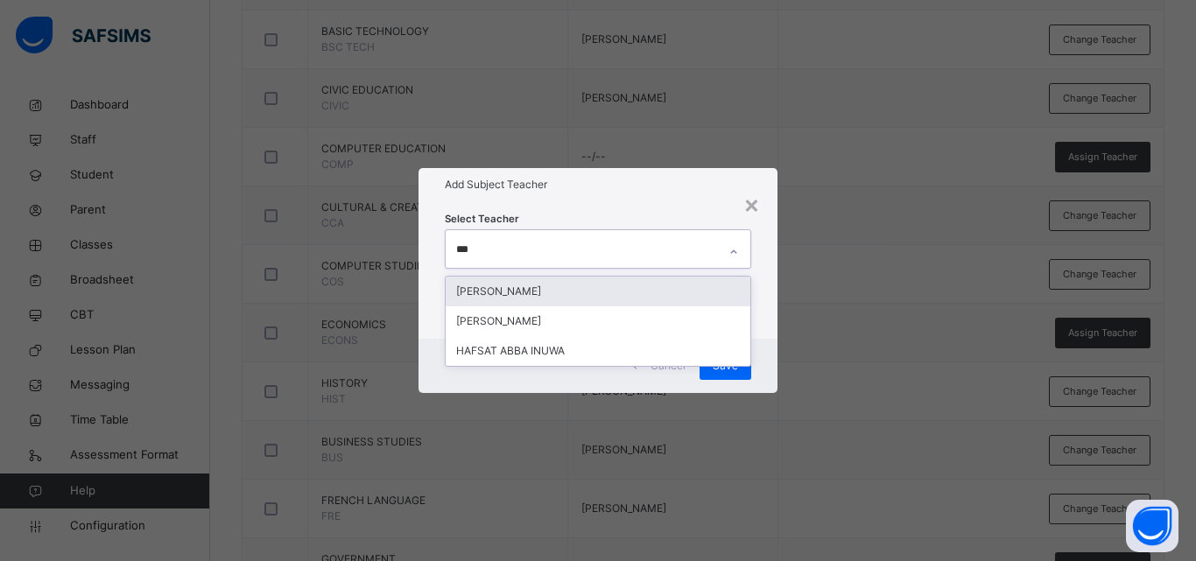
click at [612, 290] on div "[PERSON_NAME]" at bounding box center [598, 292] width 305 height 30
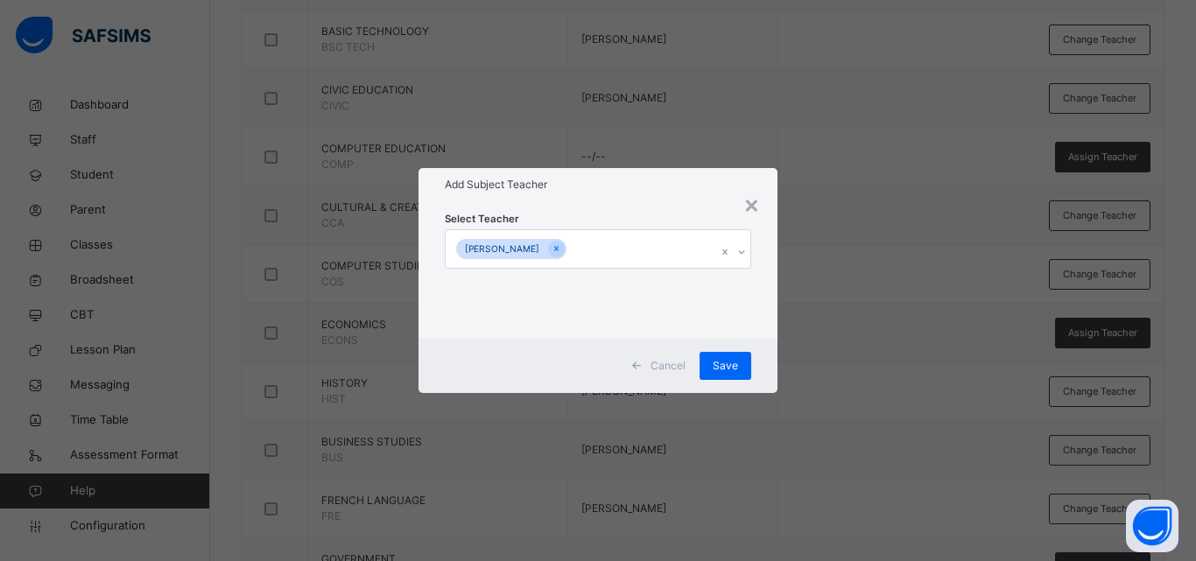
click at [815, 346] on div "× Add Subject Teacher Select Teacher ABDULHAFEEZ ABDULLAHI MATAME Cancel Save" at bounding box center [598, 280] width 1196 height 561
click at [734, 368] on span "Save" at bounding box center [725, 366] width 25 height 16
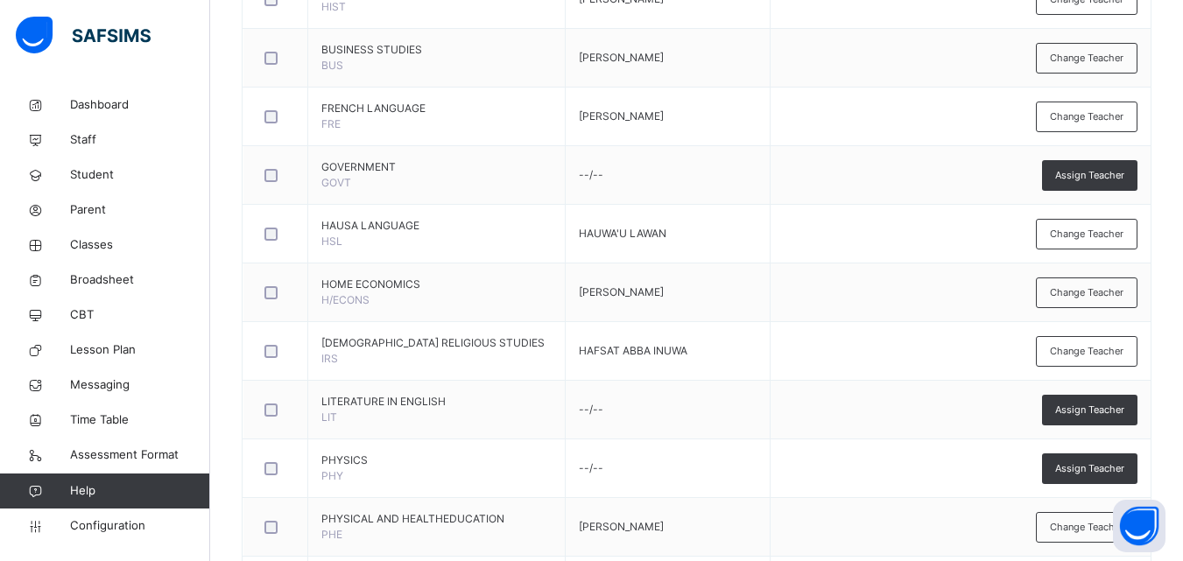
scroll to position [1239, 0]
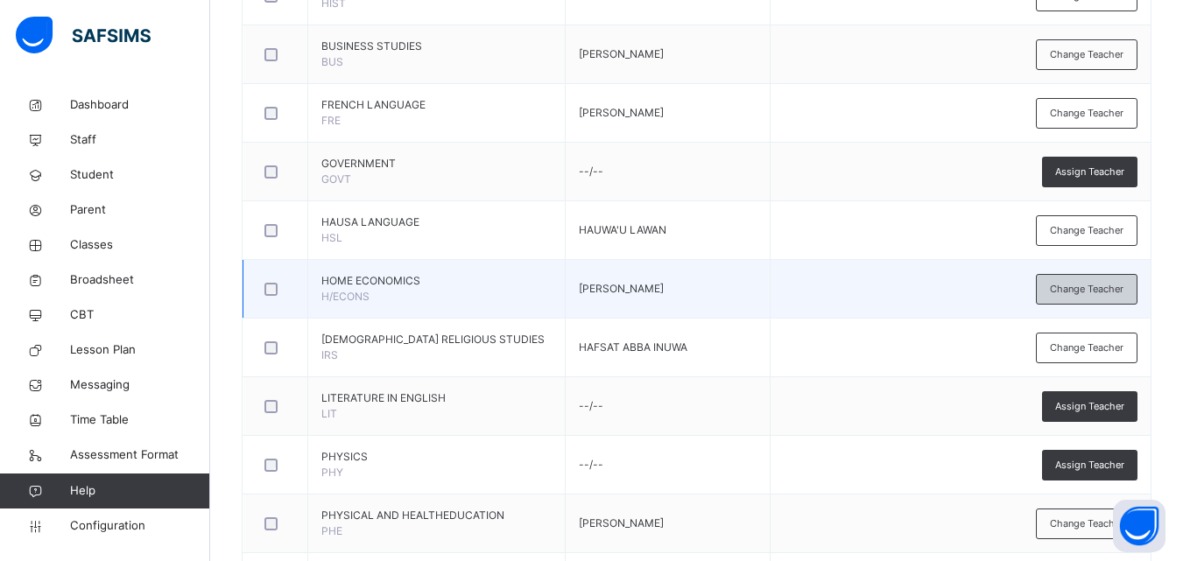
click at [1118, 280] on div "Change Teacher" at bounding box center [1087, 289] width 102 height 31
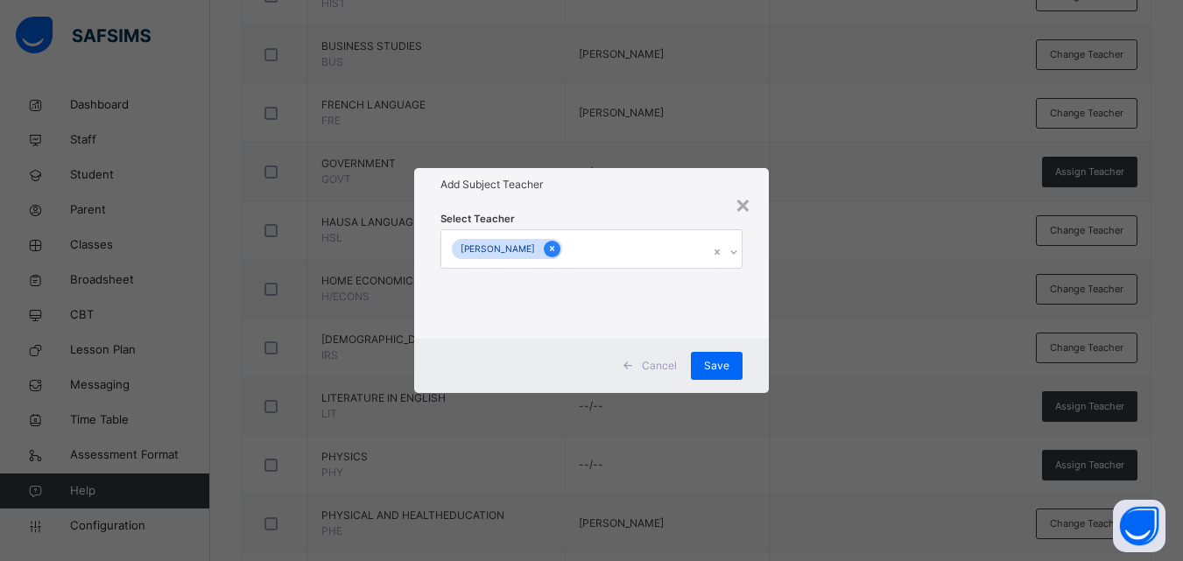
click at [557, 251] on icon at bounding box center [552, 249] width 10 height 12
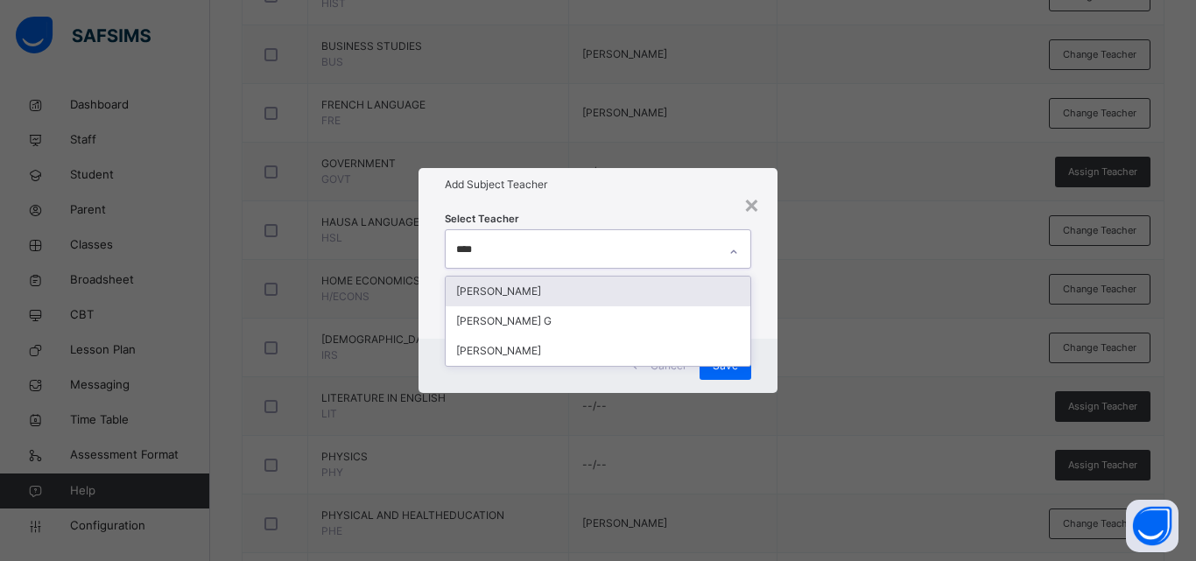
type input "*****"
click at [590, 286] on div "[PERSON_NAME]" at bounding box center [598, 292] width 305 height 30
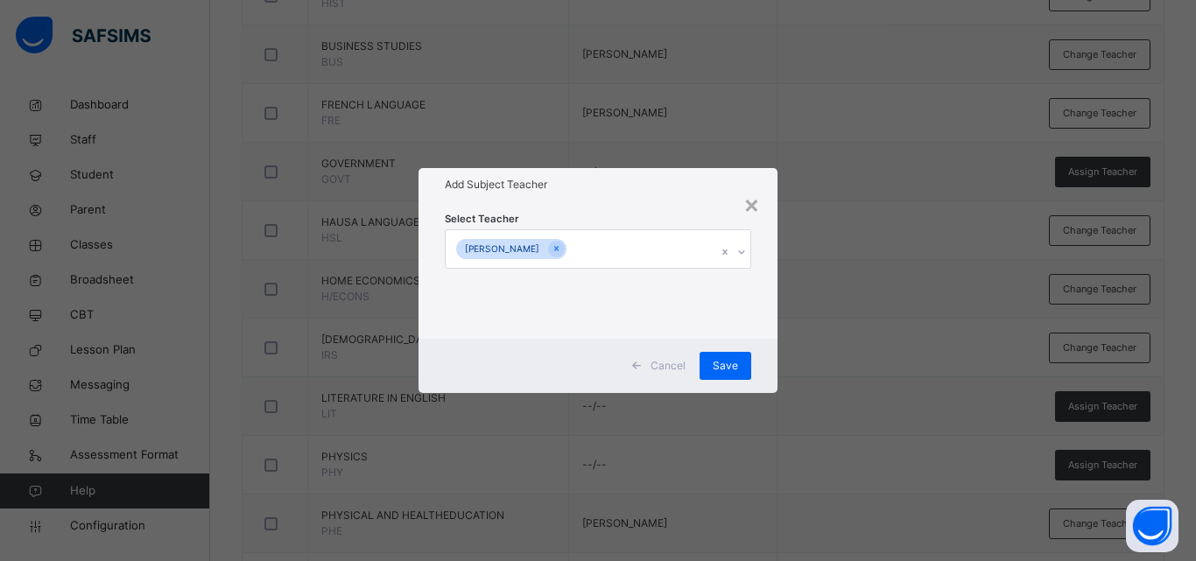
click at [866, 245] on div "× Add Subject Teacher Select Teacher Zainab Sulaiman Cancel Save" at bounding box center [598, 280] width 1196 height 561
click at [731, 368] on span "Save" at bounding box center [725, 366] width 25 height 16
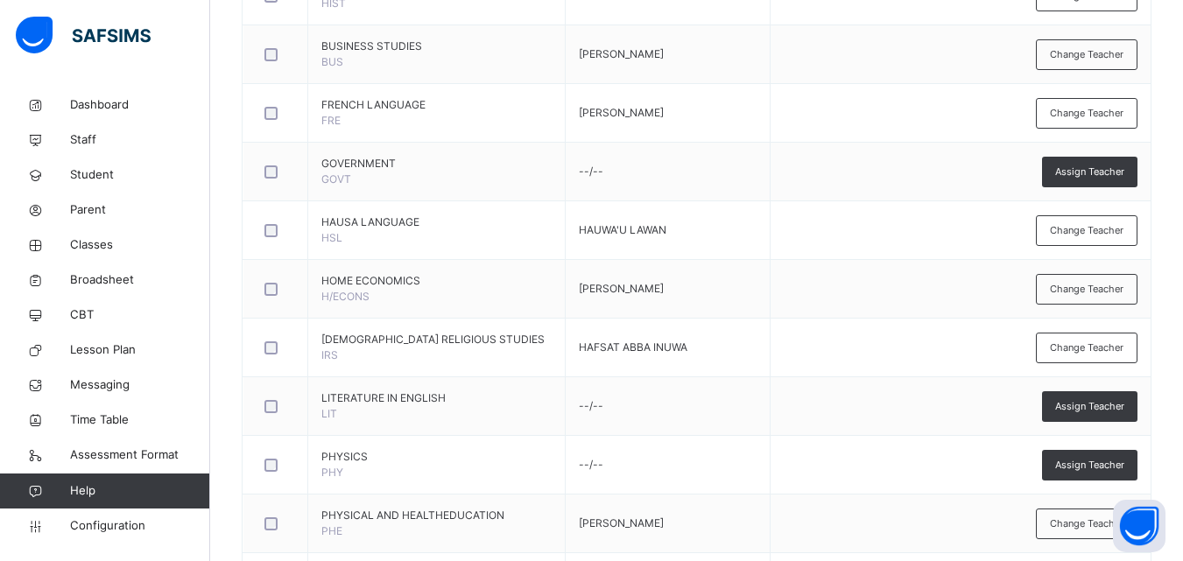
click at [1091, 283] on span "Change Teacher" at bounding box center [1087, 289] width 74 height 15
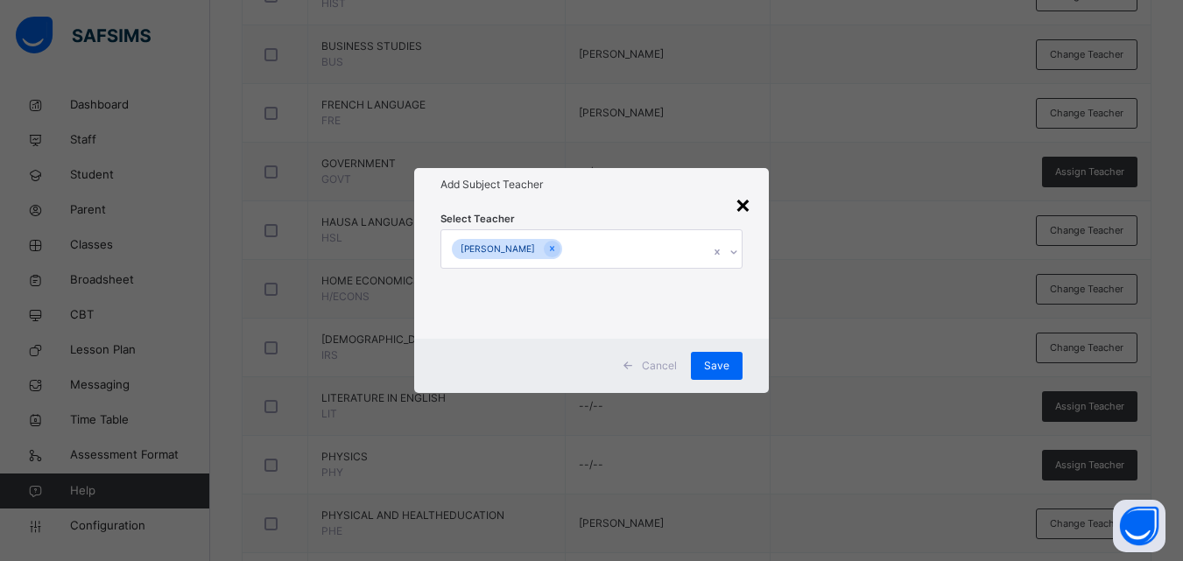
click at [744, 204] on div "×" at bounding box center [743, 204] width 17 height 37
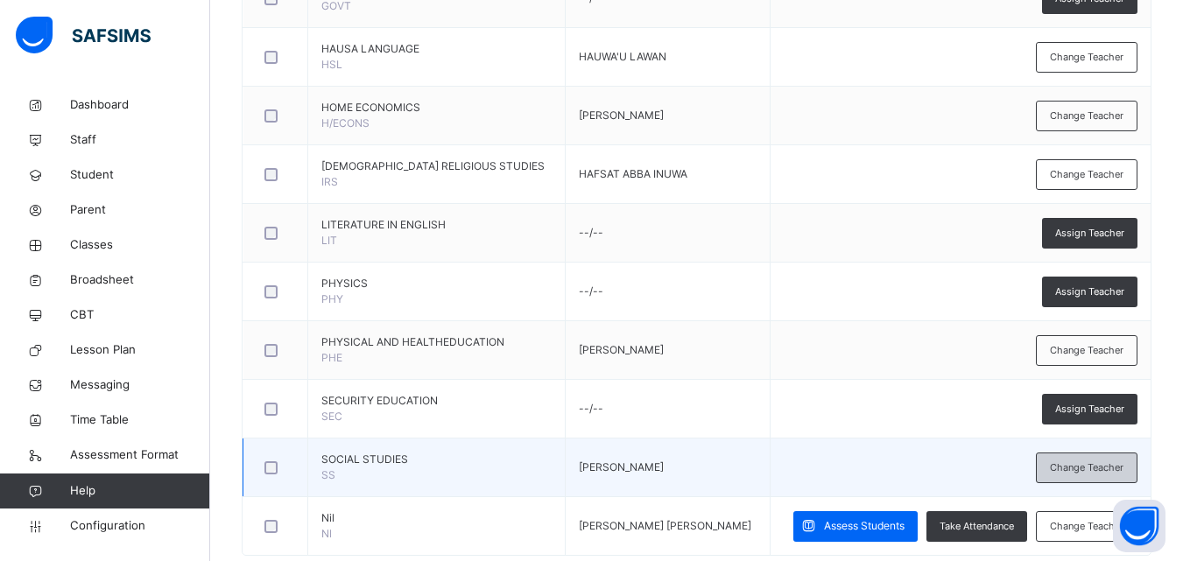
scroll to position [1451, 0]
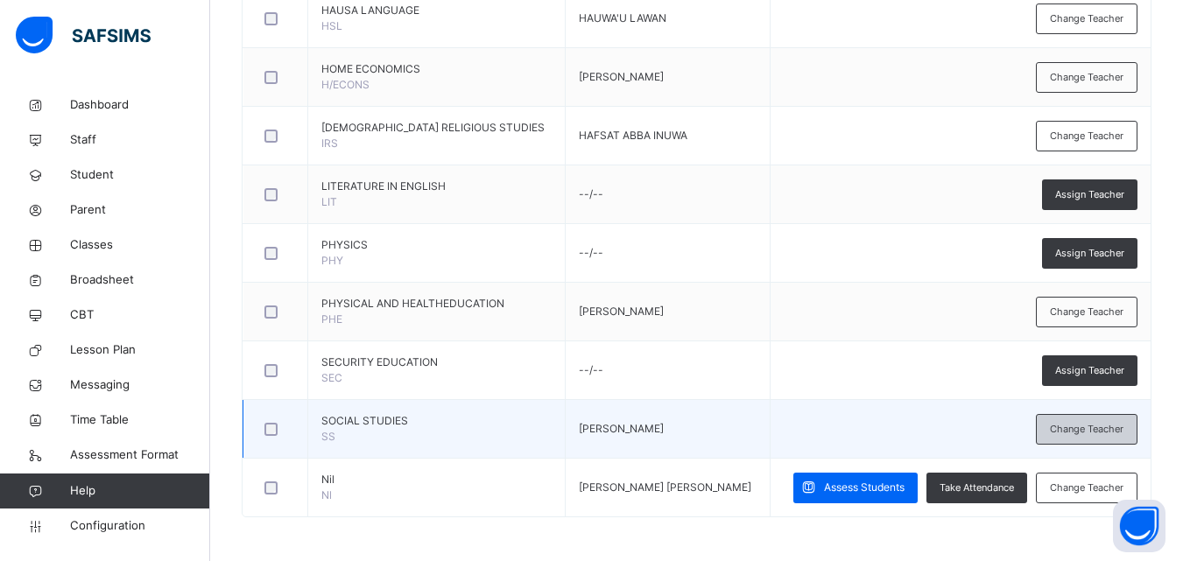
click at [1101, 428] on span "Change Teacher" at bounding box center [1087, 429] width 74 height 15
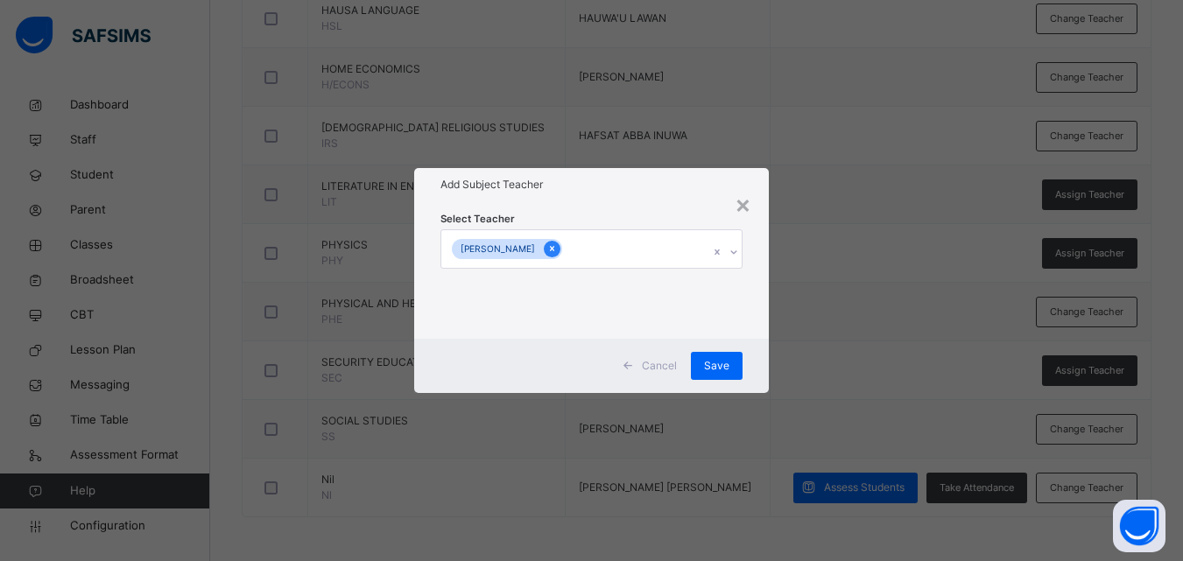
click at [557, 248] on icon at bounding box center [552, 249] width 10 height 12
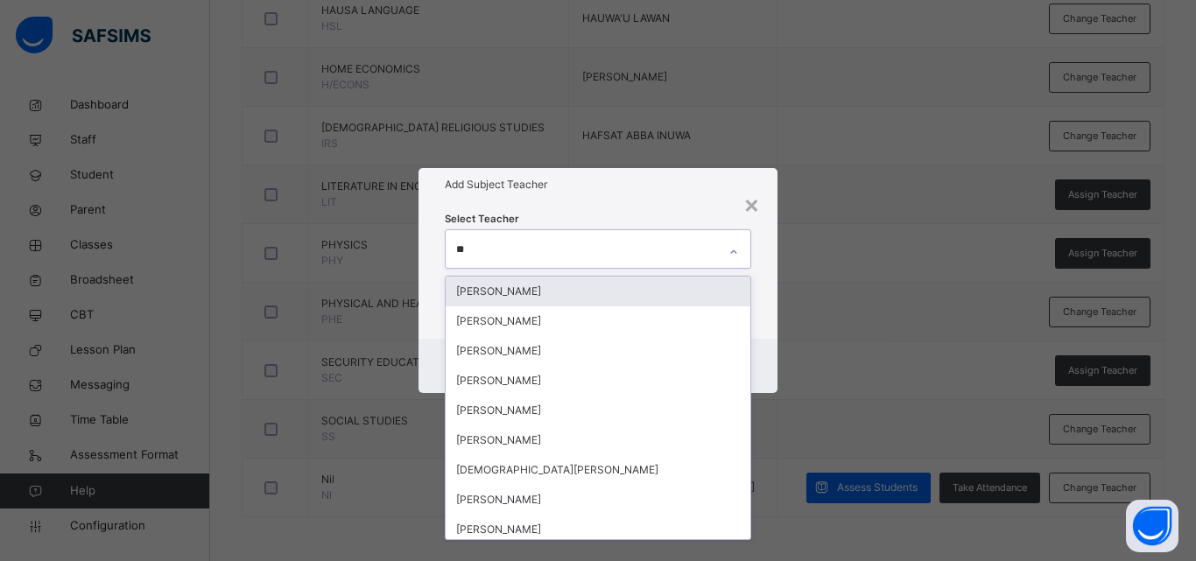
type input "*"
click at [481, 247] on icon at bounding box center [482, 249] width 4 height 5
type input "***"
click at [561, 296] on div "ALIYU ADAM ABUBAKAR" at bounding box center [598, 292] width 305 height 30
click at [831, 298] on div "× Add Subject Teacher Select Teacher option ALIYU ADAM ABUBAKAR, selected. opti…" at bounding box center [598, 280] width 1196 height 561
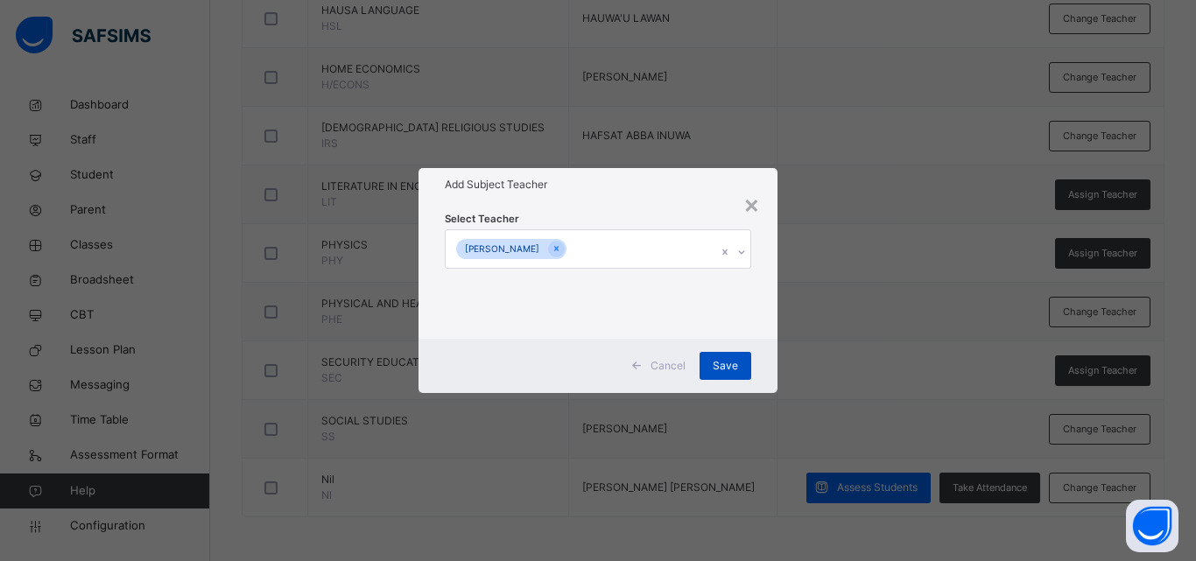
click at [721, 364] on span "Save" at bounding box center [725, 366] width 25 height 16
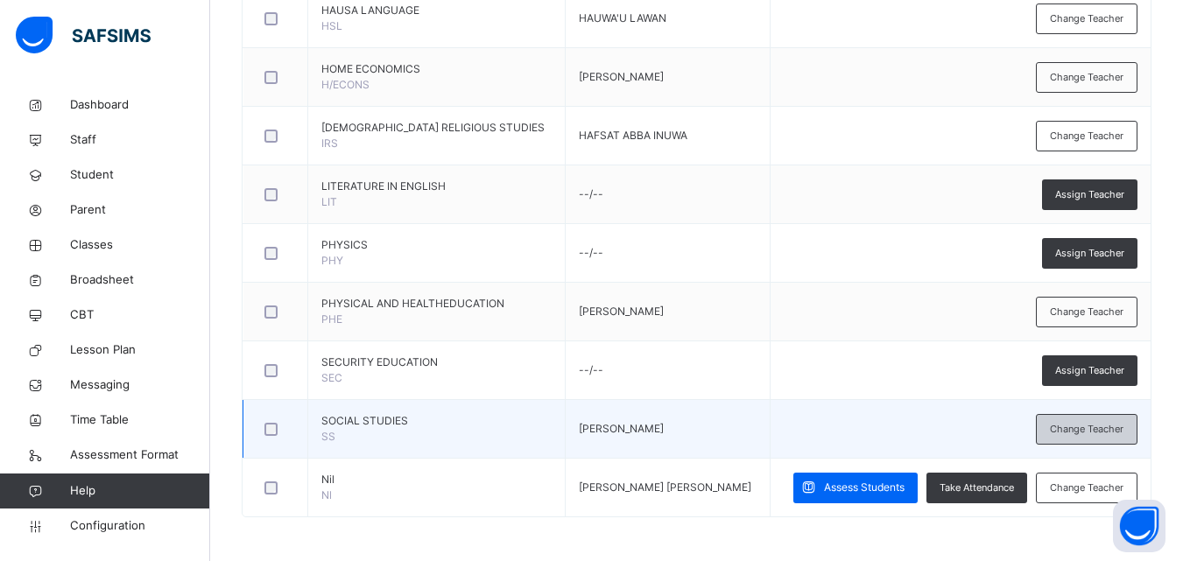
click at [1074, 427] on span "Change Teacher" at bounding box center [1087, 429] width 74 height 15
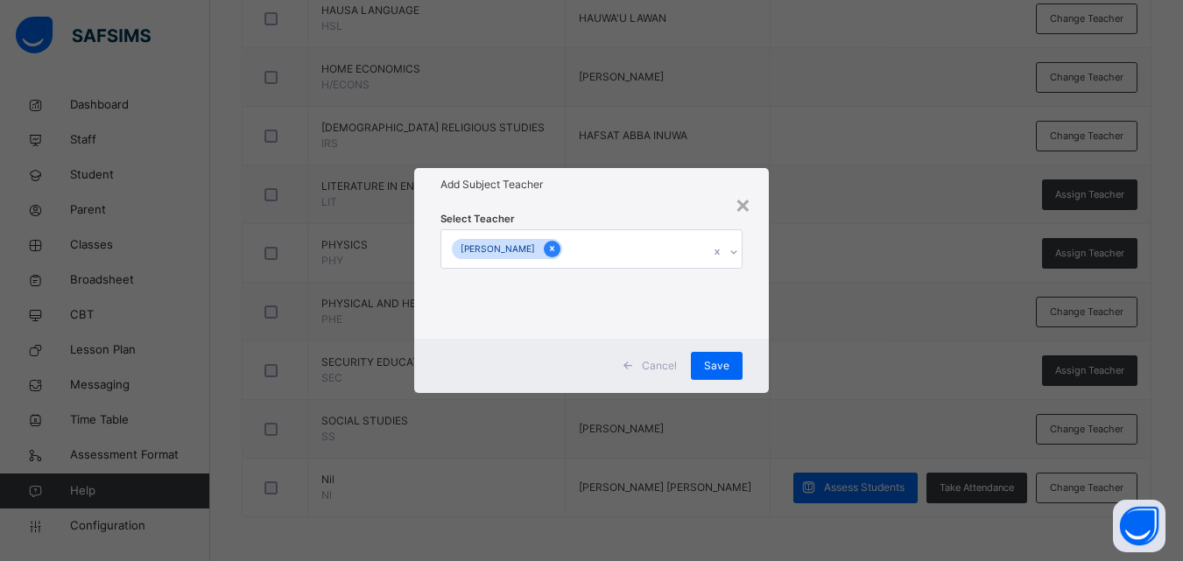
click at [557, 251] on icon at bounding box center [552, 249] width 10 height 12
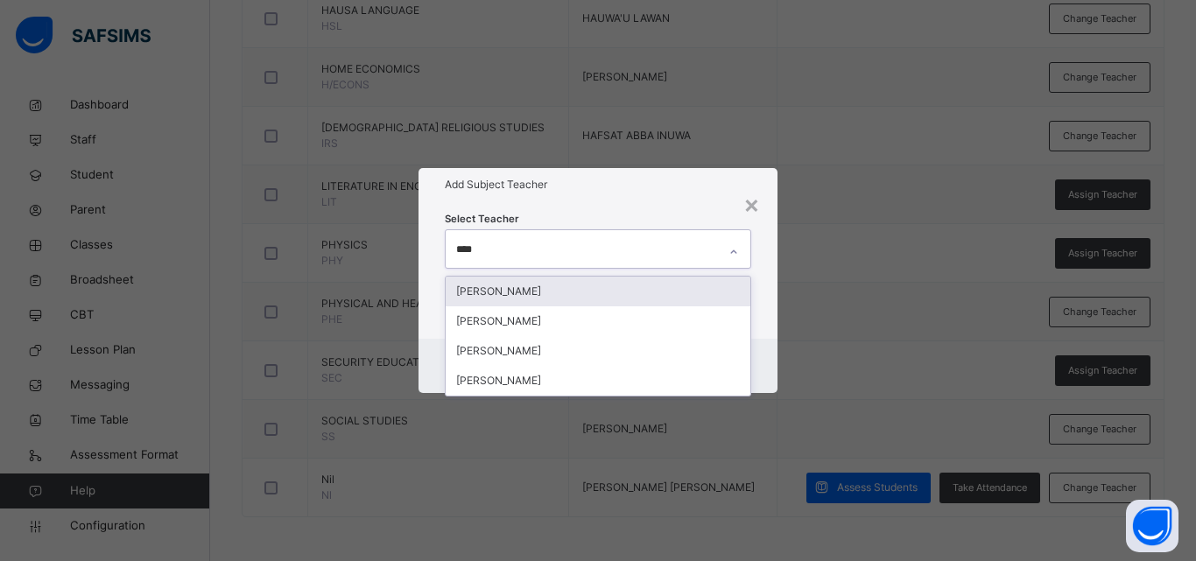
type input "*****"
click at [608, 284] on div "ALIYU ADAM ABUBAKAR" at bounding box center [598, 292] width 305 height 30
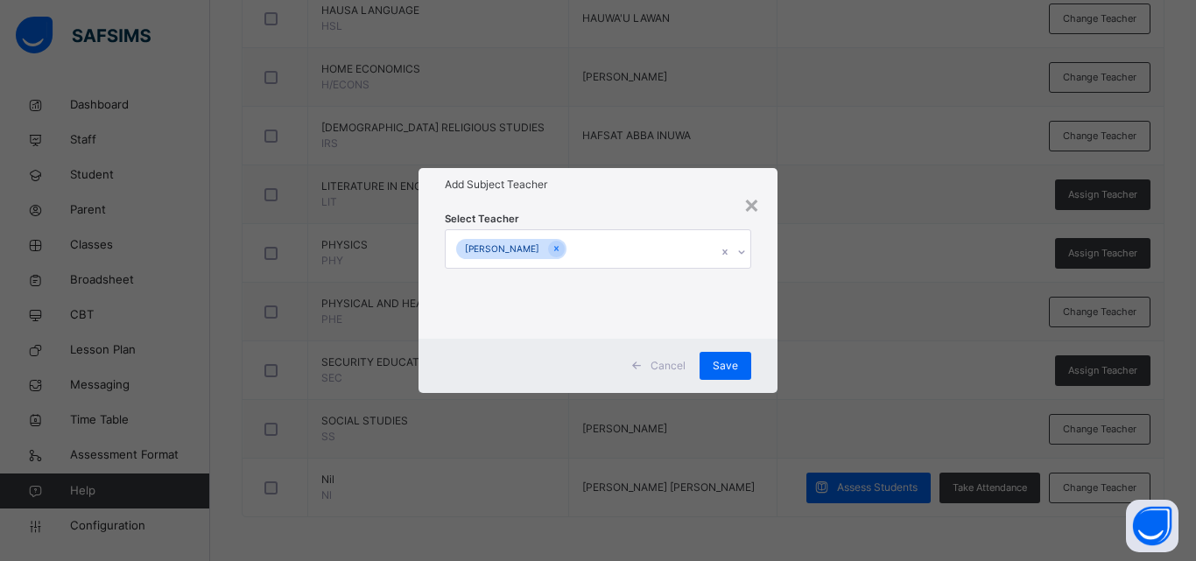
click at [785, 314] on div "× Add Subject Teacher Select Teacher ALIYU ADAM ABUBAKAR Cancel Save" at bounding box center [598, 280] width 1196 height 561
click at [736, 360] on span "Save" at bounding box center [725, 366] width 25 height 16
click at [723, 360] on span "Save" at bounding box center [725, 366] width 25 height 16
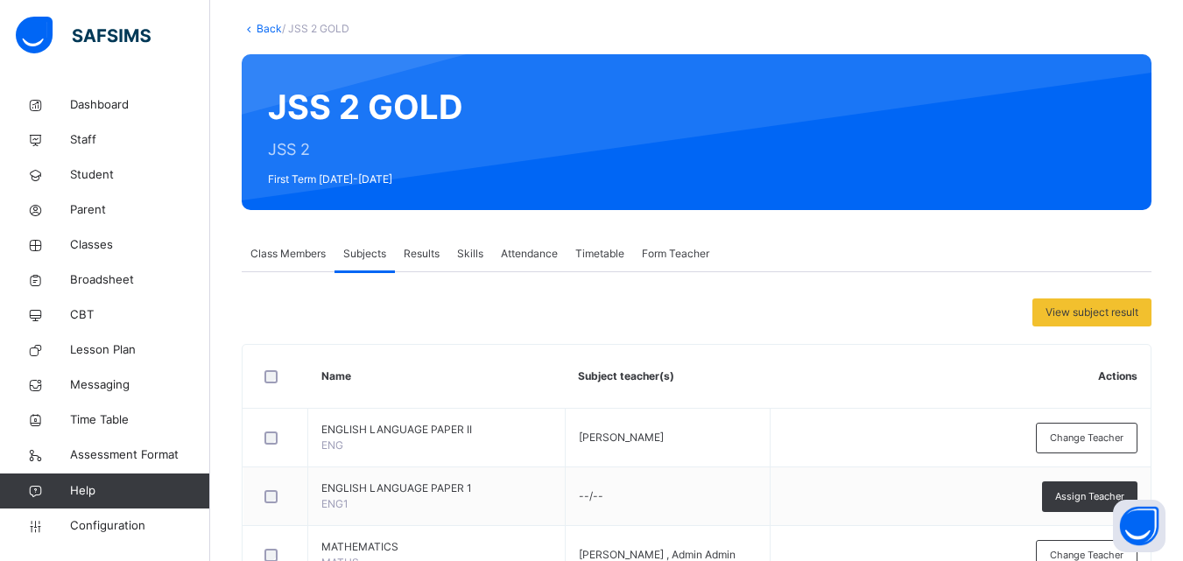
scroll to position [0, 0]
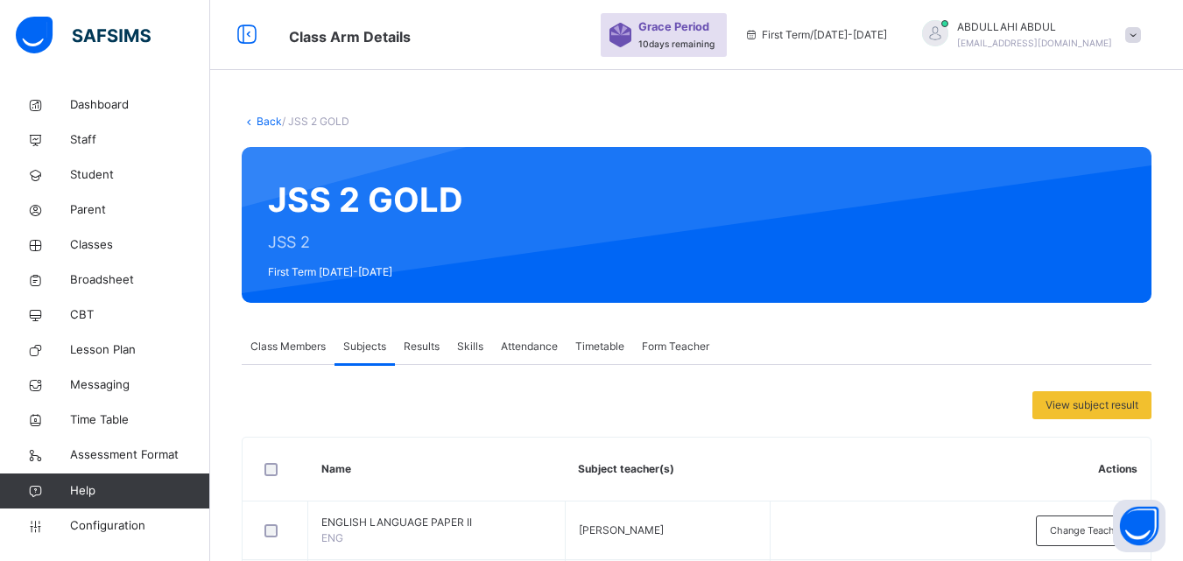
click at [268, 126] on link "Back" at bounding box center [269, 121] width 25 height 13
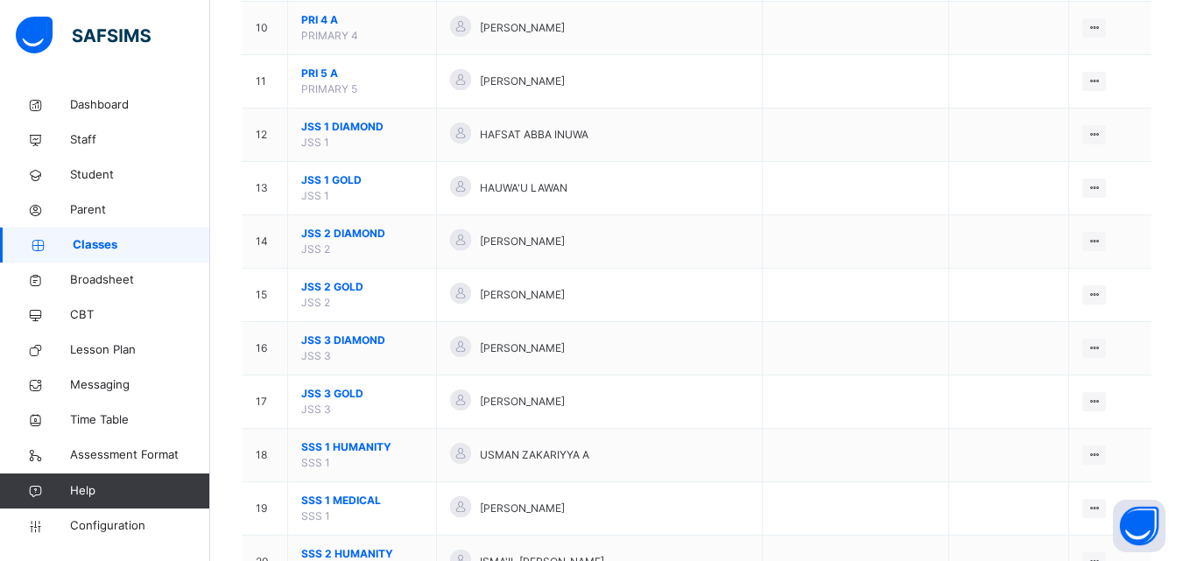
scroll to position [737, 0]
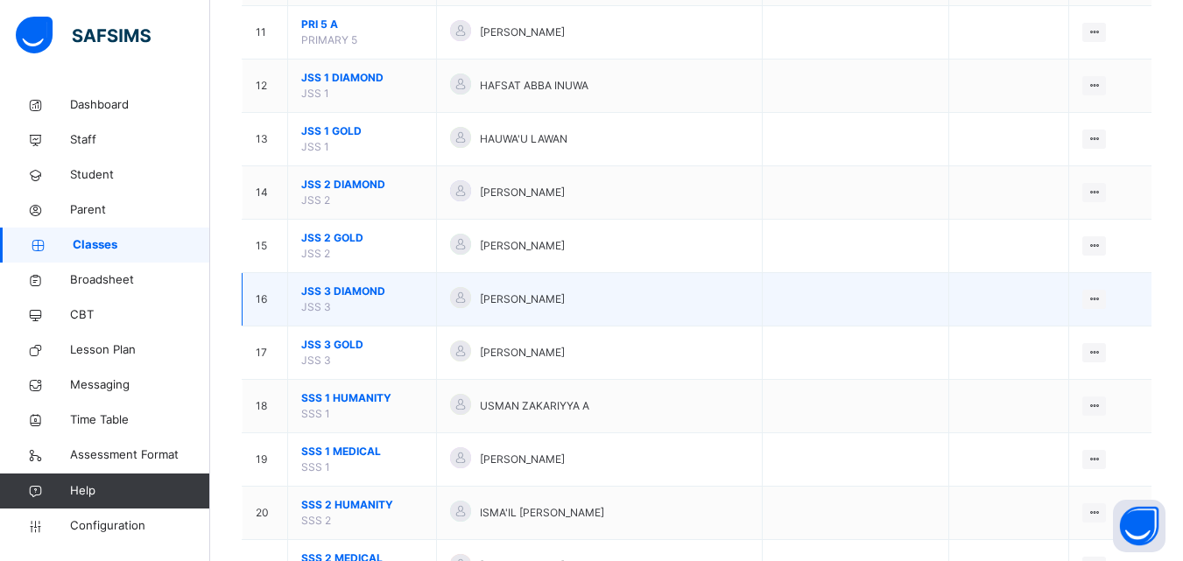
click at [335, 286] on span "JSS 3 DIAMOND" at bounding box center [362, 292] width 122 height 16
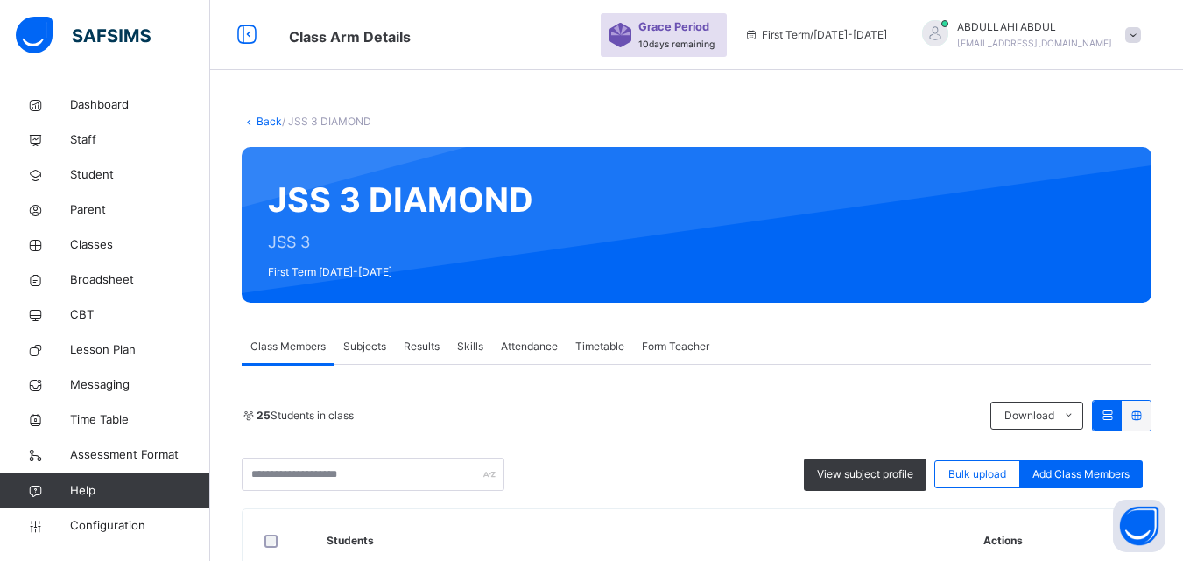
click at [366, 343] on span "Subjects" at bounding box center [364, 347] width 43 height 16
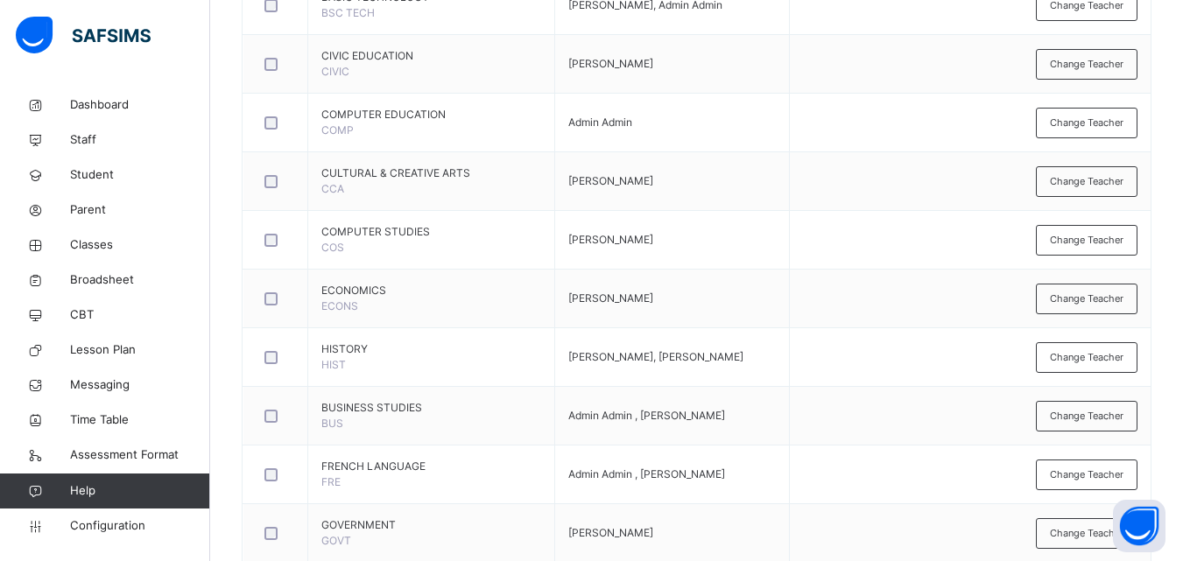
scroll to position [1343, 0]
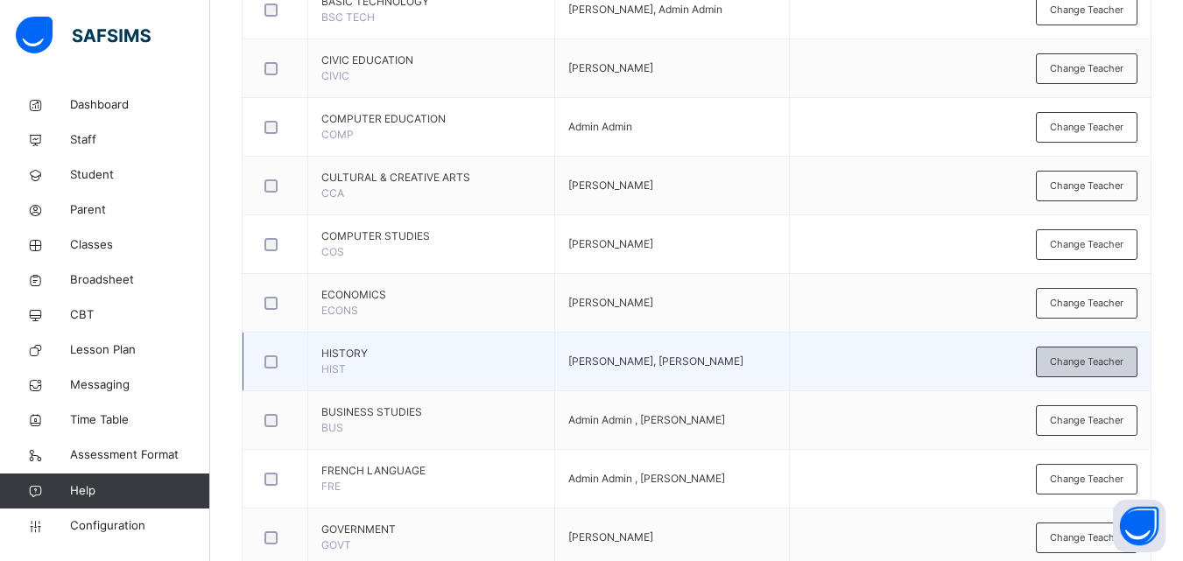
click at [1124, 363] on span "Change Teacher" at bounding box center [1087, 362] width 74 height 15
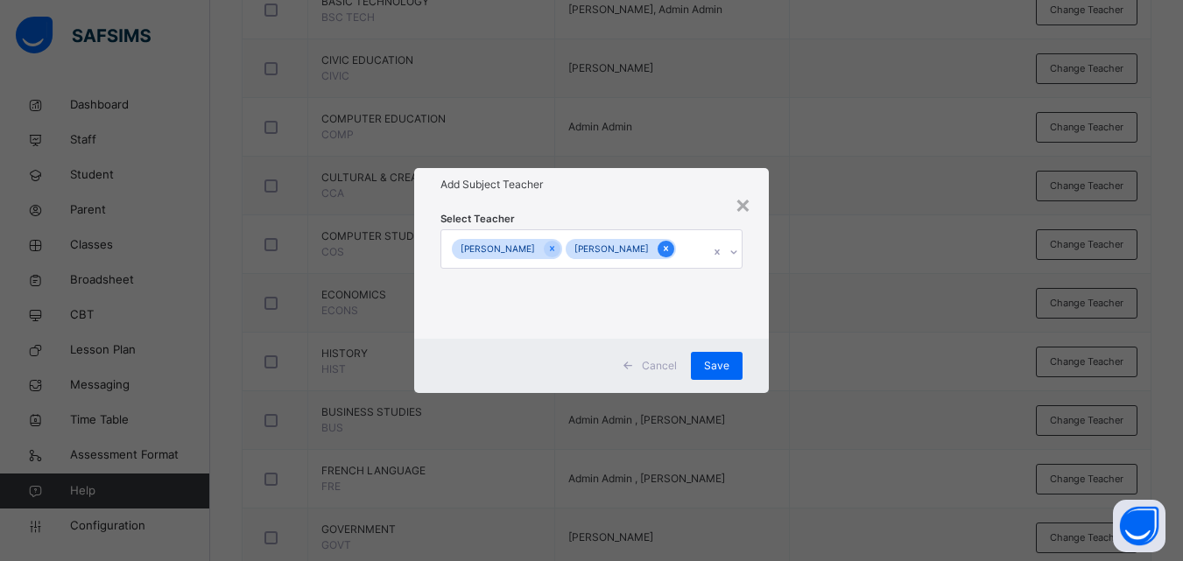
click at [661, 255] on icon at bounding box center [666, 249] width 10 height 12
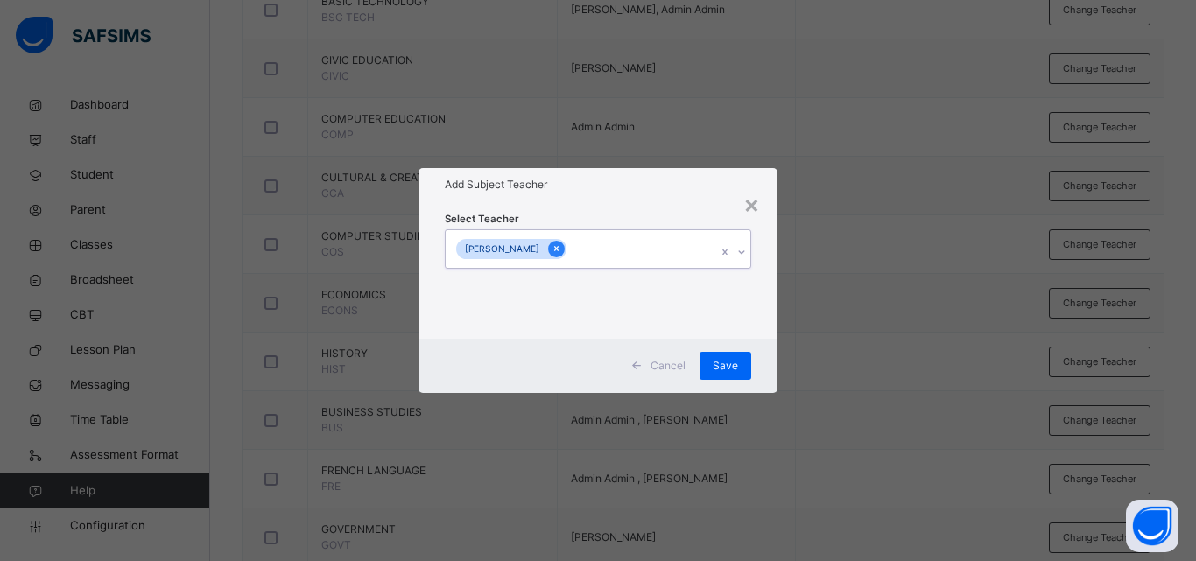
click at [561, 248] on icon at bounding box center [557, 249] width 10 height 12
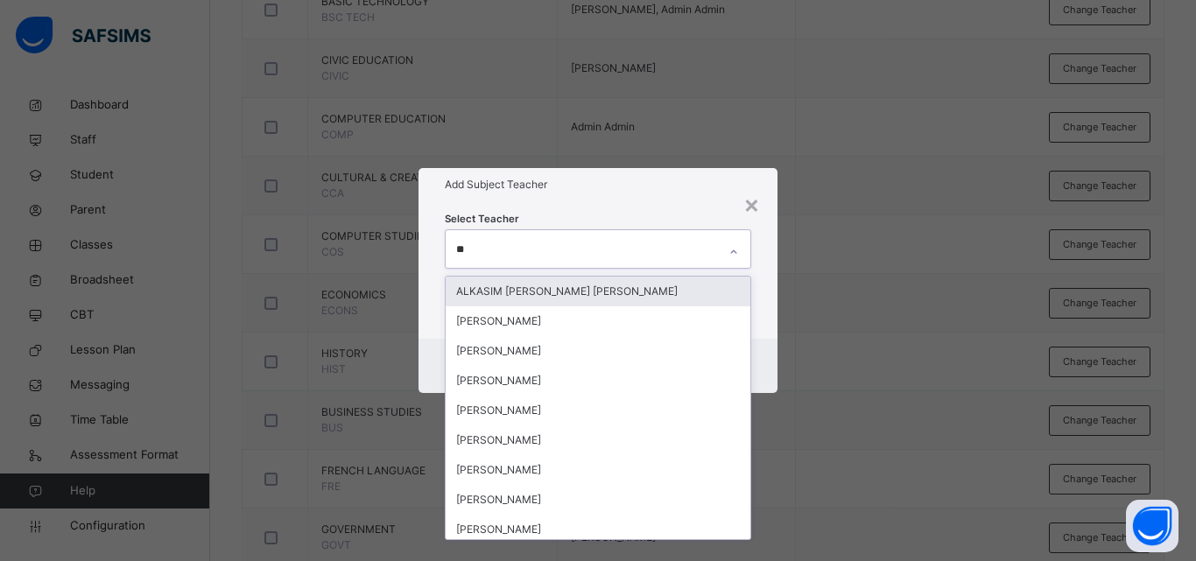
type input "***"
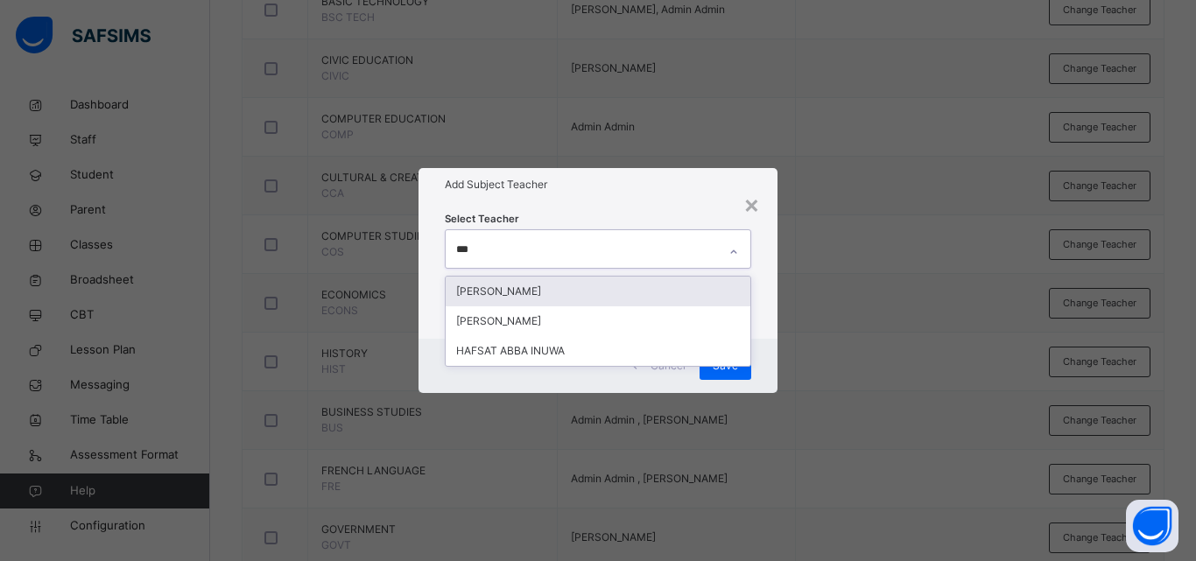
click at [621, 292] on div "[PERSON_NAME]" at bounding box center [598, 292] width 305 height 30
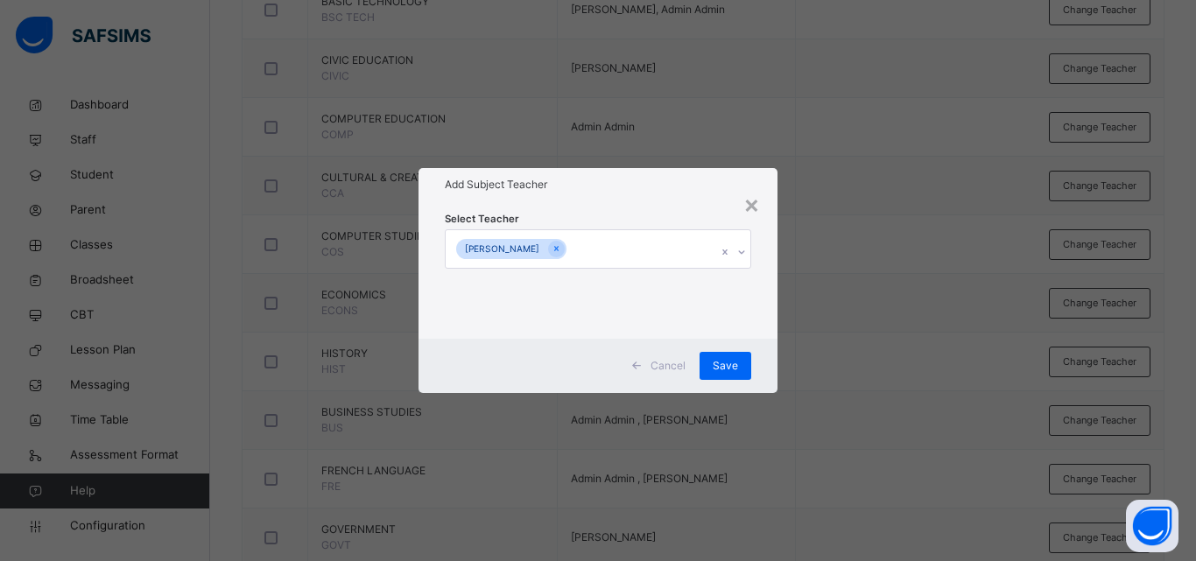
click at [849, 355] on div "× Add Subject Teacher Select Teacher ABDULHAFEEZ ABDULLAHI MATAME Cancel Save" at bounding box center [598, 280] width 1196 height 561
click at [744, 361] on div "Save" at bounding box center [726, 366] width 52 height 28
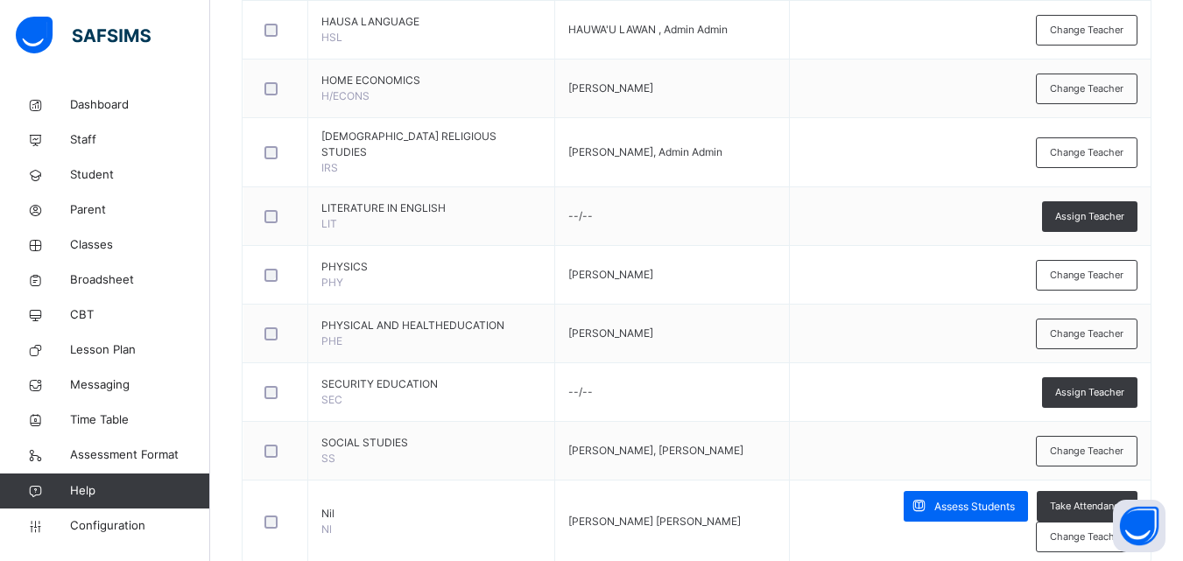
scroll to position [1917, 0]
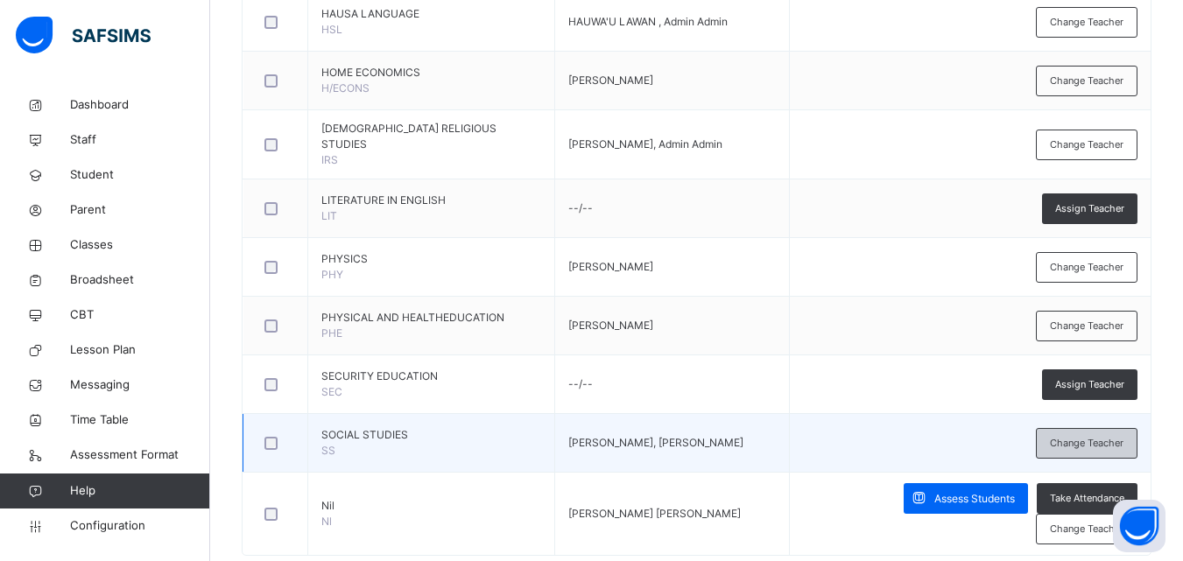
click at [1122, 428] on div "Change Teacher" at bounding box center [1087, 443] width 102 height 31
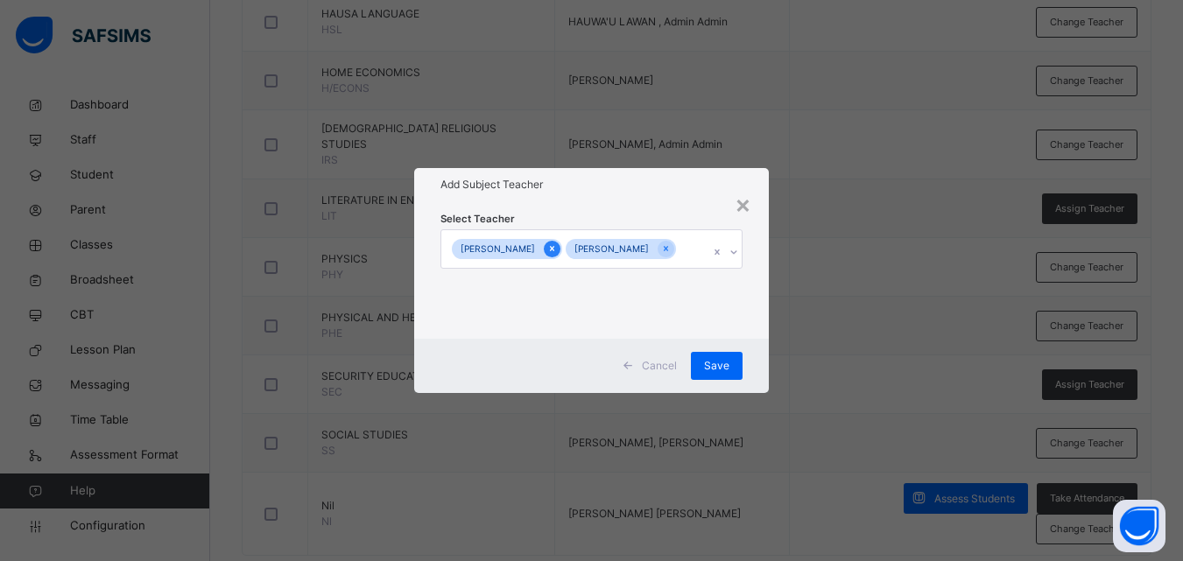
click at [557, 243] on icon at bounding box center [552, 249] width 10 height 12
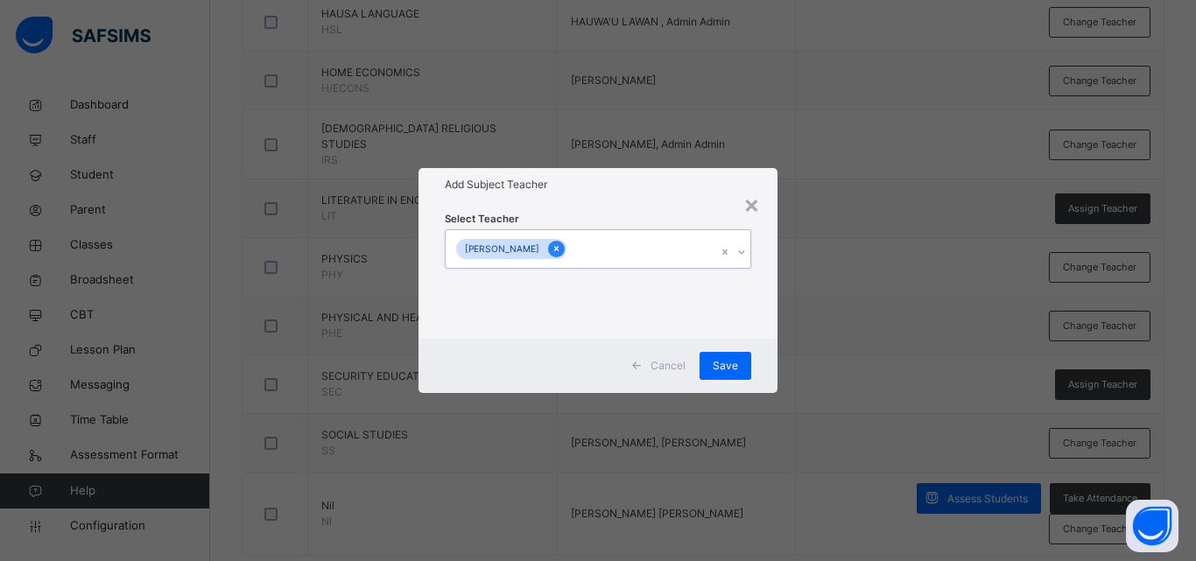
click at [552, 243] on icon at bounding box center [557, 249] width 10 height 12
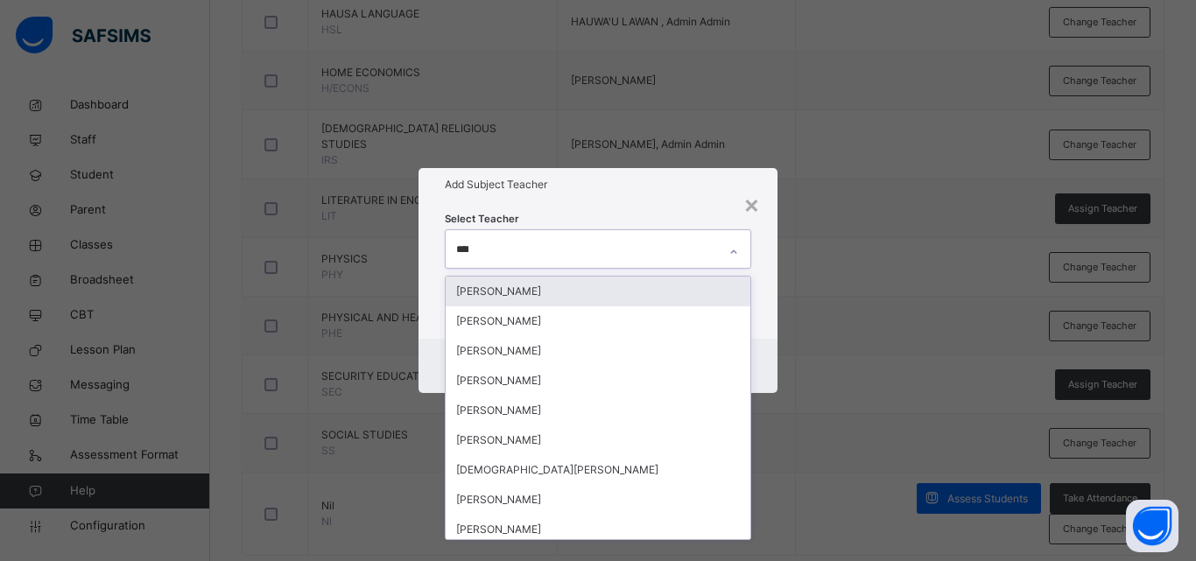
type input "*****"
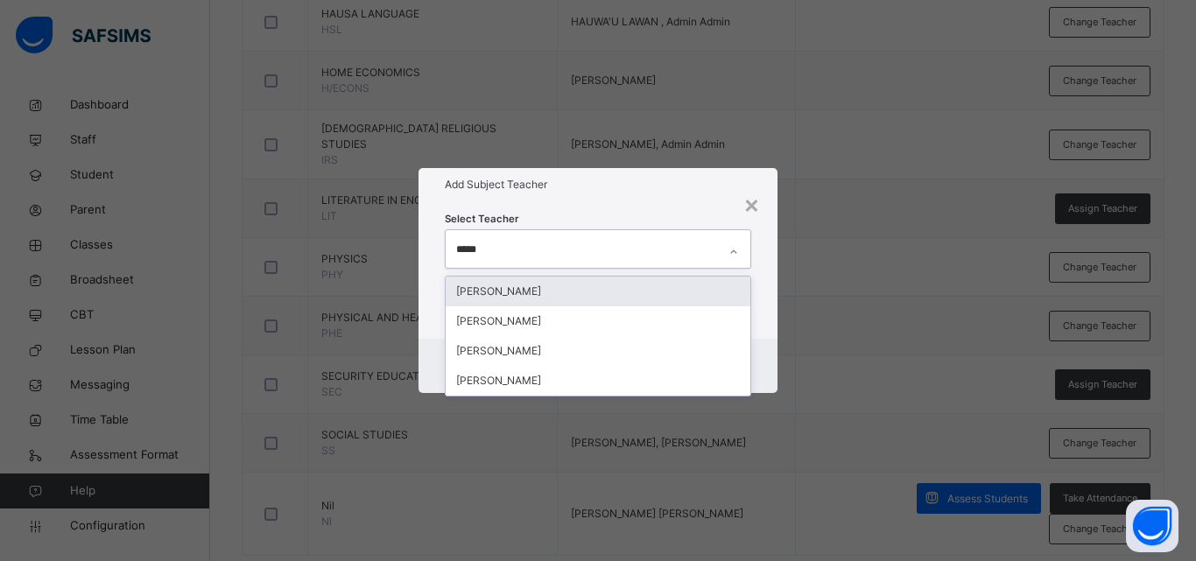
click at [584, 286] on div "ALIYU ADAM ABUBAKAR" at bounding box center [598, 292] width 305 height 30
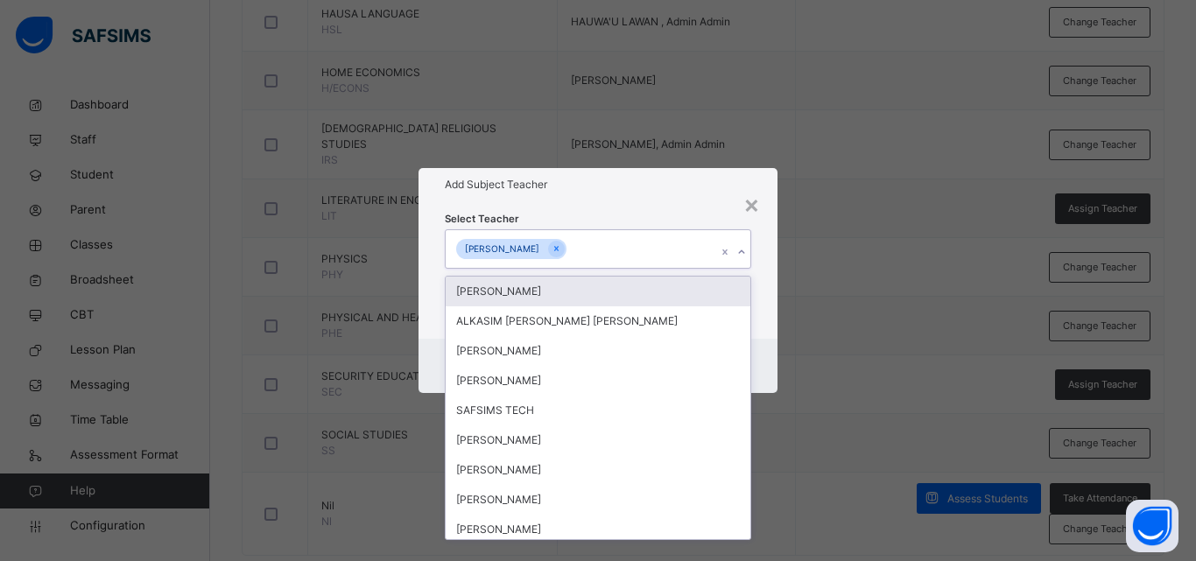
click at [828, 294] on div "× Add Subject Teacher Select Teacher option ALIYU ADAM ABUBAKAR, selected. opti…" at bounding box center [598, 280] width 1196 height 561
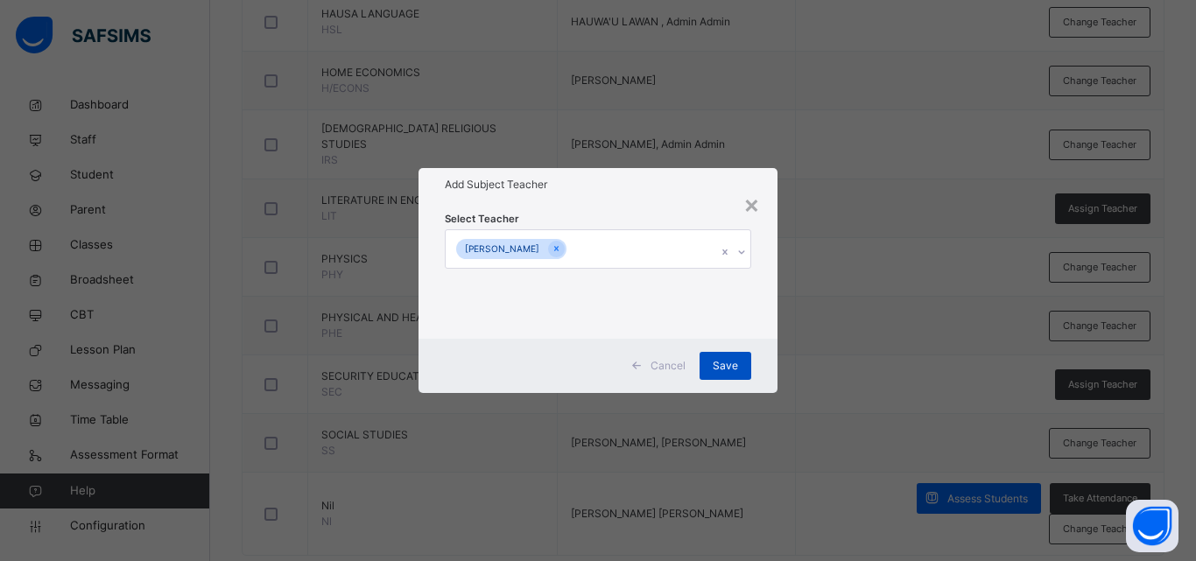
click at [733, 361] on span "Save" at bounding box center [725, 366] width 25 height 16
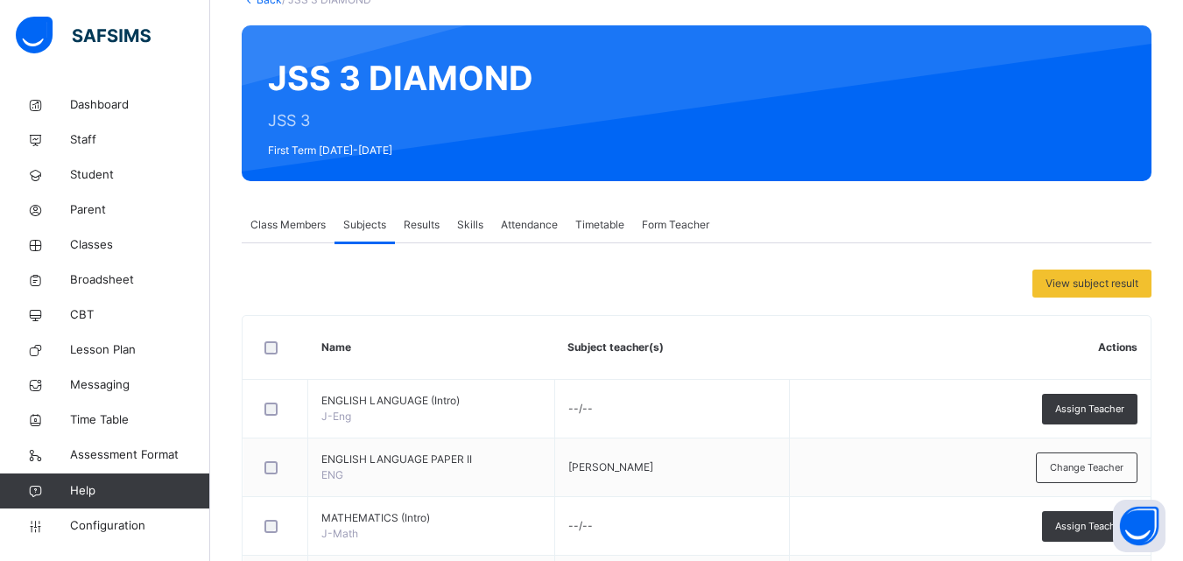
scroll to position [0, 0]
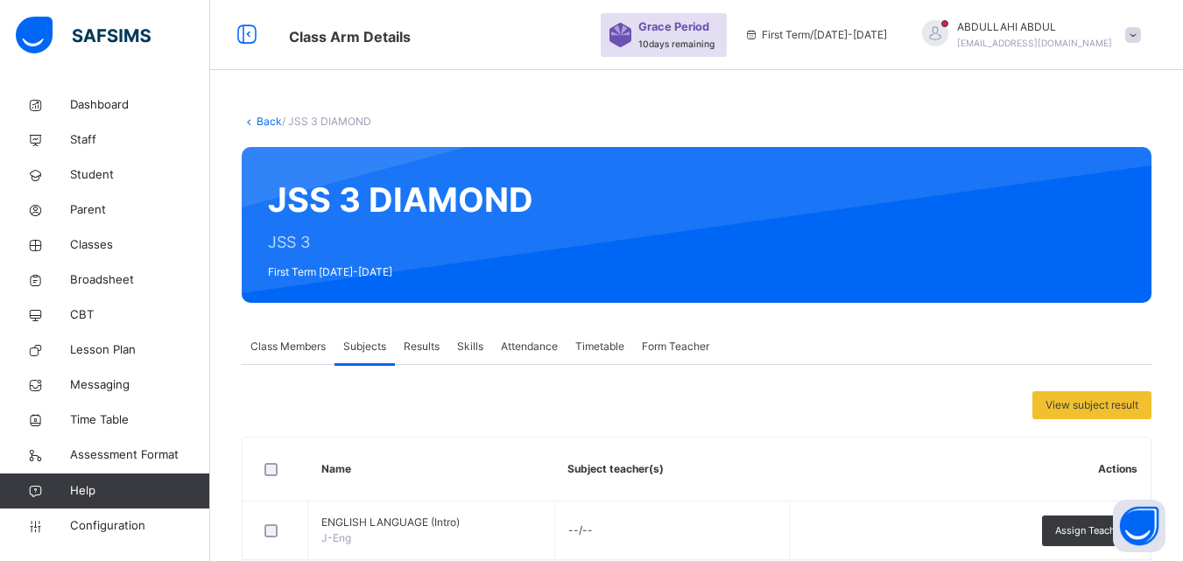
click at [264, 116] on link "Back" at bounding box center [269, 121] width 25 height 13
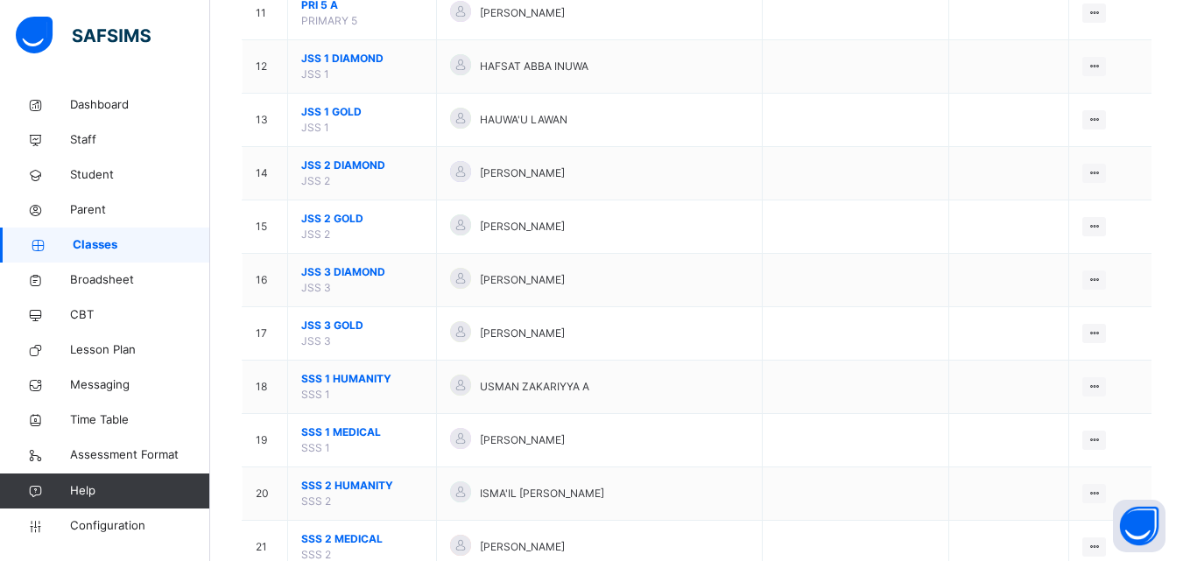
scroll to position [846, 0]
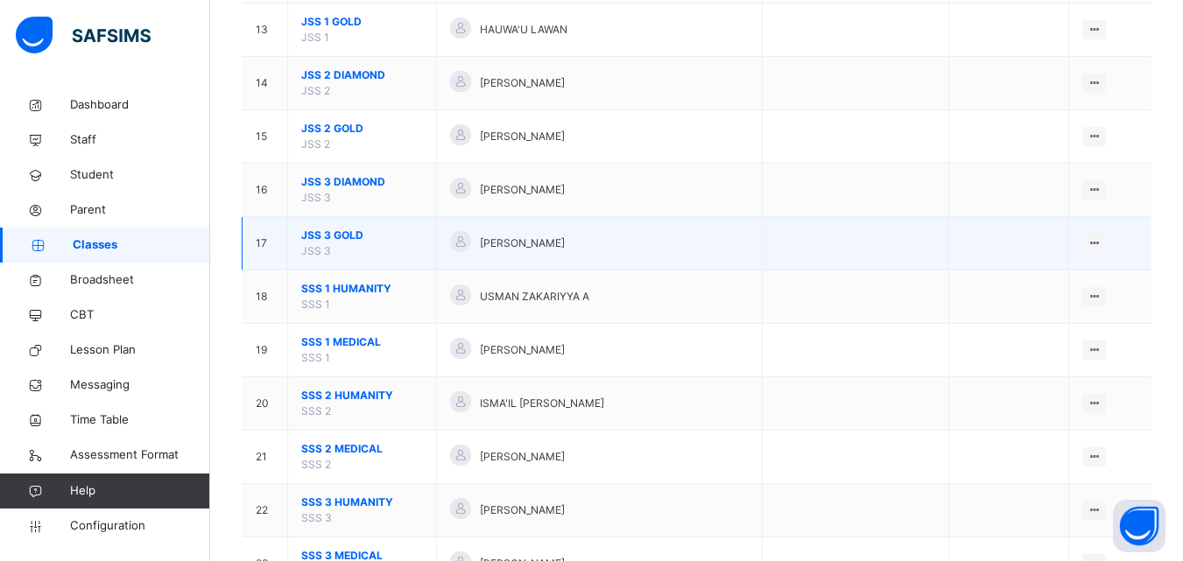
click at [345, 242] on span "JSS 3 GOLD" at bounding box center [362, 236] width 122 height 16
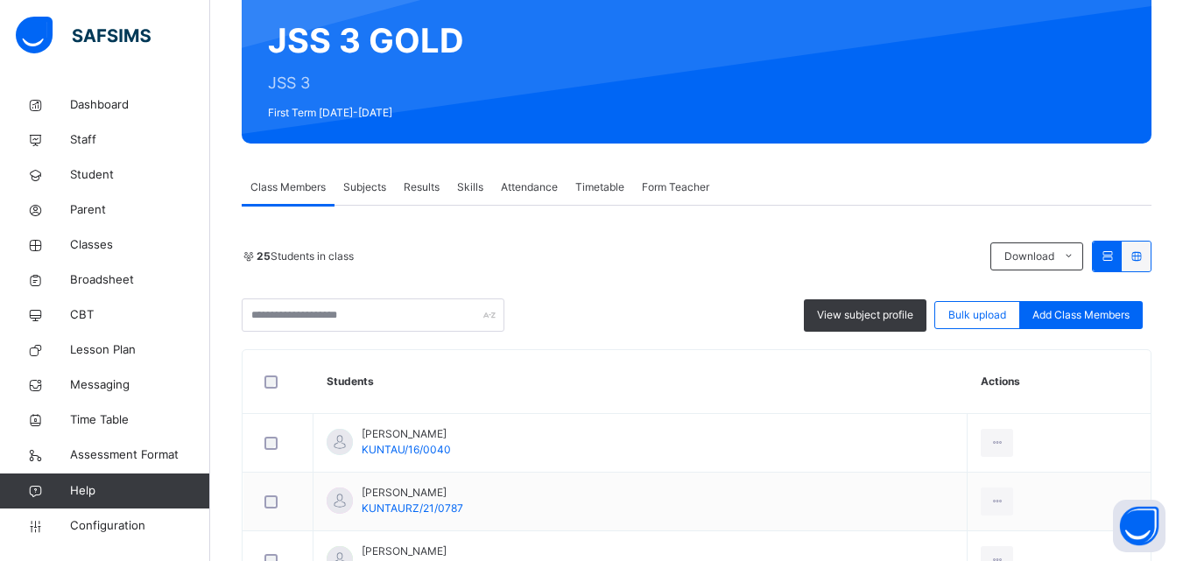
scroll to position [219, 0]
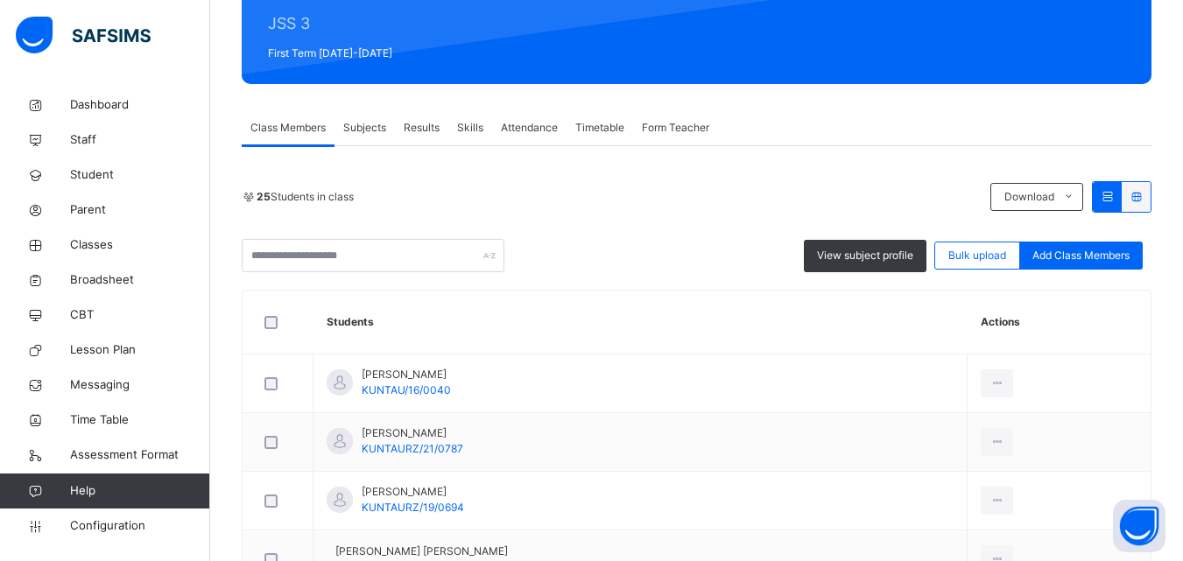
click at [368, 133] on span "Subjects" at bounding box center [364, 128] width 43 height 16
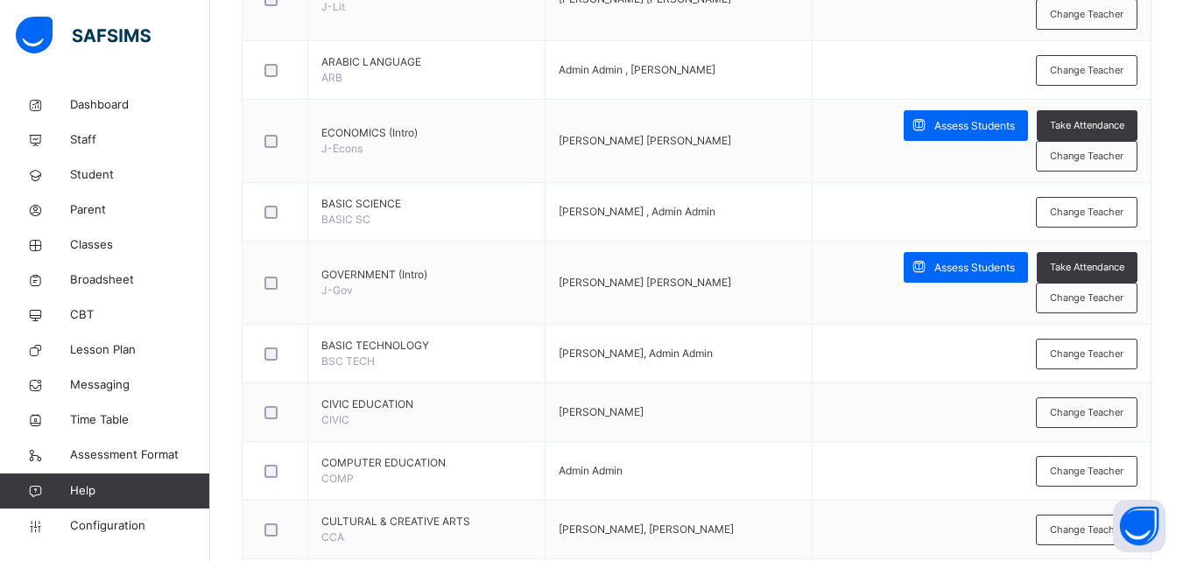
scroll to position [1258, 0]
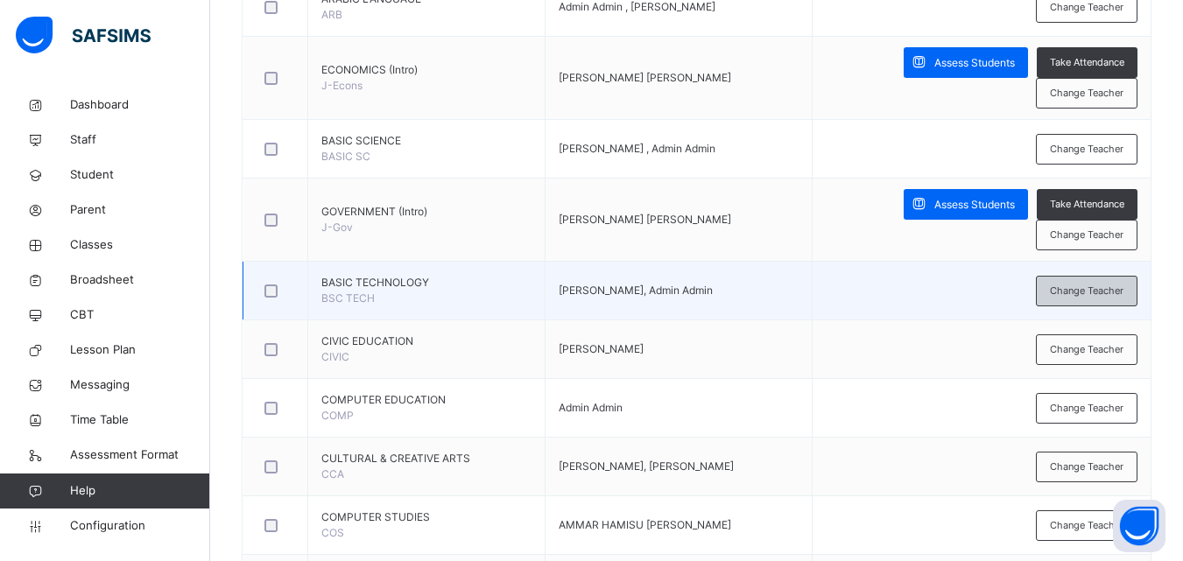
click at [1112, 291] on span "Change Teacher" at bounding box center [1087, 291] width 74 height 15
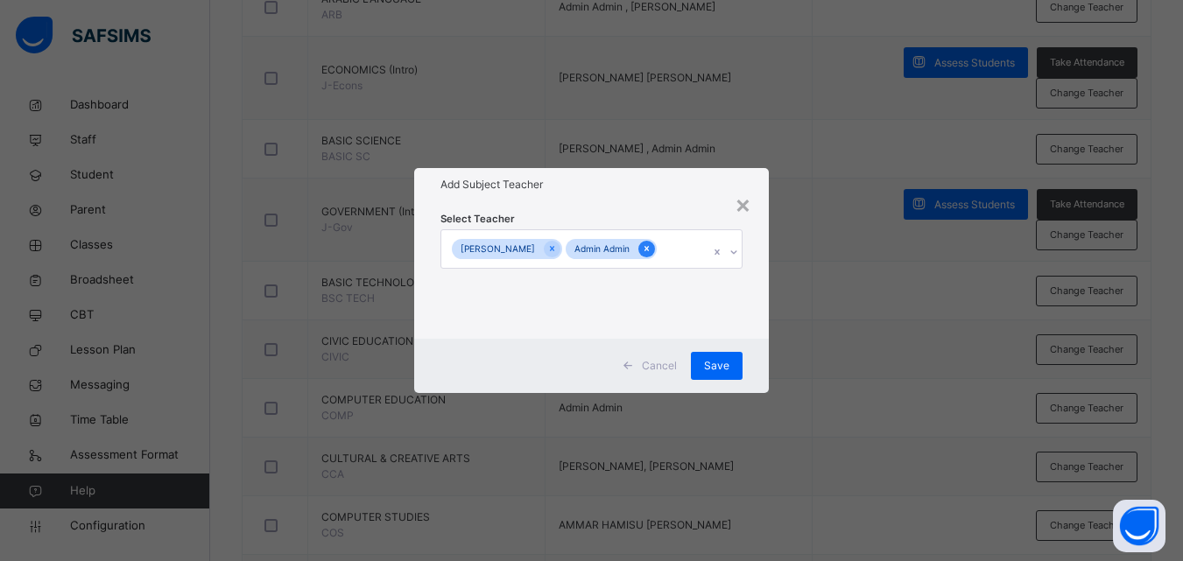
click at [642, 255] on icon at bounding box center [647, 249] width 10 height 12
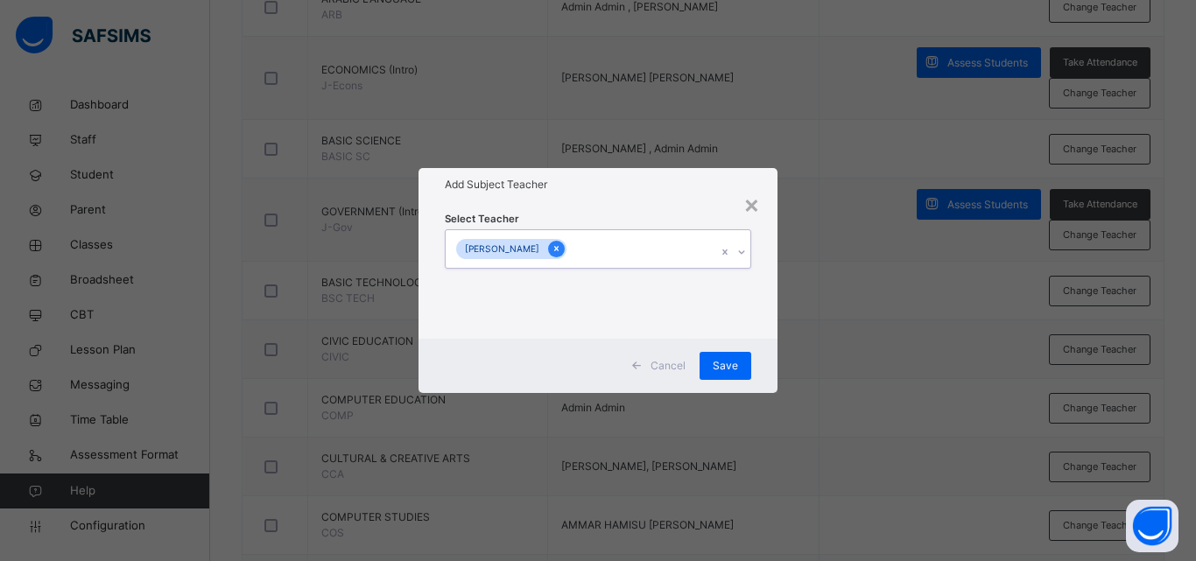
click at [559, 250] on icon at bounding box center [556, 249] width 4 height 5
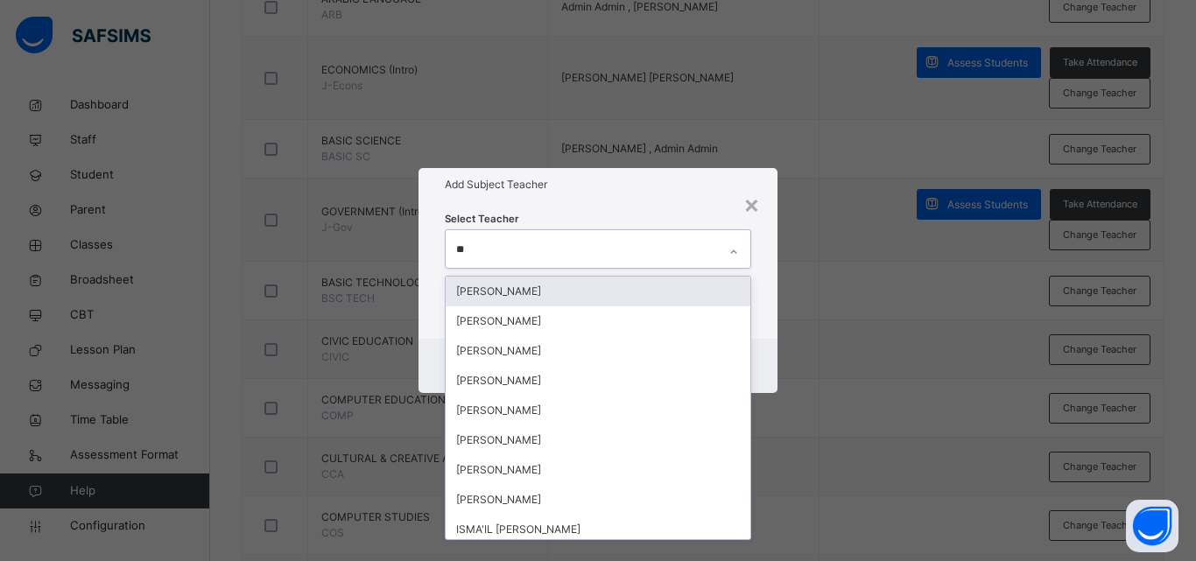
type input "***"
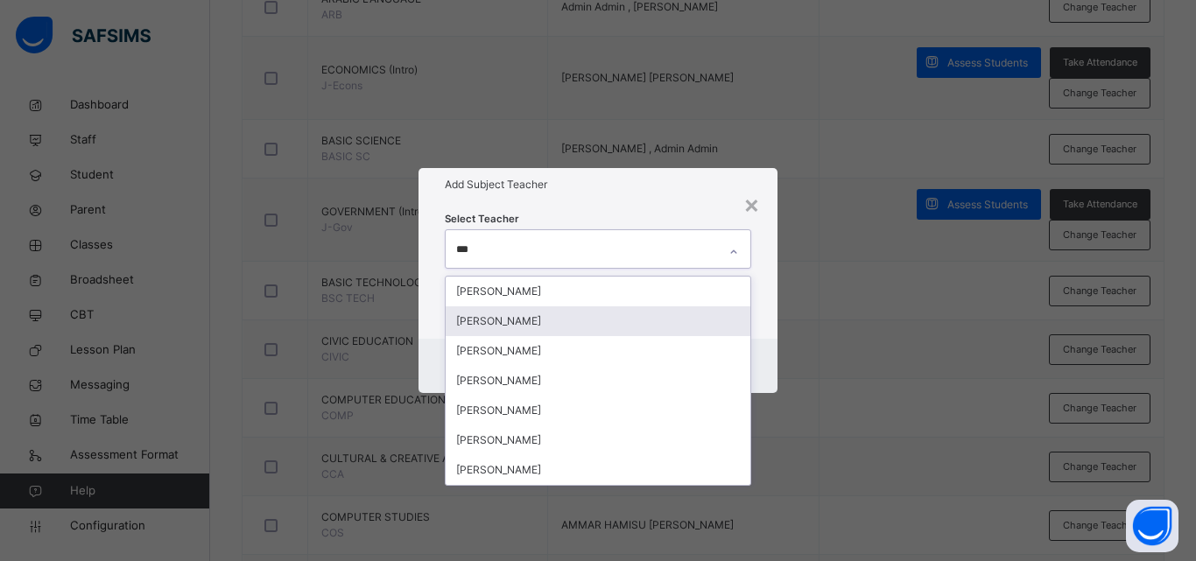
click at [594, 310] on div "YUSUF ADO" at bounding box center [598, 322] width 305 height 30
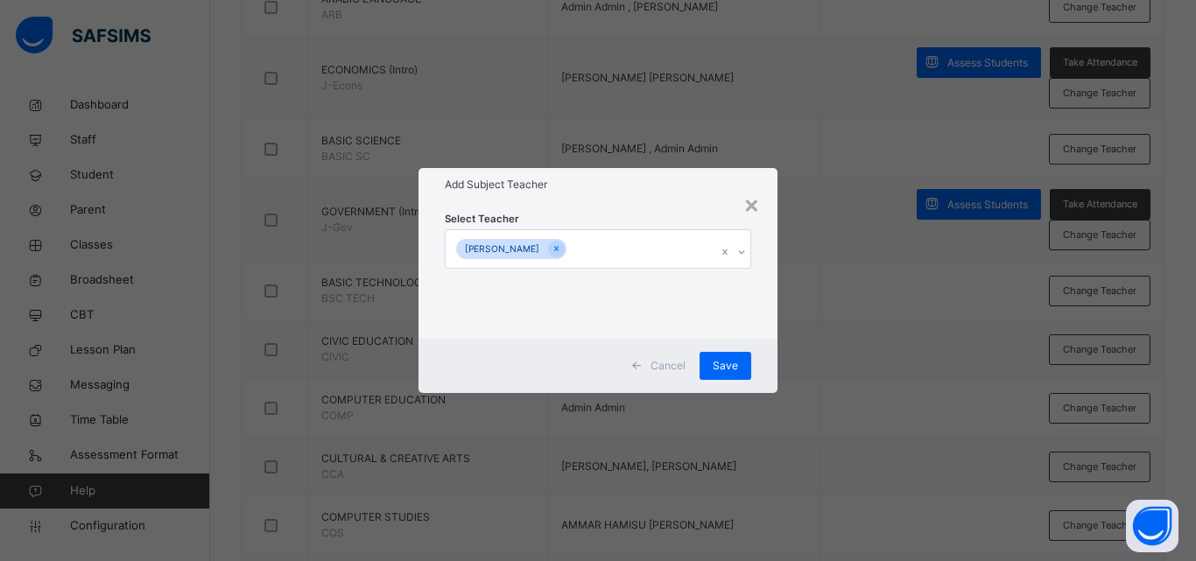
click at [843, 330] on div "× Add Subject Teacher Select Teacher YUSUF ADO Cancel Save" at bounding box center [598, 280] width 1196 height 561
click at [727, 365] on span "Save" at bounding box center [725, 366] width 25 height 16
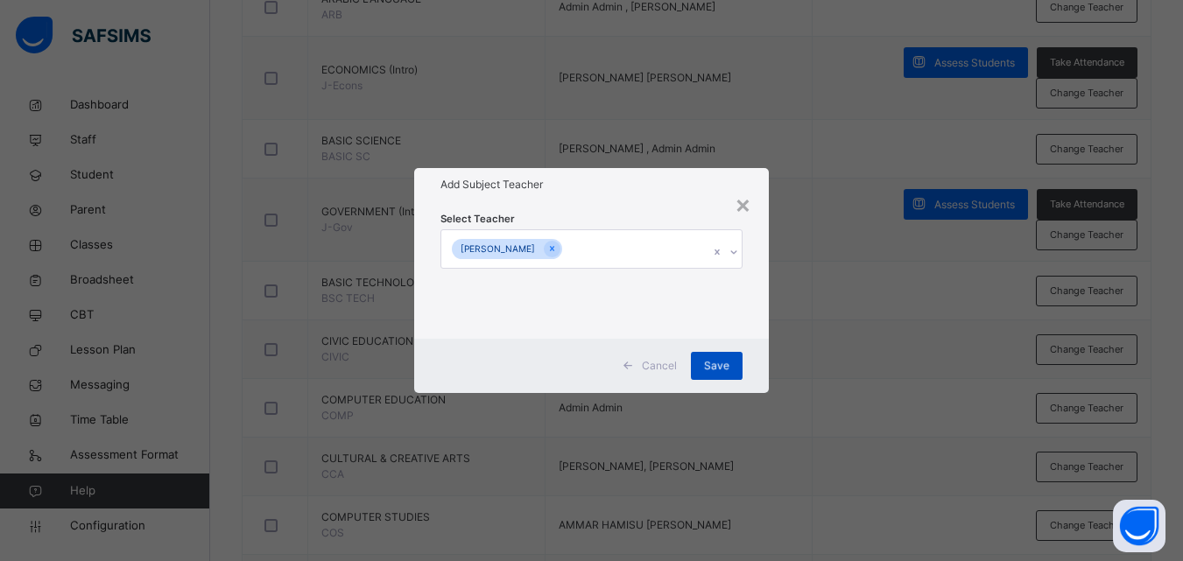
click at [727, 365] on span "Save" at bounding box center [716, 366] width 25 height 16
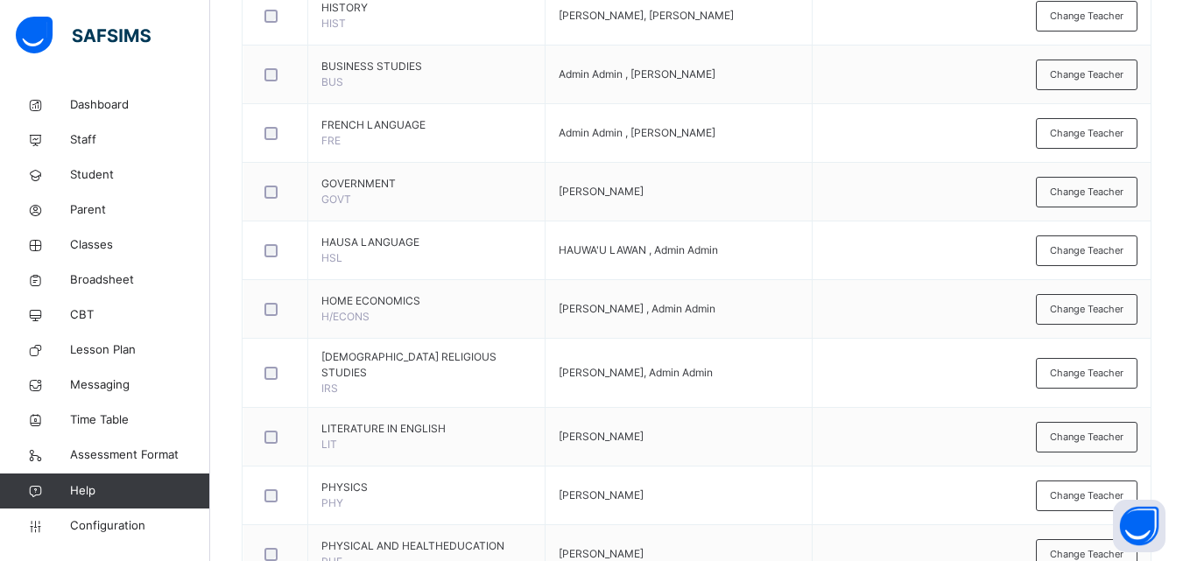
scroll to position [1935, 0]
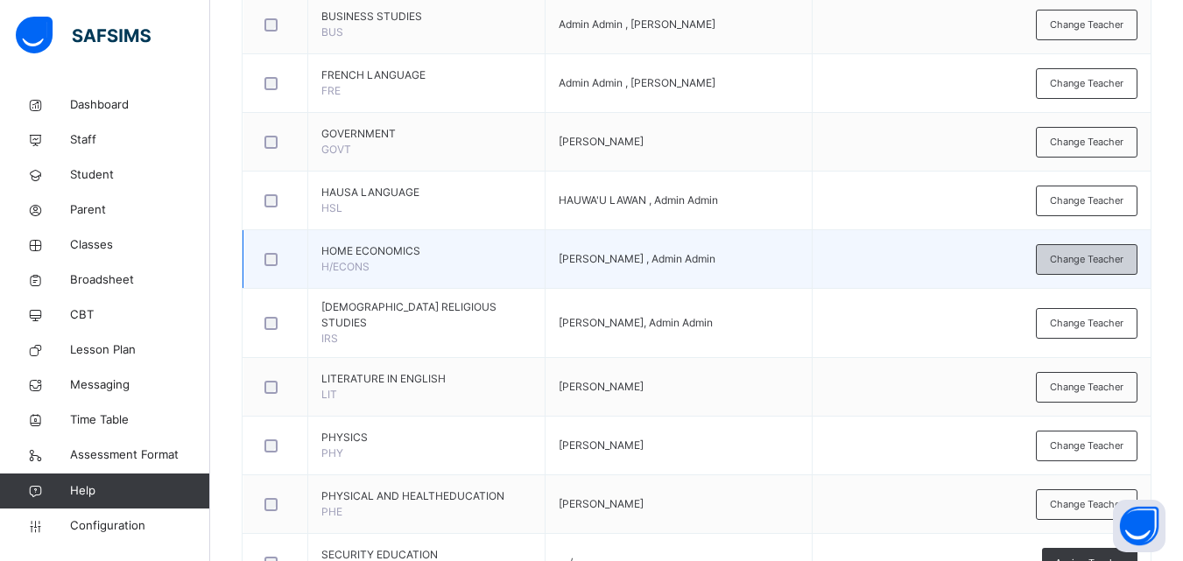
click at [1124, 261] on span "Change Teacher" at bounding box center [1087, 259] width 74 height 15
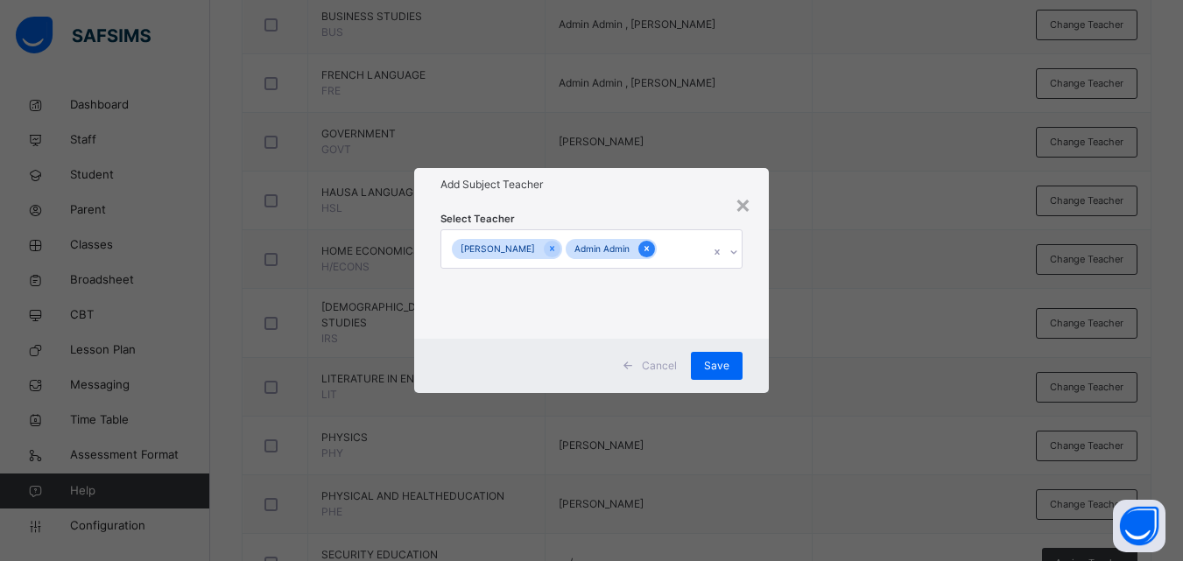
click at [652, 253] on icon at bounding box center [647, 249] width 10 height 12
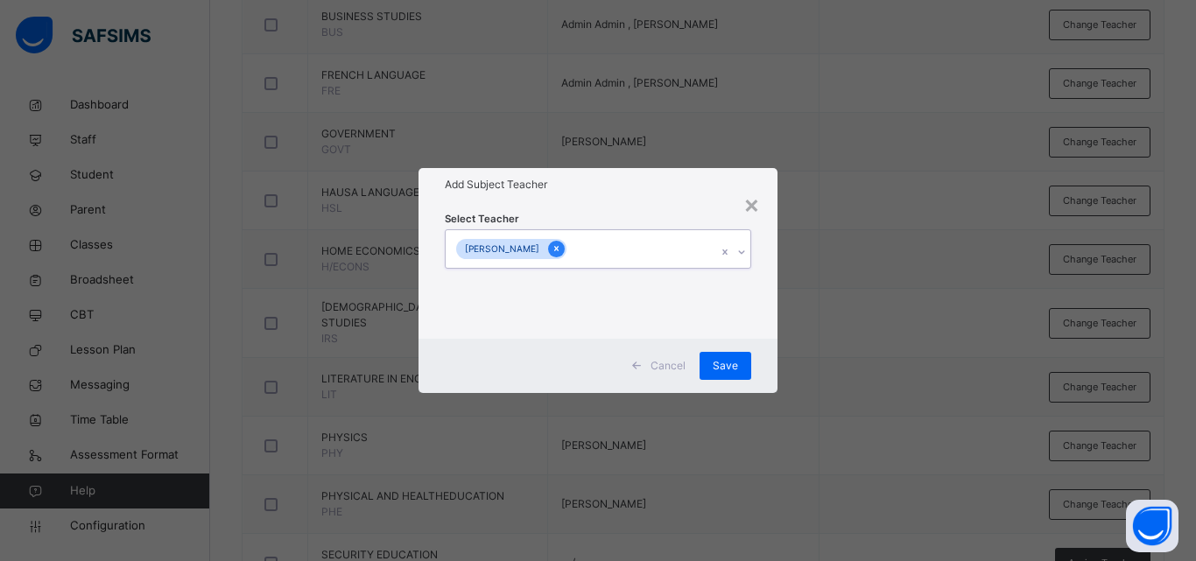
click at [561, 247] on icon at bounding box center [557, 249] width 10 height 12
type input "*"
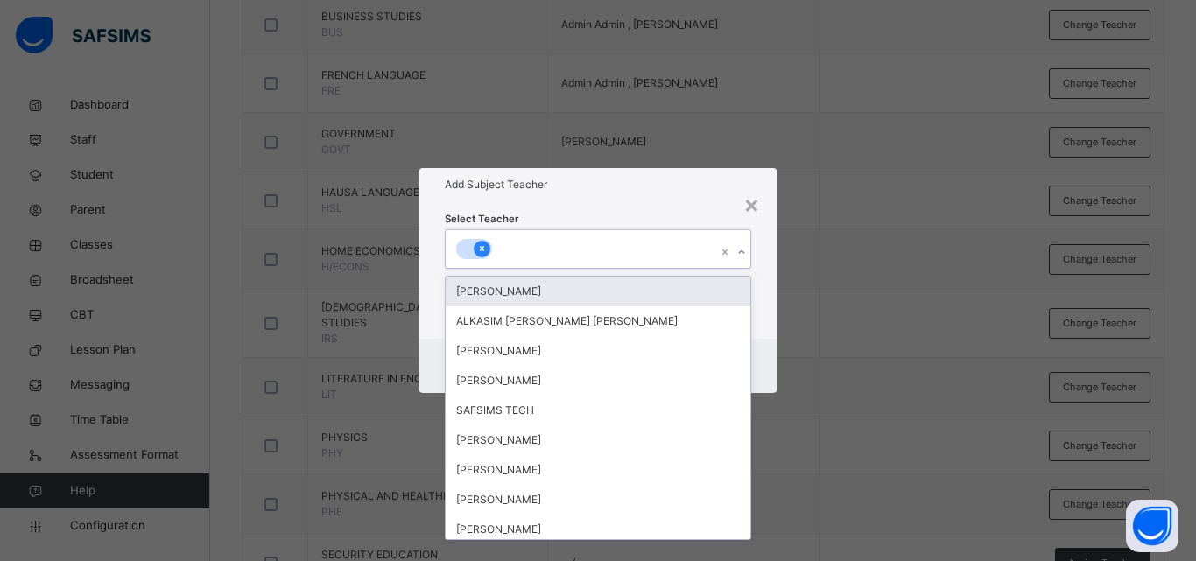
click at [477, 252] on icon at bounding box center [482, 249] width 10 height 12
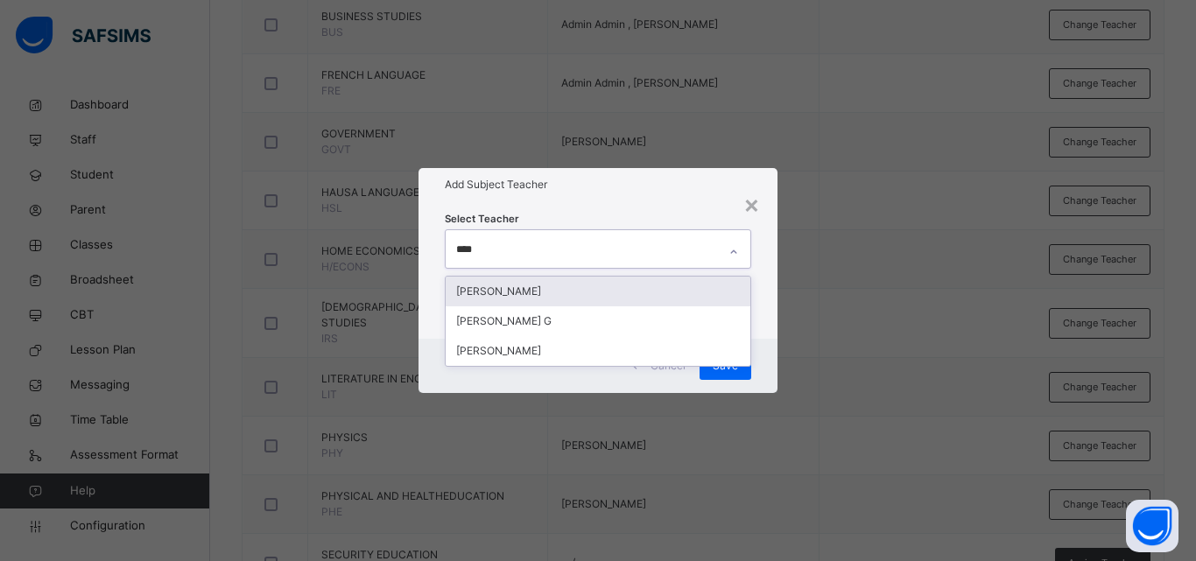
type input "*****"
click at [527, 300] on div "[PERSON_NAME]" at bounding box center [598, 292] width 305 height 30
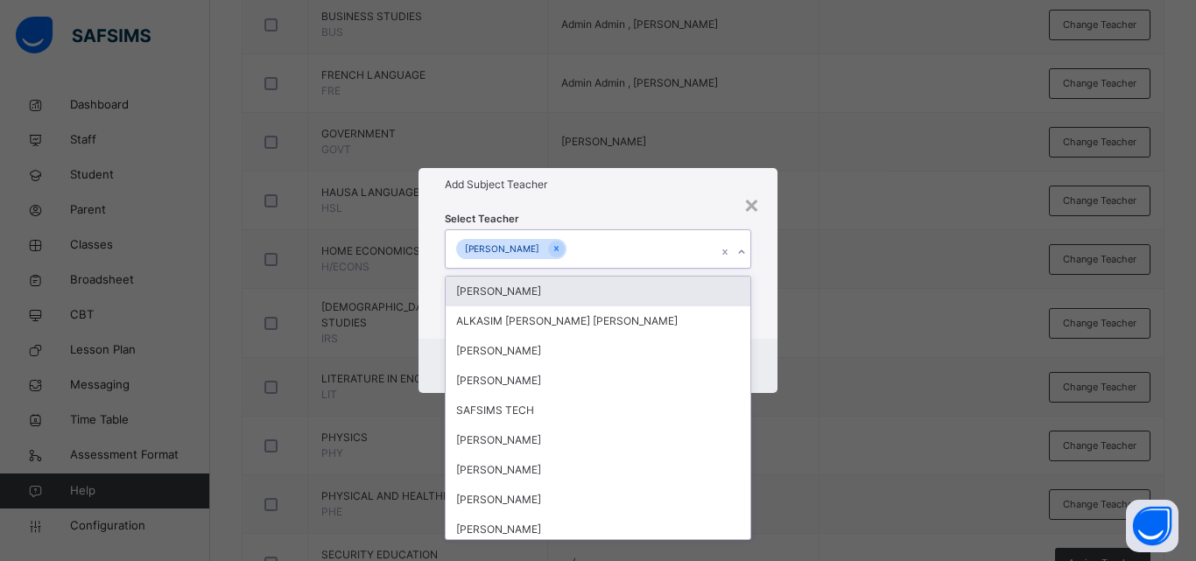
click at [539, 295] on div "[PERSON_NAME]" at bounding box center [598, 292] width 305 height 30
click at [666, 255] on icon at bounding box center [671, 249] width 10 height 12
click at [782, 231] on div "× Add Subject Teacher Select Teacher option NATA'ALA SALEH JANGUZA, deselected.…" at bounding box center [598, 280] width 1196 height 561
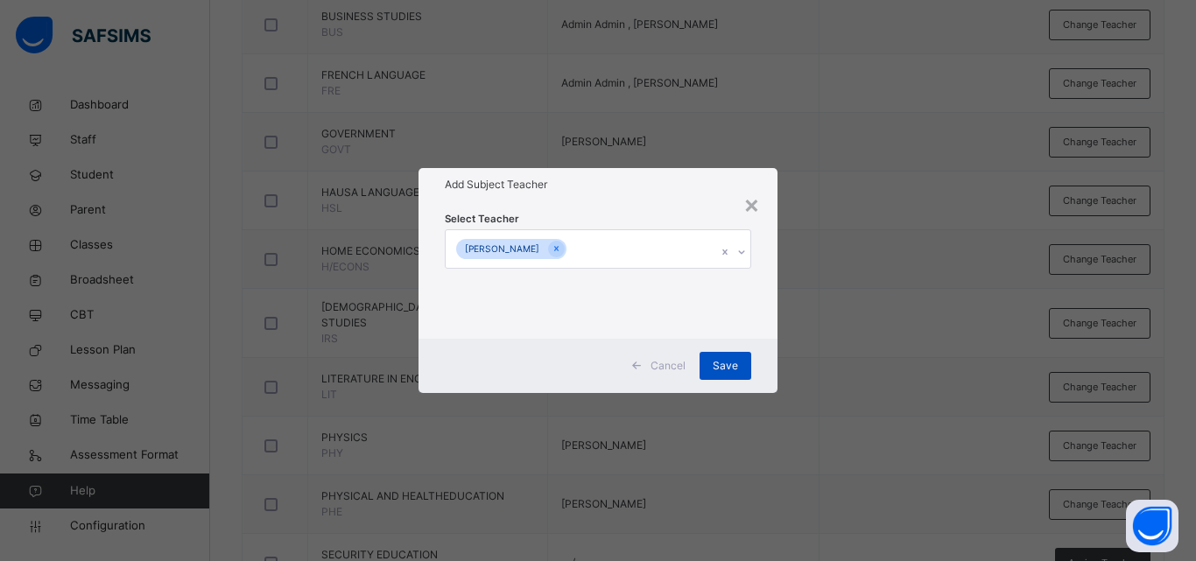
click at [724, 355] on div "Save" at bounding box center [726, 366] width 52 height 28
click at [733, 367] on div "Save" at bounding box center [726, 366] width 52 height 28
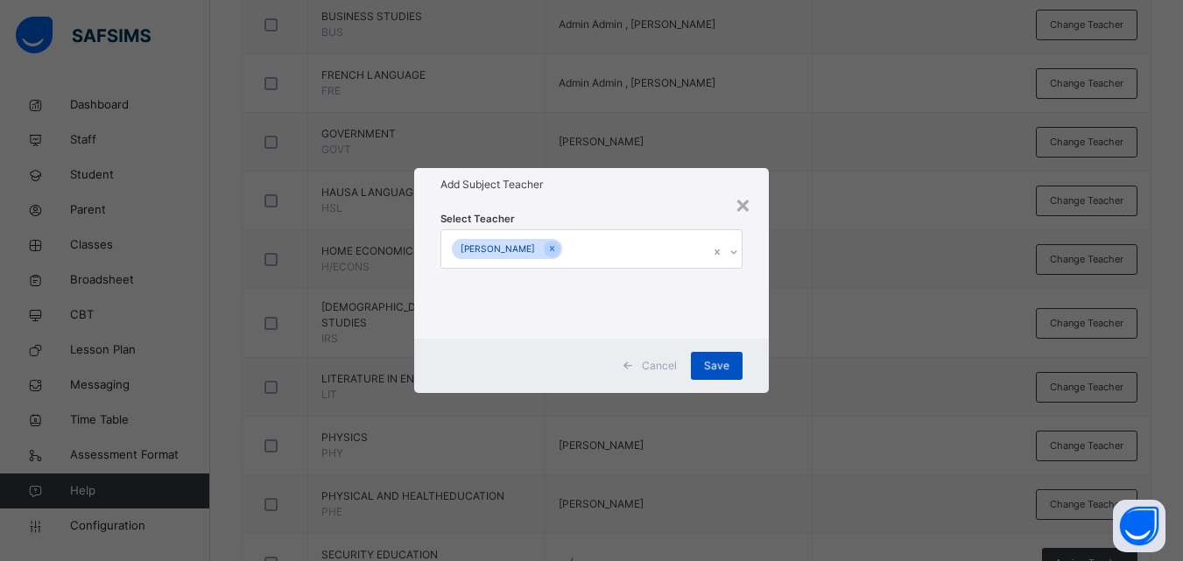
click at [733, 368] on div "Save" at bounding box center [717, 366] width 52 height 28
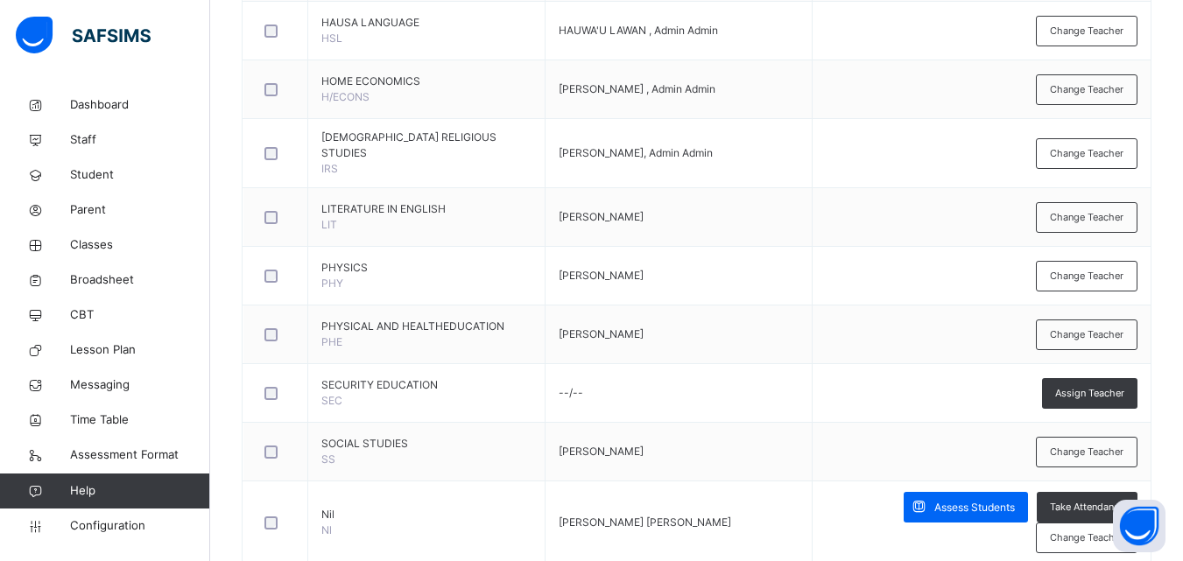
scroll to position [2122, 0]
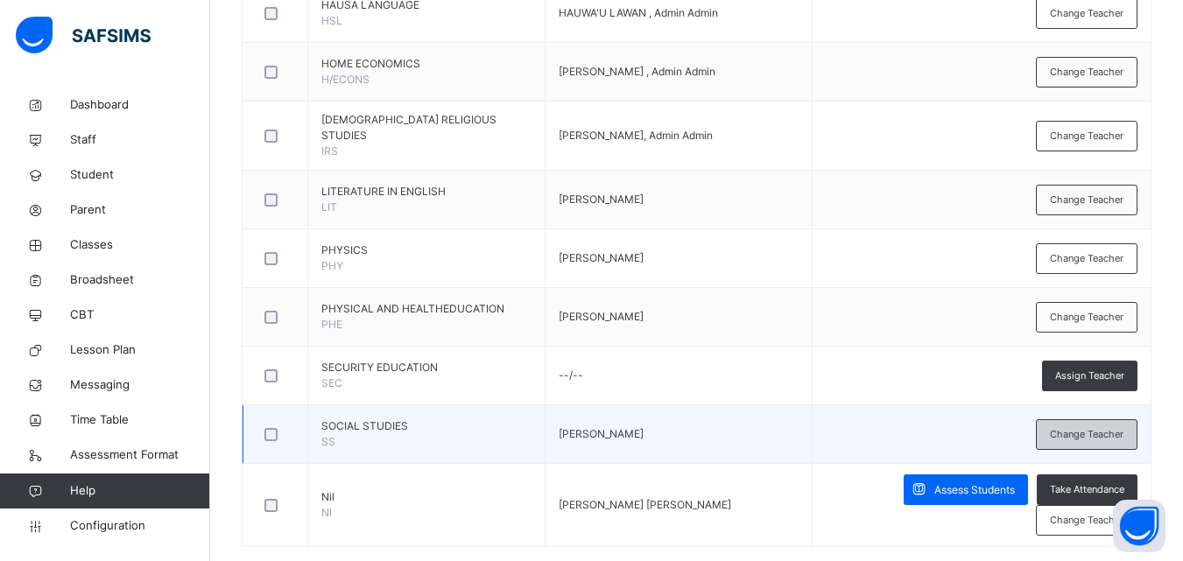
click at [1124, 434] on span "Change Teacher" at bounding box center [1087, 434] width 74 height 15
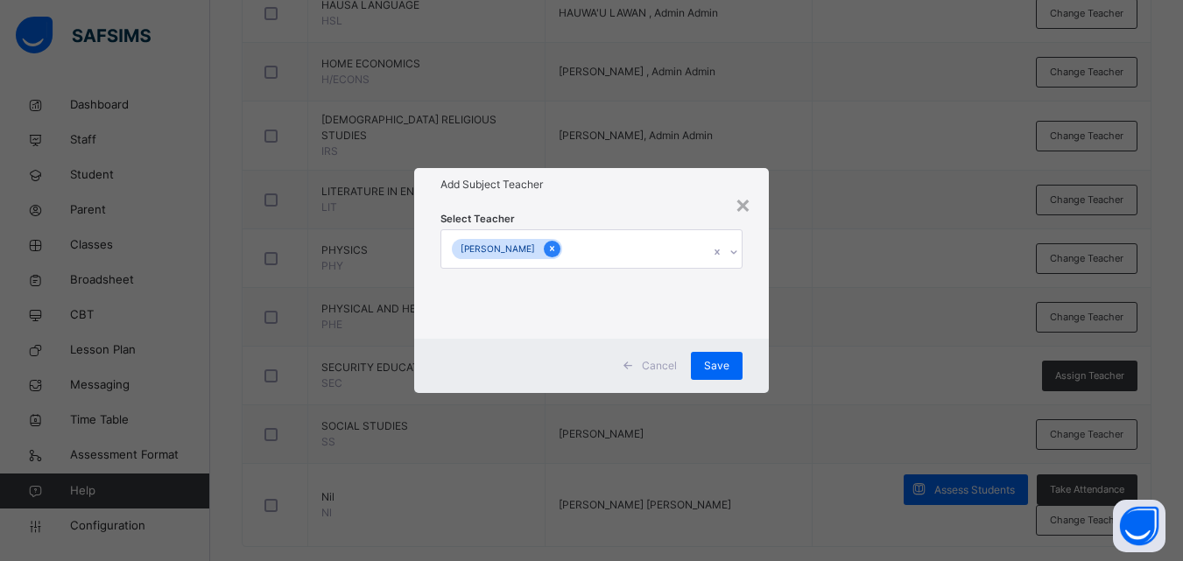
click at [557, 251] on icon at bounding box center [552, 249] width 10 height 12
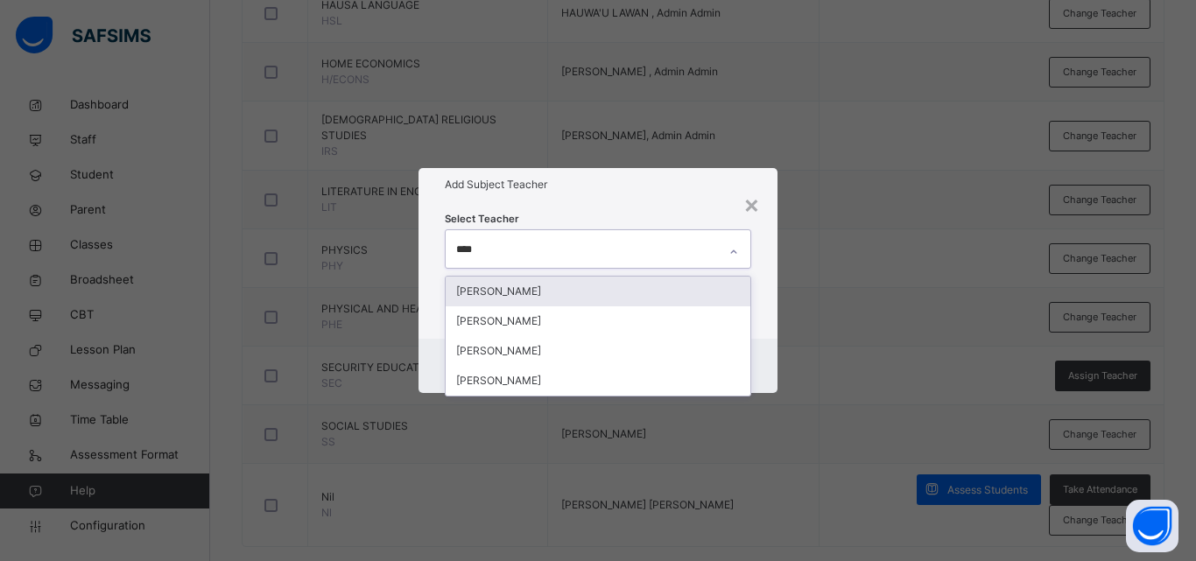
type input "*****"
click at [623, 285] on div "ALIYU ADAM ABUBAKAR" at bounding box center [598, 292] width 305 height 30
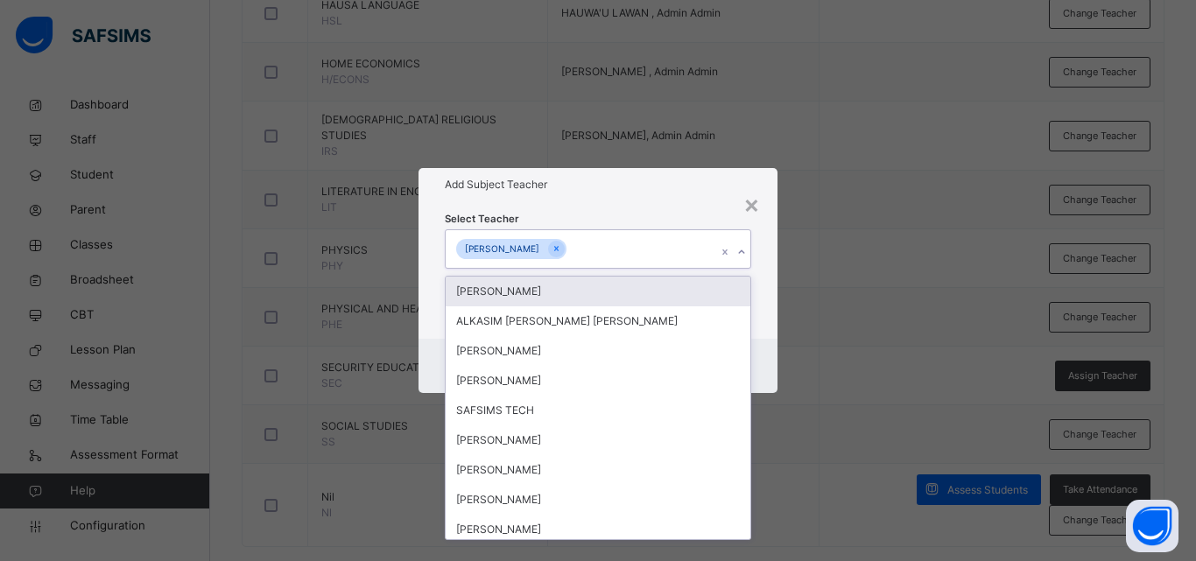
click at [861, 286] on div "× Add Subject Teacher Select Teacher option ALIYU ADAM ABUBAKAR, selected. opti…" at bounding box center [598, 280] width 1196 height 561
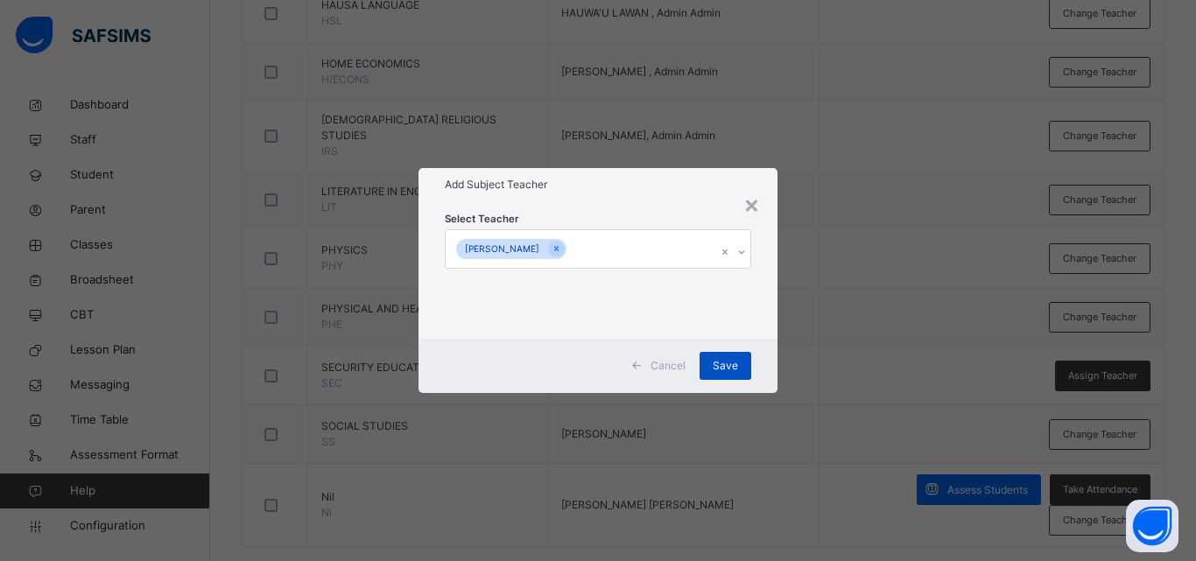
click at [733, 358] on span "Save" at bounding box center [725, 366] width 25 height 16
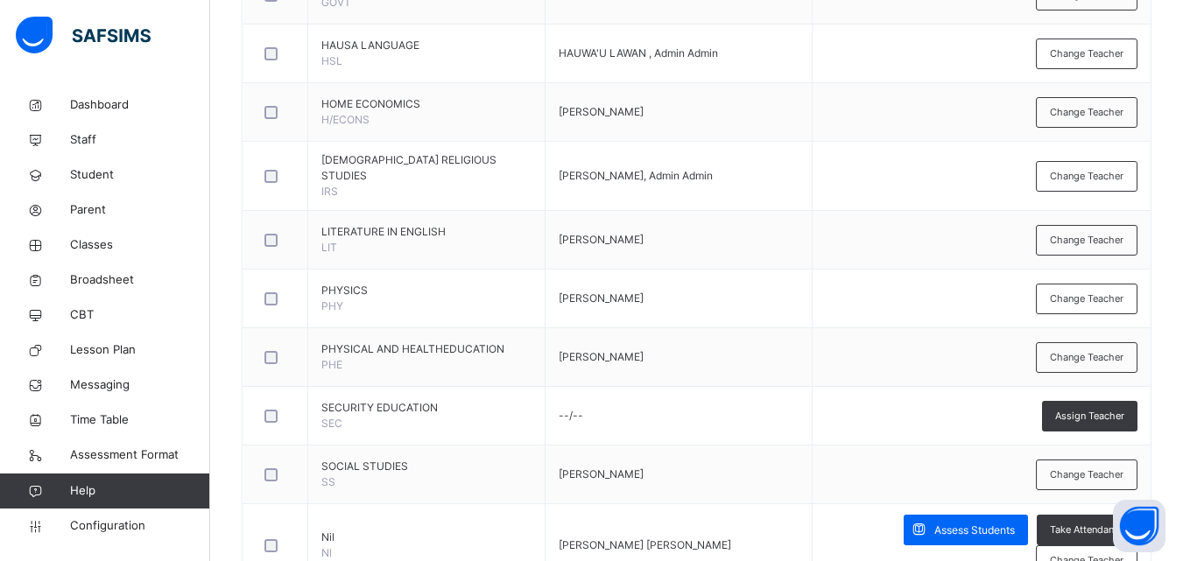
scroll to position [2152, 0]
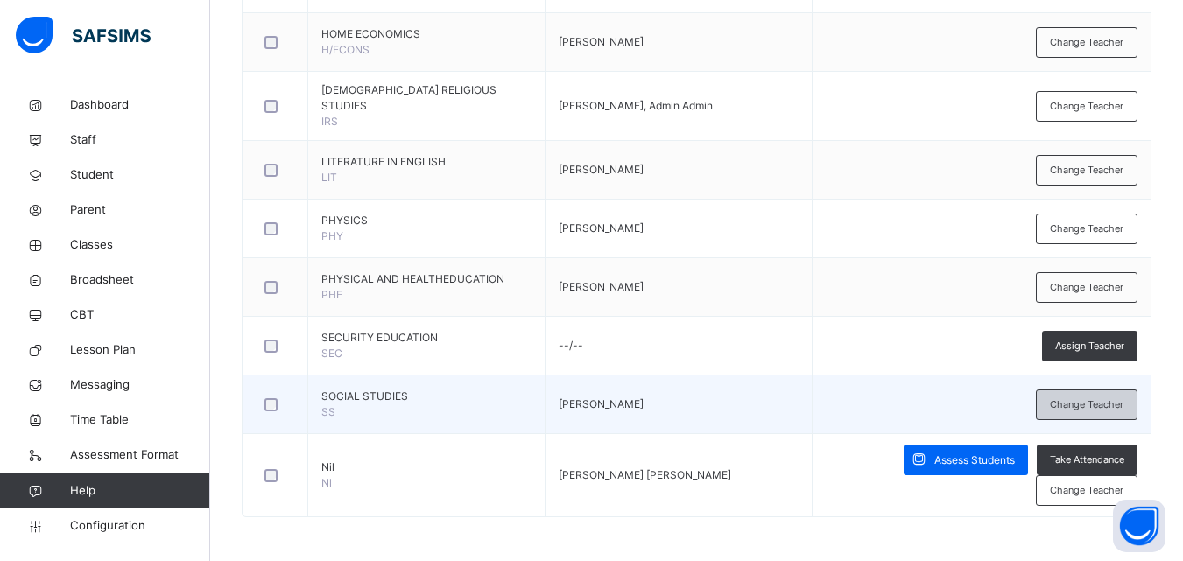
click at [1104, 408] on span "Change Teacher" at bounding box center [1087, 405] width 74 height 15
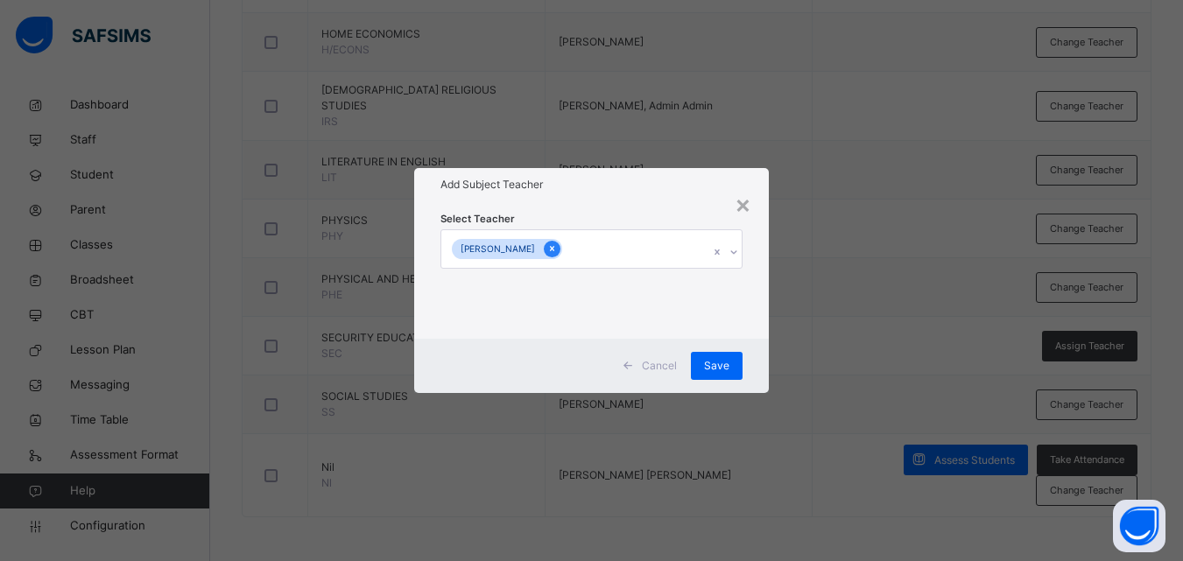
click at [557, 250] on icon at bounding box center [552, 249] width 10 height 12
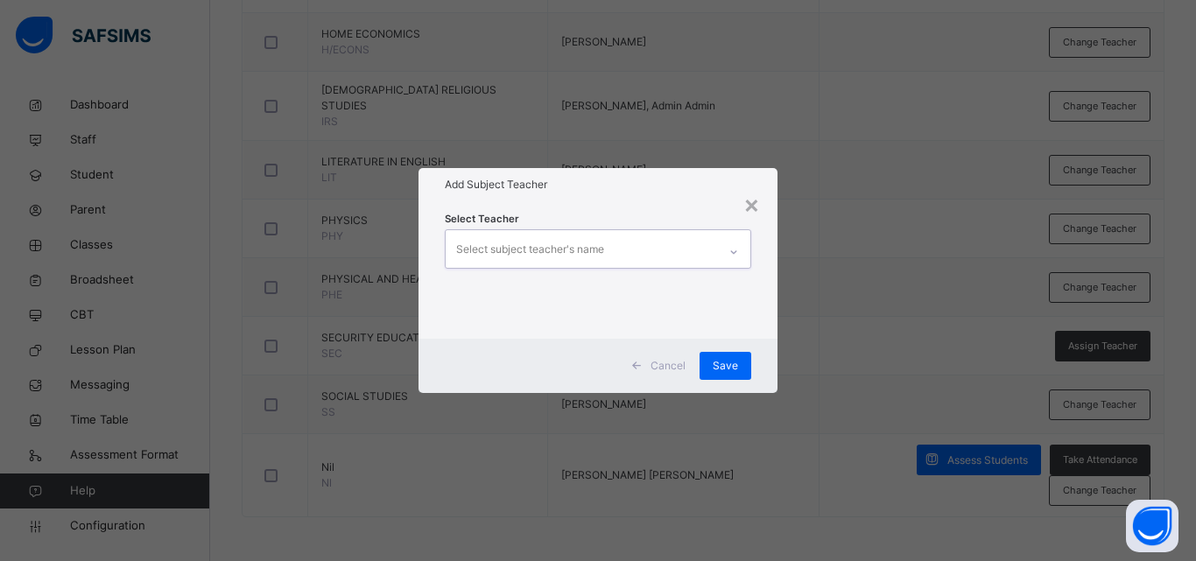
click at [596, 250] on div "Select subject teacher's name" at bounding box center [530, 249] width 148 height 33
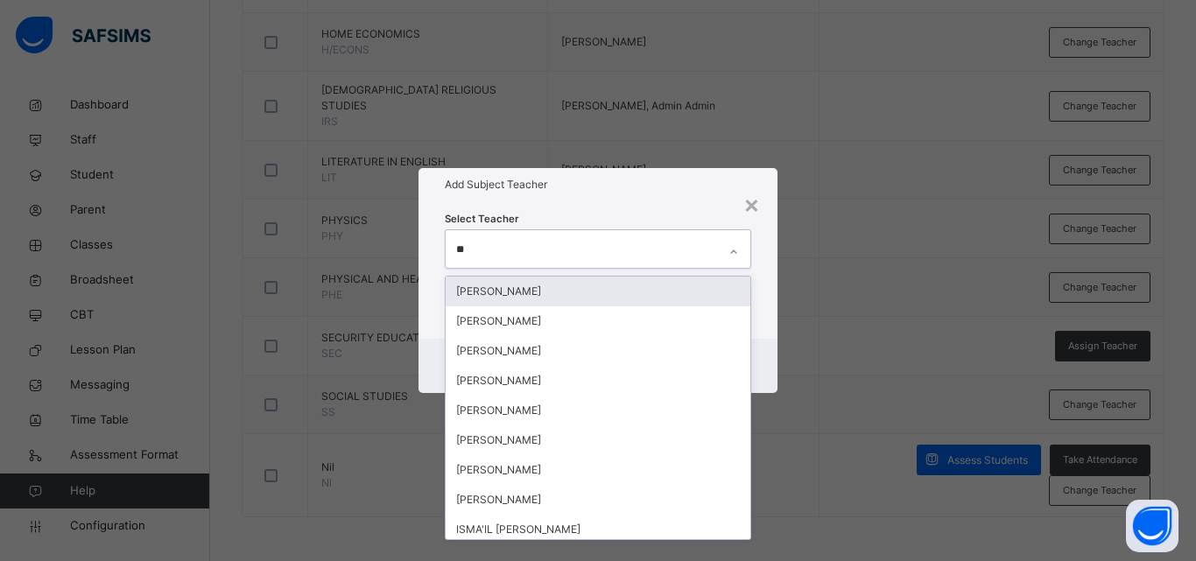
type input "*"
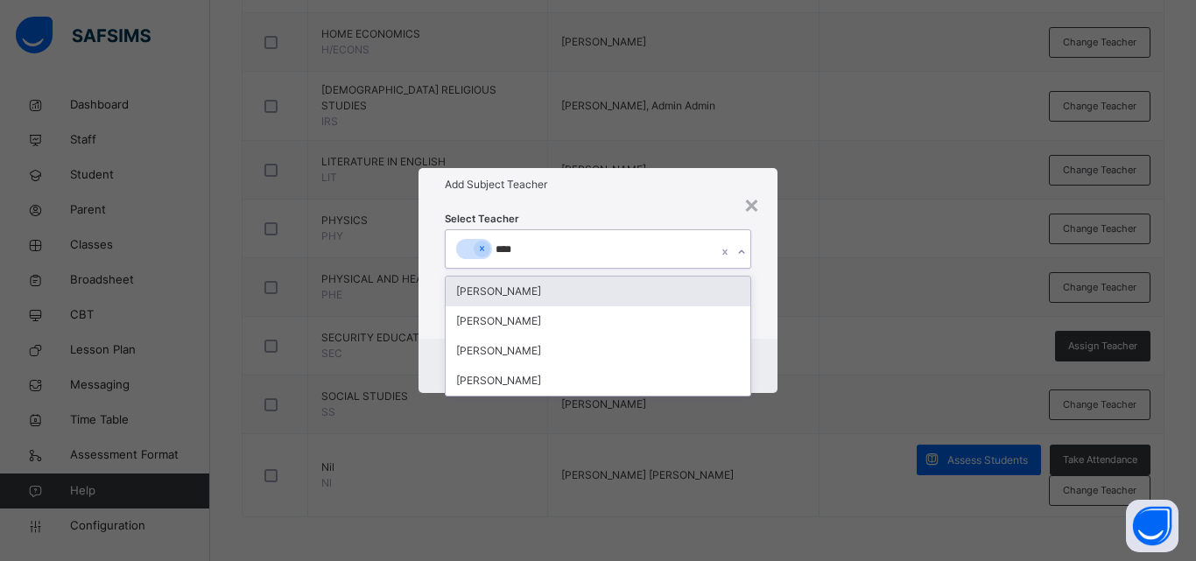
type input "*****"
click at [611, 294] on div "ALIYU ADAM ABUBAKAR" at bounding box center [598, 292] width 305 height 30
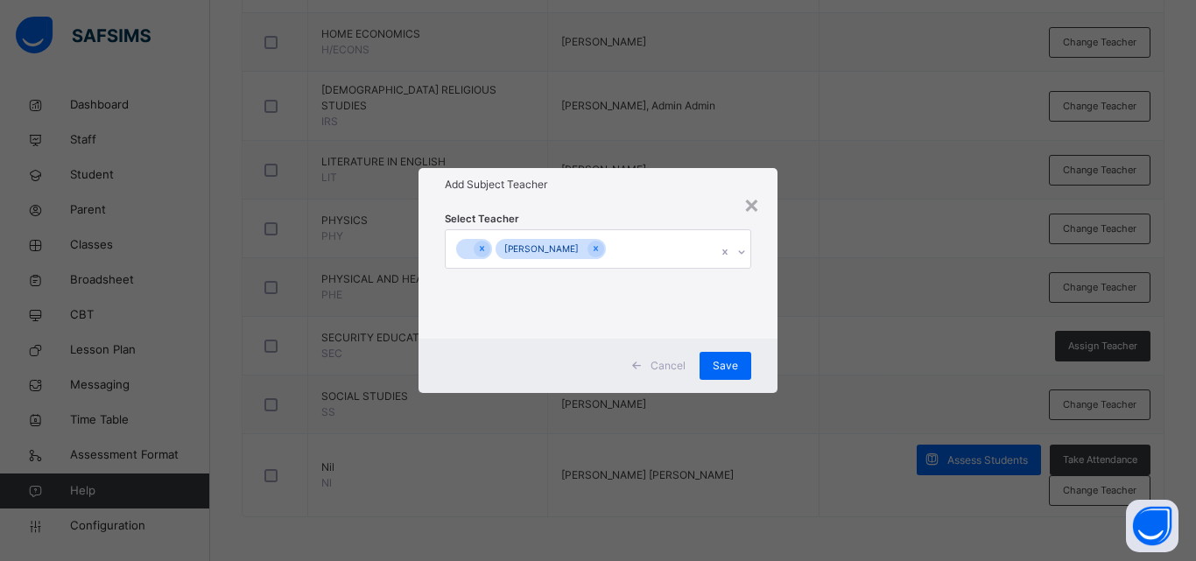
click at [822, 294] on div "× Add Subject Teacher Select Teacher ALIYU ADAM ABUBAKAR Cancel Save" at bounding box center [598, 280] width 1196 height 561
click at [481, 237] on div "ALIYU ADAM ABUBAKAR" at bounding box center [582, 248] width 272 height 37
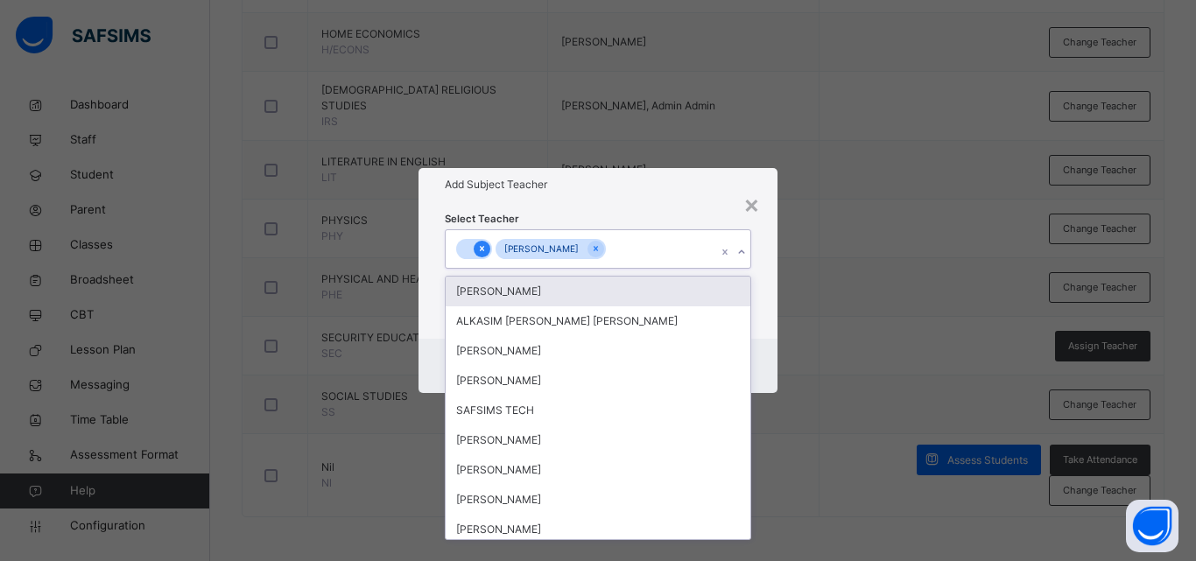
click at [480, 244] on icon at bounding box center [482, 249] width 10 height 12
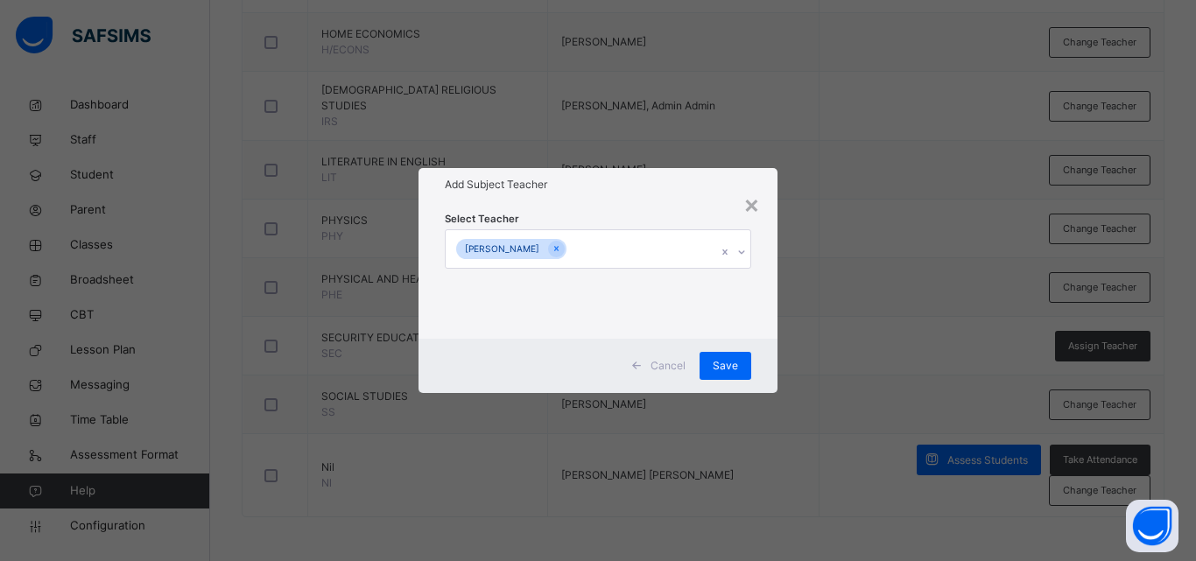
click at [867, 335] on div "× Add Subject Teacher Select Teacher ALIYU ADAM ABUBAKAR Cancel Save" at bounding box center [598, 280] width 1196 height 561
click at [725, 368] on span "Save" at bounding box center [725, 366] width 25 height 16
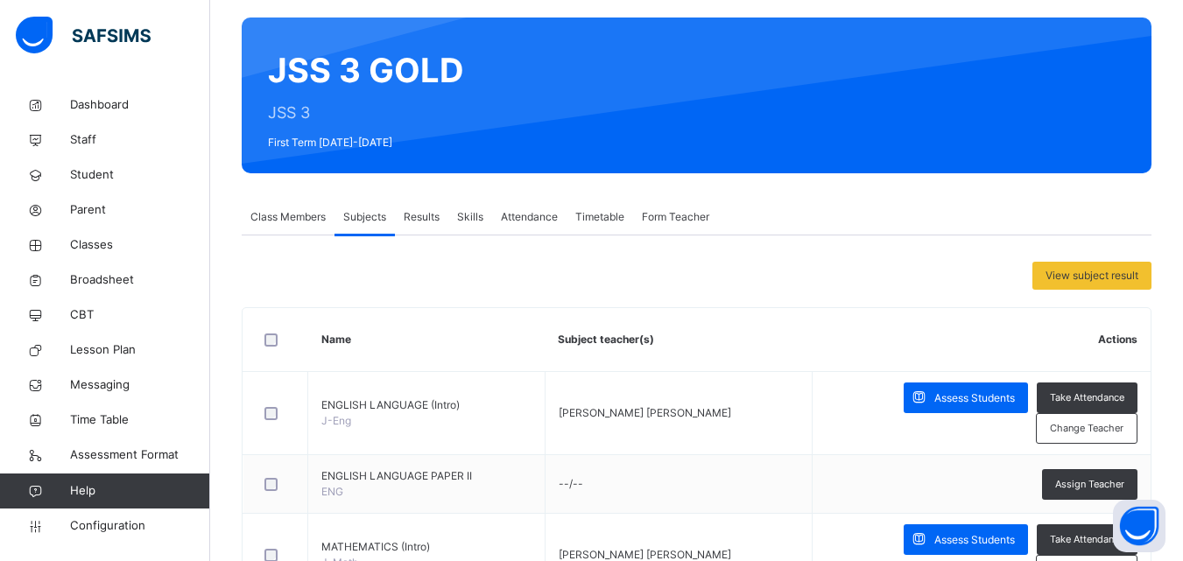
scroll to position [0, 0]
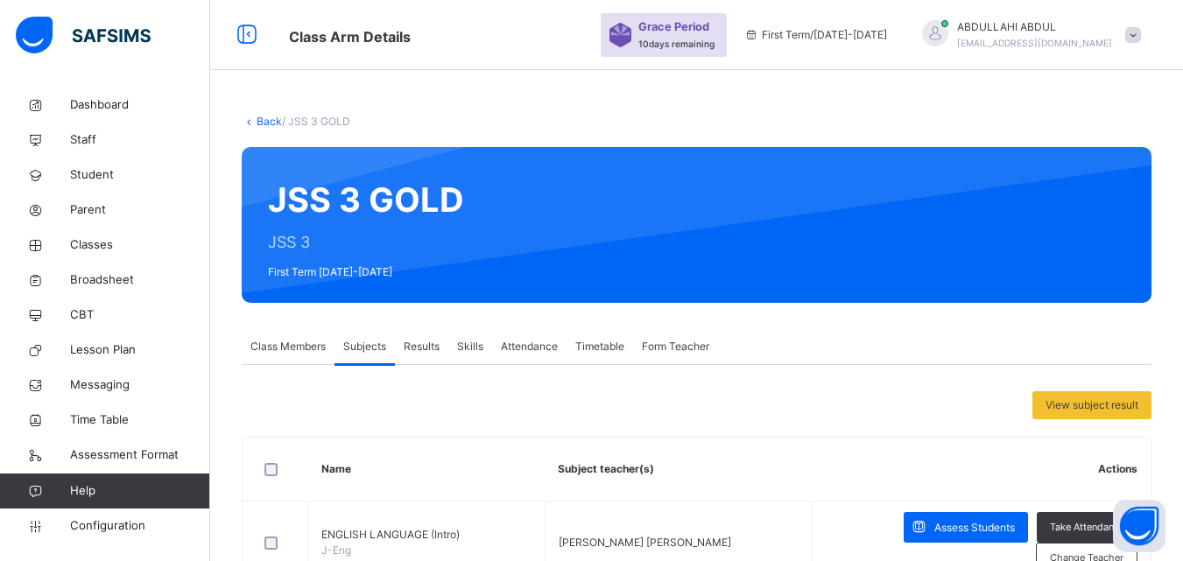
click at [272, 124] on link "Back" at bounding box center [269, 121] width 25 height 13
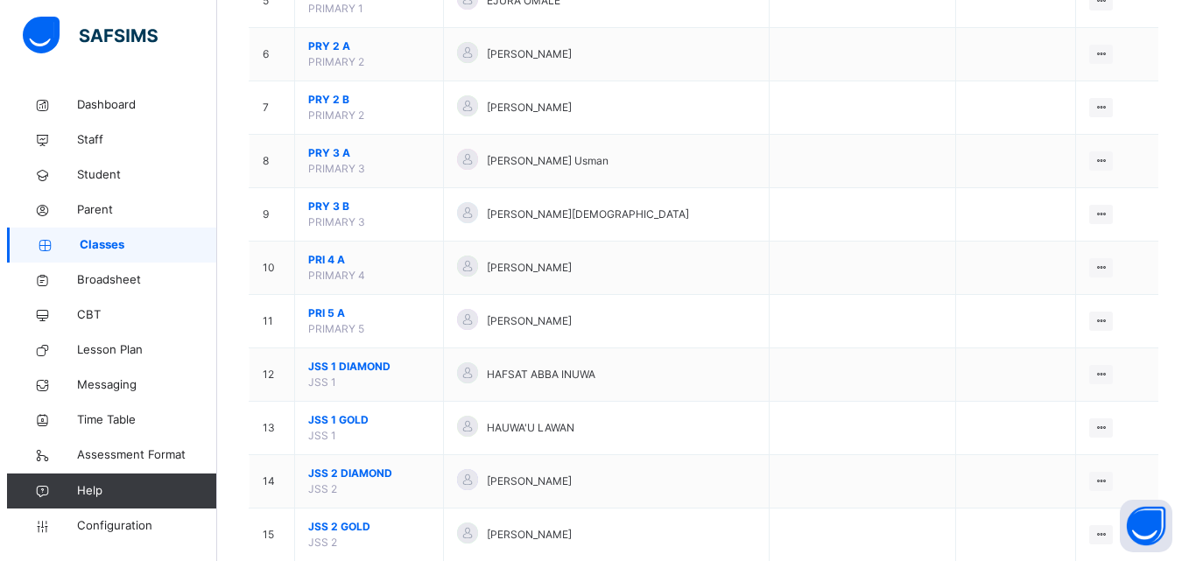
scroll to position [467, 0]
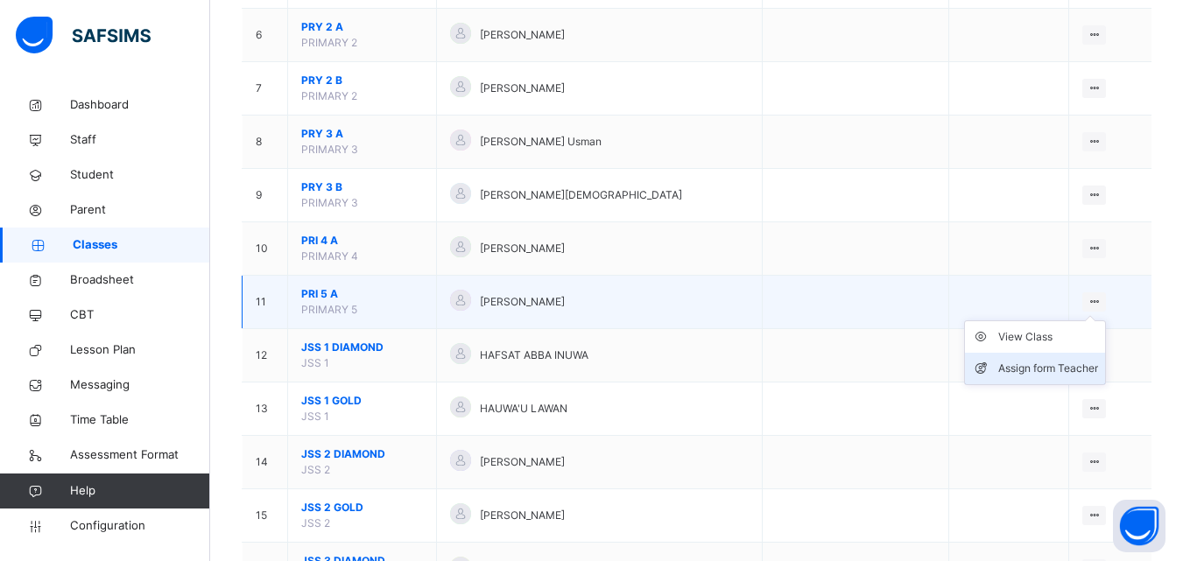
click at [1067, 362] on div "Assign form Teacher" at bounding box center [1048, 369] width 100 height 18
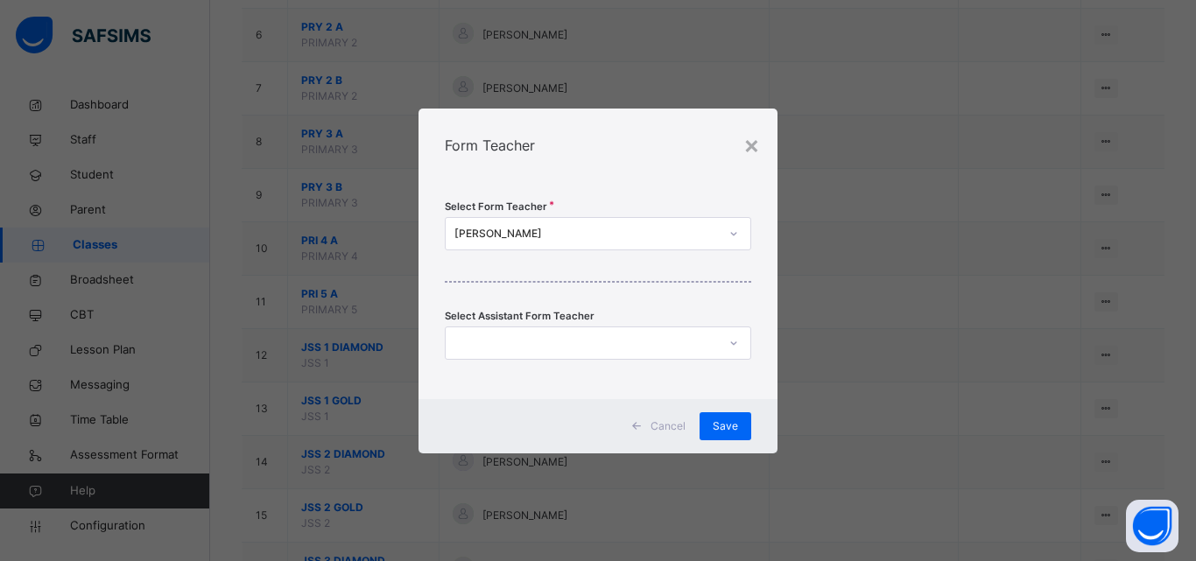
click at [731, 234] on icon at bounding box center [734, 234] width 11 height 18
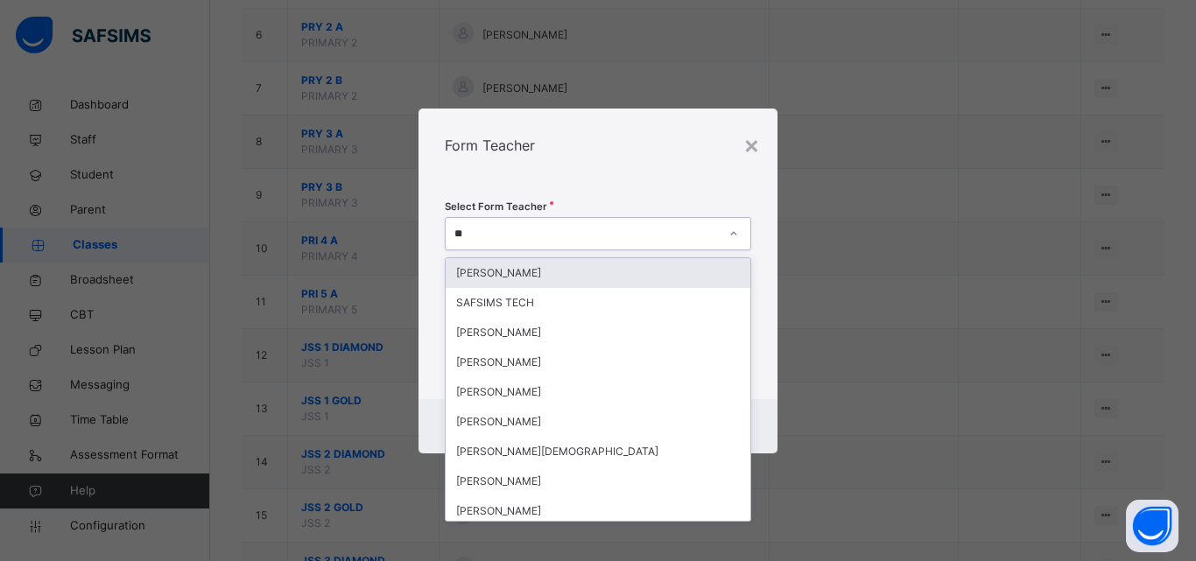
type input "***"
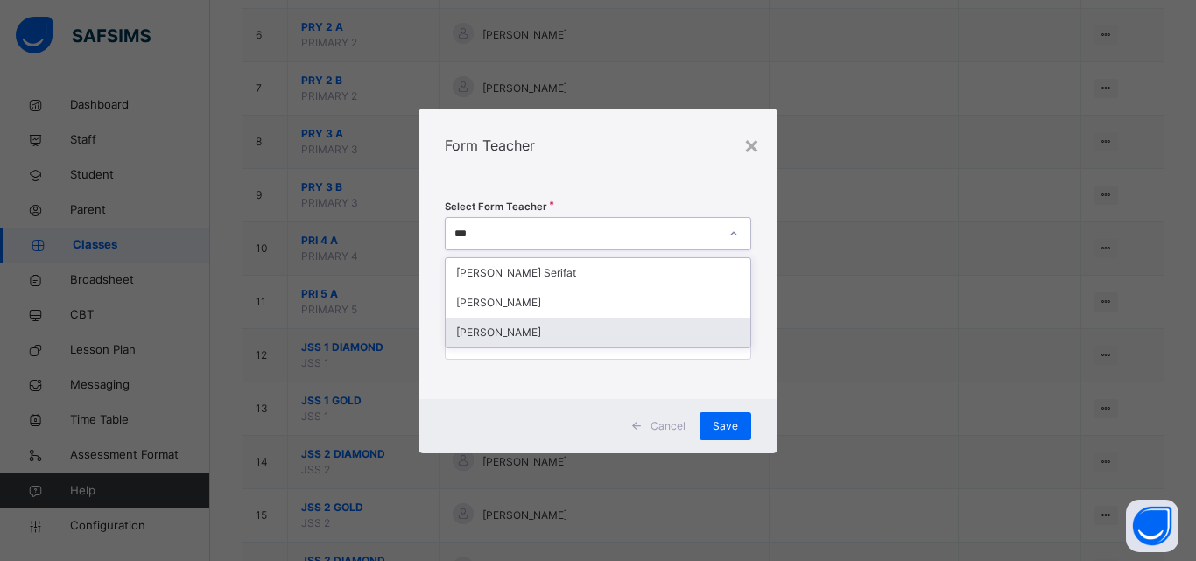
click at [638, 327] on div "[PERSON_NAME]" at bounding box center [598, 333] width 305 height 30
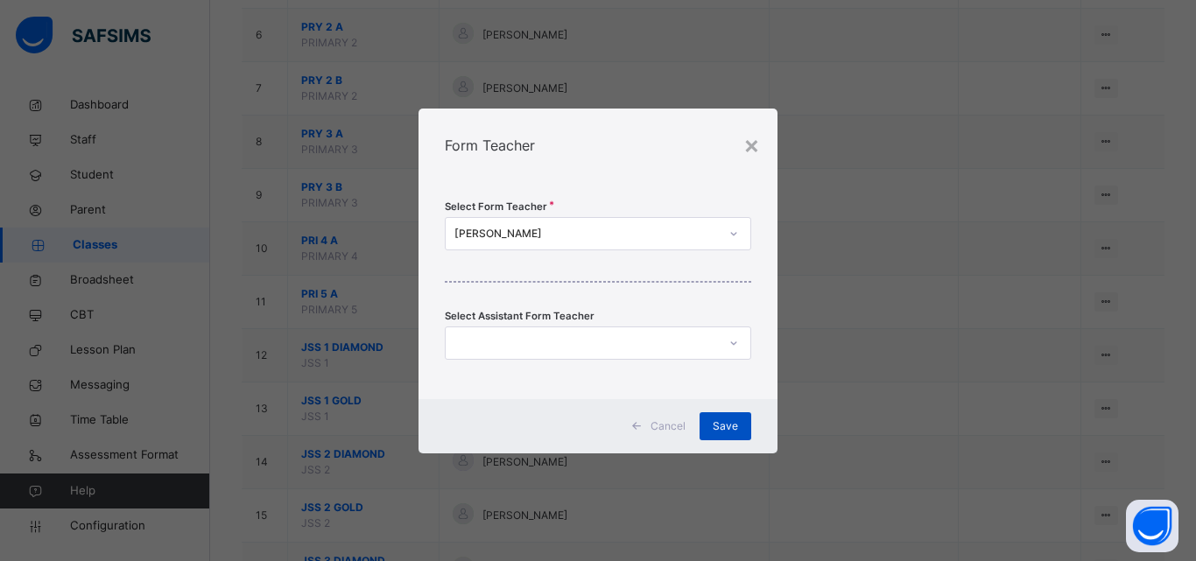
click at [723, 413] on div "Save" at bounding box center [726, 427] width 52 height 28
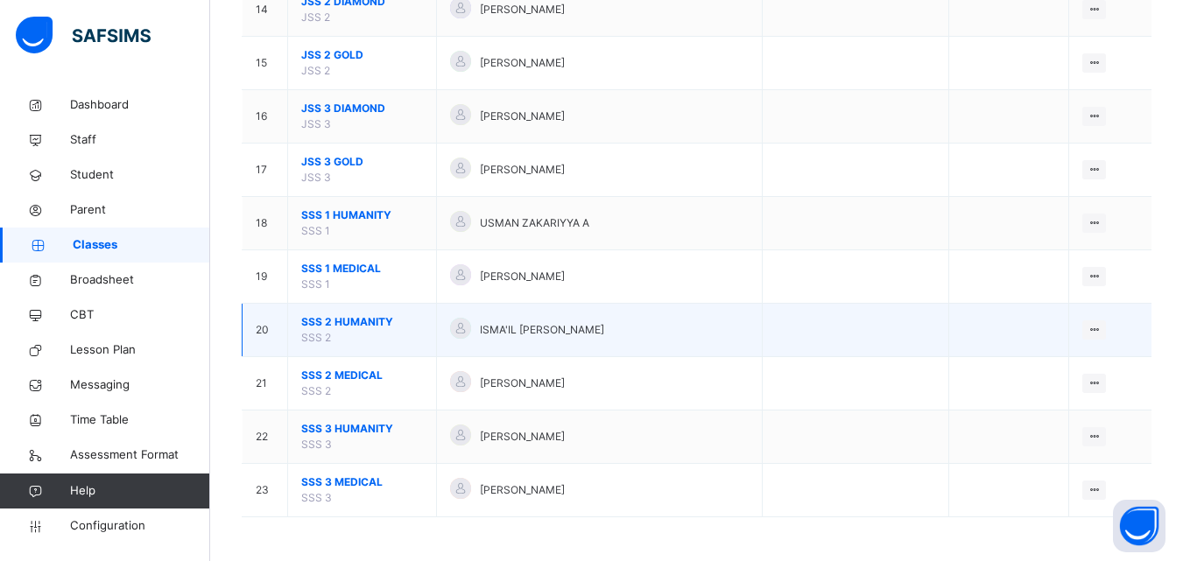
scroll to position [832, 0]
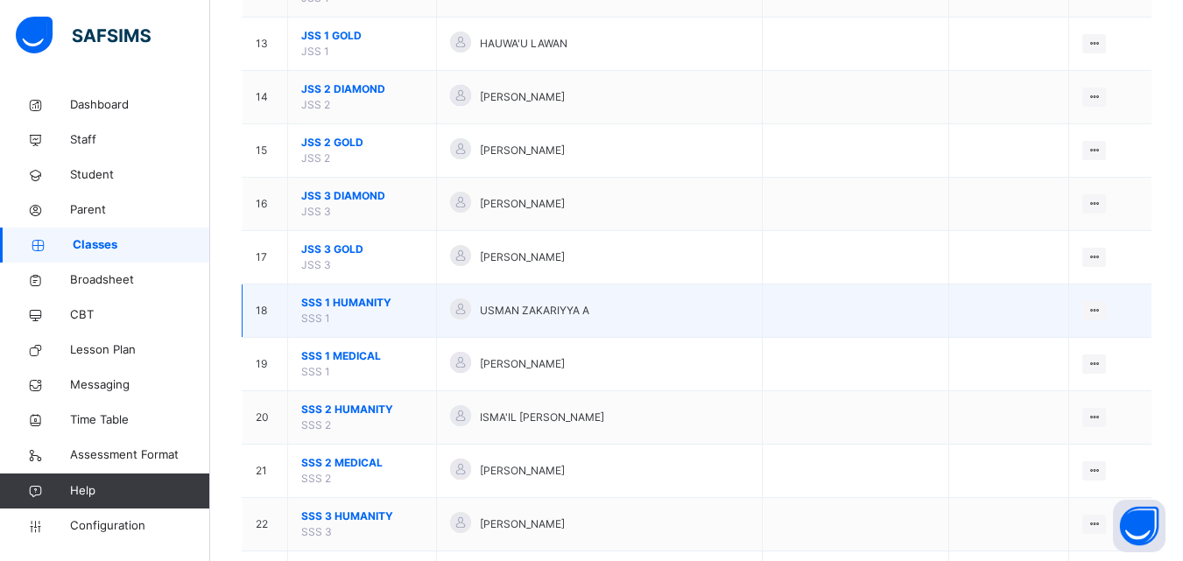
click at [354, 297] on span "SSS 1 HUMANITY" at bounding box center [362, 303] width 122 height 16
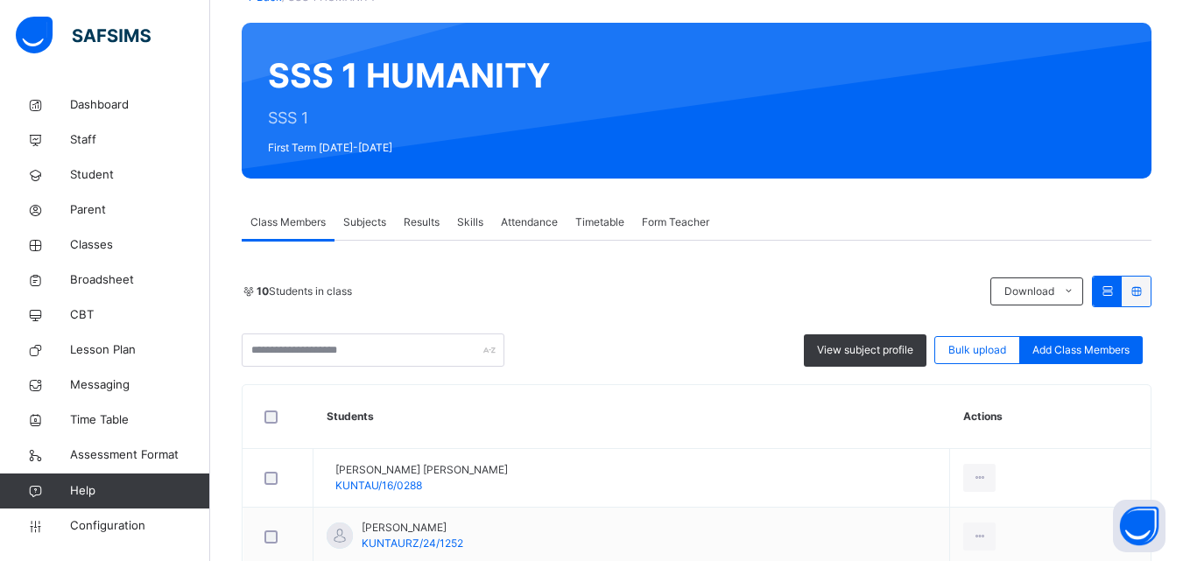
scroll to position [82, 0]
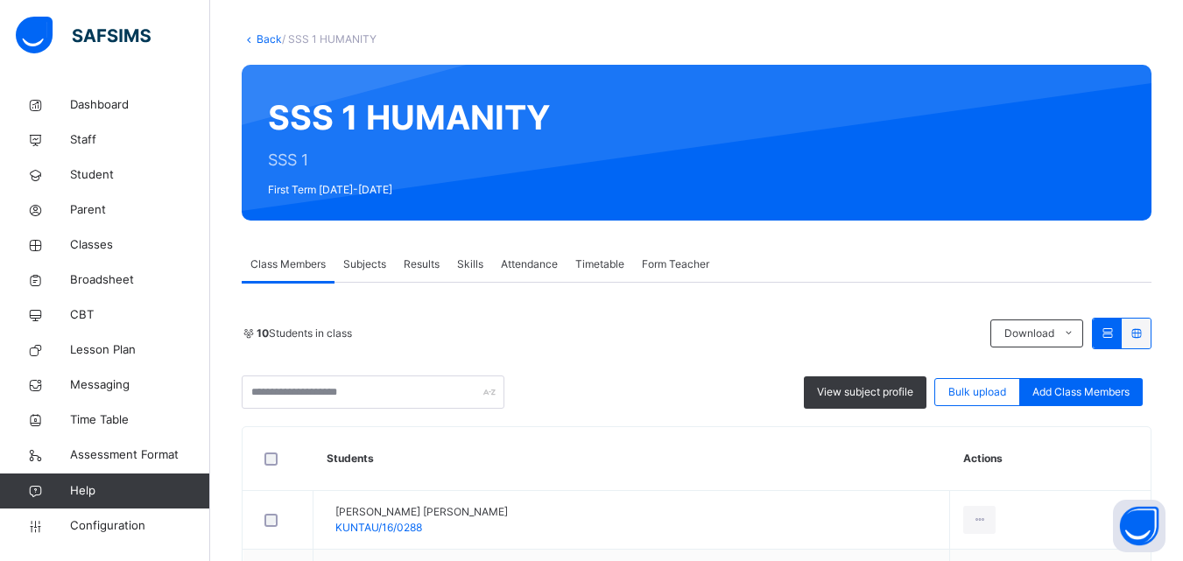
click at [373, 254] on div "Subjects" at bounding box center [365, 264] width 60 height 35
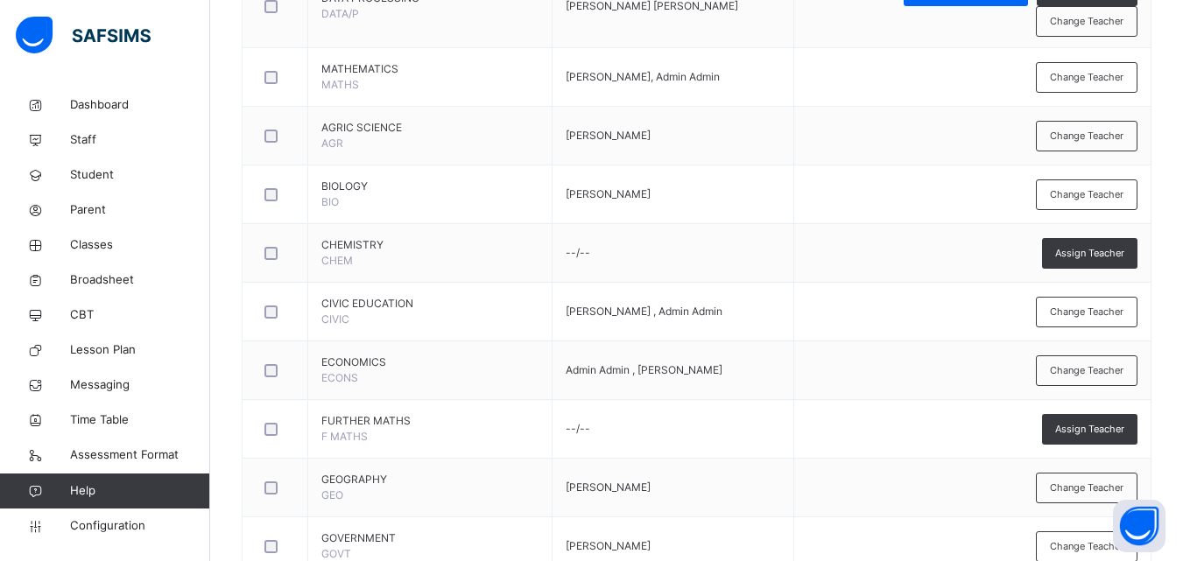
scroll to position [542, 0]
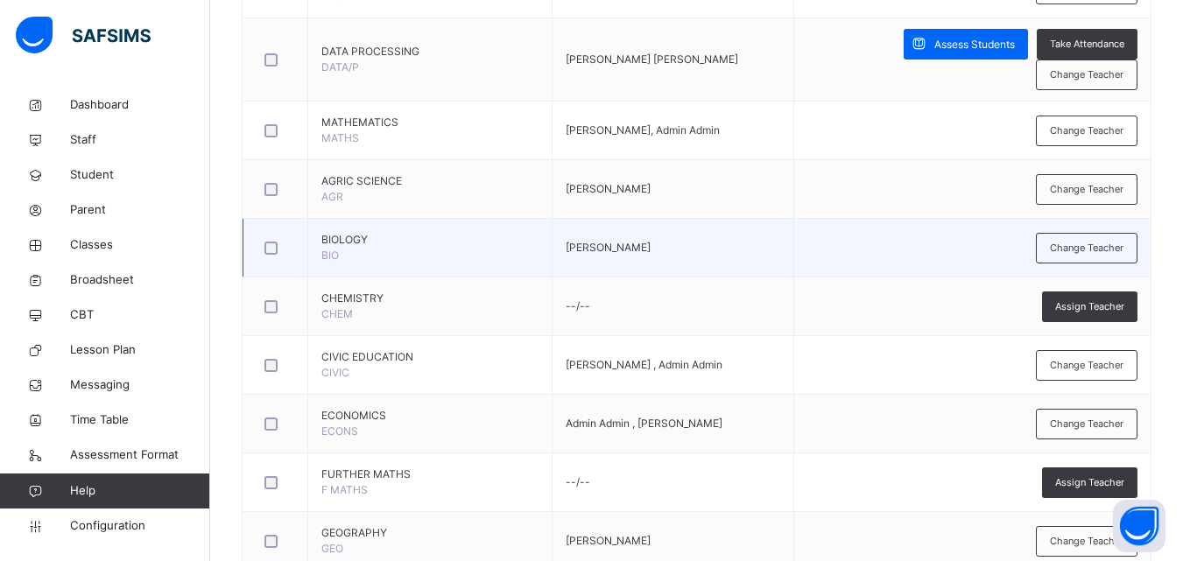
click at [1100, 246] on td "Change Teacher" at bounding box center [972, 248] width 357 height 59
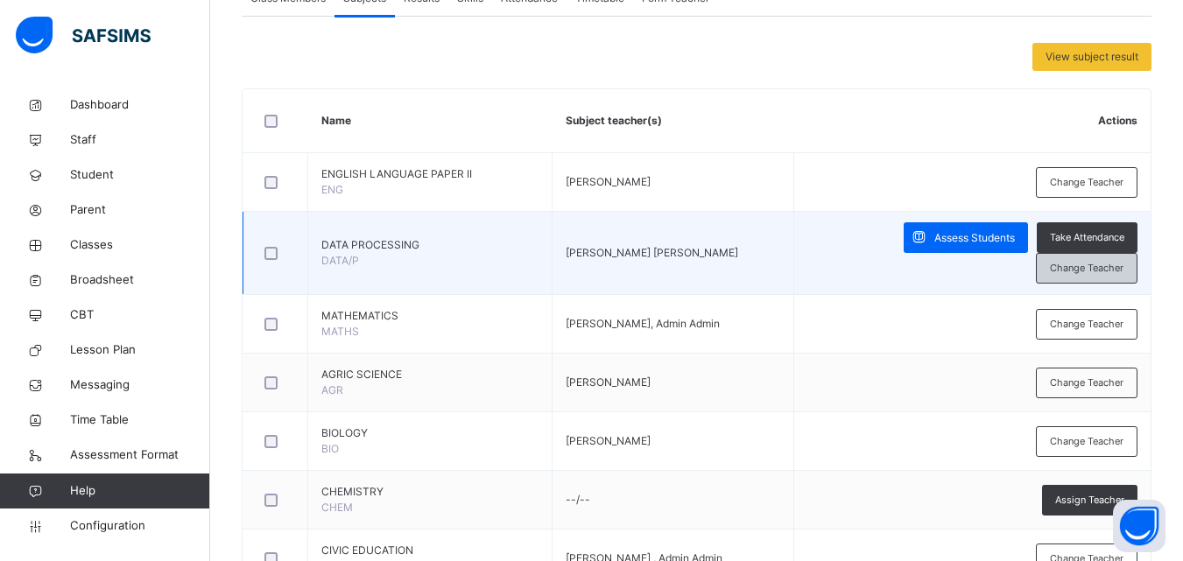
click at [1100, 261] on span "Change Teacher" at bounding box center [1087, 268] width 74 height 15
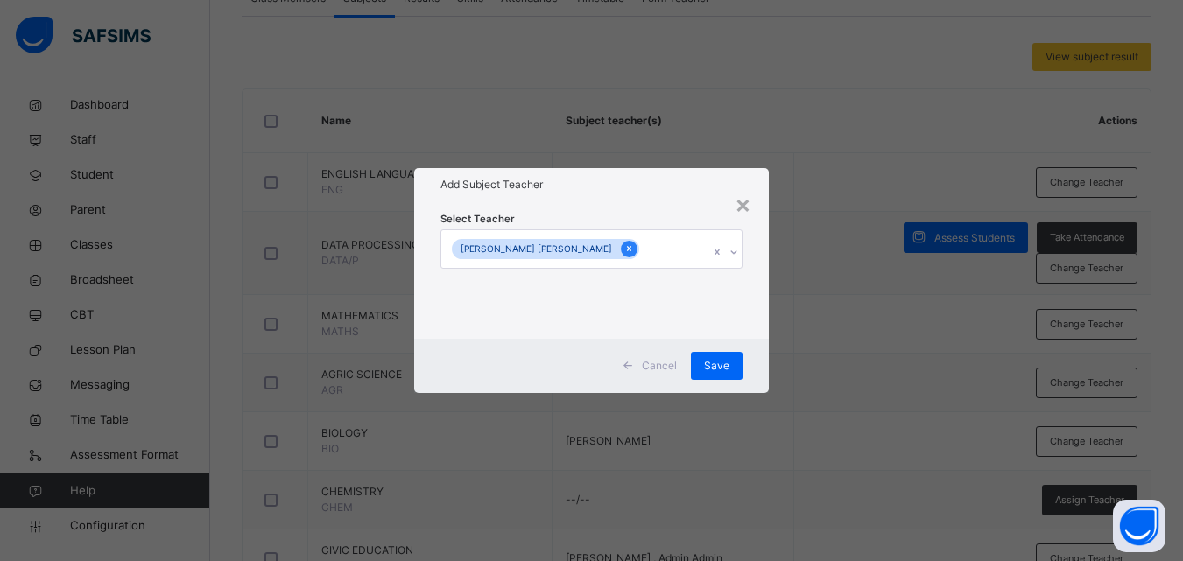
click at [624, 245] on icon at bounding box center [629, 249] width 10 height 12
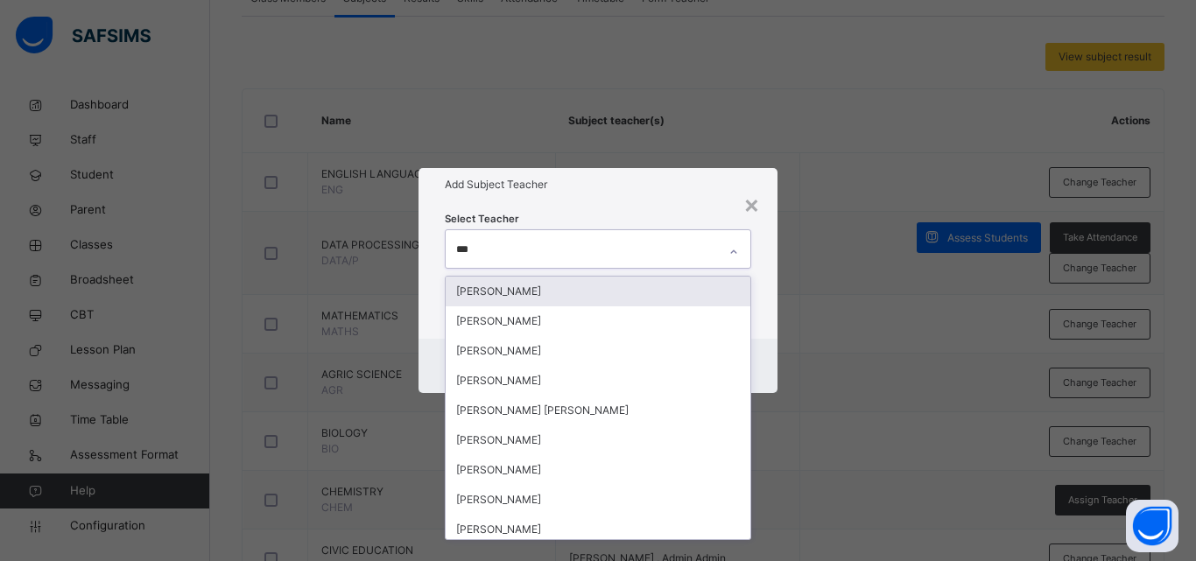
type input "****"
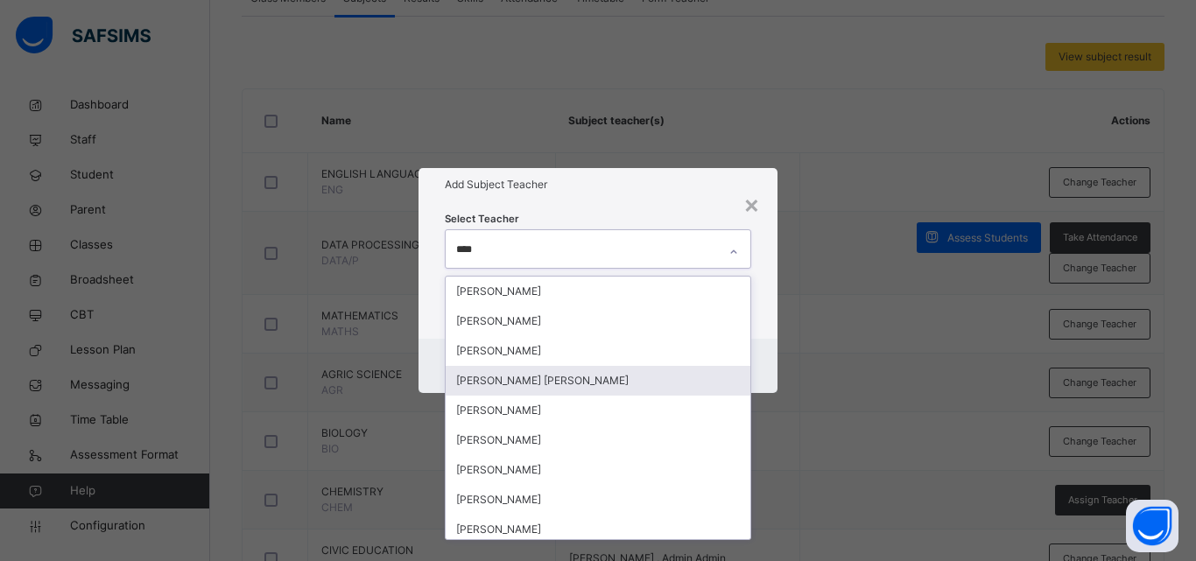
click at [613, 373] on div "[PERSON_NAME] [PERSON_NAME]" at bounding box center [598, 381] width 305 height 30
click at [932, 306] on div "× Add Subject Teacher Select Teacher option ABDULLAHI AMINU TADDA, selected. op…" at bounding box center [598, 280] width 1196 height 561
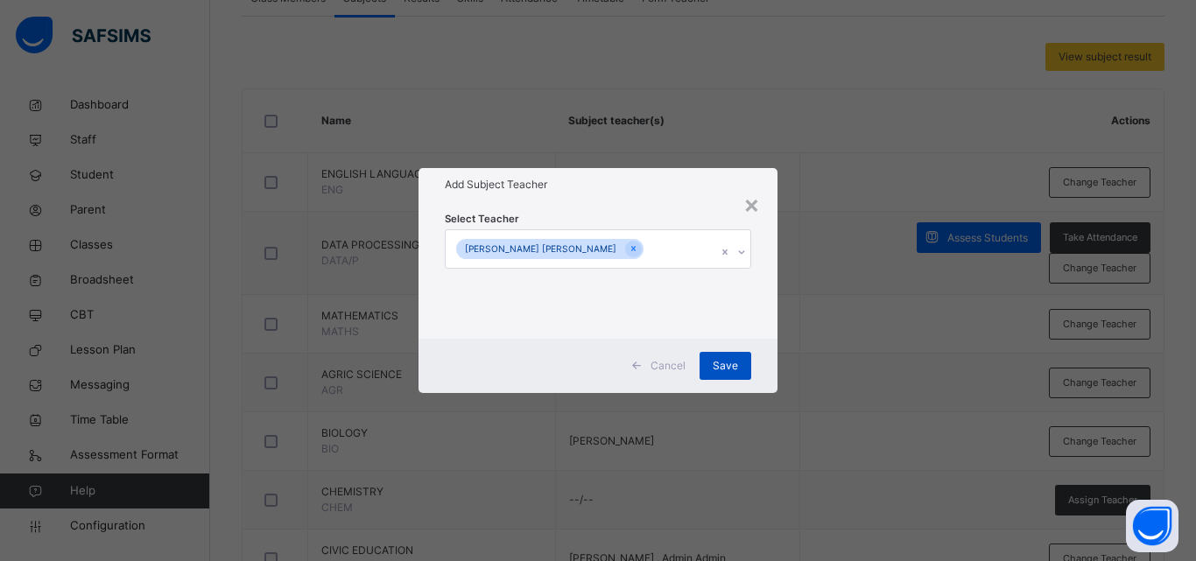
click at [723, 353] on div "Save" at bounding box center [726, 366] width 52 height 28
click at [726, 369] on span "Save" at bounding box center [725, 366] width 25 height 16
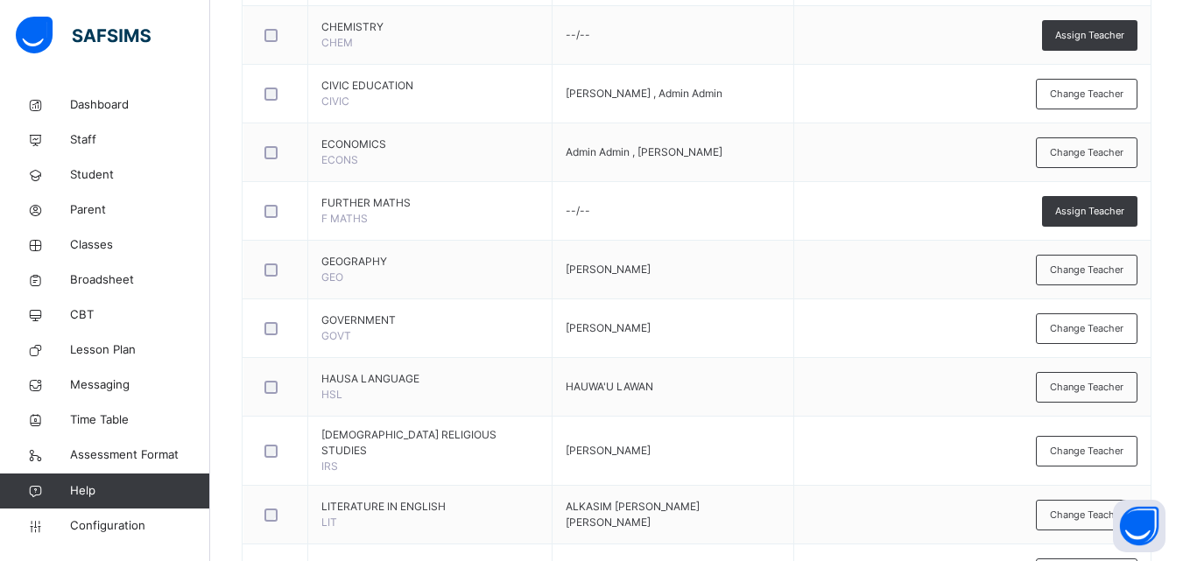
scroll to position [816, 0]
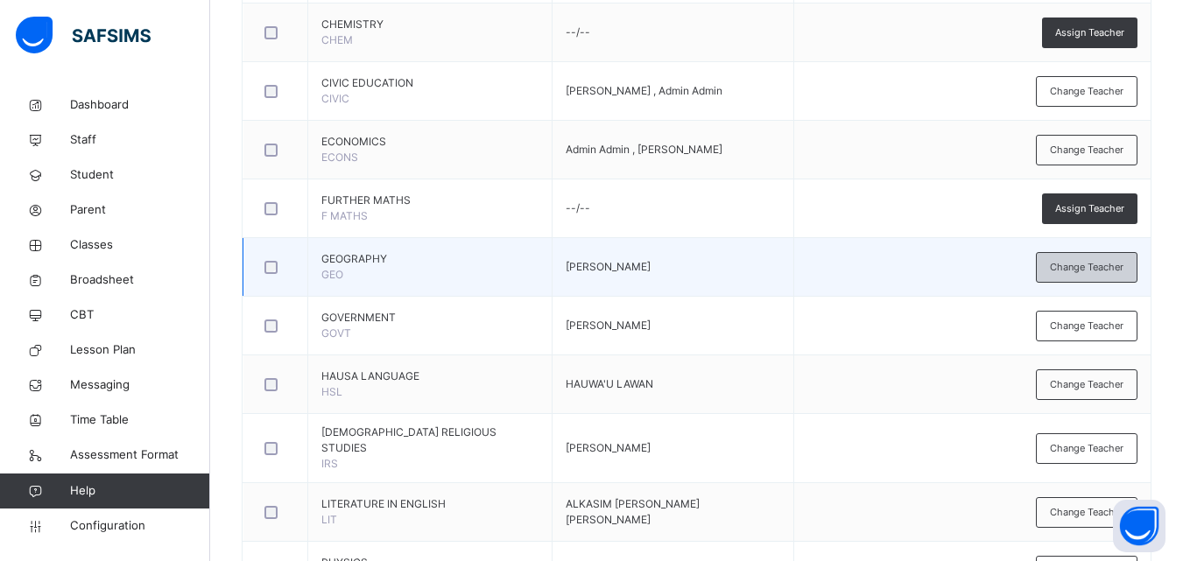
click at [1105, 260] on span "Change Teacher" at bounding box center [1087, 267] width 74 height 15
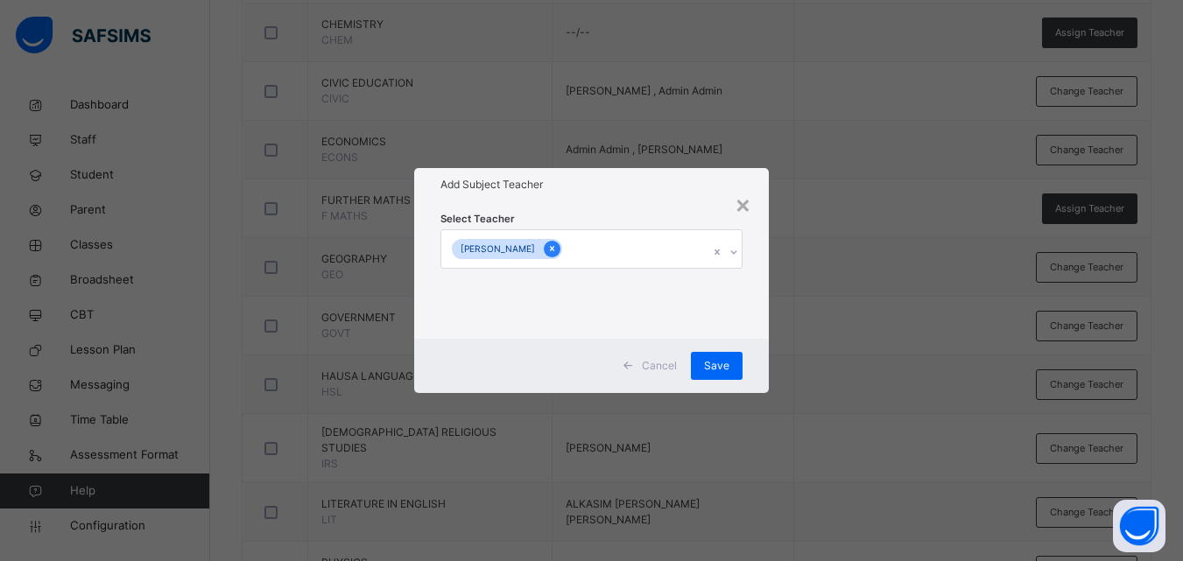
click at [553, 248] on div at bounding box center [552, 249] width 17 height 17
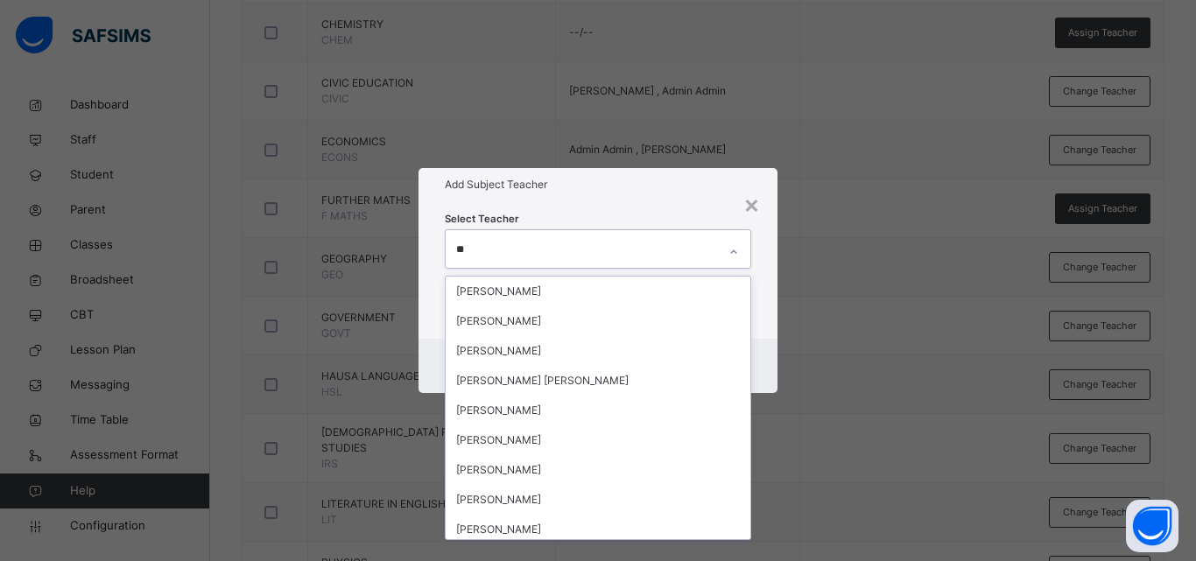
type input "*"
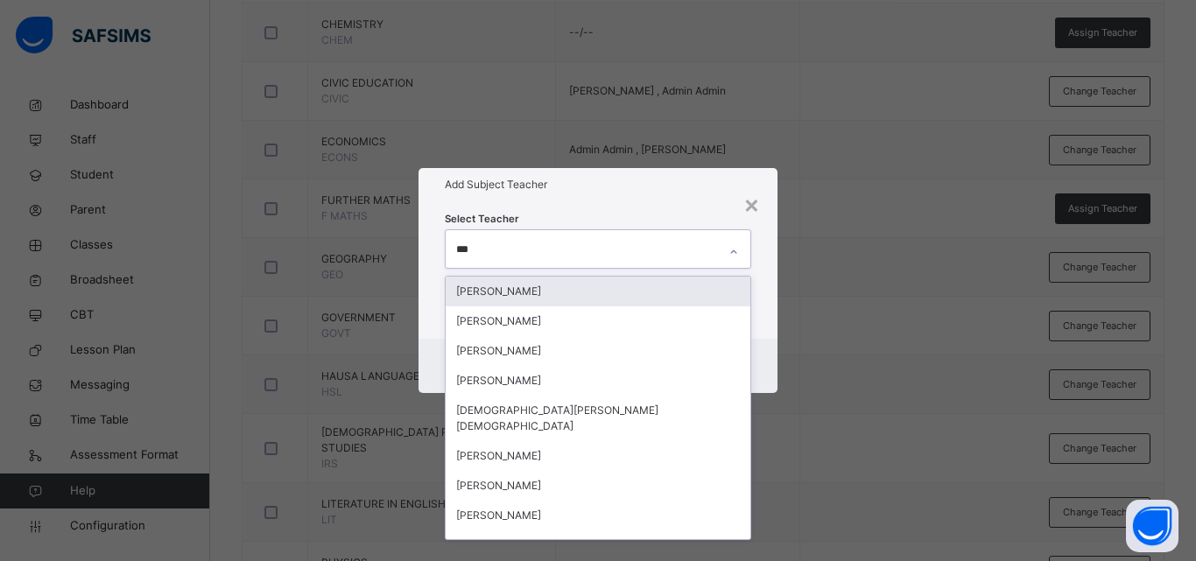
type input "****"
click at [561, 287] on div "ABDDULRAZQ MUHAMMAD OUMAR" at bounding box center [598, 292] width 305 height 30
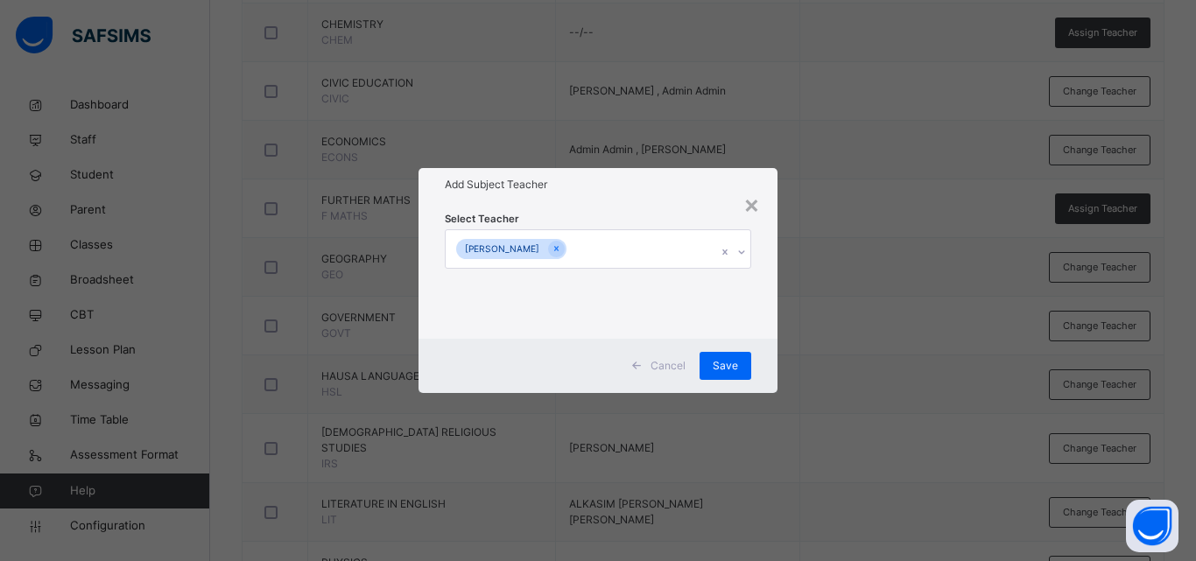
click at [867, 221] on div "× Add Subject Teacher Select Teacher ABDDULRAZQ MUHAMMAD OUMAR Cancel Save" at bounding box center [598, 280] width 1196 height 561
click at [709, 363] on div "Save" at bounding box center [726, 366] width 52 height 28
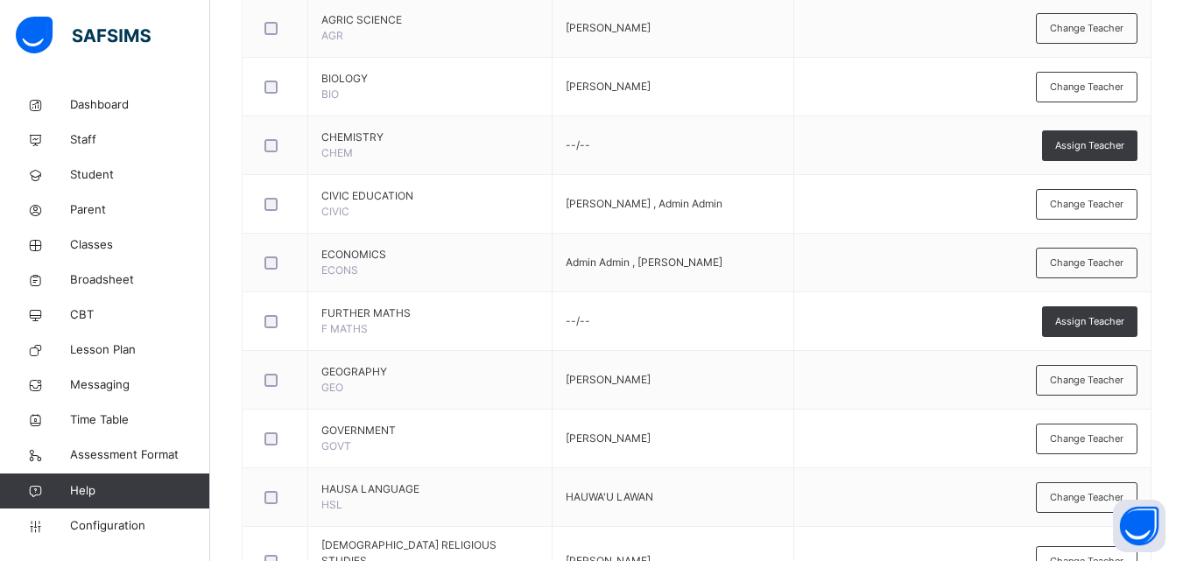
scroll to position [686, 0]
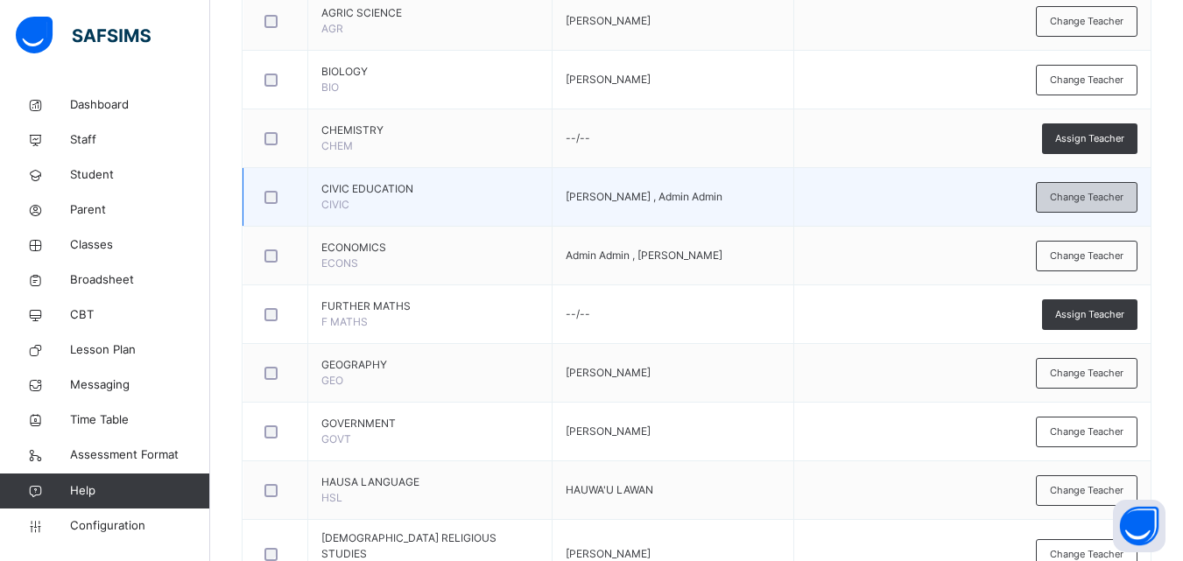
click at [1124, 194] on span "Change Teacher" at bounding box center [1087, 197] width 74 height 15
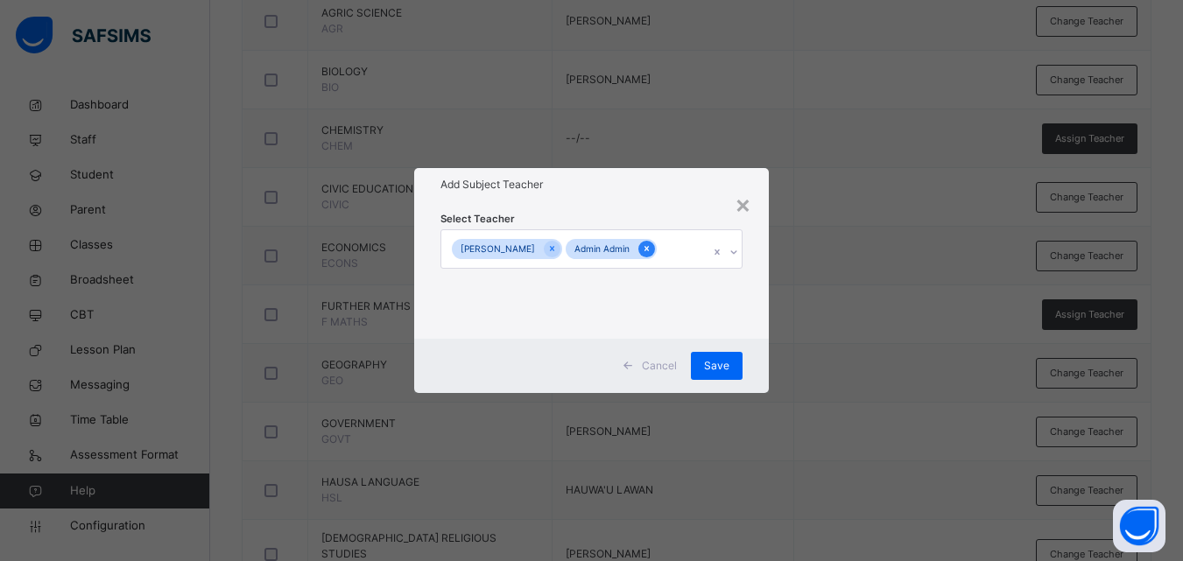
click at [642, 251] on icon at bounding box center [647, 249] width 10 height 12
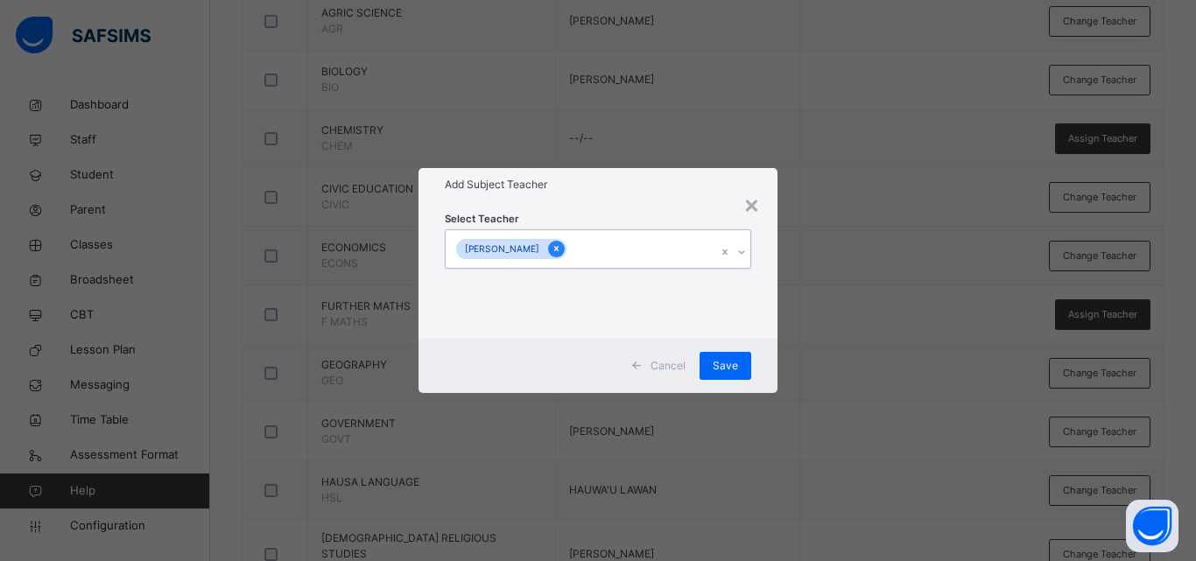
click at [557, 250] on div at bounding box center [556, 249] width 17 height 17
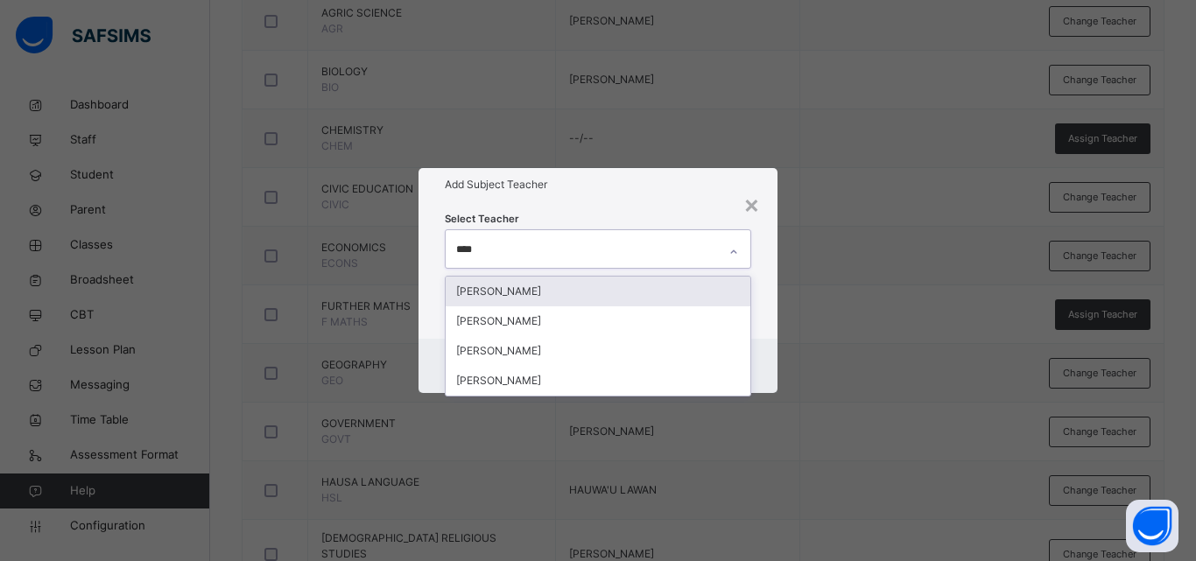
type input "*****"
click at [604, 285] on div "ALIYU ADAM ABUBAKAR" at bounding box center [598, 292] width 305 height 30
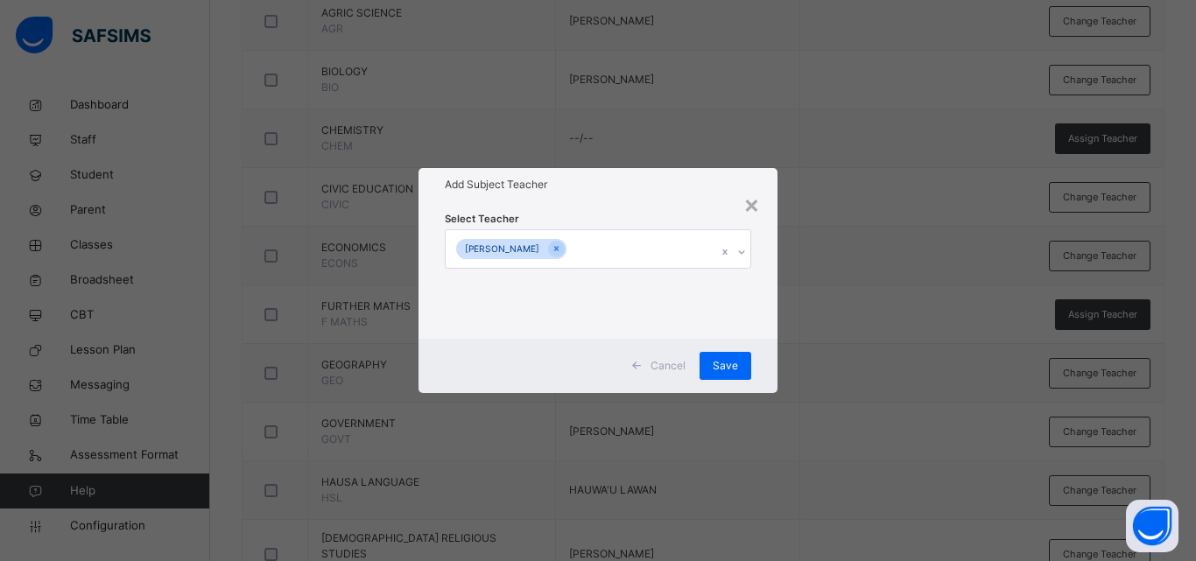
click at [871, 286] on div "× Add Subject Teacher Select Teacher ALIYU ADAM ABUBAKAR Cancel Save" at bounding box center [598, 280] width 1196 height 561
click at [744, 366] on div "Save" at bounding box center [726, 366] width 52 height 28
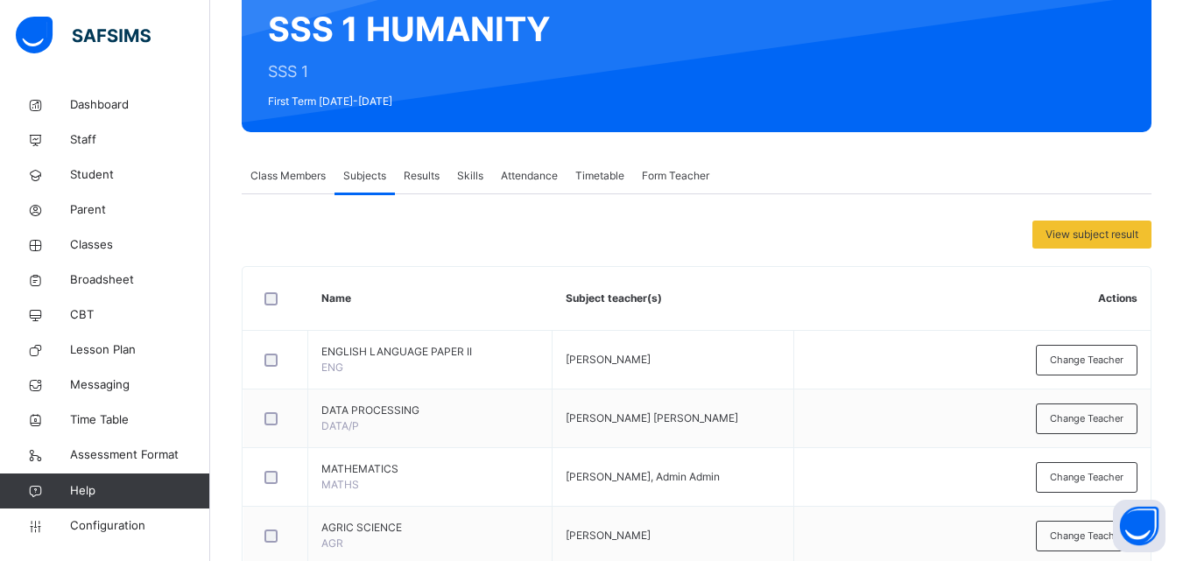
scroll to position [0, 0]
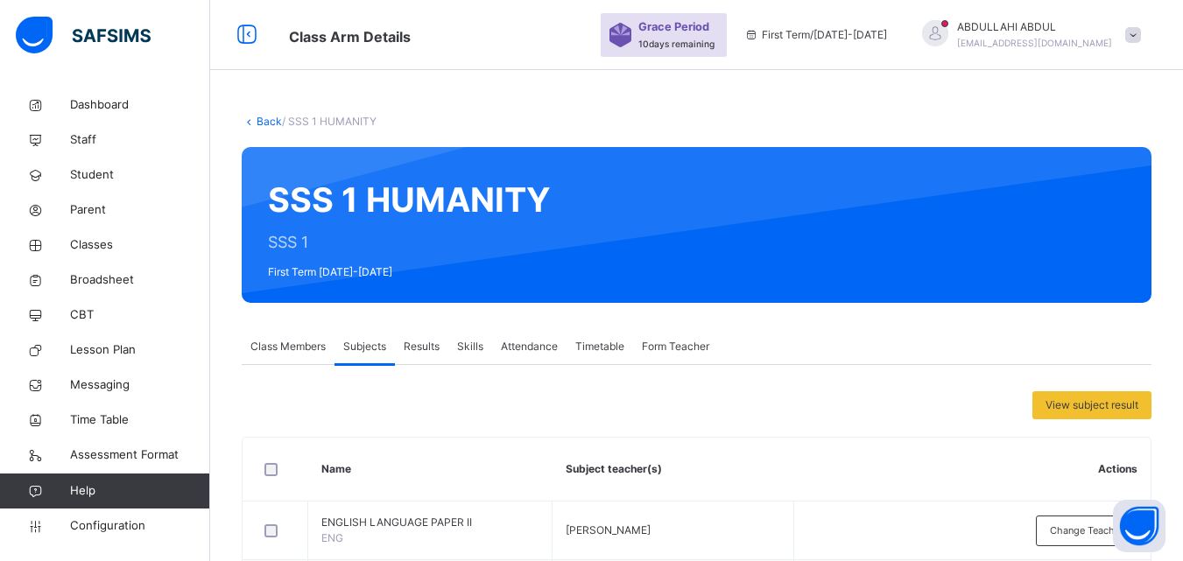
click at [272, 122] on link "Back" at bounding box center [269, 121] width 25 height 13
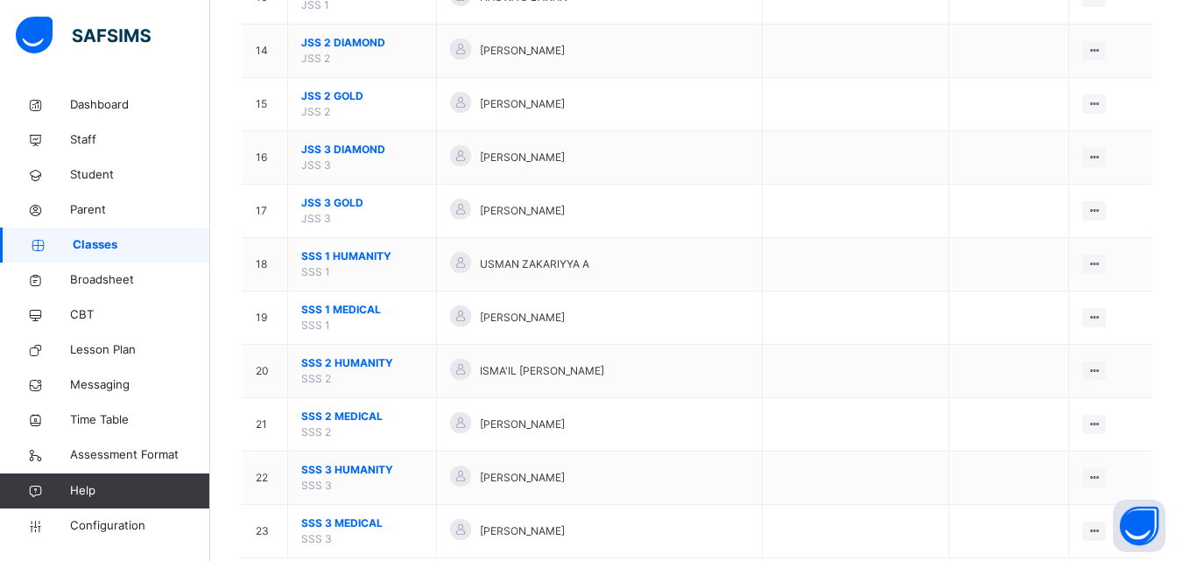
scroll to position [920, 0]
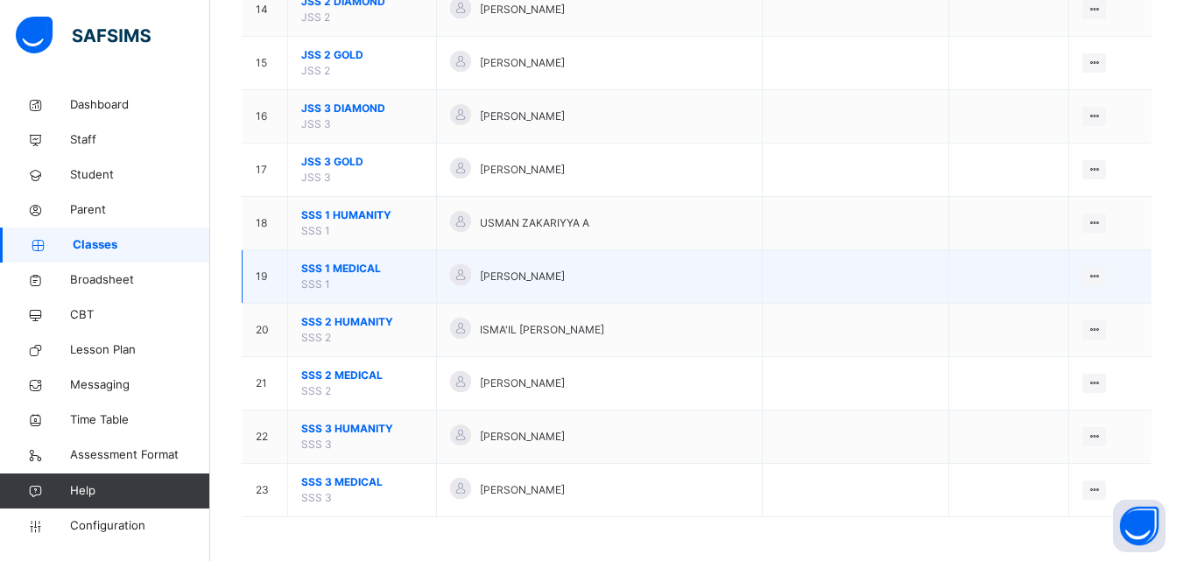
click at [341, 276] on span "SSS 1 MEDICAL" at bounding box center [362, 269] width 122 height 16
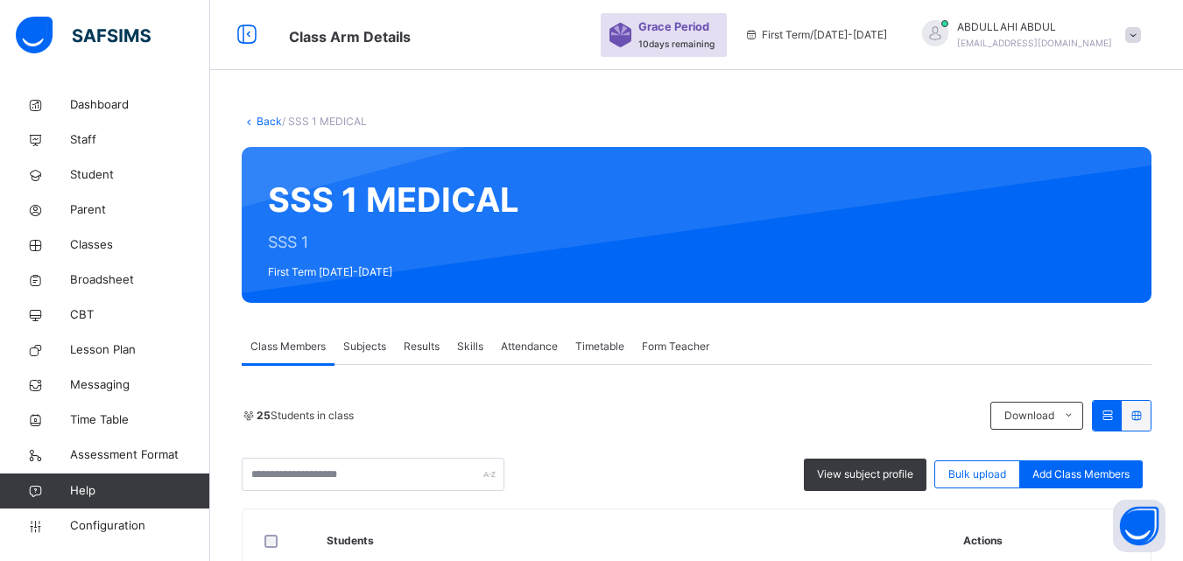
drag, startPoint x: 1169, startPoint y: 113, endPoint x: 1172, endPoint y: 130, distance: 17.7
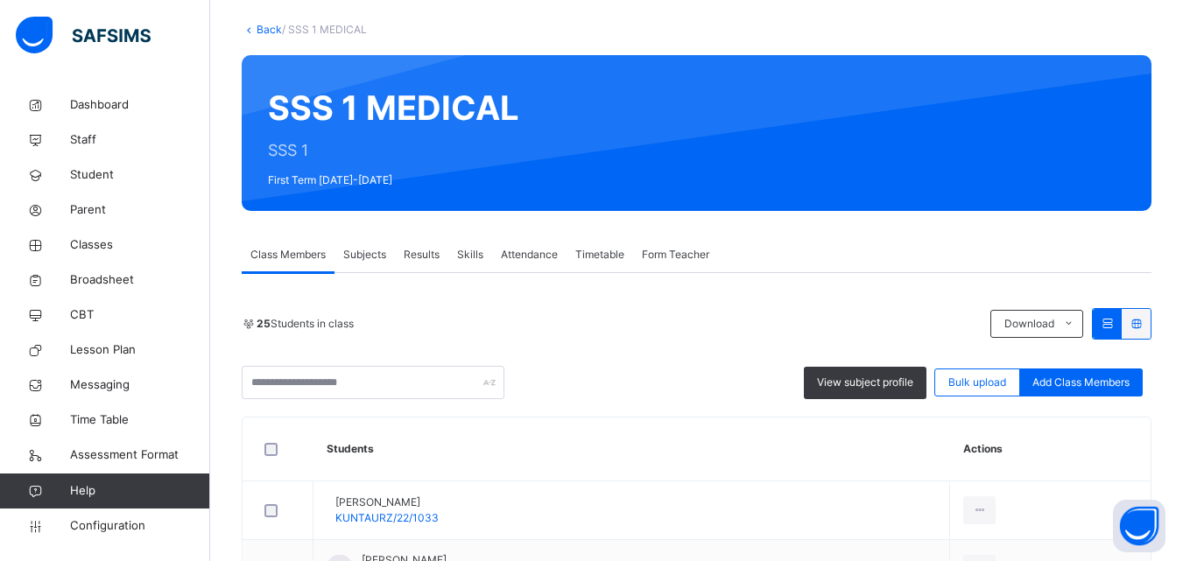
scroll to position [116, 0]
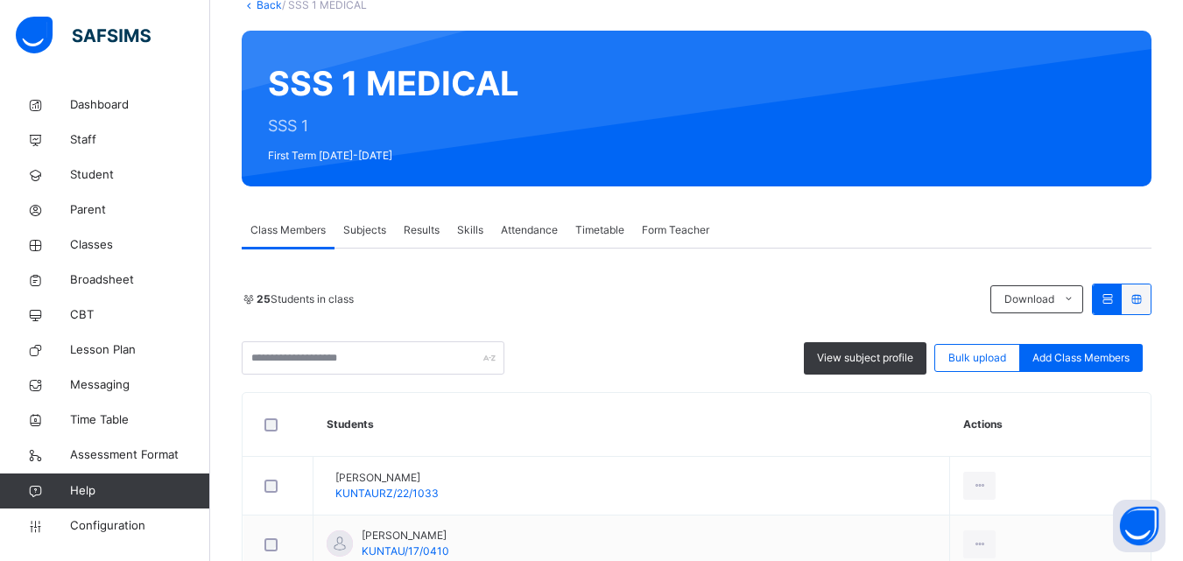
click at [366, 230] on span "Subjects" at bounding box center [364, 230] width 43 height 16
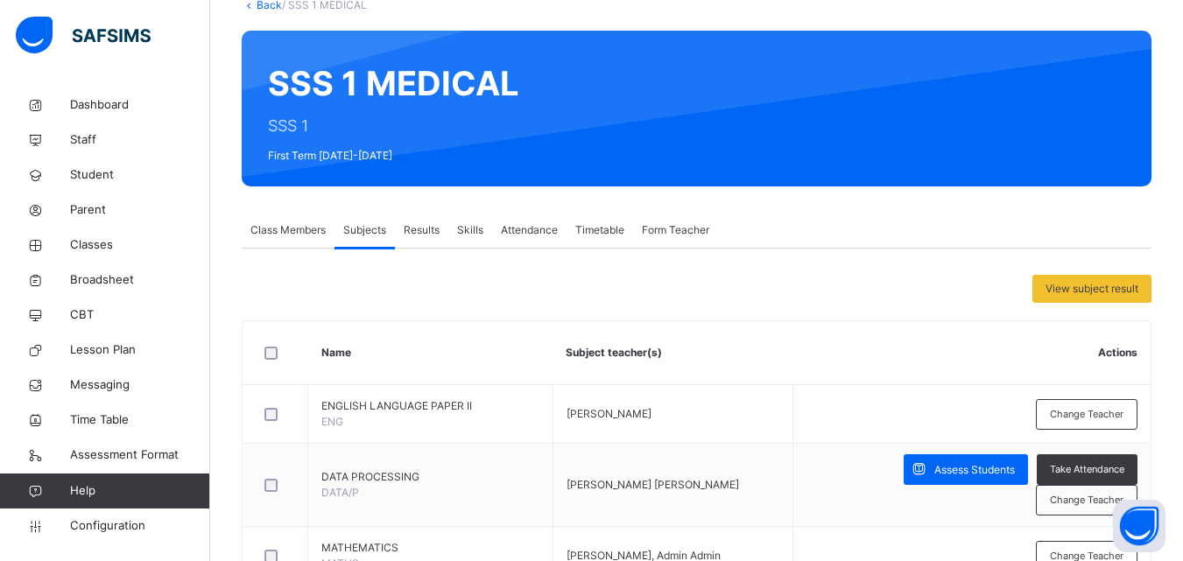
scroll to position [236, 0]
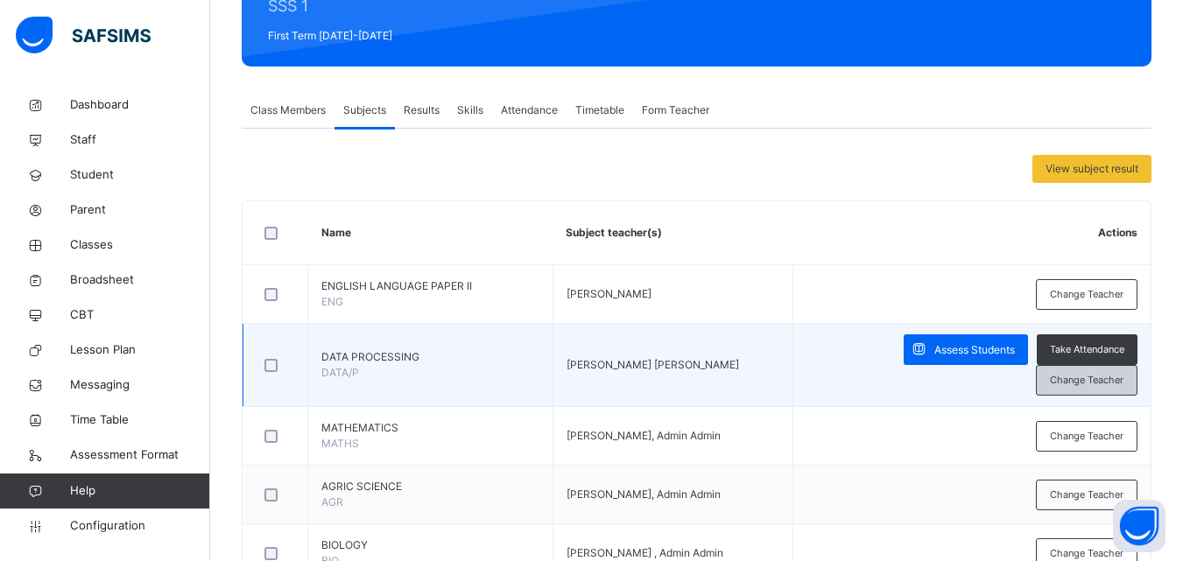
click at [1074, 373] on span "Change Teacher" at bounding box center [1087, 380] width 74 height 15
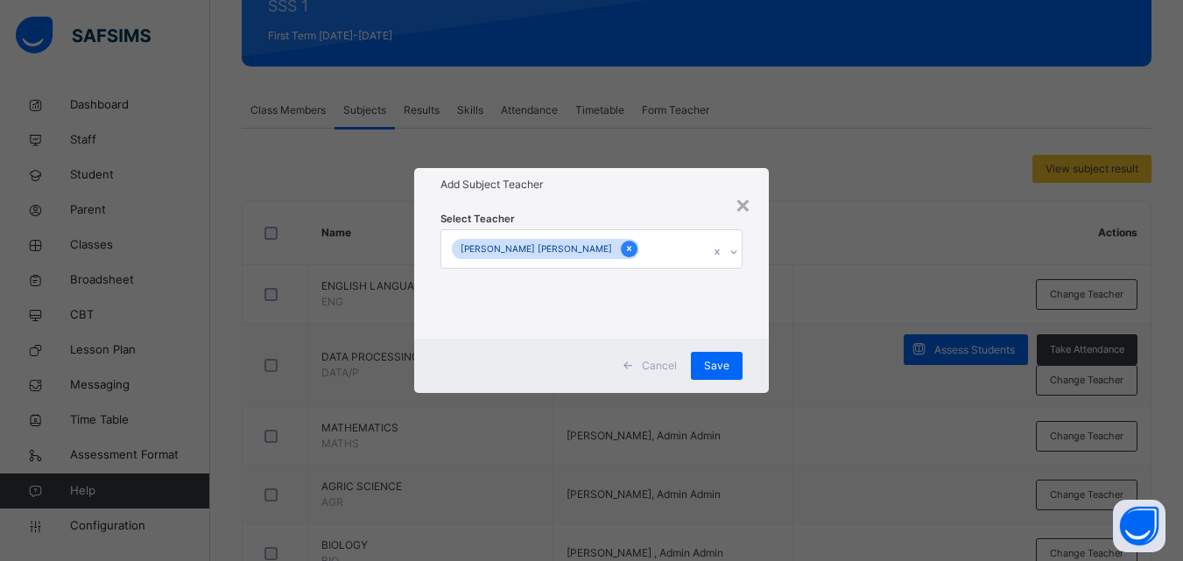
click at [624, 247] on icon at bounding box center [629, 249] width 10 height 12
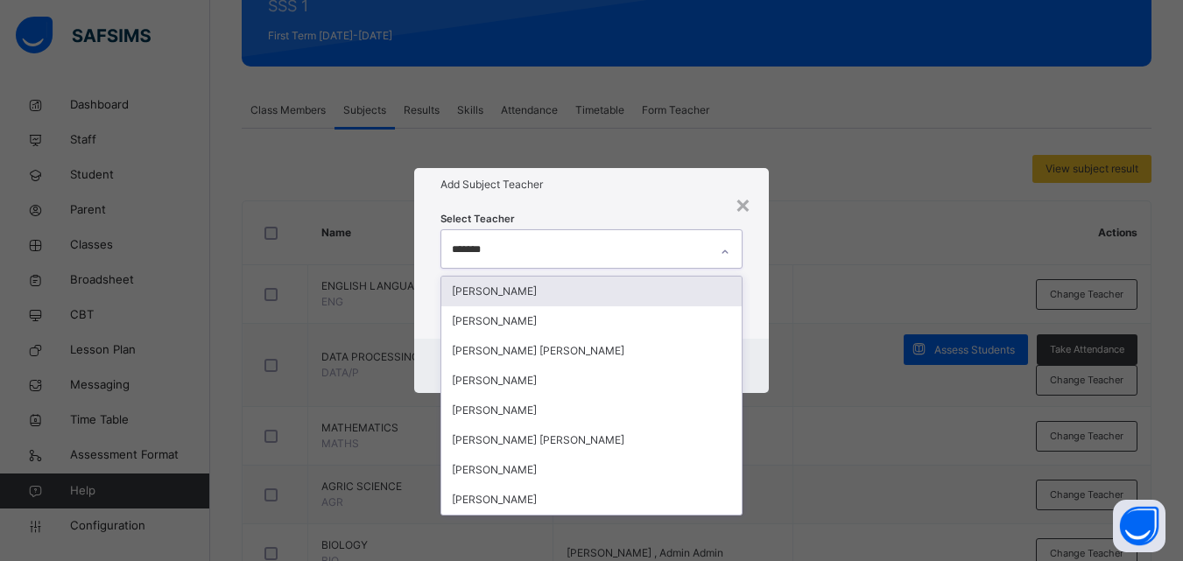
type input "********"
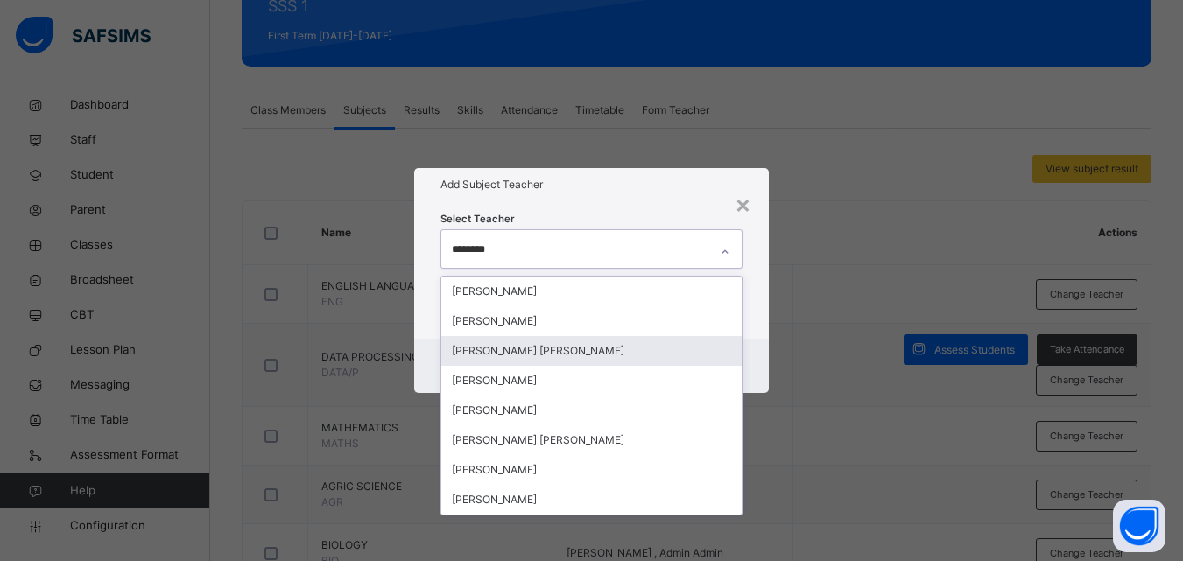
click at [609, 356] on div "[PERSON_NAME] [PERSON_NAME]" at bounding box center [591, 351] width 300 height 30
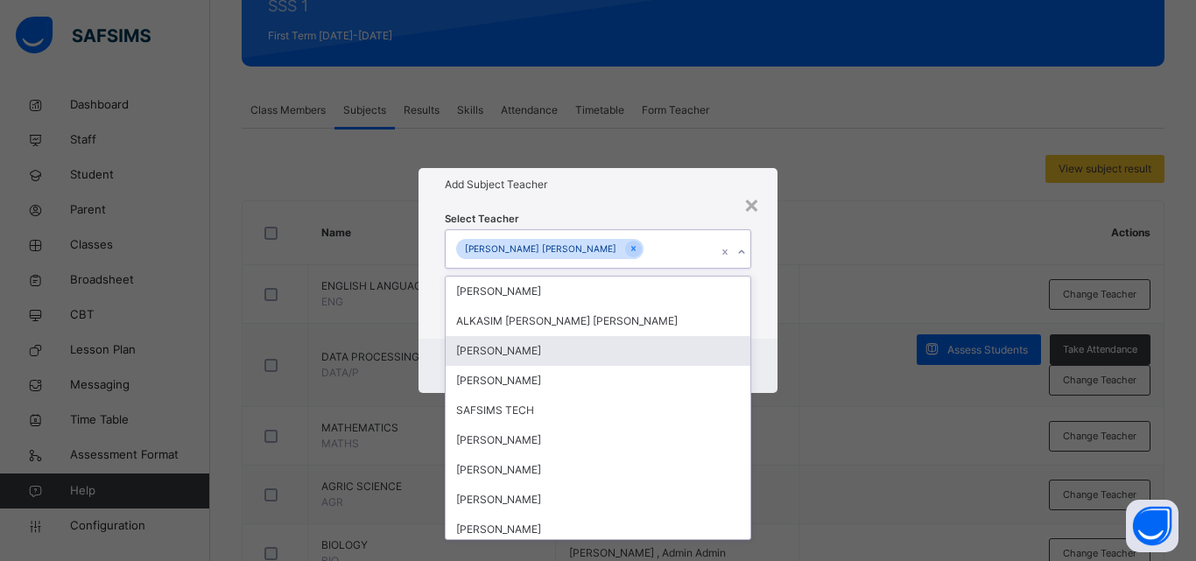
click at [804, 378] on div "× Add Subject Teacher Select Teacher option ABDULLAHI AMINU TADDA, selected. op…" at bounding box center [598, 280] width 1196 height 561
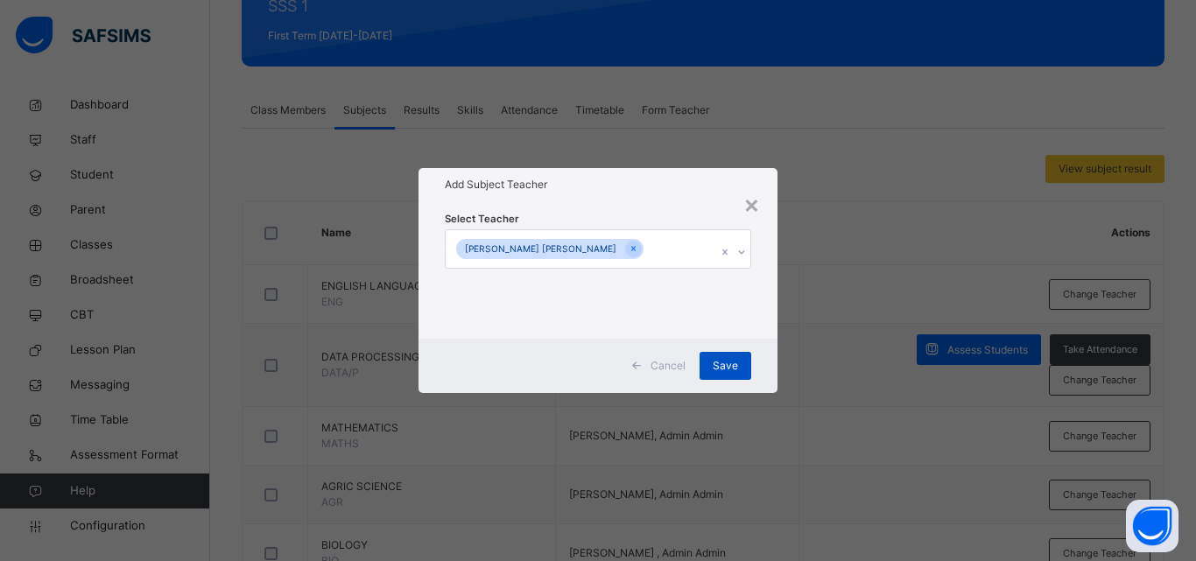
click at [736, 366] on span "Save" at bounding box center [725, 366] width 25 height 16
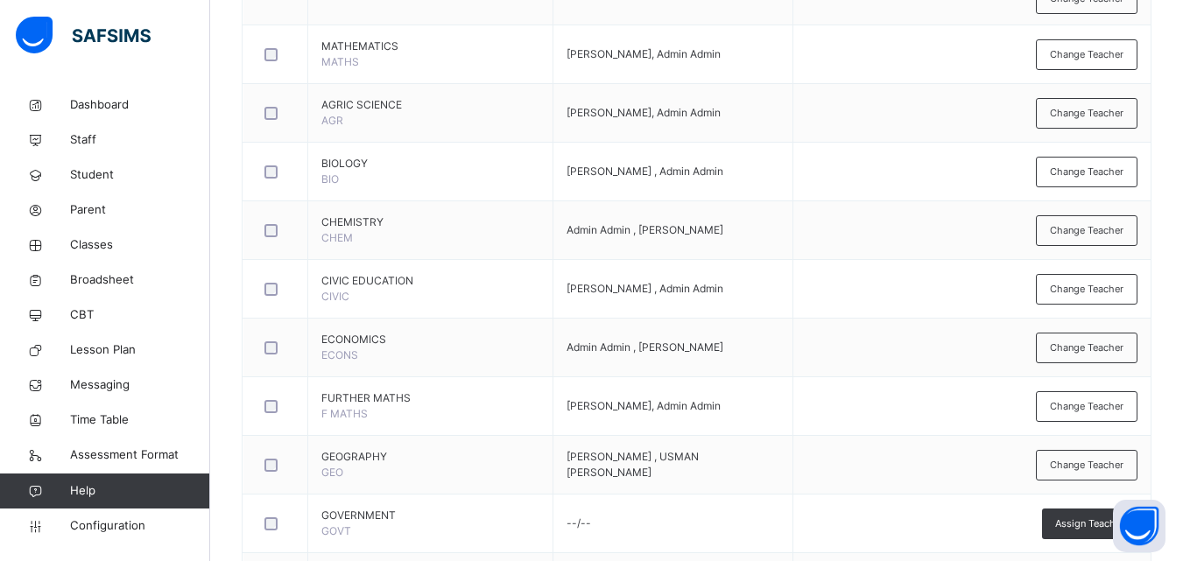
scroll to position [619, 0]
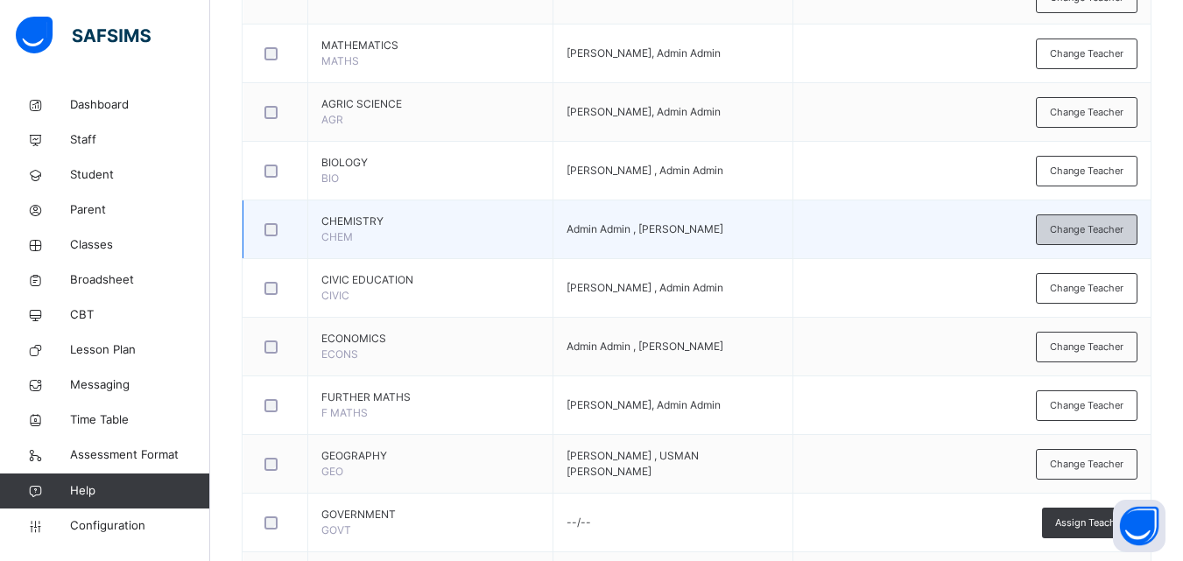
click at [1124, 222] on span "Change Teacher" at bounding box center [1087, 229] width 74 height 15
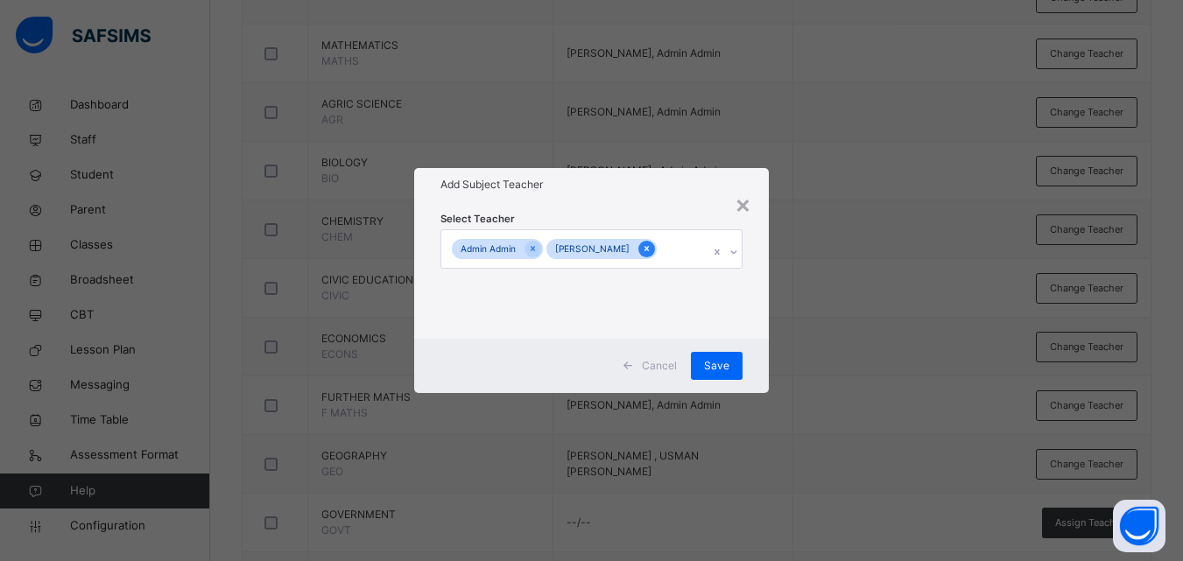
click at [642, 250] on icon at bounding box center [647, 249] width 10 height 12
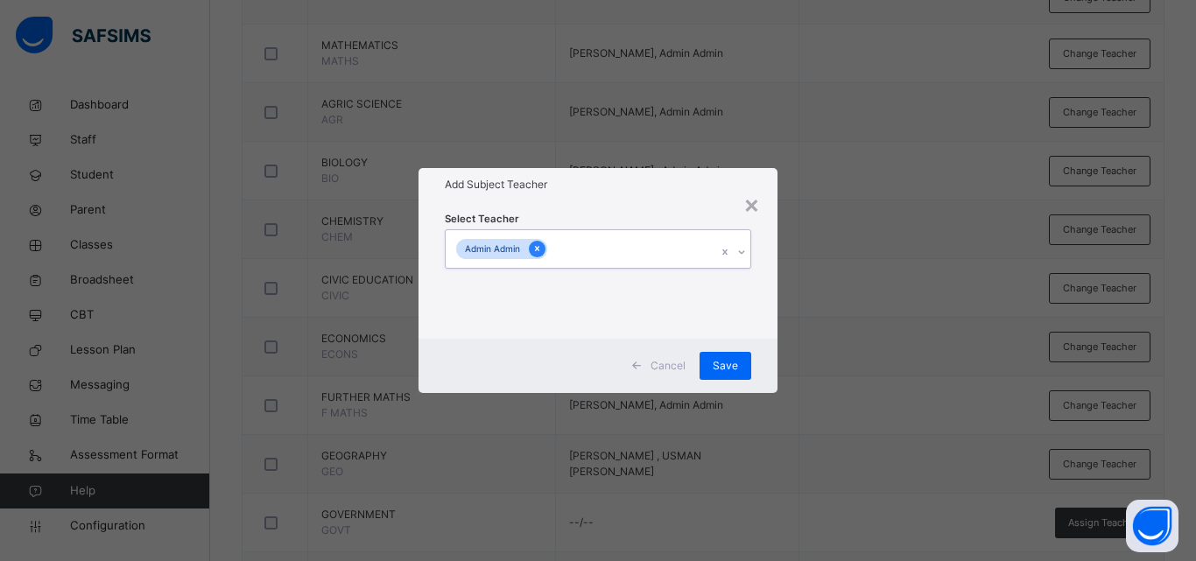
click at [540, 255] on icon at bounding box center [538, 249] width 10 height 12
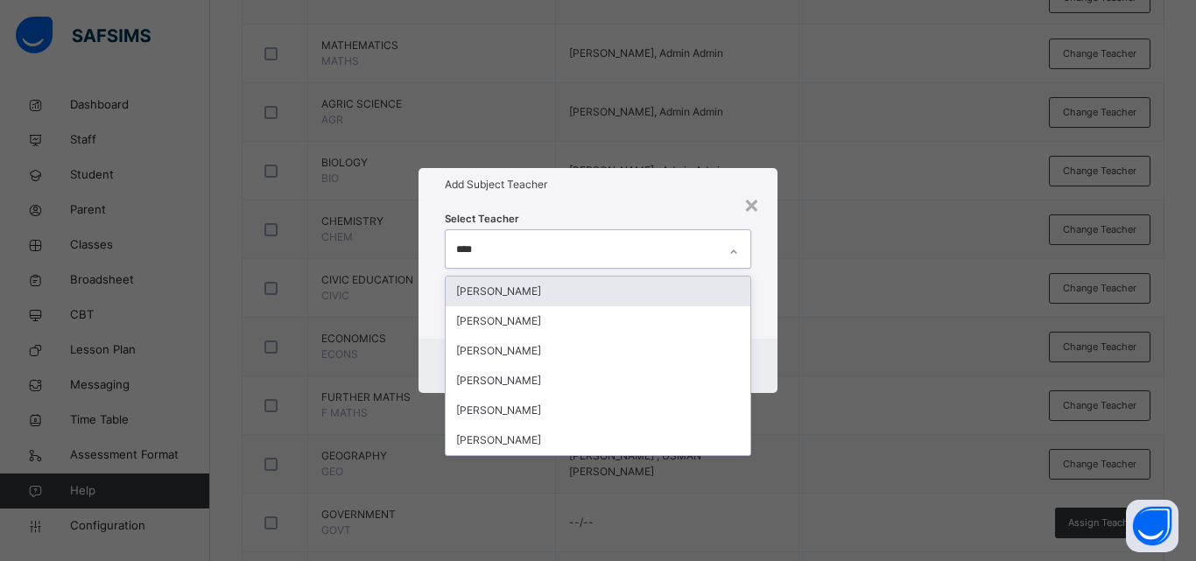
type input "*****"
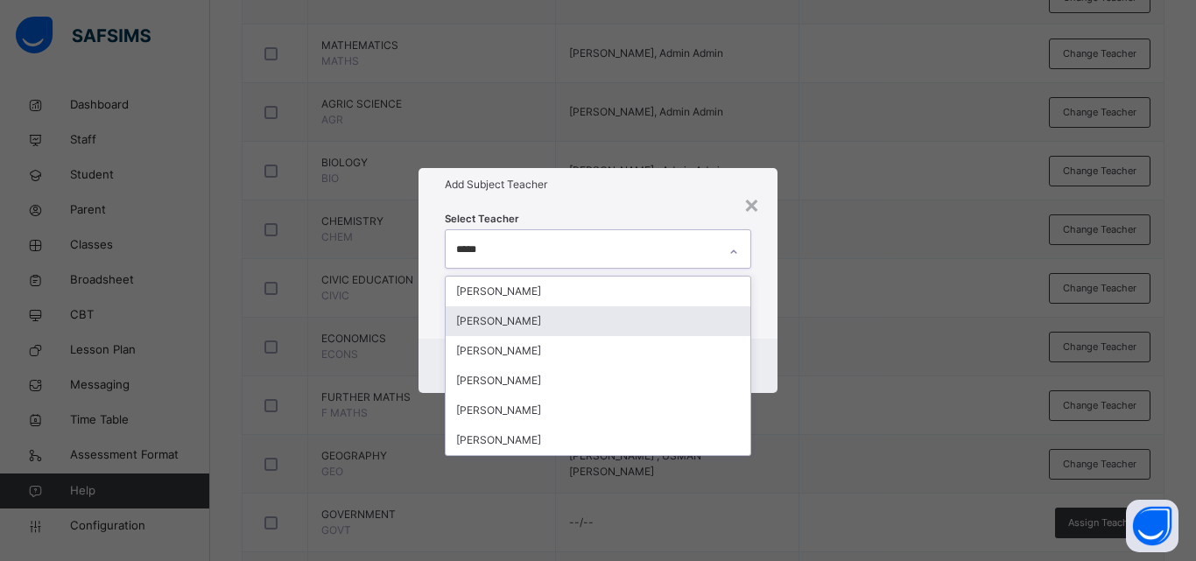
click at [555, 334] on div "YUSUF ADO" at bounding box center [598, 322] width 305 height 30
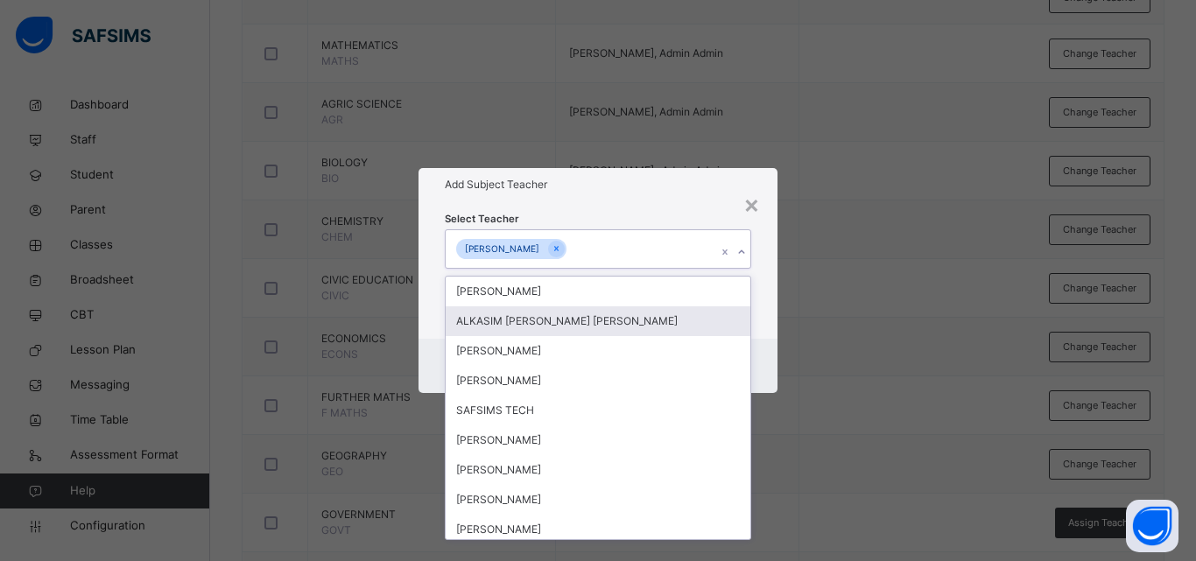
click at [845, 311] on div "× Add Subject Teacher Select Teacher option YUSUF ADO , selected. option ALKASI…" at bounding box center [598, 280] width 1196 height 561
click at [732, 358] on span "Save" at bounding box center [725, 366] width 25 height 16
click at [732, 363] on div "Save" at bounding box center [726, 366] width 52 height 28
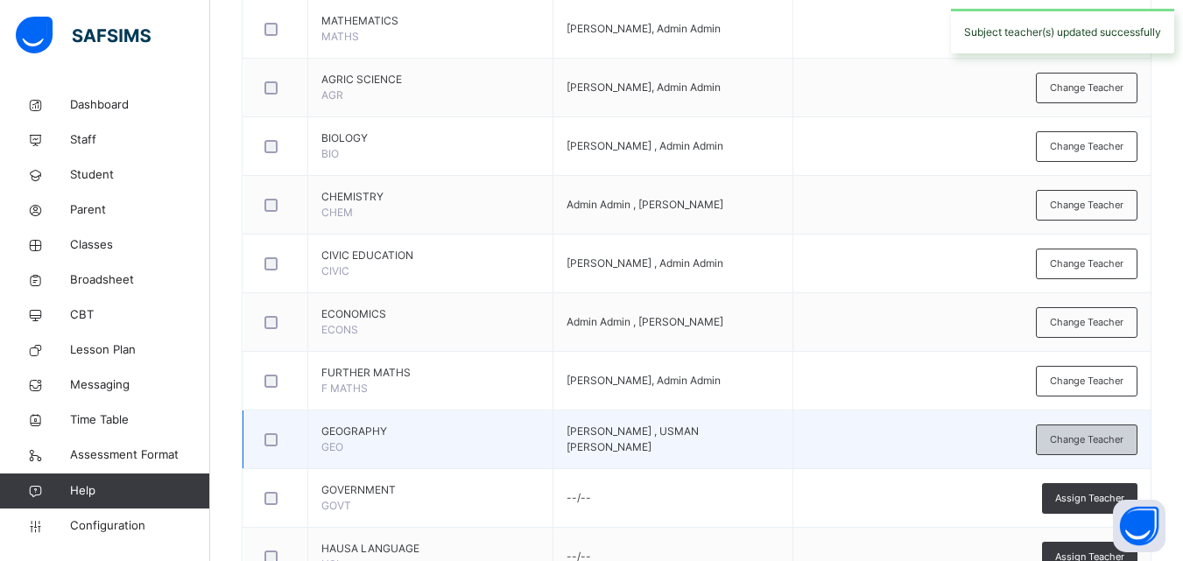
click at [1077, 440] on span "Change Teacher" at bounding box center [1087, 440] width 74 height 15
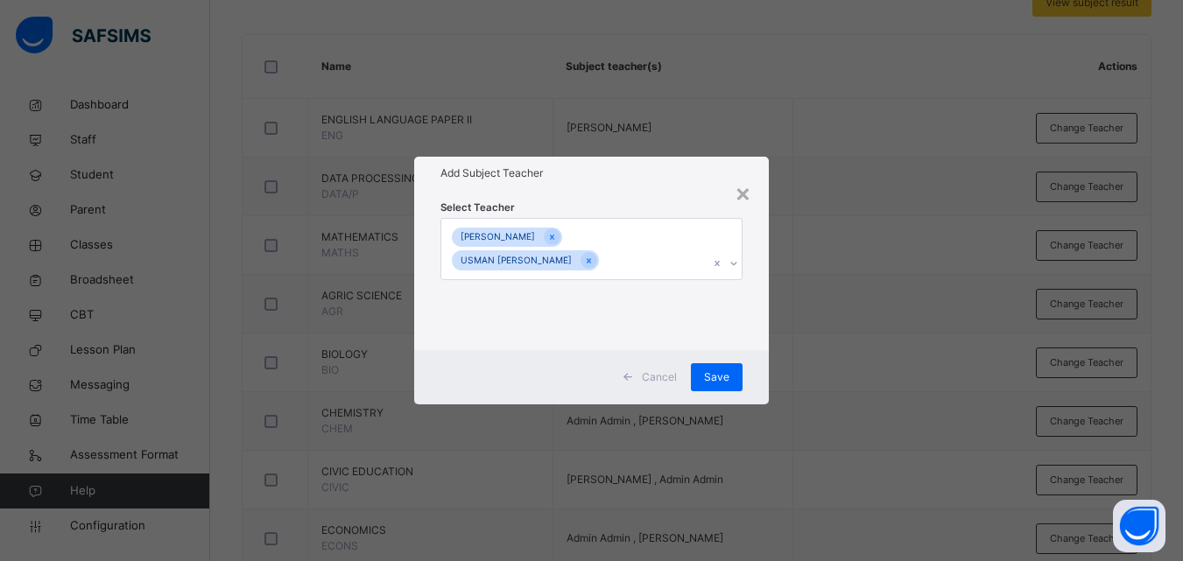
scroll to position [269, 0]
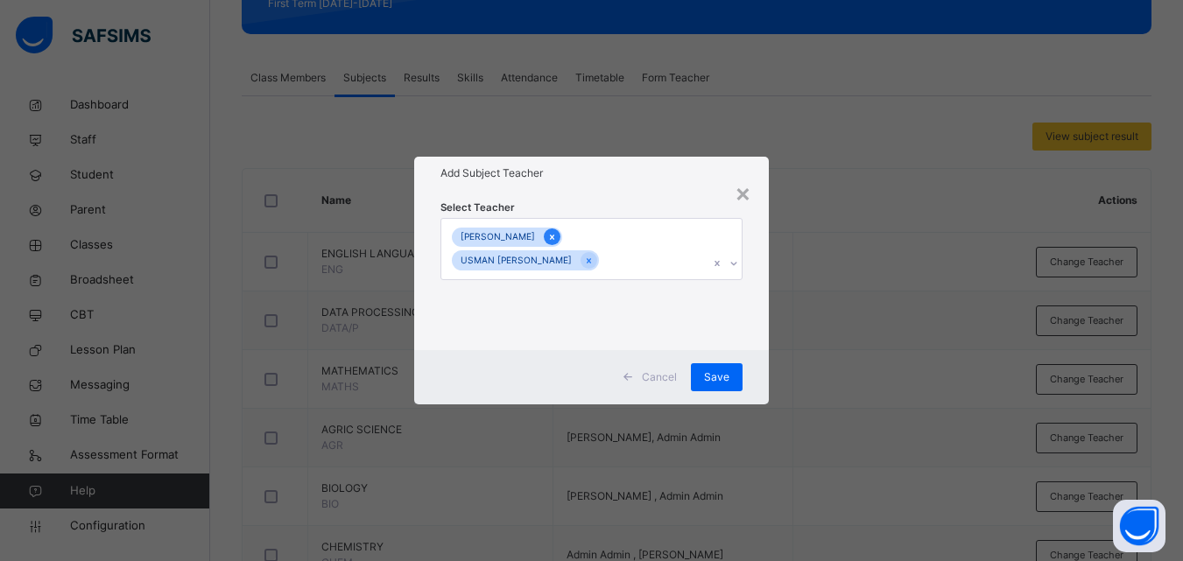
click at [550, 236] on icon at bounding box center [552, 237] width 4 height 5
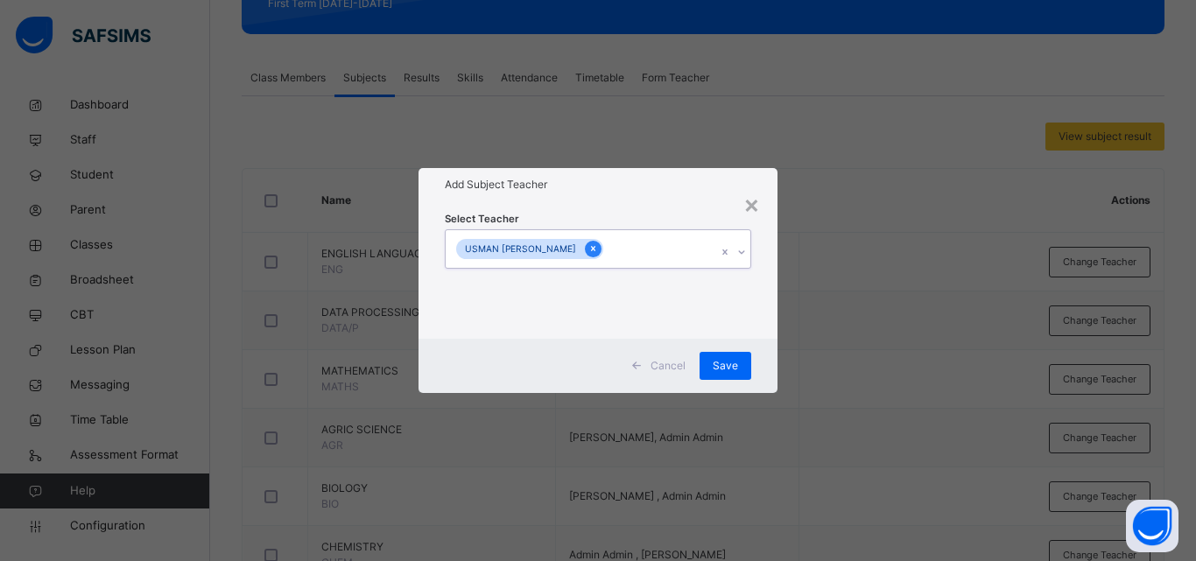
click at [596, 250] on icon at bounding box center [593, 249] width 4 height 5
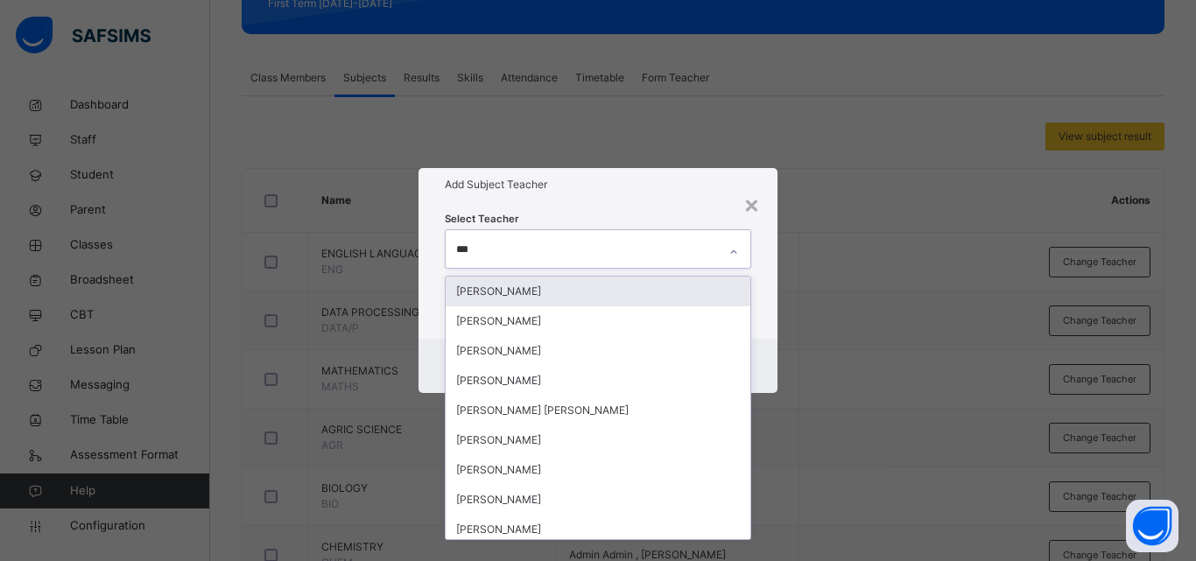
type input "****"
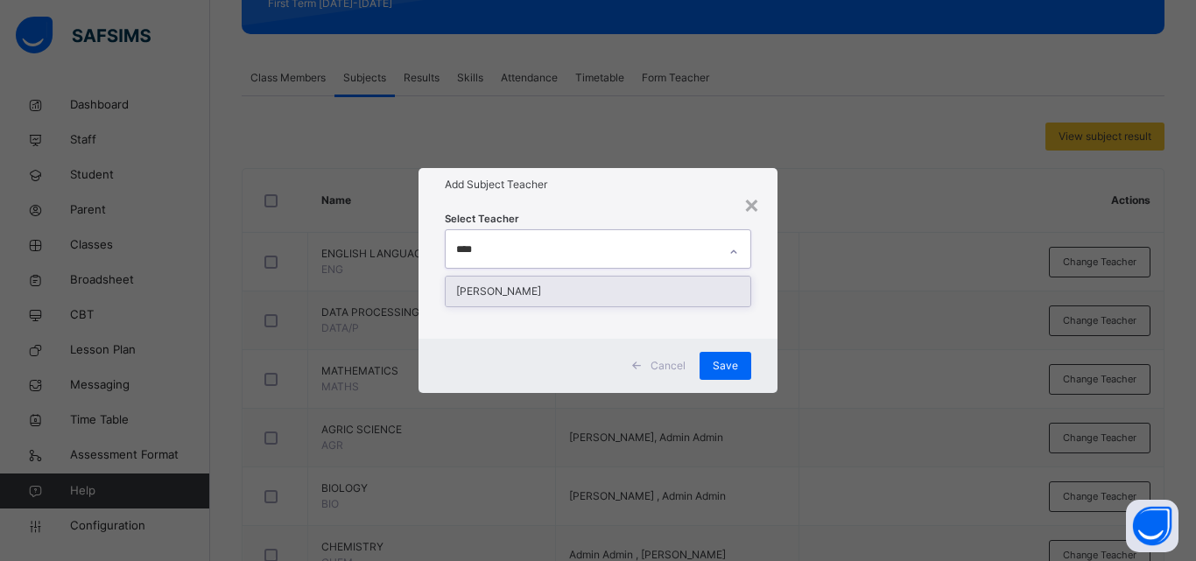
click at [611, 283] on div "ABDDULRAZQ MUHAMMAD OUMAR" at bounding box center [598, 292] width 305 height 30
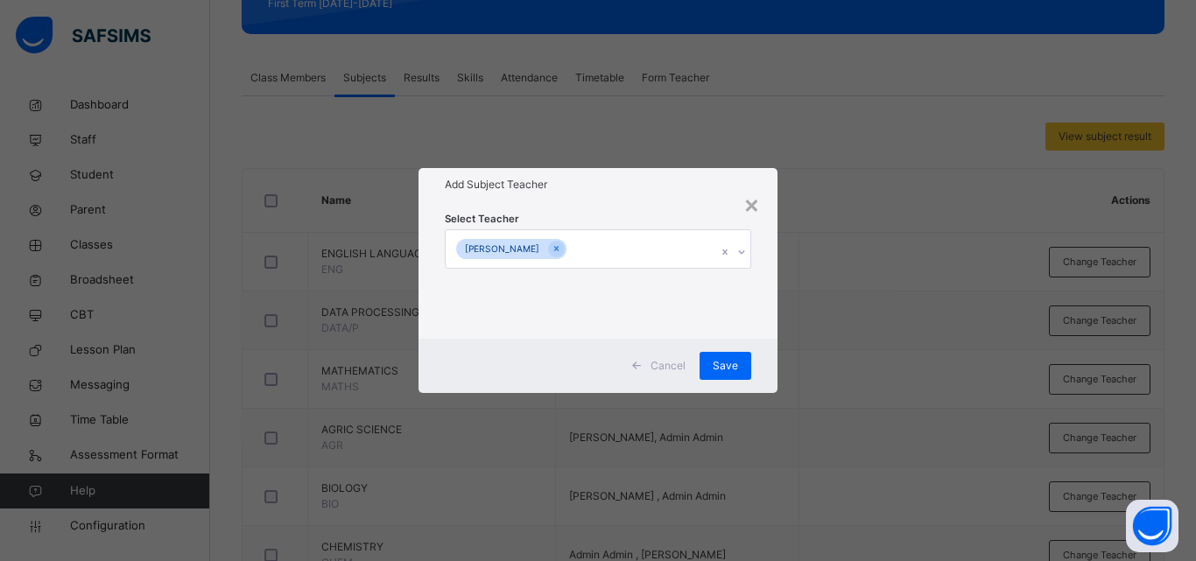
click at [800, 366] on div "× Add Subject Teacher Select Teacher ABDDULRAZQ MUHAMMAD OUMAR Cancel Save" at bounding box center [598, 280] width 1196 height 561
click at [736, 353] on div "Save" at bounding box center [726, 366] width 52 height 28
click at [730, 360] on span "Save" at bounding box center [725, 366] width 25 height 16
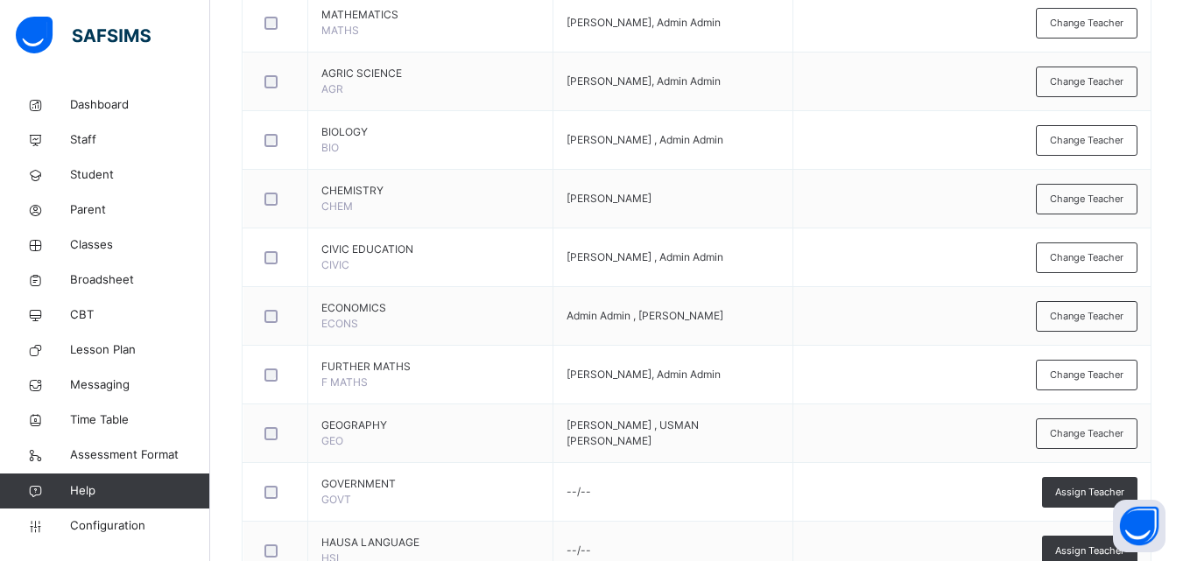
scroll to position [631, 0]
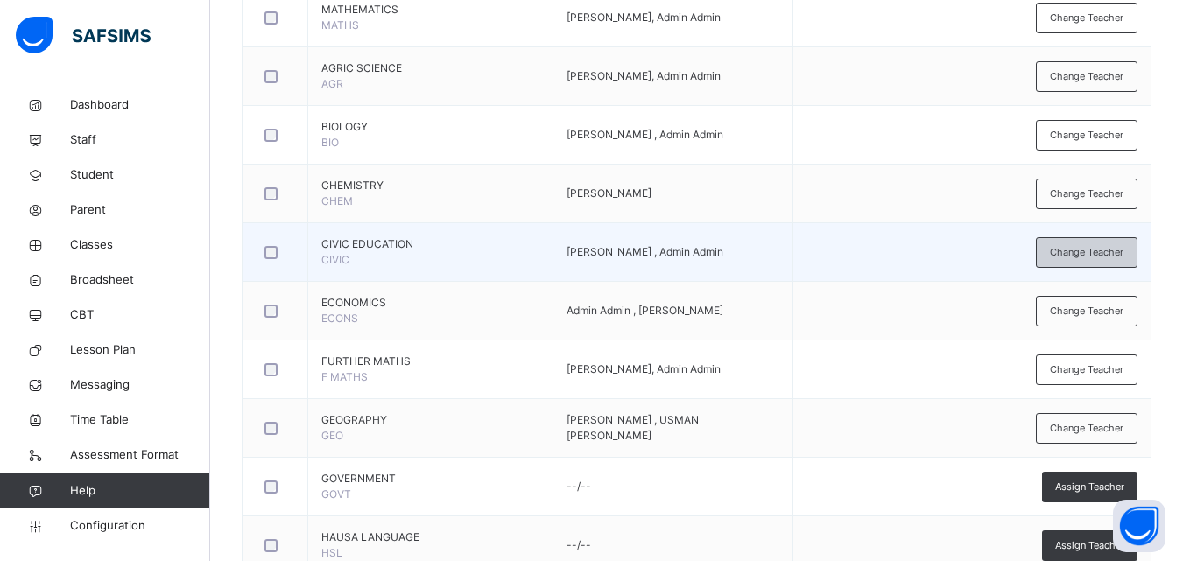
click at [1138, 254] on div "Change Teacher" at bounding box center [1087, 252] width 102 height 31
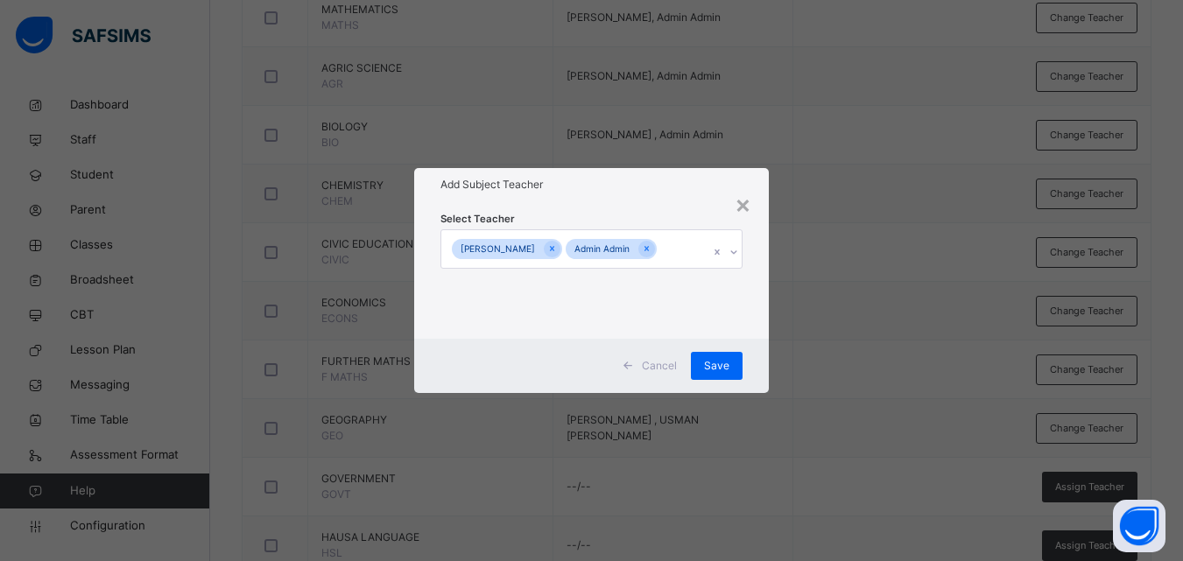
click at [649, 250] on div "Admin Admin" at bounding box center [611, 249] width 91 height 20
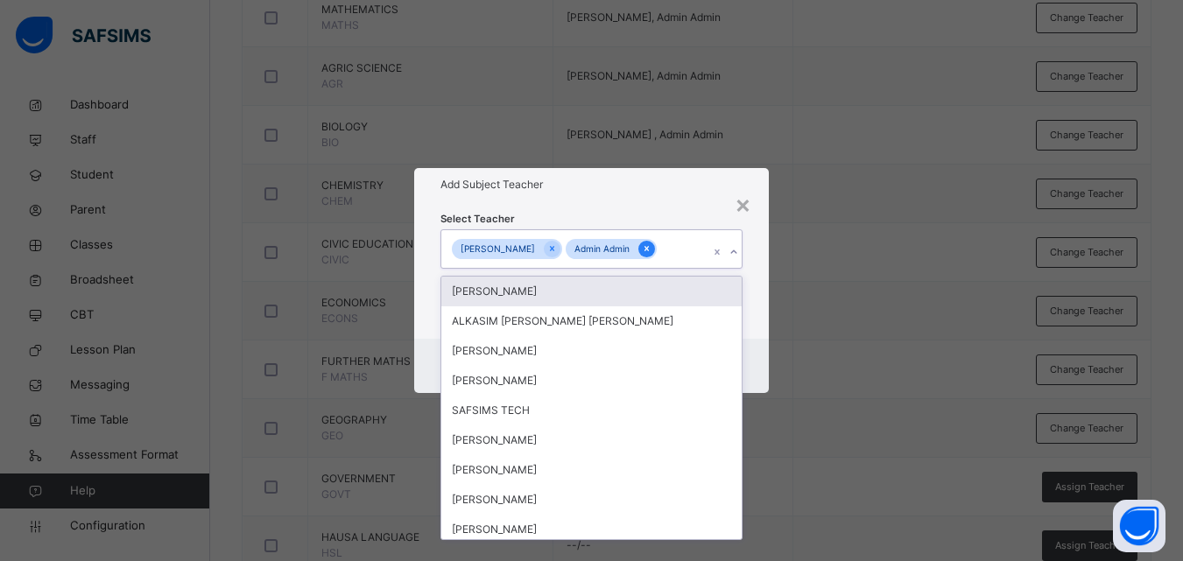
click at [642, 250] on icon at bounding box center [647, 249] width 10 height 12
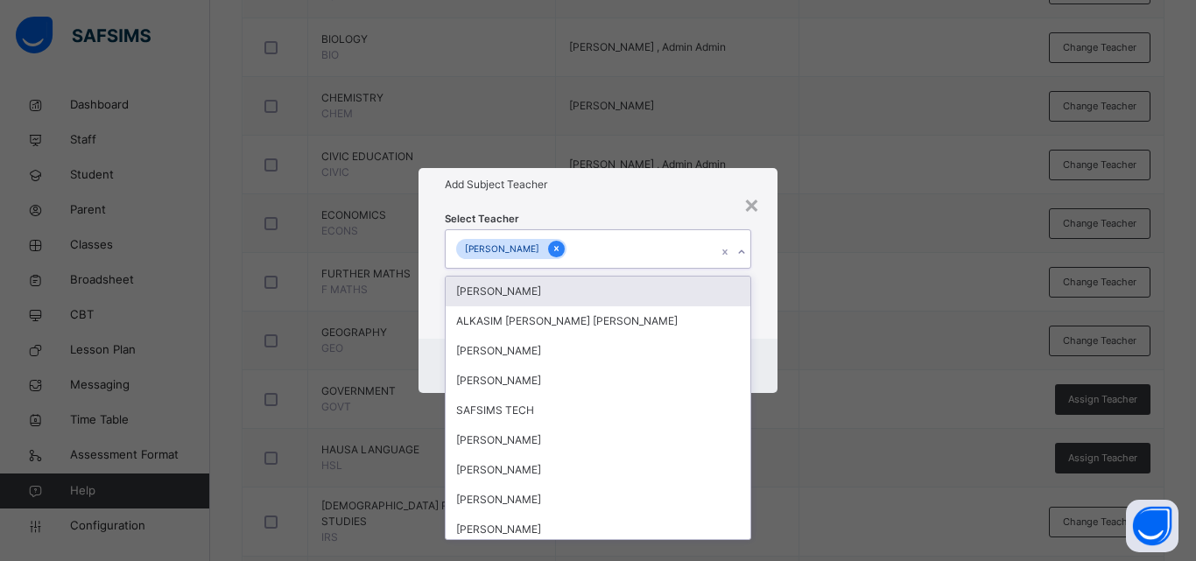
click at [552, 243] on icon at bounding box center [557, 249] width 10 height 12
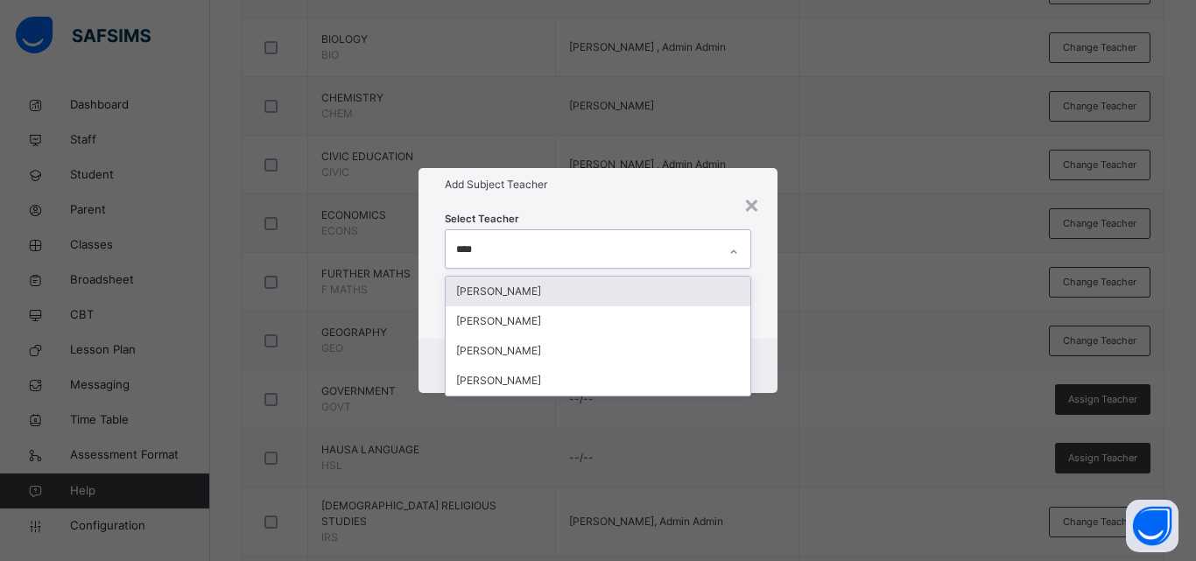
type input "*****"
click at [563, 287] on div "ALIYU ADAM ABUBAKAR" at bounding box center [598, 292] width 305 height 30
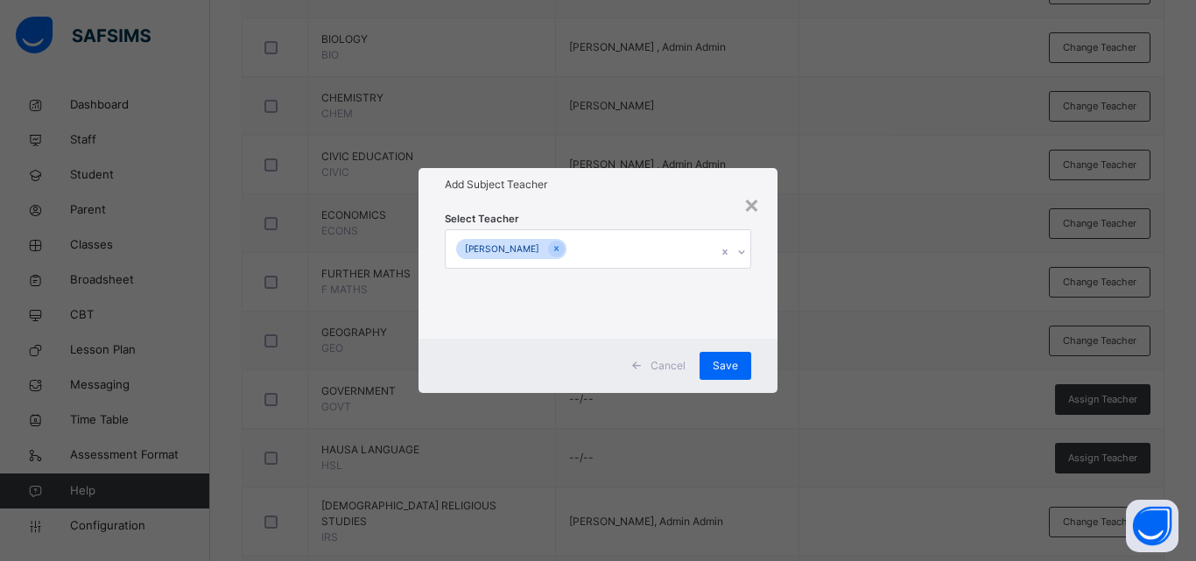
click at [844, 321] on div "× Add Subject Teacher Select Teacher ALIYU ADAM ABUBAKAR Cancel Save" at bounding box center [598, 280] width 1196 height 561
click at [740, 356] on div "Save" at bounding box center [726, 366] width 52 height 28
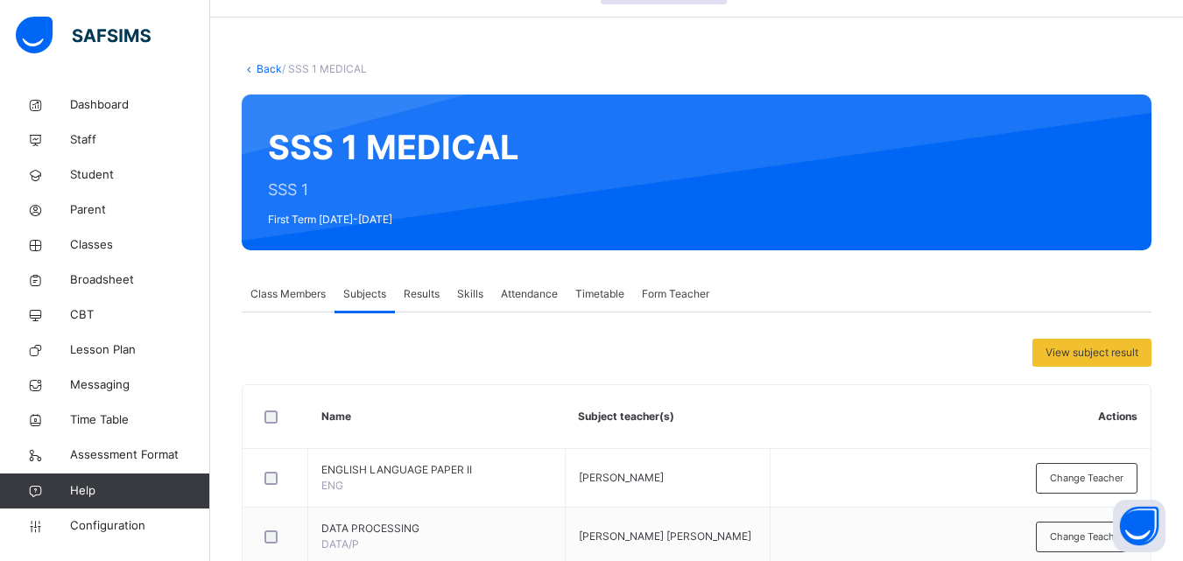
scroll to position [0, 0]
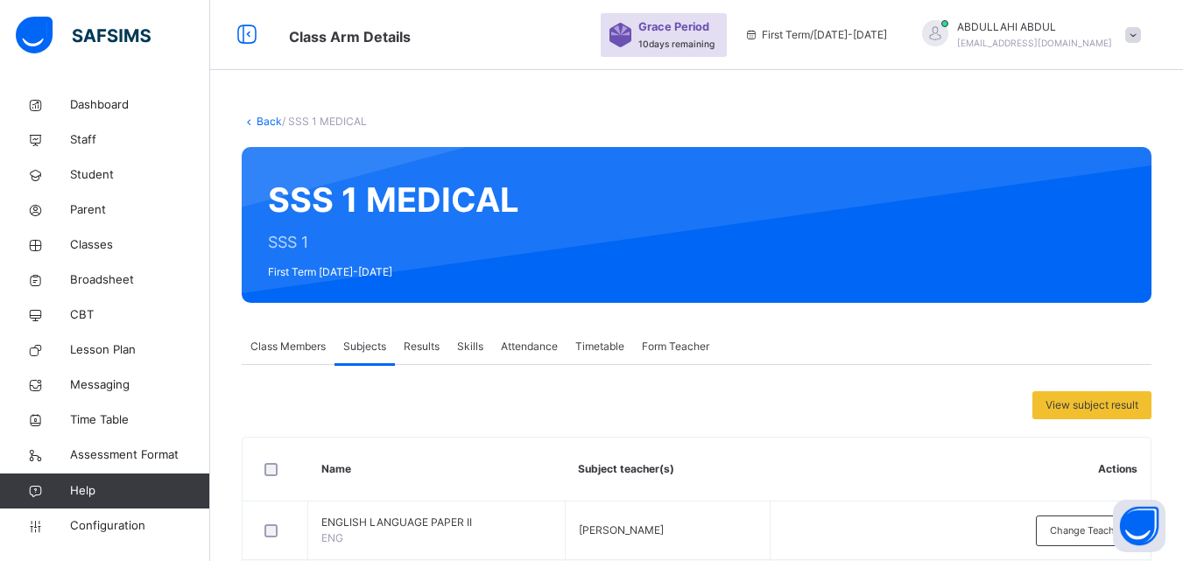
click at [274, 123] on link "Back" at bounding box center [269, 121] width 25 height 13
